Goal: Task Accomplishment & Management: Use online tool/utility

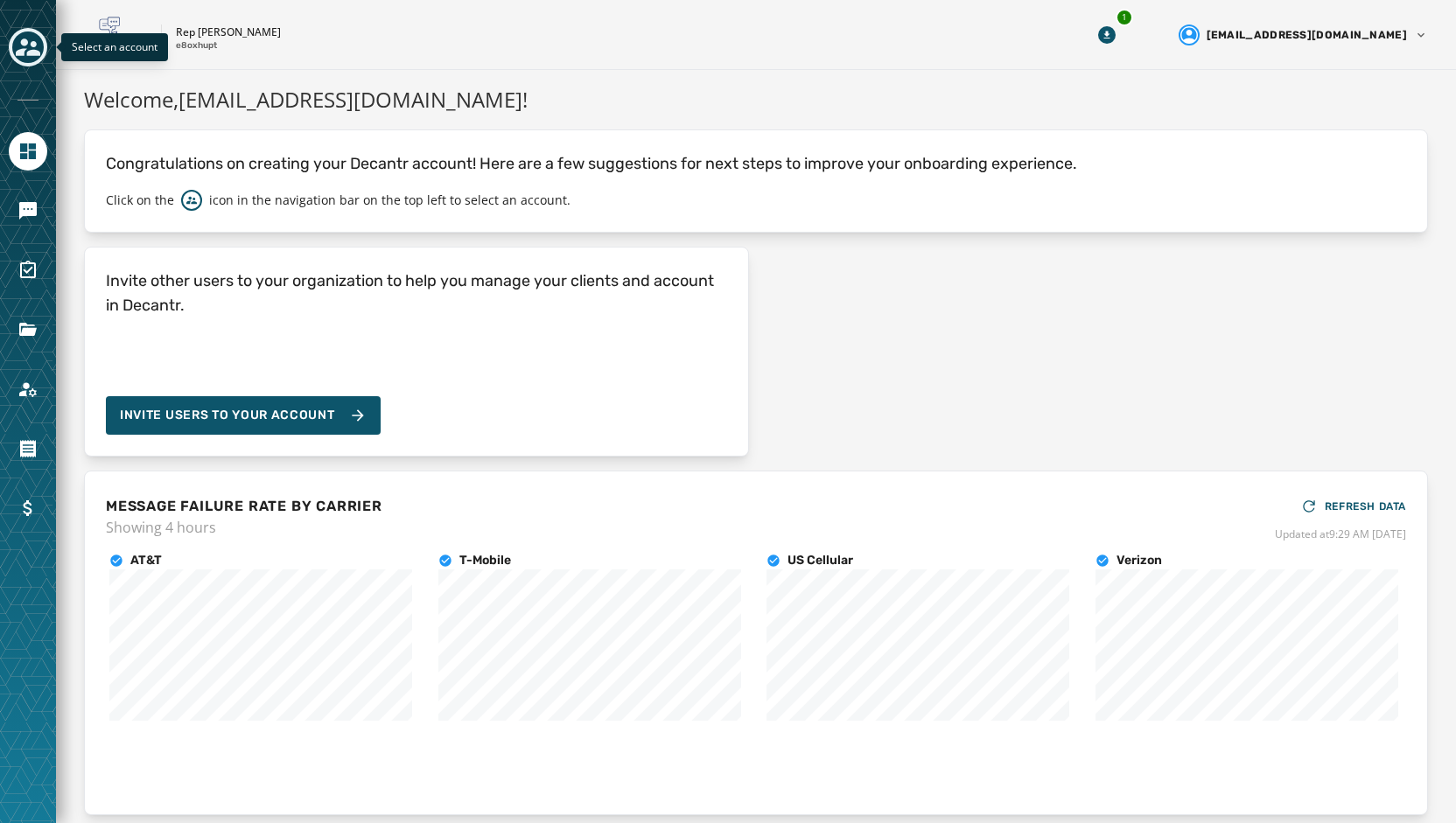
click at [30, 46] on icon "Toggle account select drawer" at bounding box center [28, 47] width 24 height 24
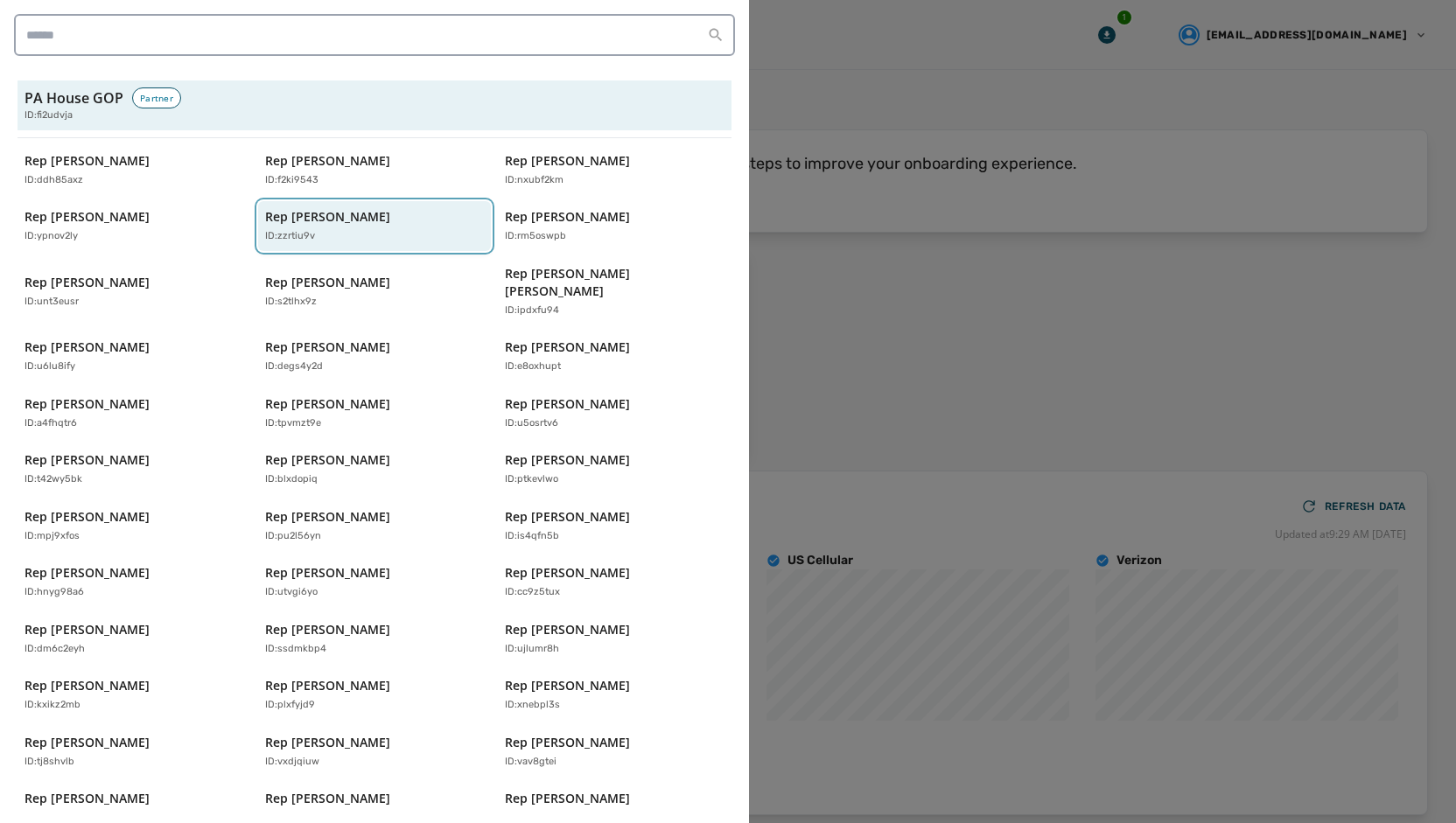
click at [295, 208] on p "Rep [PERSON_NAME]" at bounding box center [327, 216] width 125 height 18
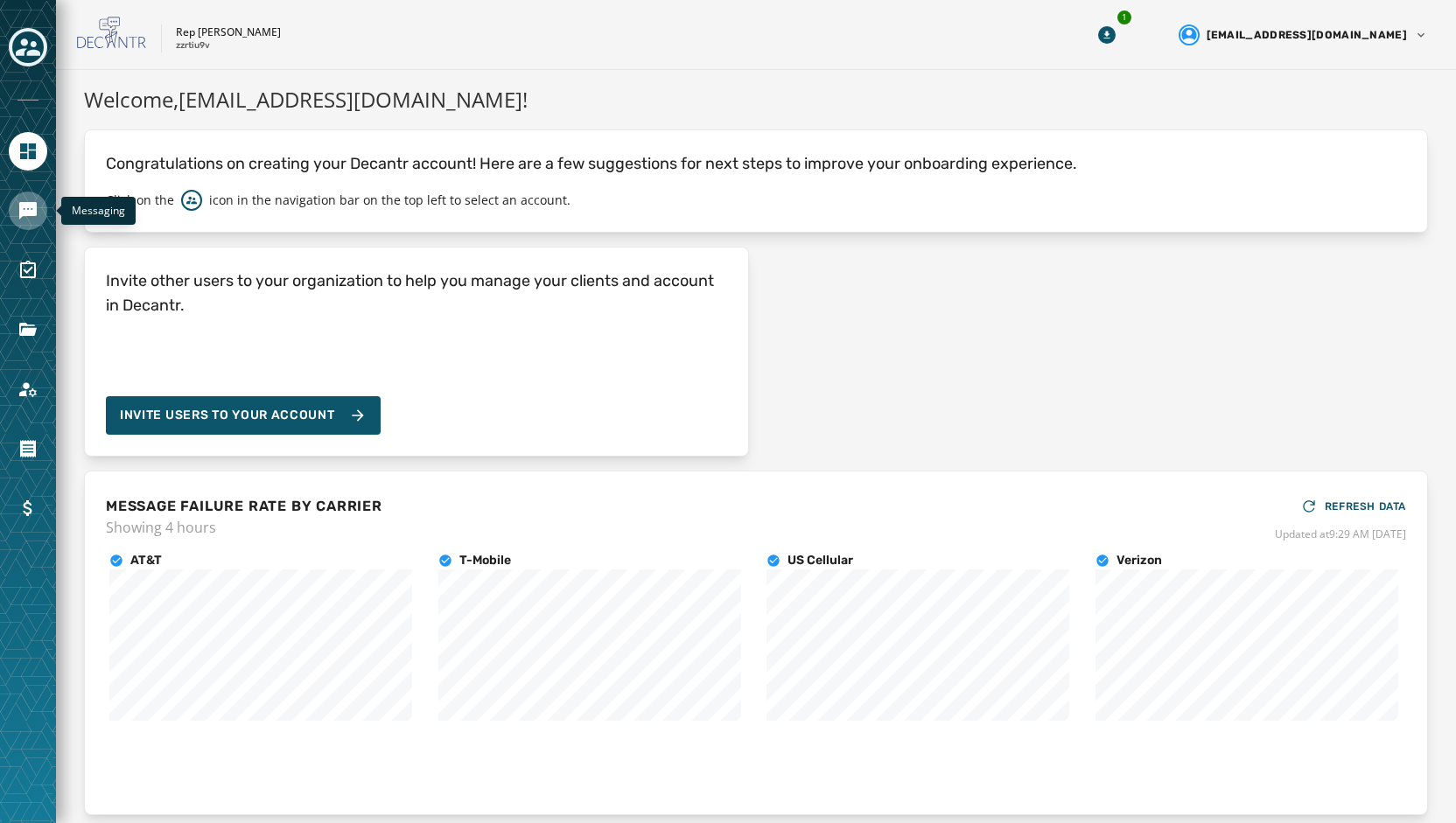
click at [33, 213] on icon "Navigate to Messaging" at bounding box center [28, 210] width 18 height 18
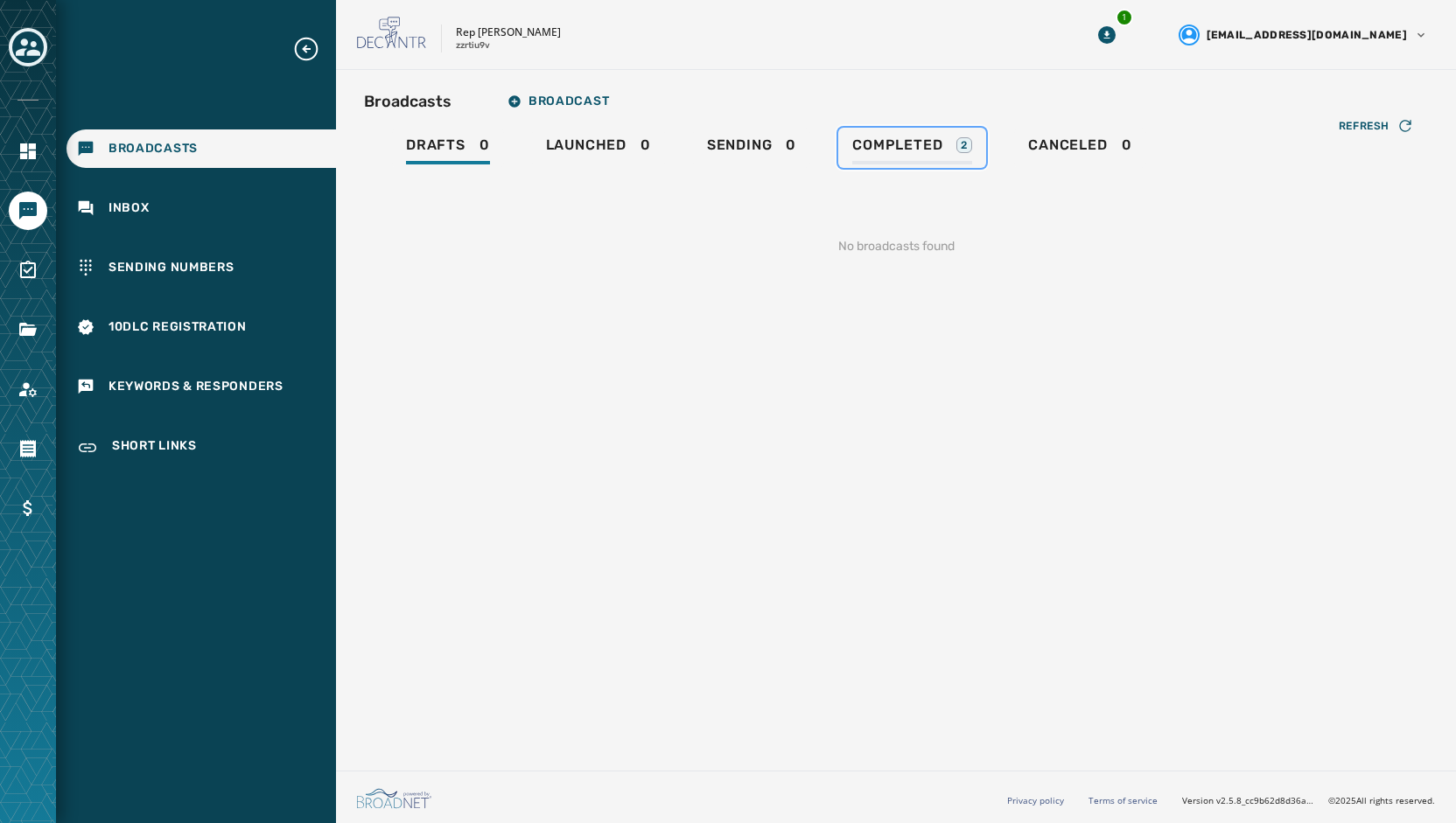
click at [856, 158] on div "Completed 2" at bounding box center [912, 150] width 120 height 28
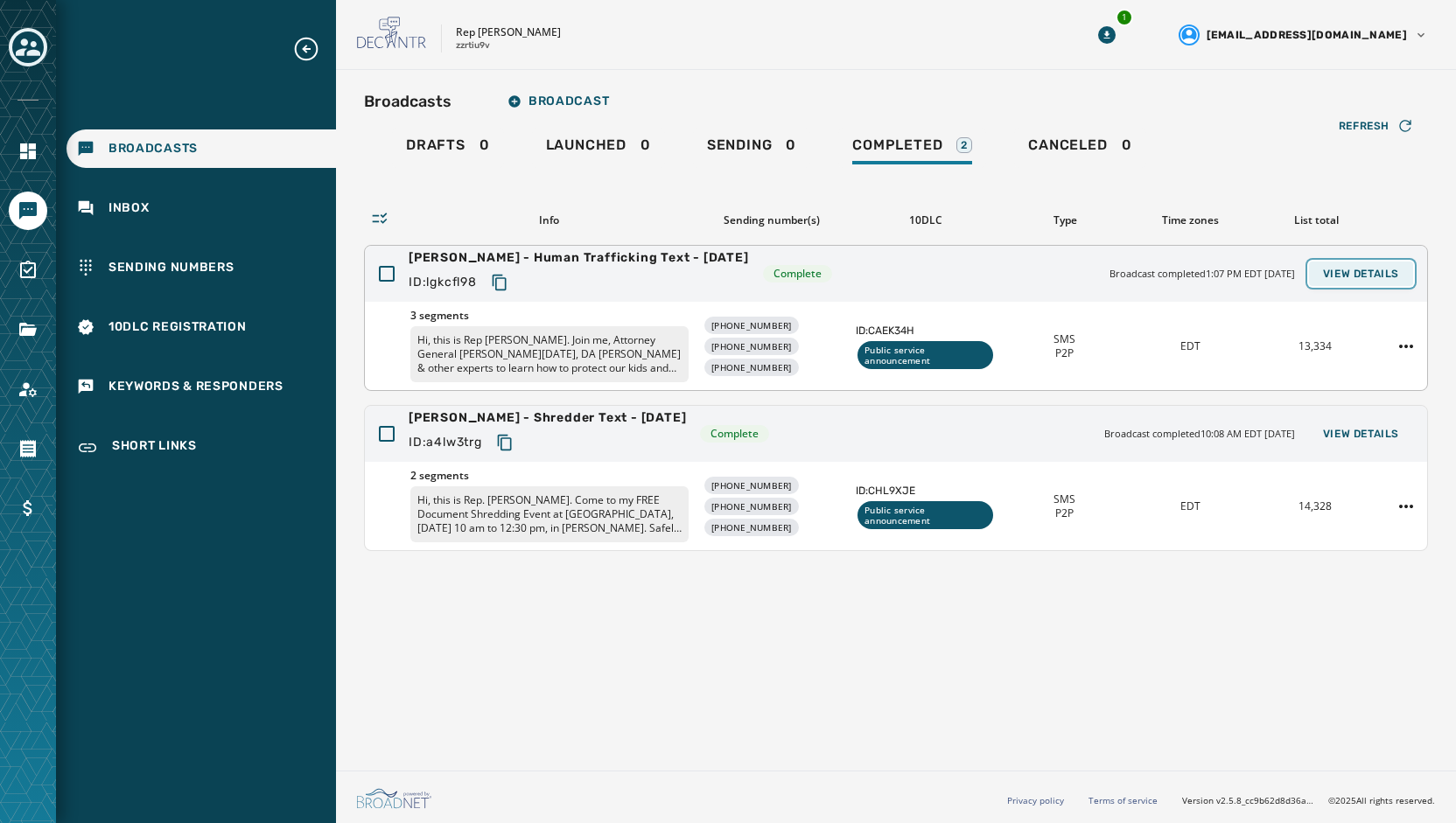
click at [1385, 269] on span "View Details" at bounding box center [1360, 273] width 76 height 14
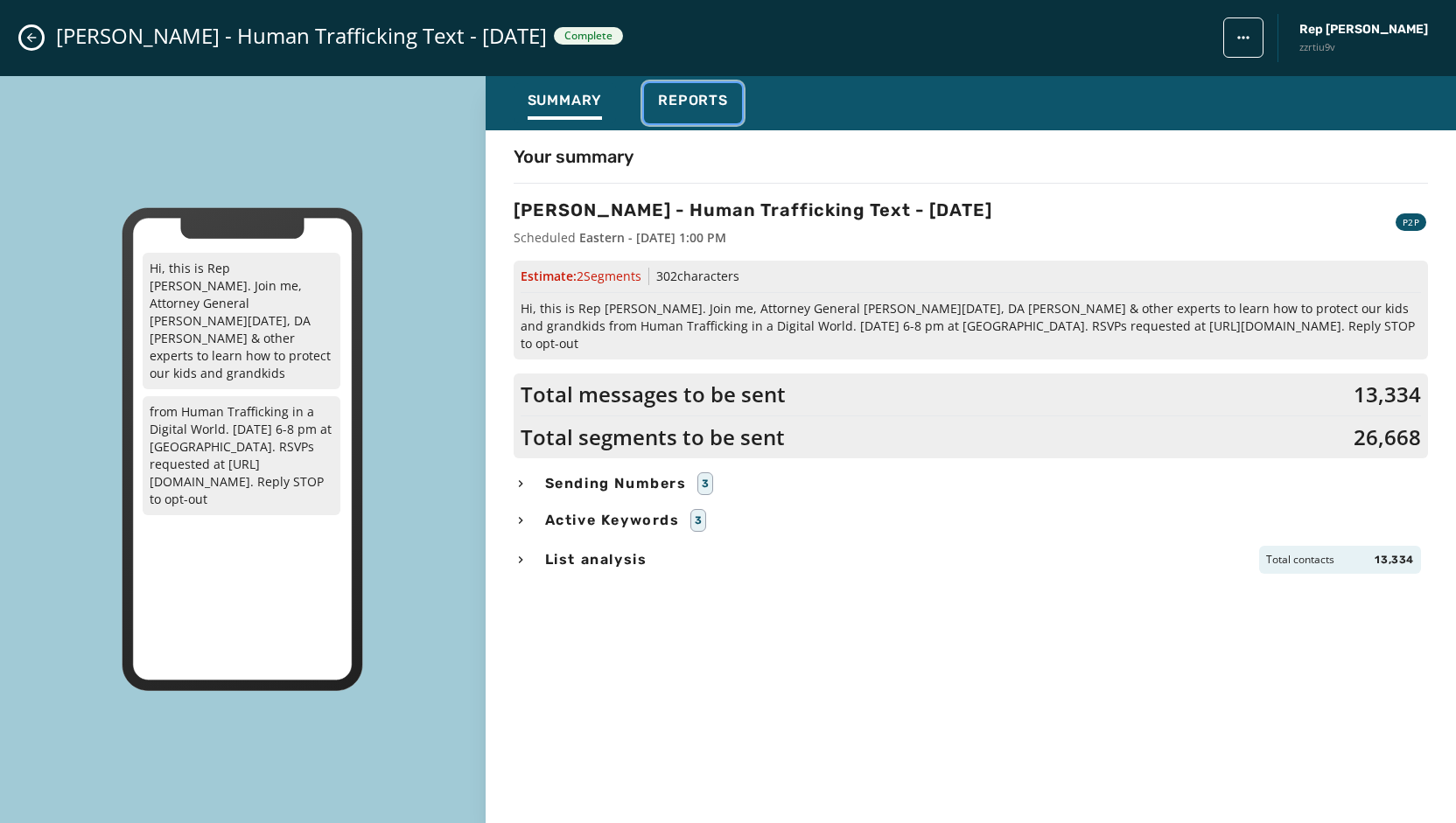
click at [686, 111] on div "Reports" at bounding box center [692, 106] width 70 height 28
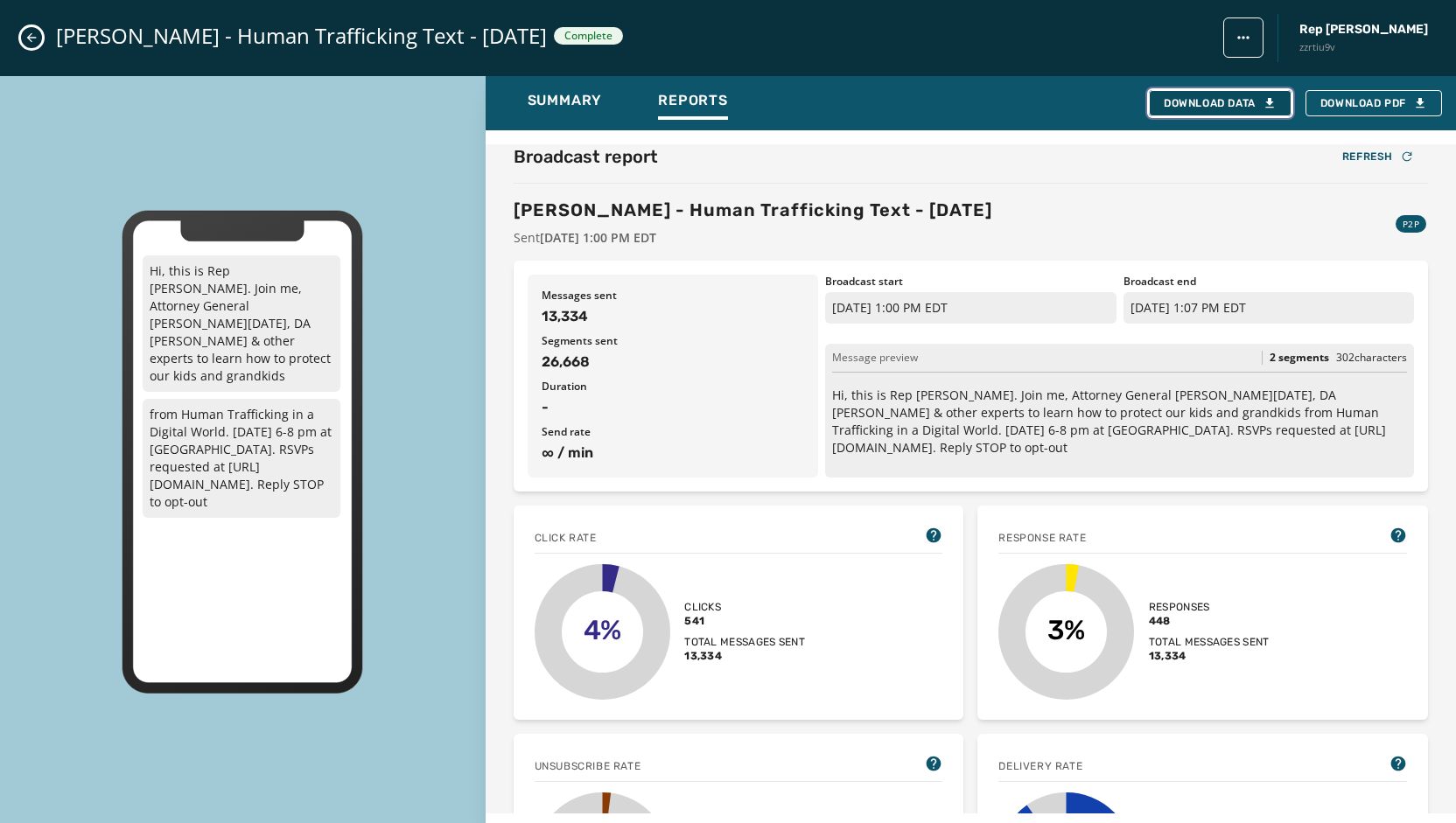
click at [1241, 100] on div "Download Data" at bounding box center [1219, 103] width 112 height 14
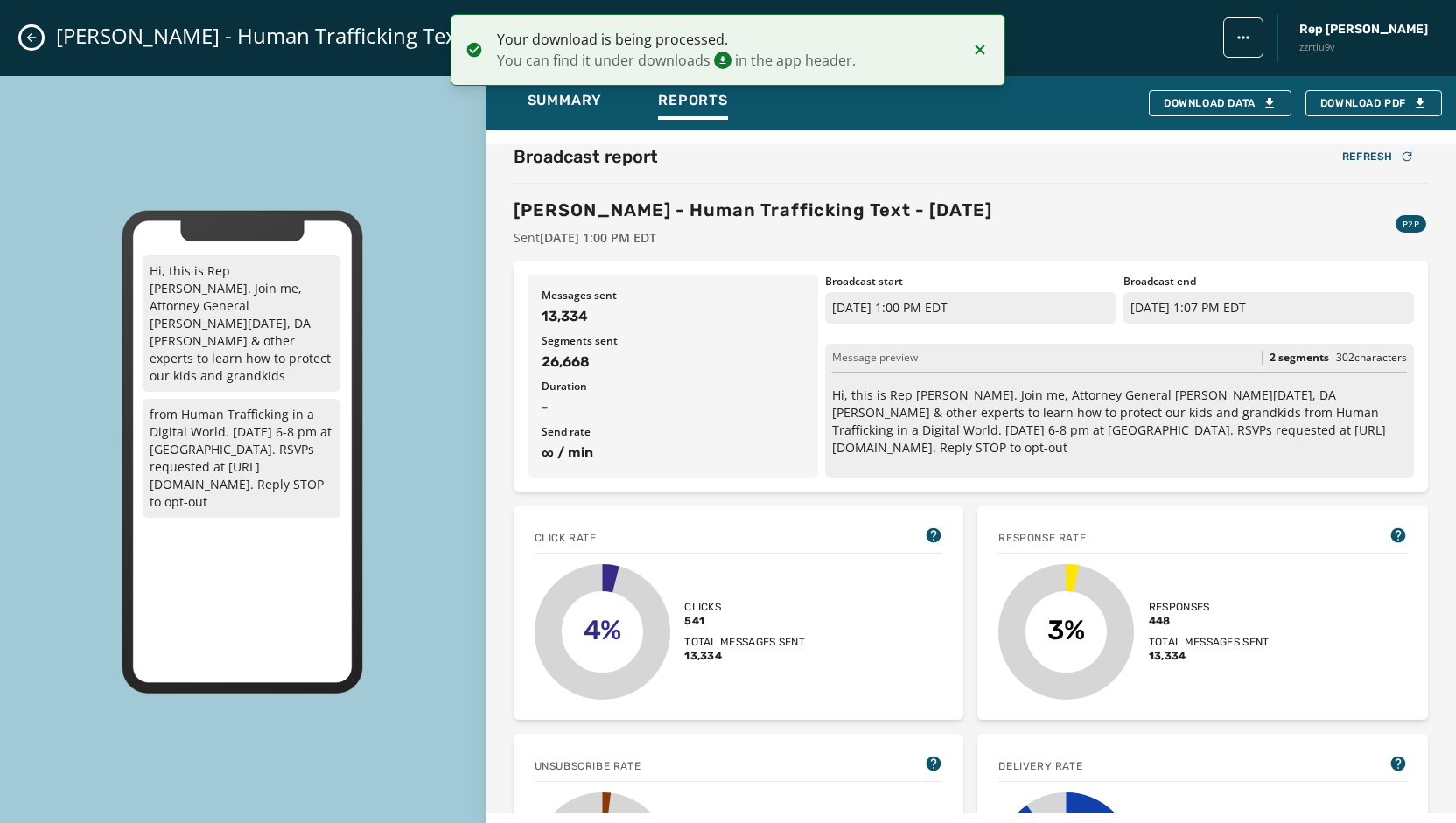
click at [39, 45] on div "Pugh - Human Trafficking Text - 8-6-25 Complete Rep Brenda Pugh zzrtiu9v" at bounding box center [728, 38] width 1456 height 76
click at [33, 39] on icon "Close admin drawer" at bounding box center [31, 37] width 14 height 14
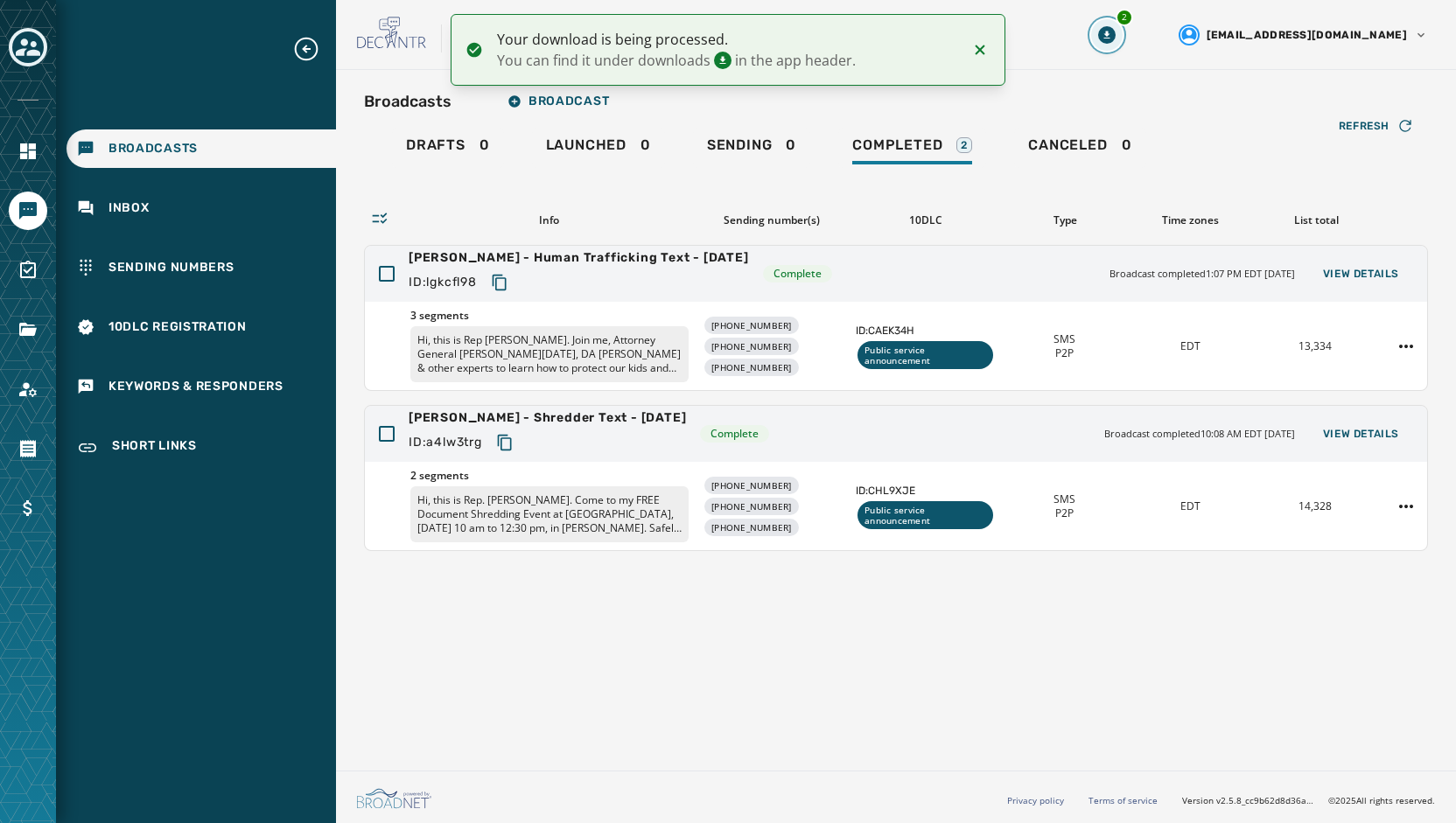
click at [1115, 32] on icon "Download Menu" at bounding box center [1106, 34] width 18 height 18
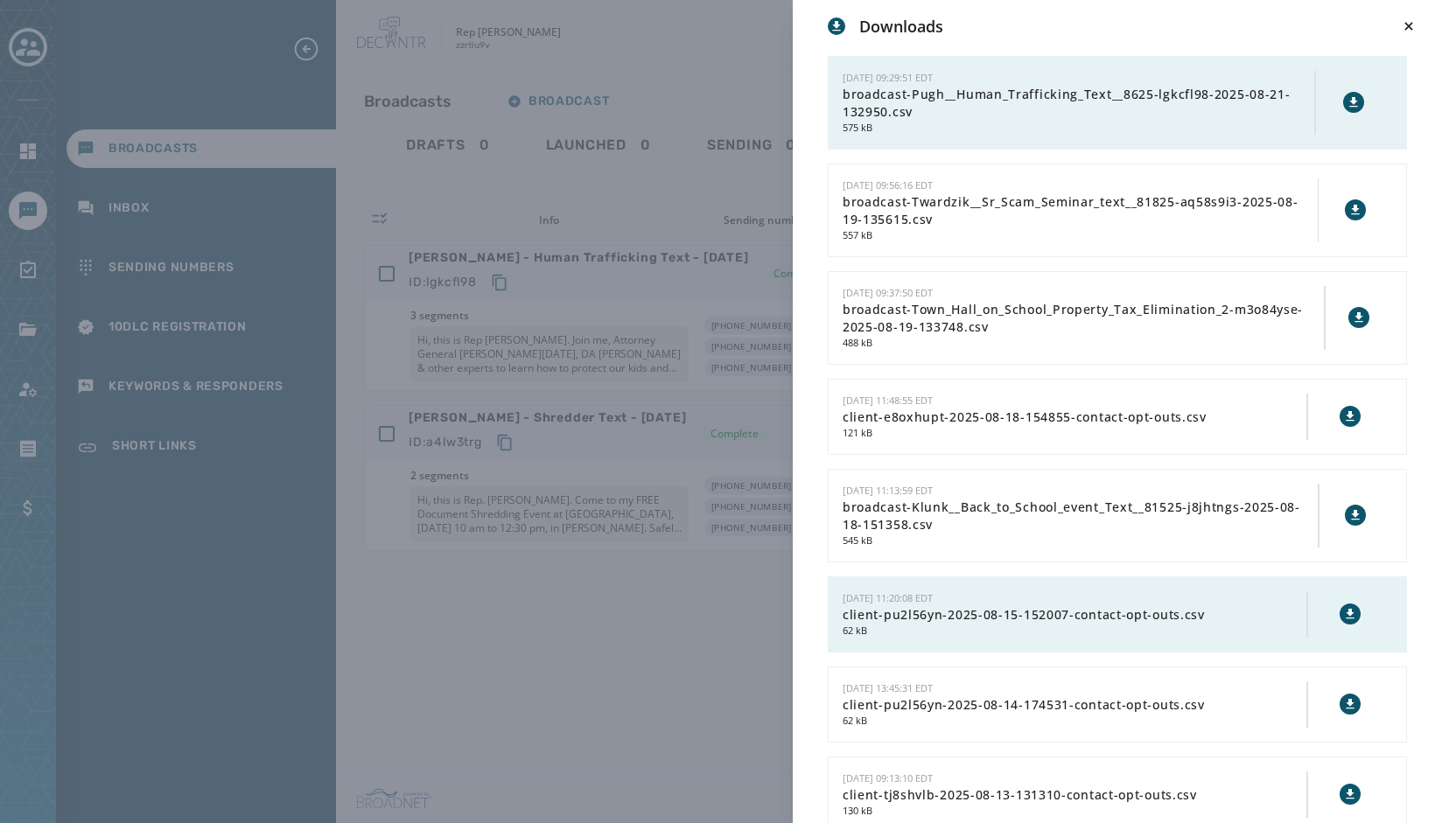
click at [1350, 105] on icon at bounding box center [1354, 101] width 7 height 9
click at [390, 674] on div "Downloads 8/21/2025 - 09:29:51 EDT broadcast-Pugh__Human_Trafficking_Text__8625…" at bounding box center [728, 412] width 1456 height 823
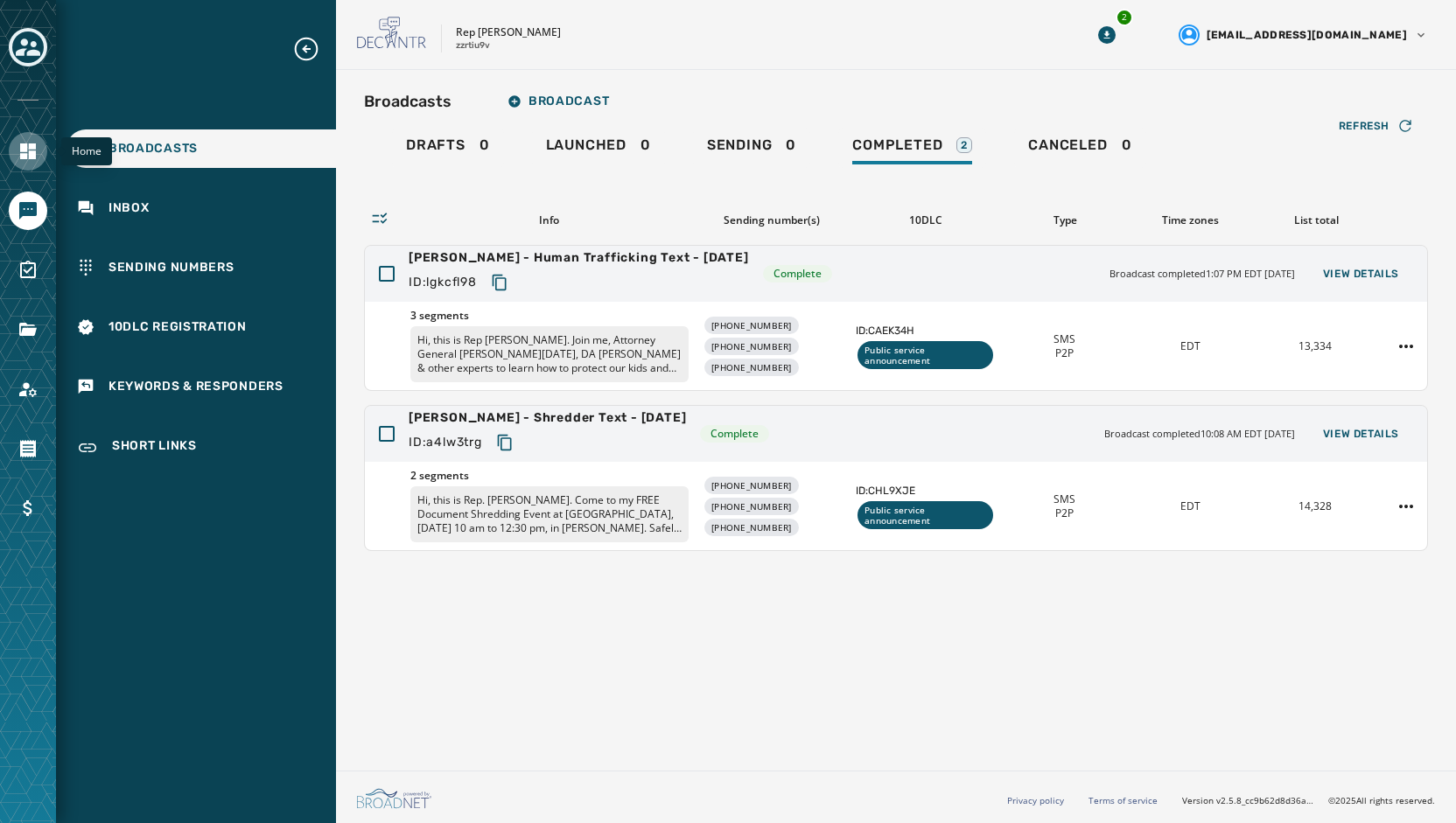
click at [32, 152] on icon "Navigate to Home" at bounding box center [28, 150] width 16 height 16
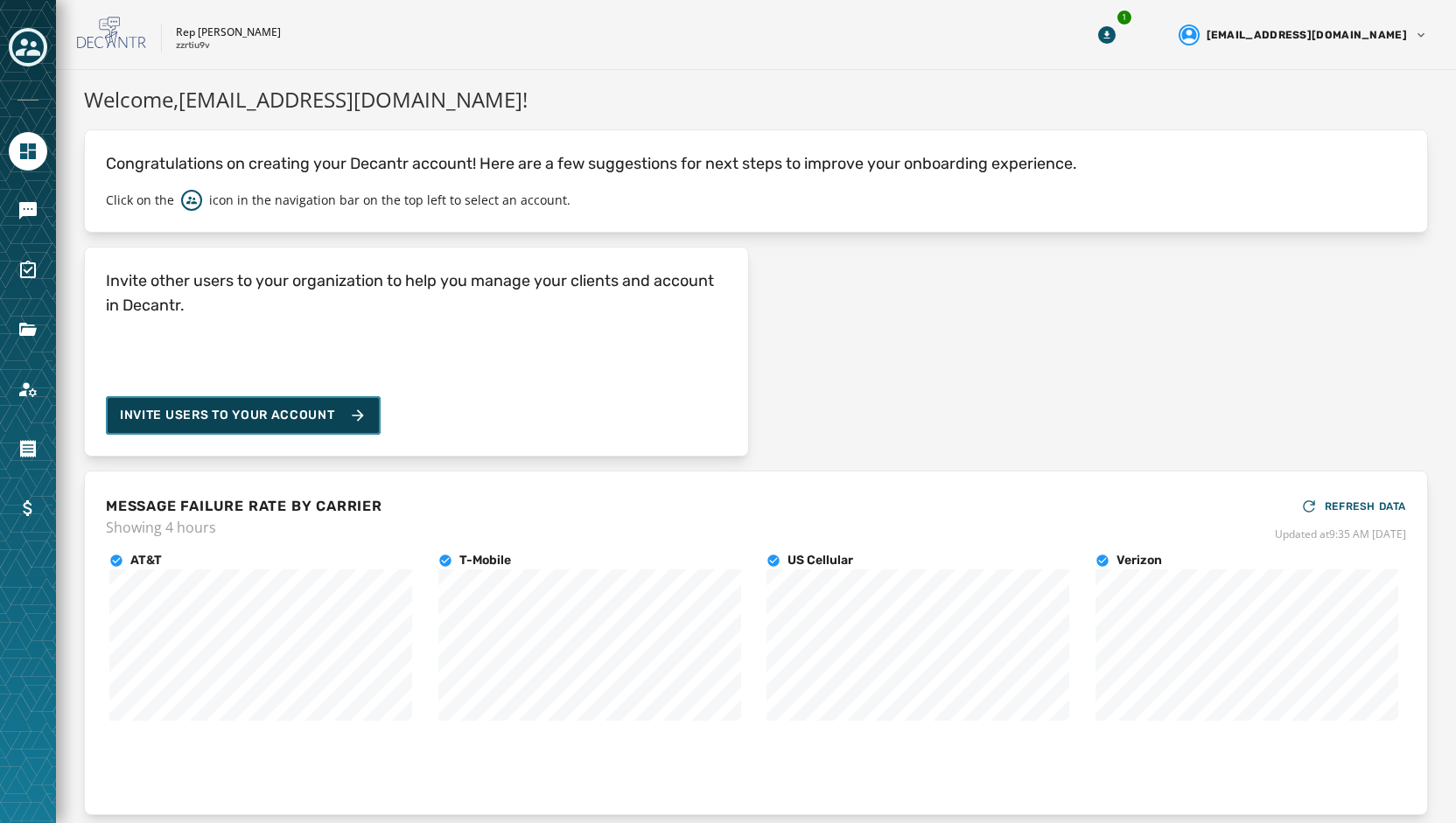
click at [267, 425] on button "Invite Users to your account" at bounding box center [243, 414] width 275 height 38
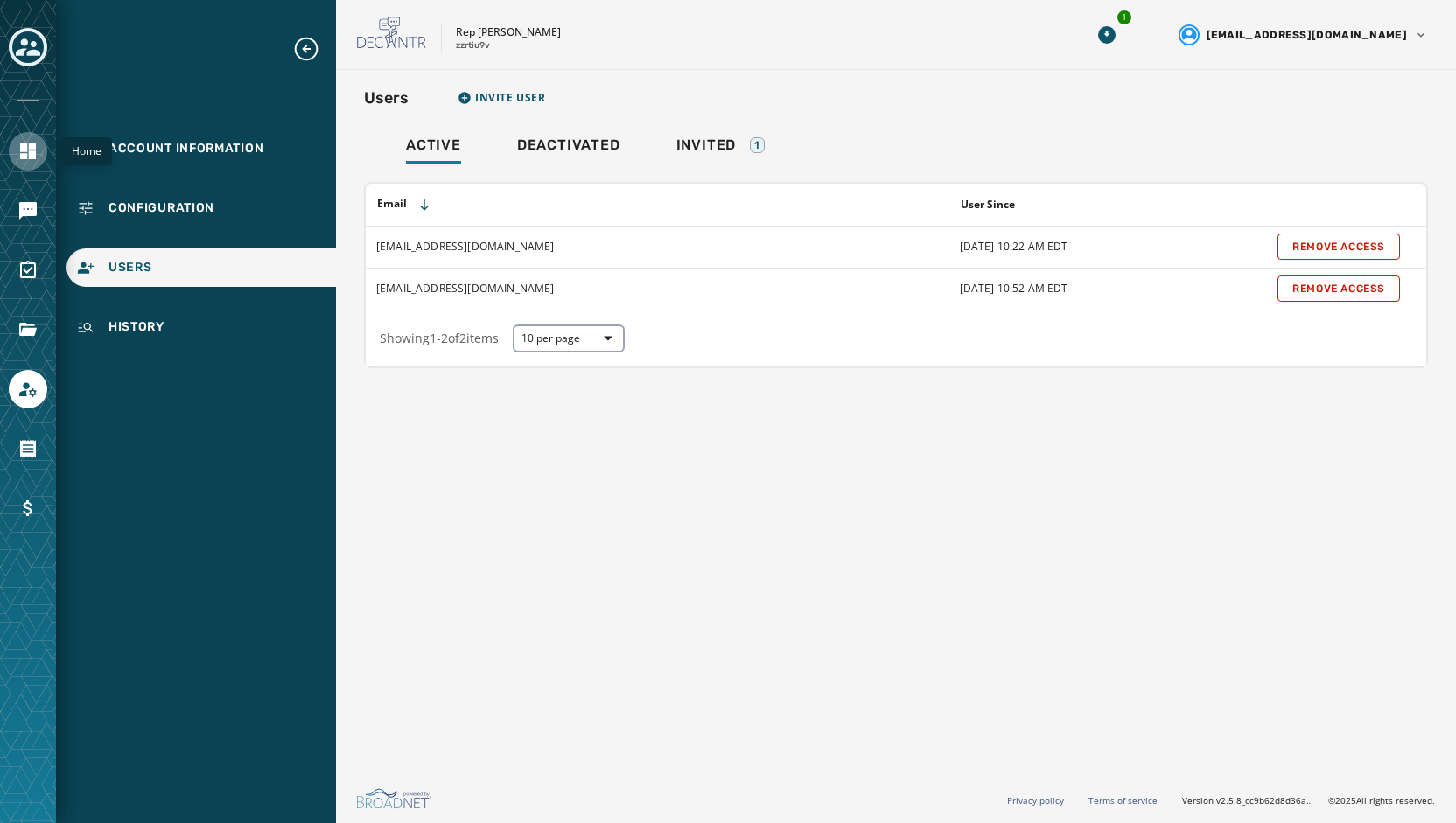
click at [32, 163] on link "Navigate to Home" at bounding box center [27, 150] width 38 height 38
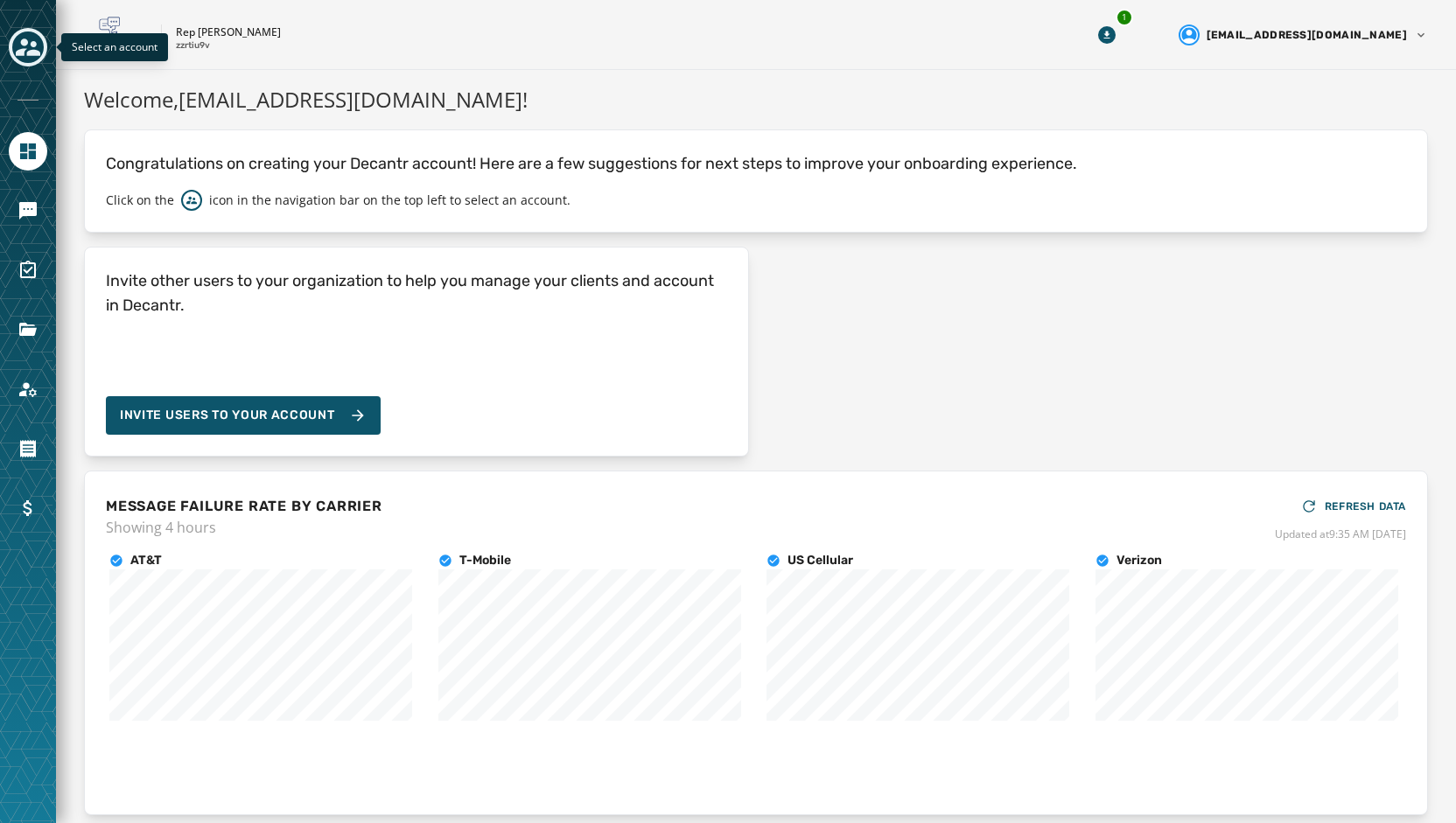
click at [35, 48] on icon "Toggle account select drawer" at bounding box center [28, 47] width 24 height 24
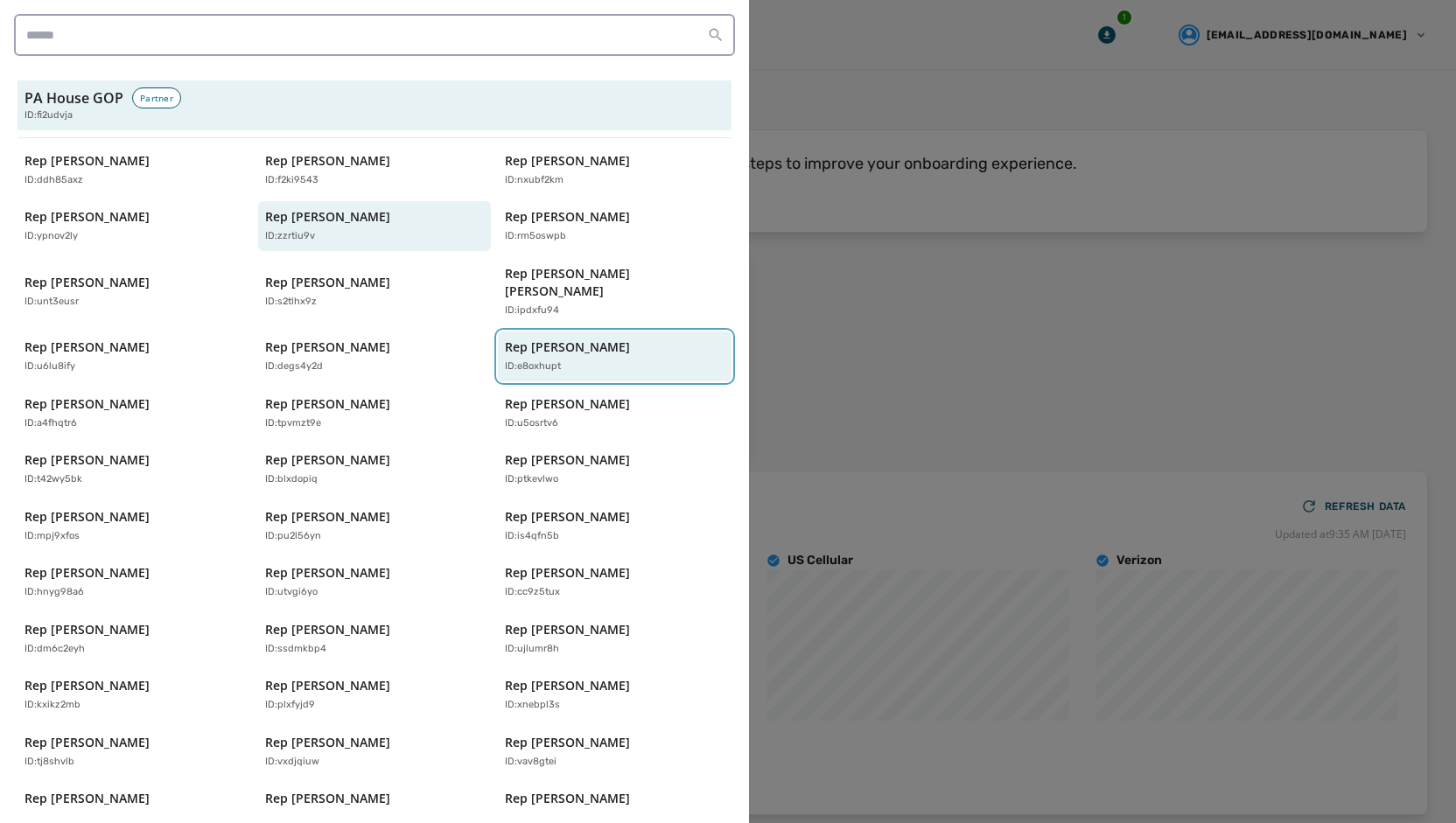
click at [558, 338] on p "Rep [PERSON_NAME]" at bounding box center [567, 346] width 125 height 18
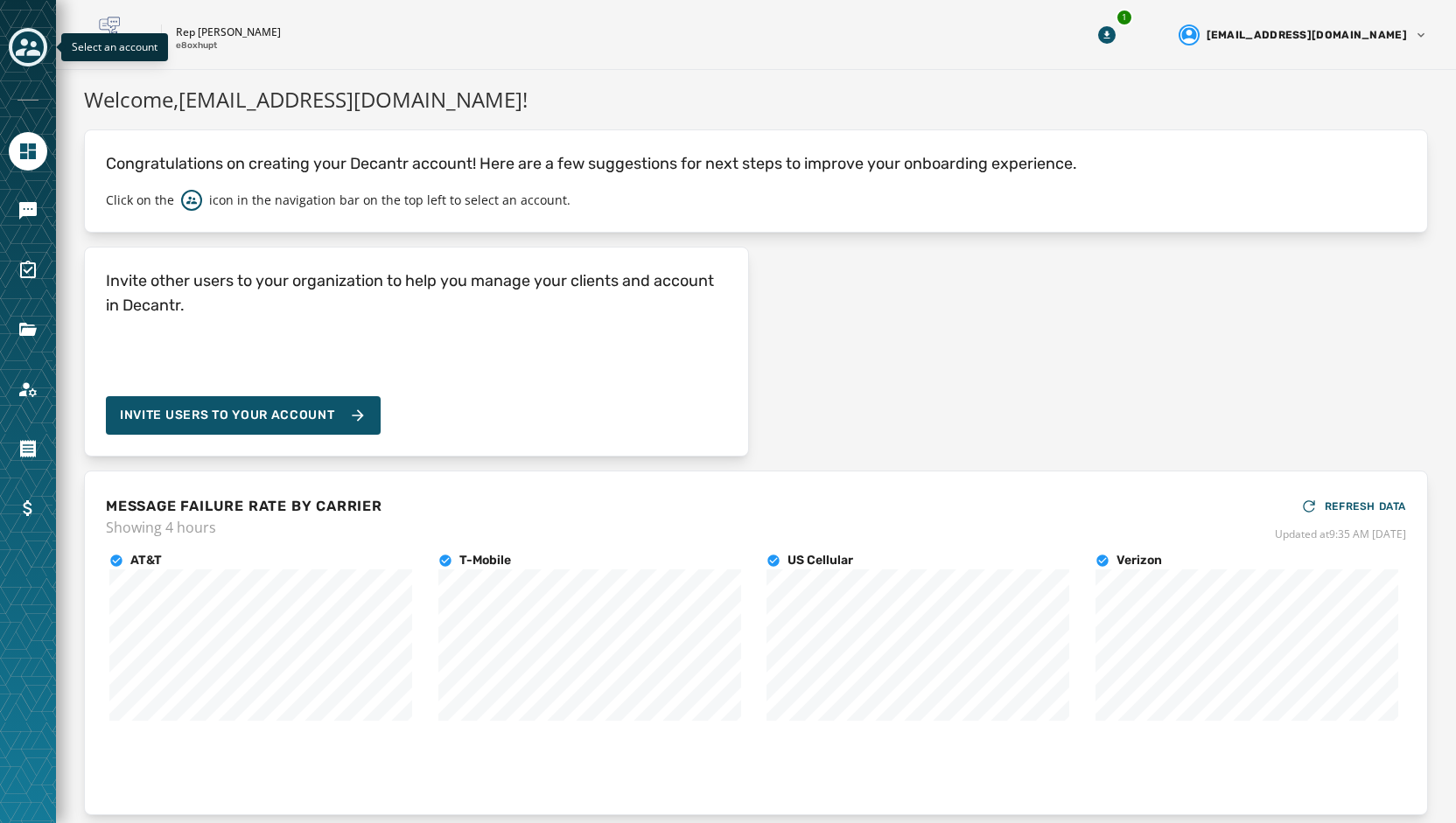
click at [14, 55] on div "Toggle account select drawer" at bounding box center [28, 47] width 32 height 32
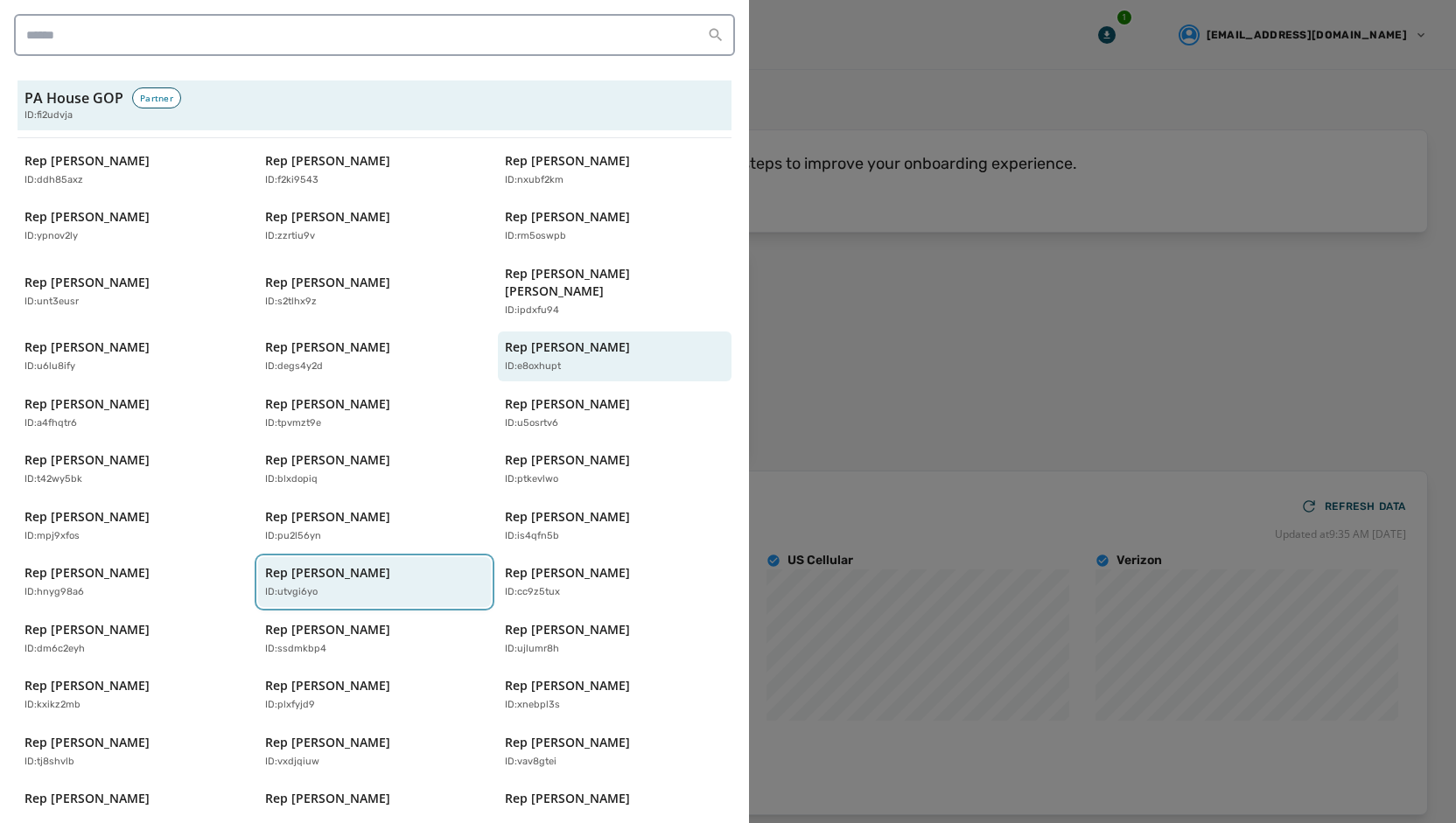
click at [313, 585] on p "ID: utvgi6yo" at bounding box center [291, 593] width 52 height 15
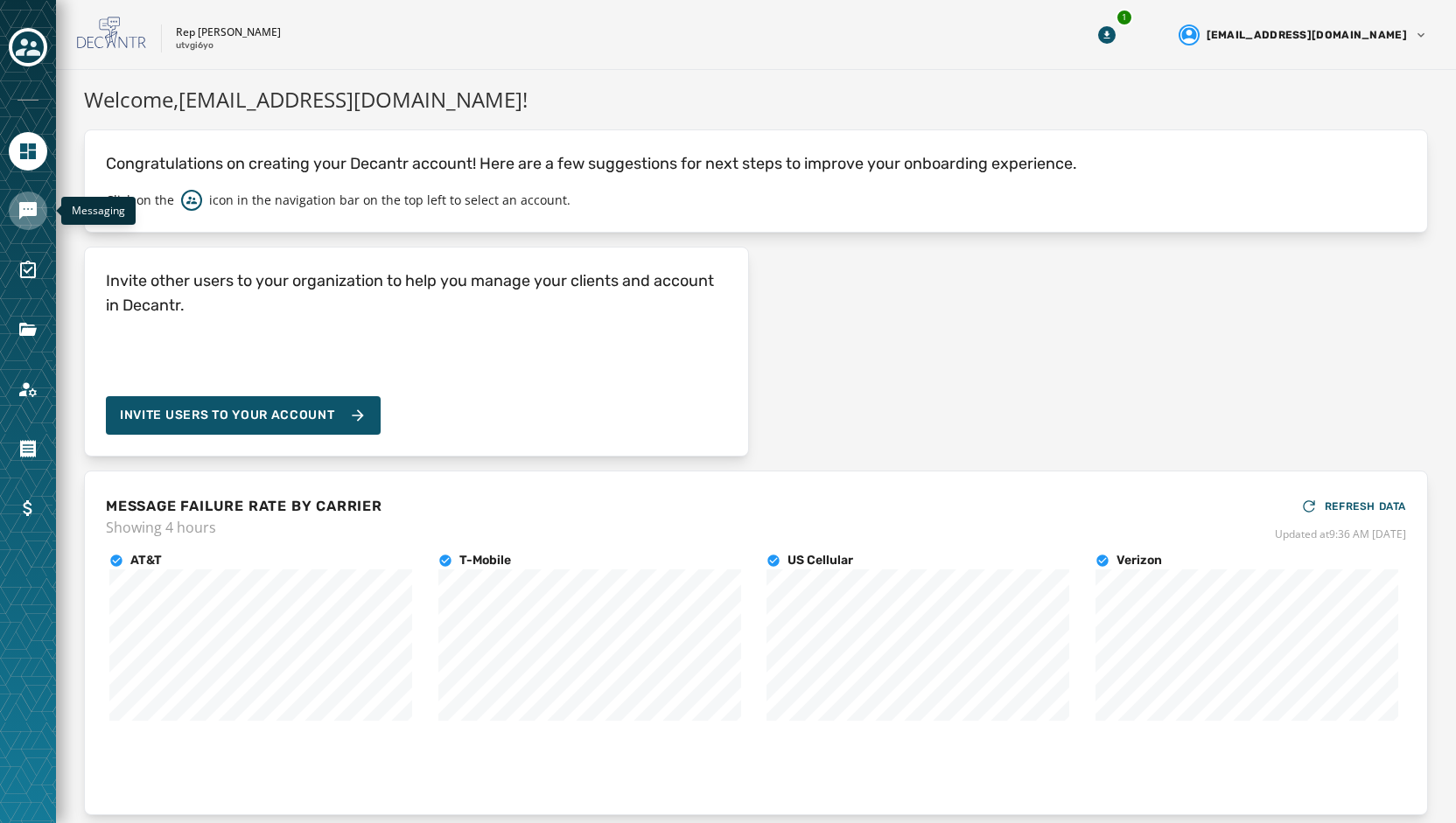
click at [28, 219] on icon "Navigate to Messaging" at bounding box center [28, 211] width 21 height 21
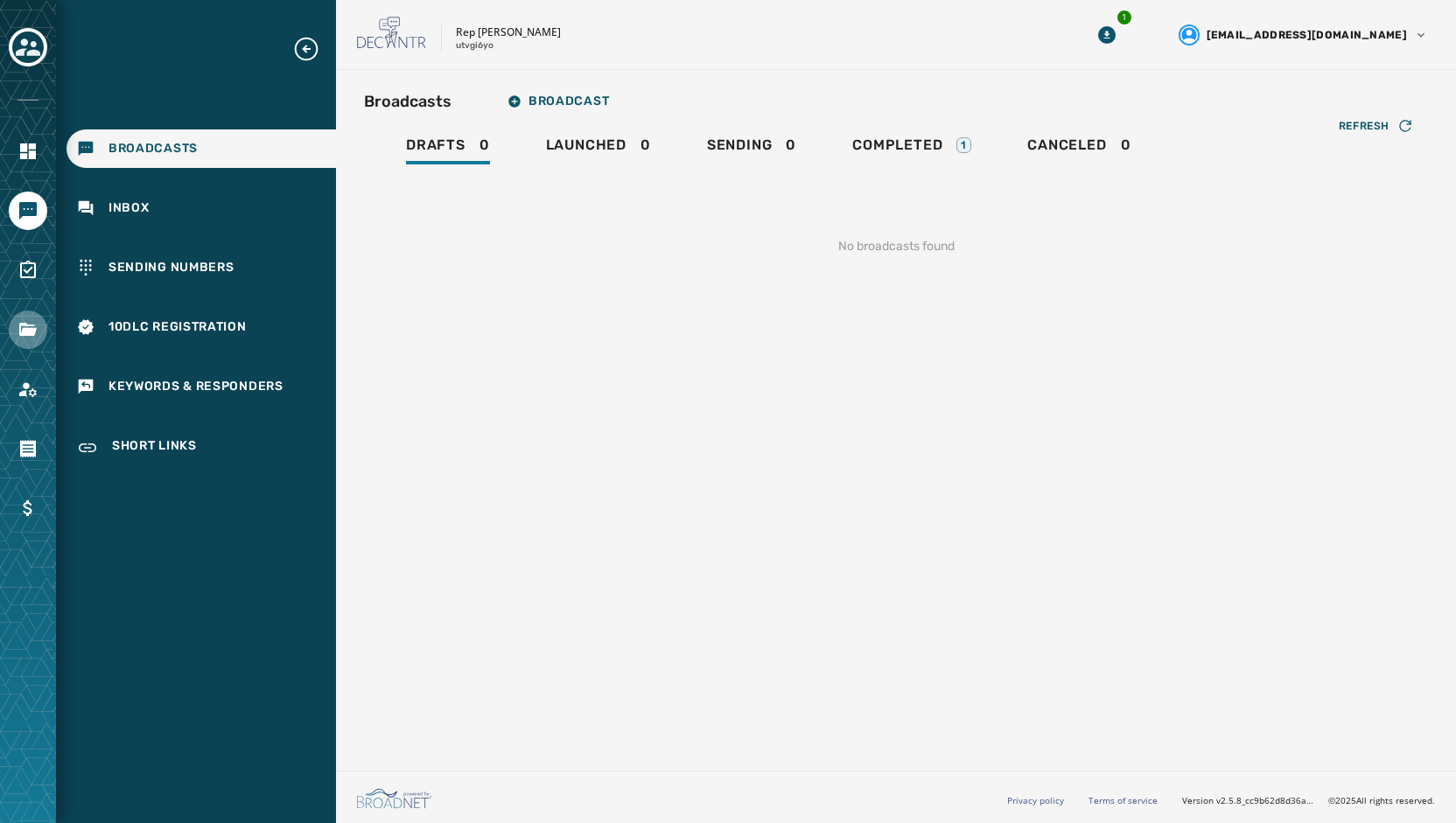
click at [45, 326] on link "Navigate to Files" at bounding box center [27, 329] width 38 height 38
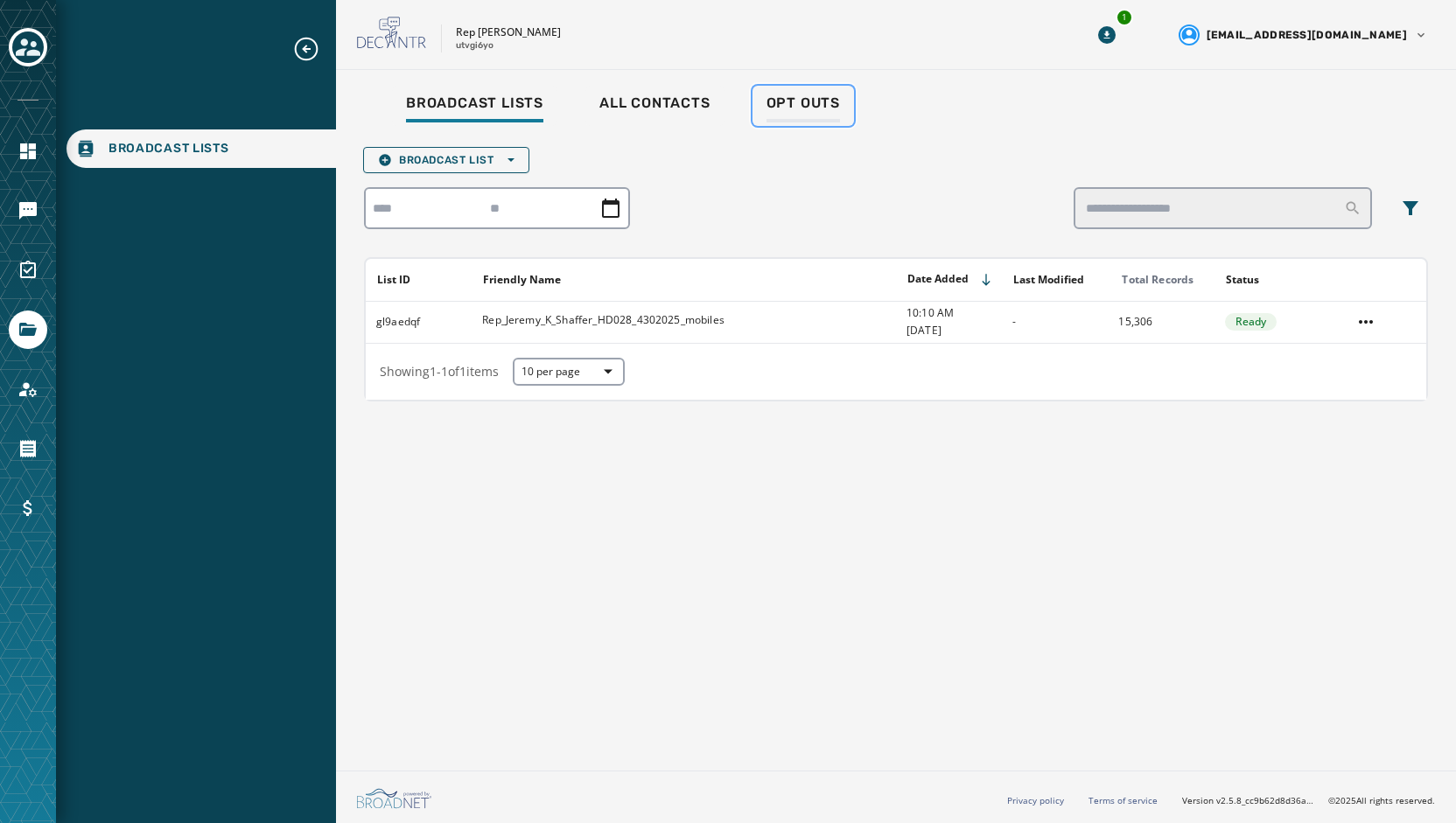
click at [767, 106] on span "Opt Outs" at bounding box center [803, 103] width 73 height 18
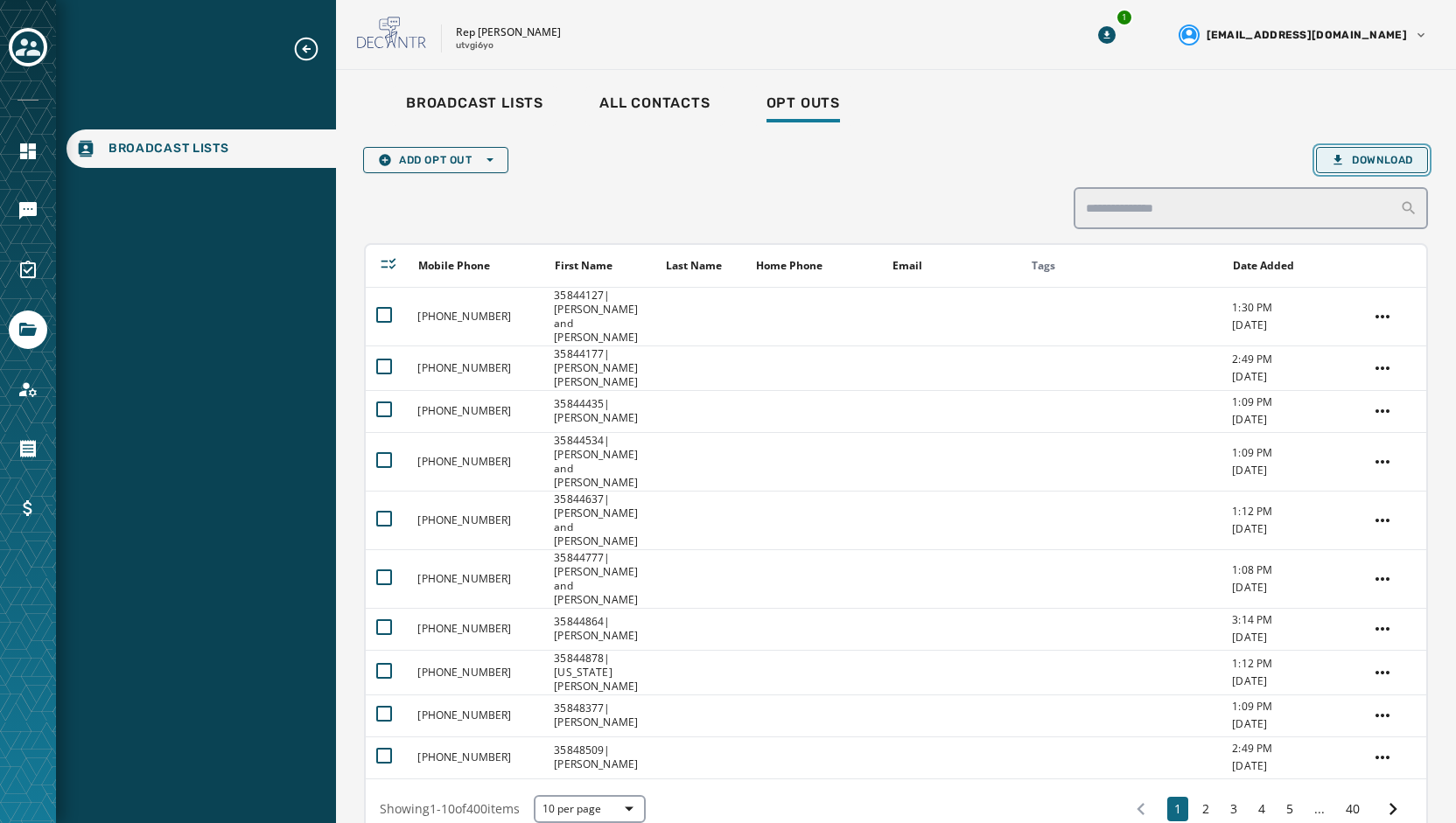
click at [1354, 161] on span "Download" at bounding box center [1371, 160] width 82 height 14
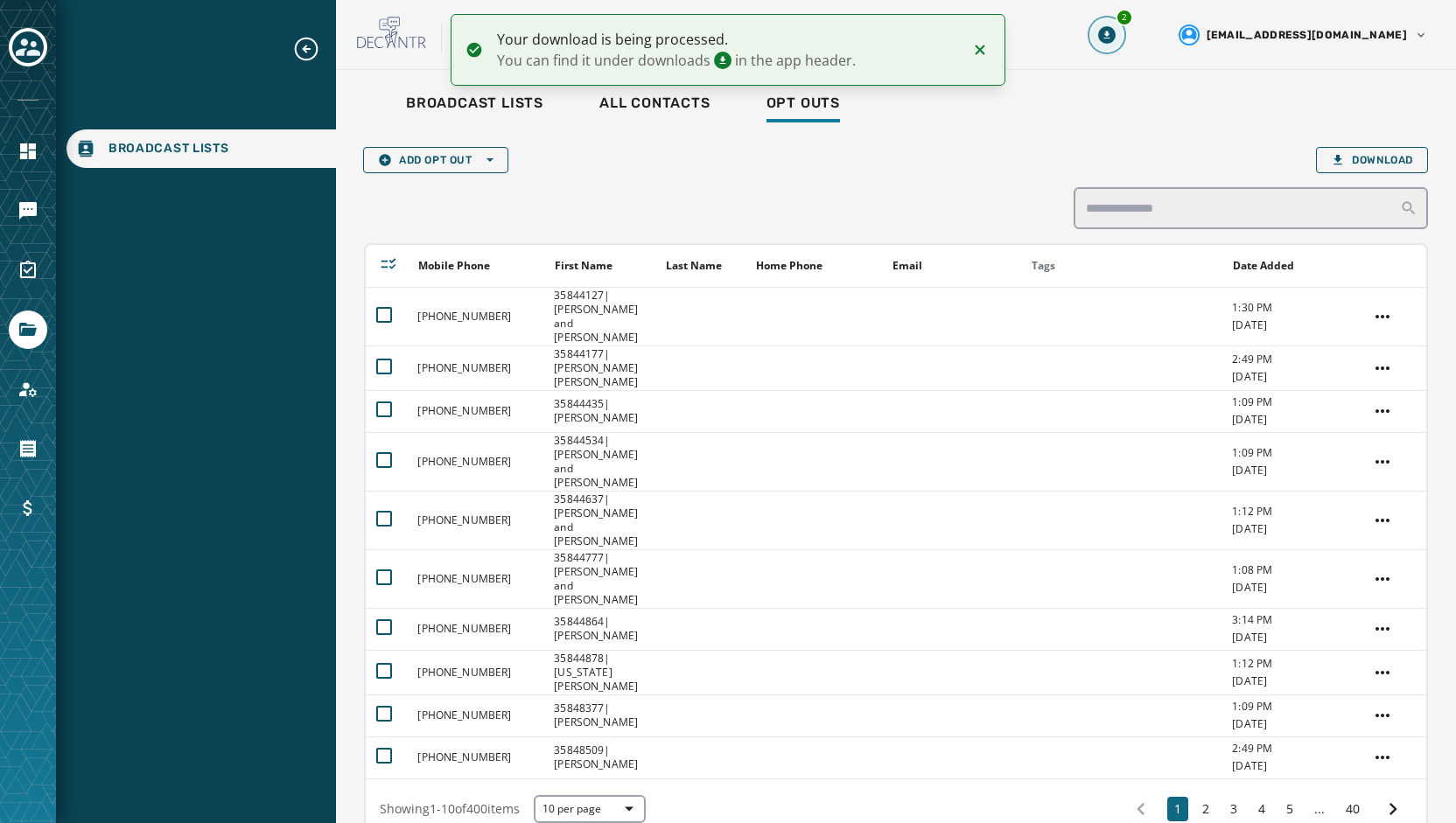
click at [1109, 34] on icon "Download Menu" at bounding box center [1106, 34] width 7 height 7
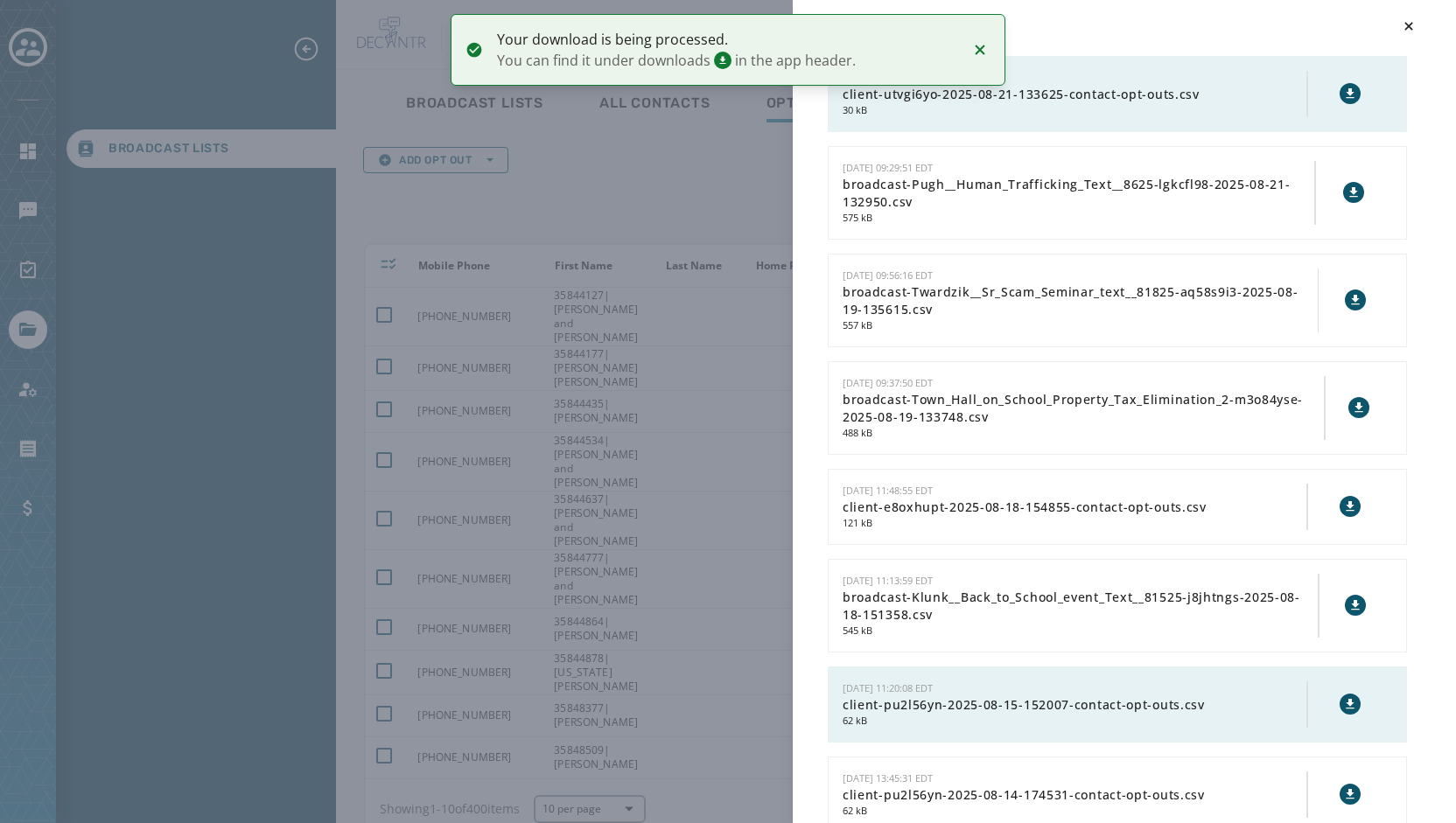
click at [1343, 97] on icon at bounding box center [1349, 93] width 14 height 14
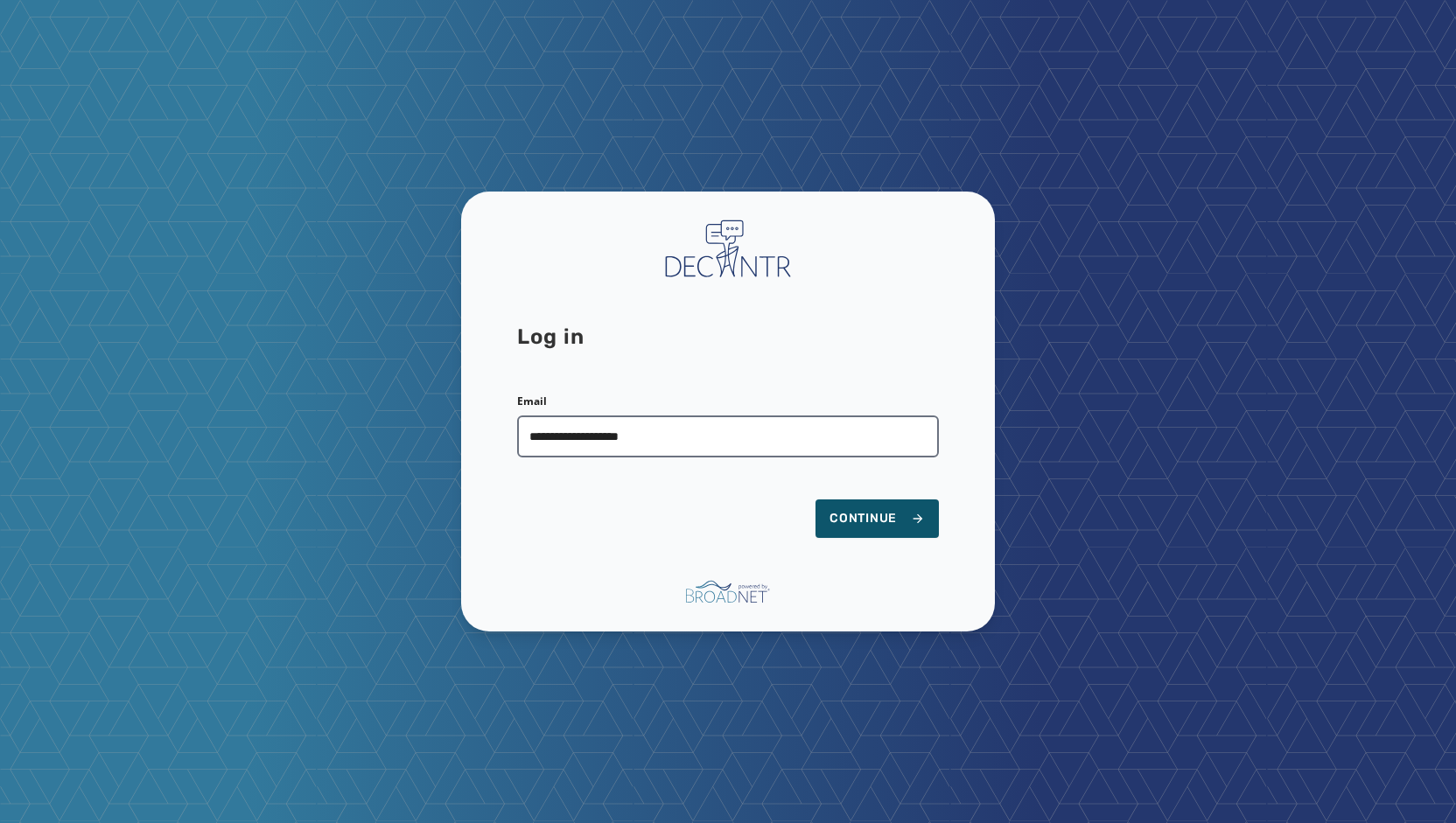
type input "**********"
click at [815, 500] on button "Continue" at bounding box center [876, 518] width 124 height 38
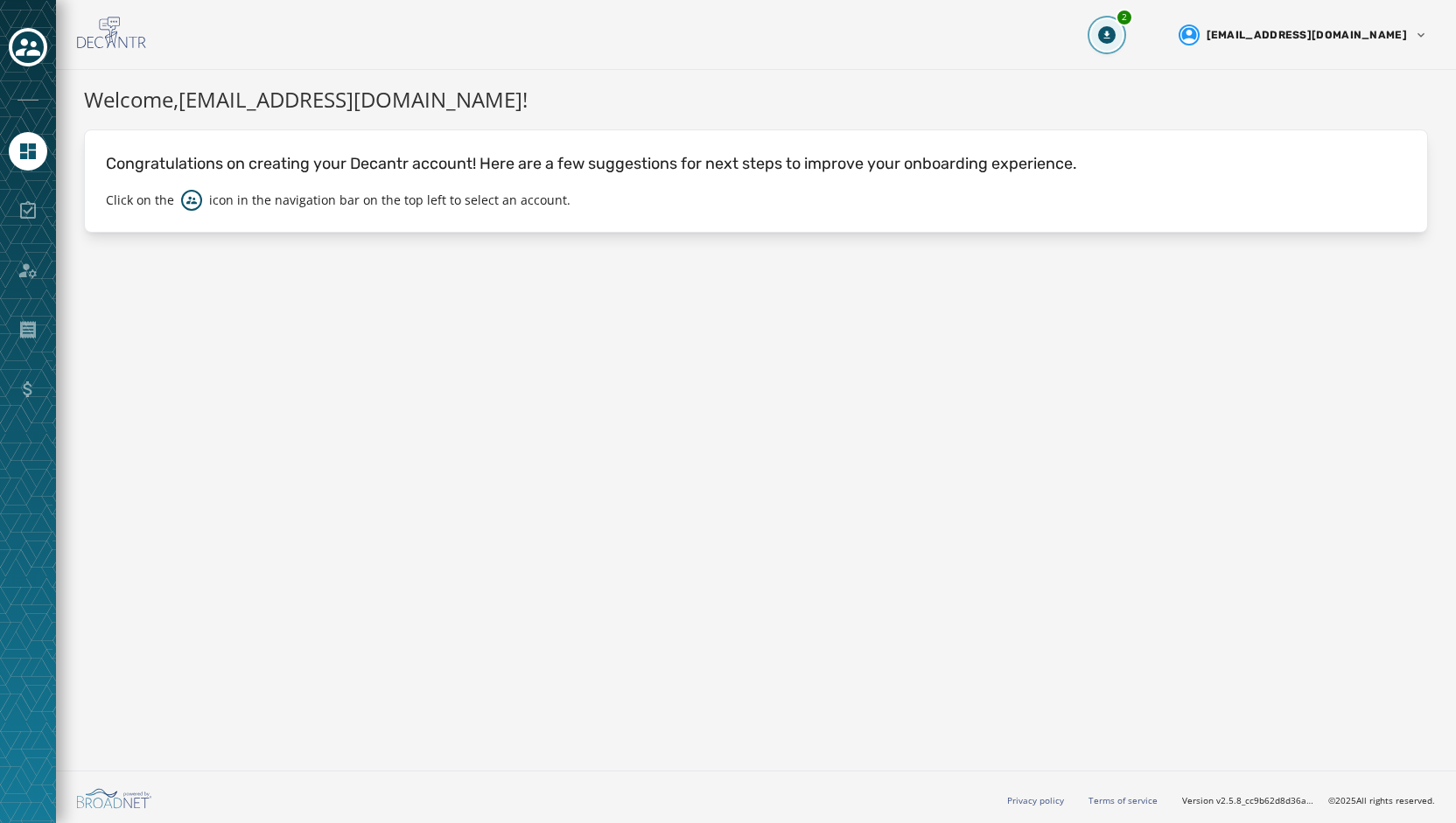
click at [1122, 23] on button "2" at bounding box center [1107, 35] width 32 height 32
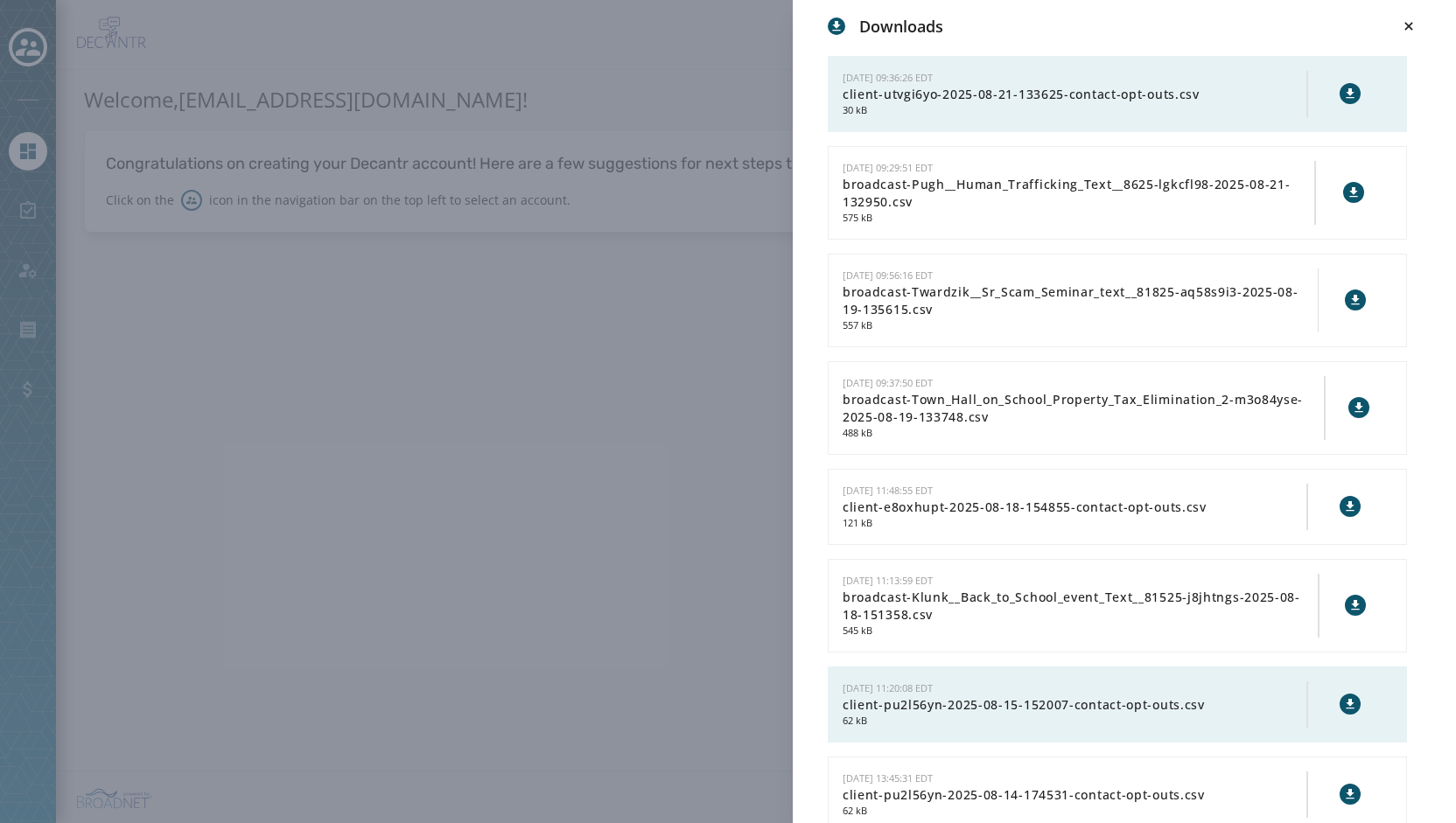
click at [1339, 100] on button at bounding box center [1349, 93] width 21 height 21
click at [174, 91] on div "Downloads [DATE] 09:36:26 EDT client-utvgi6yo-2025-08-21-133625-contact-opt-out…" at bounding box center [728, 412] width 1456 height 823
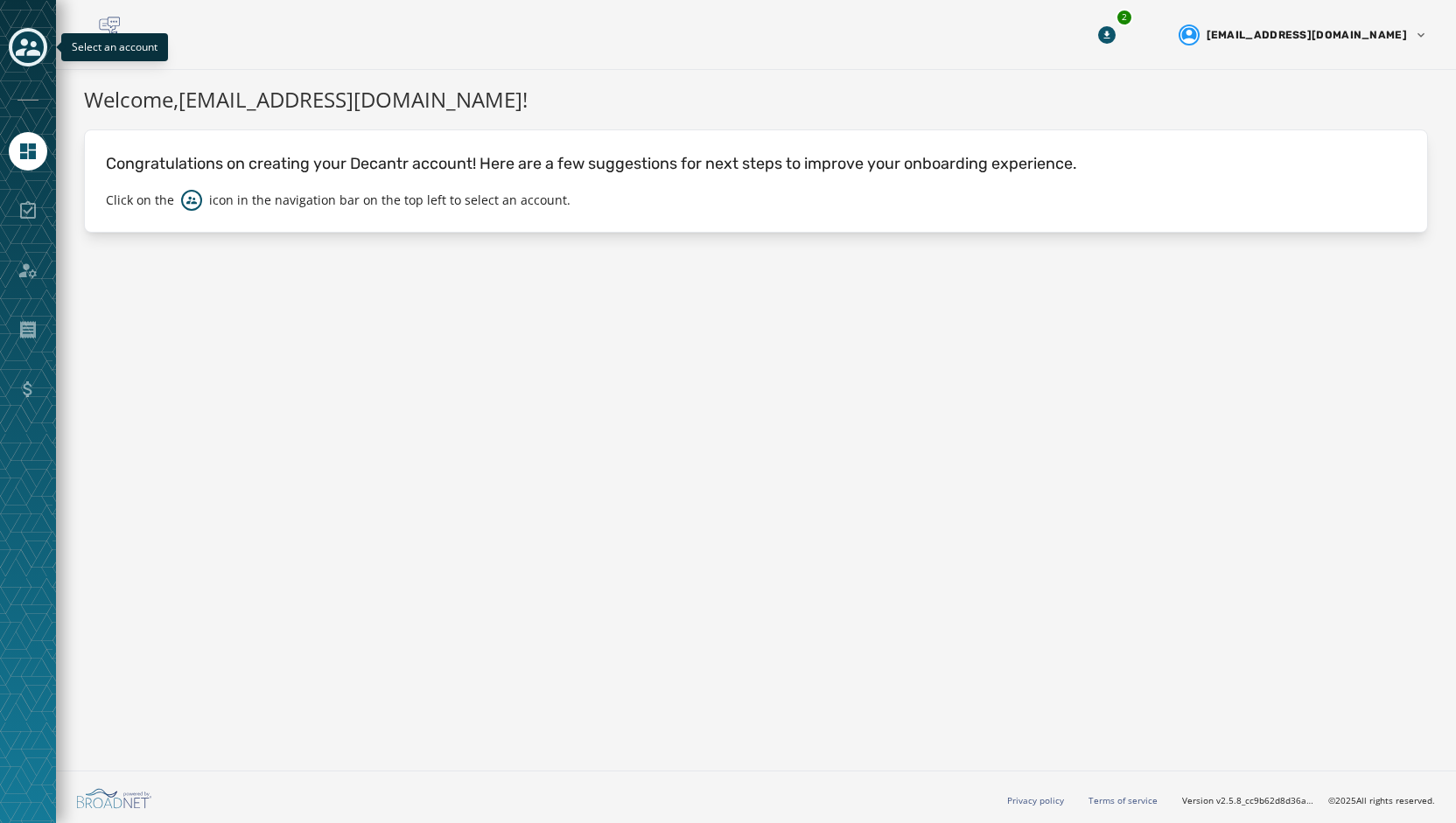
click at [22, 55] on icon "Toggle account select drawer" at bounding box center [28, 46] width 24 height 18
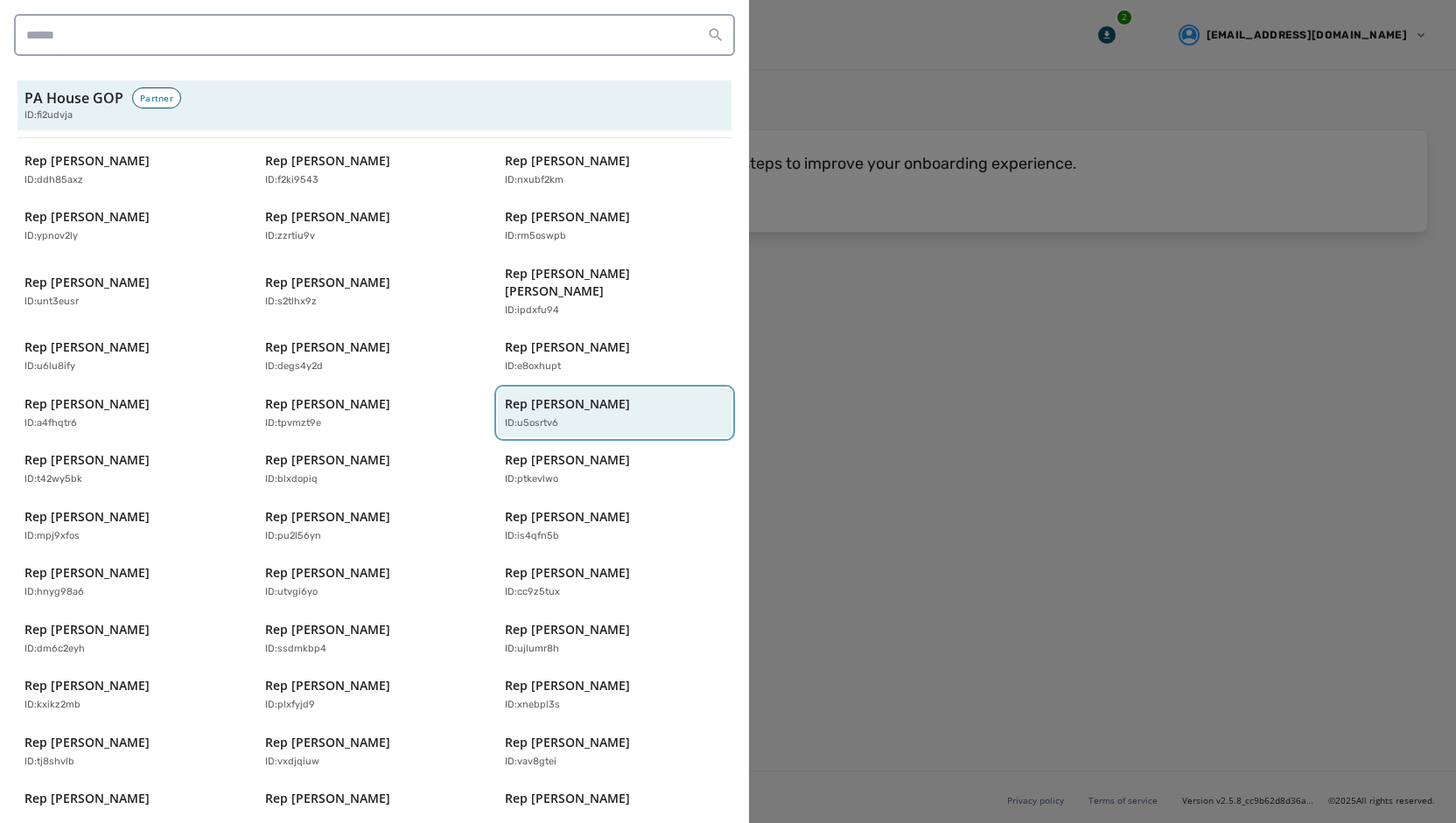
click at [518, 396] on p "Rep [PERSON_NAME]" at bounding box center [567, 404] width 125 height 18
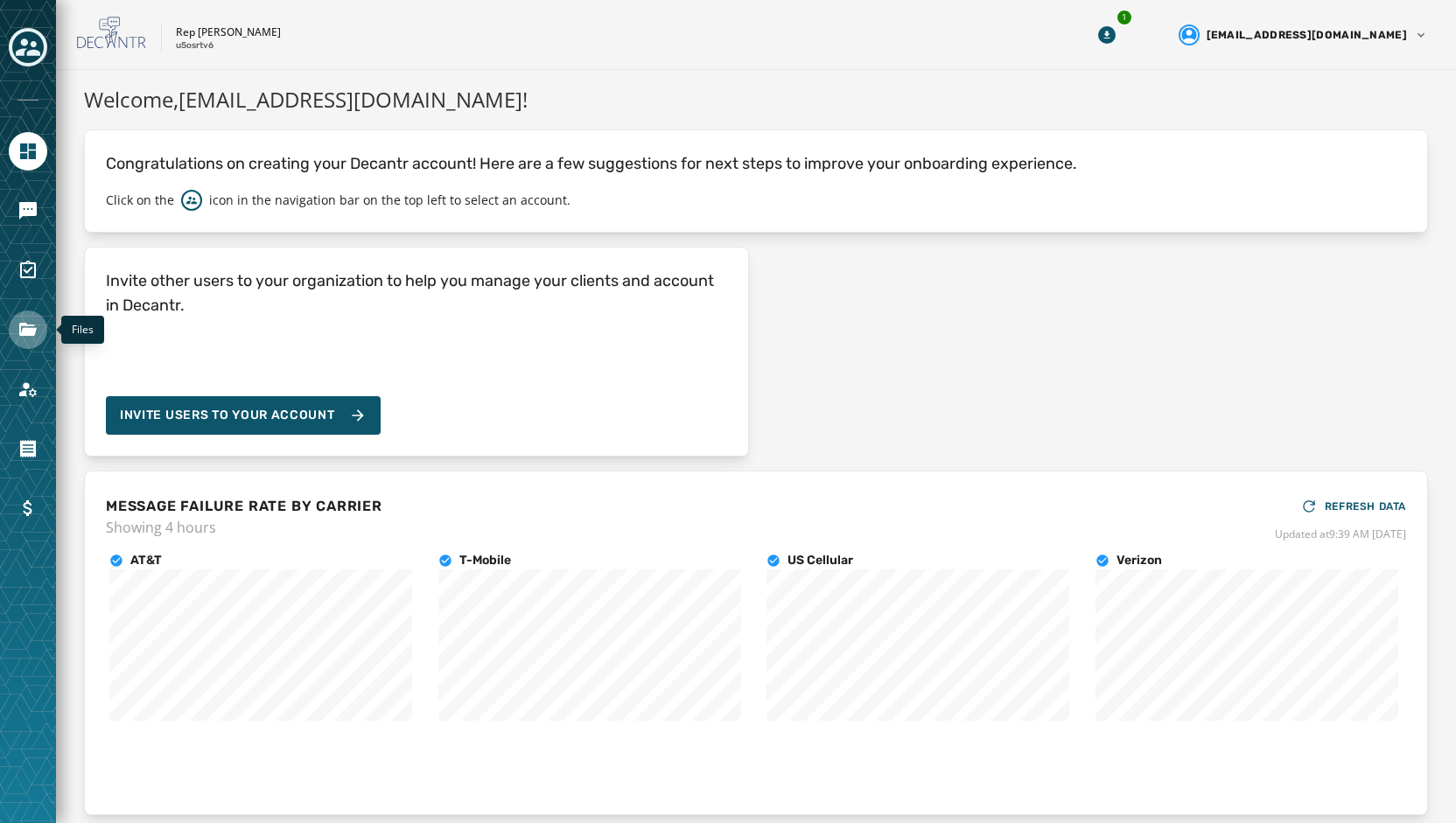
click at [33, 333] on icon "Navigate to Files" at bounding box center [28, 329] width 18 height 13
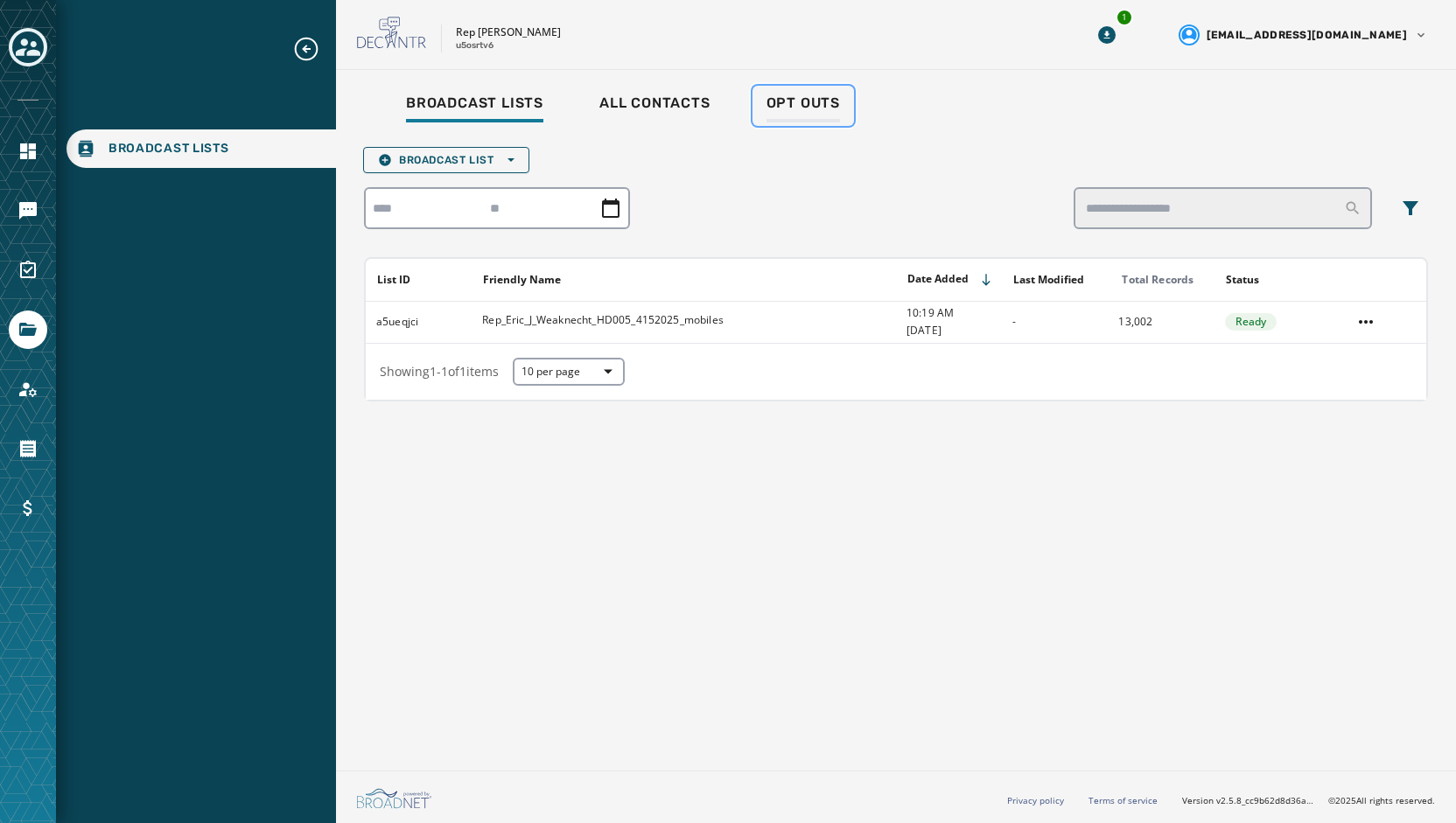
click at [787, 98] on span "Opt Outs" at bounding box center [803, 103] width 73 height 18
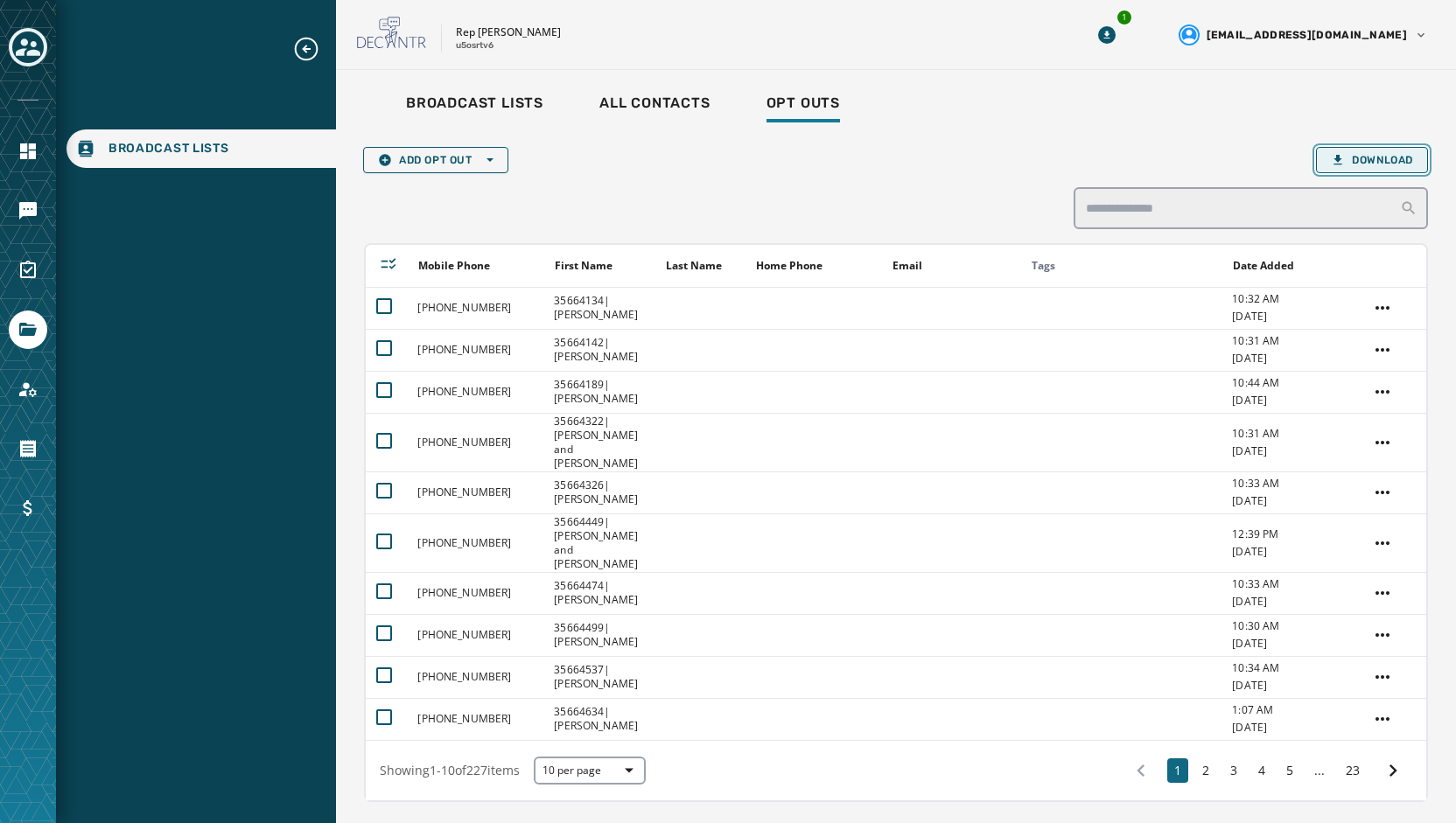
click at [1345, 161] on span "Download" at bounding box center [1371, 160] width 82 height 14
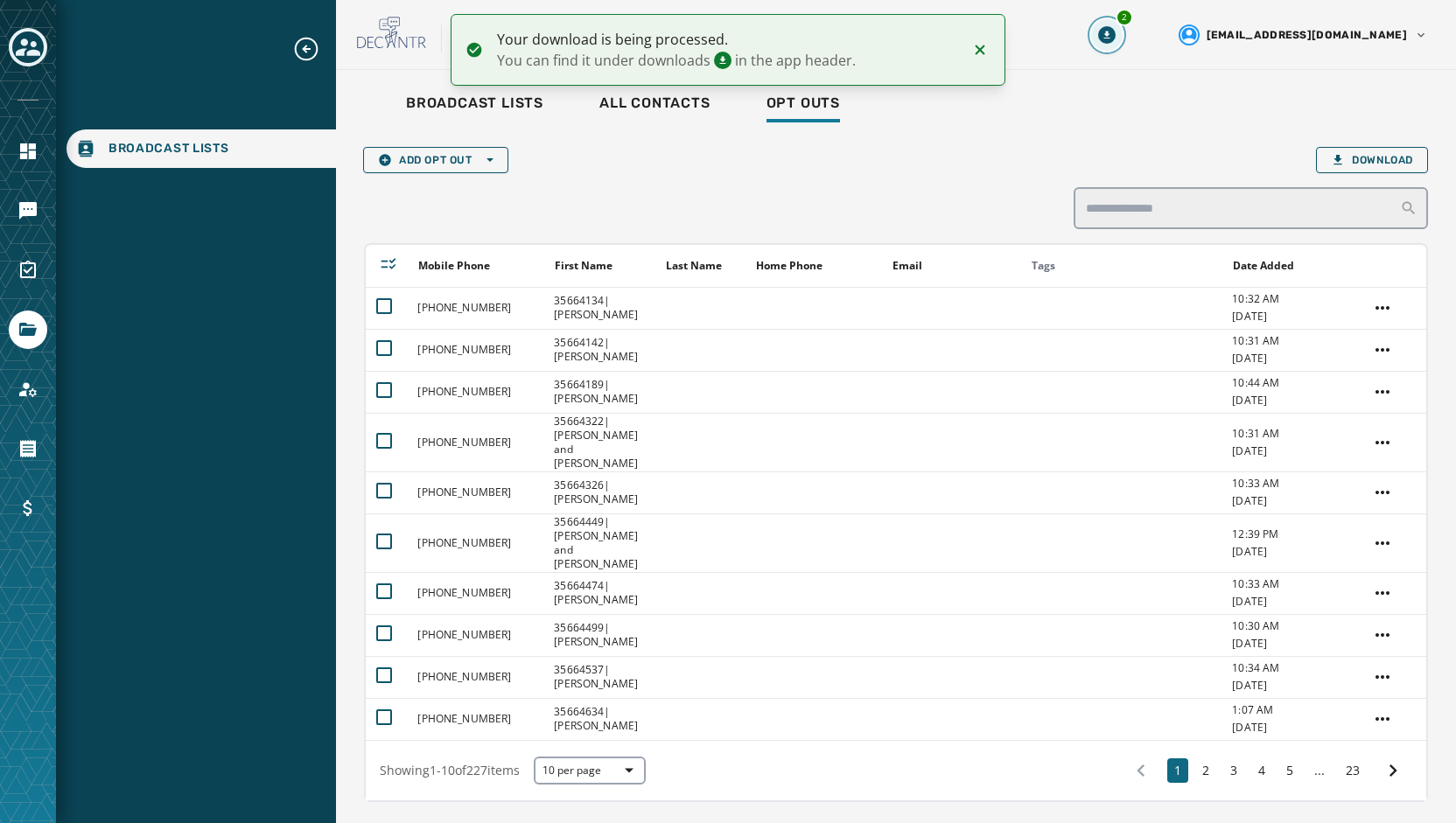
click at [1122, 47] on button "2" at bounding box center [1107, 35] width 32 height 32
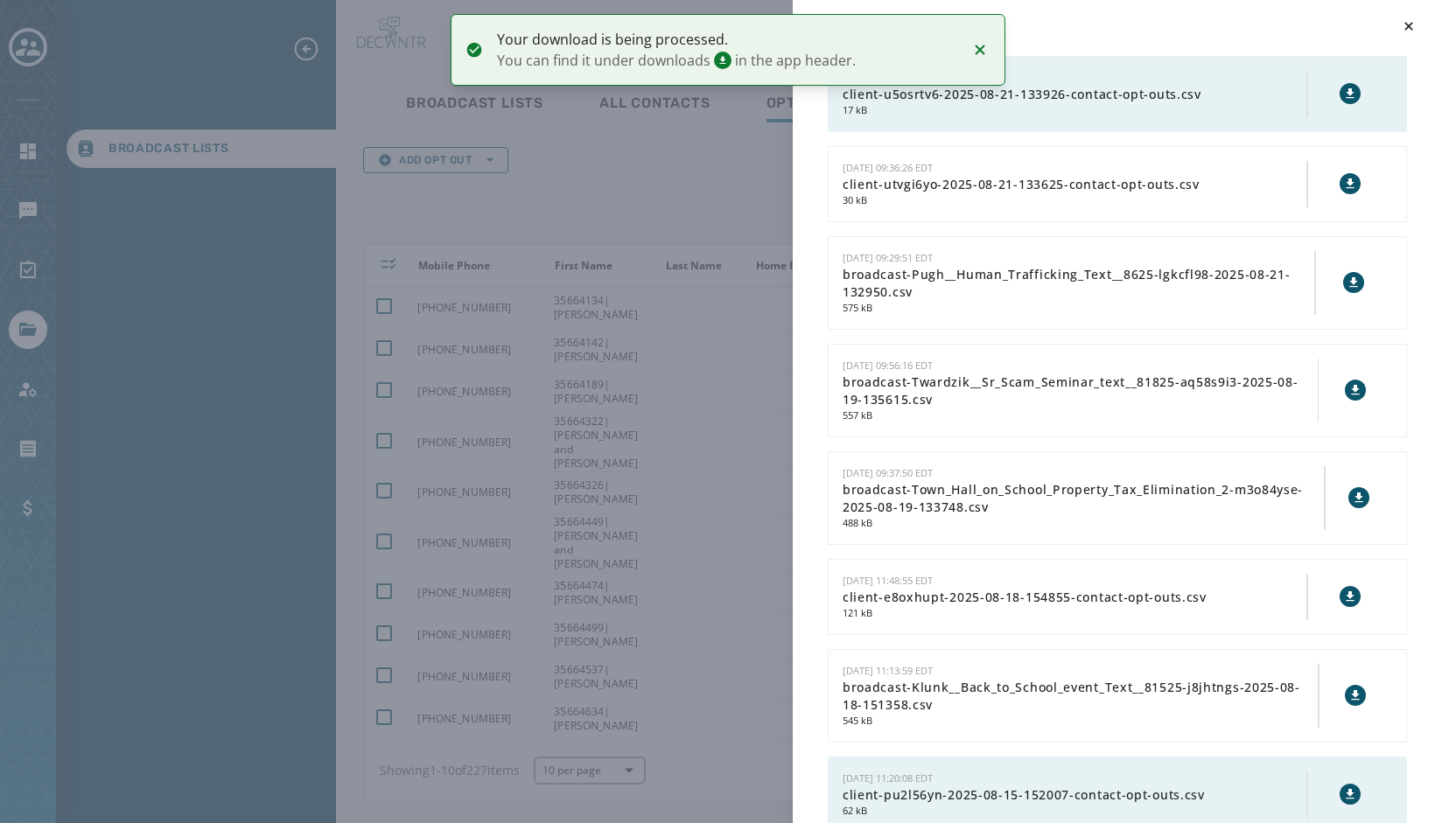
click at [1343, 92] on icon at bounding box center [1349, 93] width 14 height 14
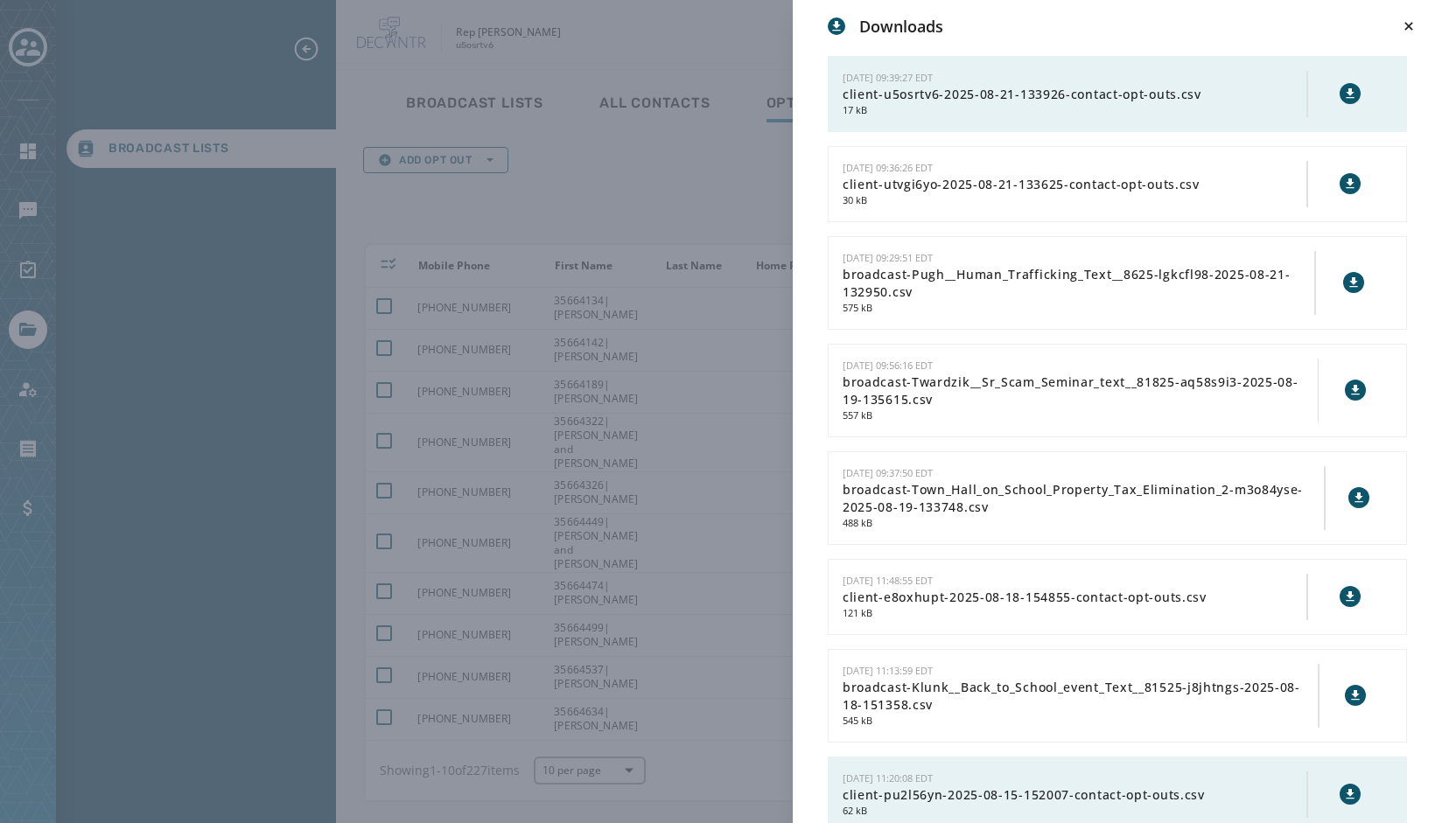
click at [753, 215] on div "Downloads [DATE] 09:39:27 EDT client-u5osrtv6-2025-08-21-133926-contact-opt-out…" at bounding box center [728, 412] width 1456 height 823
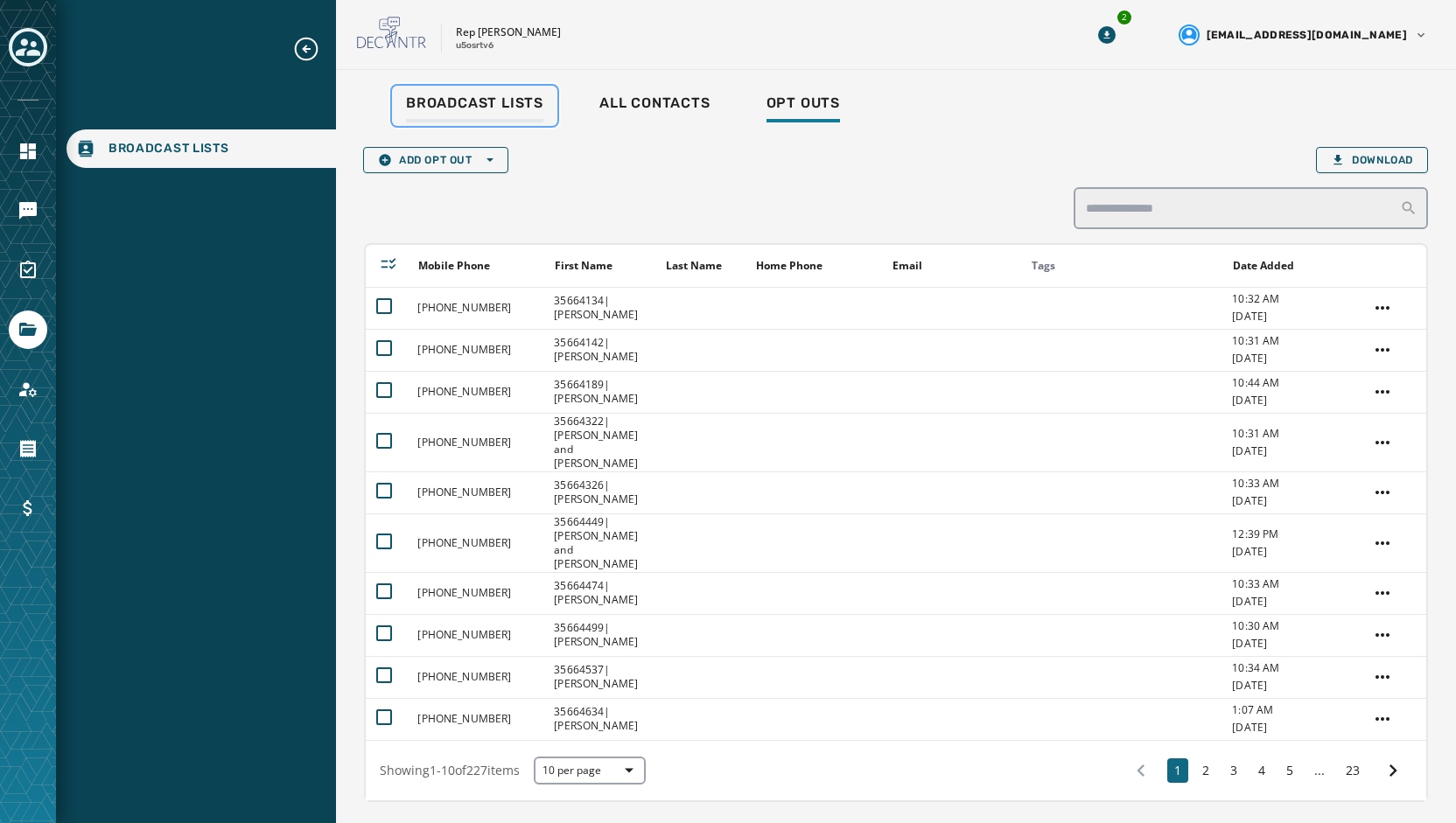
click at [506, 112] on div "Broadcast Lists" at bounding box center [475, 109] width 138 height 28
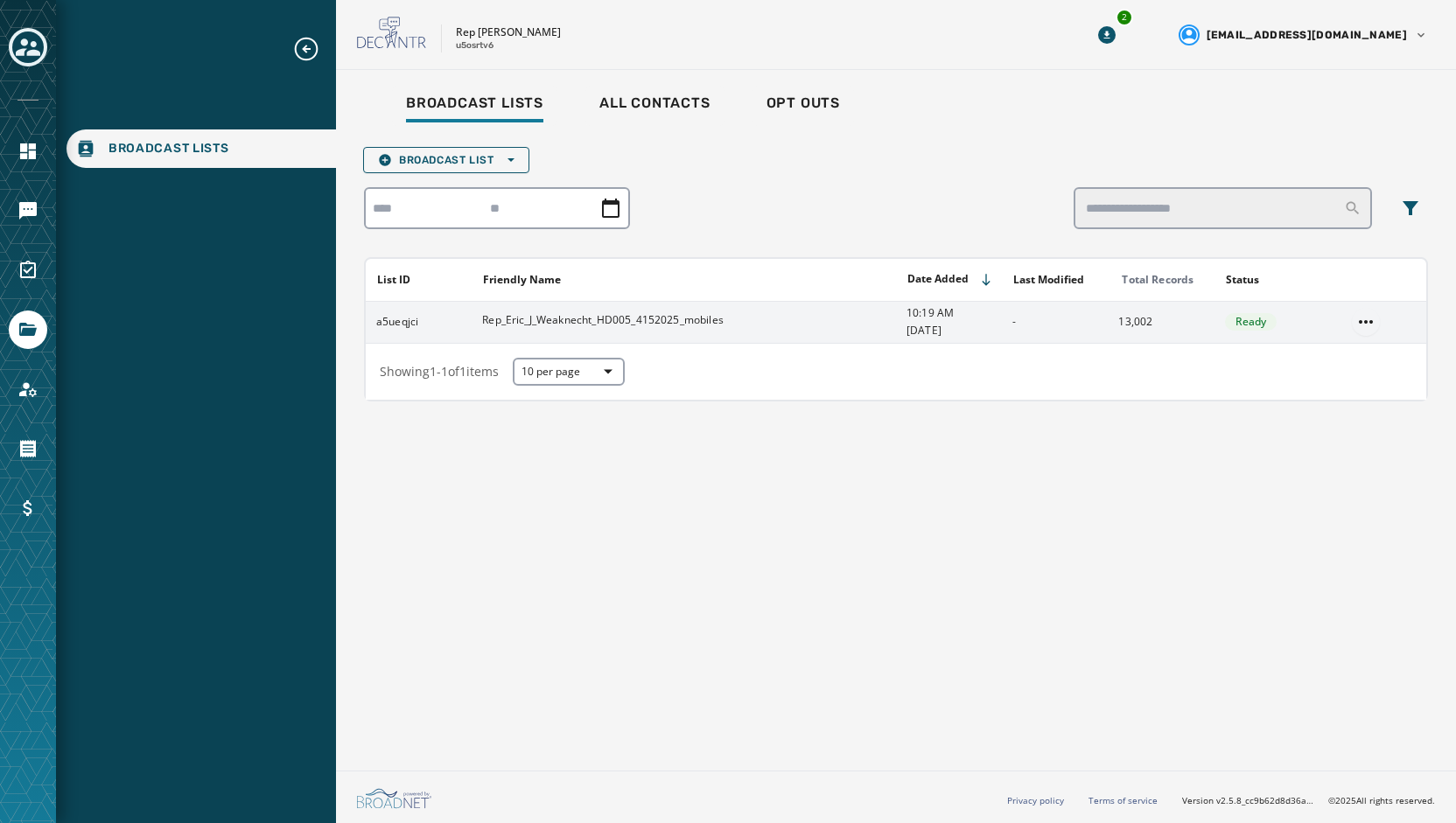
click at [1357, 320] on html "Broadcast Lists Skip To Main Content Rep [PERSON_NAME] u5osrtv6 2 [EMAIL_ADDRES…" at bounding box center [728, 412] width 1456 height 823
click at [1354, 391] on div "Delete list" at bounding box center [1366, 384] width 79 height 28
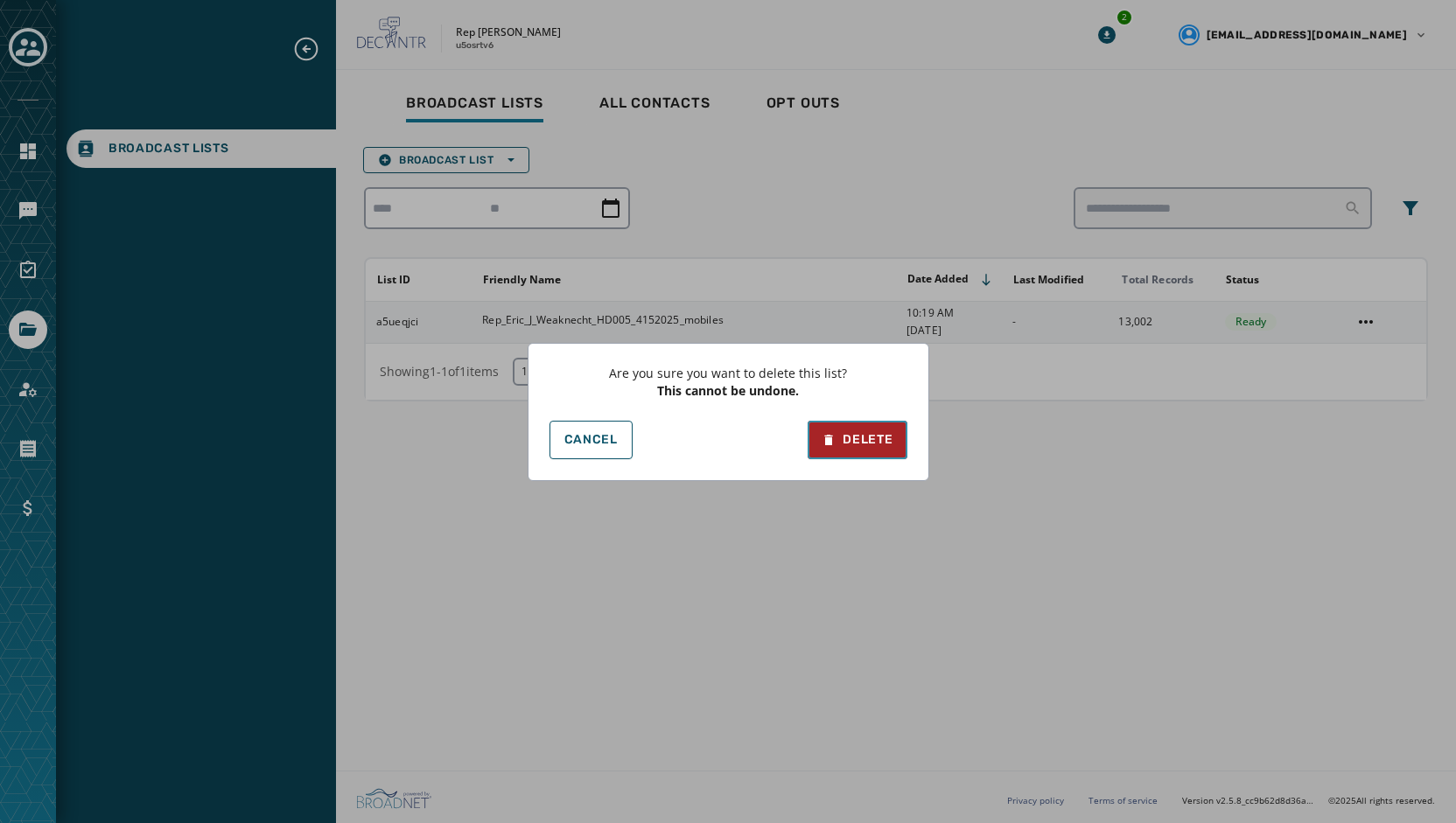
click at [849, 443] on div "Delete" at bounding box center [857, 439] width 71 height 18
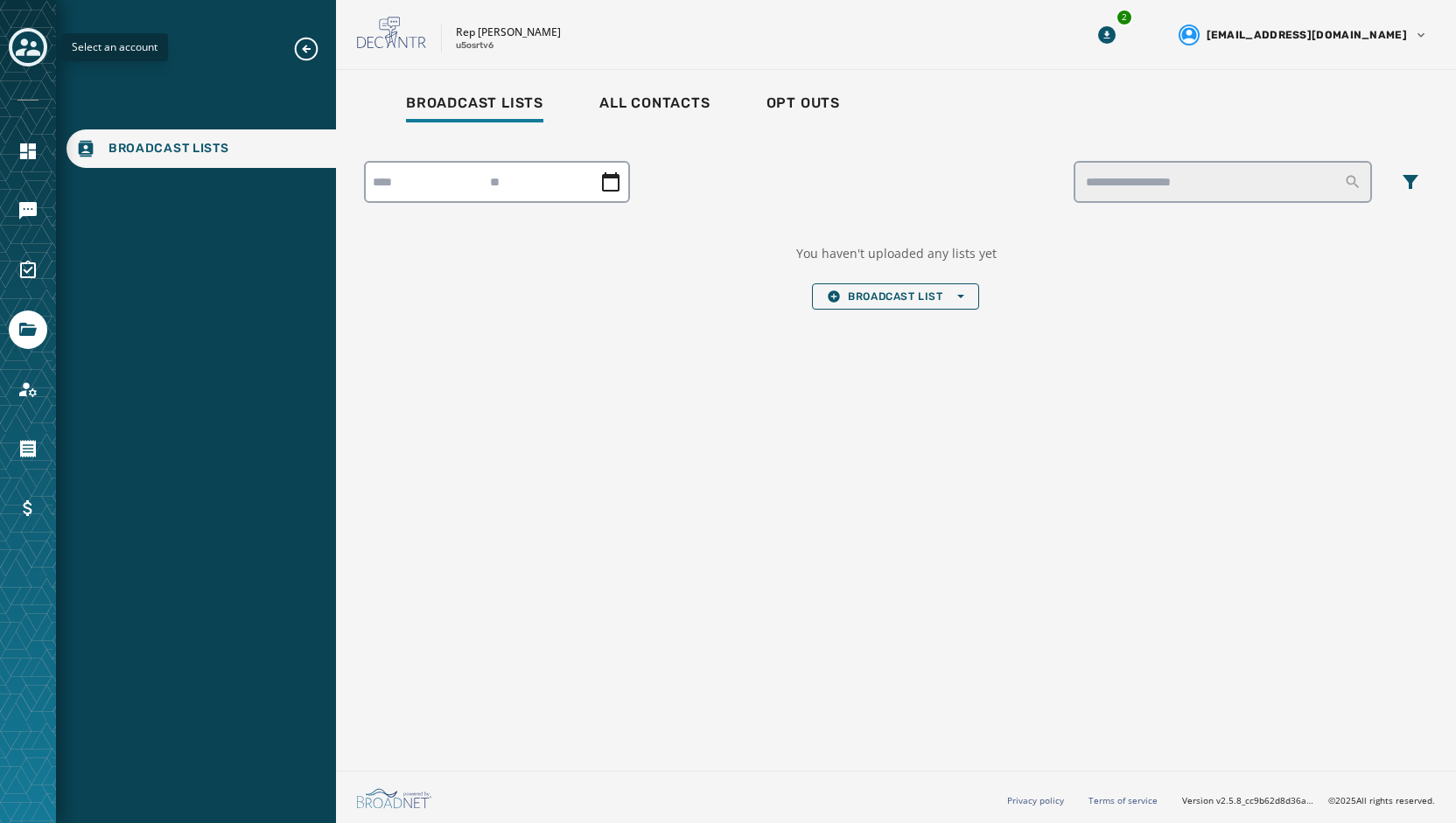
click at [25, 55] on icon "Toggle account select drawer" at bounding box center [28, 47] width 24 height 24
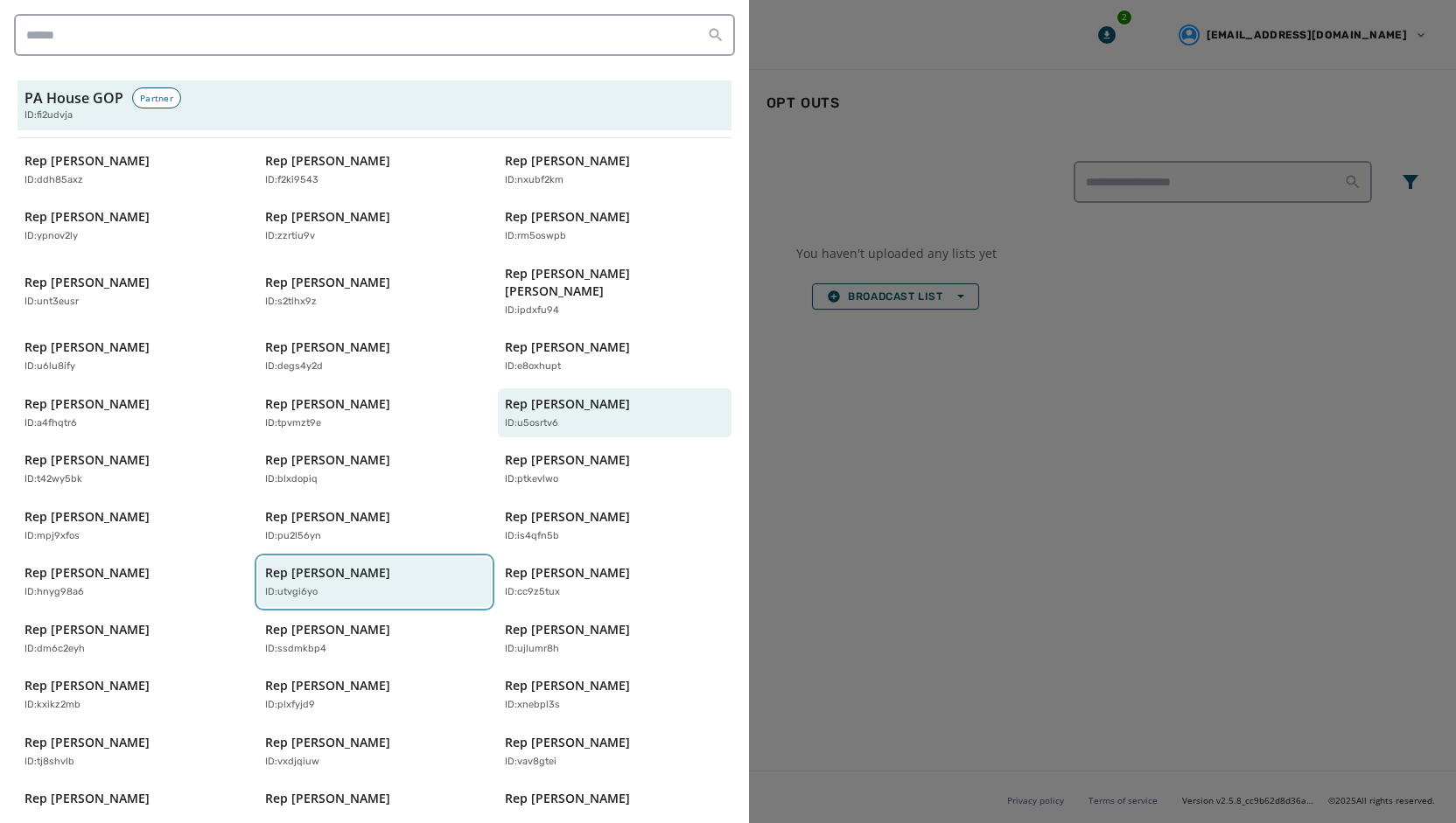
click at [337, 564] on p "Rep [PERSON_NAME]" at bounding box center [327, 572] width 125 height 18
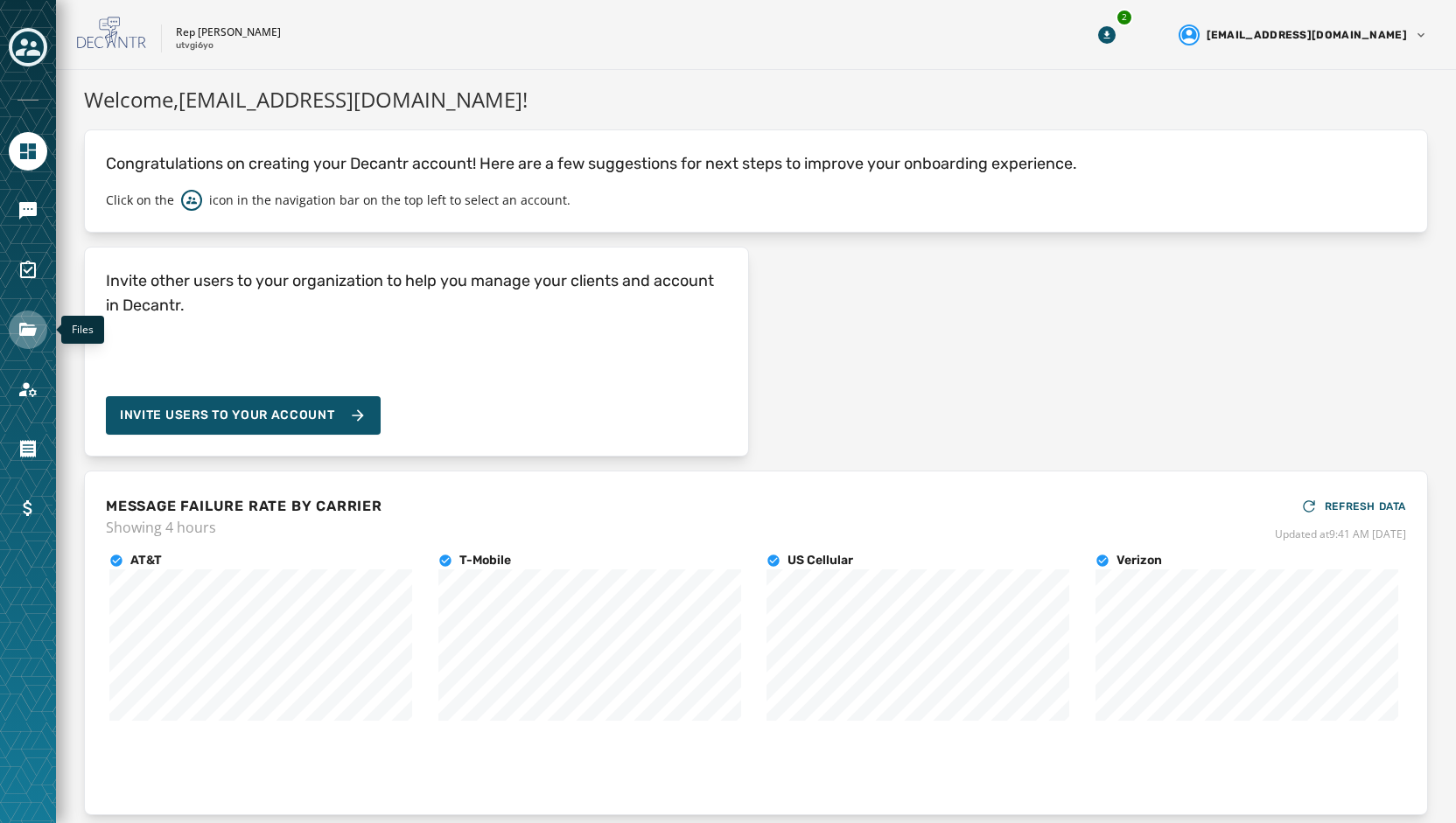
click at [20, 318] on link "Navigate to Files" at bounding box center [27, 329] width 38 height 38
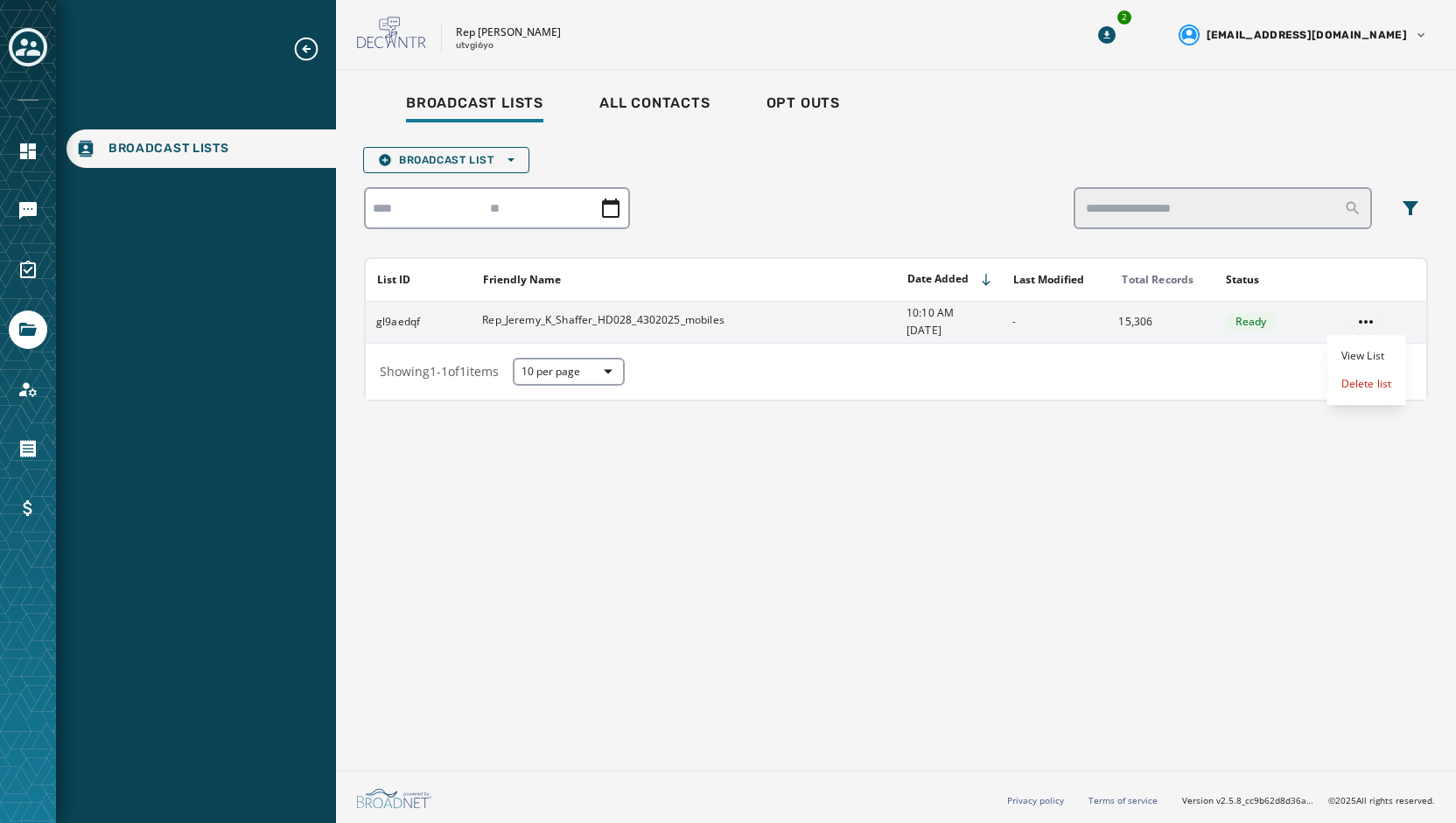
click at [1375, 315] on html "Broadcast Lists Skip To Main Content Rep [PERSON_NAME] utvgi6yo 2 [EMAIL_ADDRES…" at bounding box center [728, 412] width 1456 height 823
click at [1352, 394] on div "Delete list" at bounding box center [1366, 384] width 79 height 28
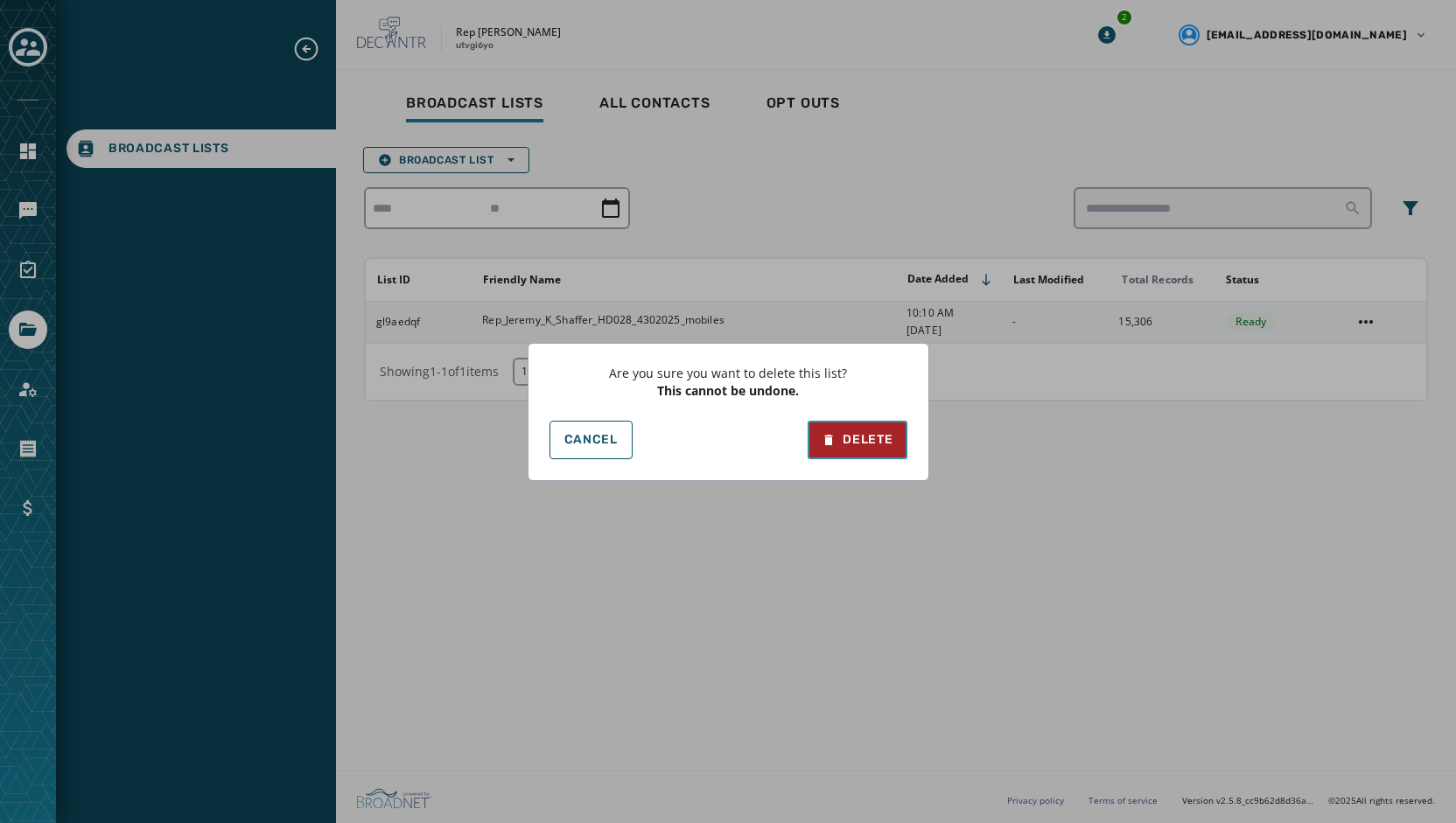
click at [873, 448] on div "Delete" at bounding box center [857, 439] width 71 height 18
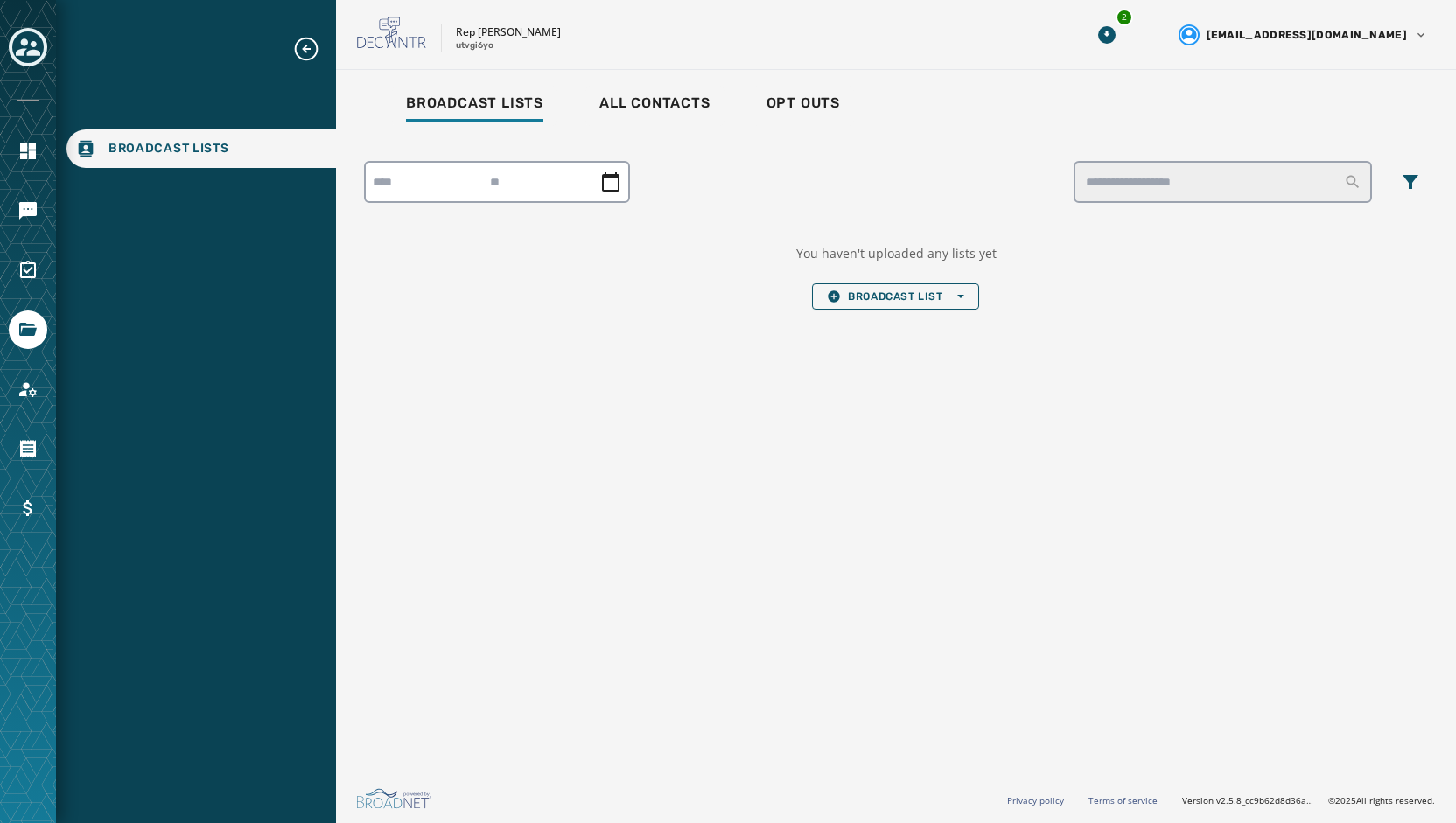
click at [37, 171] on div at bounding box center [28, 412] width 56 height 823
click at [37, 162] on link "Navigate to Home" at bounding box center [27, 150] width 38 height 38
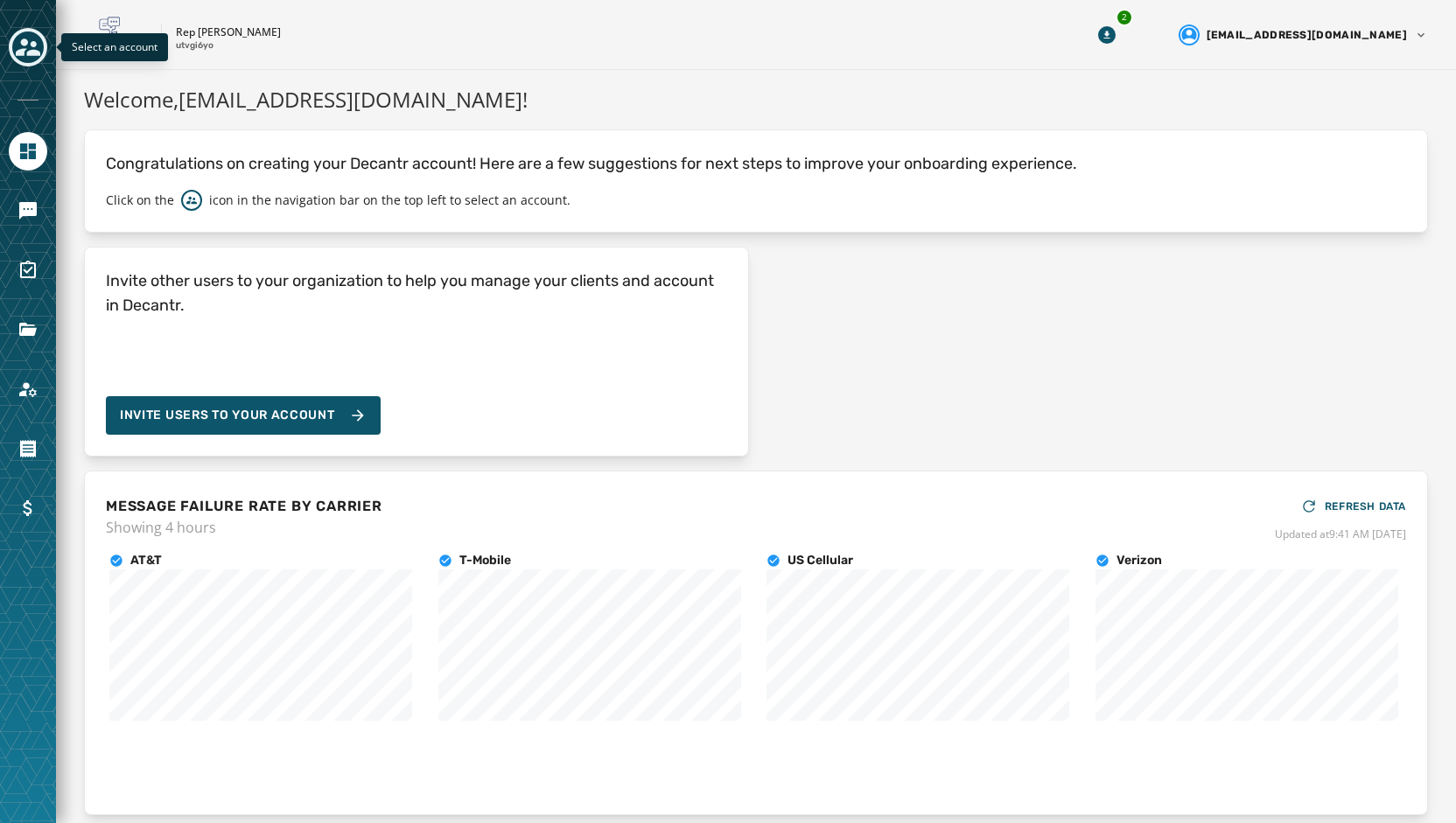
click at [40, 44] on div "Toggle account select drawer" at bounding box center [28, 47] width 32 height 32
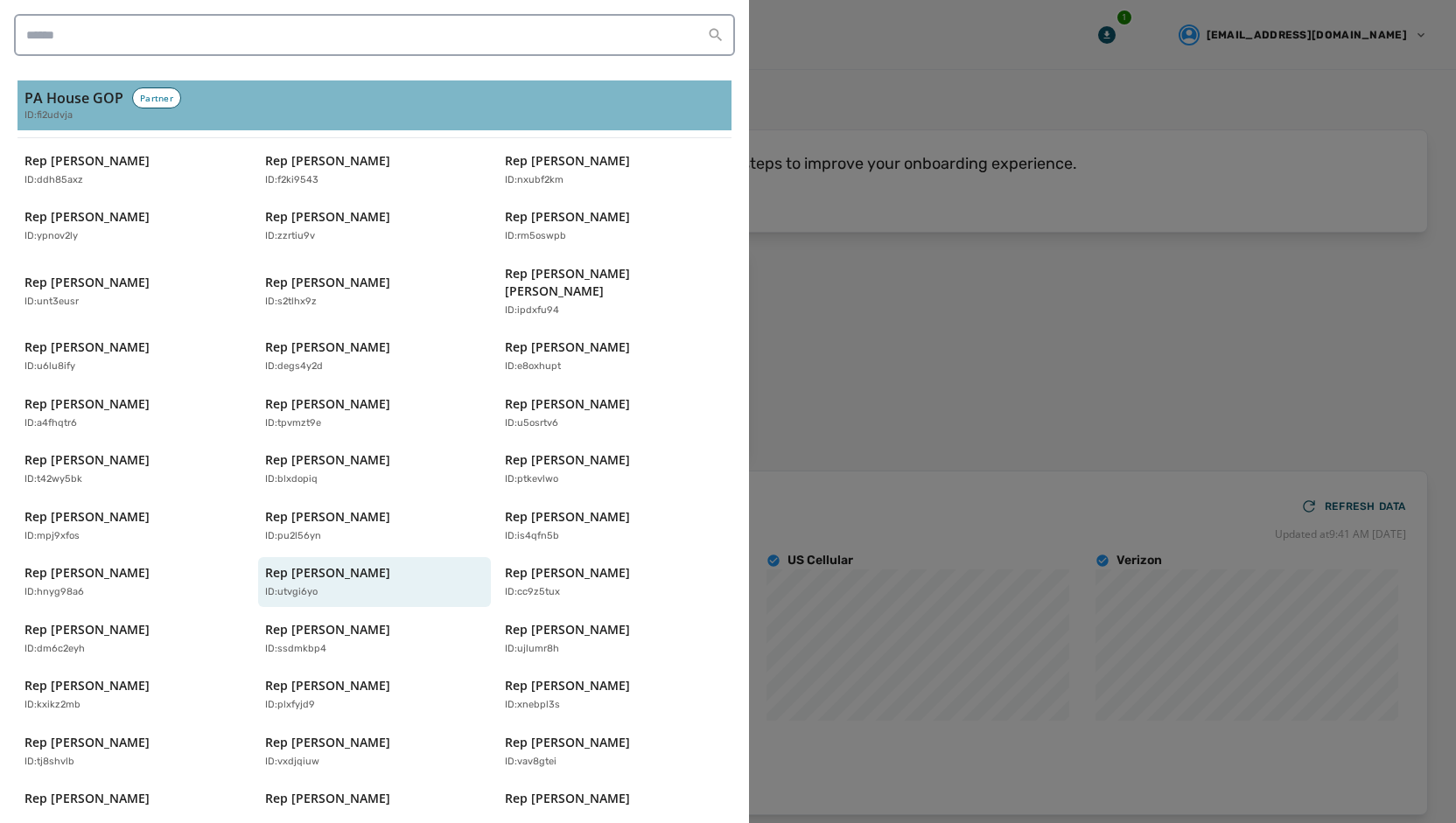
click at [39, 129] on button "PA House GOP Partner ID: fi2udvja" at bounding box center [374, 106] width 714 height 50
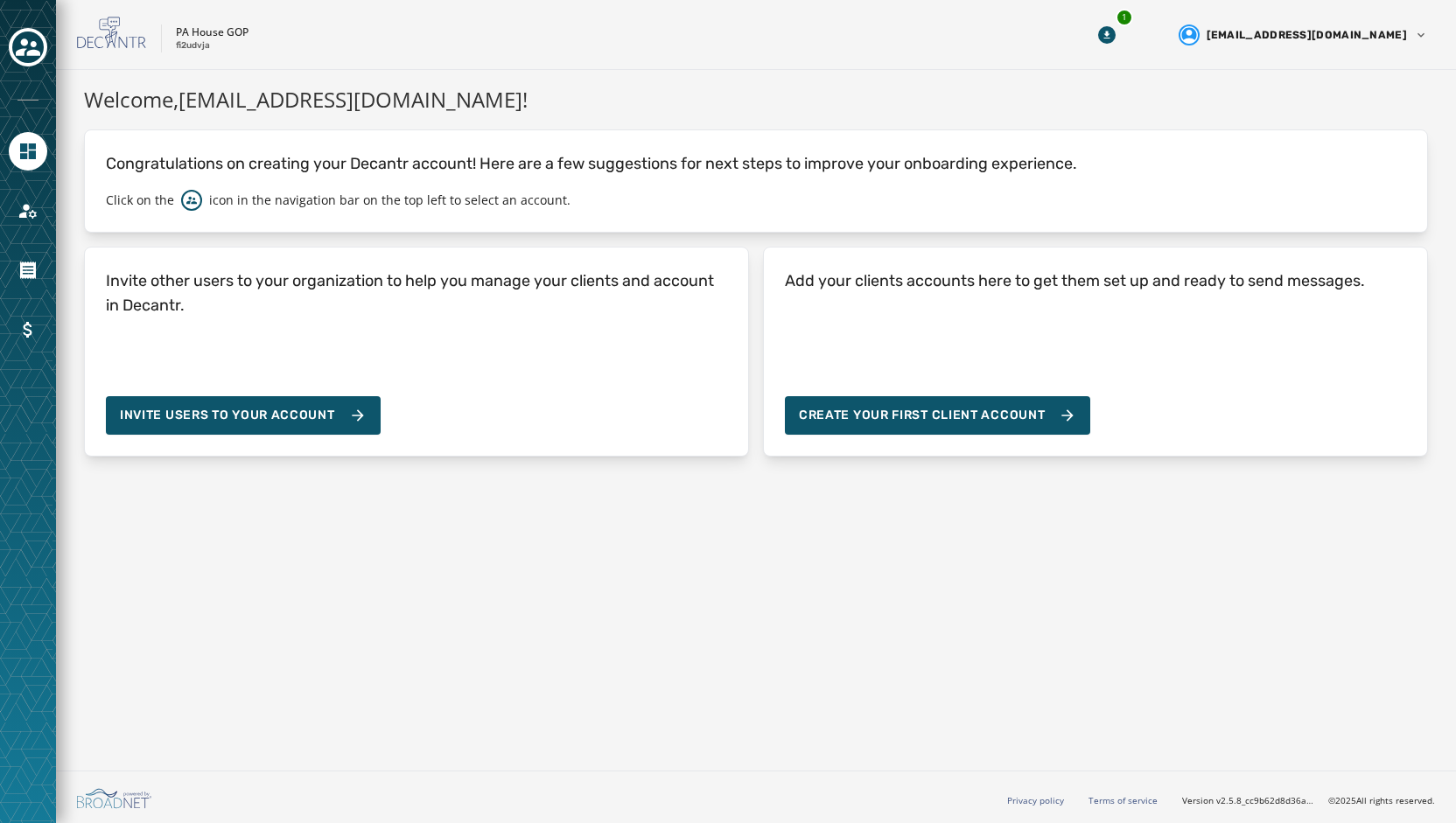
click at [735, 514] on div "Welcome, [EMAIL_ADDRESS][DOMAIN_NAME] ! Congratulations on creating your Decant…" at bounding box center [755, 416] width 1399 height 694
click at [635, 653] on div "Welcome, [EMAIL_ADDRESS][DOMAIN_NAME] ! Congratulations on creating your Decant…" at bounding box center [755, 416] width 1399 height 694
click at [36, 51] on icon "Toggle account select drawer" at bounding box center [28, 46] width 24 height 18
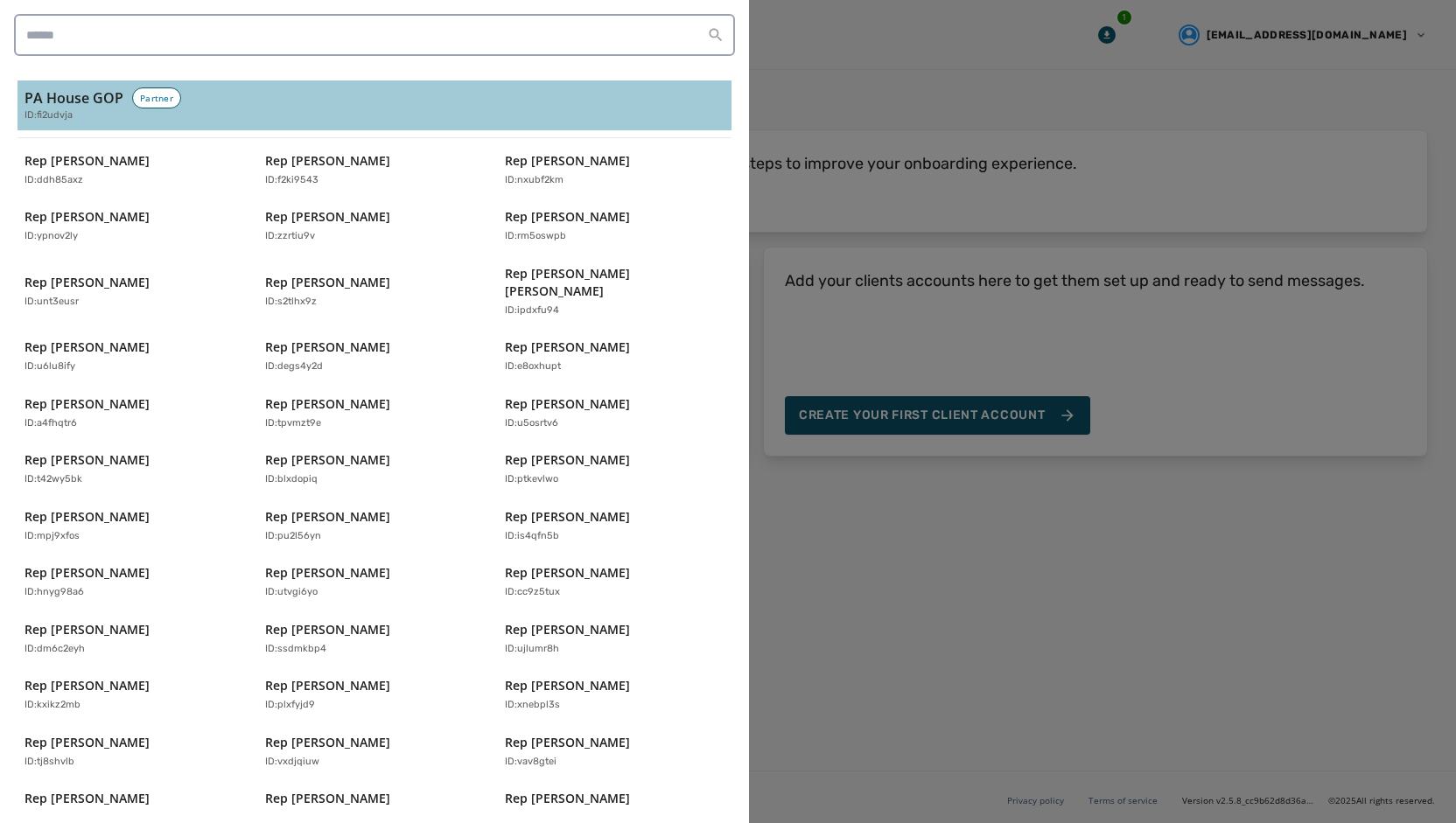
click at [844, 682] on div at bounding box center [728, 412] width 1456 height 823
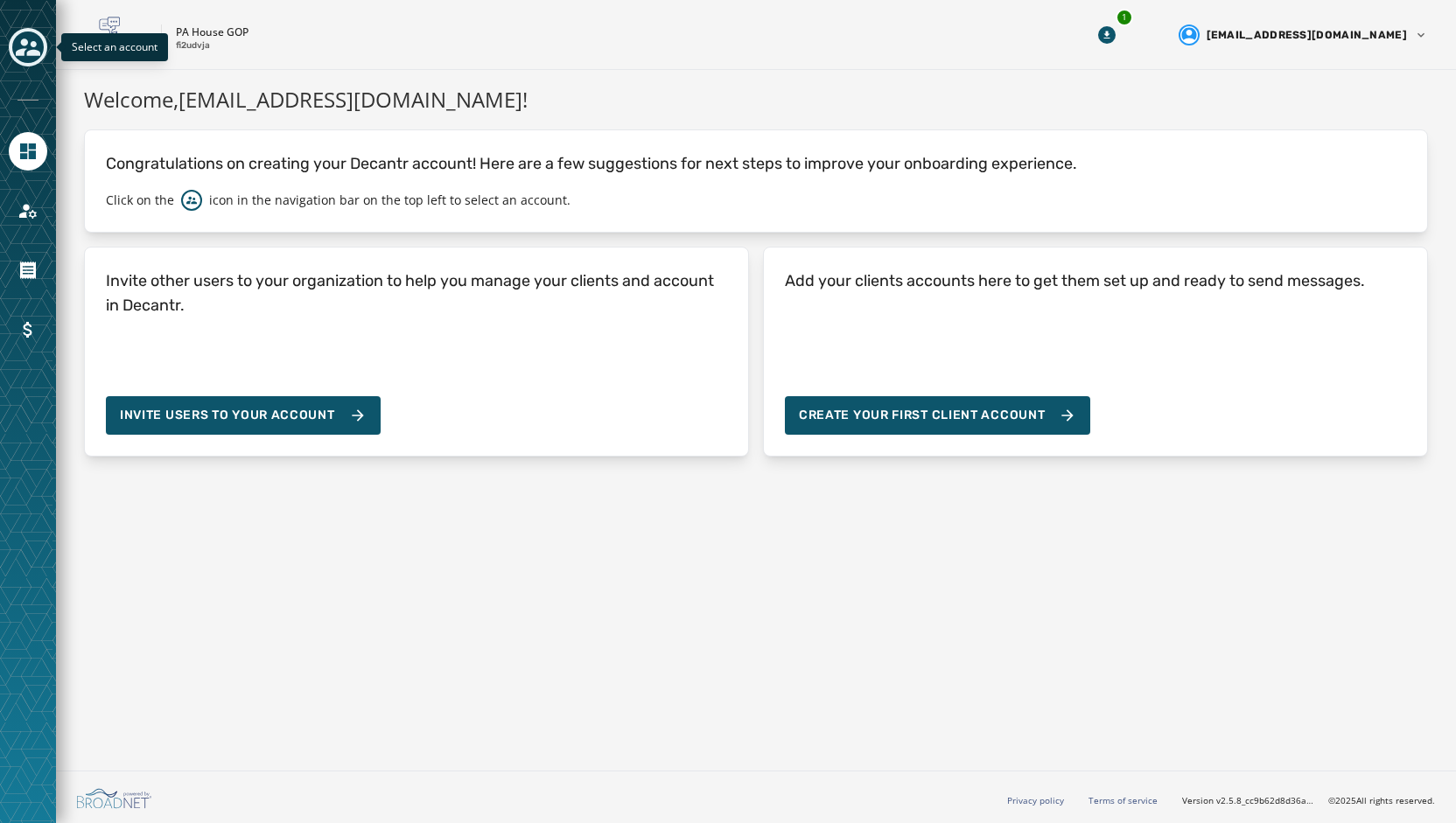
click at [32, 46] on icon "Toggle account select drawer" at bounding box center [28, 46] width 24 height 18
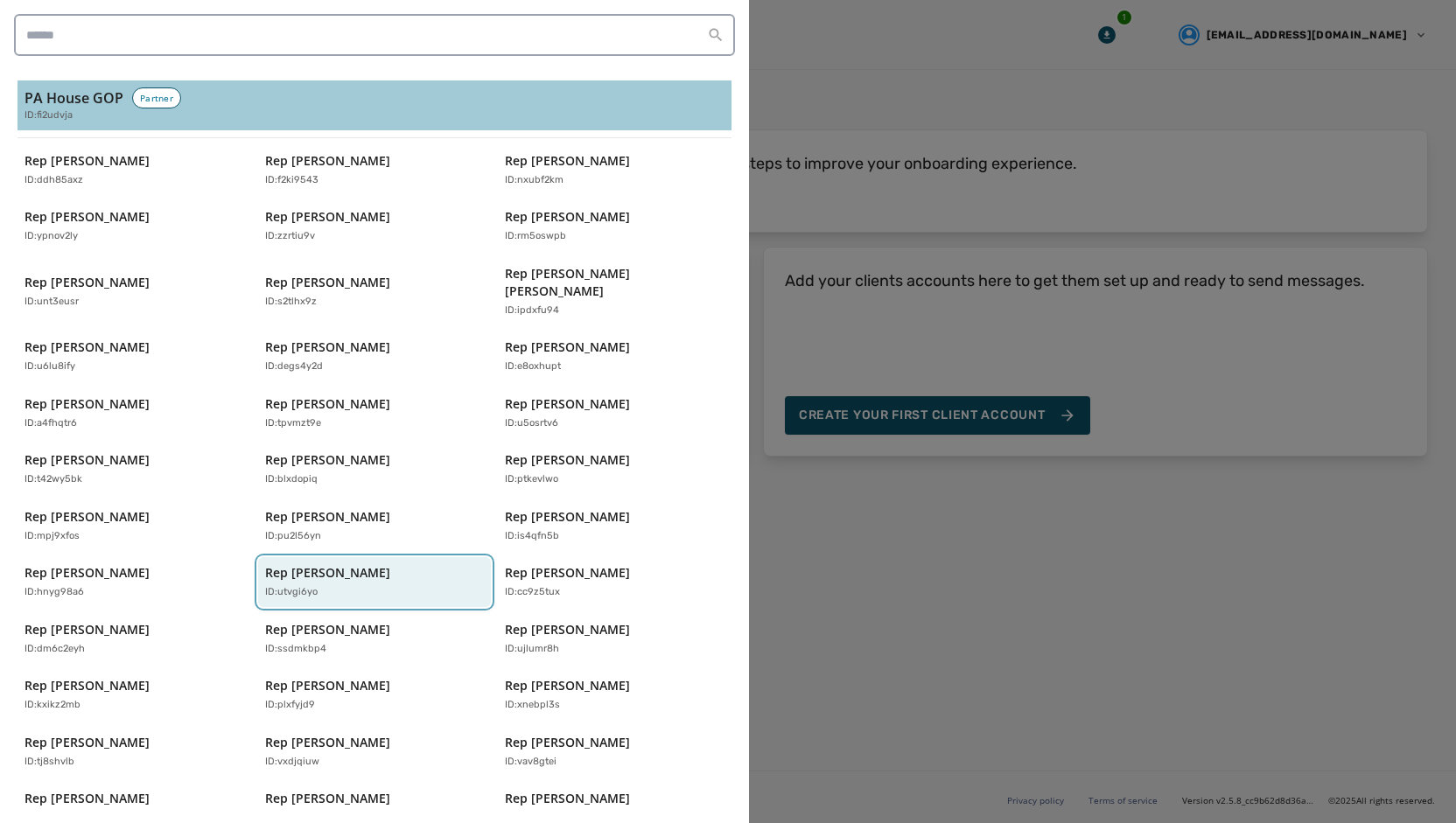
click at [330, 565] on div "Rep [PERSON_NAME] ID: utvgi6yo" at bounding box center [365, 581] width 202 height 36
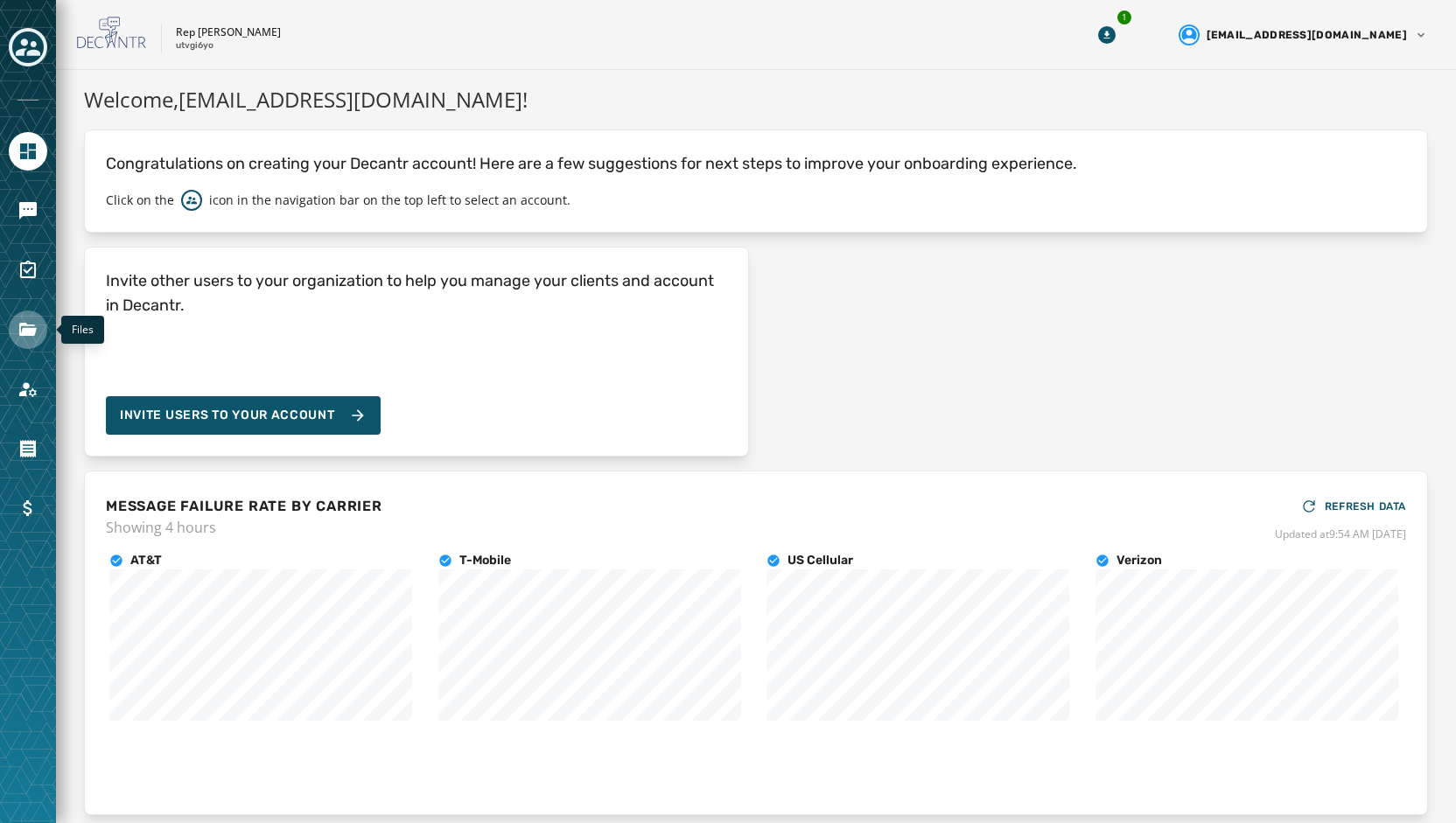
click at [39, 323] on link "Navigate to Files" at bounding box center [27, 329] width 38 height 38
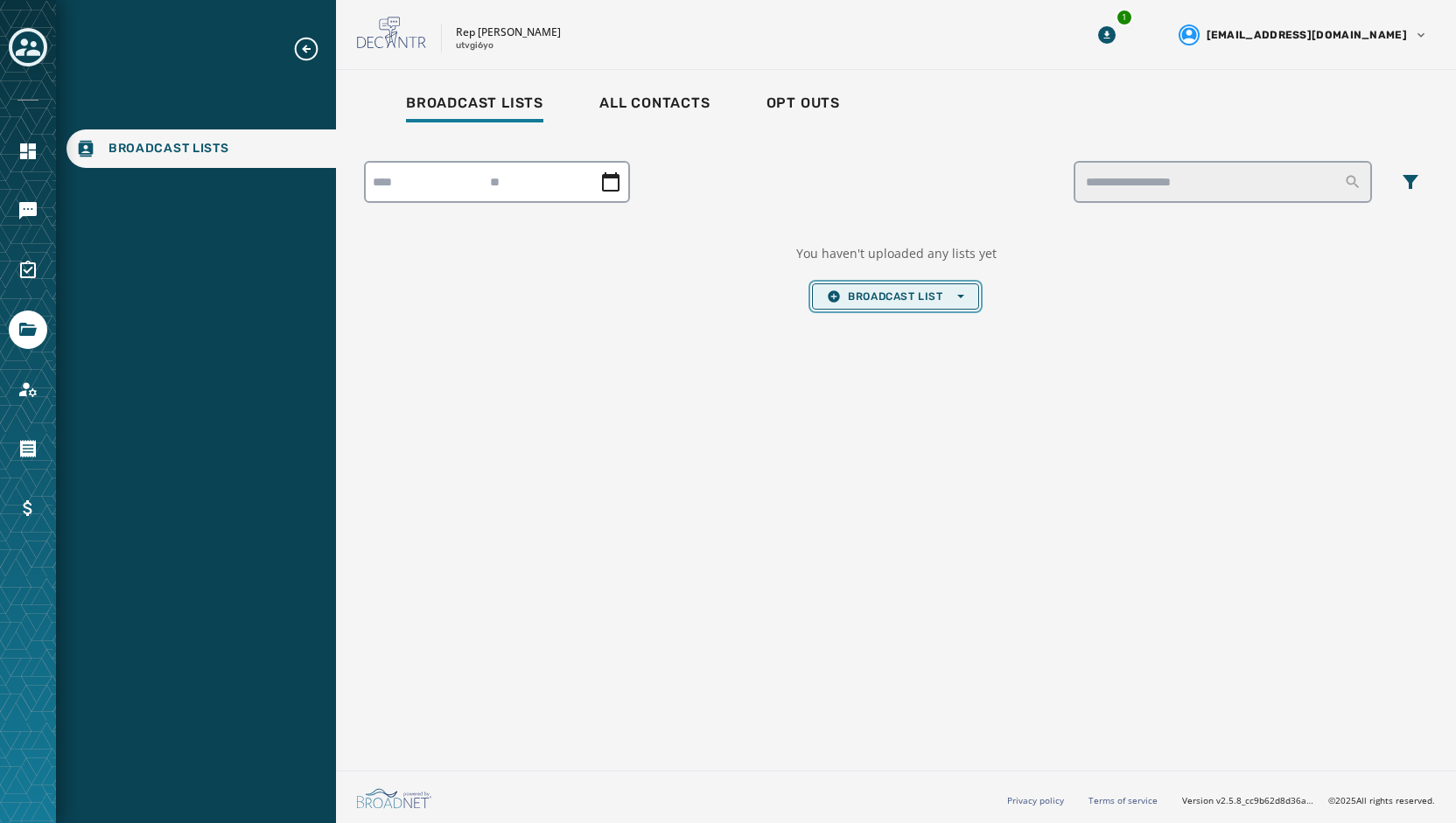
click at [882, 297] on span "Broadcast List Open options" at bounding box center [895, 296] width 137 height 14
click at [882, 326] on span "Upload List" at bounding box center [895, 322] width 137 height 14
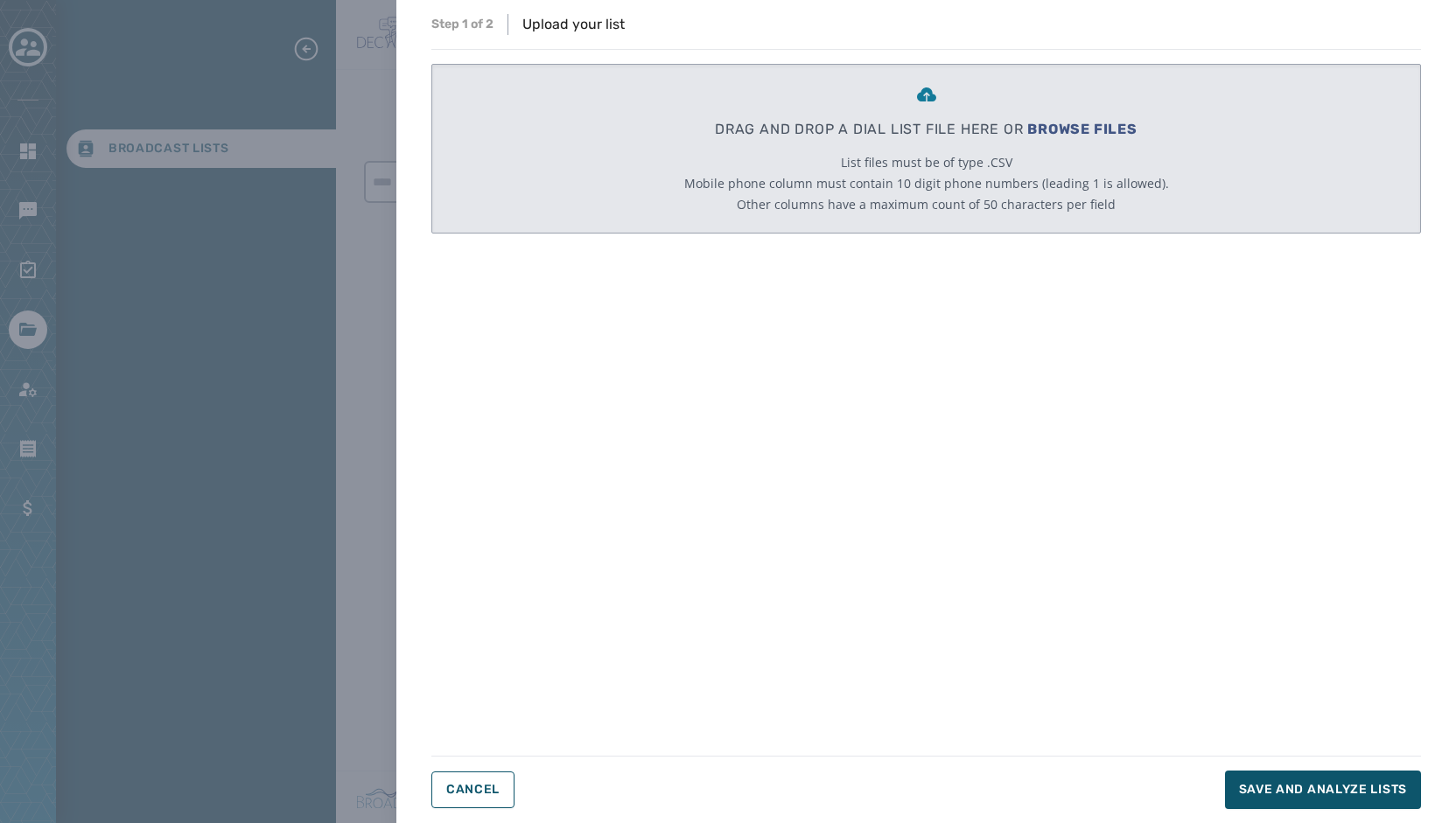
click at [1072, 128] on span "BROWSE FILES" at bounding box center [1082, 129] width 111 height 17
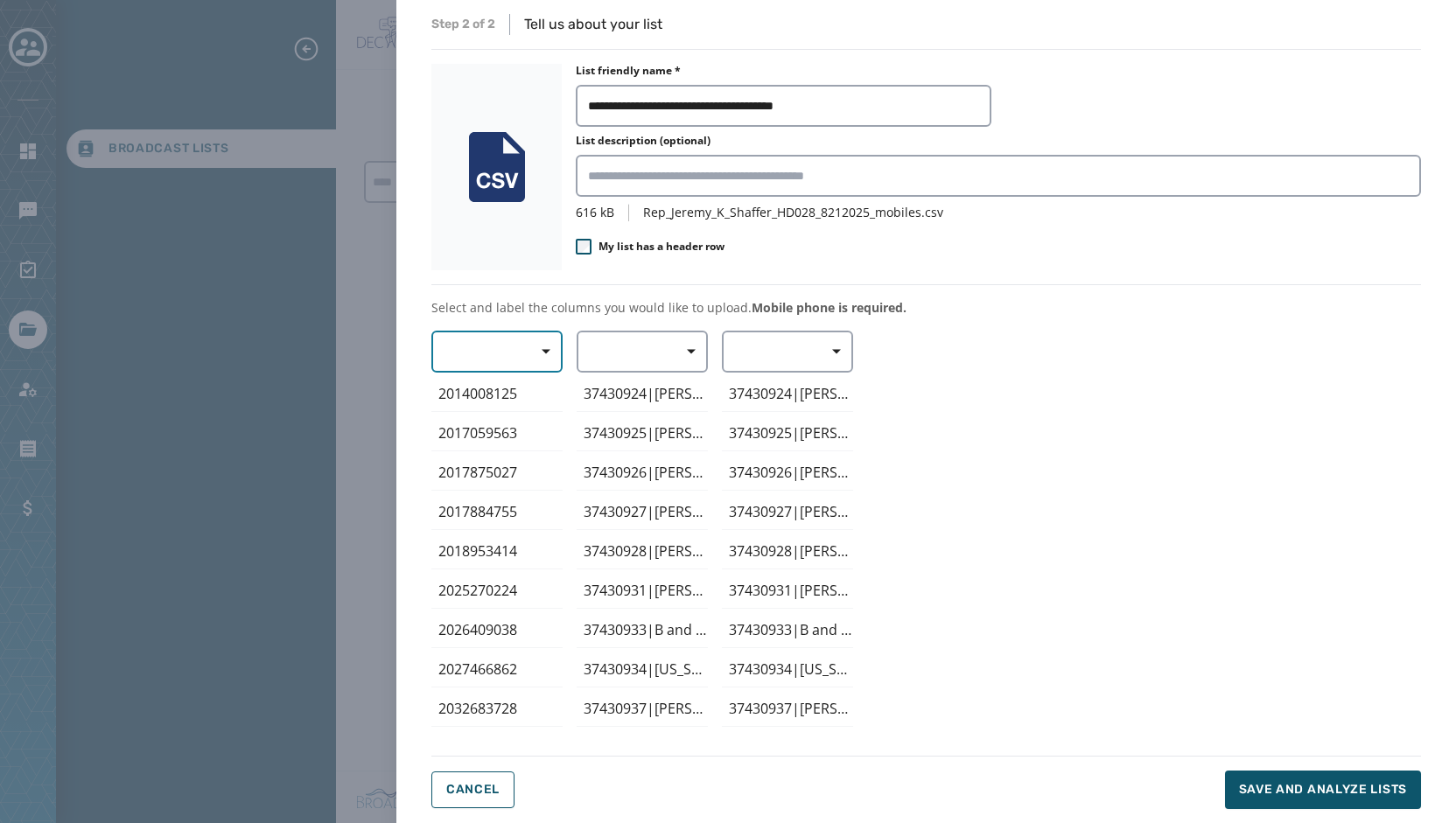
click at [555, 351] on span "button" at bounding box center [539, 352] width 42 height 35
click at [540, 394] on div "Mobile Phone" at bounding box center [492, 392] width 123 height 32
click at [686, 352] on span "button" at bounding box center [685, 352] width 42 height 35
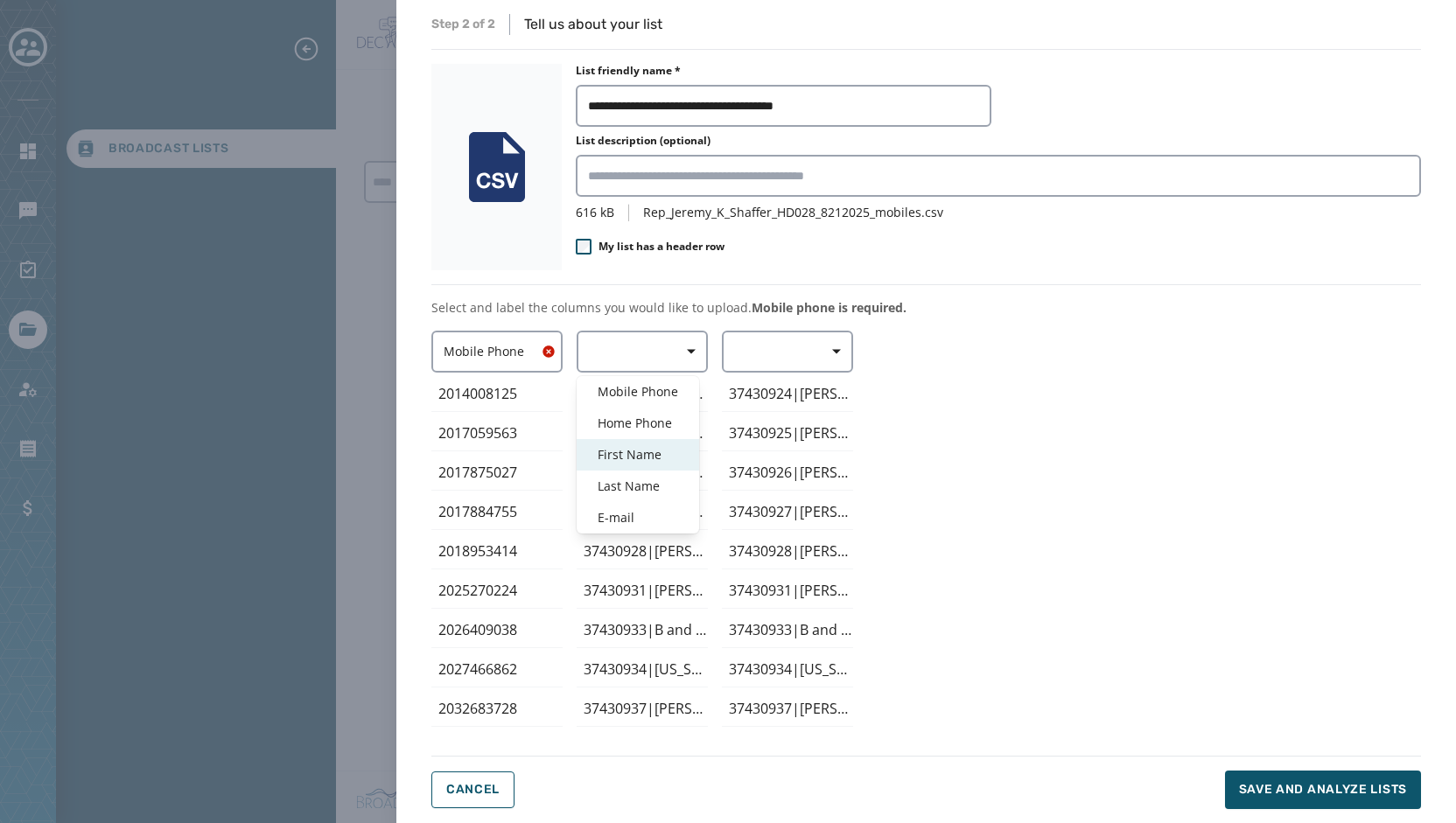
click at [665, 451] on span "First Name" at bounding box center [637, 454] width 81 height 18
click at [1051, 304] on p "Select and label the columns you would like to upload. Mobile phone is required." at bounding box center [925, 307] width 990 height 18
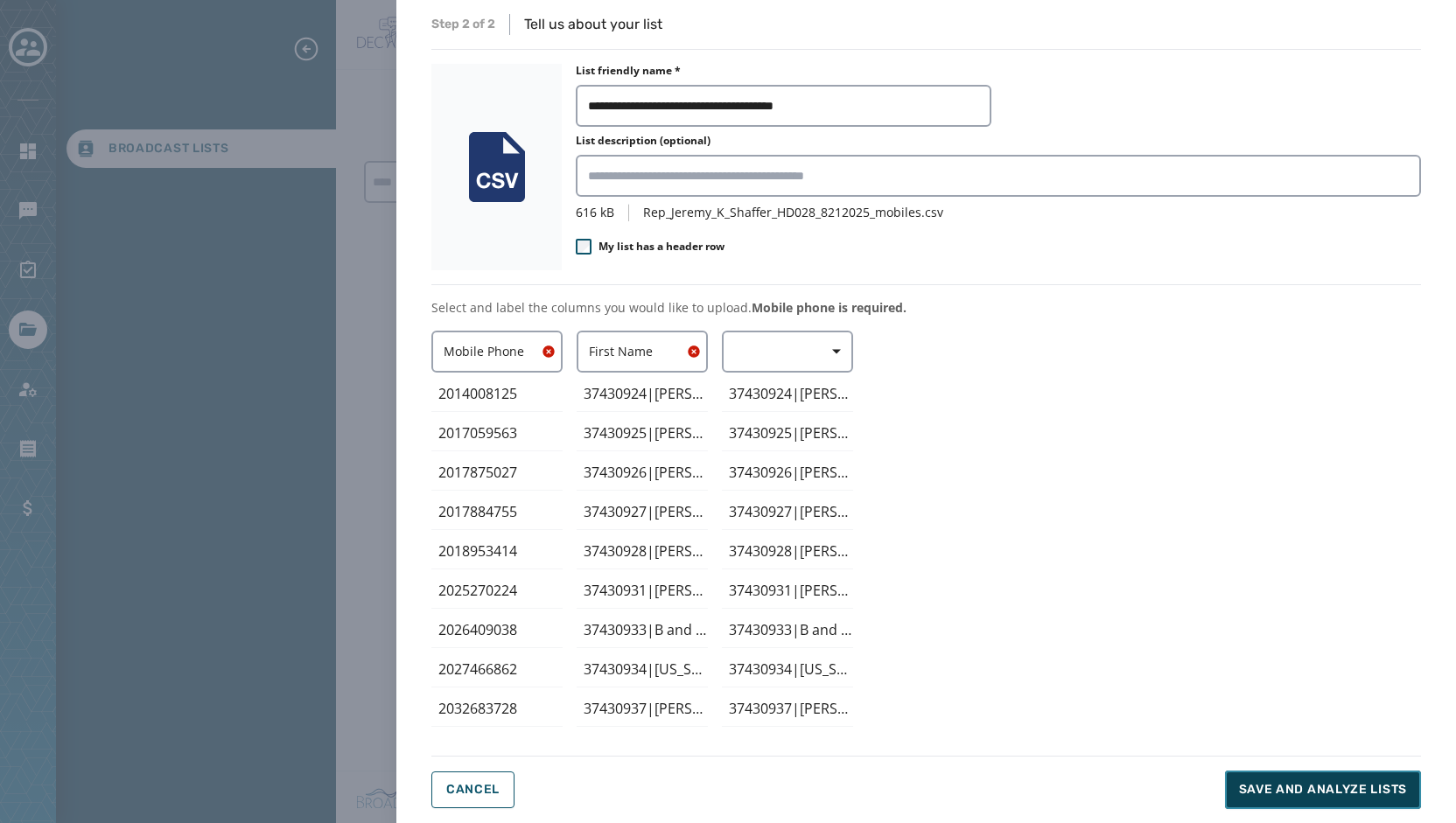
click at [1322, 788] on span "Save and analyze lists" at bounding box center [1322, 790] width 168 height 18
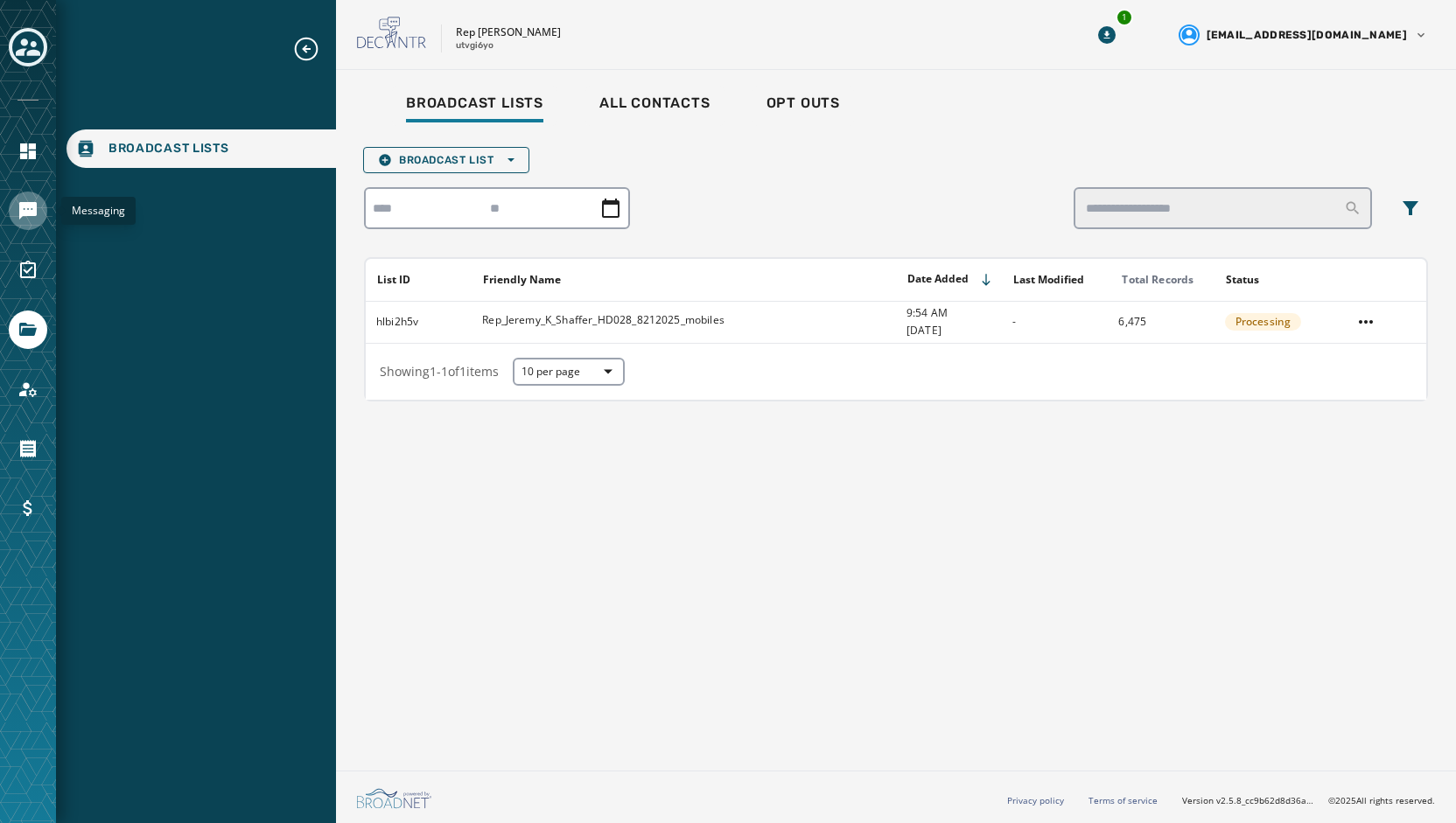
click at [30, 214] on icon "Navigate to Messaging" at bounding box center [28, 210] width 18 height 18
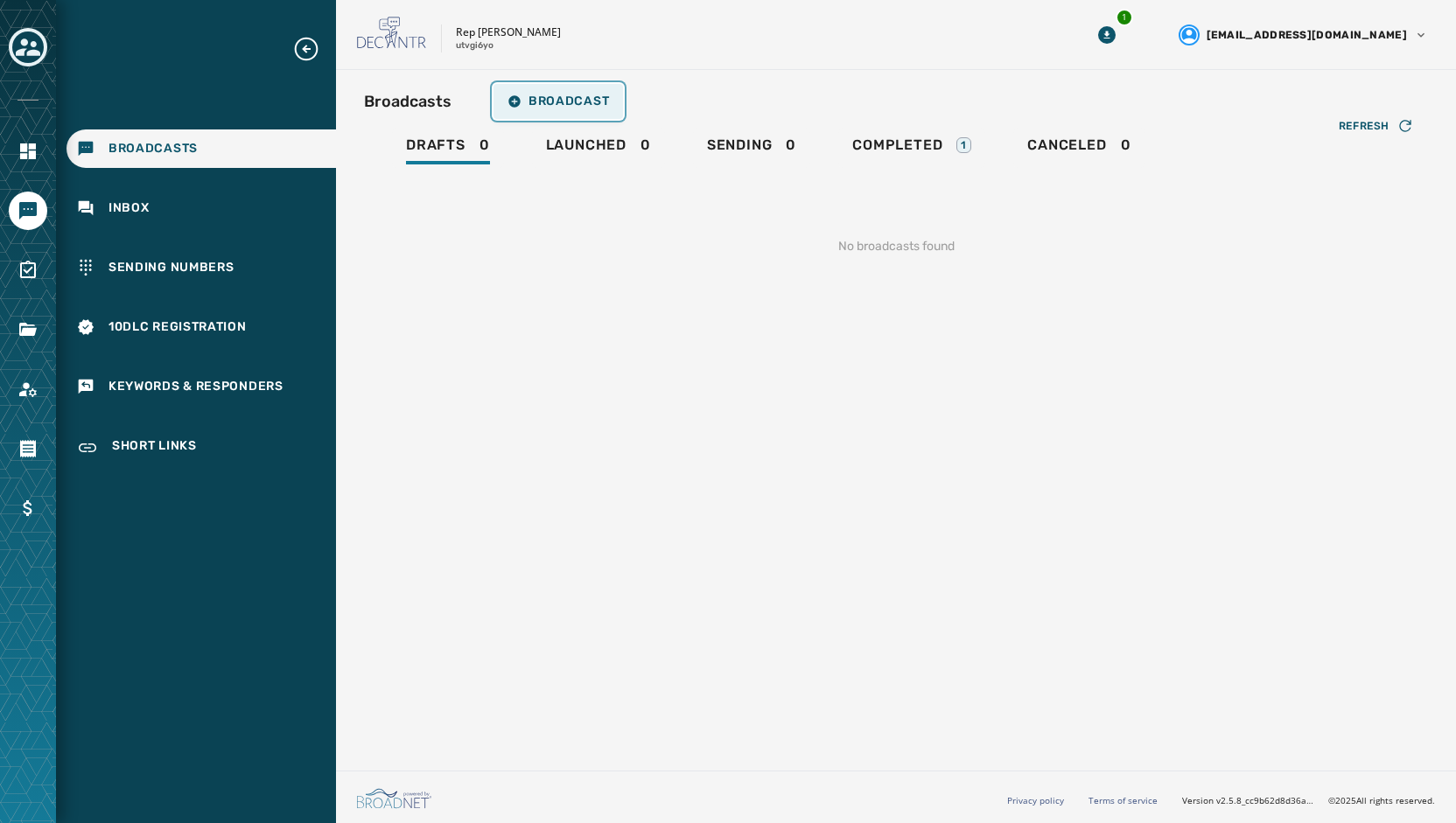
click at [578, 102] on span "Broadcast" at bounding box center [557, 101] width 101 height 14
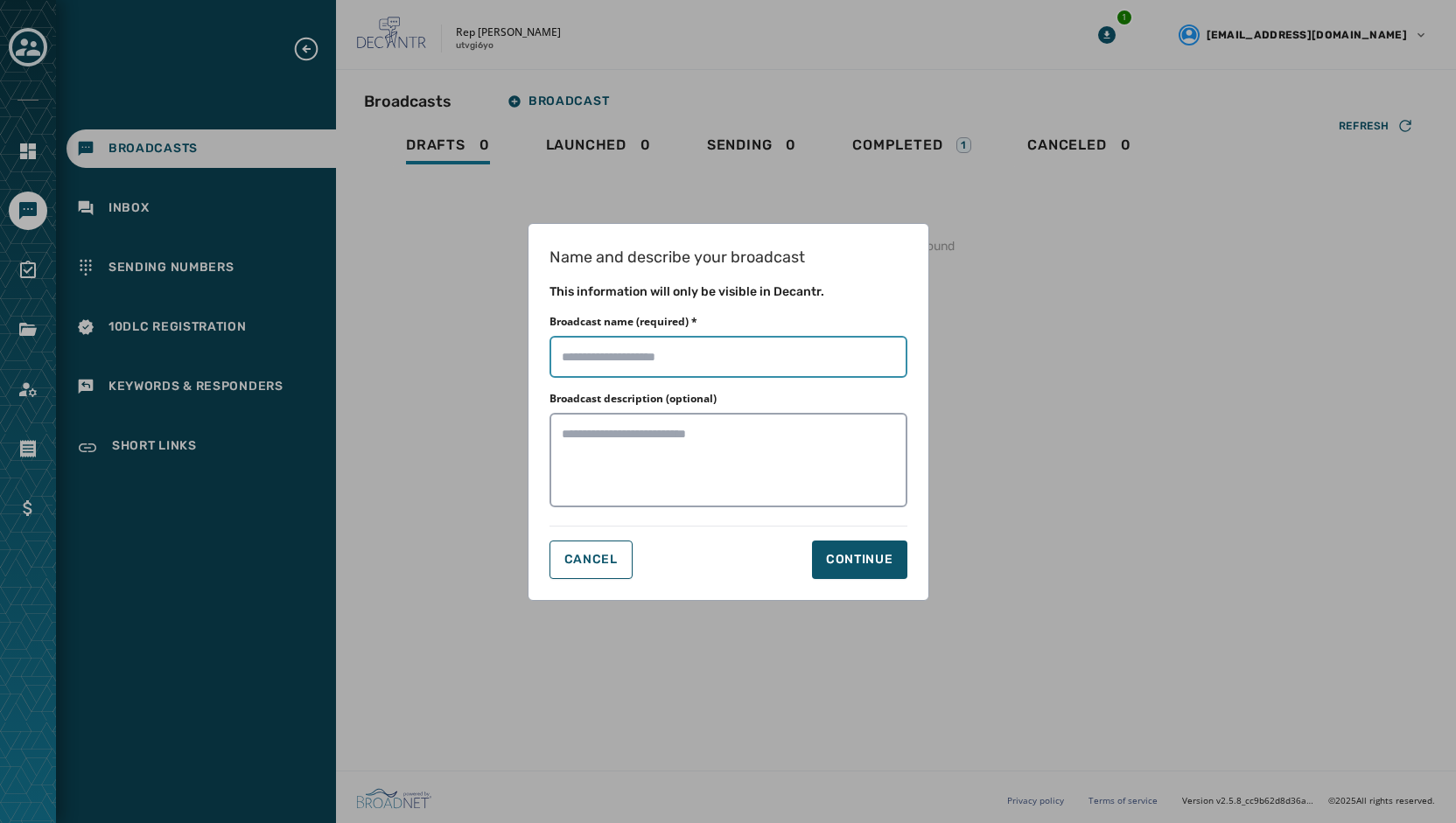
click at [668, 365] on input "Broadcast name (required) *" at bounding box center [728, 357] width 358 height 42
click at [676, 358] on input "Broadcast name (required) *" at bounding box center [728, 357] width 358 height 42
type input "**********"
click at [879, 566] on div "Continue" at bounding box center [859, 559] width 67 height 18
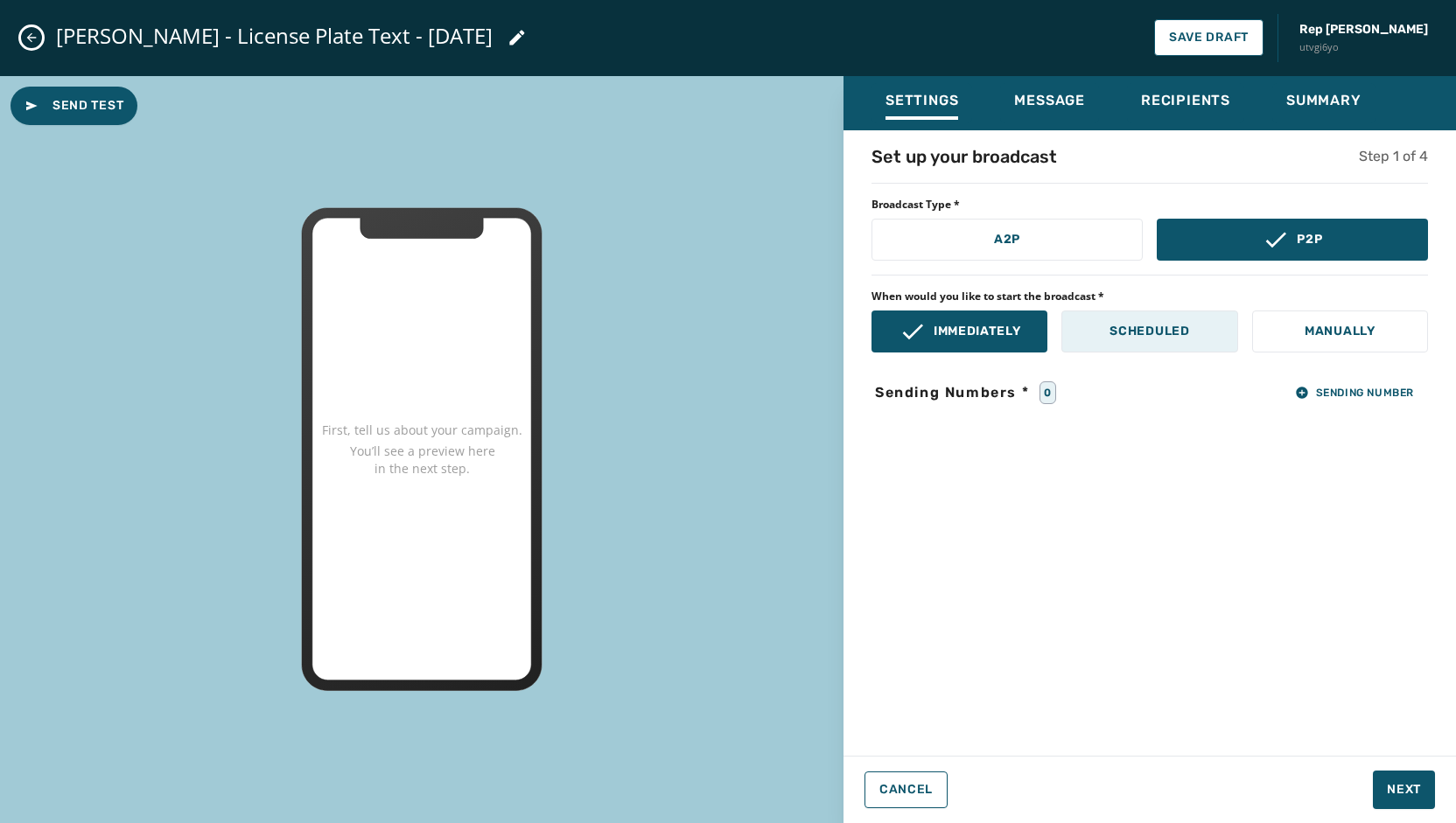
click at [1179, 333] on p "Scheduled" at bounding box center [1149, 331] width 80 height 18
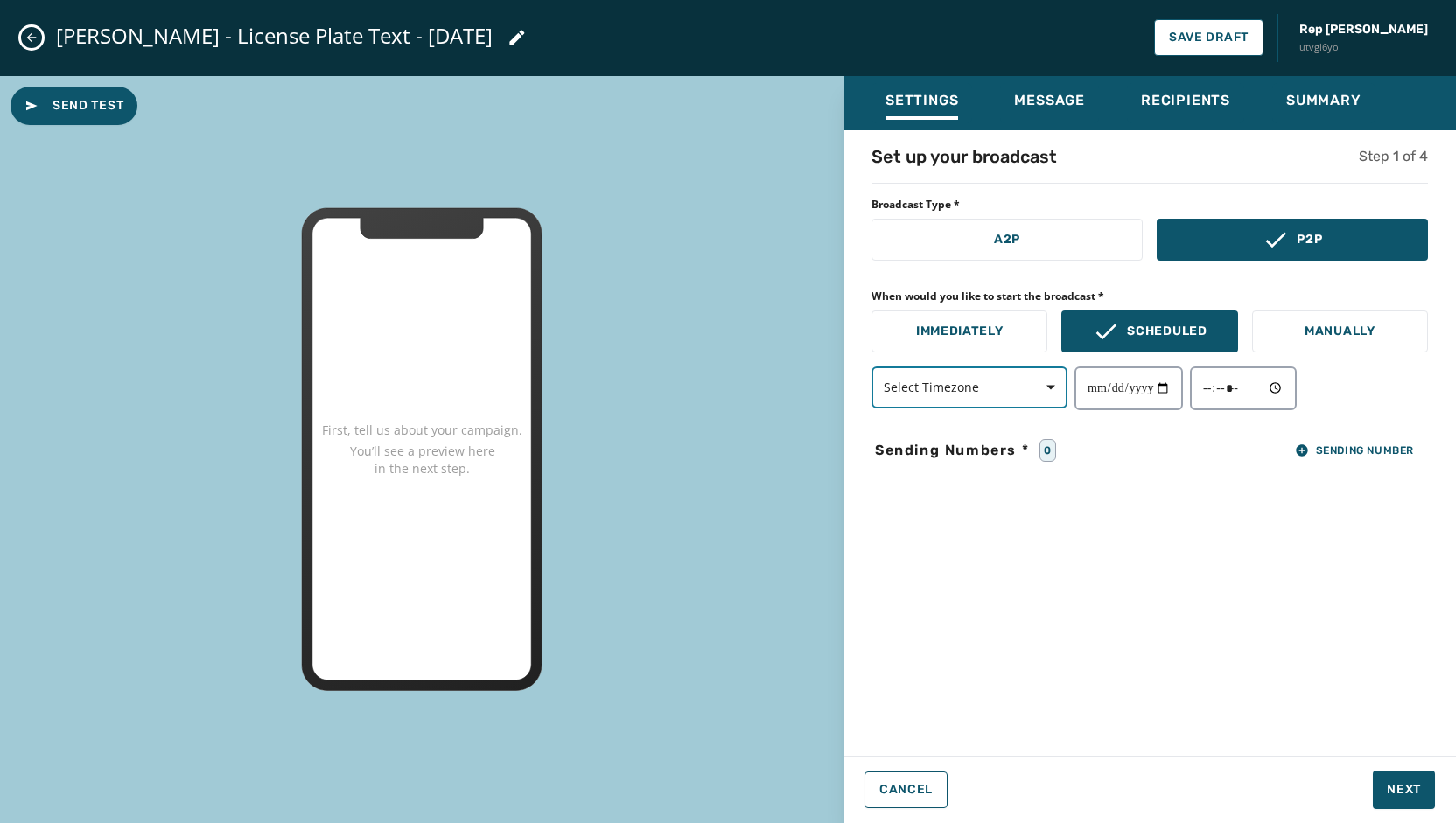
click at [1056, 386] on span "button" at bounding box center [1043, 387] width 42 height 35
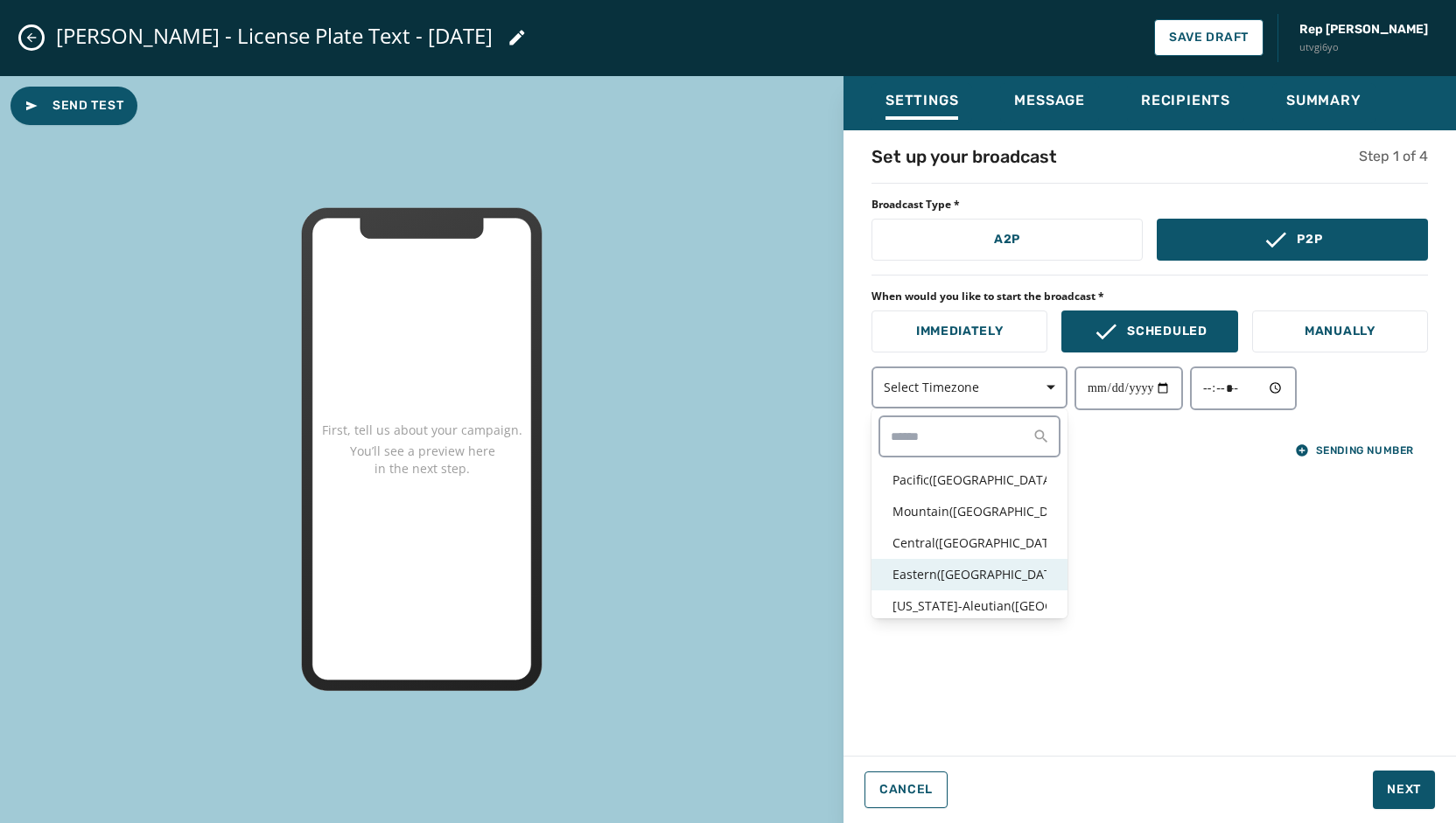
click at [1002, 576] on p "Eastern ( [GEOGRAPHIC_DATA] / [GEOGRAPHIC_DATA] )" at bounding box center [969, 574] width 154 height 18
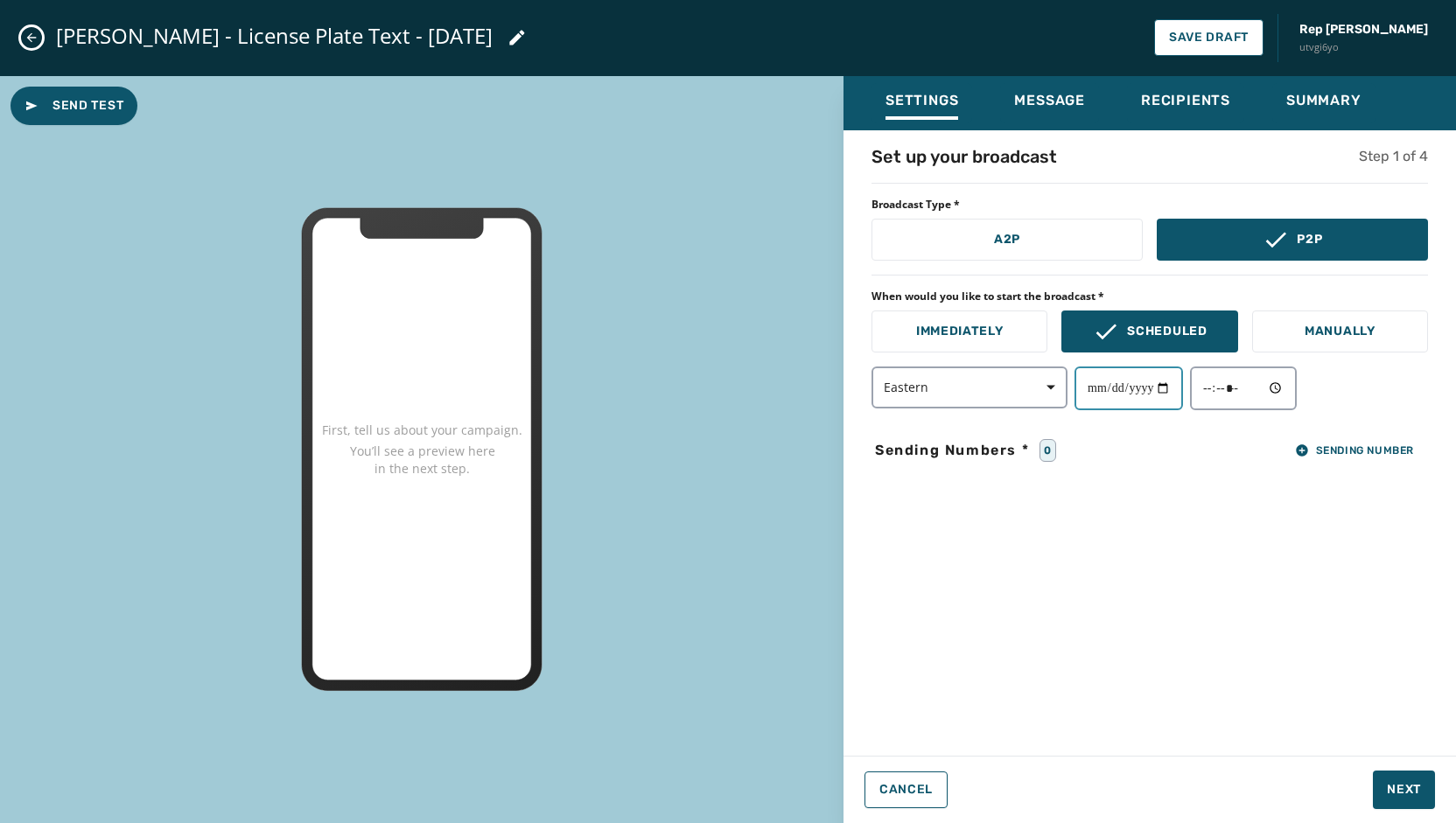
click at [1175, 389] on input "date" at bounding box center [1128, 387] width 109 height 44
type input "**********"
click at [1292, 391] on input "time" at bounding box center [1242, 387] width 107 height 44
type input "*****"
click at [1401, 649] on div "**********" at bounding box center [1149, 438] width 612 height 587
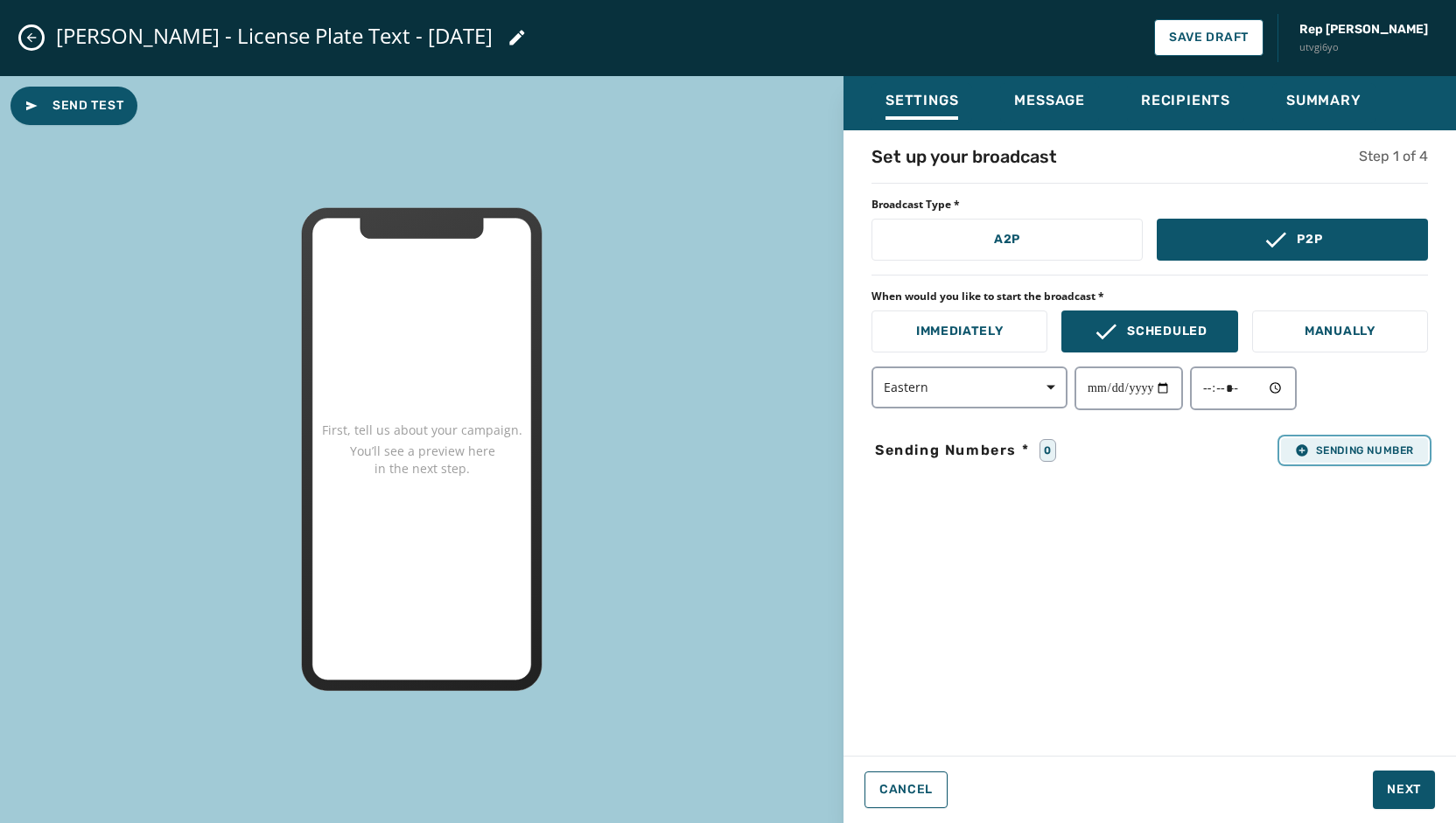
click at [1347, 446] on span "Sending Number" at bounding box center [1354, 450] width 119 height 14
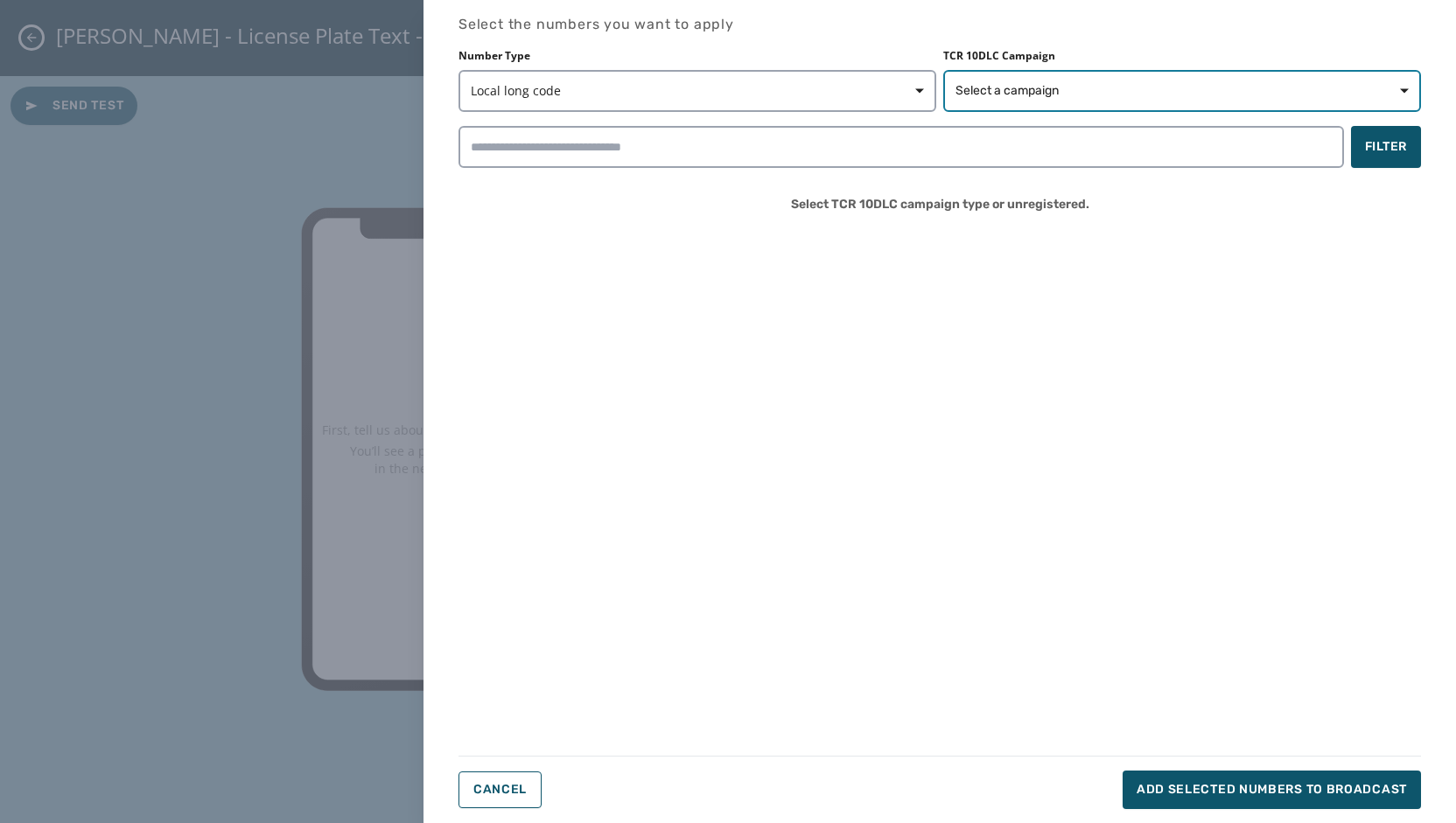
click at [1162, 82] on span "Select a campaign" at bounding box center [1182, 90] width 453 height 18
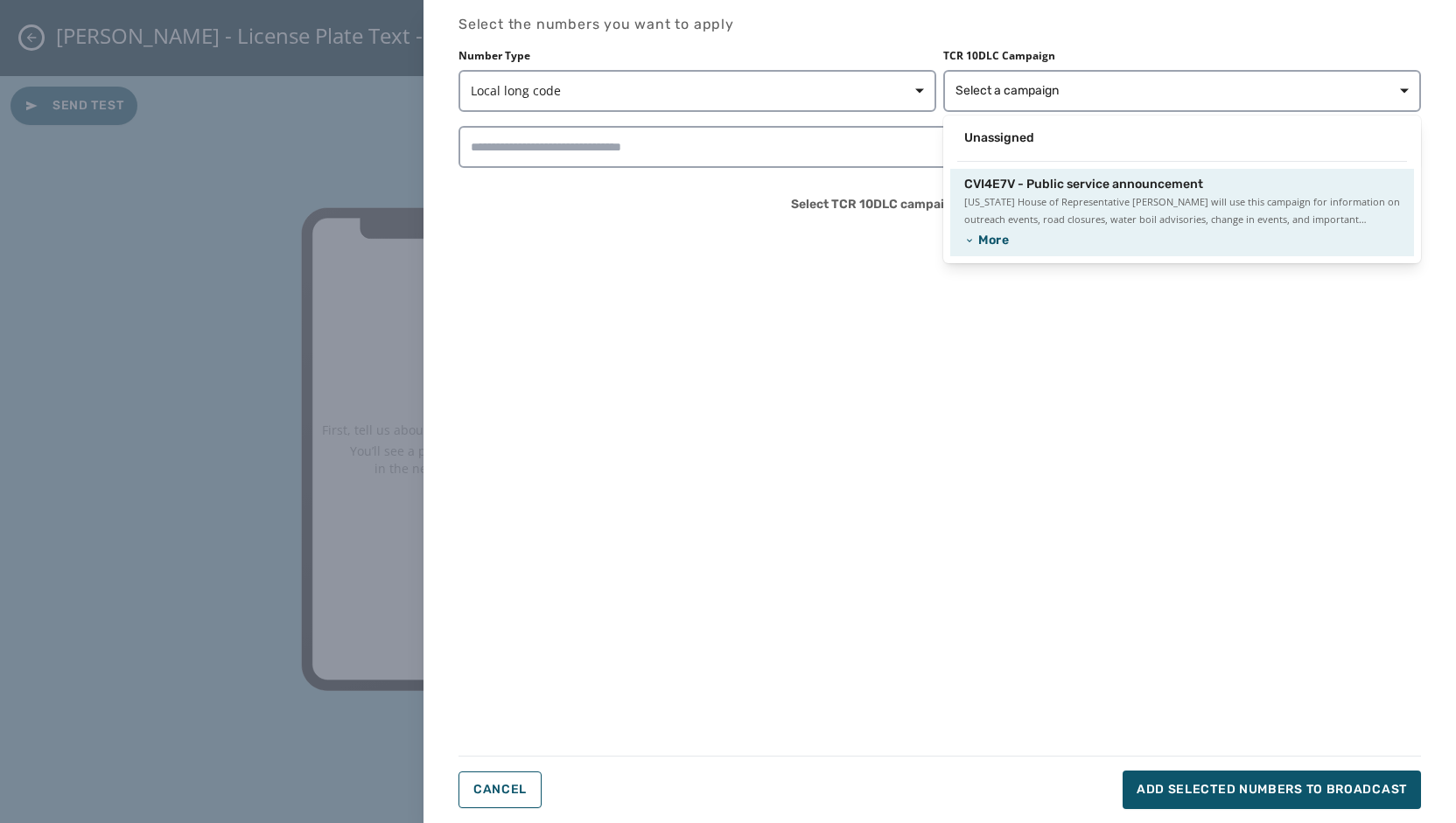
click at [1129, 214] on span "[US_STATE] House of Representative [PERSON_NAME] will use this campaign for inf…" at bounding box center [1181, 211] width 436 height 35
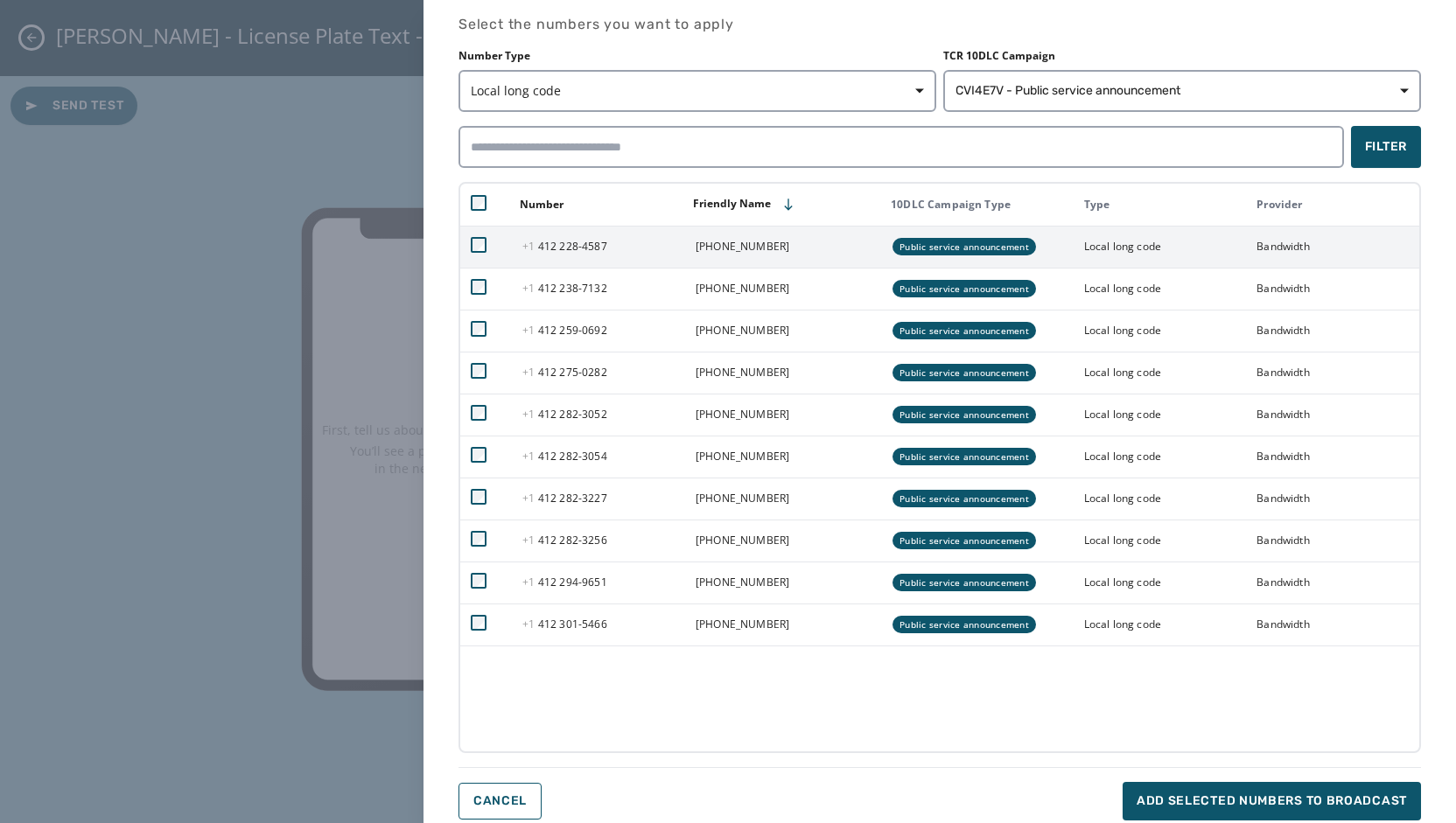
click at [478, 256] on td at bounding box center [486, 246] width 52 height 42
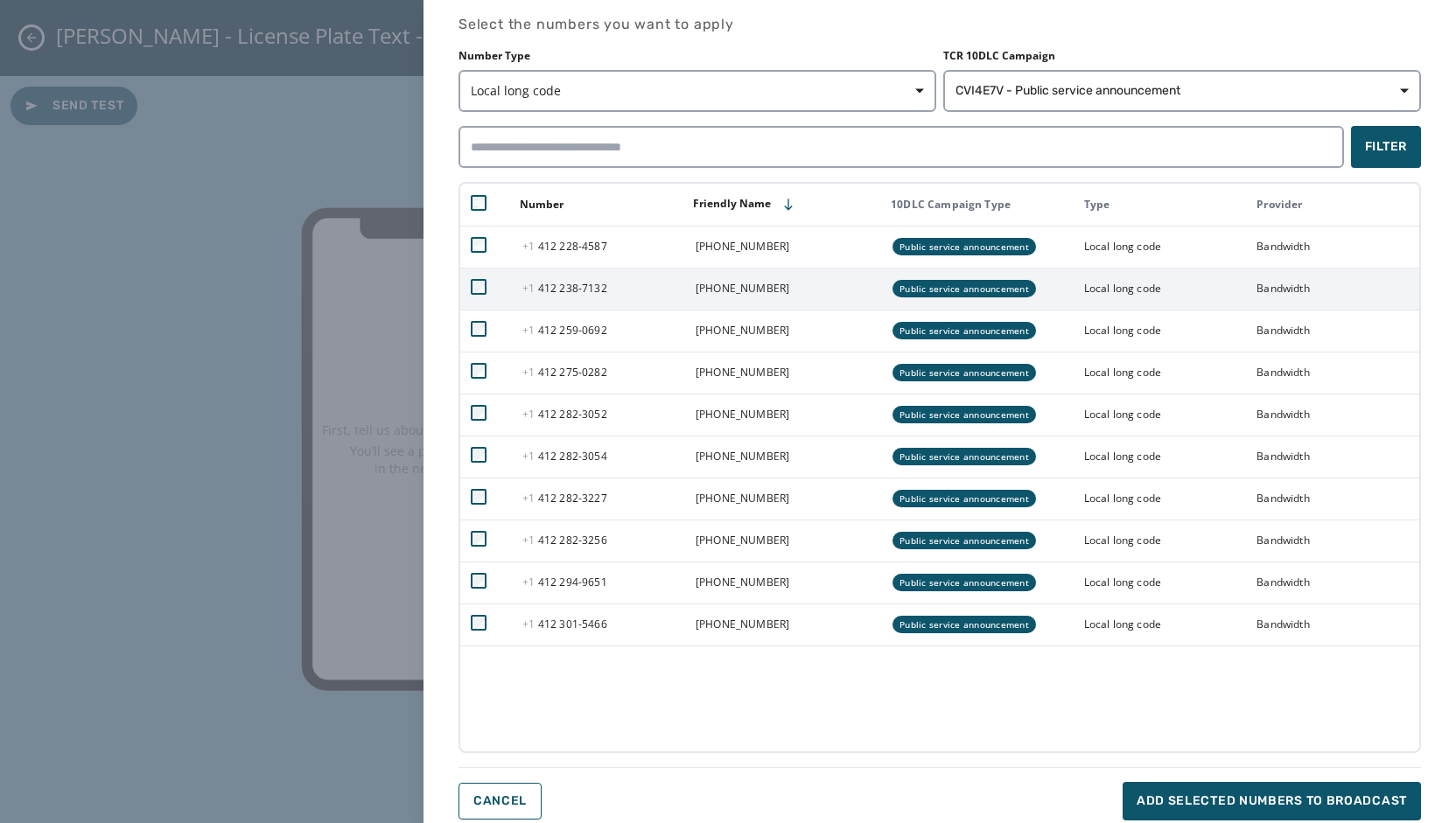
click at [474, 278] on td at bounding box center [486, 288] width 52 height 42
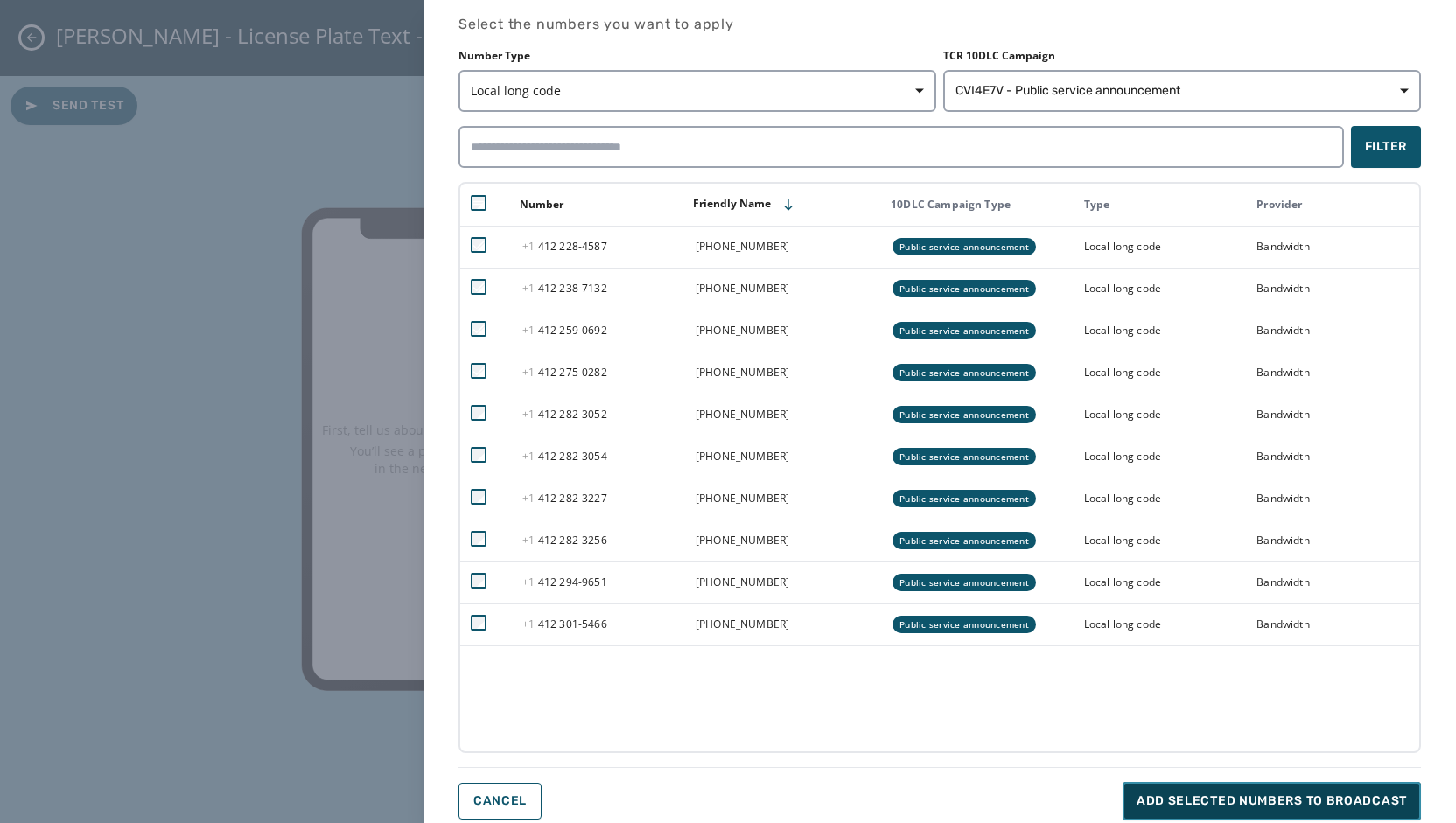
click at [1214, 799] on span "Add selected numbers to broadcast" at bounding box center [1271, 801] width 270 height 18
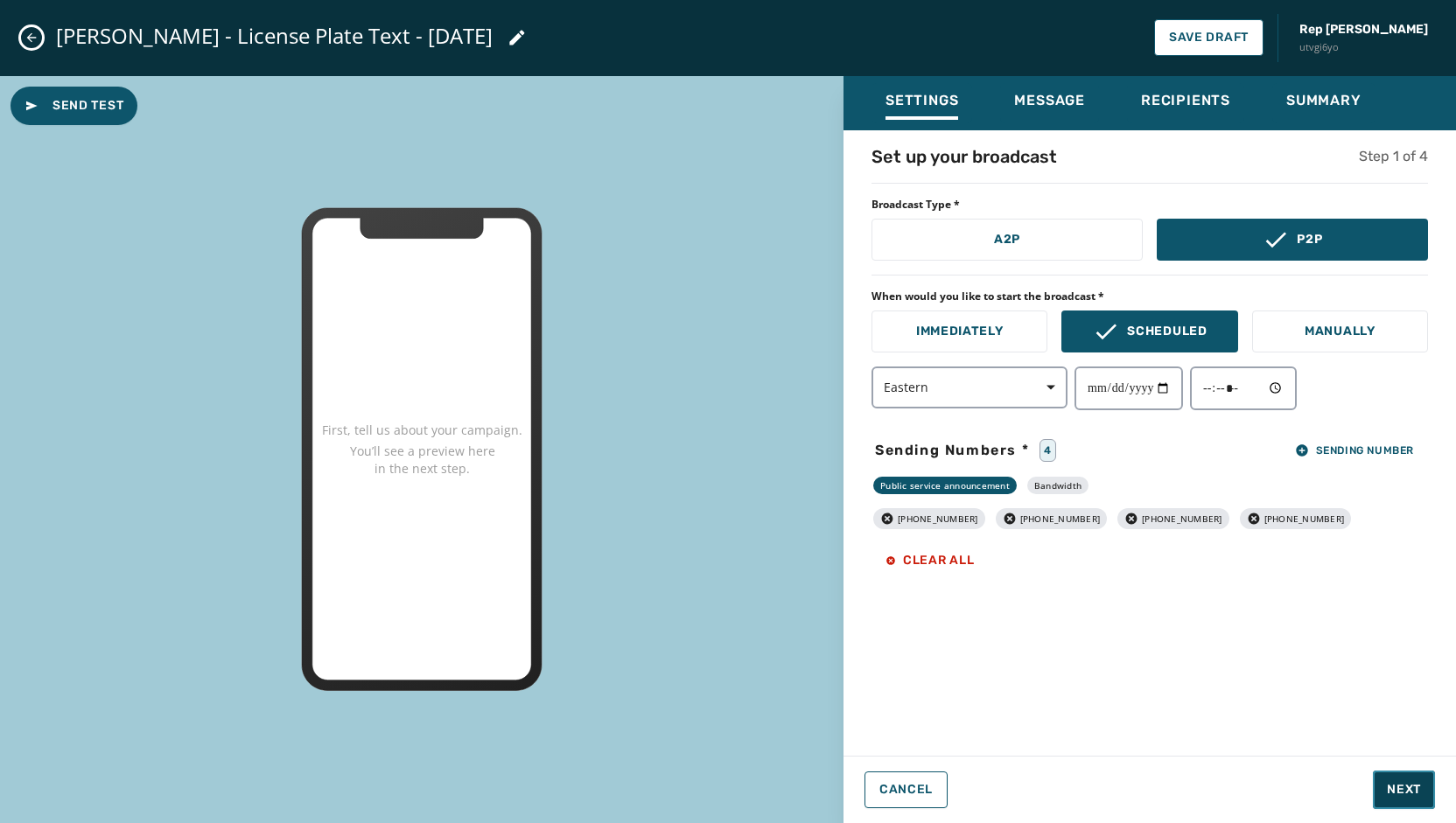
click at [1419, 795] on span "Next" at bounding box center [1403, 790] width 34 height 18
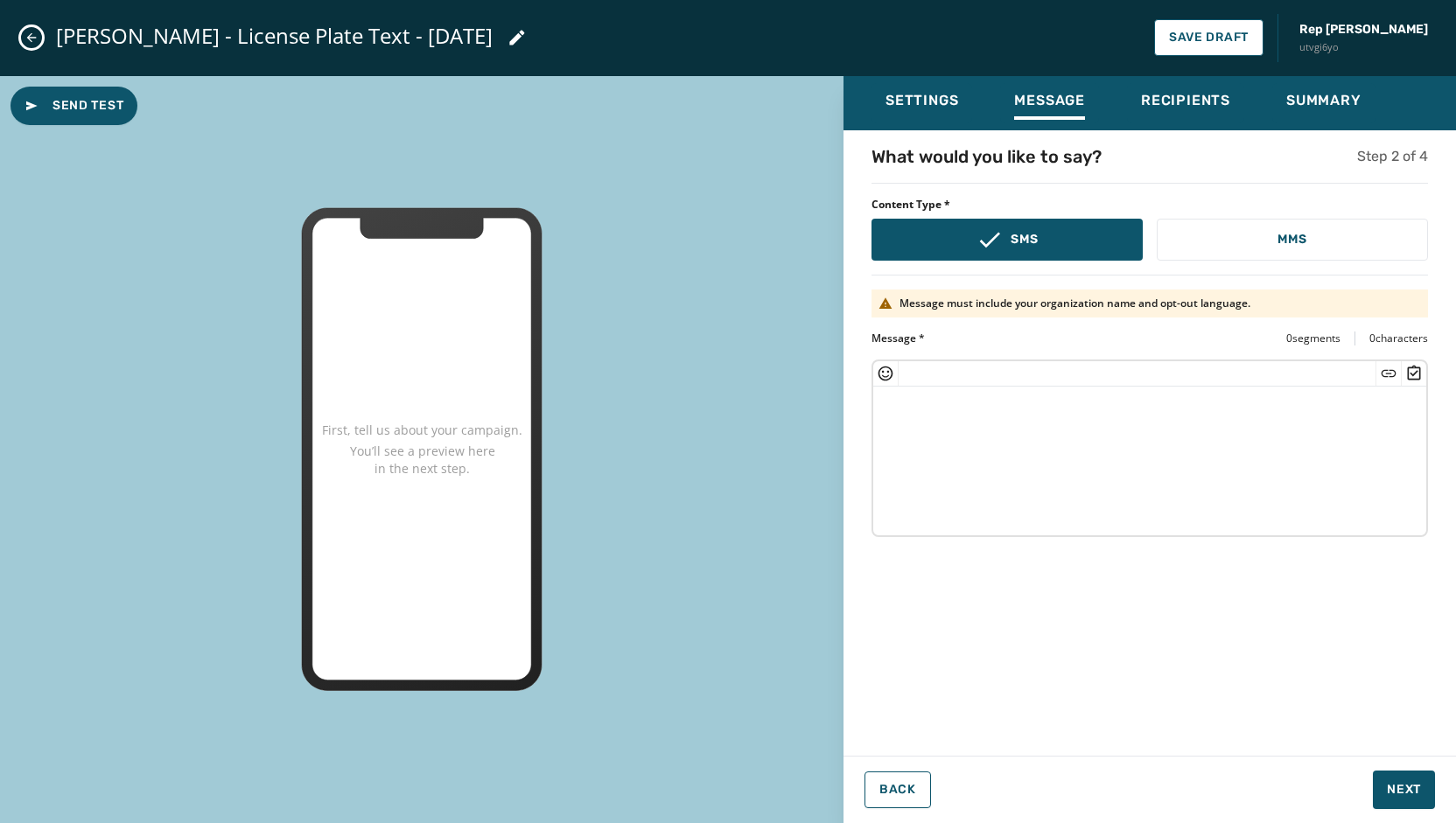
click at [955, 398] on textarea at bounding box center [1149, 458] width 553 height 143
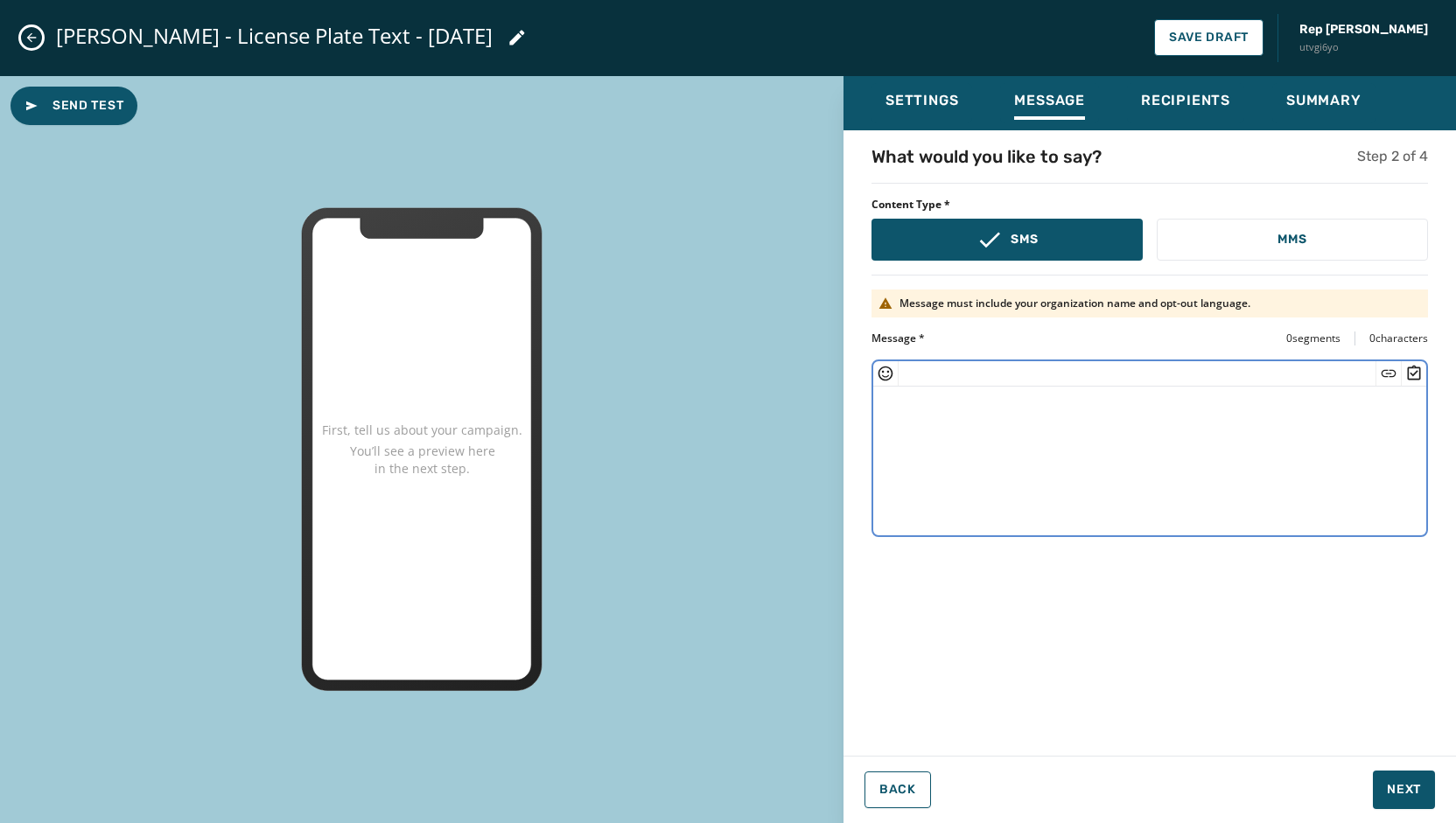
paste textarea "**********"
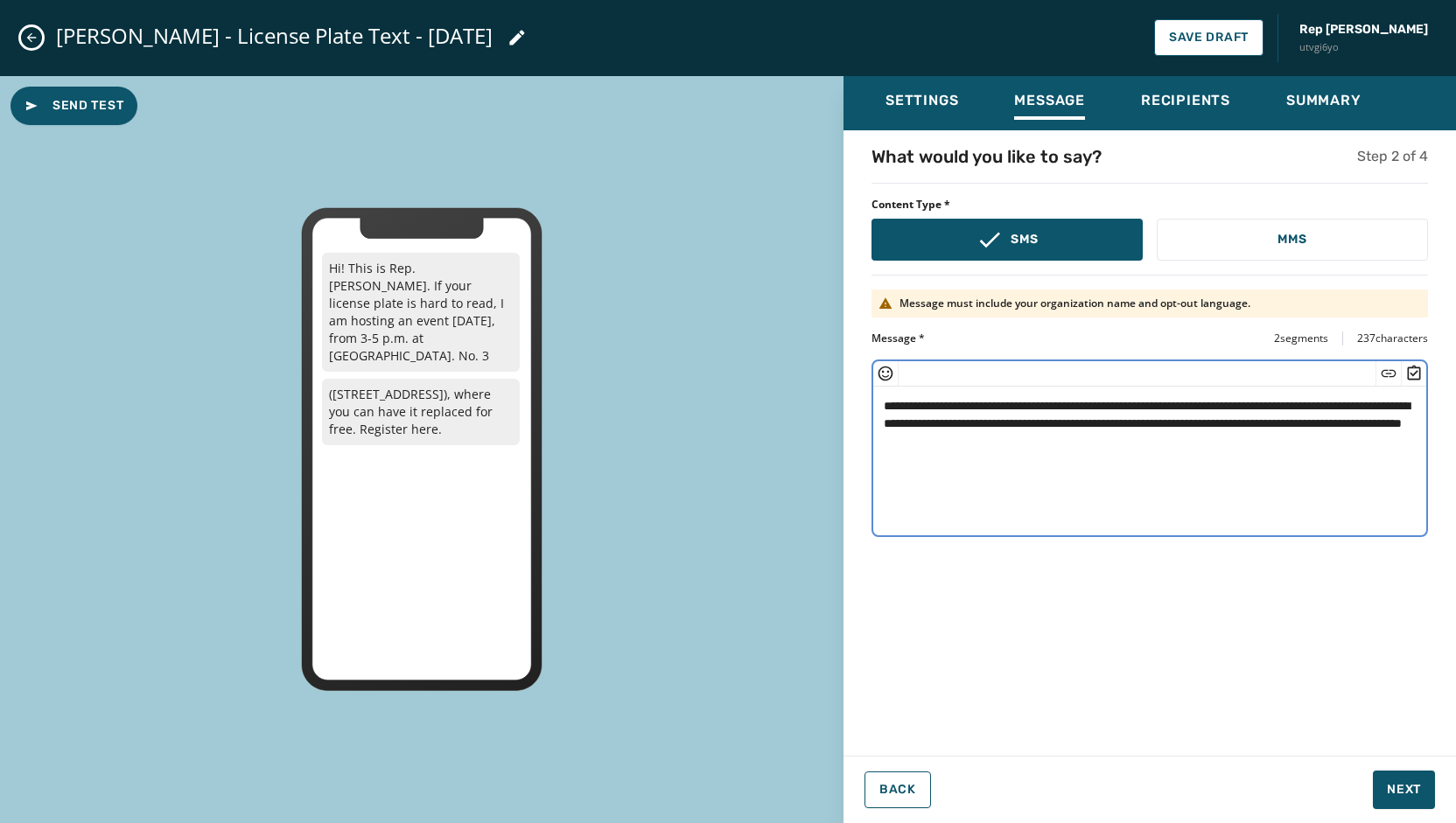
paste textarea "**********"
click at [1193, 438] on textarea "**********" at bounding box center [1149, 458] width 553 height 143
type textarea "**********"
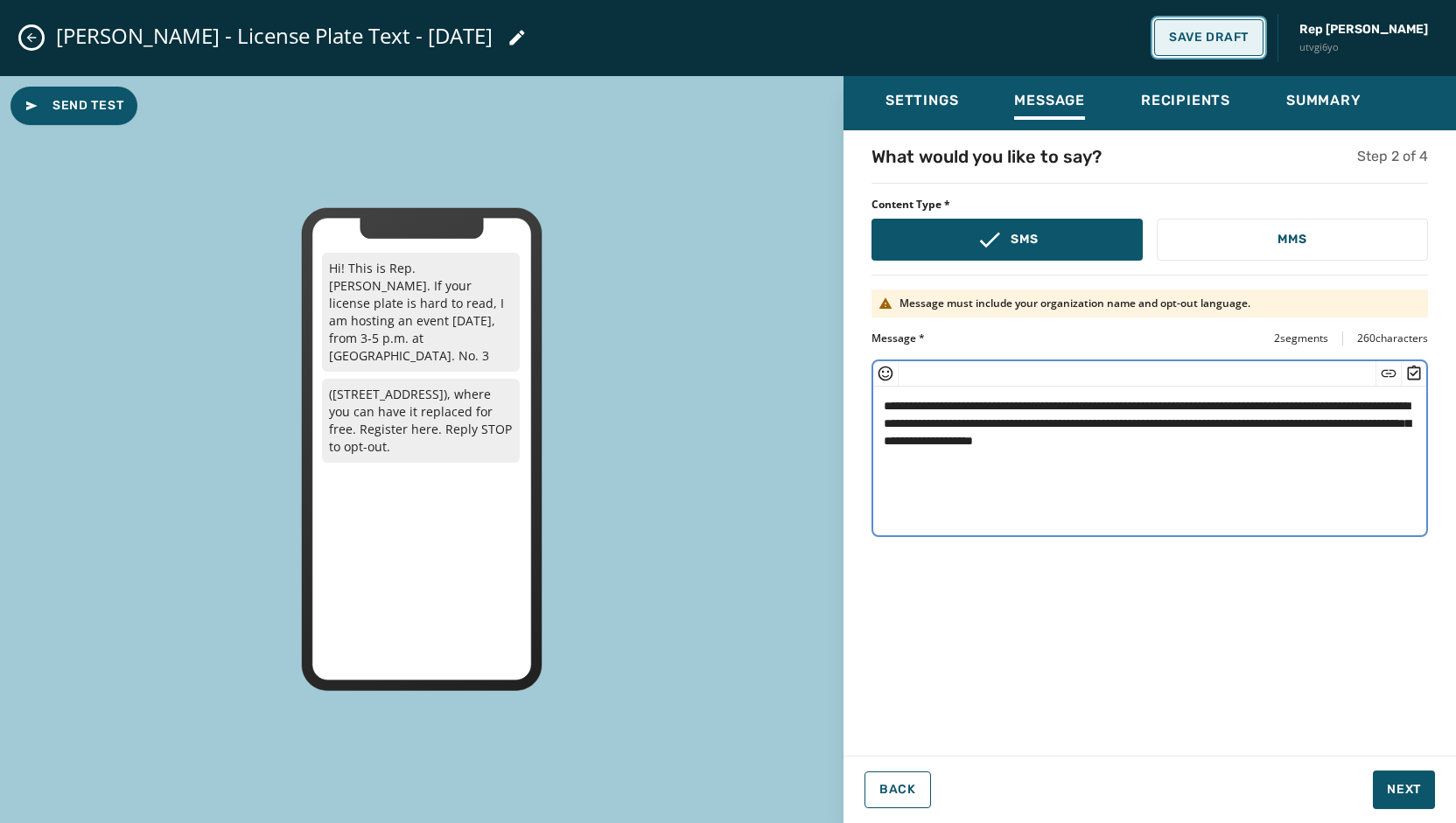
click at [1212, 47] on button "Save Draft" at bounding box center [1209, 38] width 110 height 37
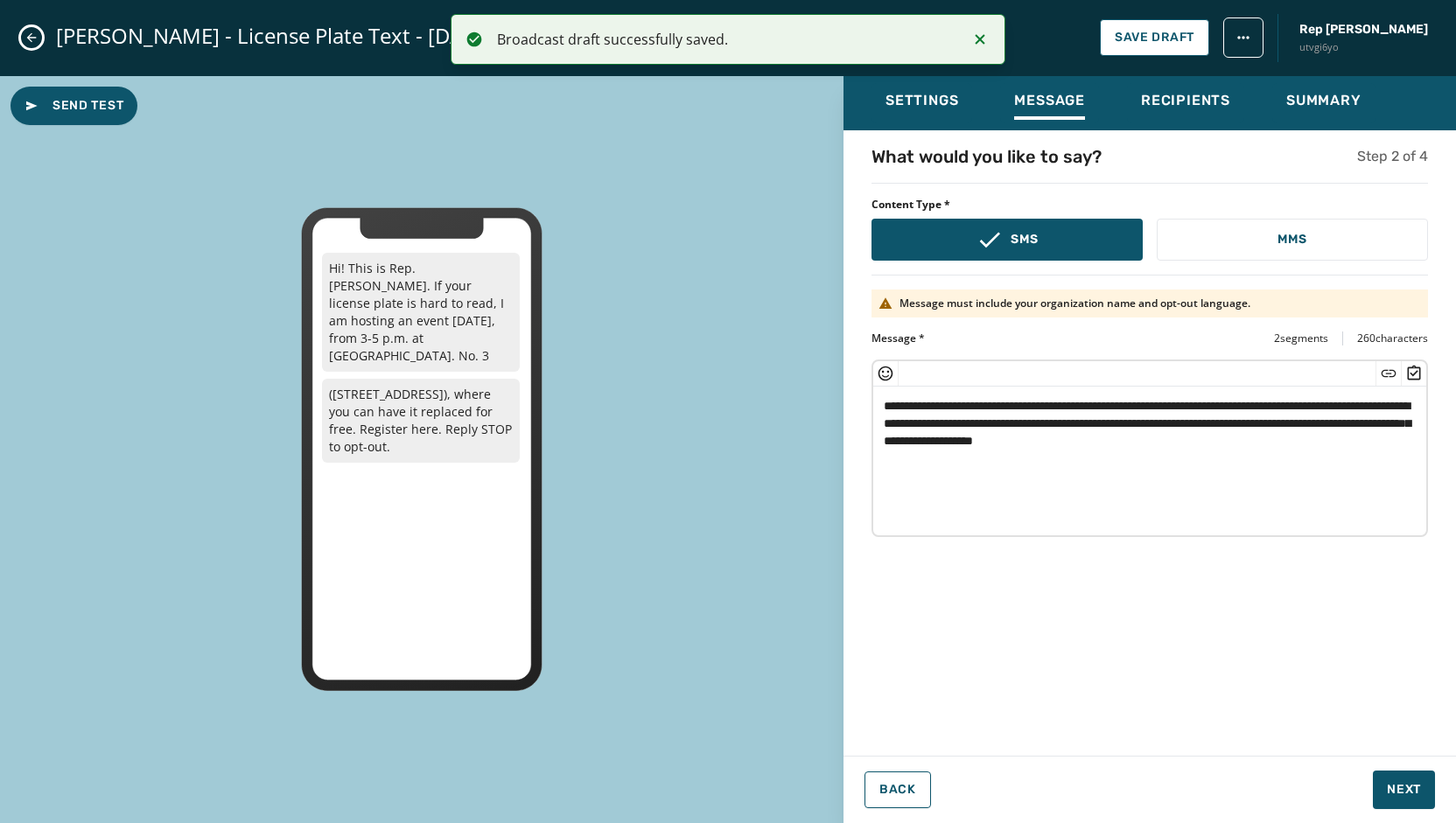
click at [35, 46] on button "Close admin drawer" at bounding box center [32, 37] width 21 height 21
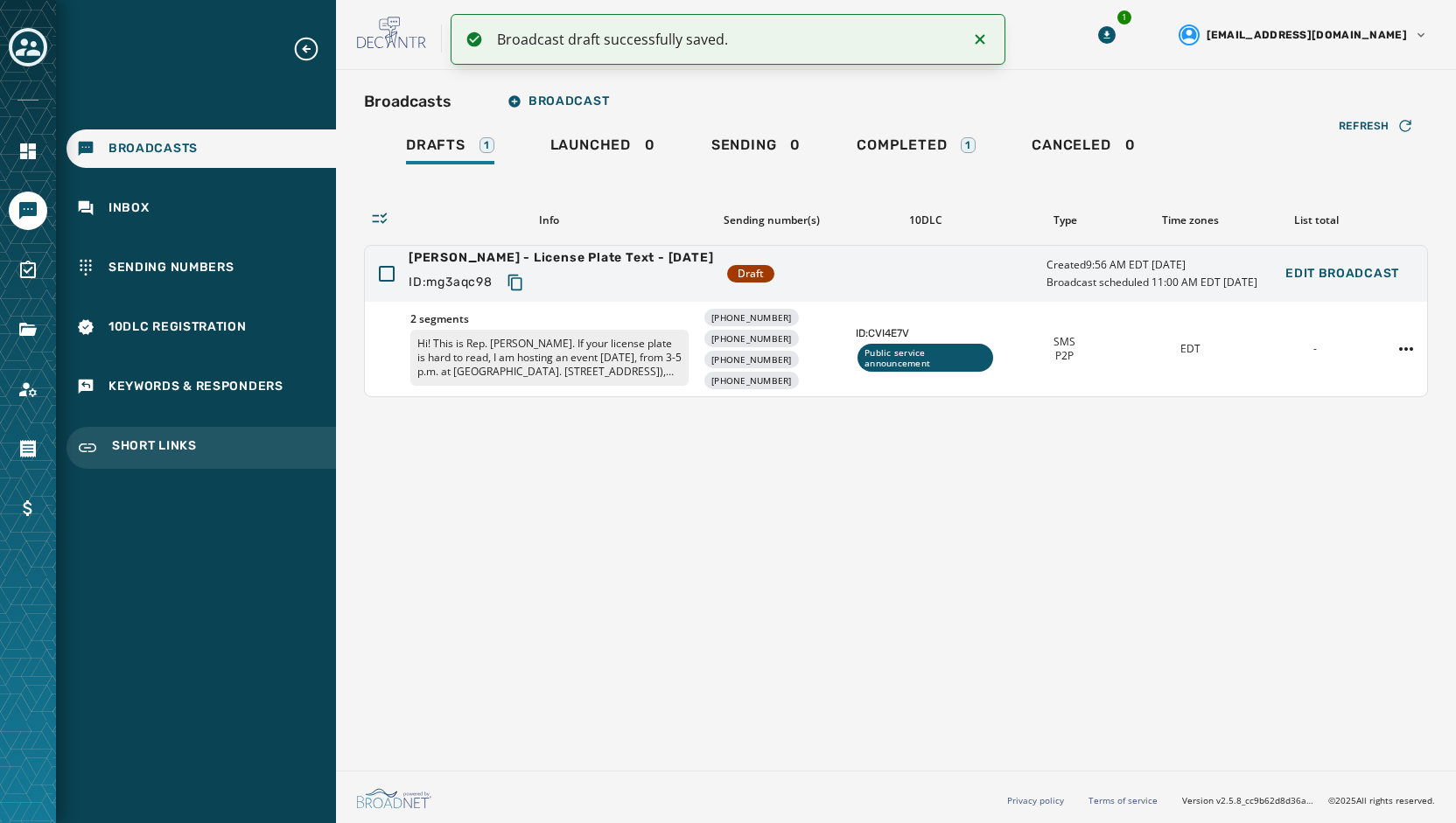
click at [152, 450] on span "Short Links" at bounding box center [154, 448] width 85 height 21
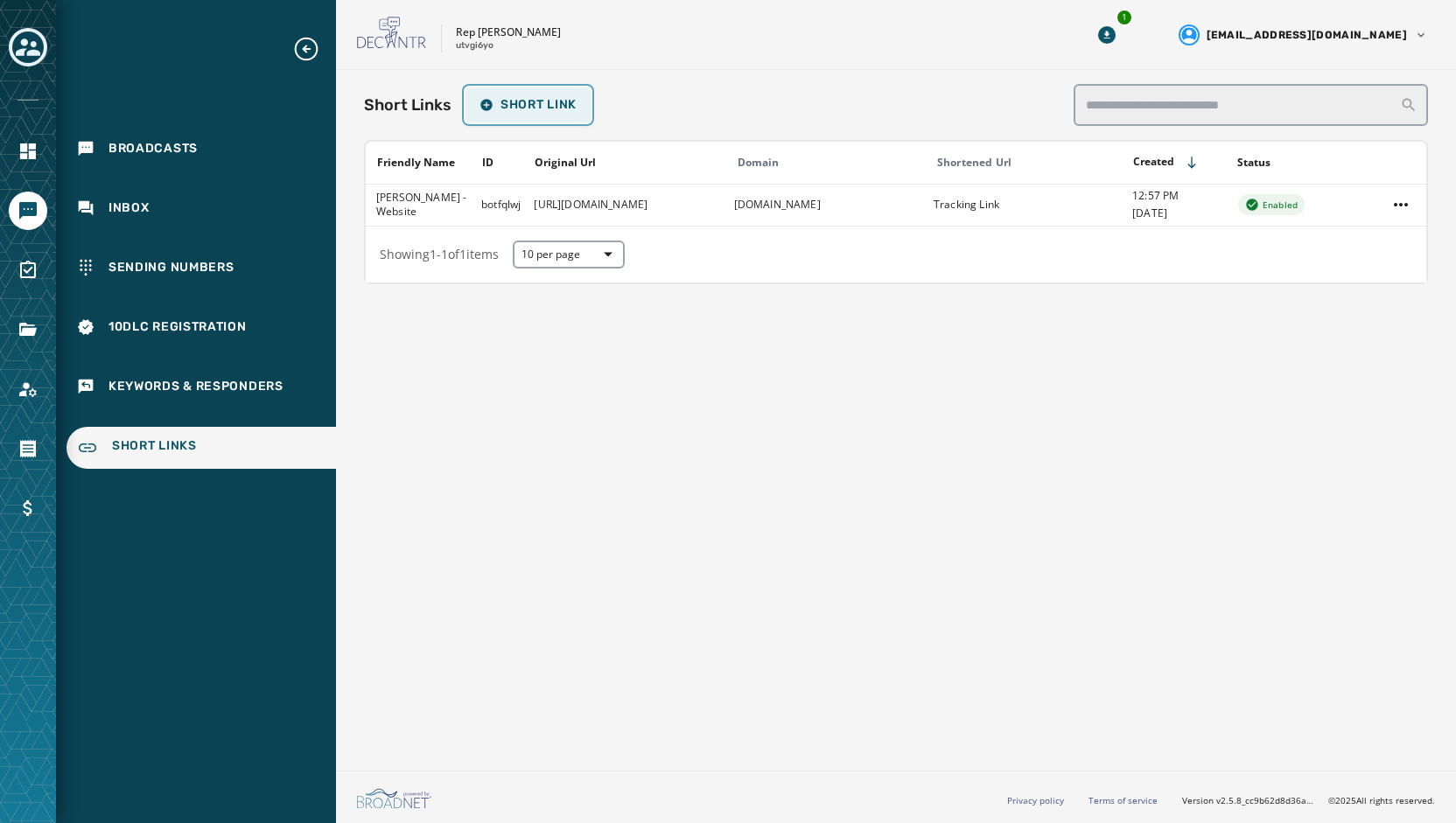
click at [527, 103] on span "Short Link" at bounding box center [528, 104] width 97 height 14
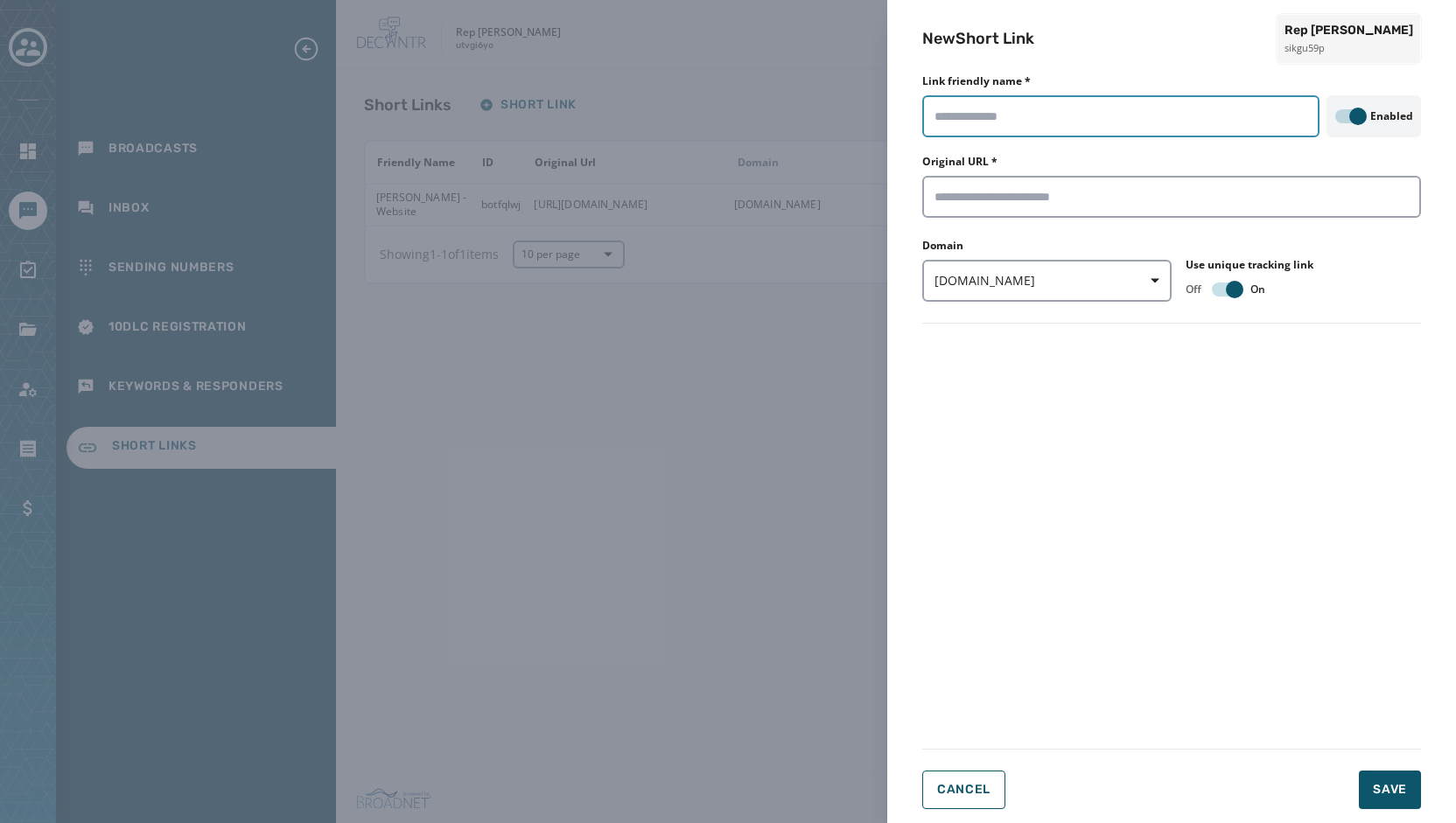
click at [990, 114] on input "Link friendly name *" at bounding box center [1120, 116] width 397 height 42
type input "**********"
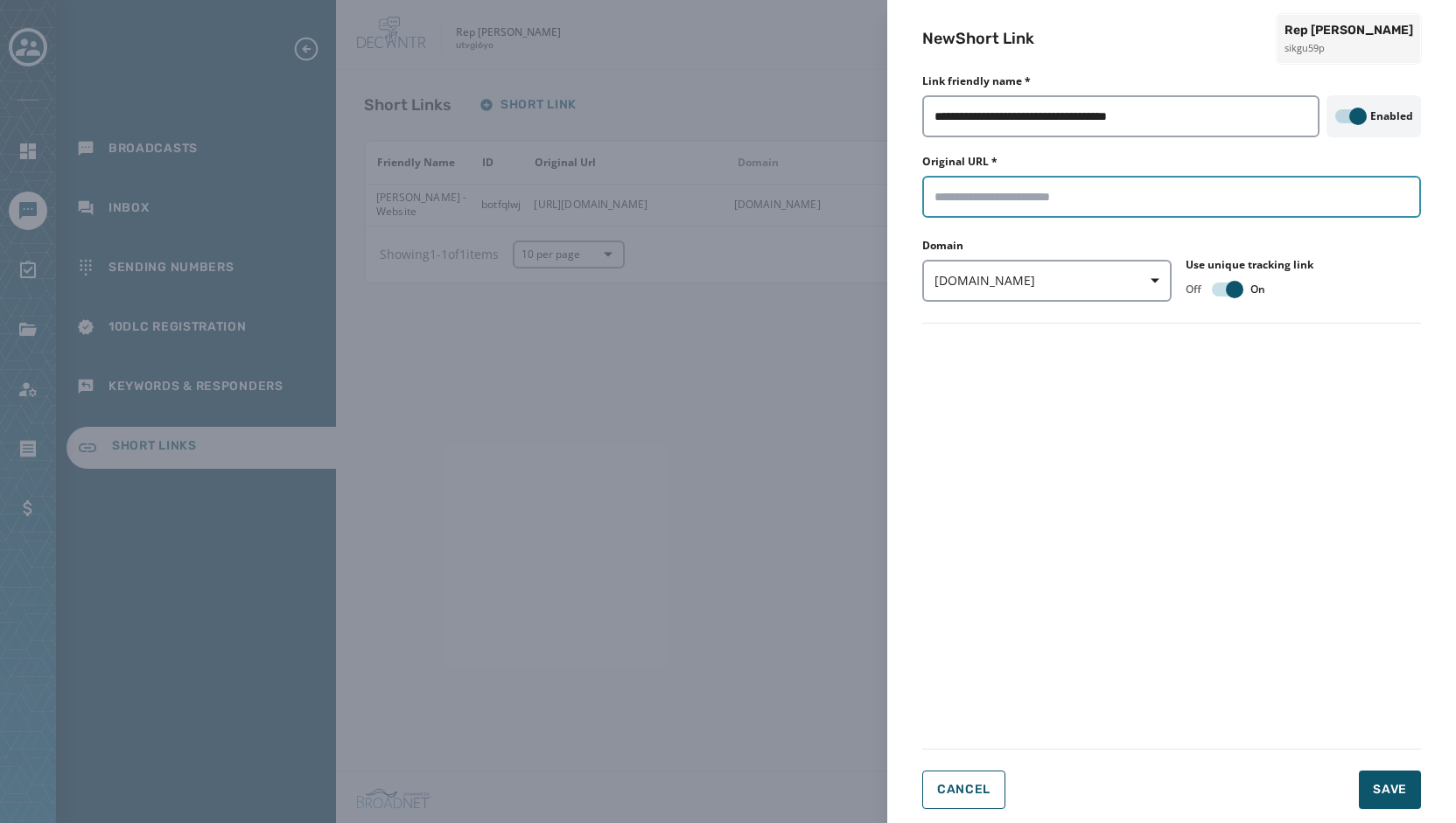
click at [1103, 186] on input "Original URL *" at bounding box center [1171, 196] width 499 height 42
paste input "**********"
type input "**********"
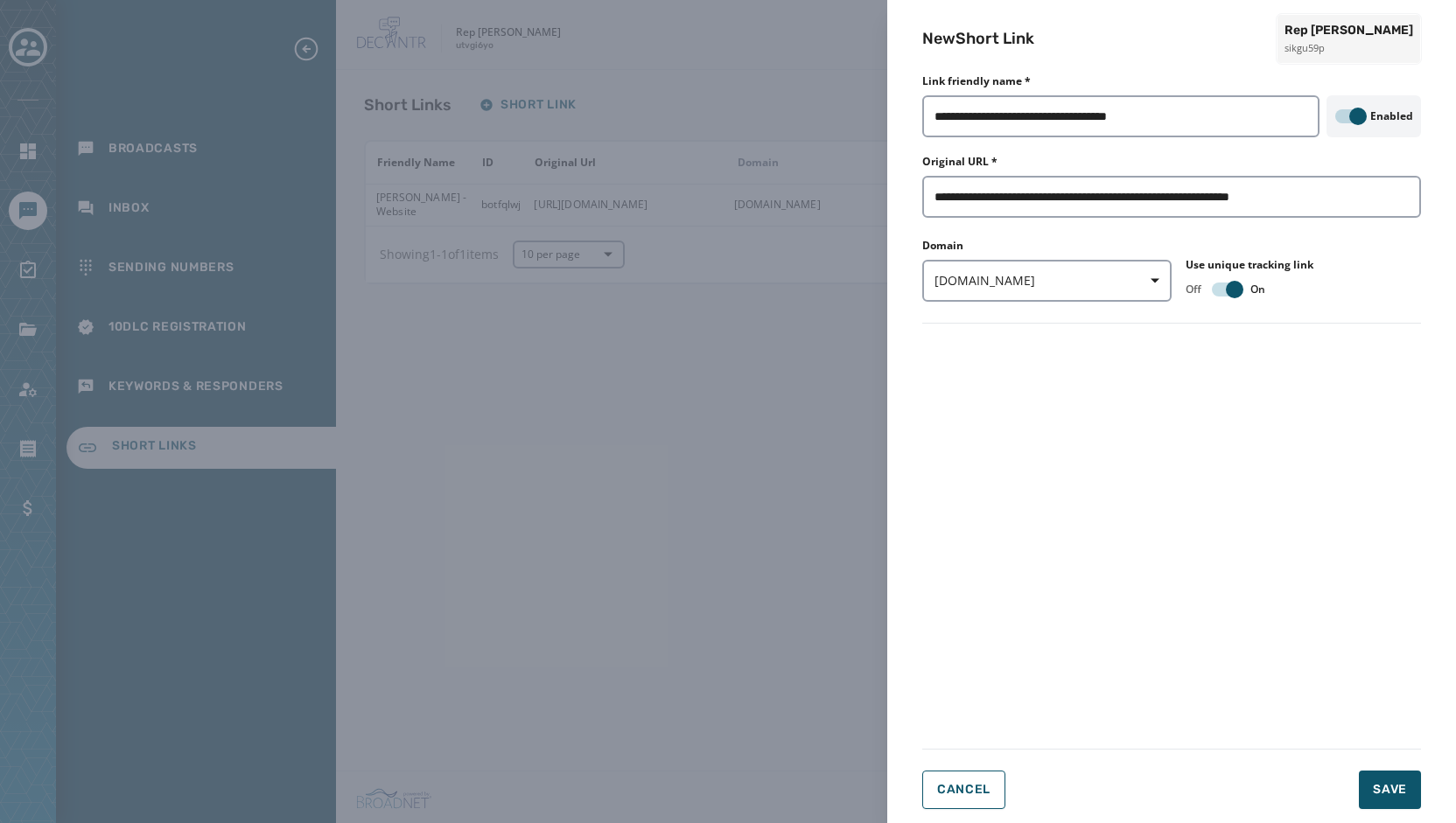
click at [1165, 444] on form "**********" at bounding box center [1171, 447] width 499 height 725
click at [1389, 782] on span "Save" at bounding box center [1389, 790] width 34 height 18
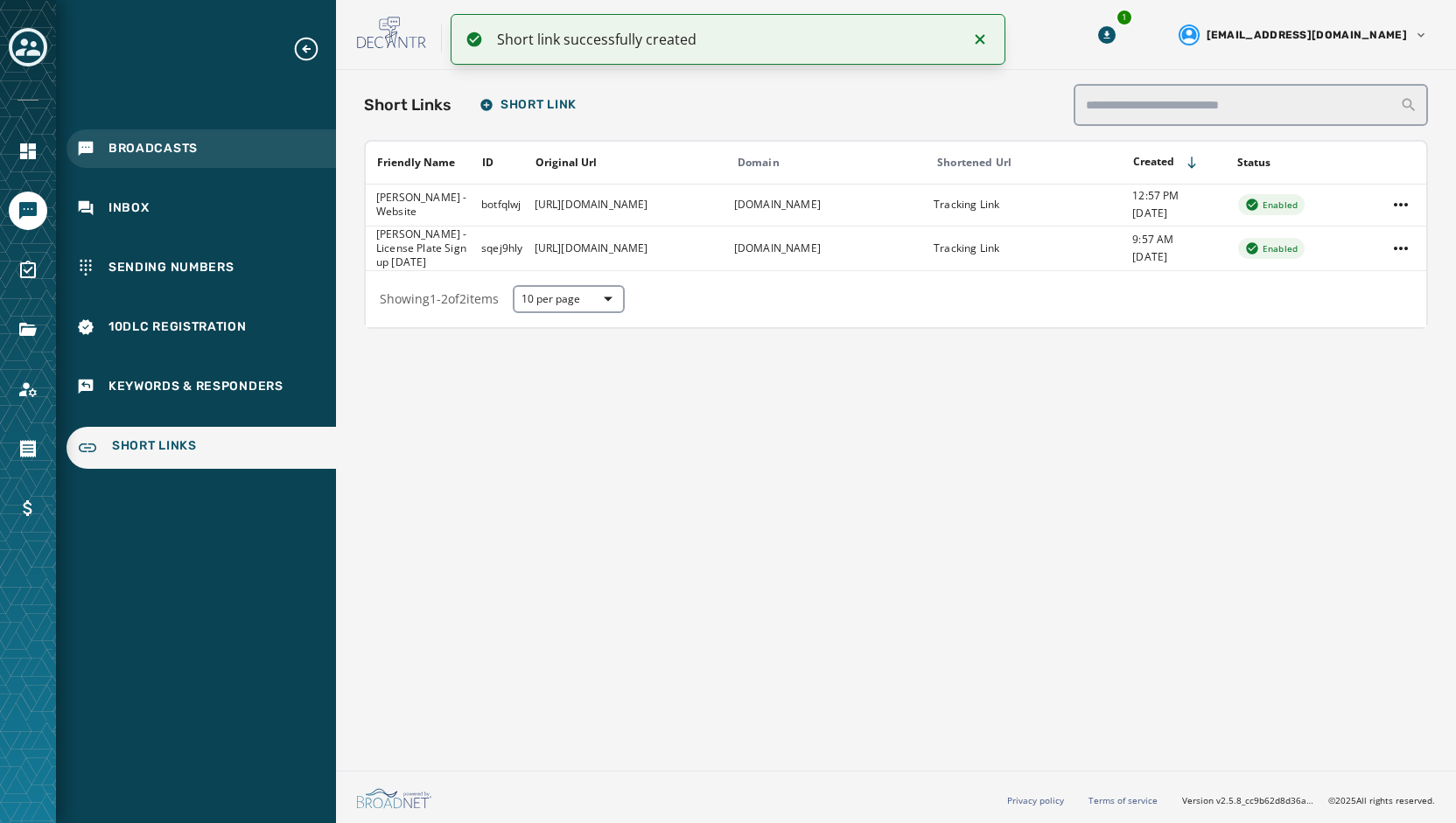
click at [164, 157] on span "Broadcasts" at bounding box center [153, 149] width 89 height 18
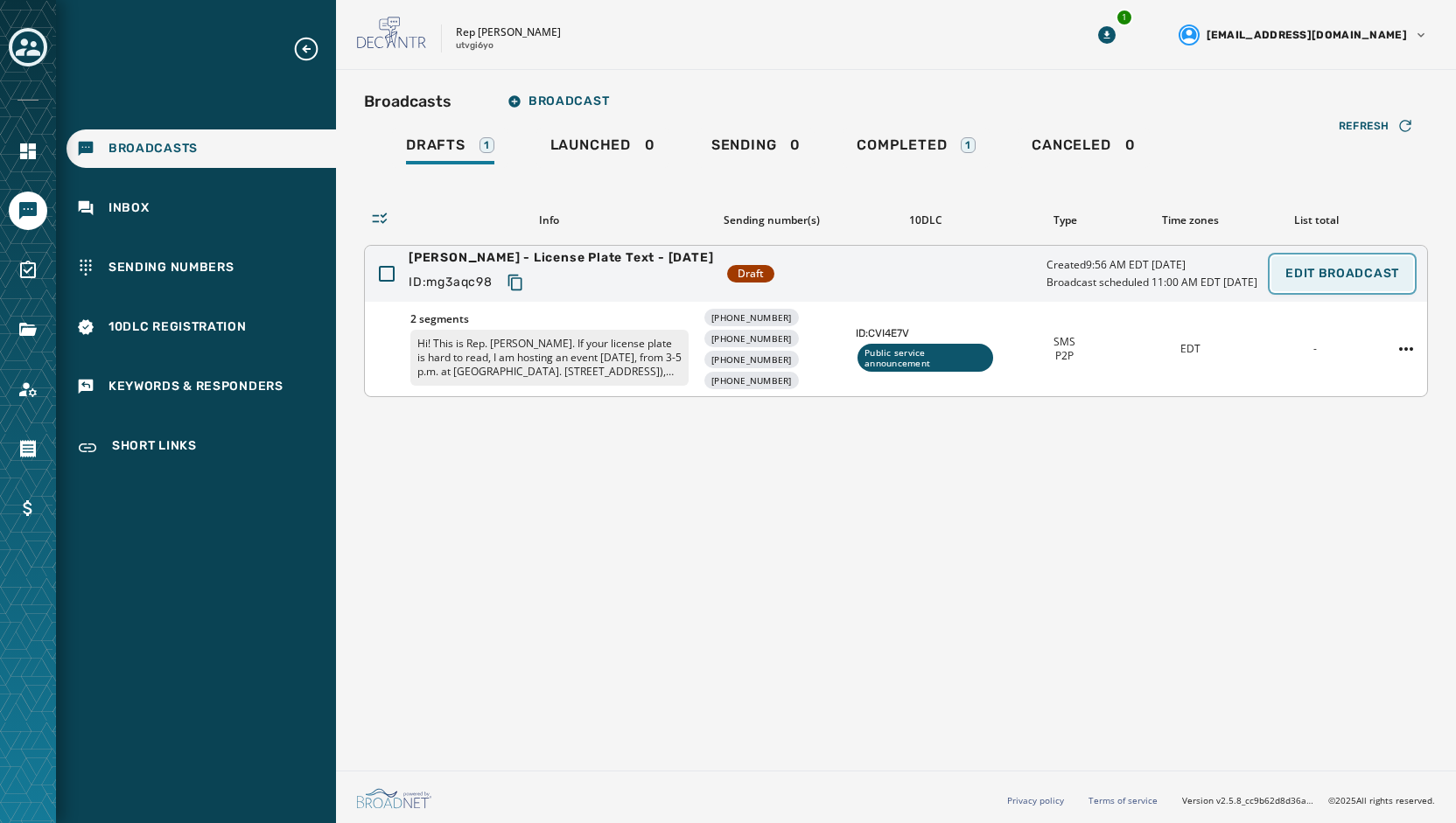
click at [1373, 272] on span "Edit Broadcast" at bounding box center [1342, 273] width 113 height 14
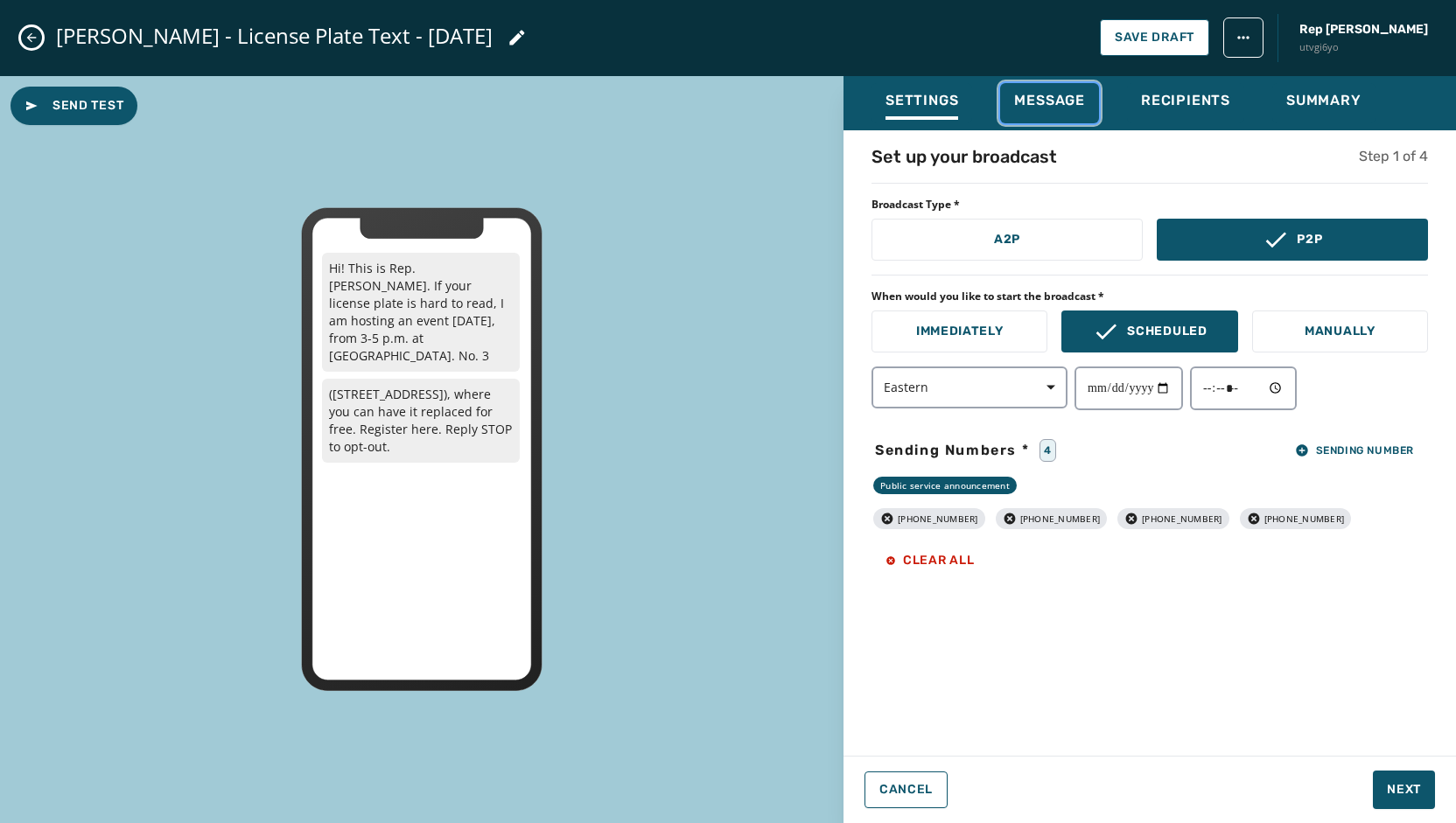
click at [1071, 98] on span "Message" at bounding box center [1049, 100] width 71 height 18
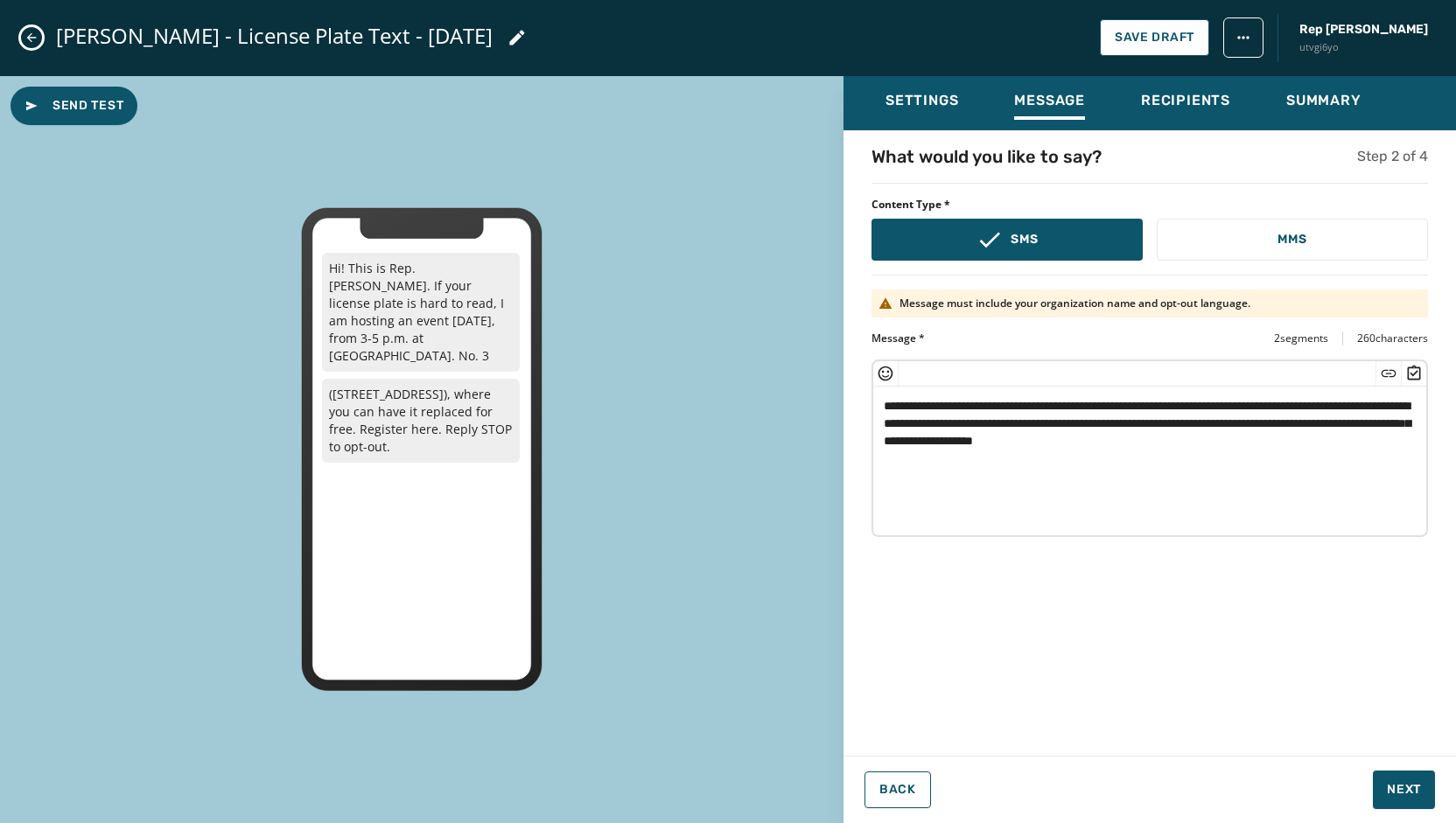
click at [1188, 440] on textarea "**********" at bounding box center [1149, 458] width 553 height 143
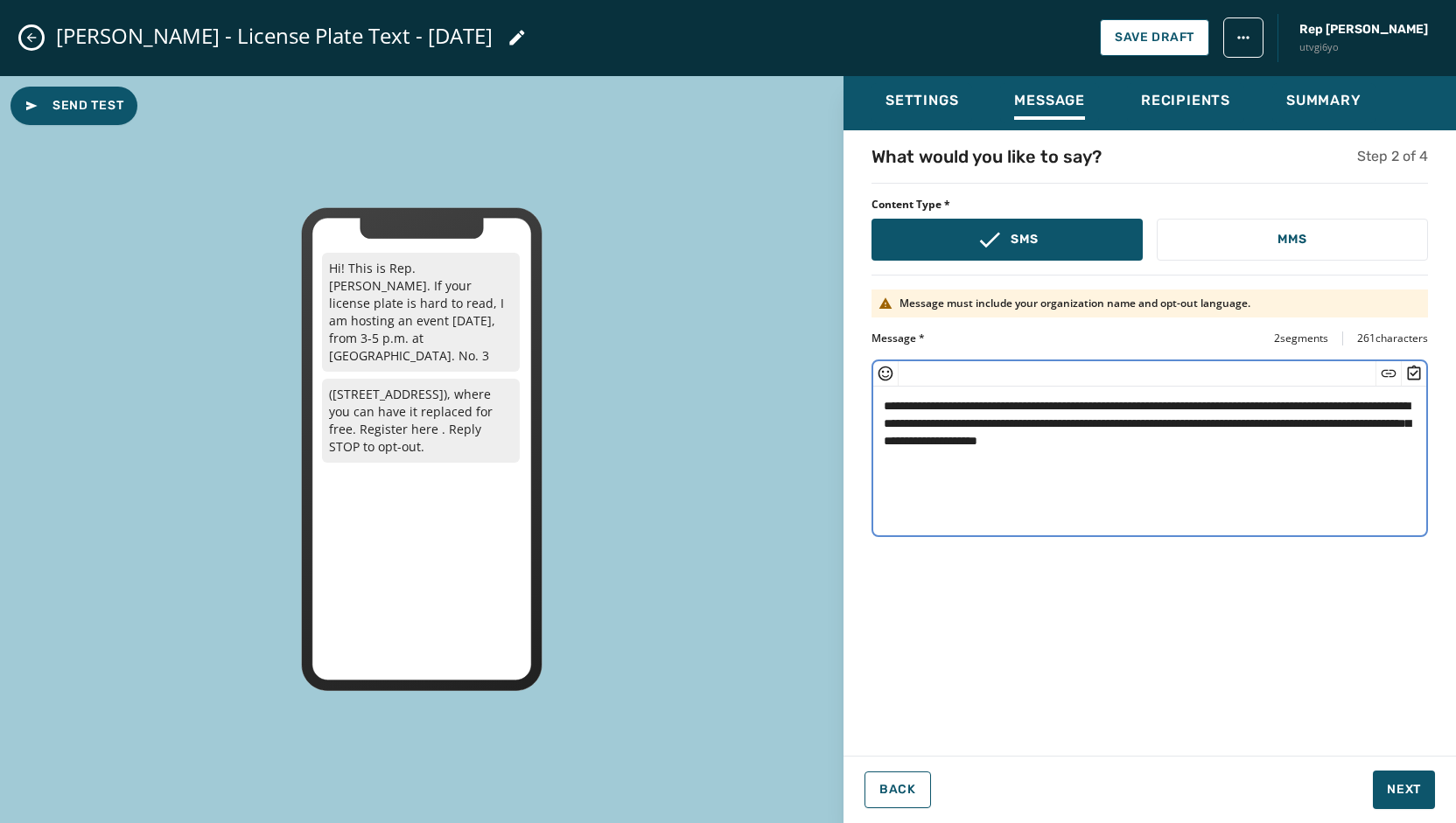
click at [1385, 370] on icon "Insert Short Link" at bounding box center [1388, 373] width 18 height 18
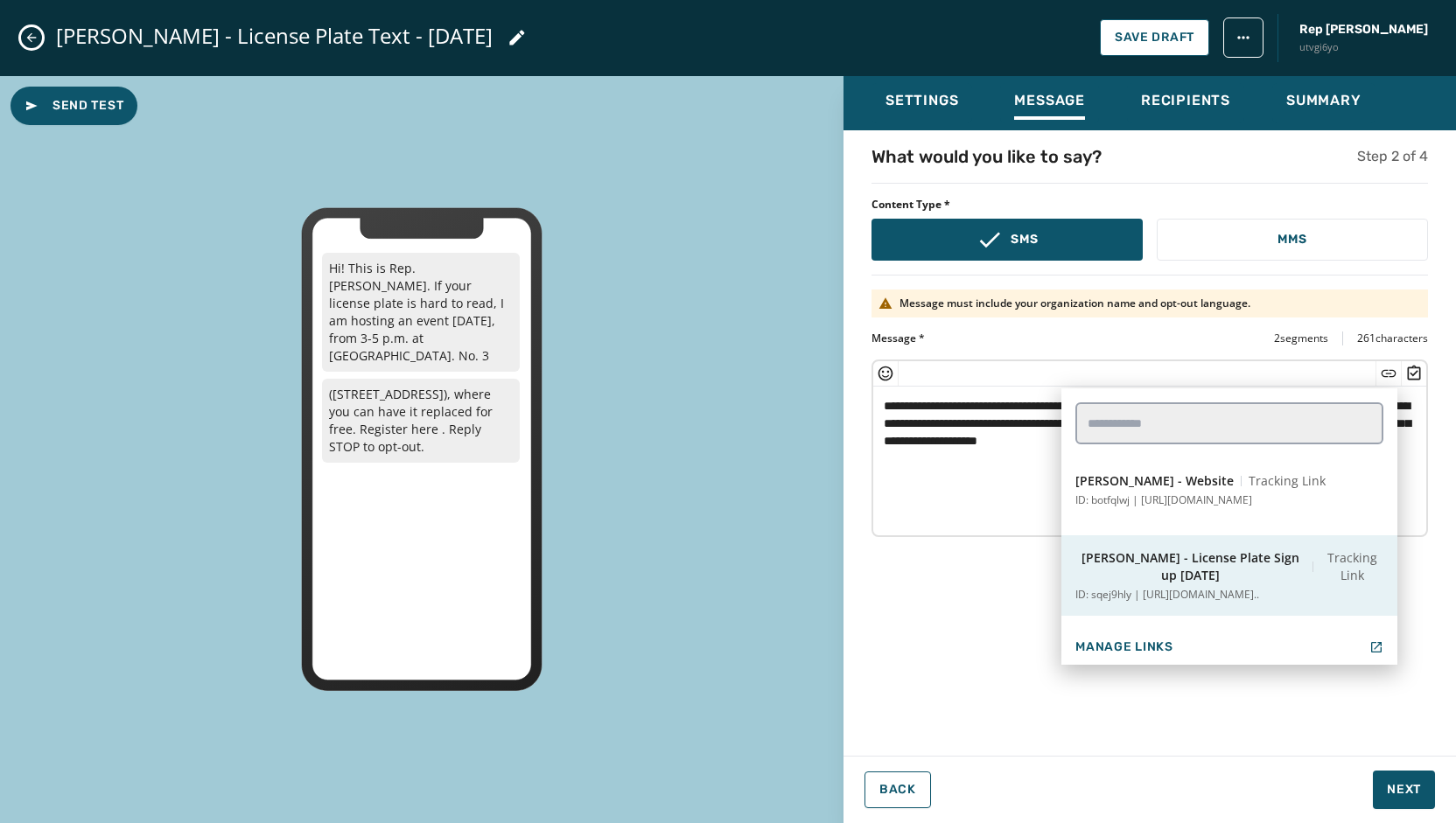
click at [1262, 568] on span "[PERSON_NAME] - License Plate Sign up [DATE]" at bounding box center [1190, 567] width 230 height 35
type textarea "**********"
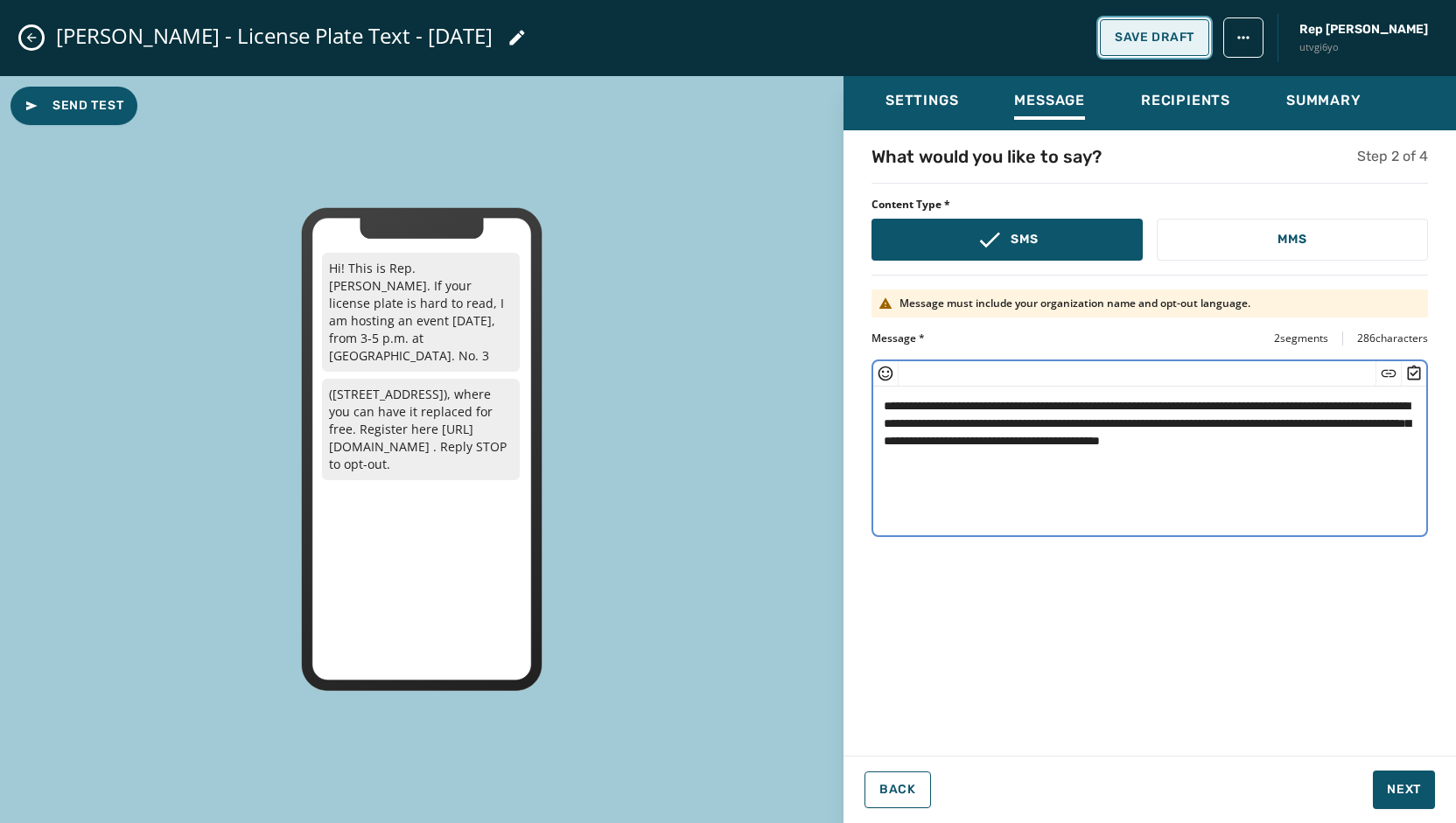
click at [1164, 31] on span "Save Draft" at bounding box center [1154, 37] width 80 height 14
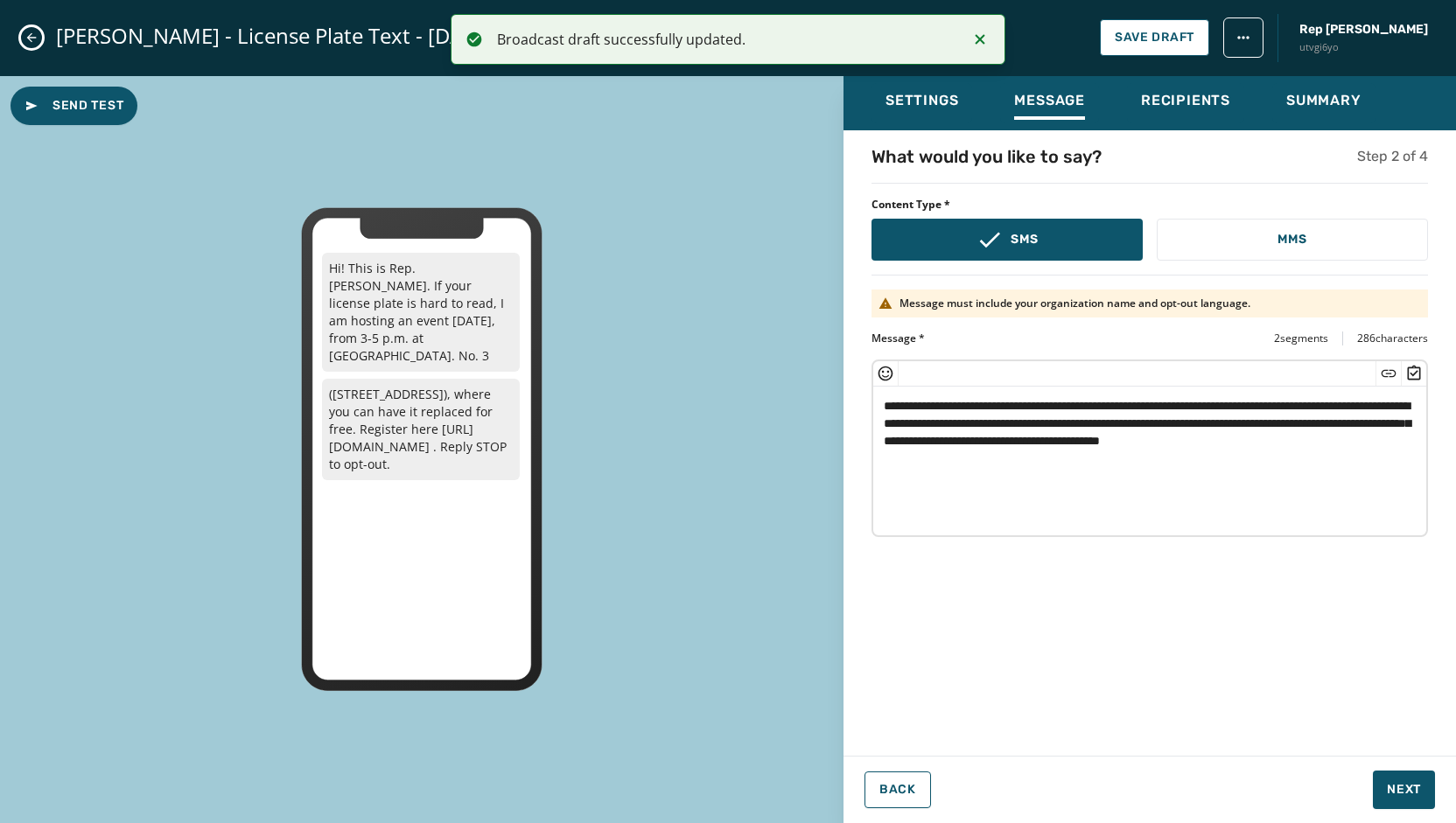
click at [28, 48] on div "[PERSON_NAME] - License Plate Text - [DATE] Save Draft Rep [PERSON_NAME] utvgi6…" at bounding box center [728, 38] width 1456 height 76
click at [30, 46] on button "Close admin drawer" at bounding box center [32, 37] width 21 height 21
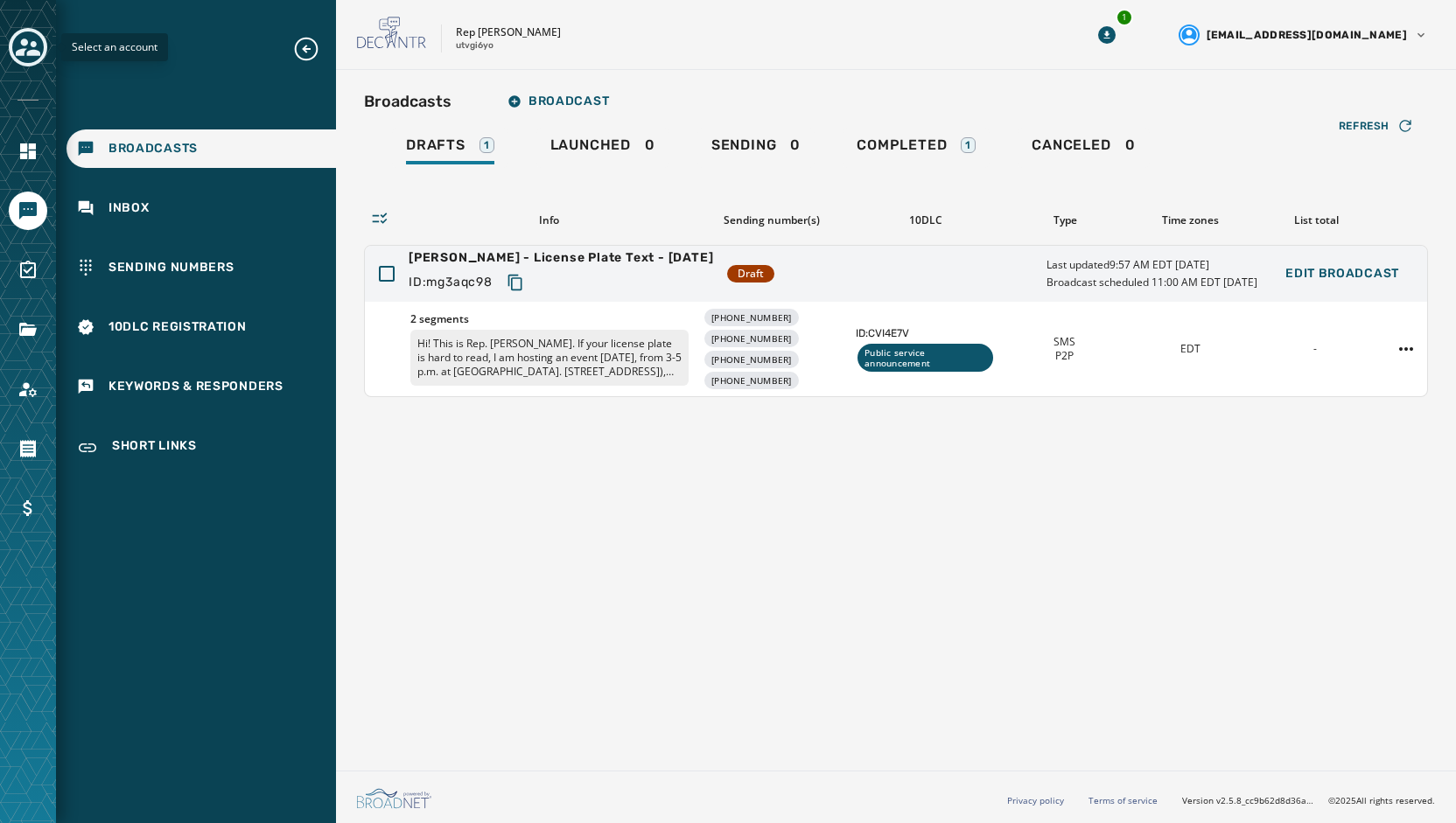
click at [34, 41] on icon "Toggle account select drawer" at bounding box center [28, 46] width 24 height 18
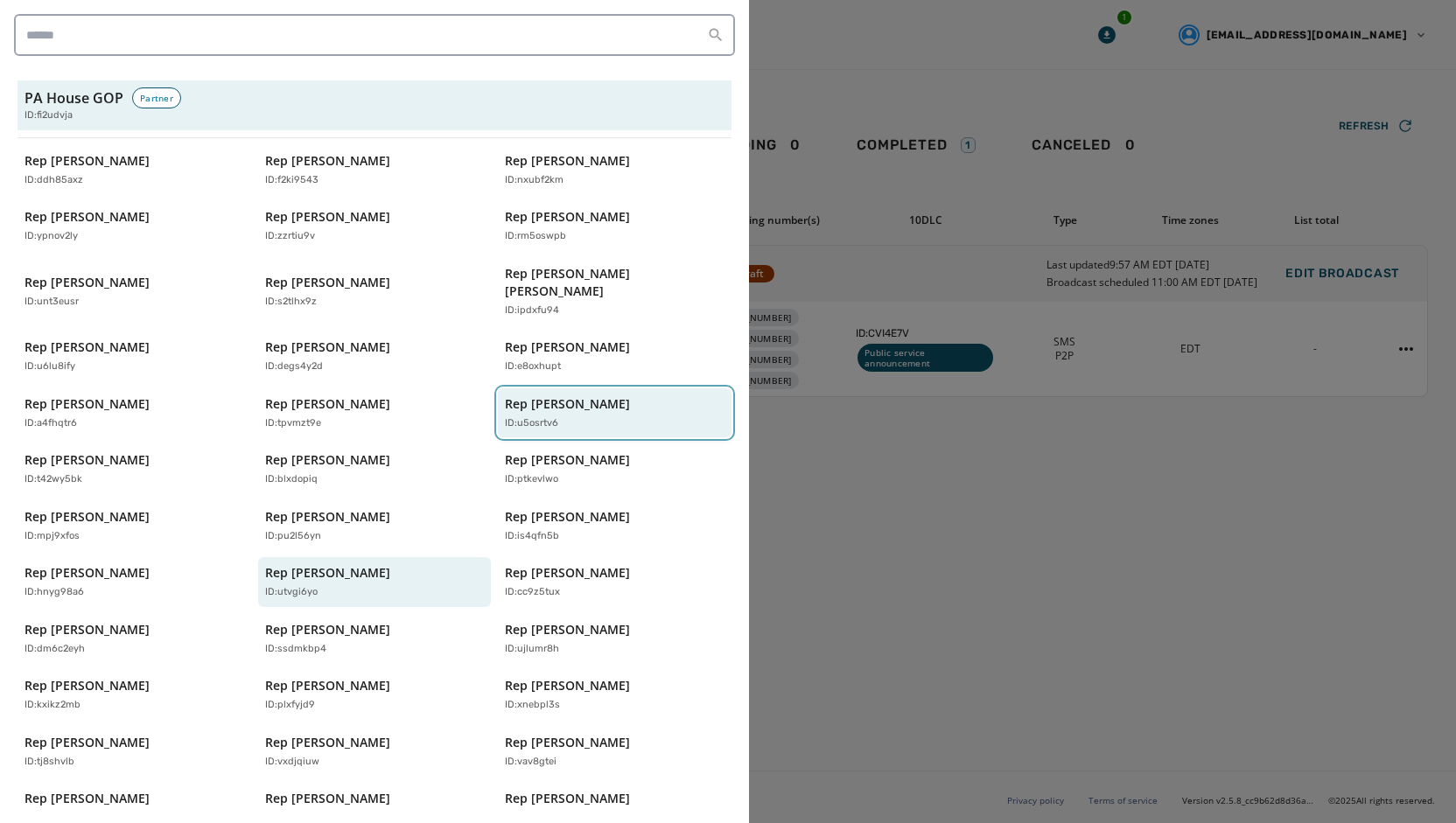
click at [566, 396] on p "Rep [PERSON_NAME]" at bounding box center [567, 404] width 125 height 18
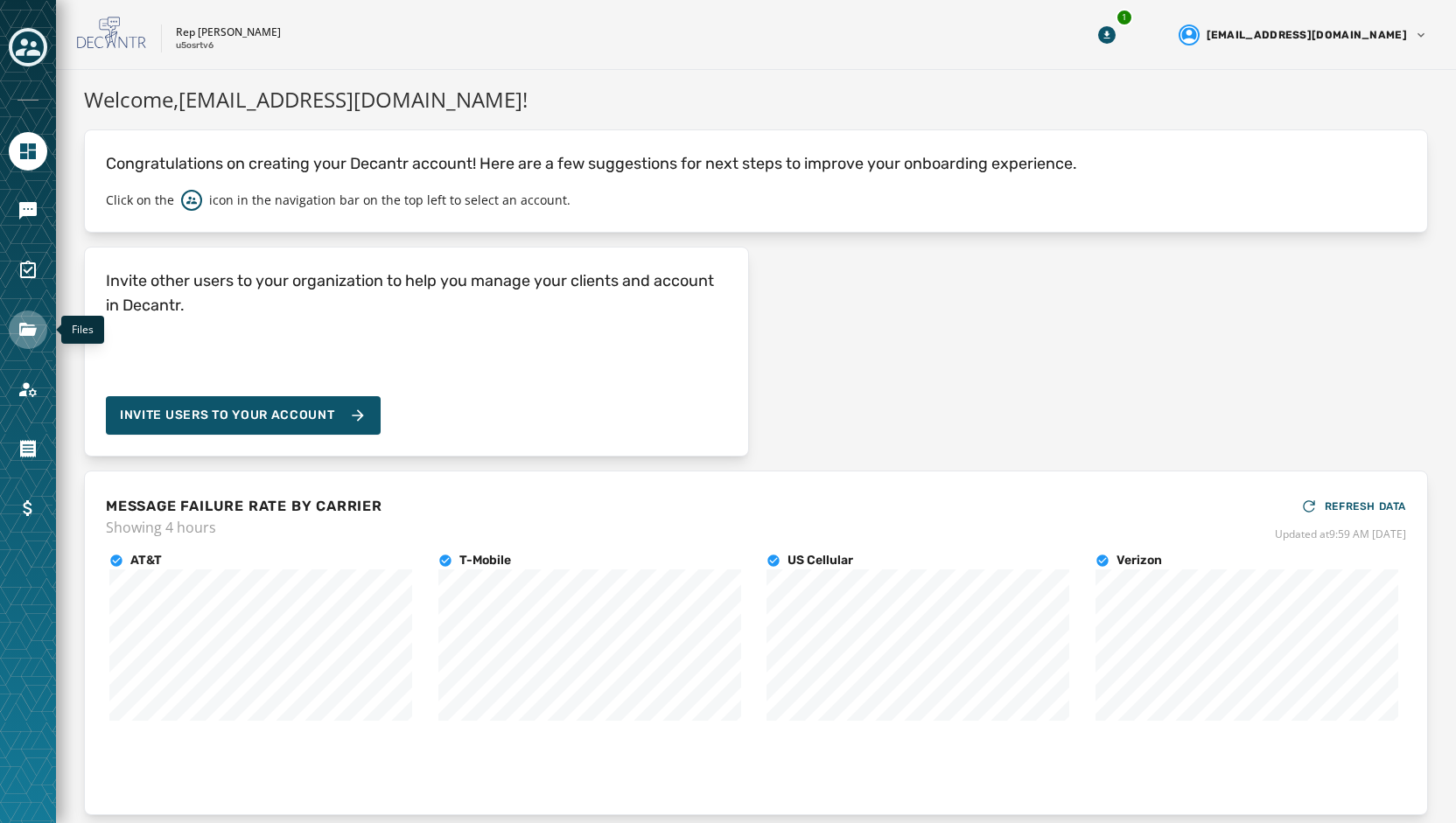
click at [21, 334] on icon "Navigate to Files" at bounding box center [28, 329] width 18 height 13
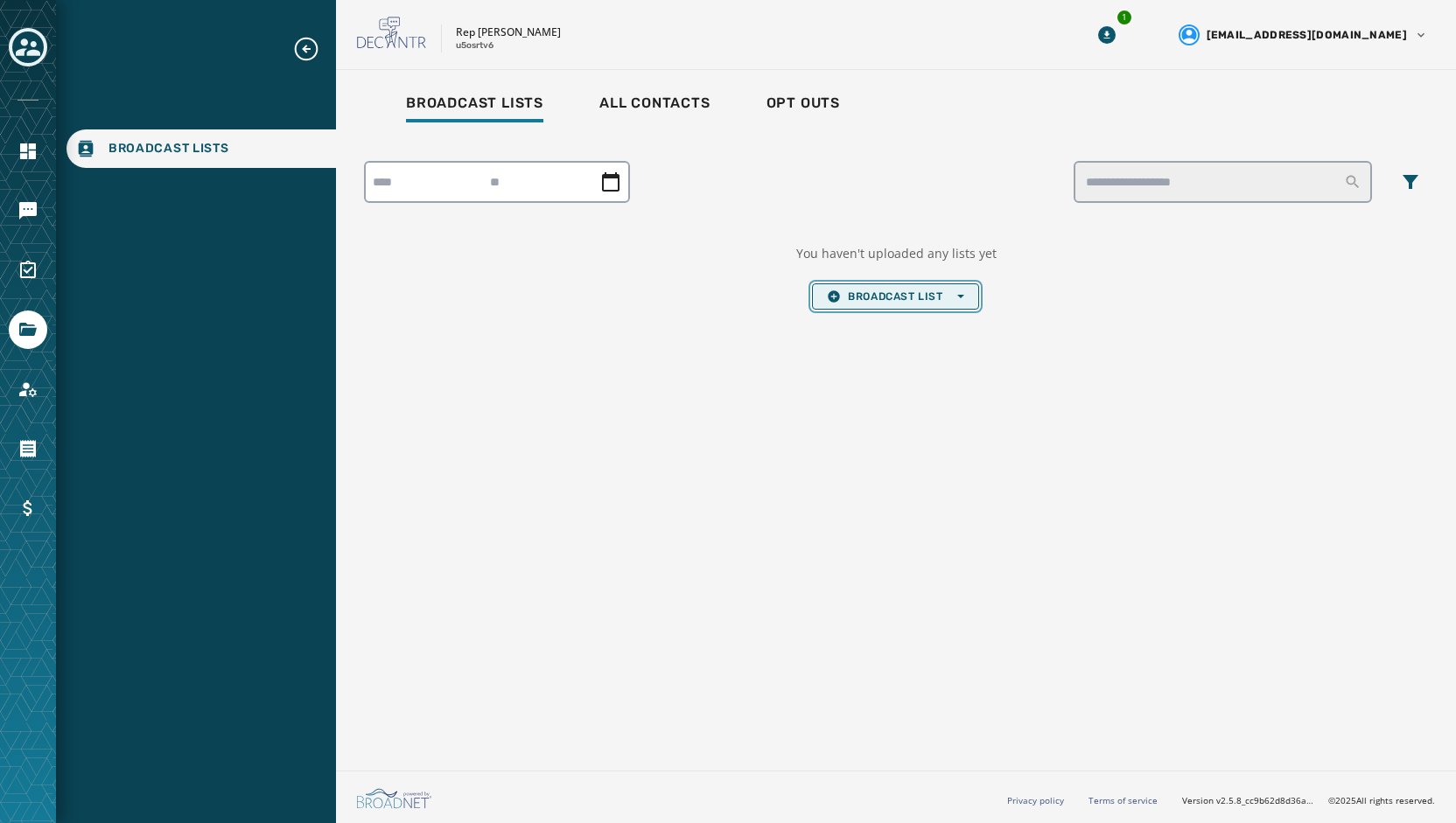
click at [872, 304] on button "Broadcast List Open options" at bounding box center [895, 296] width 166 height 26
click at [887, 324] on span "Upload List" at bounding box center [895, 322] width 137 height 14
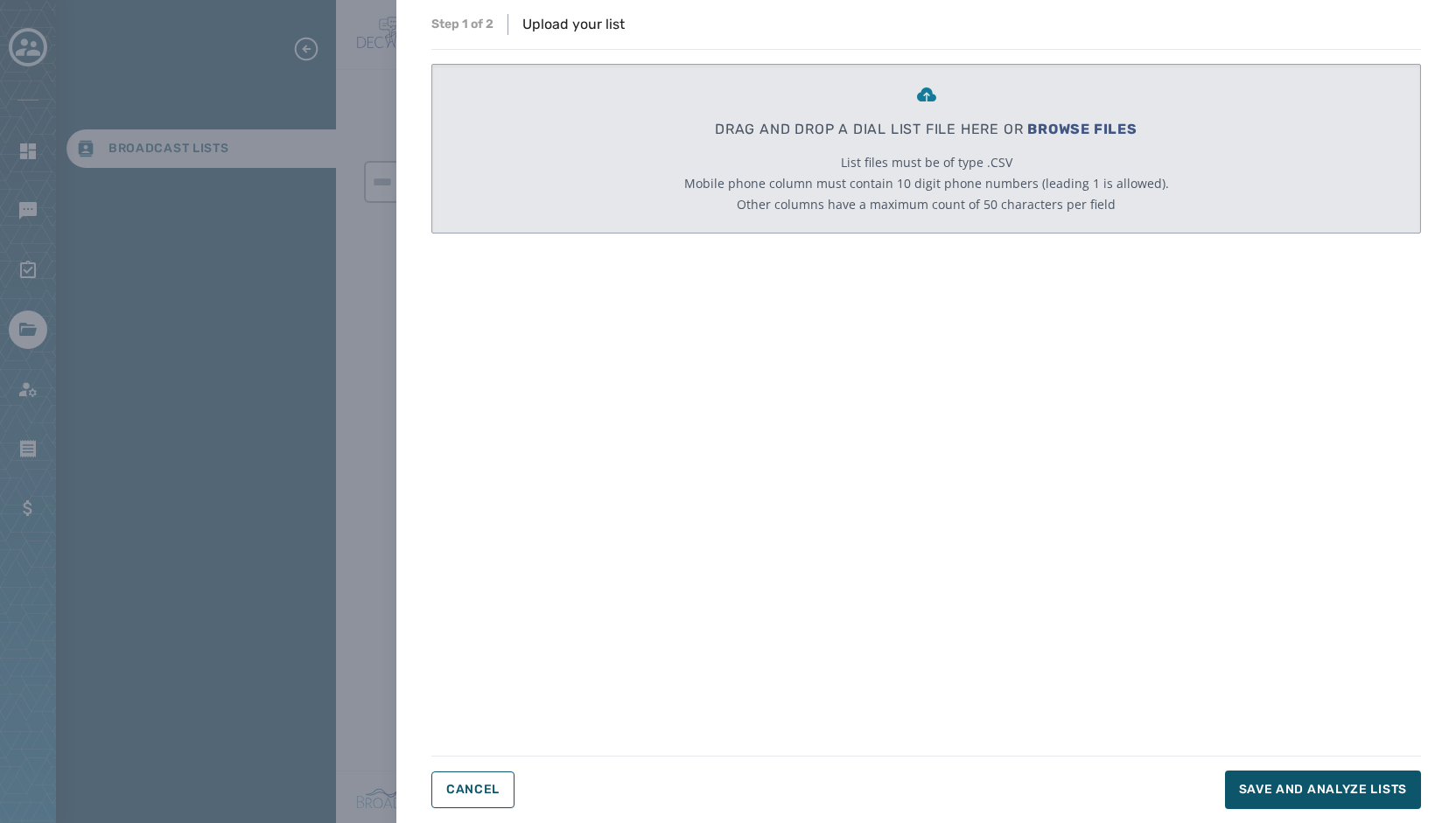
click at [1076, 127] on span "BROWSE FILES" at bounding box center [1082, 129] width 111 height 17
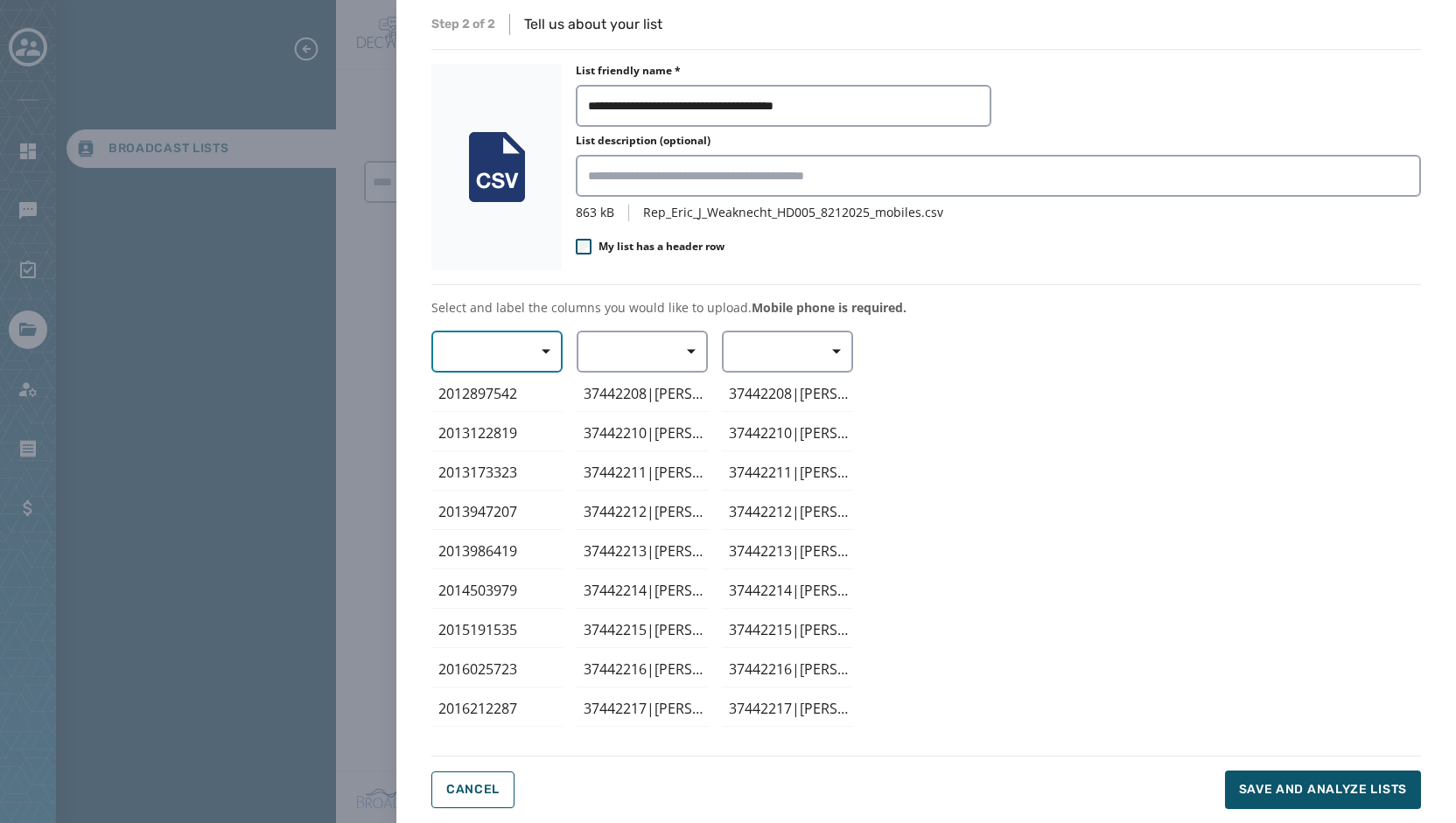
click at [553, 359] on span "button" at bounding box center [539, 352] width 42 height 35
click at [536, 384] on div "Mobile Phone" at bounding box center [492, 392] width 123 height 32
click at [702, 350] on span "button" at bounding box center [685, 352] width 42 height 35
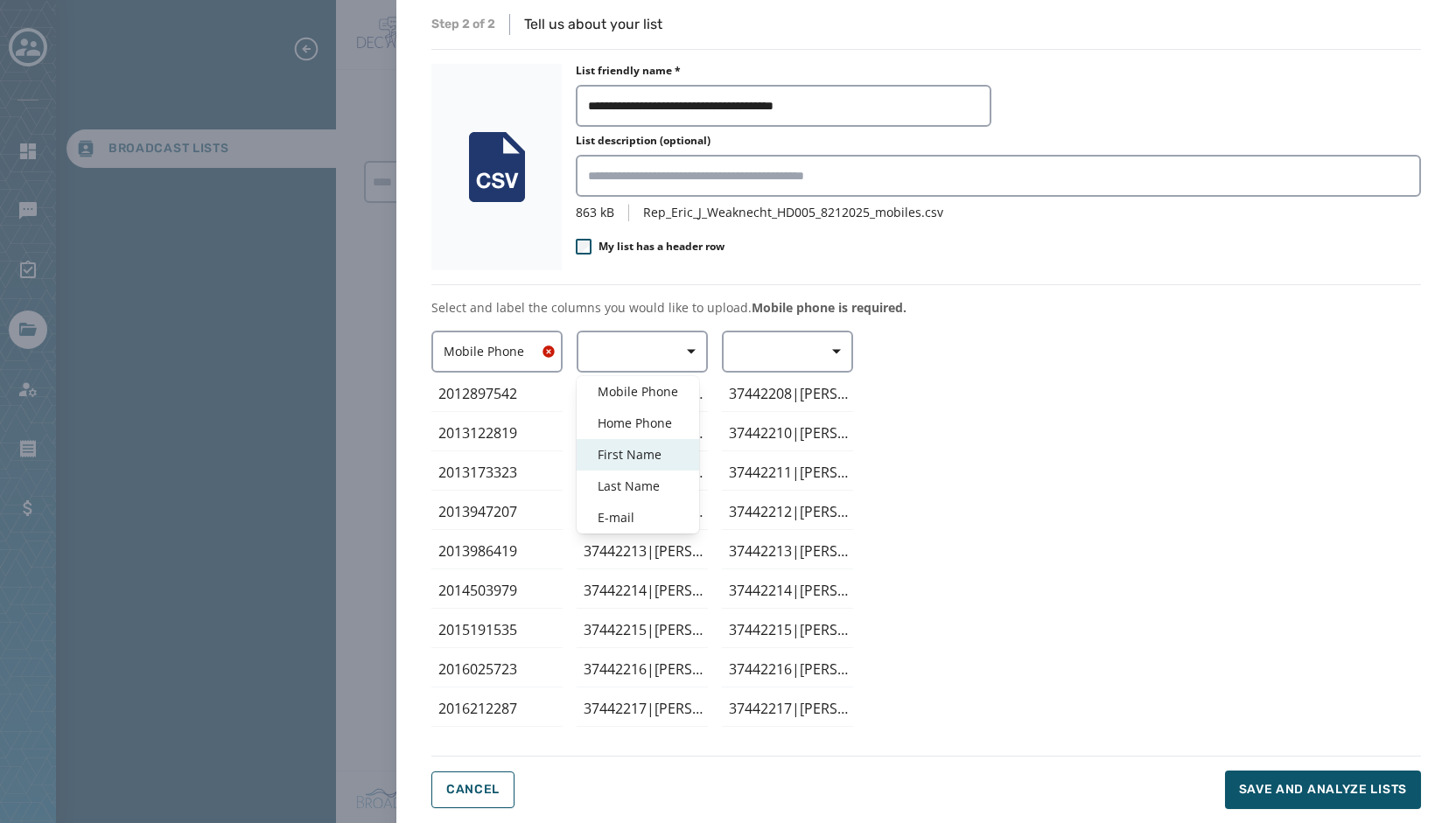
click at [660, 452] on span "First Name" at bounding box center [637, 454] width 81 height 18
click at [1034, 410] on div "Mobile Phone ﻿2012897542 2013122819 2013173323 2013947207 2013986419 2014503979…" at bounding box center [925, 532] width 990 height 403
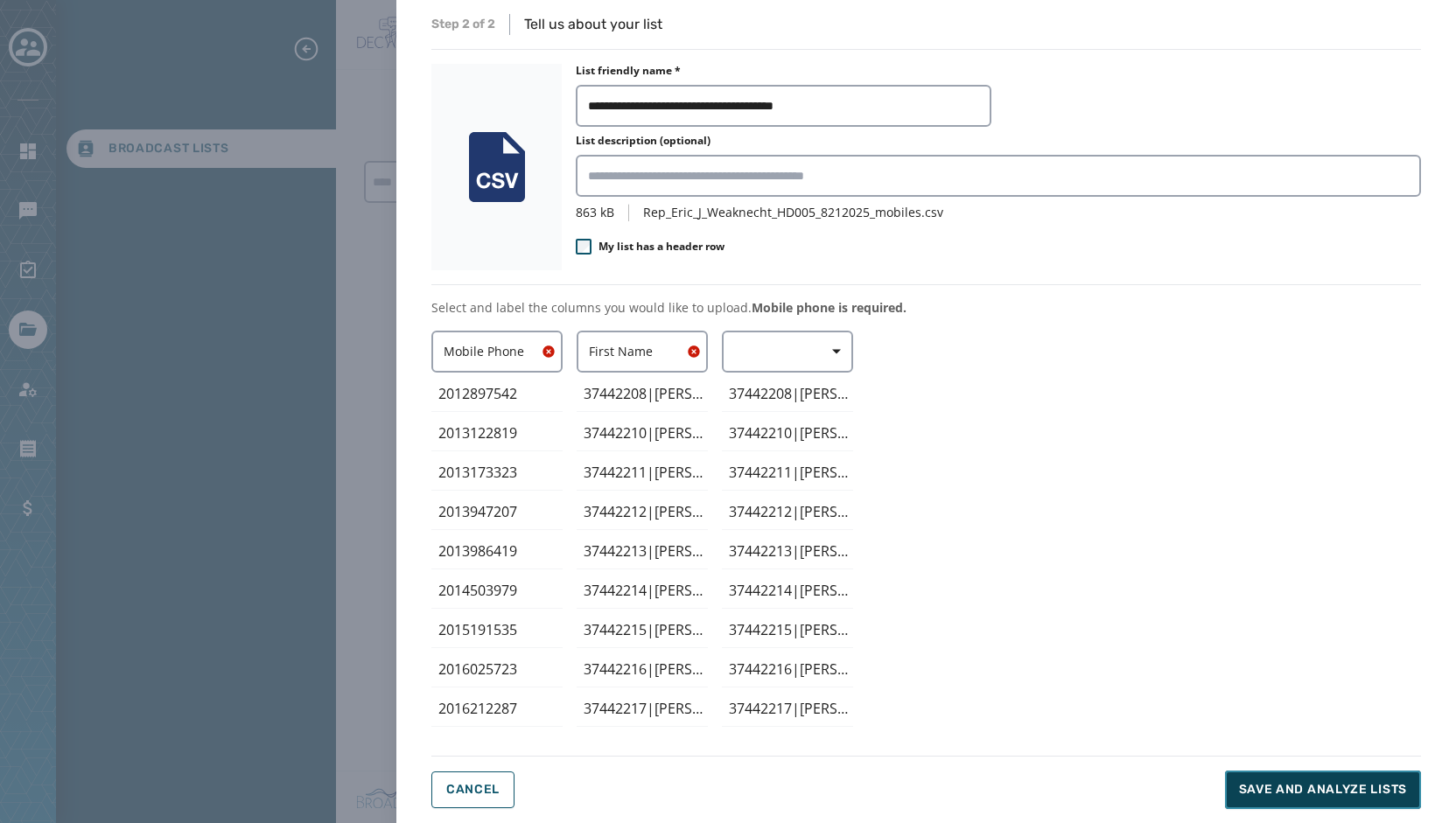
click at [1293, 790] on span "Save and analyze lists" at bounding box center [1322, 790] width 168 height 18
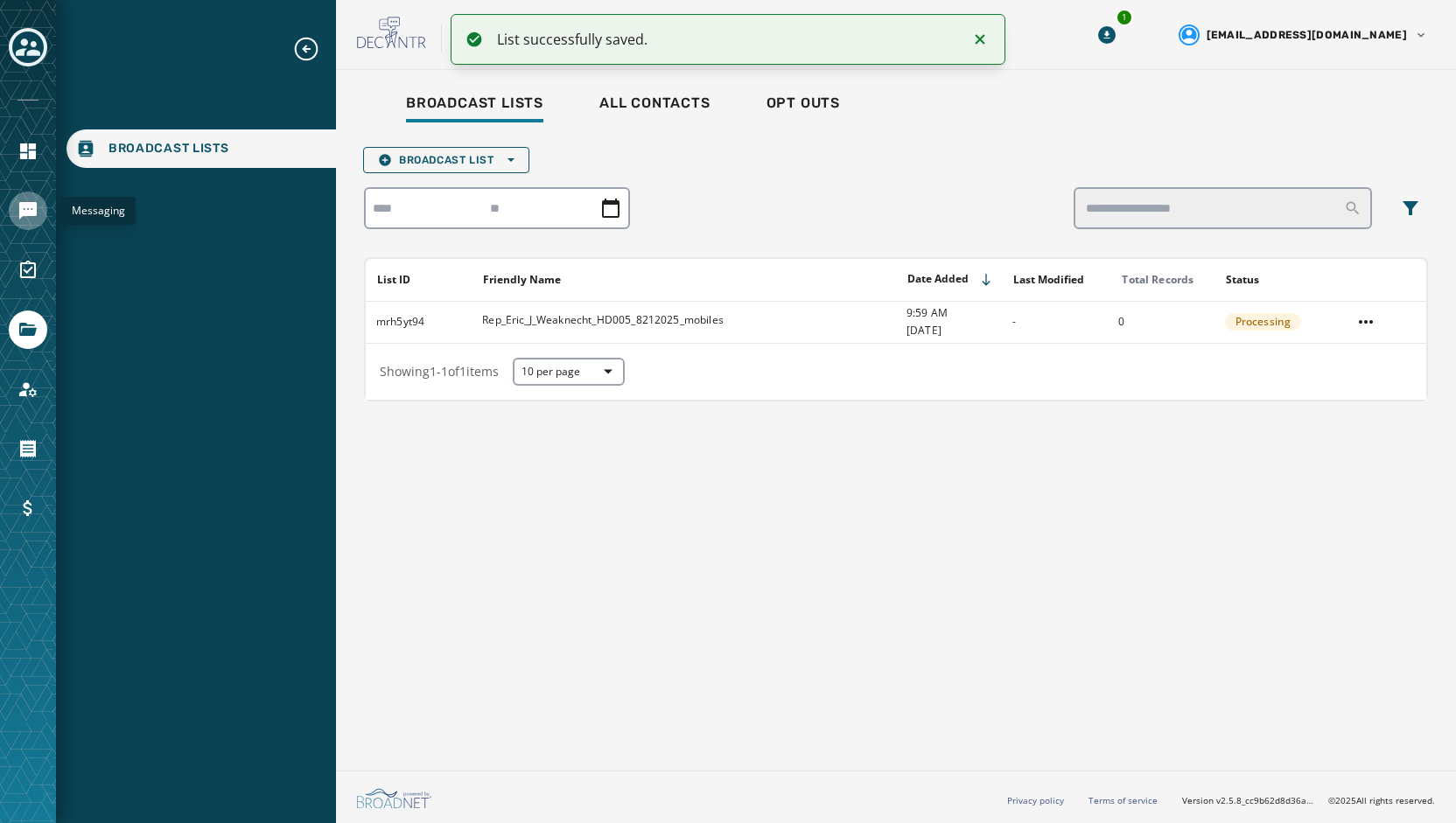
click at [10, 207] on link "Navigate to Messaging" at bounding box center [27, 210] width 38 height 38
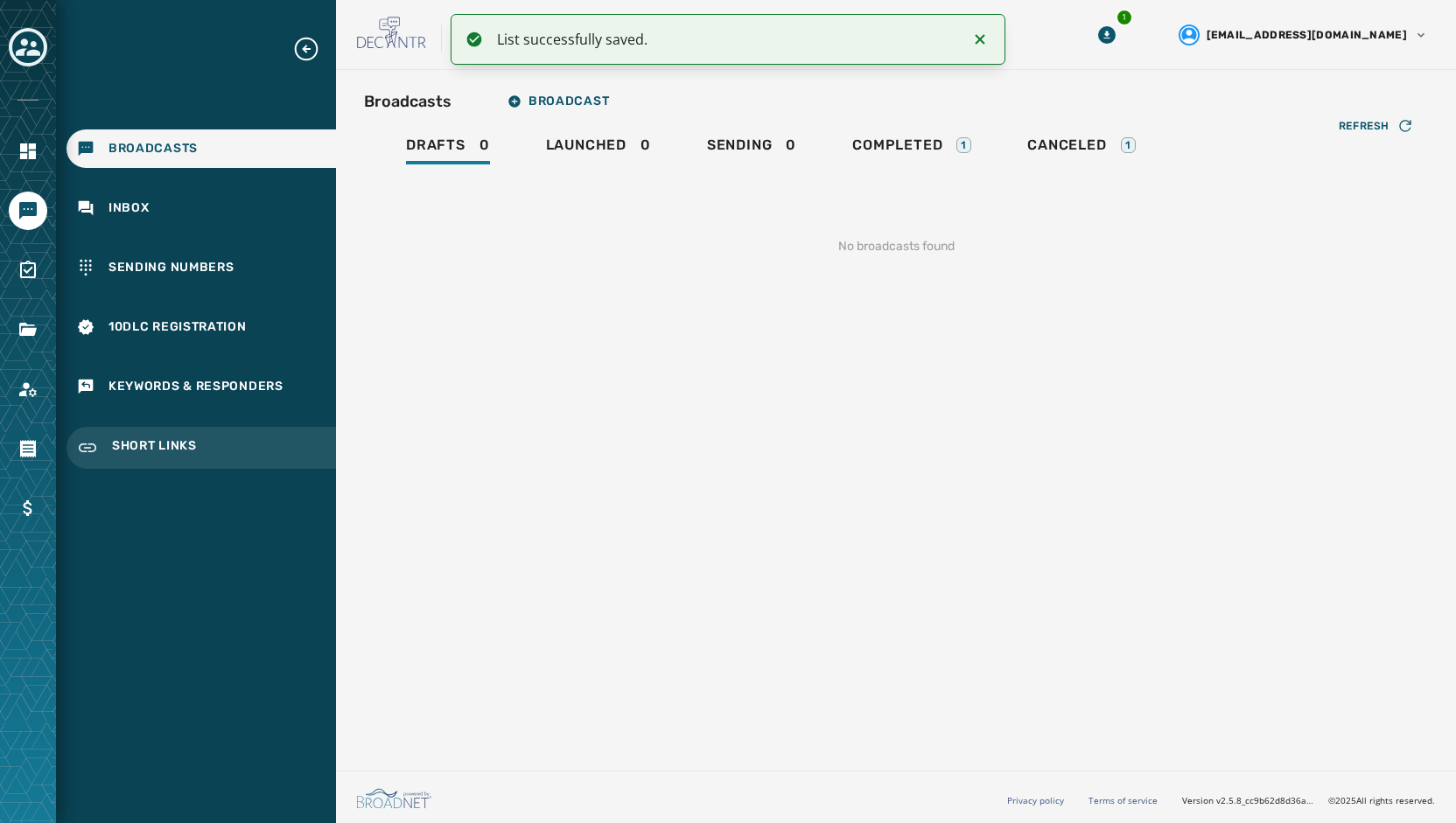
click at [149, 452] on span "Short Links" at bounding box center [154, 448] width 85 height 21
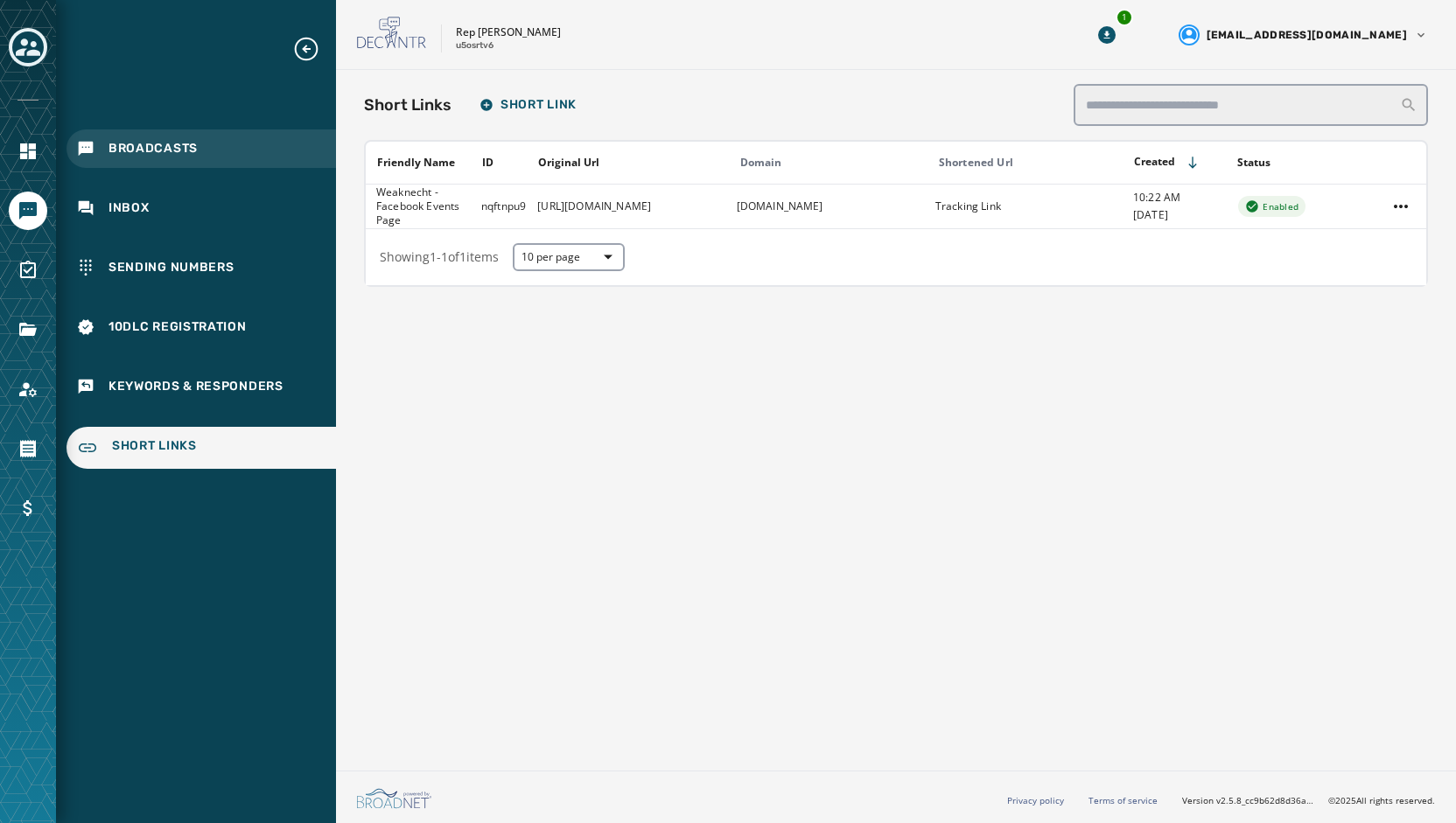
click at [143, 150] on span "Broadcasts" at bounding box center [153, 149] width 89 height 18
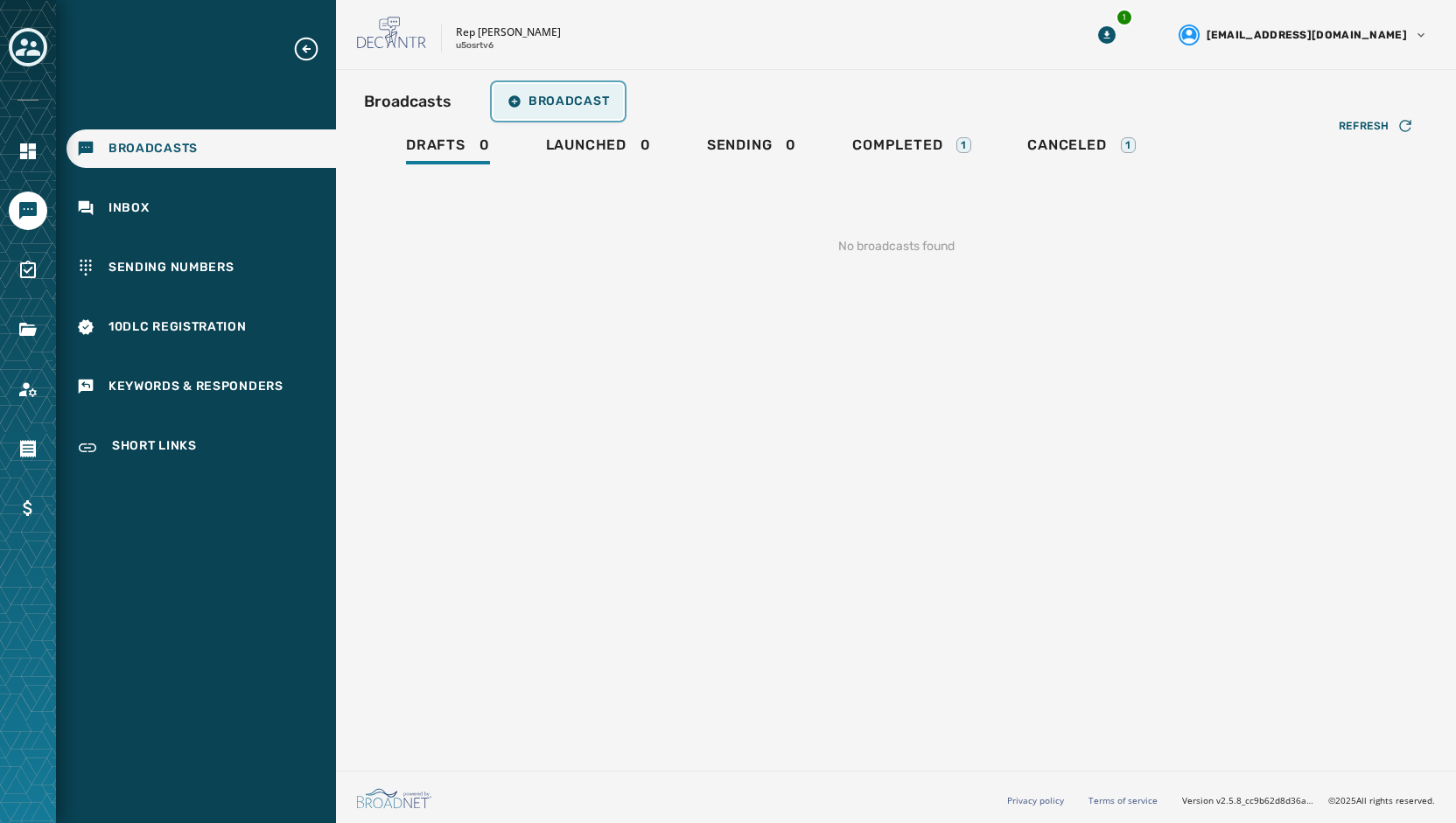
click at [552, 96] on span "Broadcast" at bounding box center [557, 101] width 101 height 14
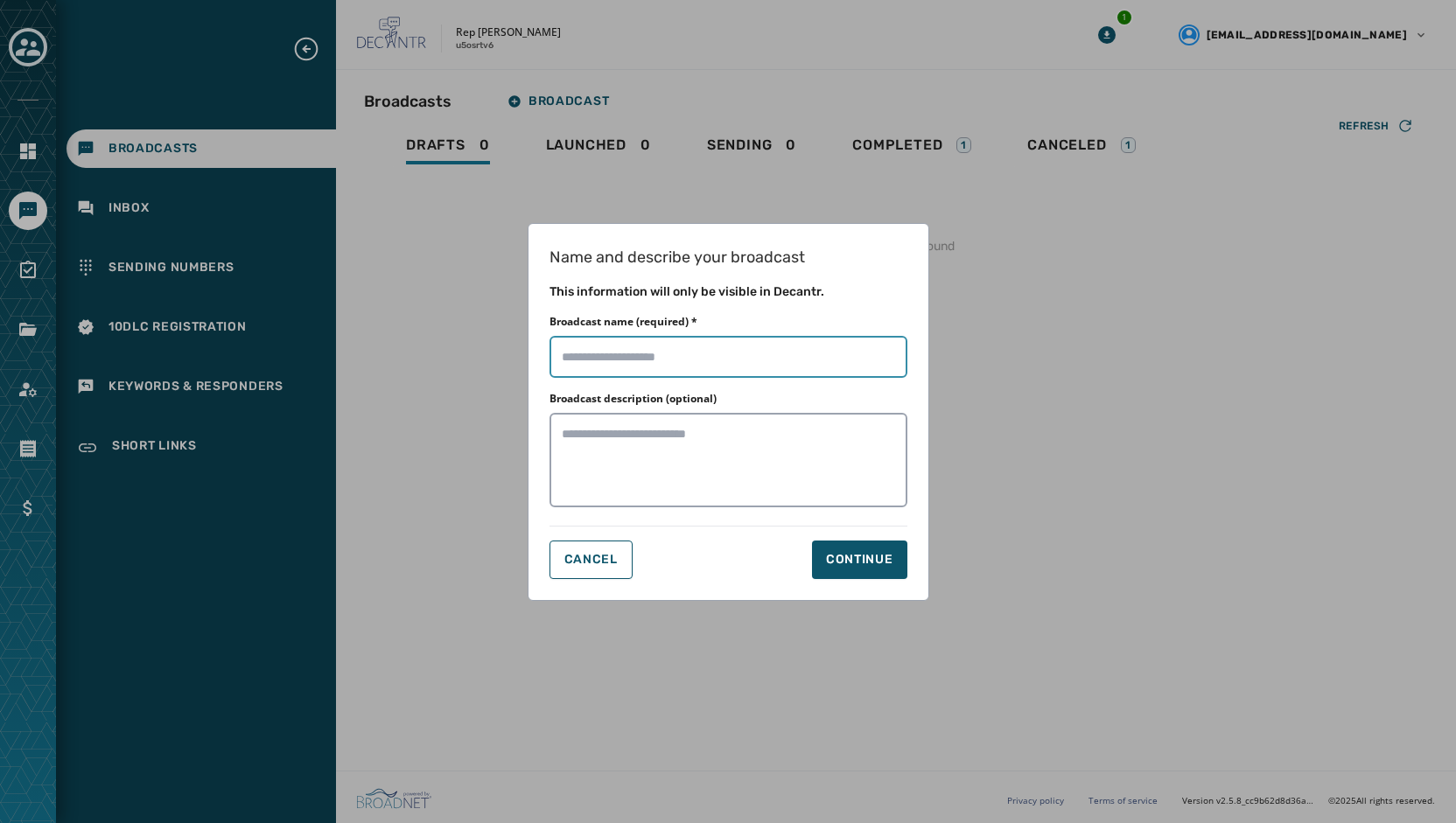
click at [664, 360] on input "Broadcast name (required) *" at bounding box center [728, 357] width 358 height 42
type input "**********"
click at [872, 546] on button "Continue" at bounding box center [859, 559] width 96 height 38
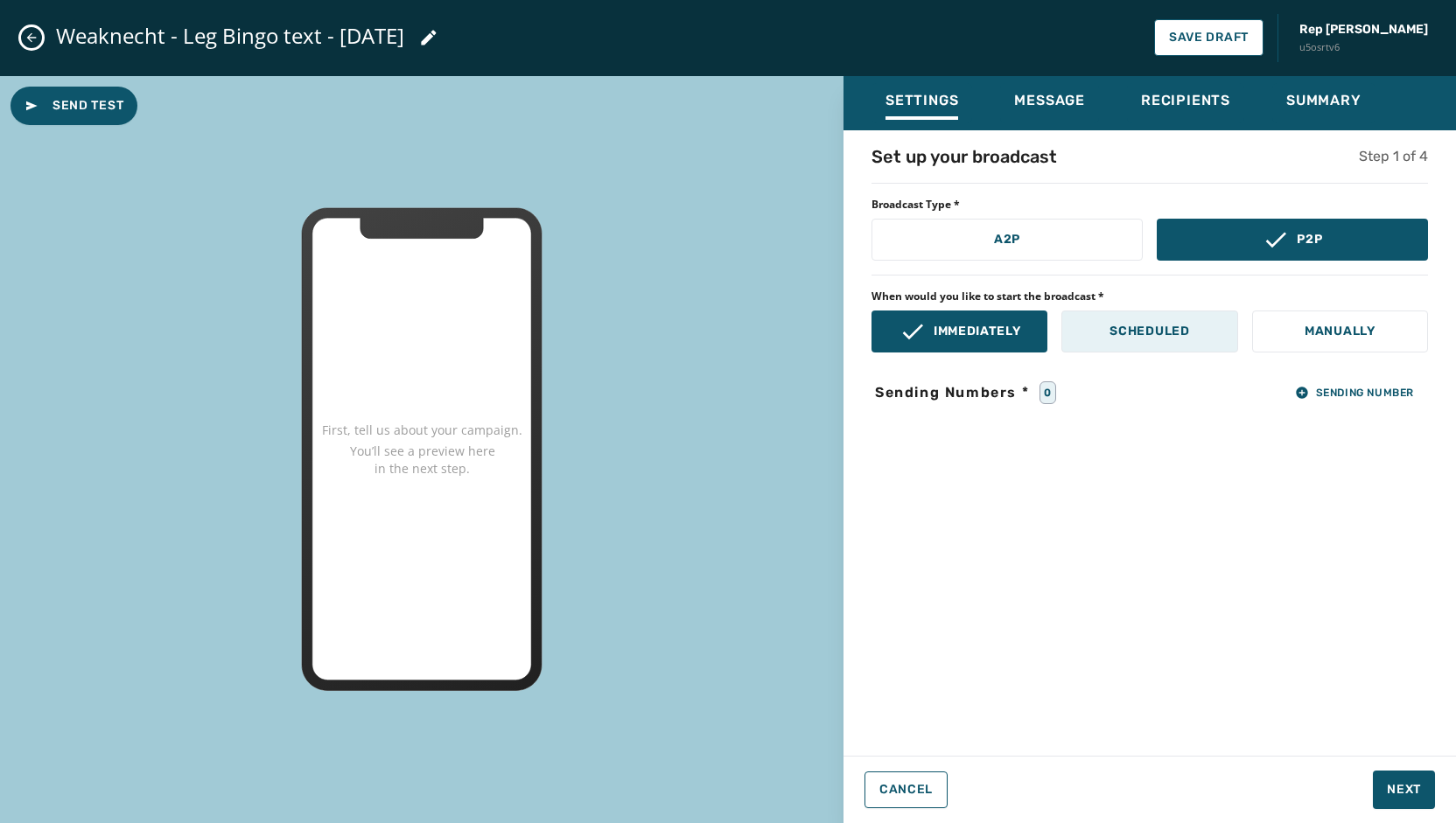
click at [1149, 342] on button "Scheduled" at bounding box center [1148, 331] width 176 height 42
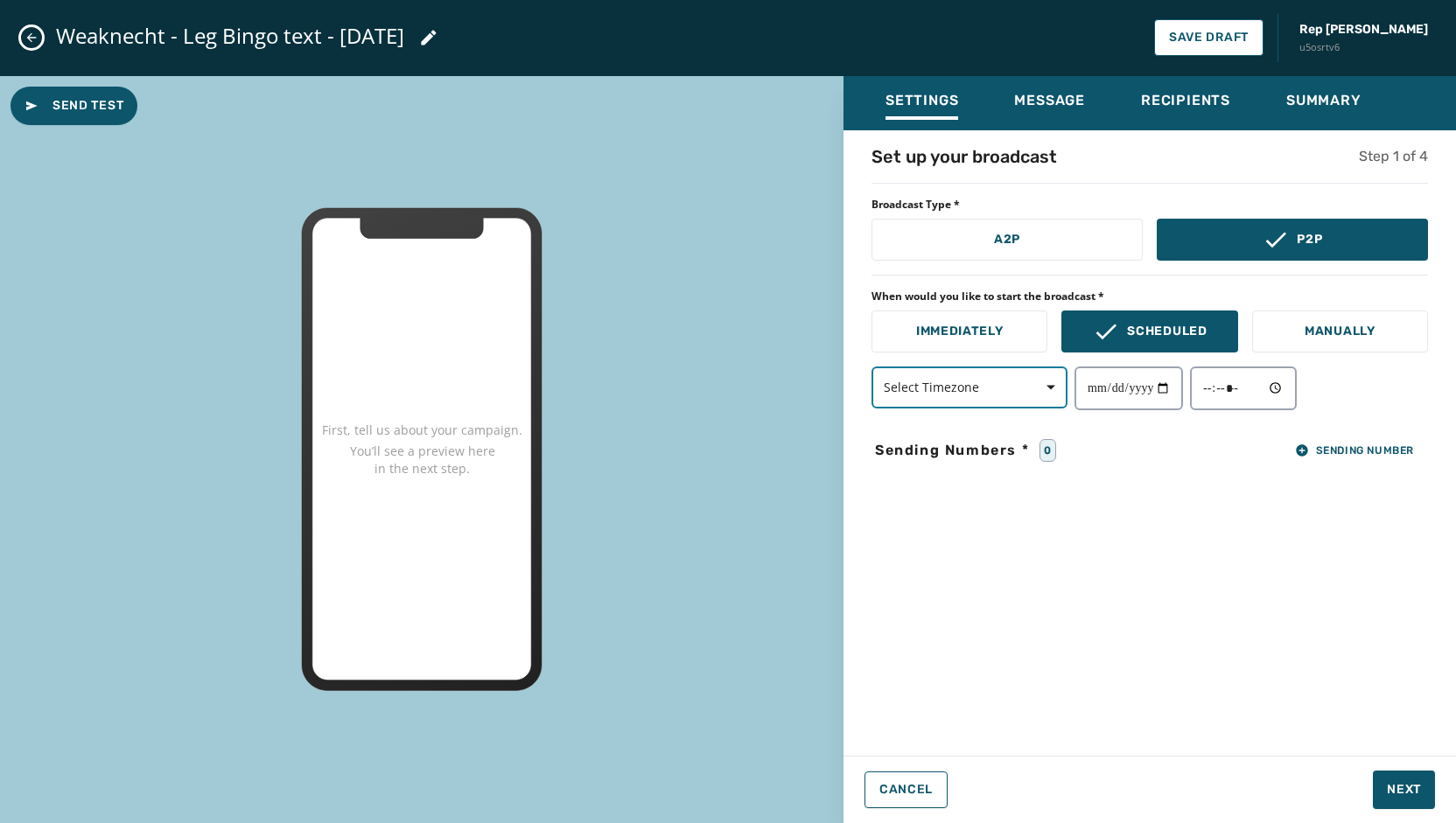
click at [1004, 385] on span "Select Timezone" at bounding box center [969, 387] width 172 height 18
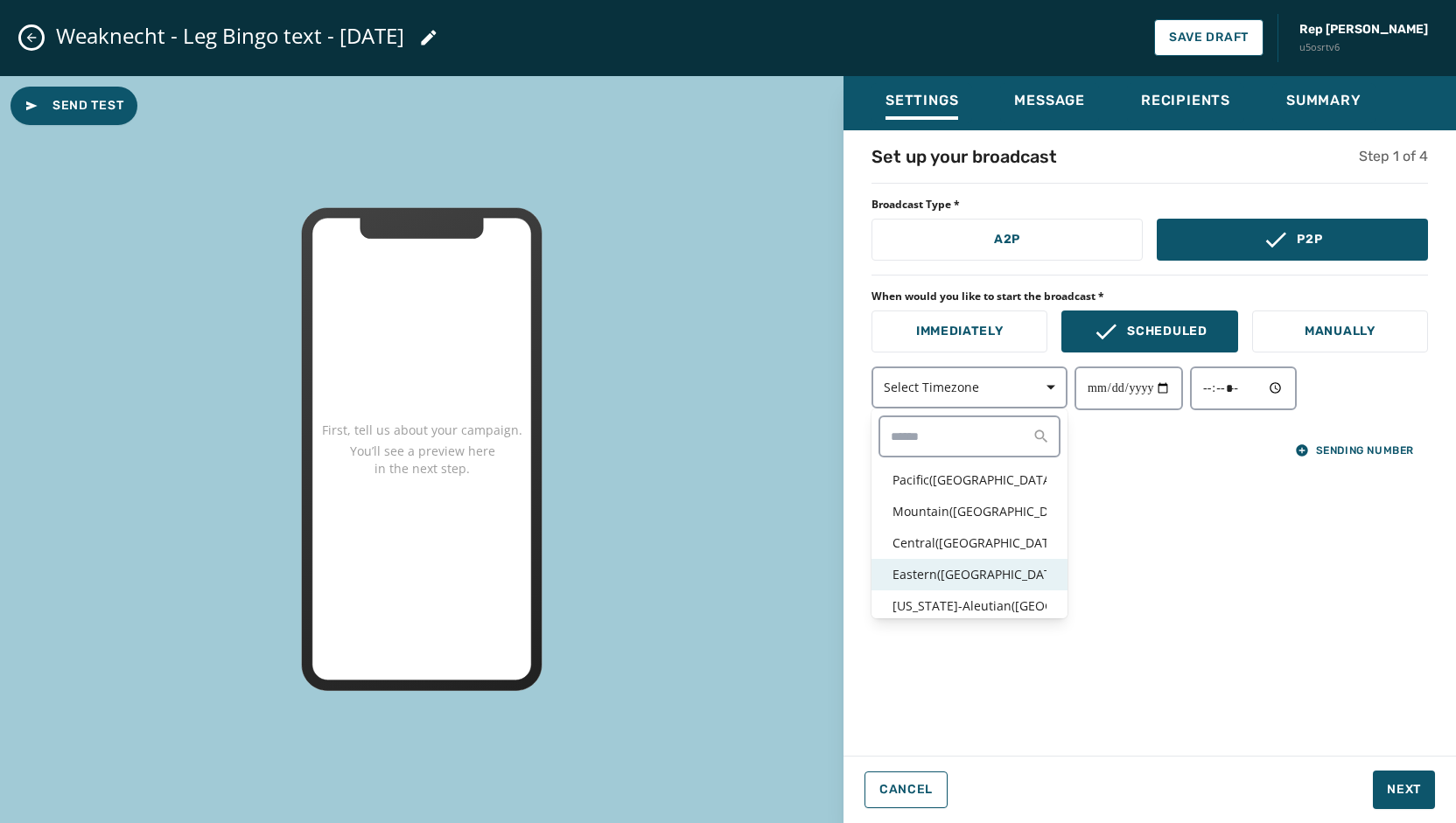
click at [977, 577] on p "Eastern ( [GEOGRAPHIC_DATA] / [GEOGRAPHIC_DATA] )" at bounding box center [969, 574] width 154 height 18
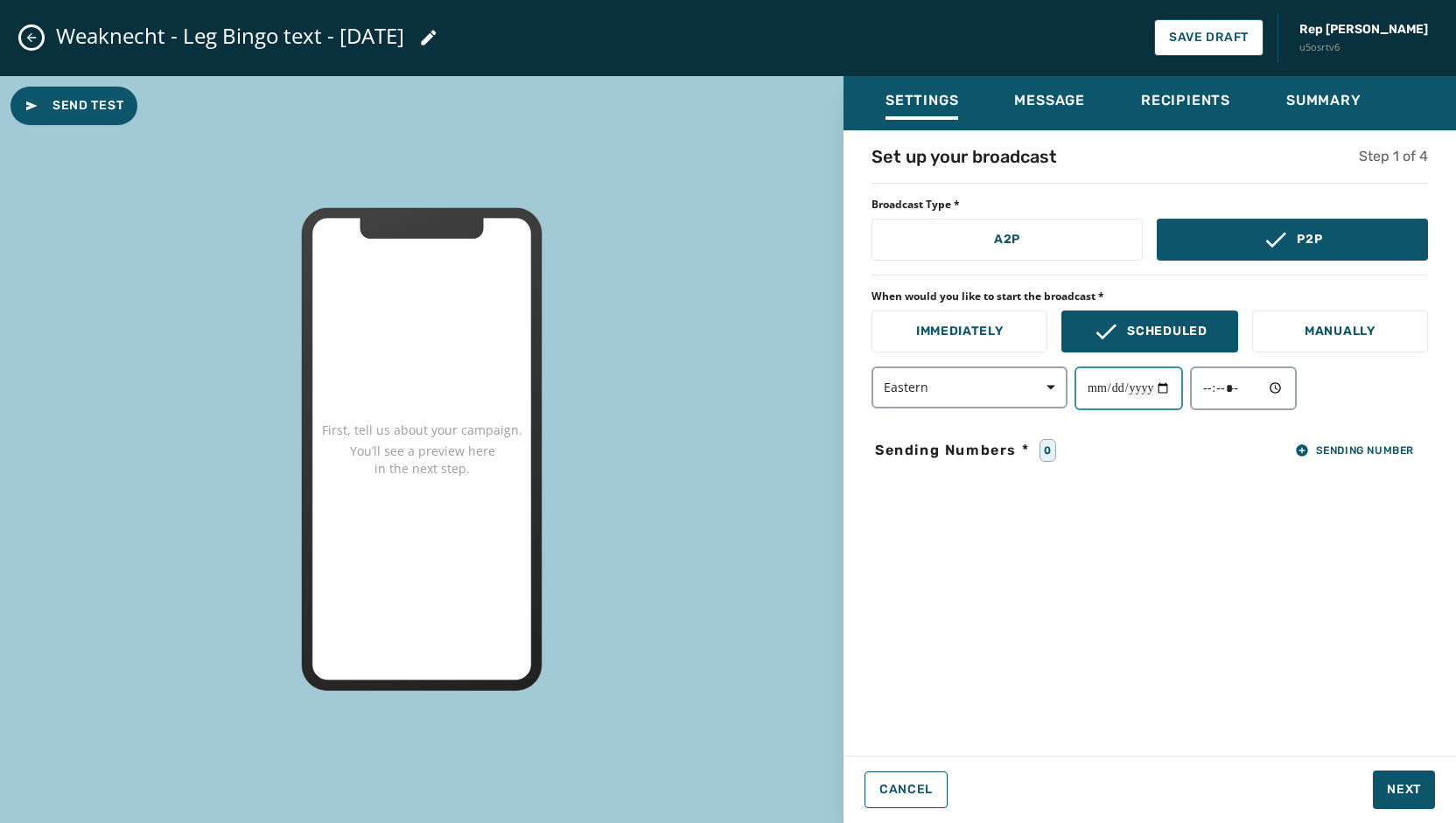
click at [1169, 389] on input "date" at bounding box center [1128, 387] width 109 height 44
type input "**********"
click at [1290, 394] on input "time" at bounding box center [1242, 387] width 107 height 44
type input "*****"
click at [1389, 569] on div "**********" at bounding box center [1149, 438] width 612 height 587
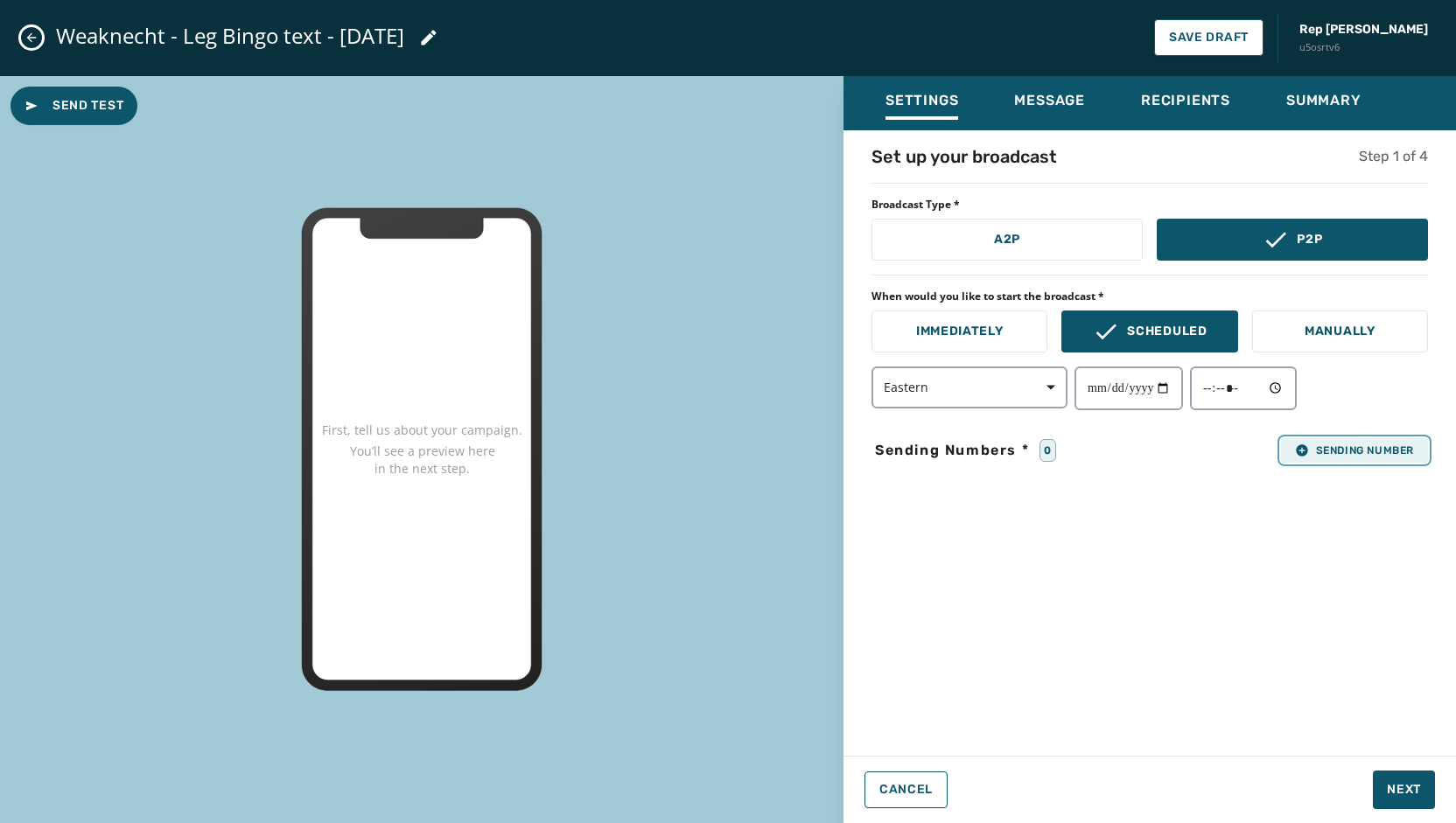
click at [1351, 447] on span "Sending Number" at bounding box center [1354, 450] width 119 height 14
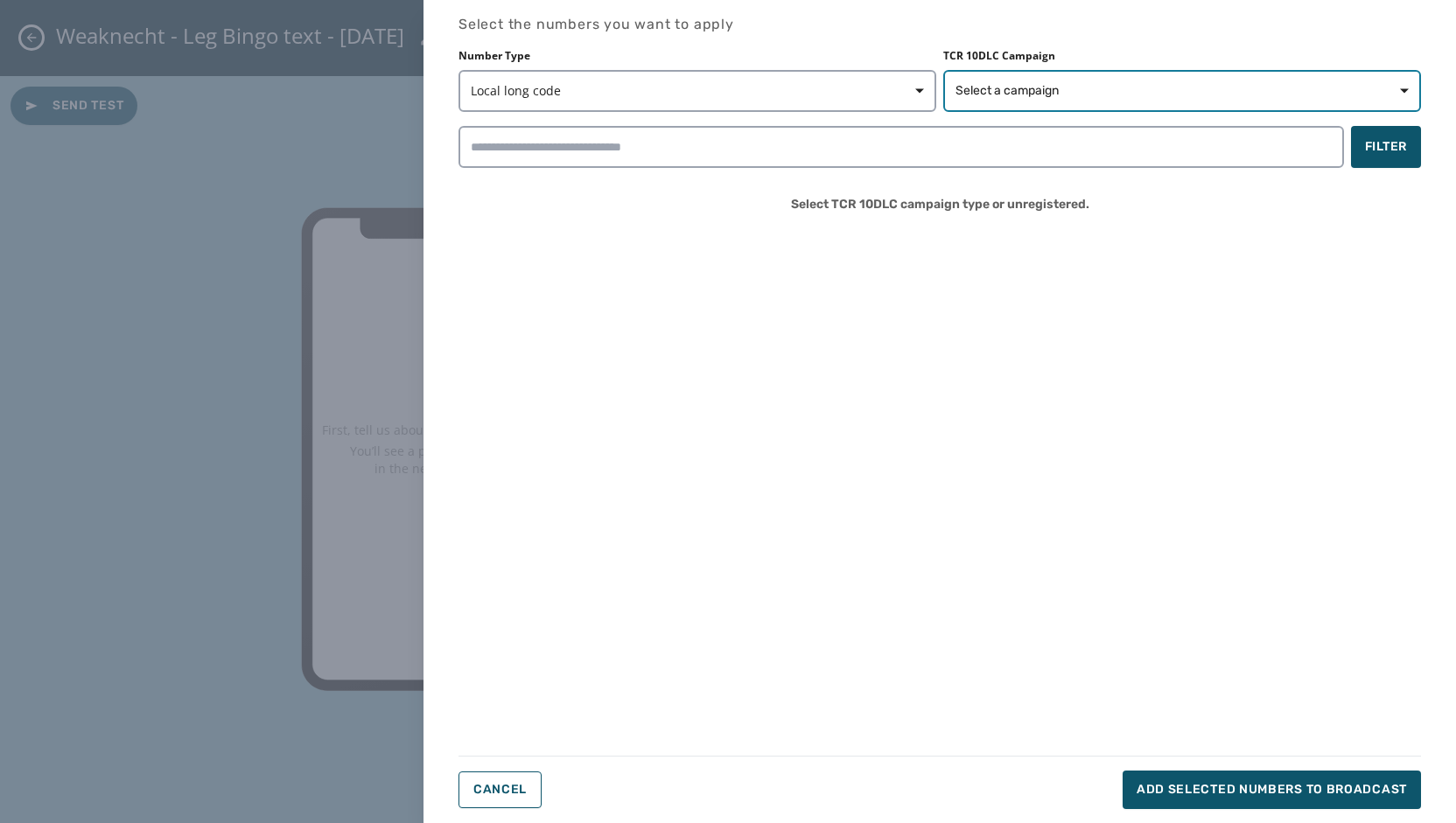
click at [1237, 88] on span "Select a campaign" at bounding box center [1182, 90] width 453 height 18
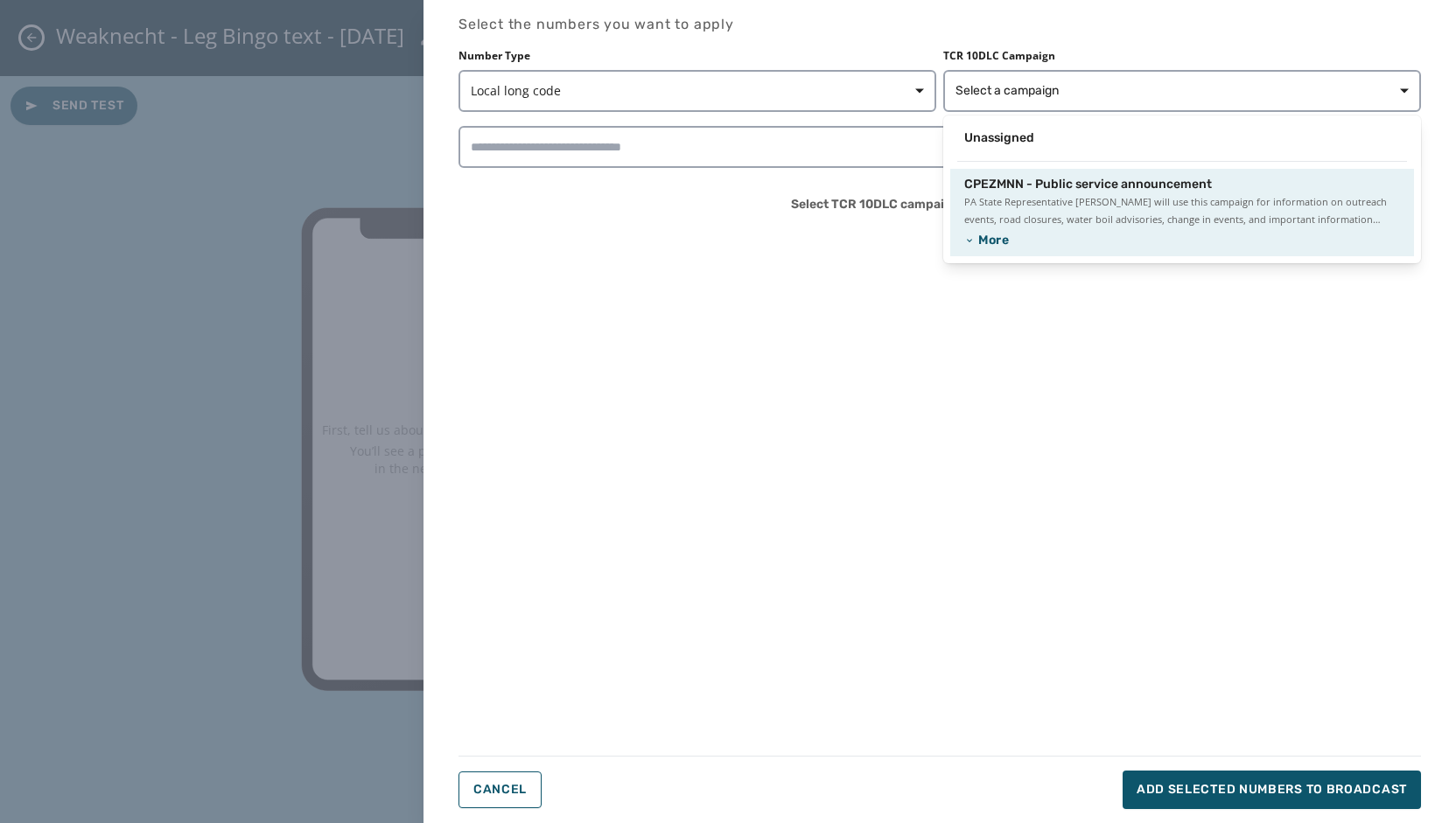
click at [1134, 210] on span "PA State Representative [PERSON_NAME] will use this campaign for information on…" at bounding box center [1181, 211] width 436 height 35
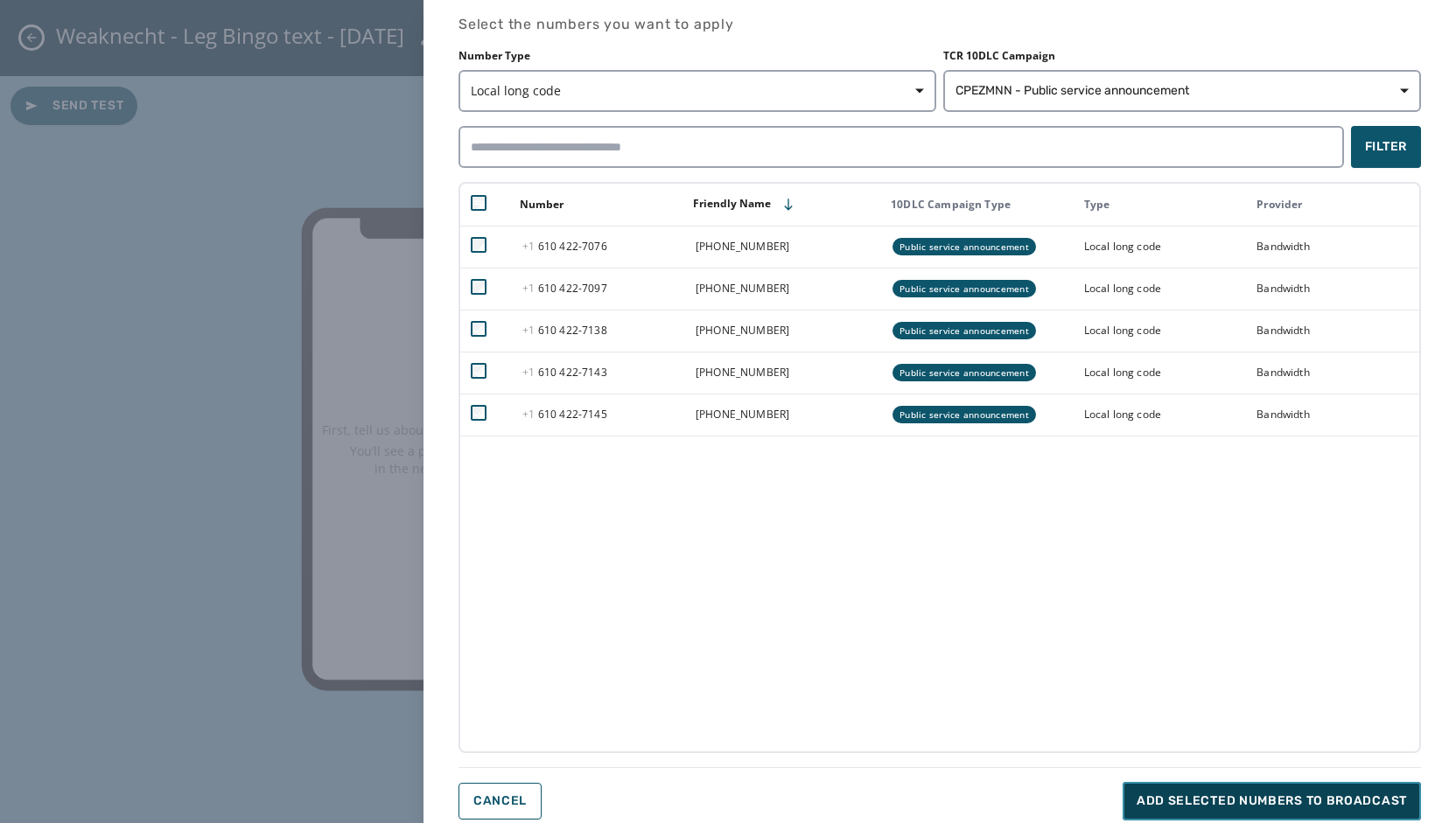
click at [1236, 799] on span "Add selected numbers to broadcast" at bounding box center [1271, 801] width 270 height 18
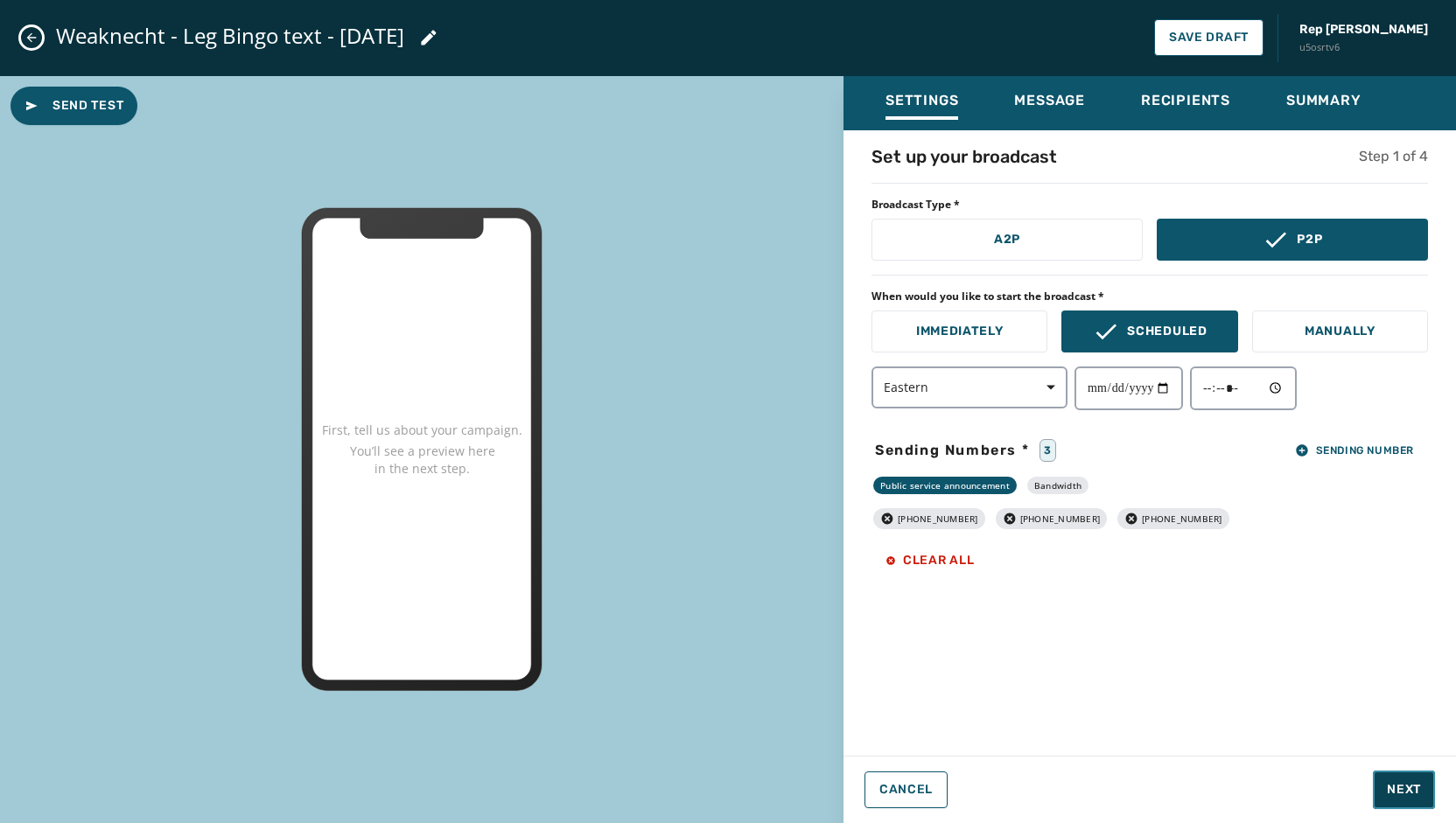
click at [1400, 789] on span "Next" at bounding box center [1403, 790] width 34 height 18
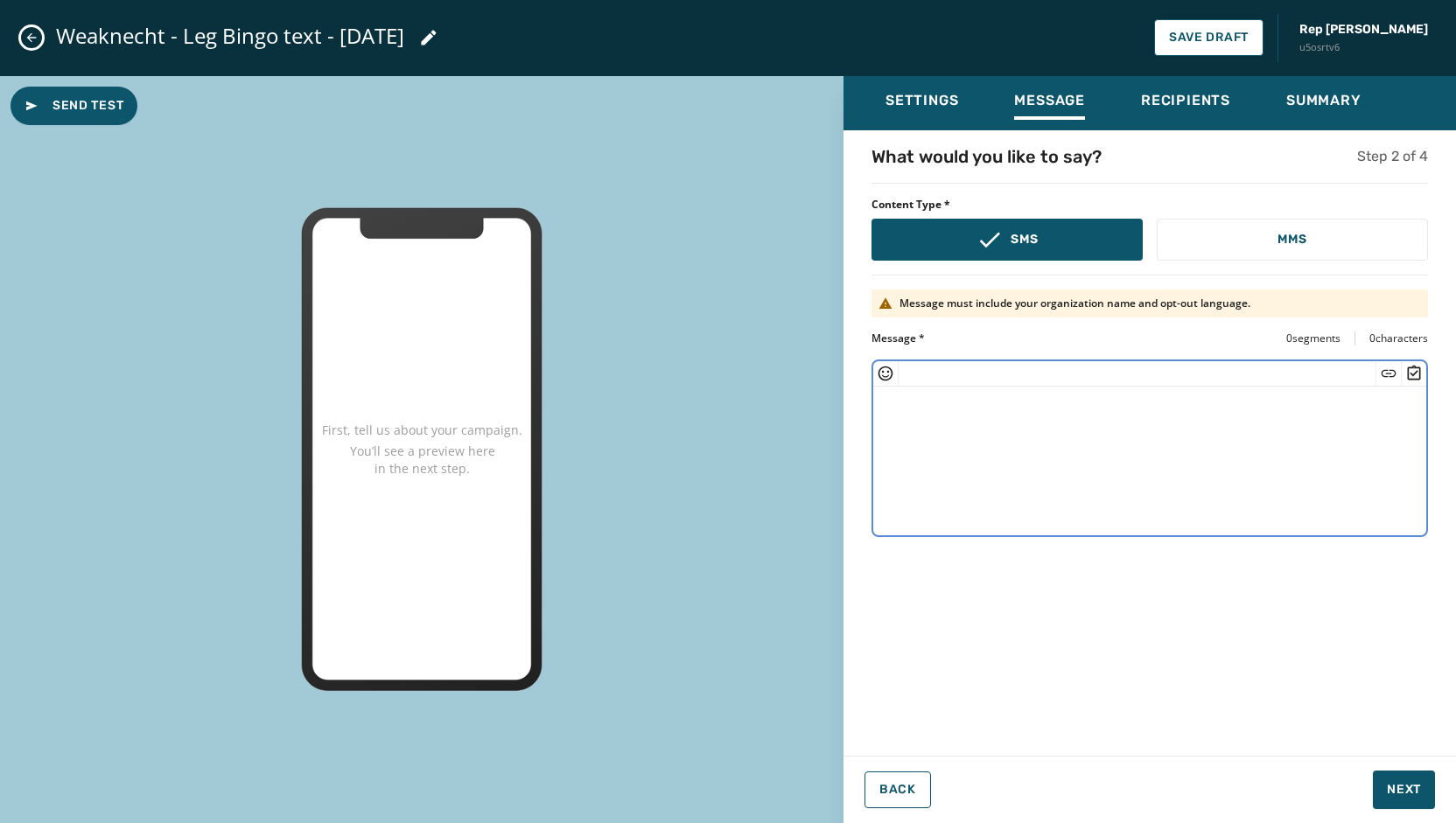
click at [936, 444] on textarea at bounding box center [1149, 458] width 553 height 143
paste textarea "**********"
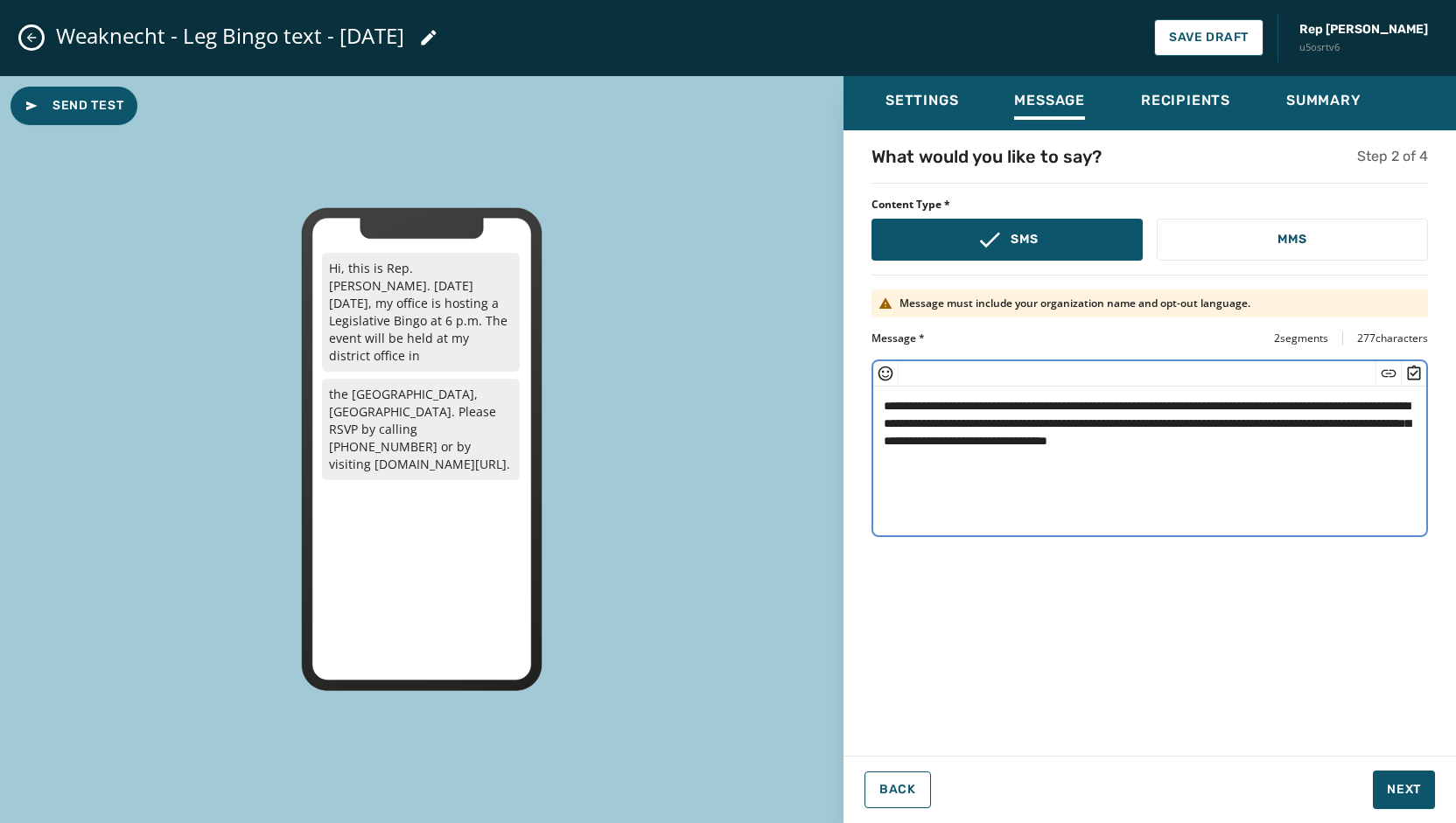
drag, startPoint x: 1409, startPoint y: 437, endPoint x: 1256, endPoint y: 445, distance: 153.2
click at [1256, 445] on textarea "**********" at bounding box center [1149, 458] width 553 height 143
click at [1389, 369] on icon "Insert Short Link" at bounding box center [1388, 372] width 15 height 7
type textarea "**********"
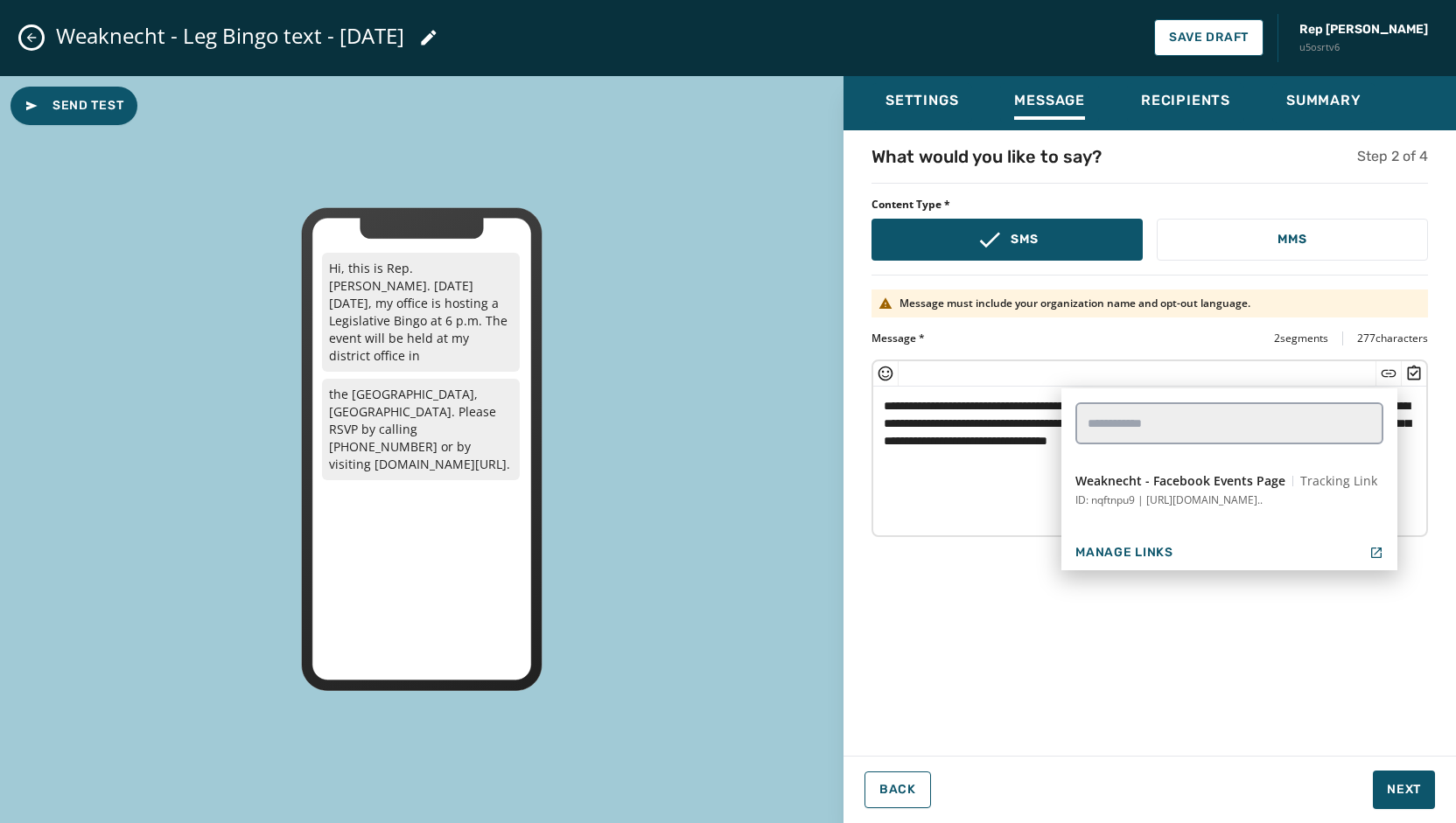
click at [1256, 674] on div "**********" at bounding box center [1149, 438] width 612 height 587
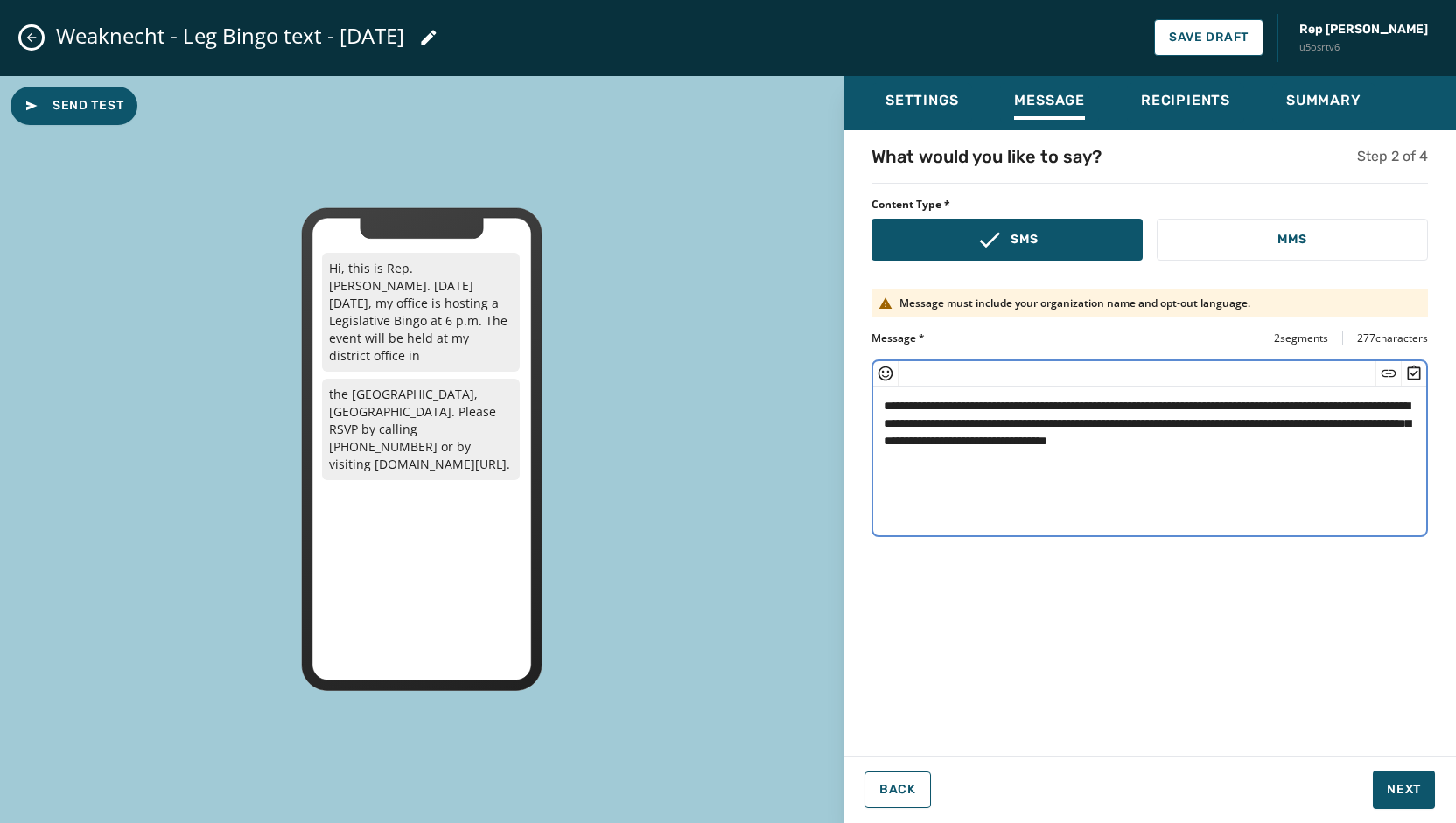
drag, startPoint x: 1410, startPoint y: 436, endPoint x: 1257, endPoint y: 455, distance: 154.2
click at [1257, 455] on textarea "**********" at bounding box center [1149, 458] width 553 height 143
click at [1227, 37] on span "Save Draft" at bounding box center [1209, 37] width 80 height 14
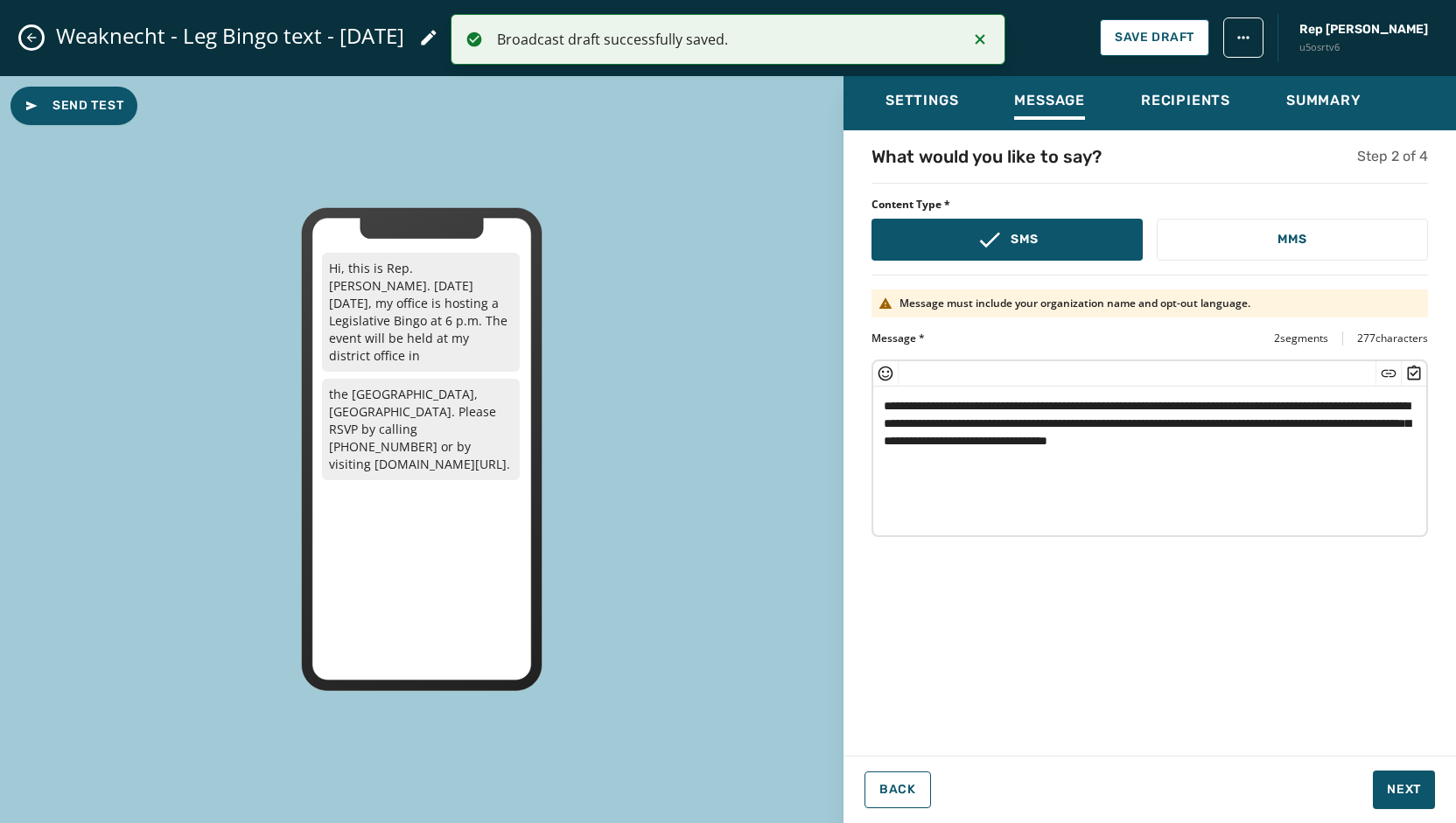
click at [33, 43] on icon "Close admin drawer" at bounding box center [31, 37] width 14 height 14
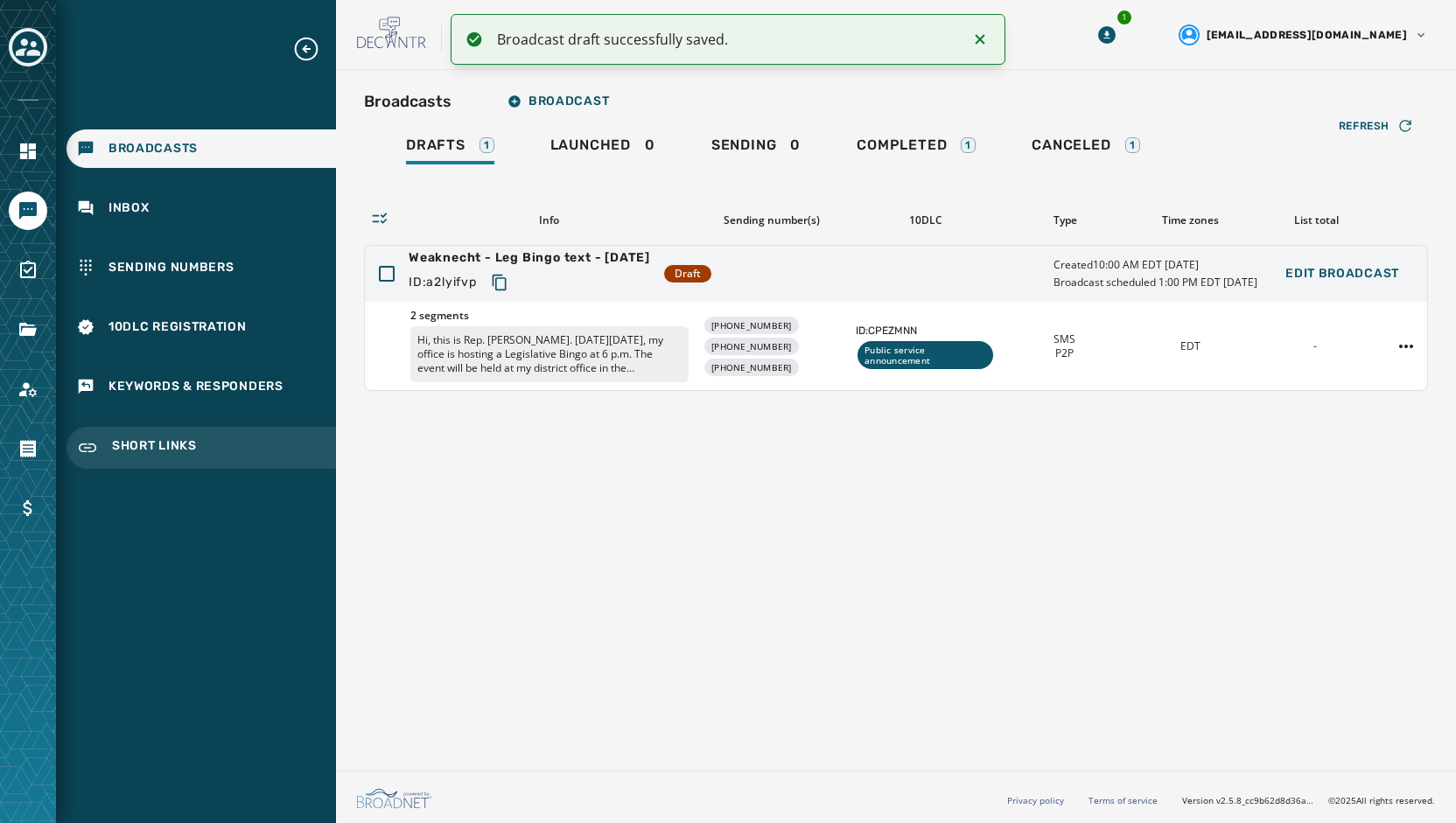
click at [149, 447] on span "Short Links" at bounding box center [154, 448] width 85 height 21
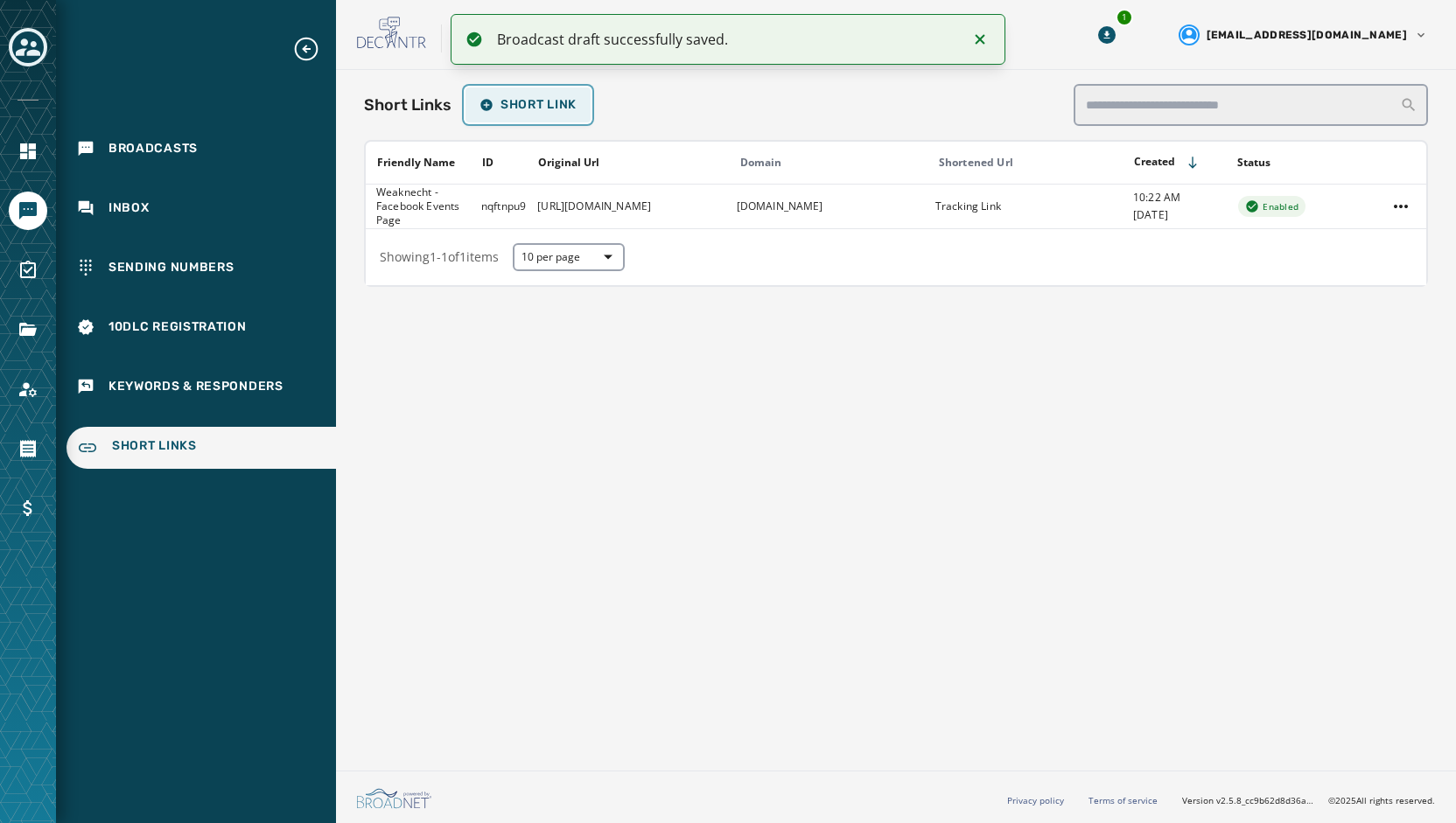
click at [540, 100] on span "Short Link" at bounding box center [528, 104] width 97 height 14
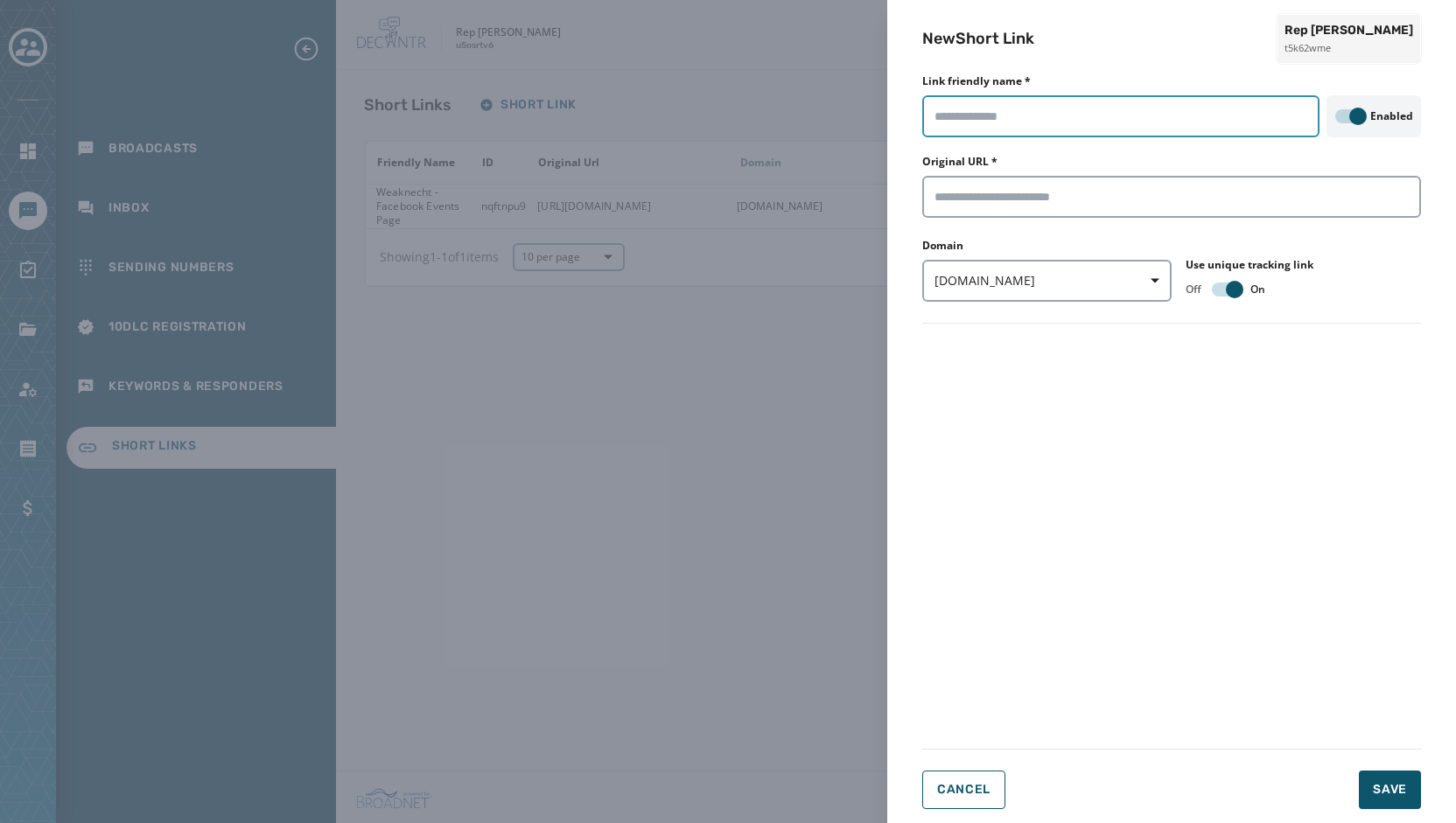
click at [987, 111] on input "Link friendly name *" at bounding box center [1120, 116] width 397 height 42
type input "**********"
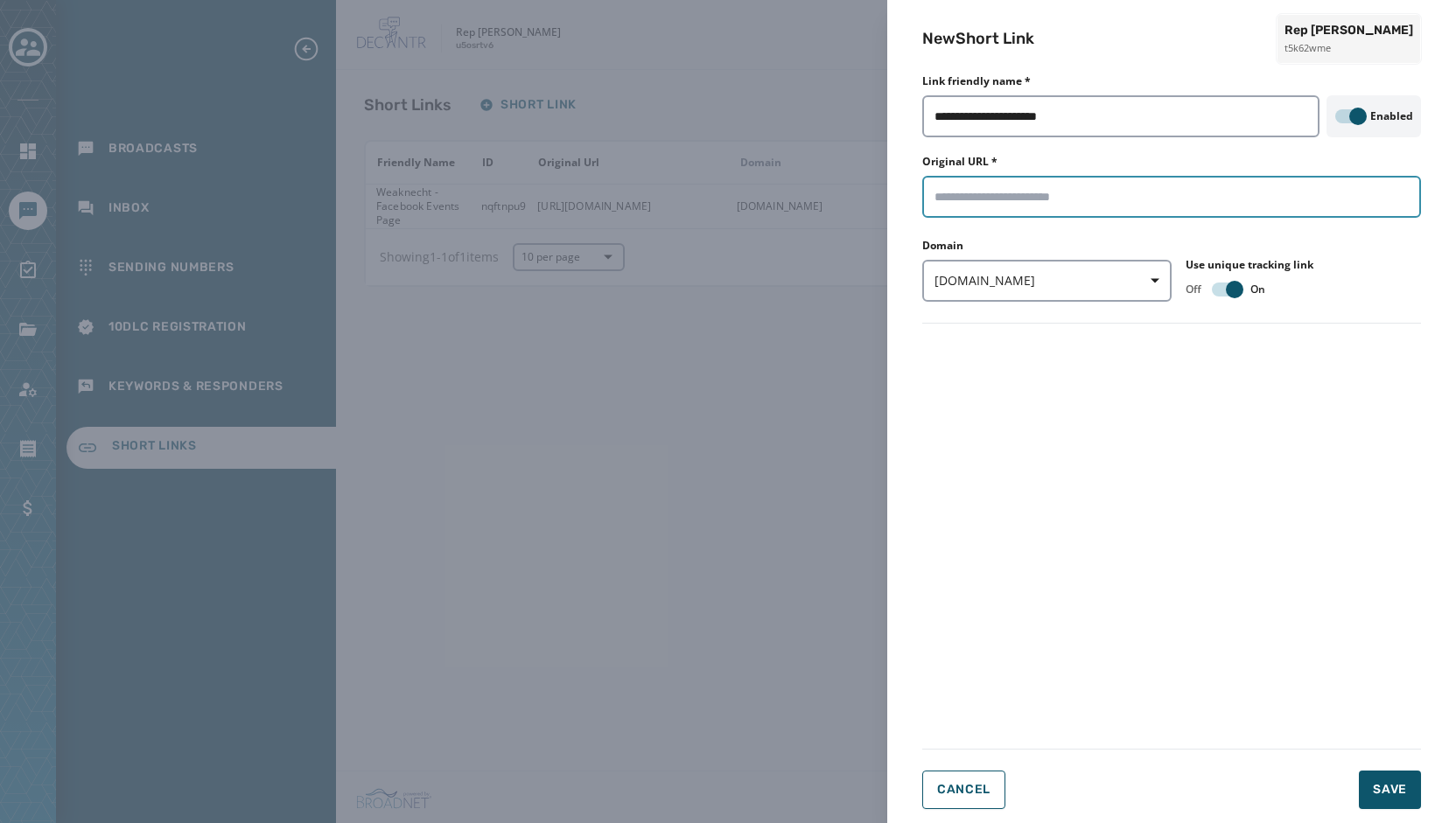
click at [1027, 209] on input "Original URL *" at bounding box center [1171, 196] width 499 height 42
paste input "**********"
type input "**********"
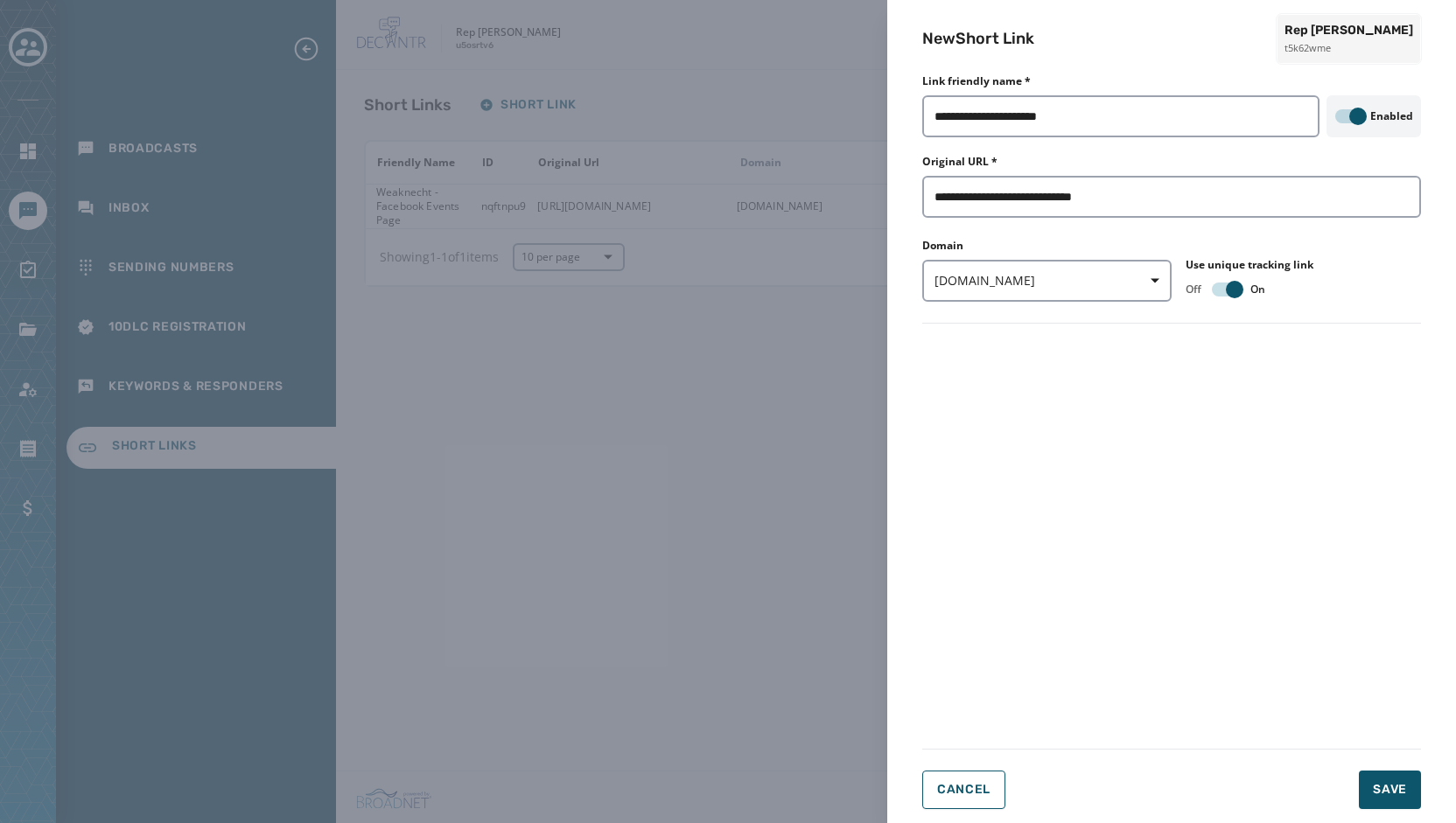
click at [1355, 388] on form "**********" at bounding box center [1171, 447] width 499 height 725
click at [1400, 790] on span "Save" at bounding box center [1389, 790] width 34 height 18
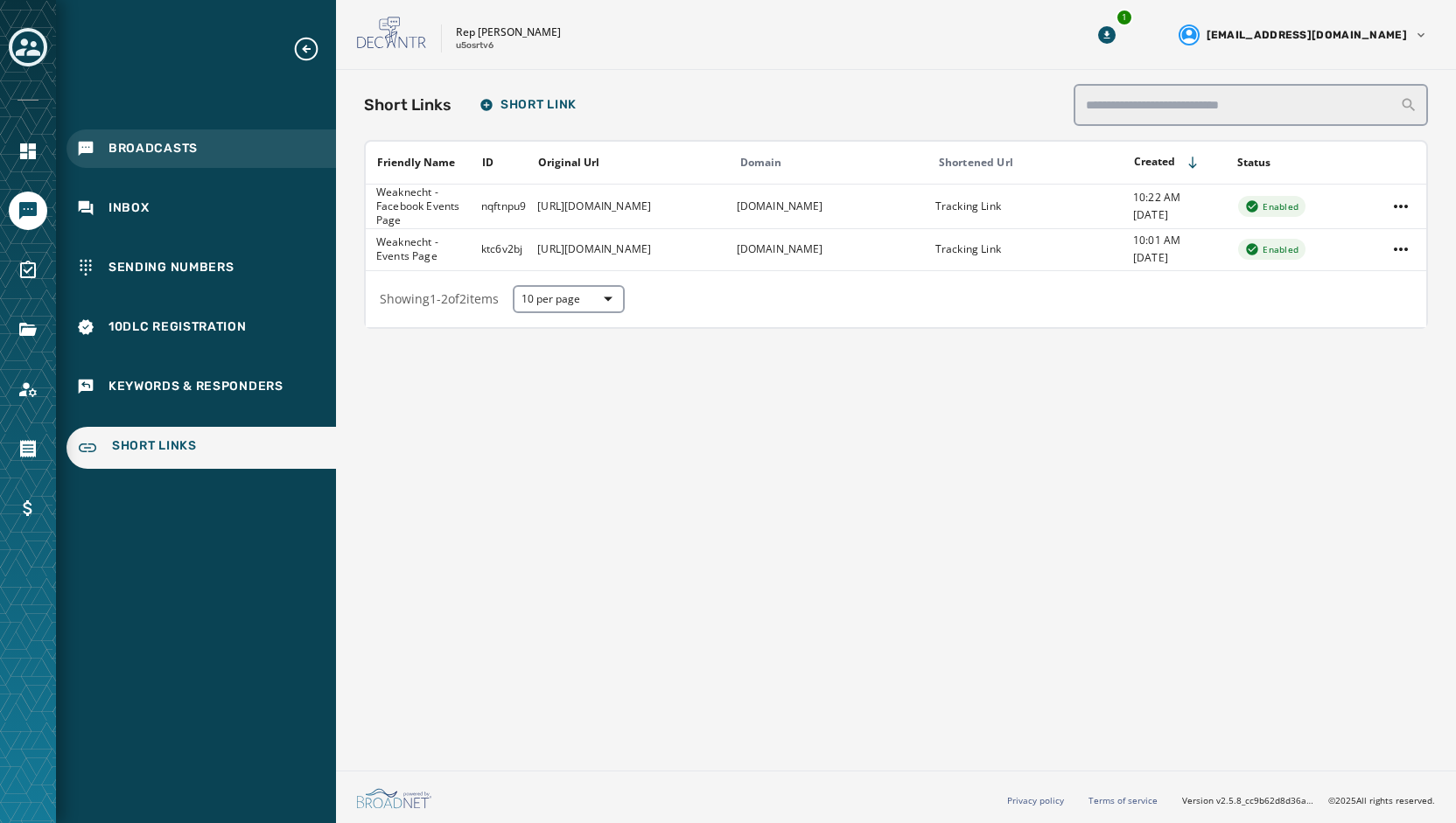
click at [179, 155] on span "Broadcasts" at bounding box center [153, 149] width 89 height 18
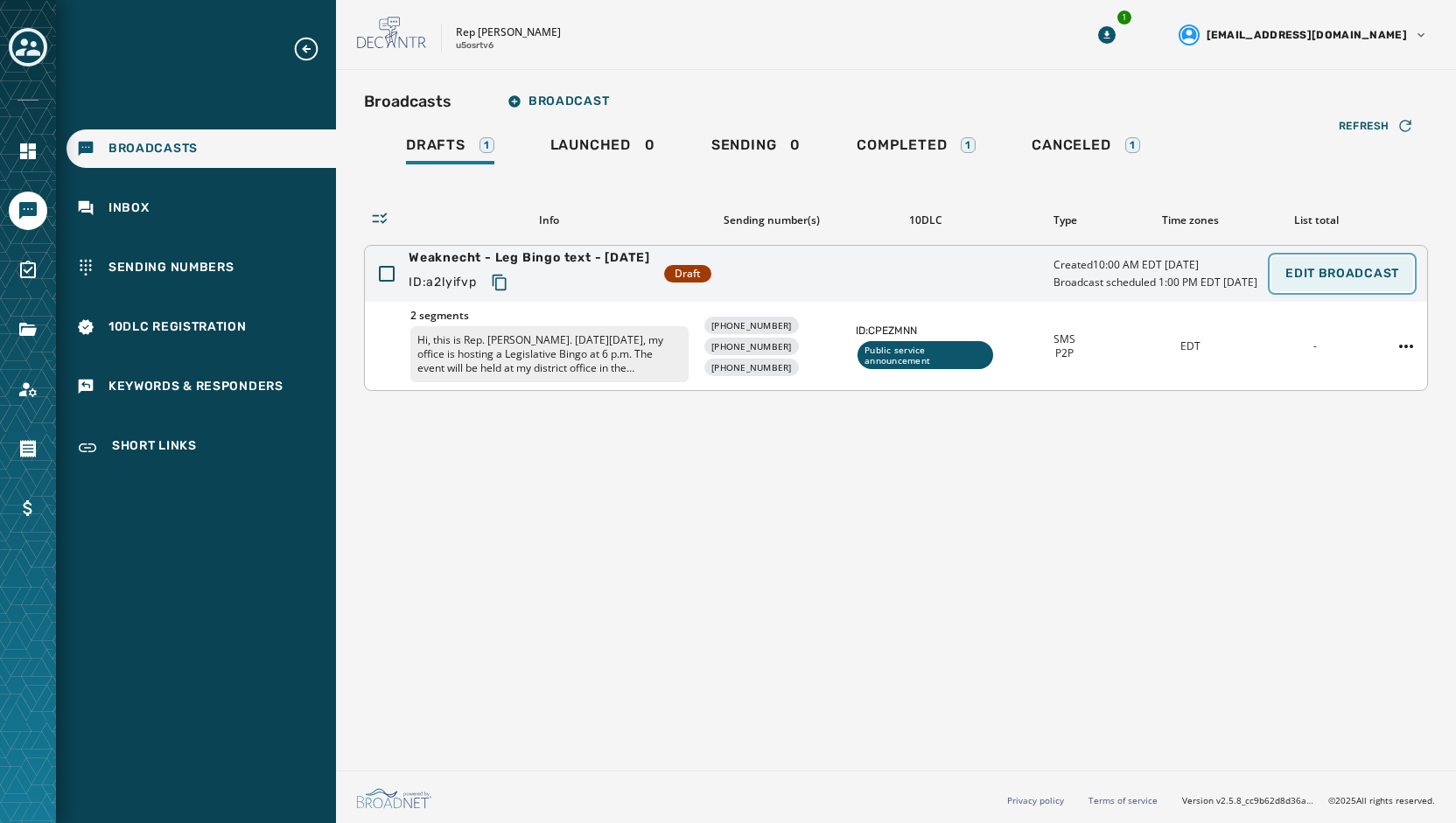
click at [1336, 282] on button "Edit Broadcast" at bounding box center [1342, 274] width 142 height 35
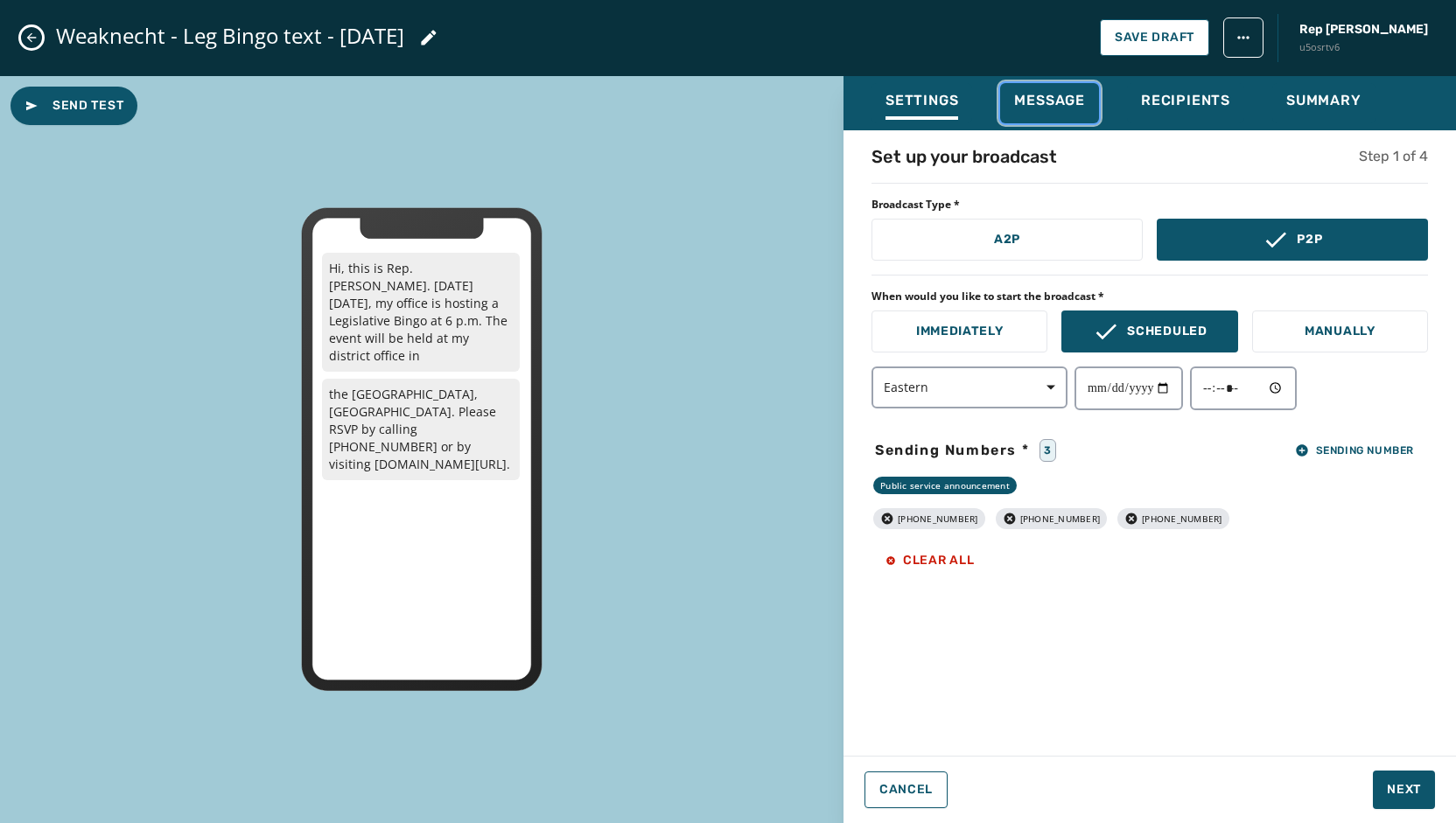
click at [1036, 112] on div "Message" at bounding box center [1049, 106] width 71 height 28
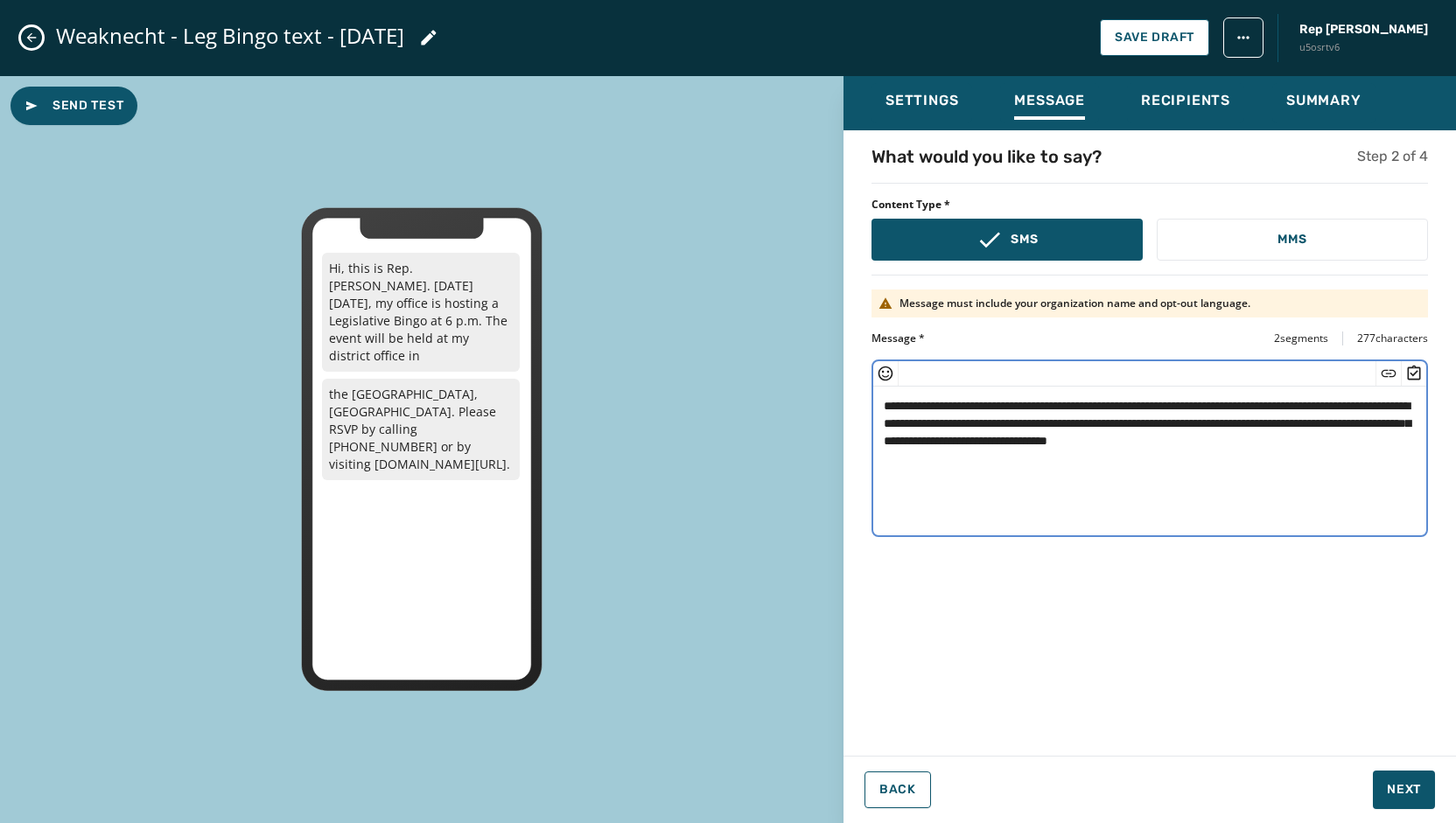
drag, startPoint x: 1409, startPoint y: 442, endPoint x: 1256, endPoint y: 447, distance: 153.1
click at [1256, 447] on textarea "**********" at bounding box center [1149, 458] width 553 height 143
click at [1391, 373] on icon "Insert Short Link" at bounding box center [1388, 373] width 18 height 18
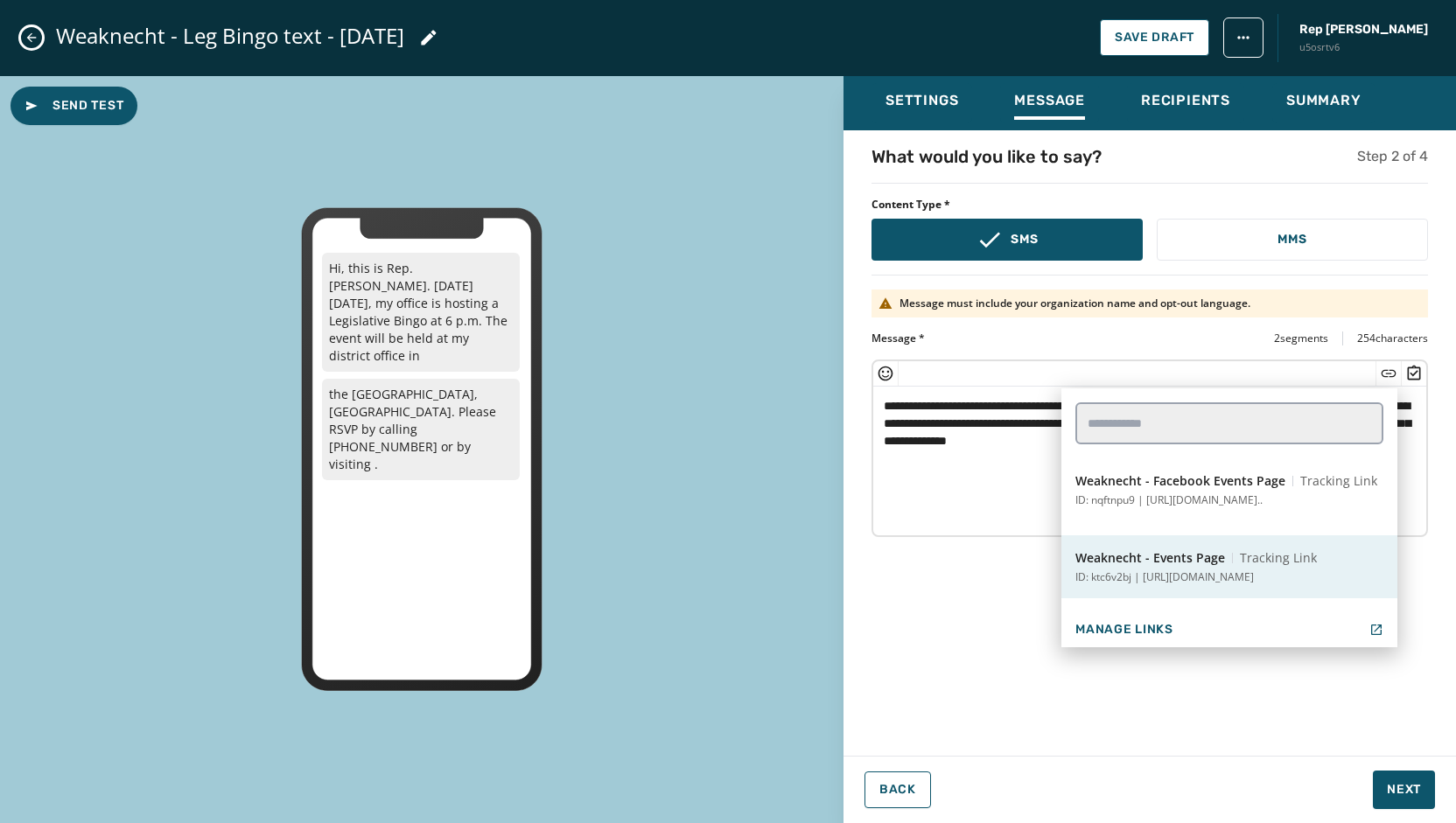
click at [1277, 561] on span "Tracking Link" at bounding box center [1278, 557] width 77 height 18
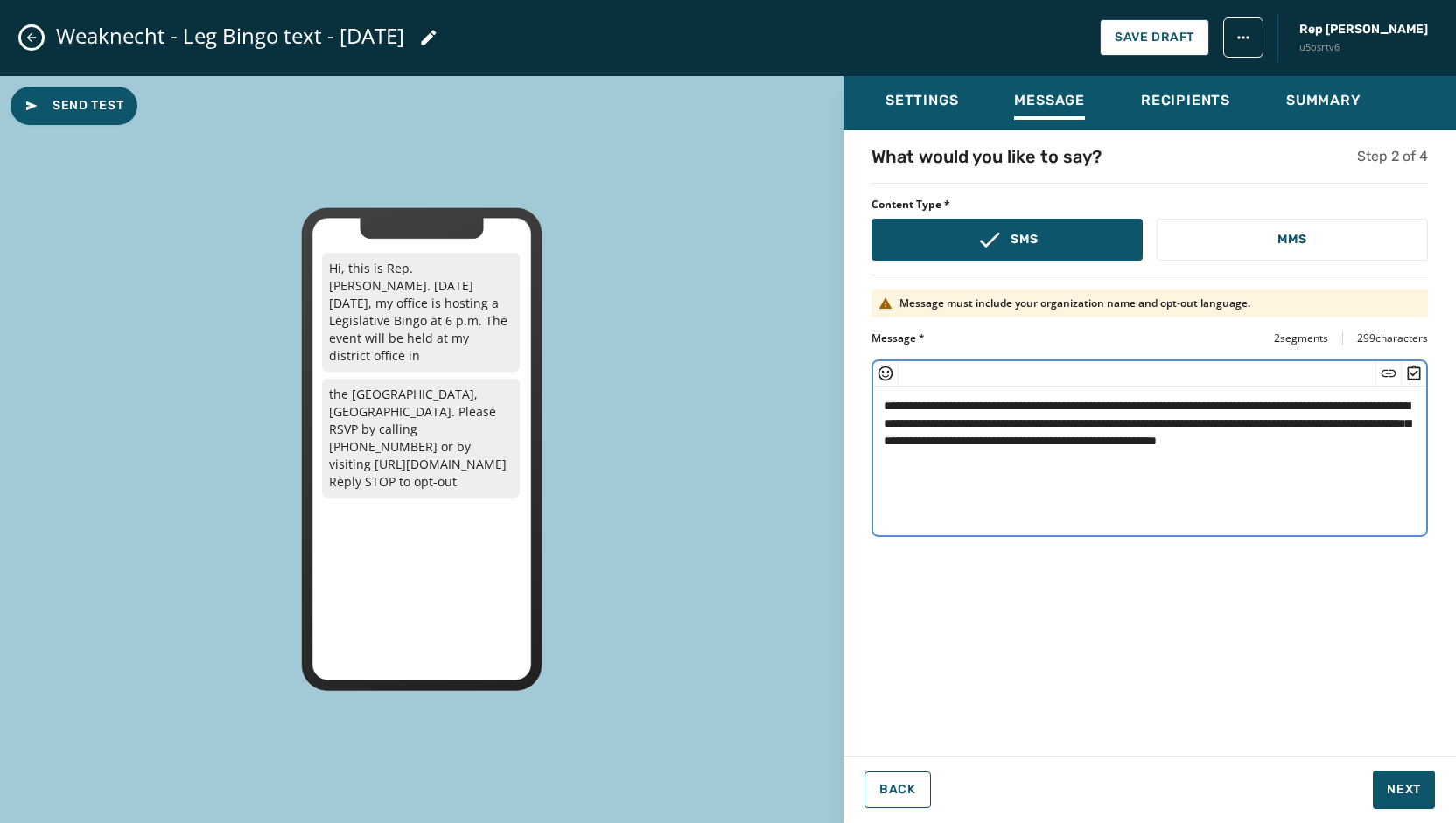
type textarea "**********"
click at [1224, 589] on div "**********" at bounding box center [1149, 438] width 612 height 587
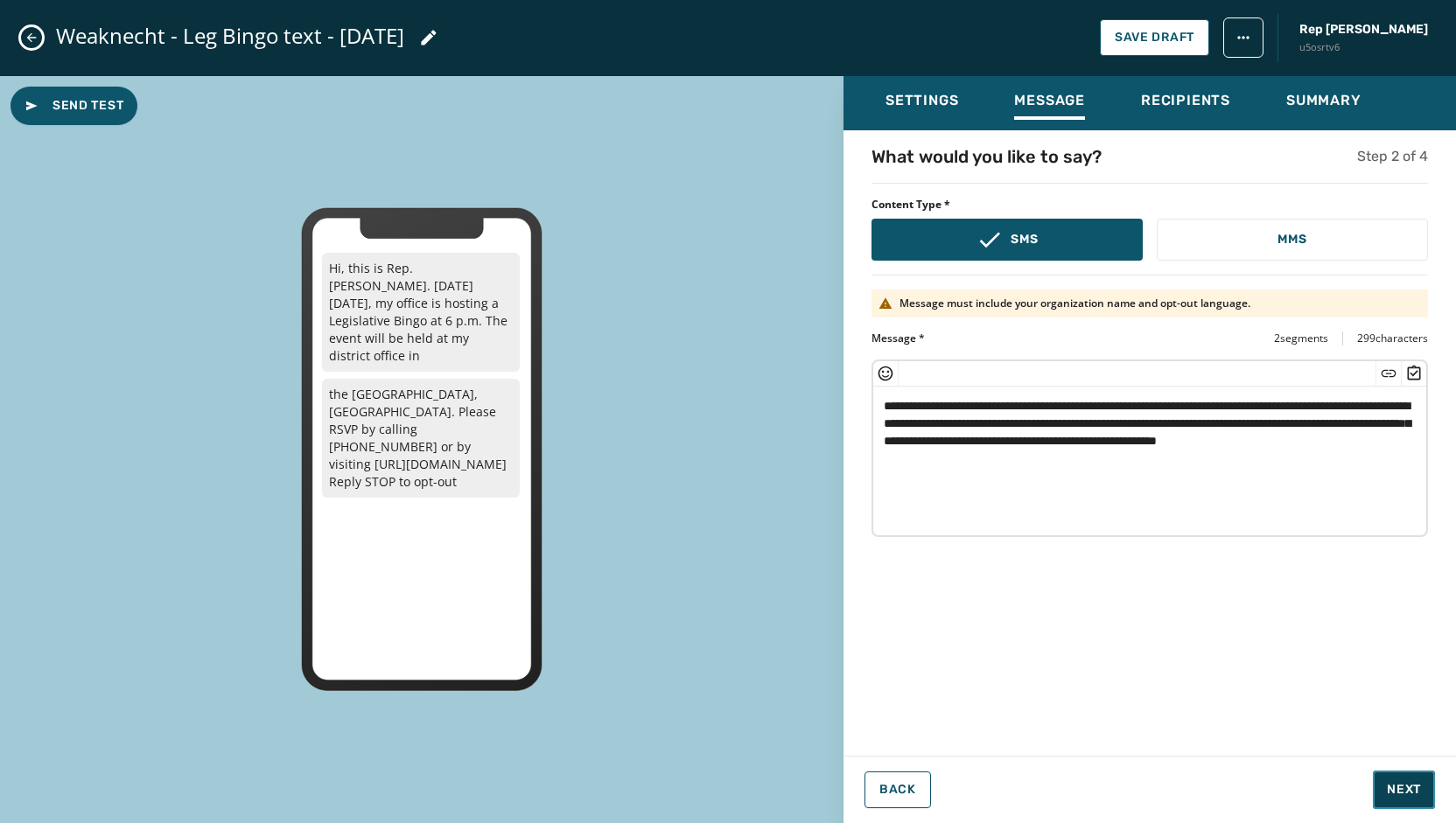
click at [1412, 792] on span "Next" at bounding box center [1403, 790] width 34 height 18
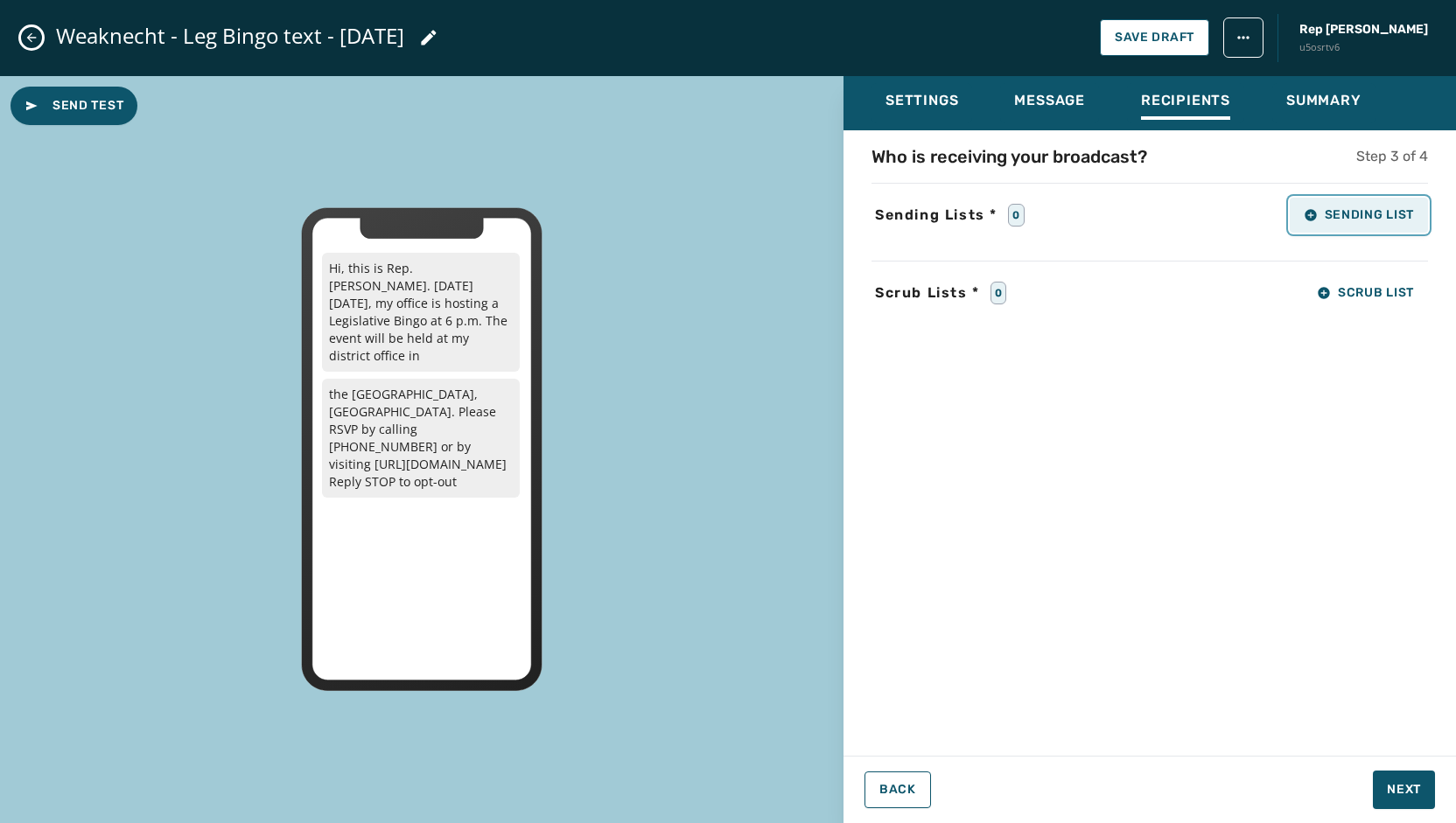
click at [1365, 217] on span "Sending List" at bounding box center [1358, 215] width 111 height 14
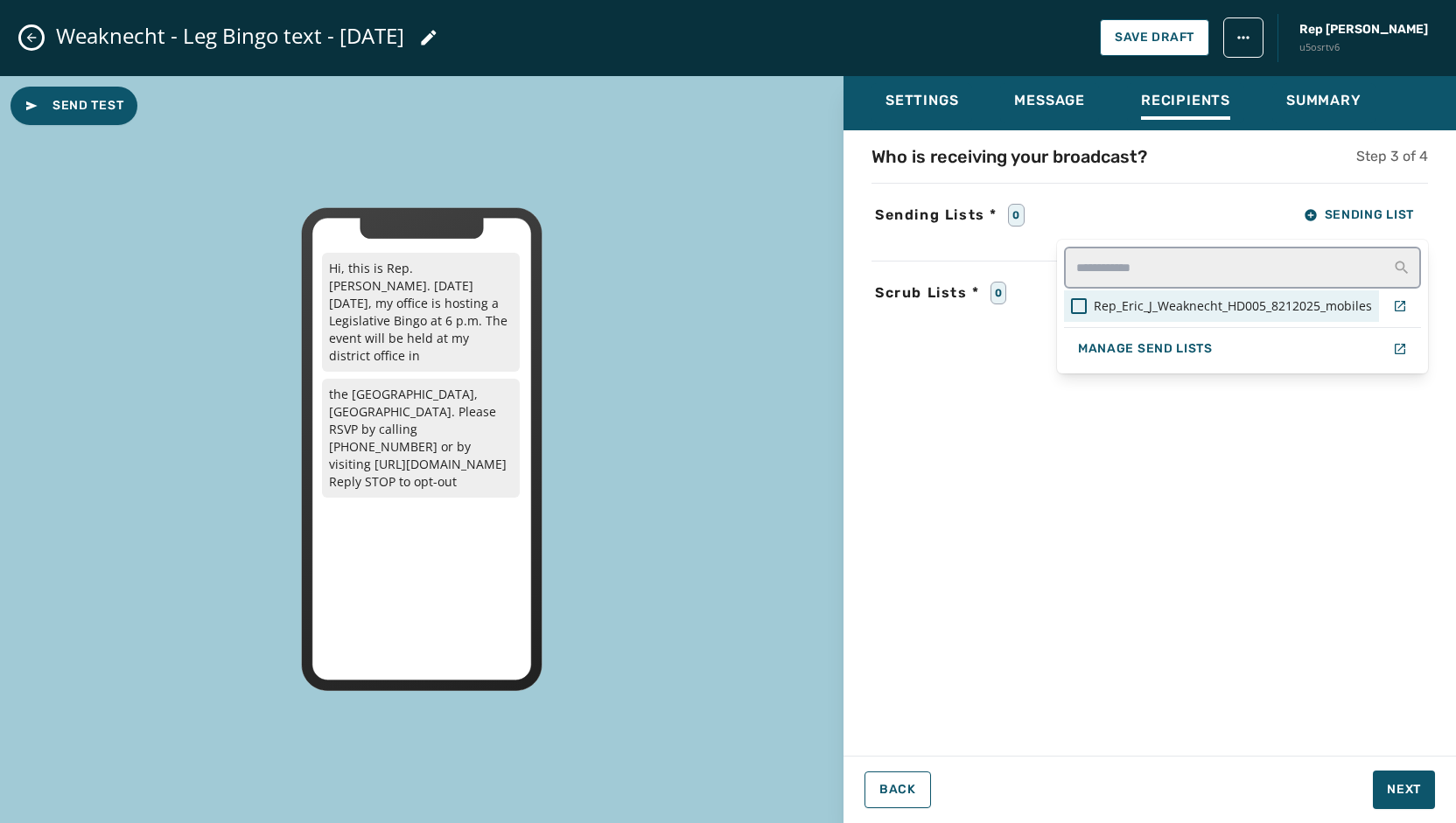
click at [1163, 310] on span "Rep_Eric_J_Weaknecht_HD005_8212025_mobiles" at bounding box center [1232, 306] width 278 height 18
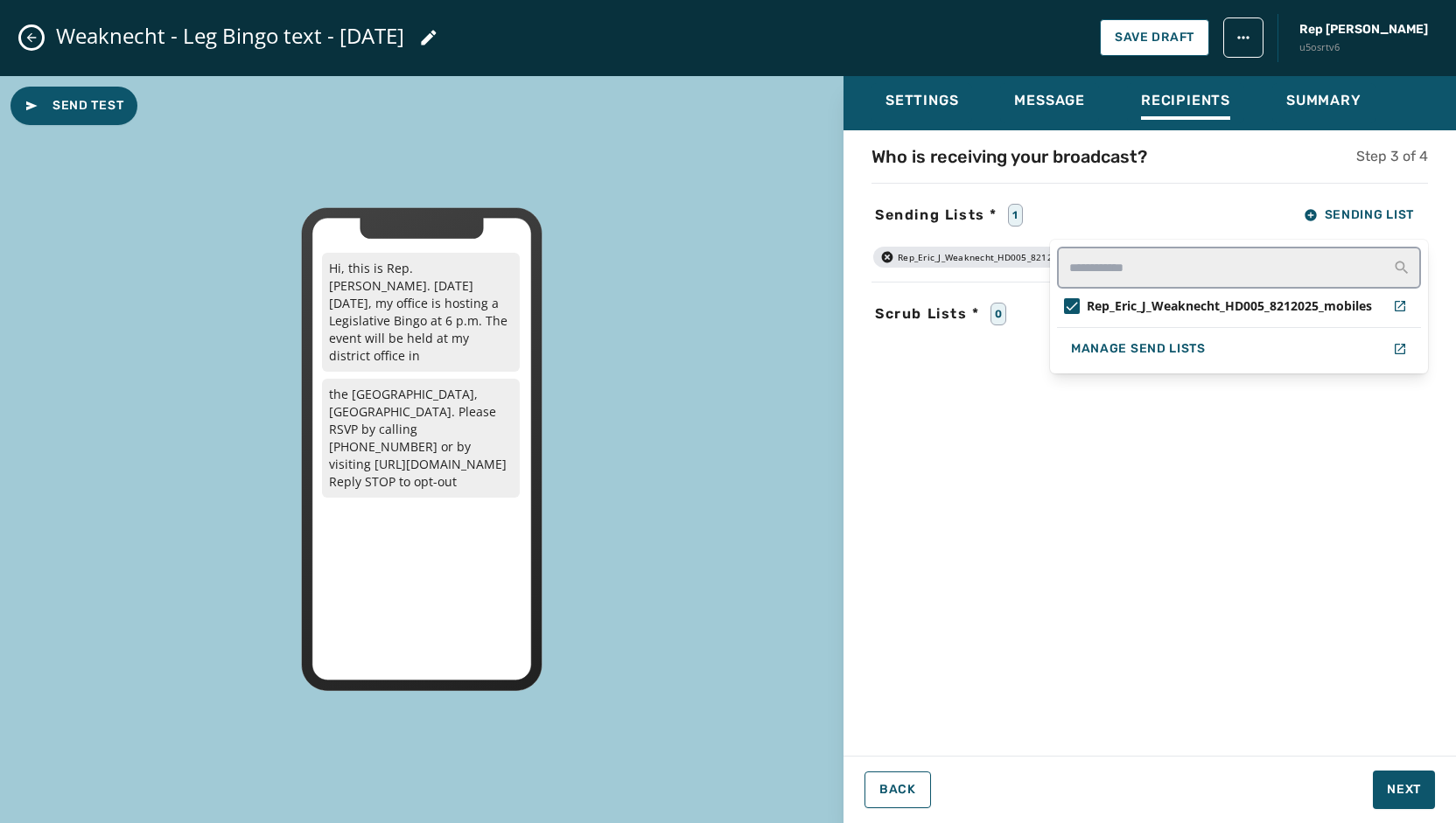
click at [1405, 794] on div "Settings Message Recipients Summary Who is receiving your broadcast? Step 3 of …" at bounding box center [1149, 443] width 612 height 734
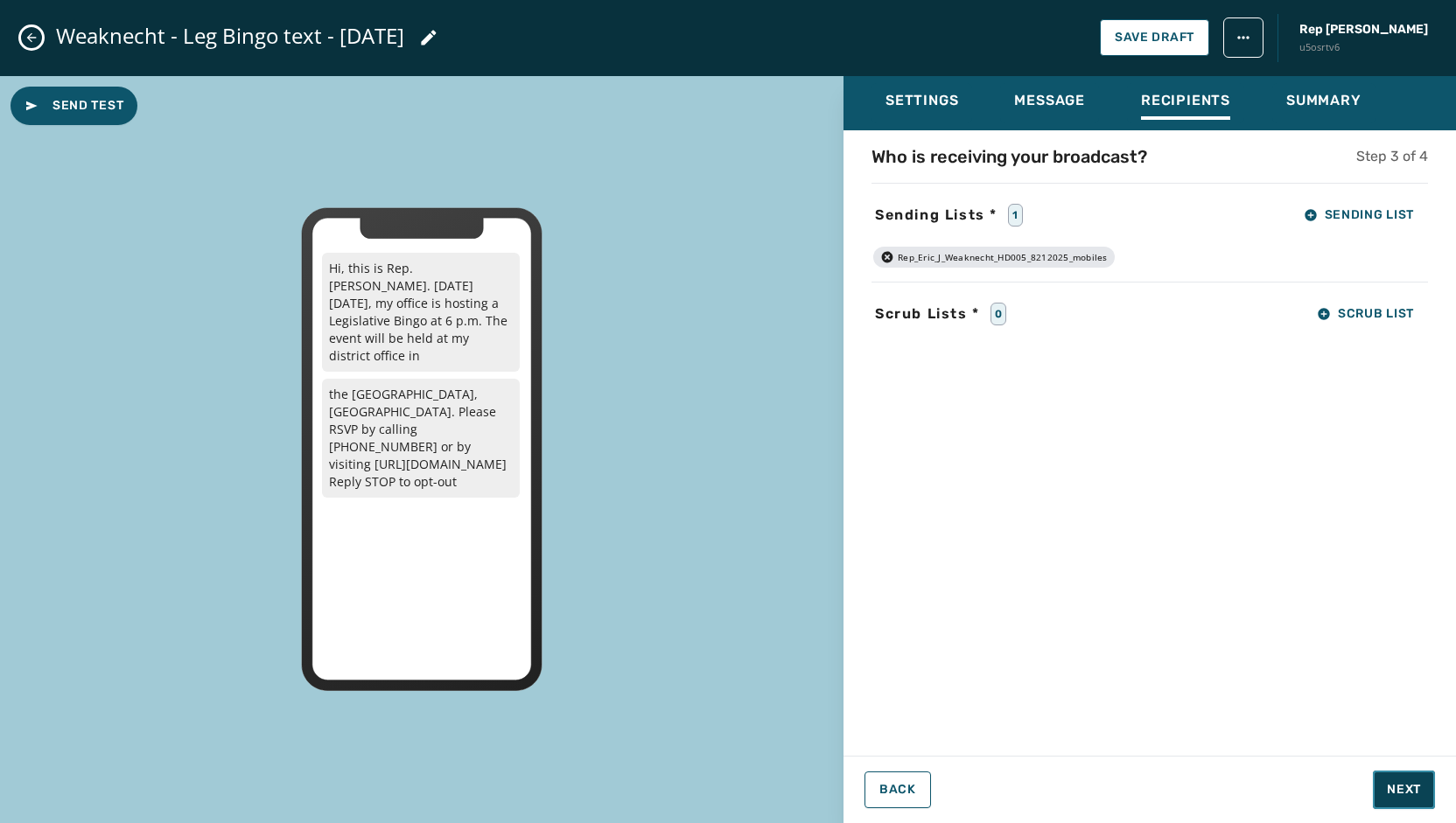
click at [1399, 784] on span "Next" at bounding box center [1403, 790] width 34 height 18
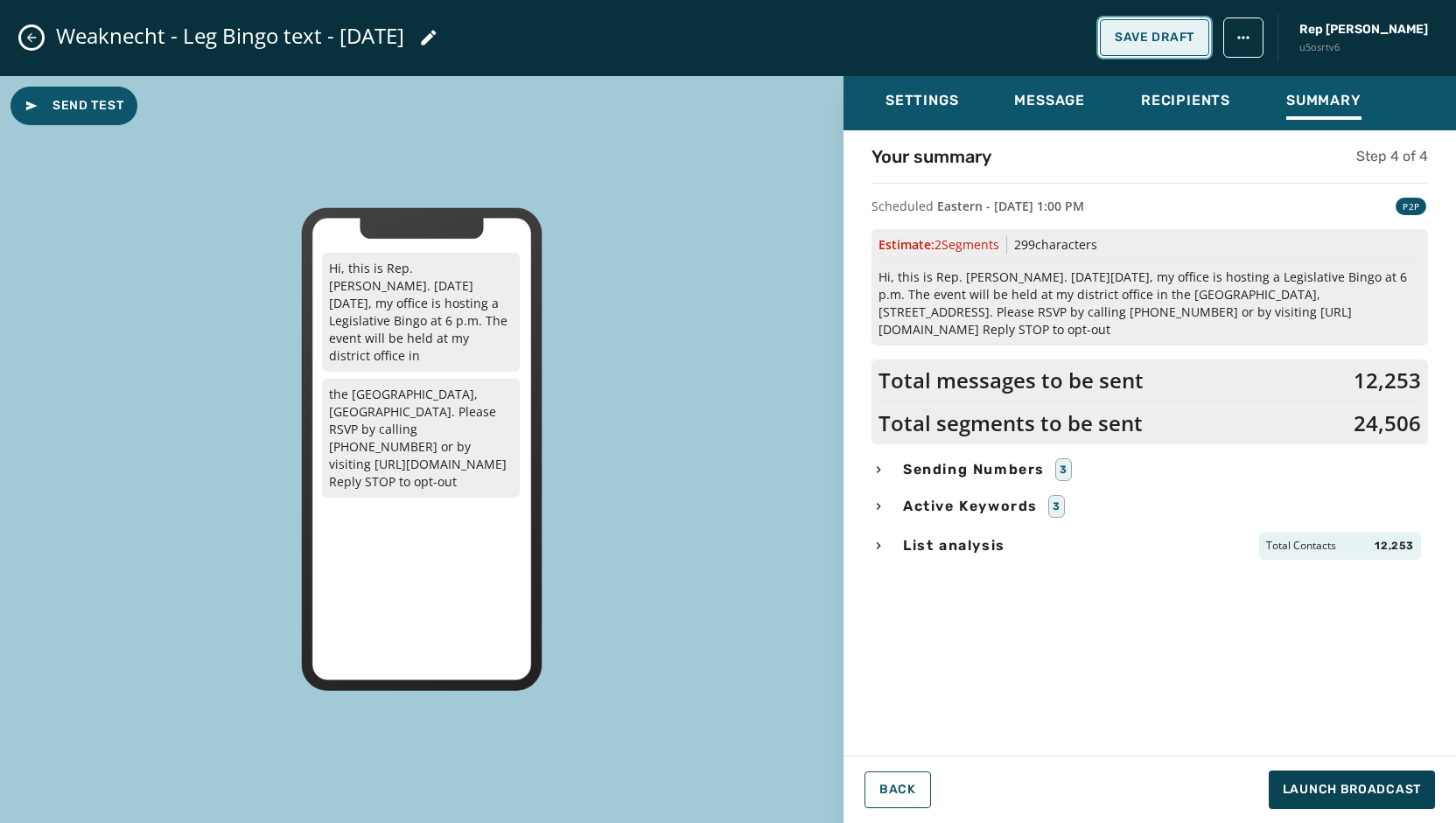
click at [1179, 25] on button "Save Draft" at bounding box center [1154, 38] width 110 height 37
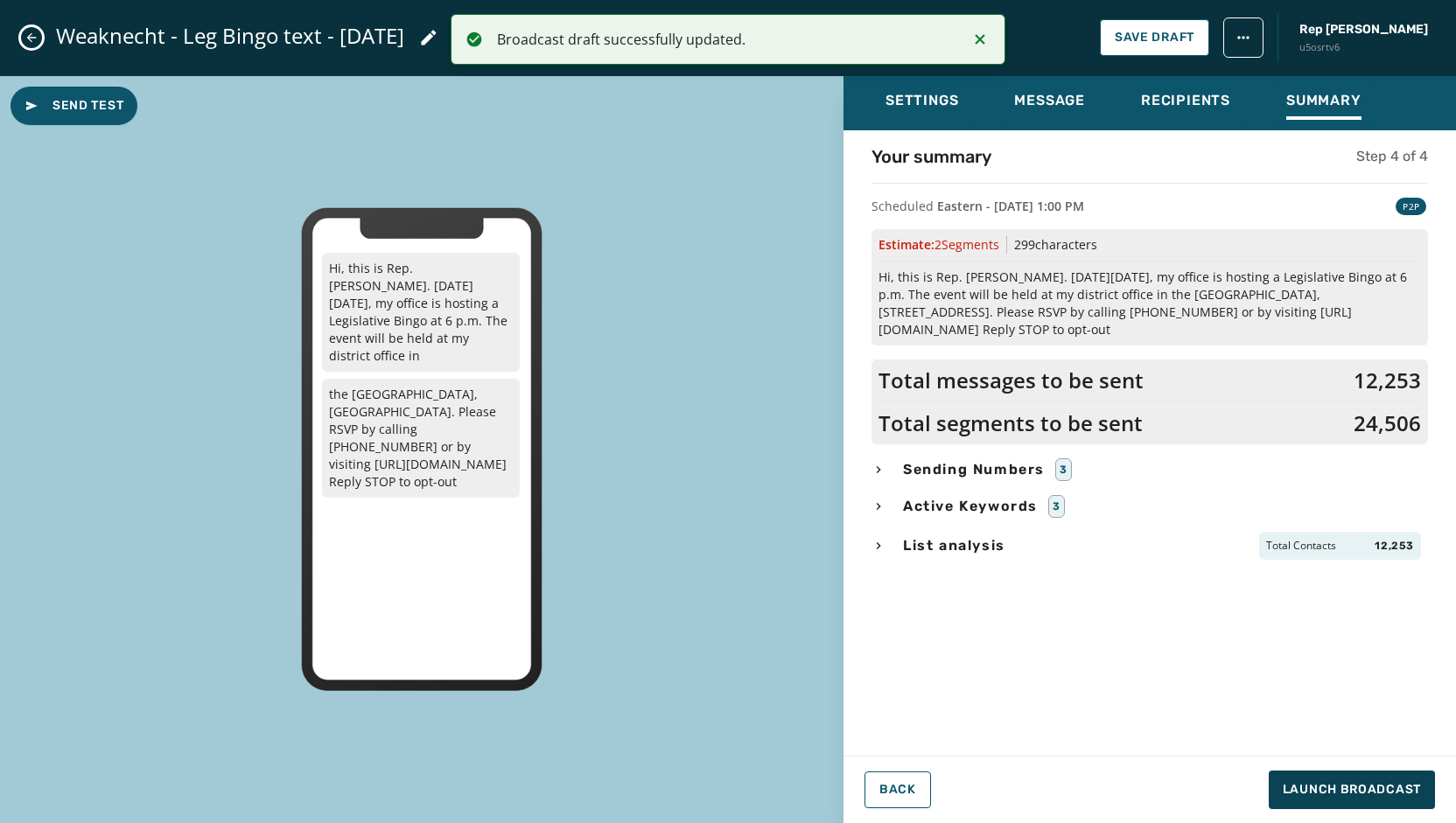
click at [22, 34] on button "Close admin drawer" at bounding box center [32, 37] width 21 height 21
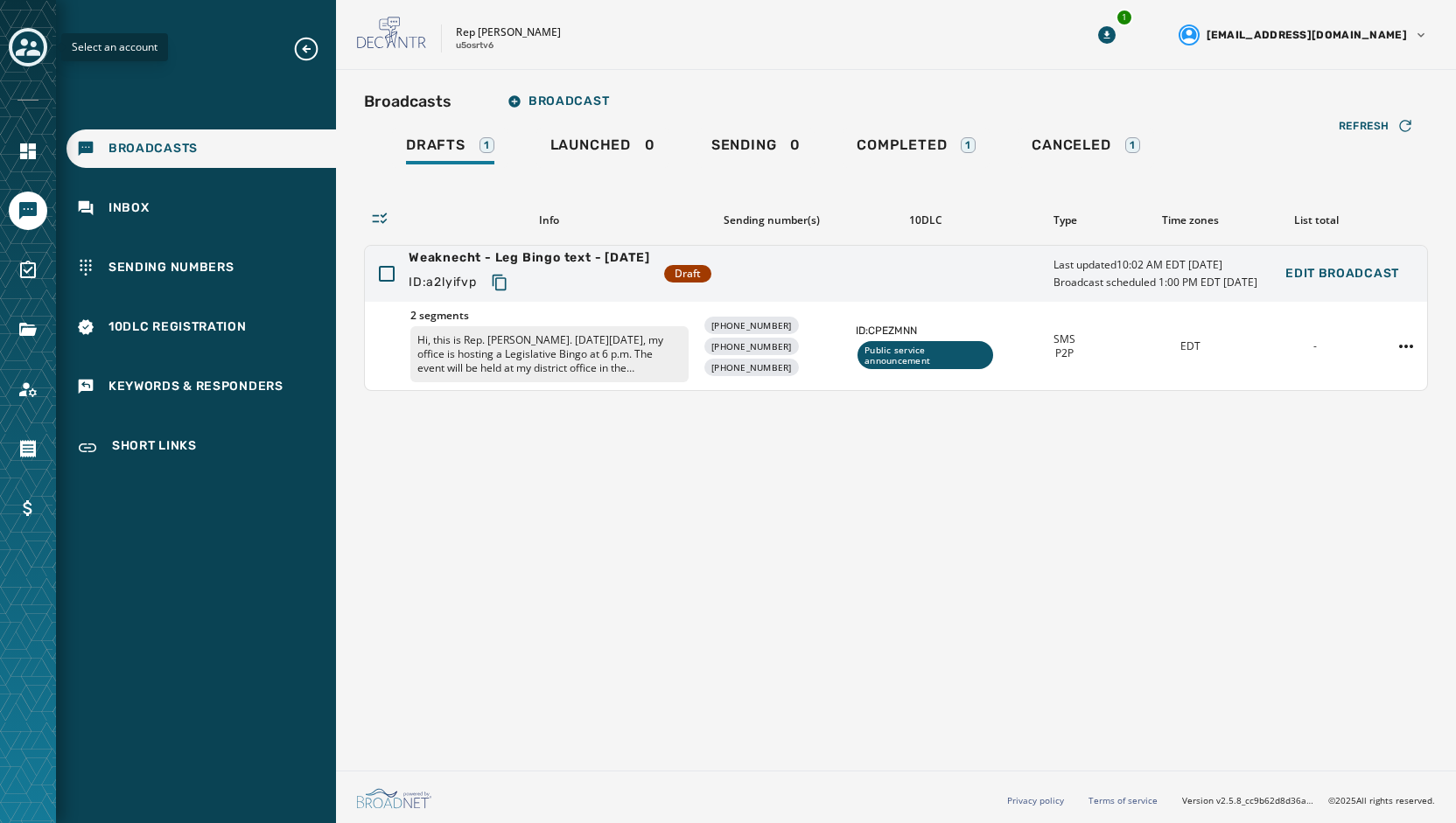
click at [23, 45] on icon "Toggle account select drawer" at bounding box center [28, 46] width 24 height 18
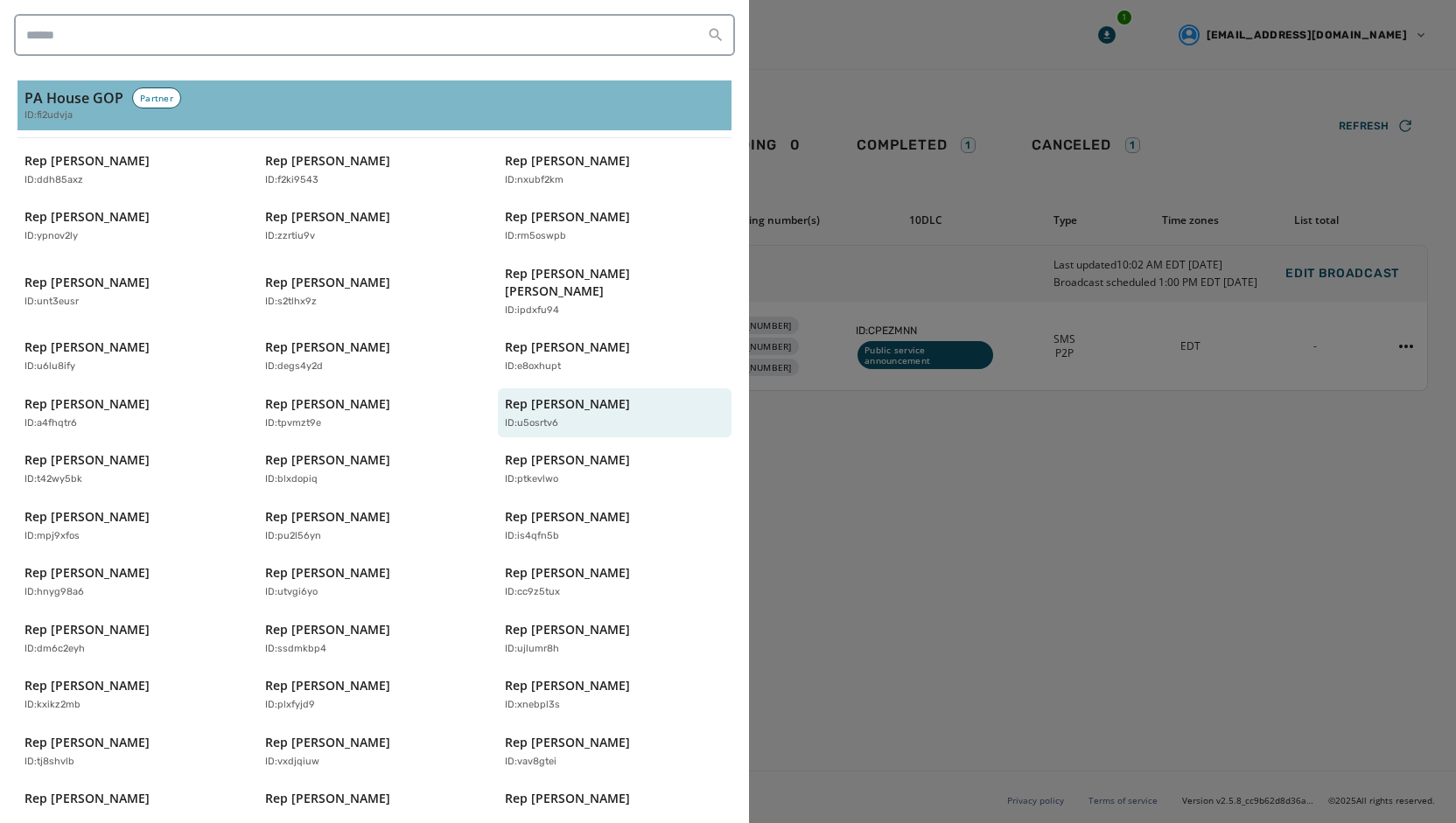
click at [63, 110] on span "ID: fi2udvja" at bounding box center [48, 116] width 48 height 15
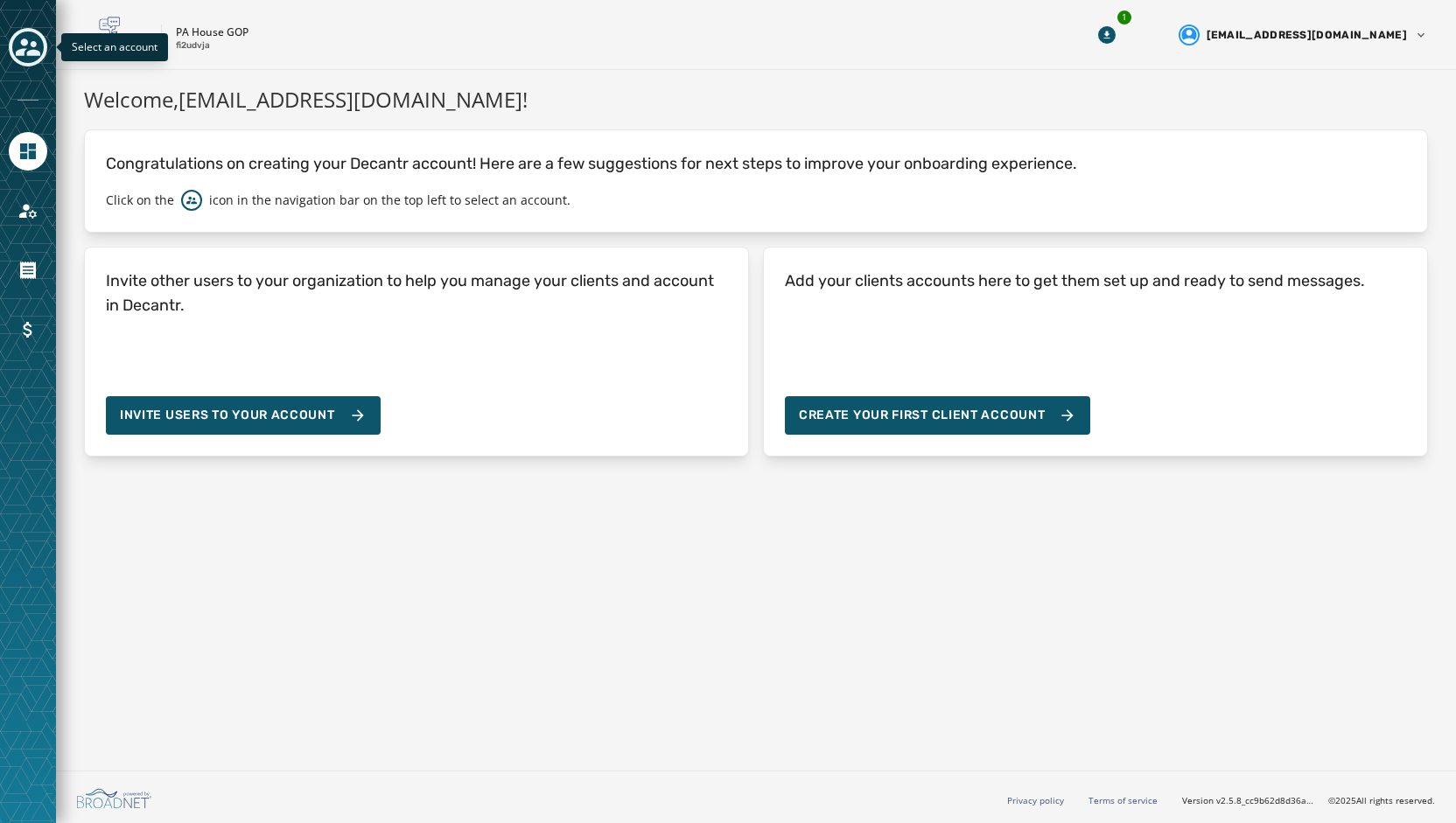
click at [30, 58] on icon "Toggle account select drawer" at bounding box center [28, 47] width 24 height 24
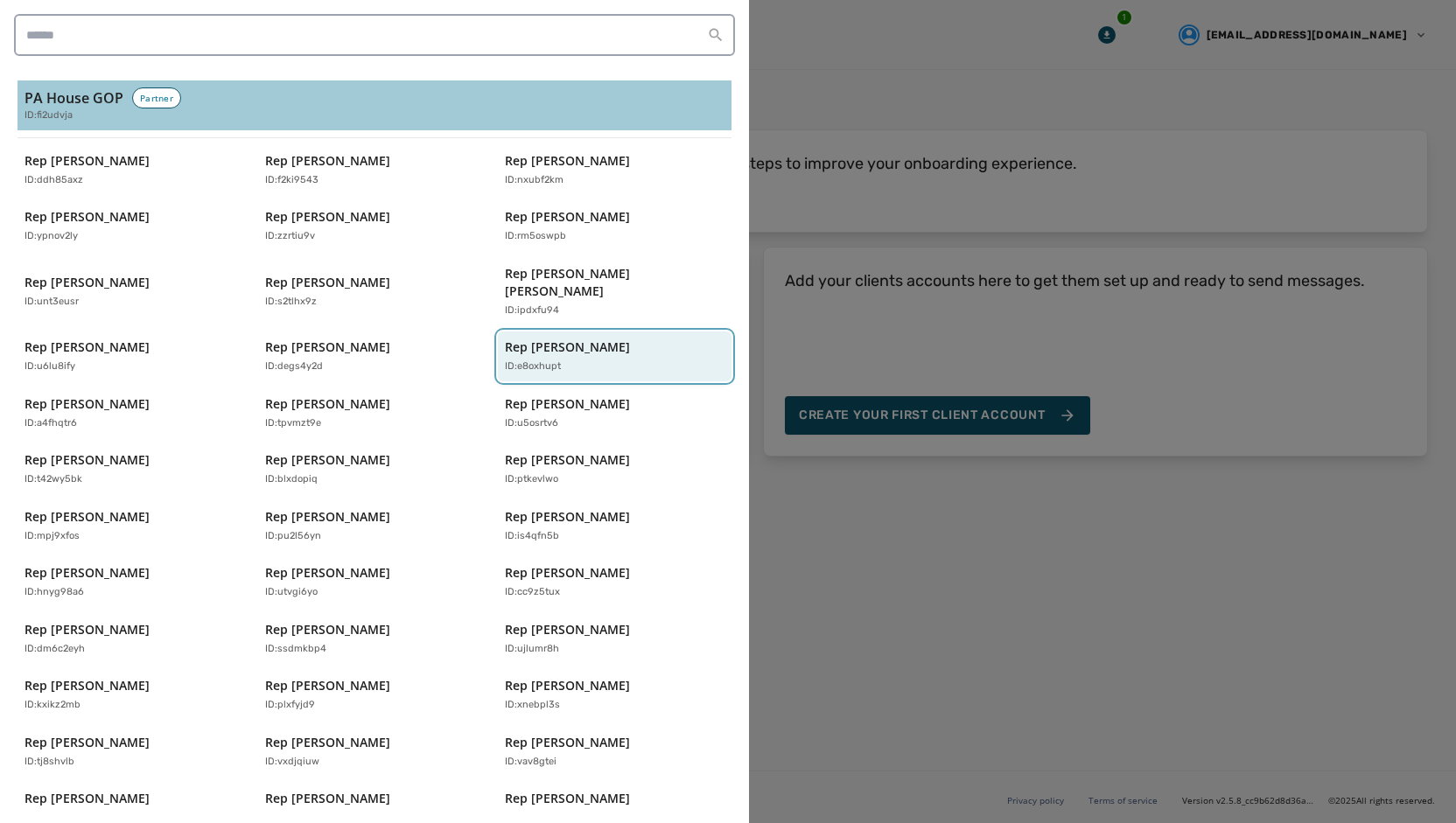
click at [531, 338] on p "Rep [PERSON_NAME]" at bounding box center [567, 346] width 125 height 18
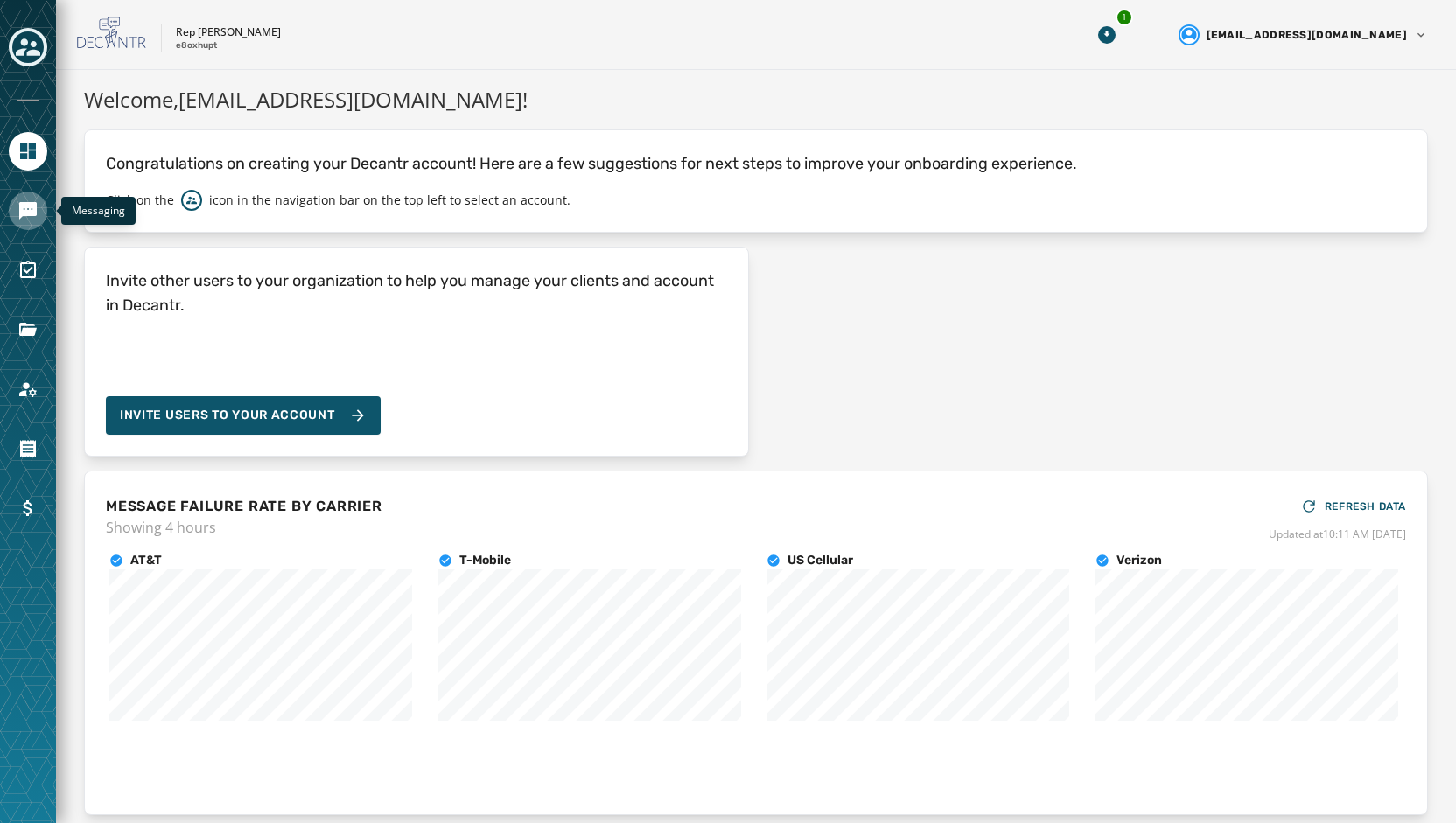
click at [21, 202] on icon "Navigate to Messaging" at bounding box center [28, 211] width 21 height 21
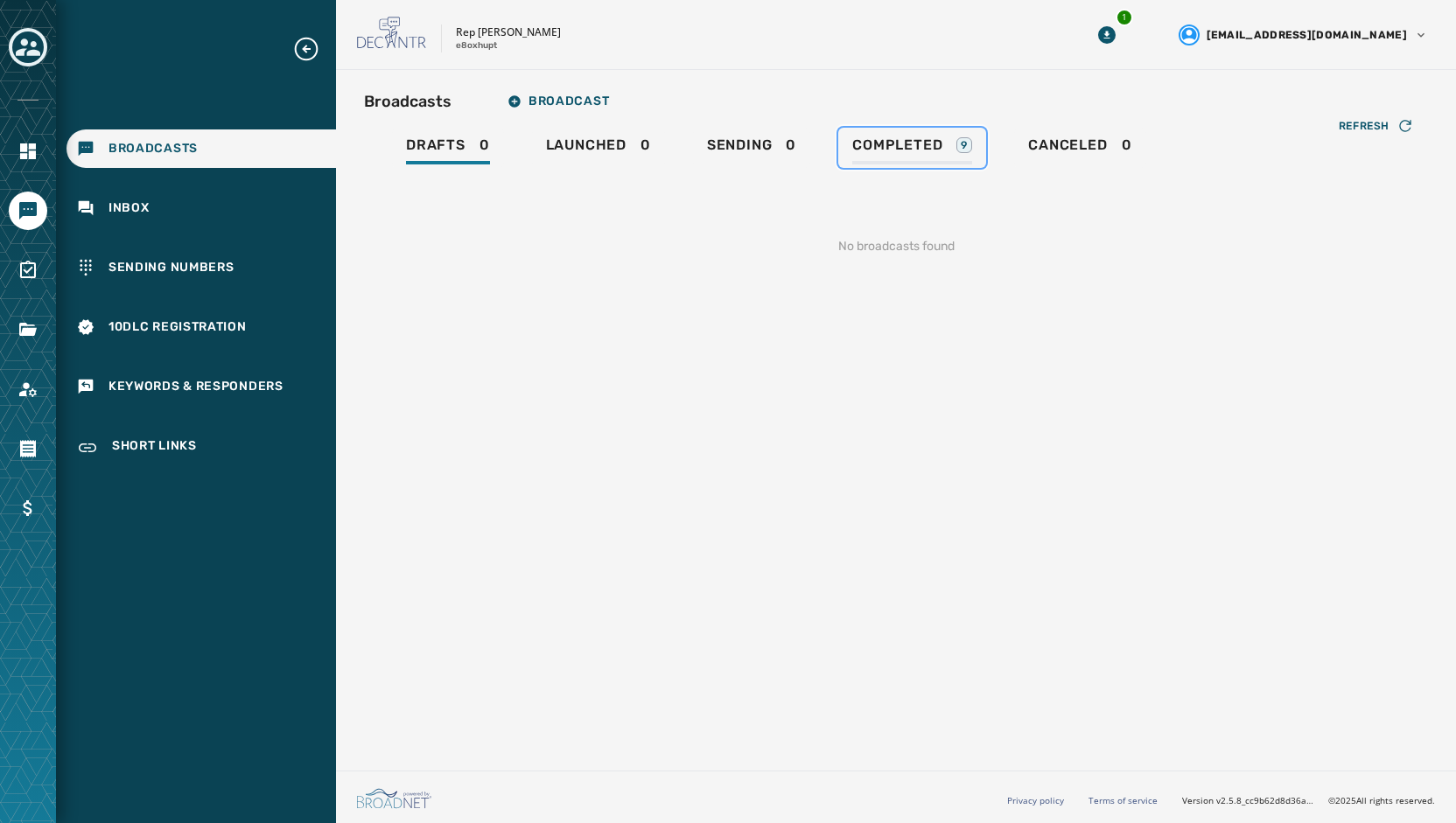
click at [918, 137] on span "Completed" at bounding box center [897, 145] width 90 height 18
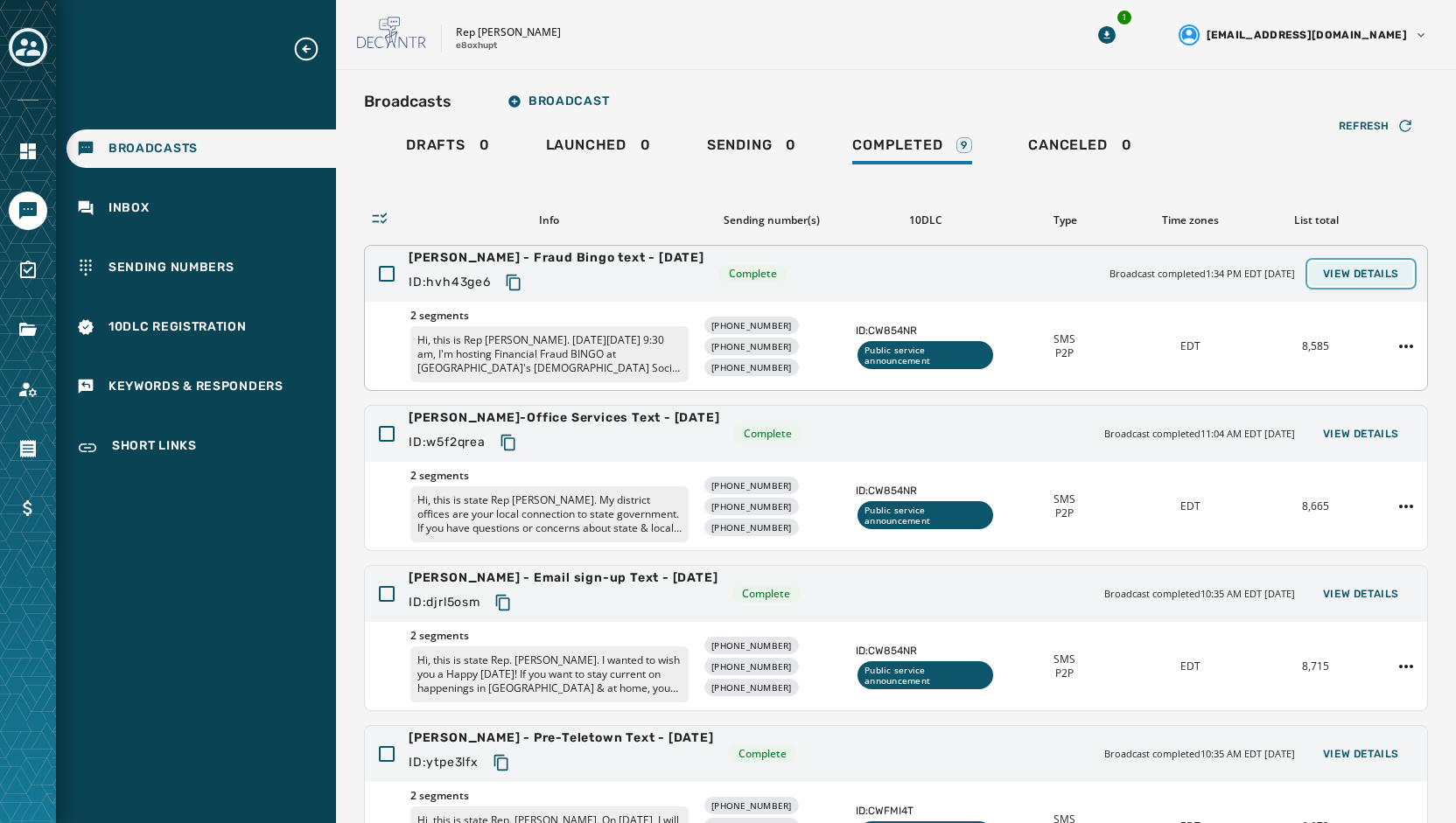
click at [1338, 275] on span "View Details" at bounding box center [1360, 273] width 76 height 14
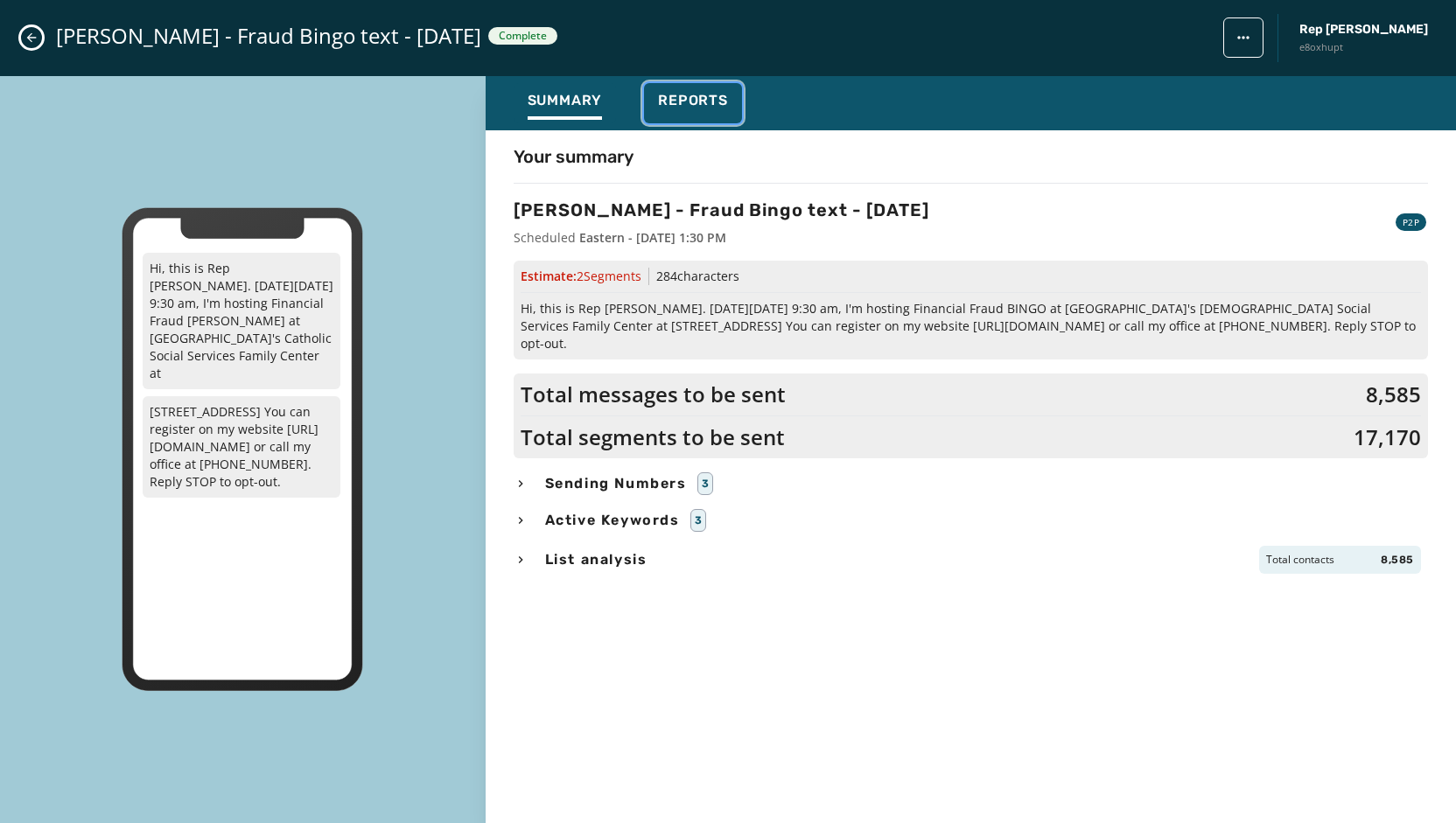
click at [673, 96] on span "Reports" at bounding box center [692, 100] width 70 height 18
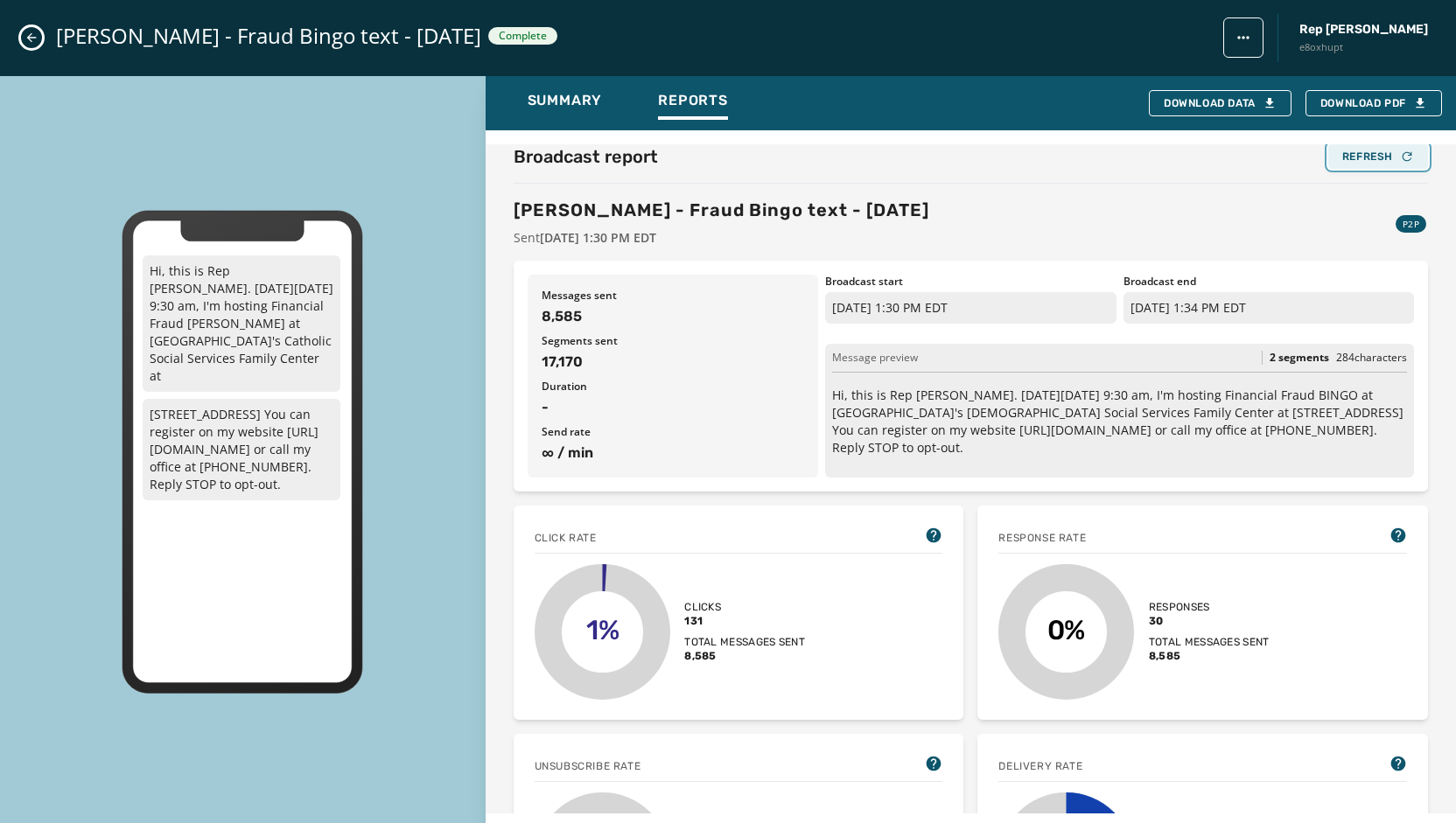
click at [1343, 152] on div "Refresh" at bounding box center [1377, 156] width 72 height 14
click at [33, 30] on button "Close admin drawer" at bounding box center [32, 37] width 21 height 21
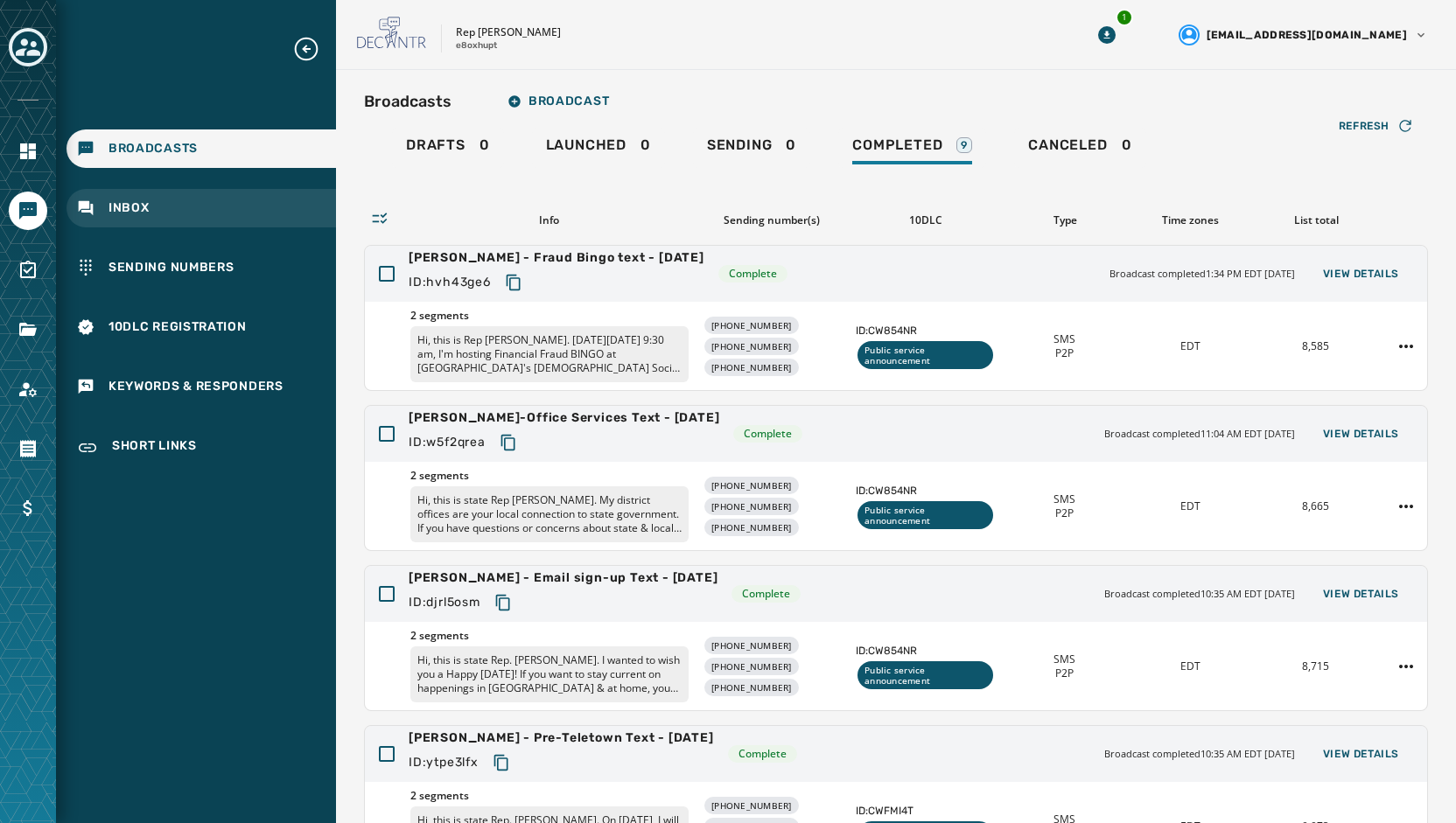
click at [138, 218] on div "Inbox" at bounding box center [202, 207] width 269 height 38
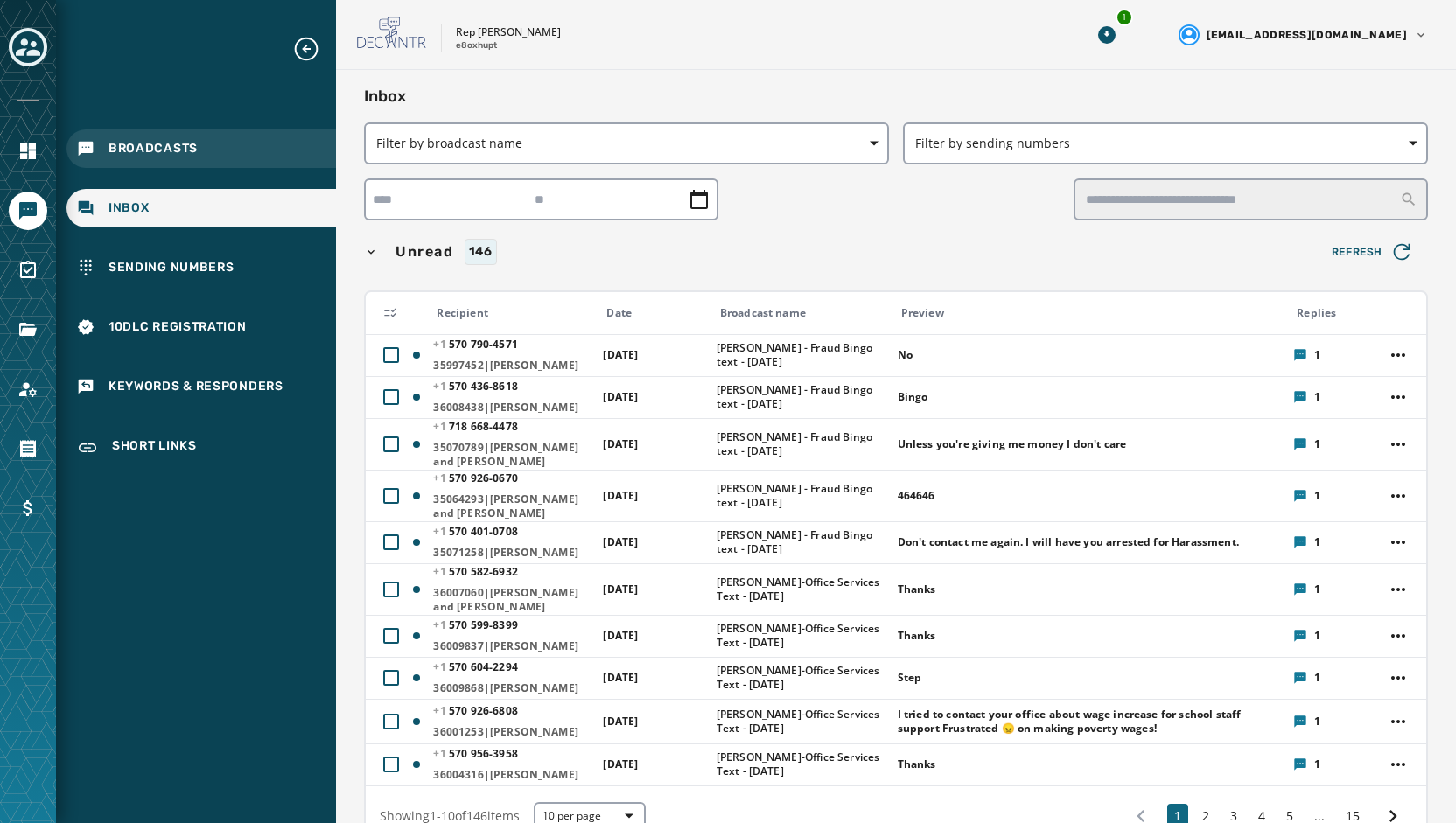
click at [169, 148] on span "Broadcasts" at bounding box center [153, 149] width 89 height 18
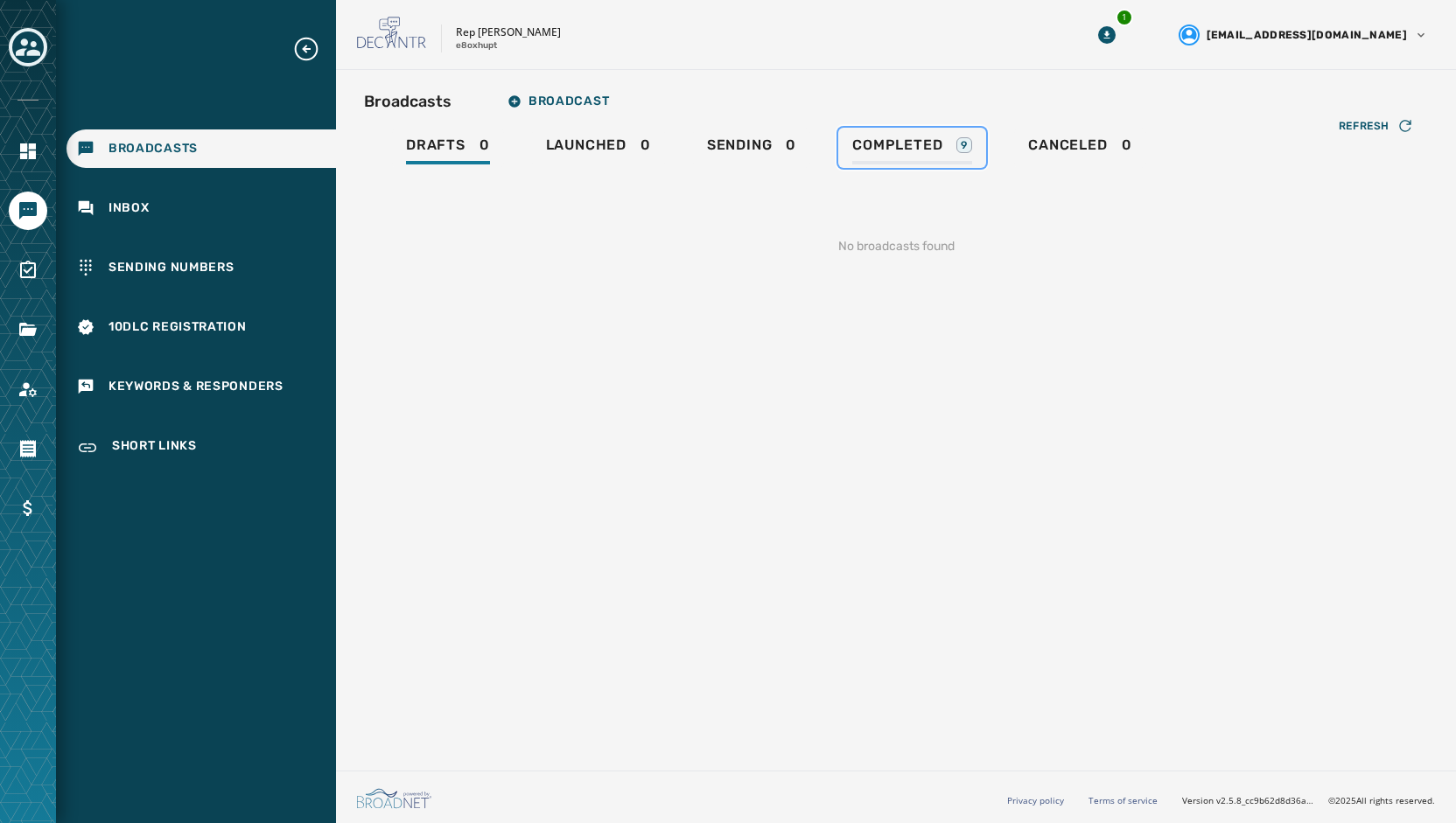
click at [903, 151] on span "Completed" at bounding box center [897, 145] width 90 height 18
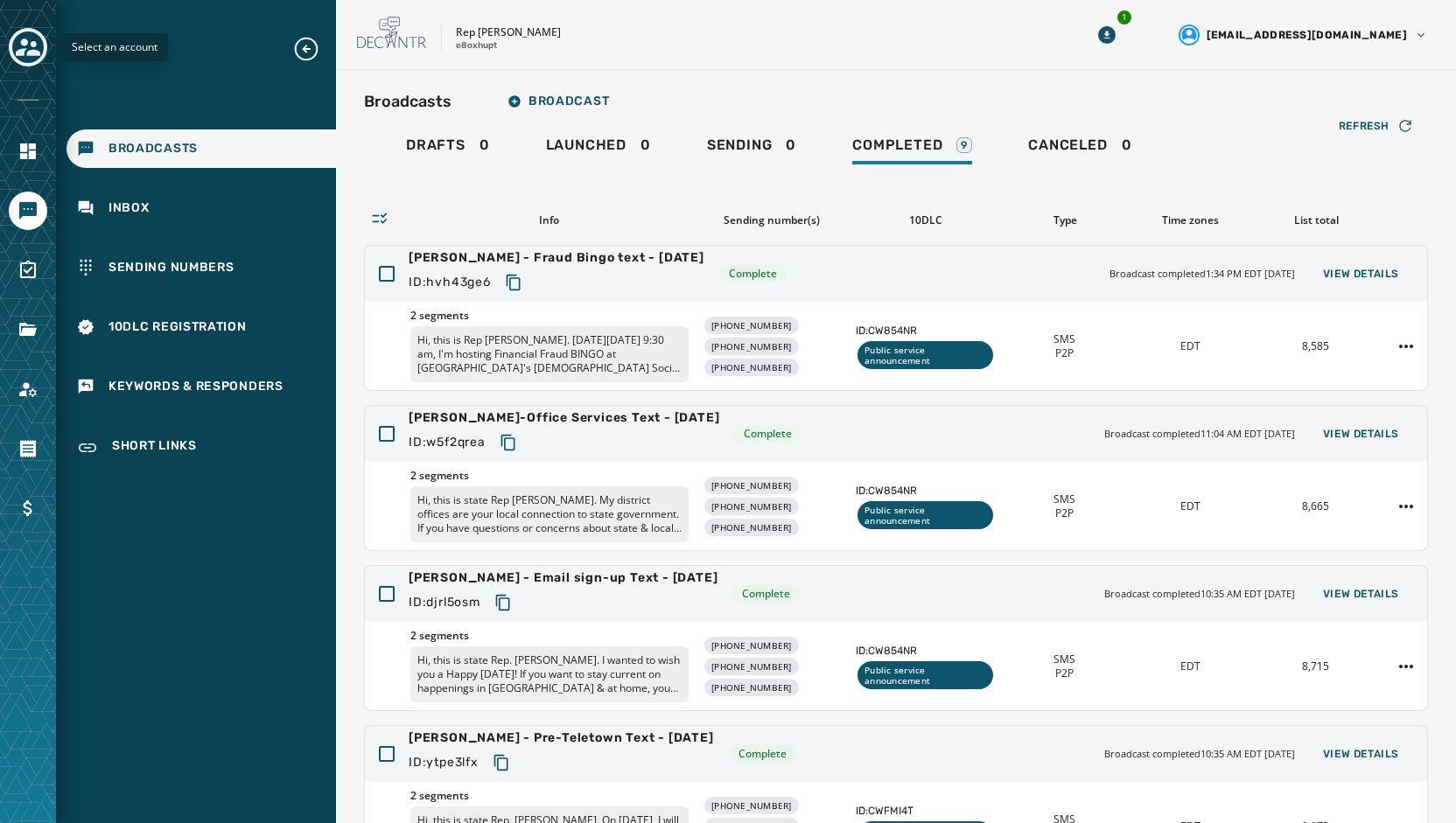
click at [36, 54] on icon "Toggle account select drawer" at bounding box center [28, 46] width 24 height 18
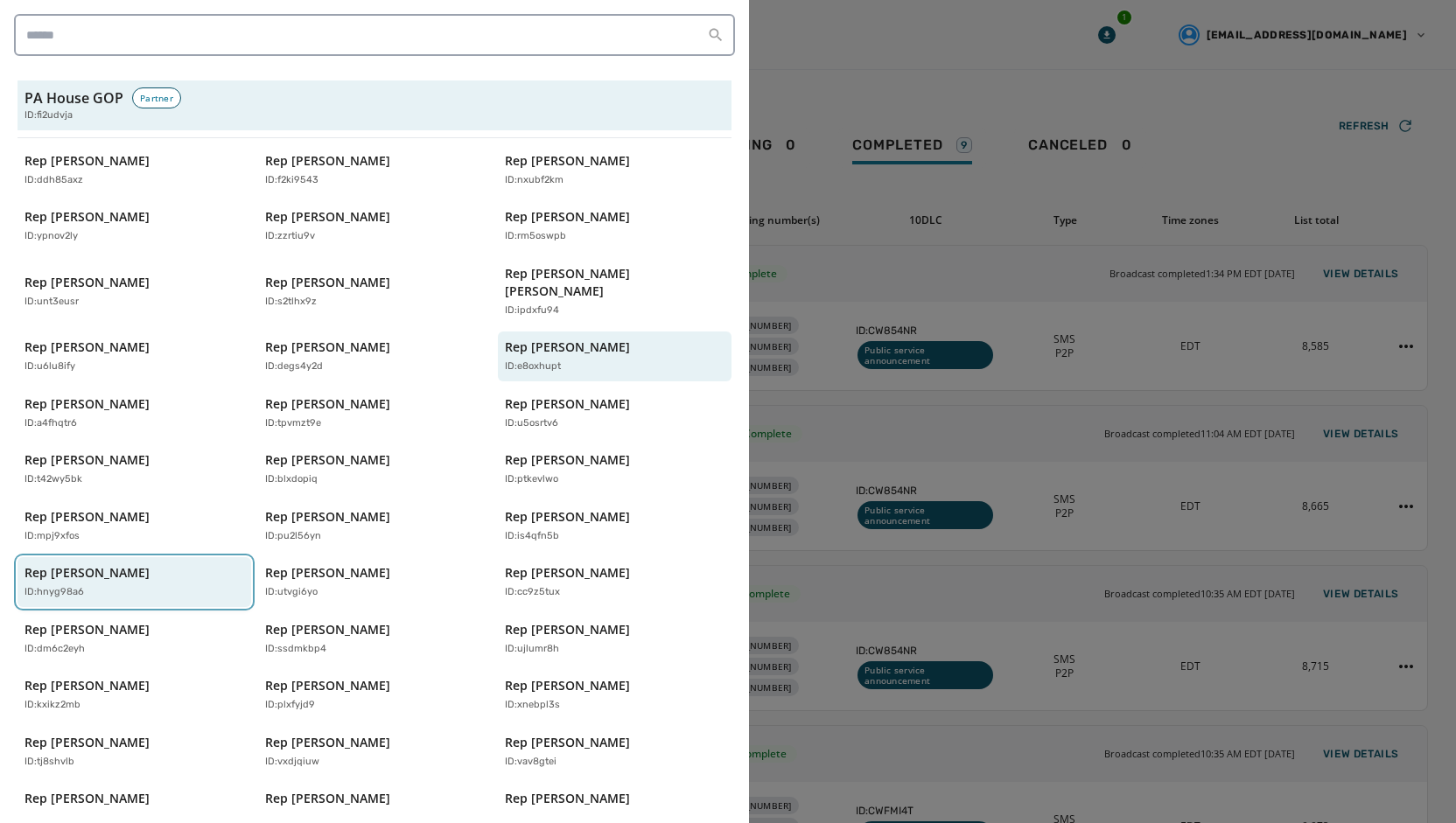
click at [52, 564] on p "Rep [PERSON_NAME]" at bounding box center [86, 572] width 125 height 18
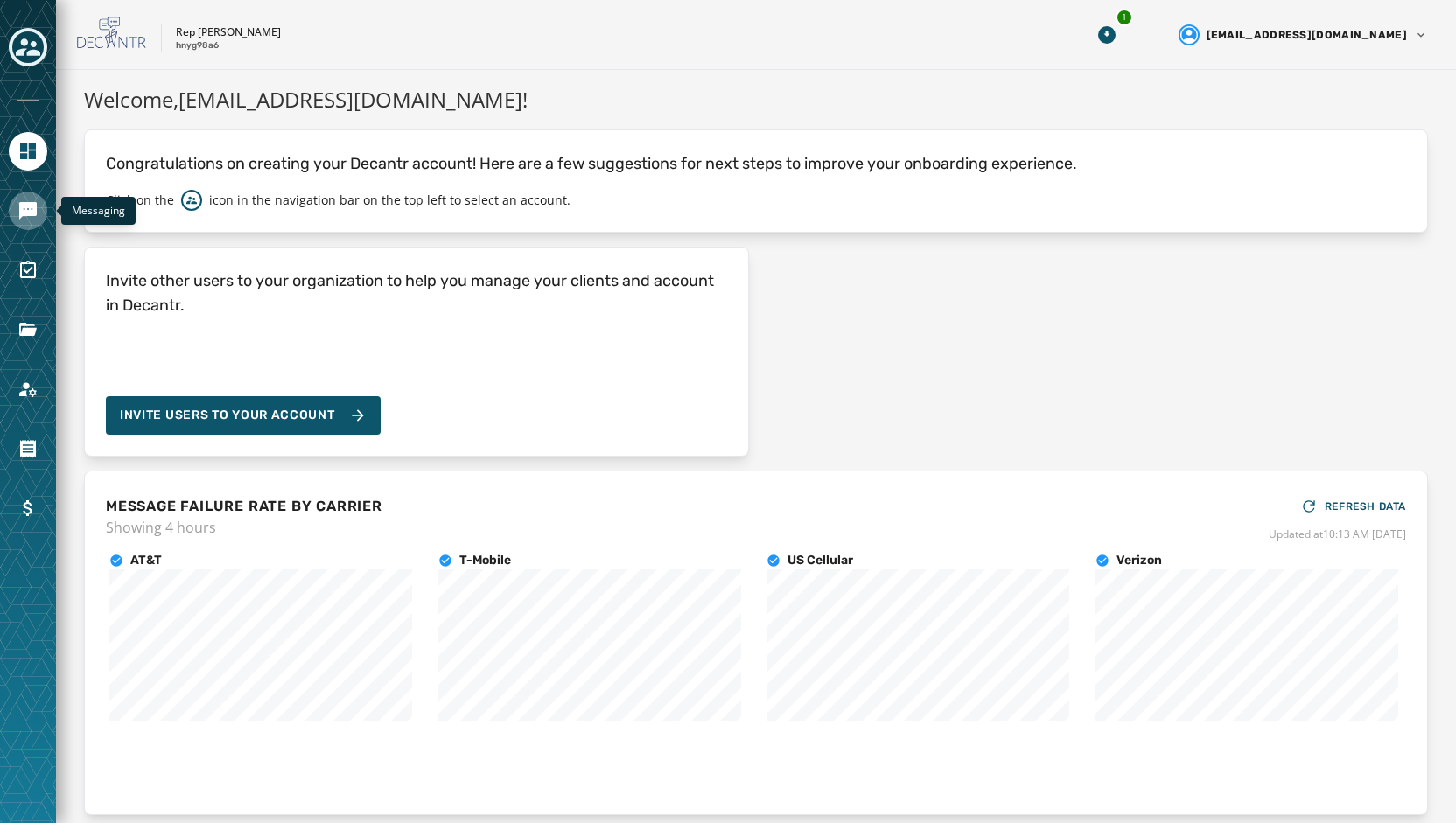
click at [23, 217] on icon "Navigate to Messaging" at bounding box center [28, 211] width 21 height 21
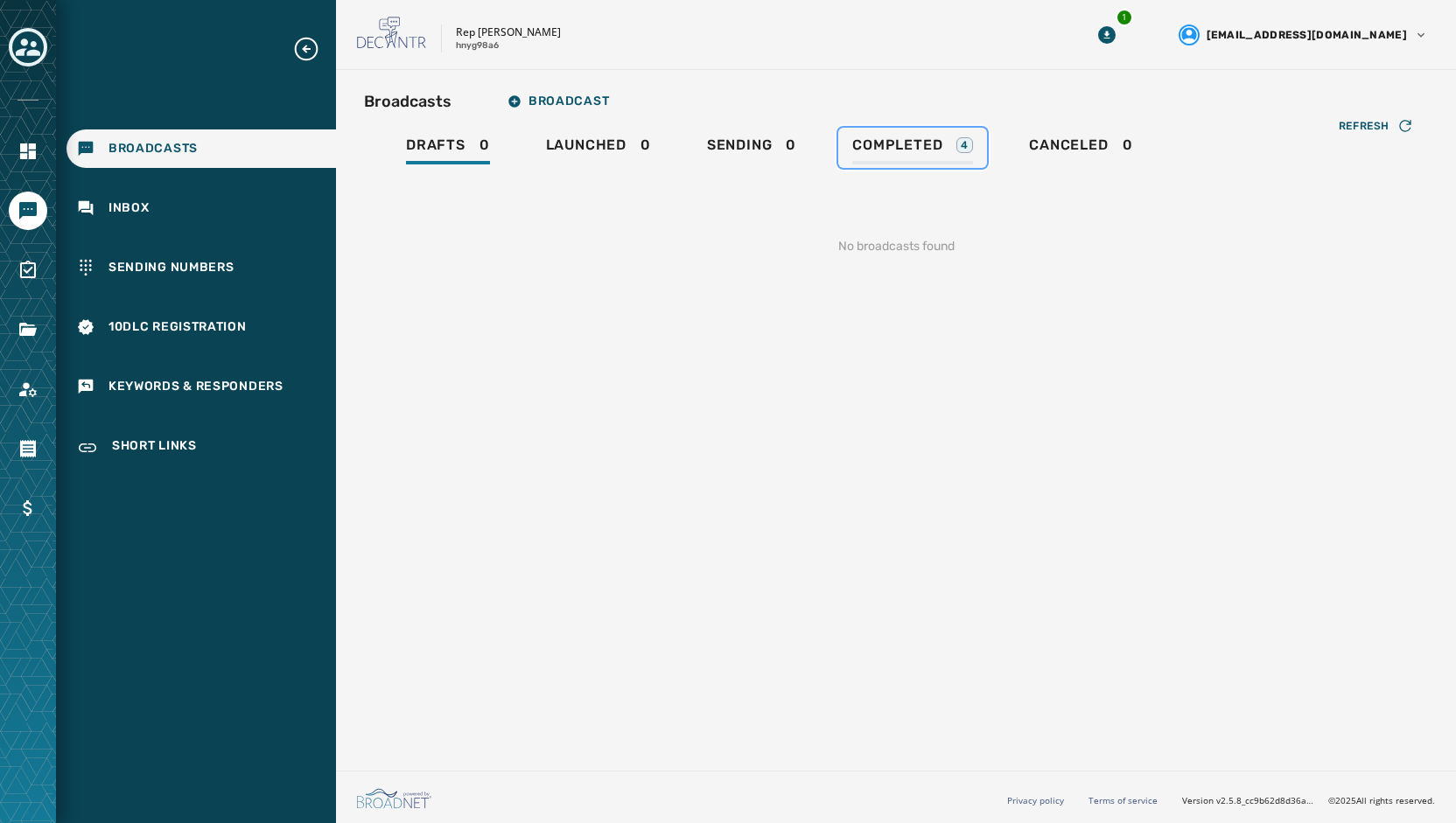
click at [918, 136] on link "Completed 4" at bounding box center [912, 147] width 149 height 40
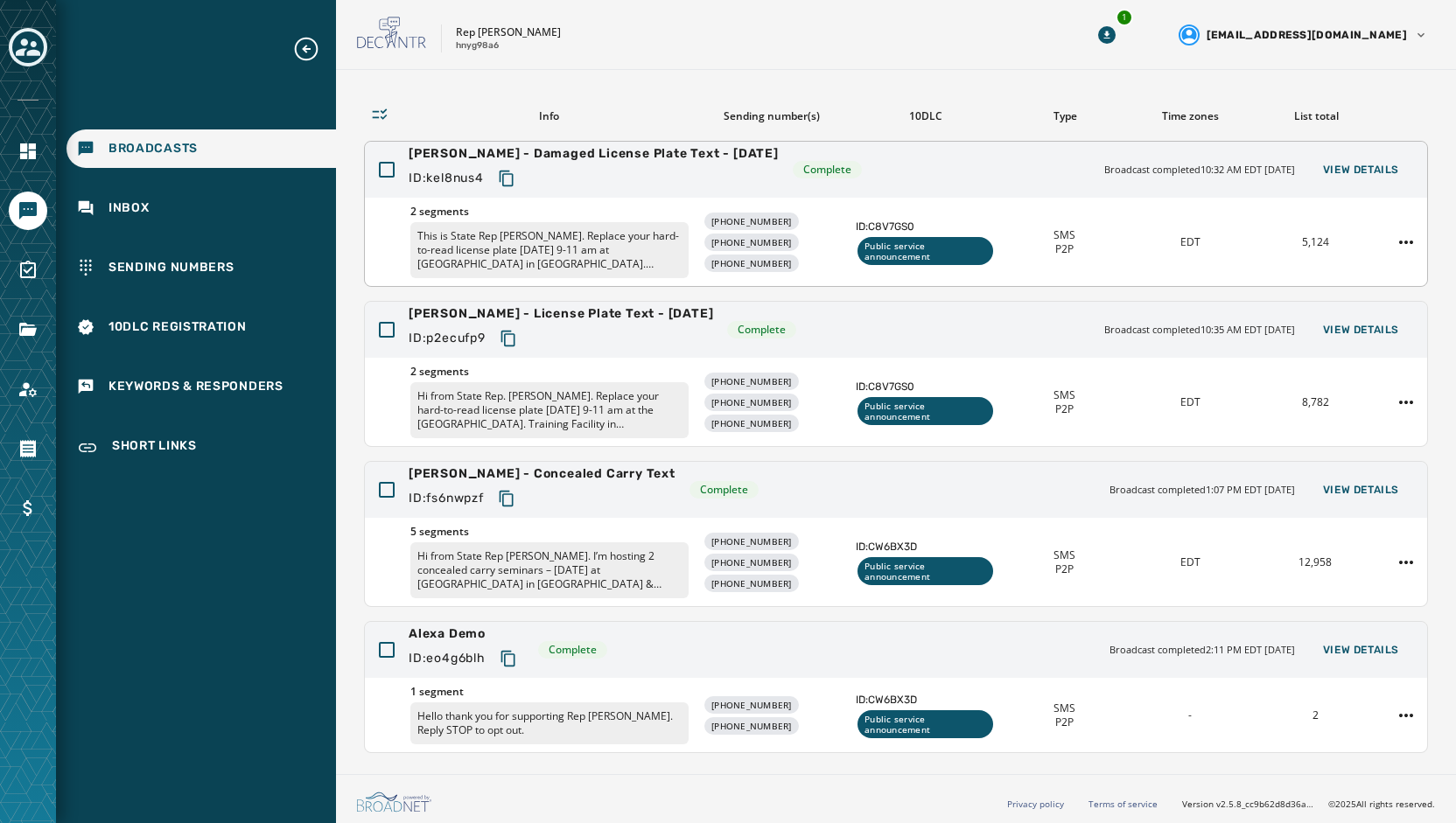
scroll to position [17, 0]
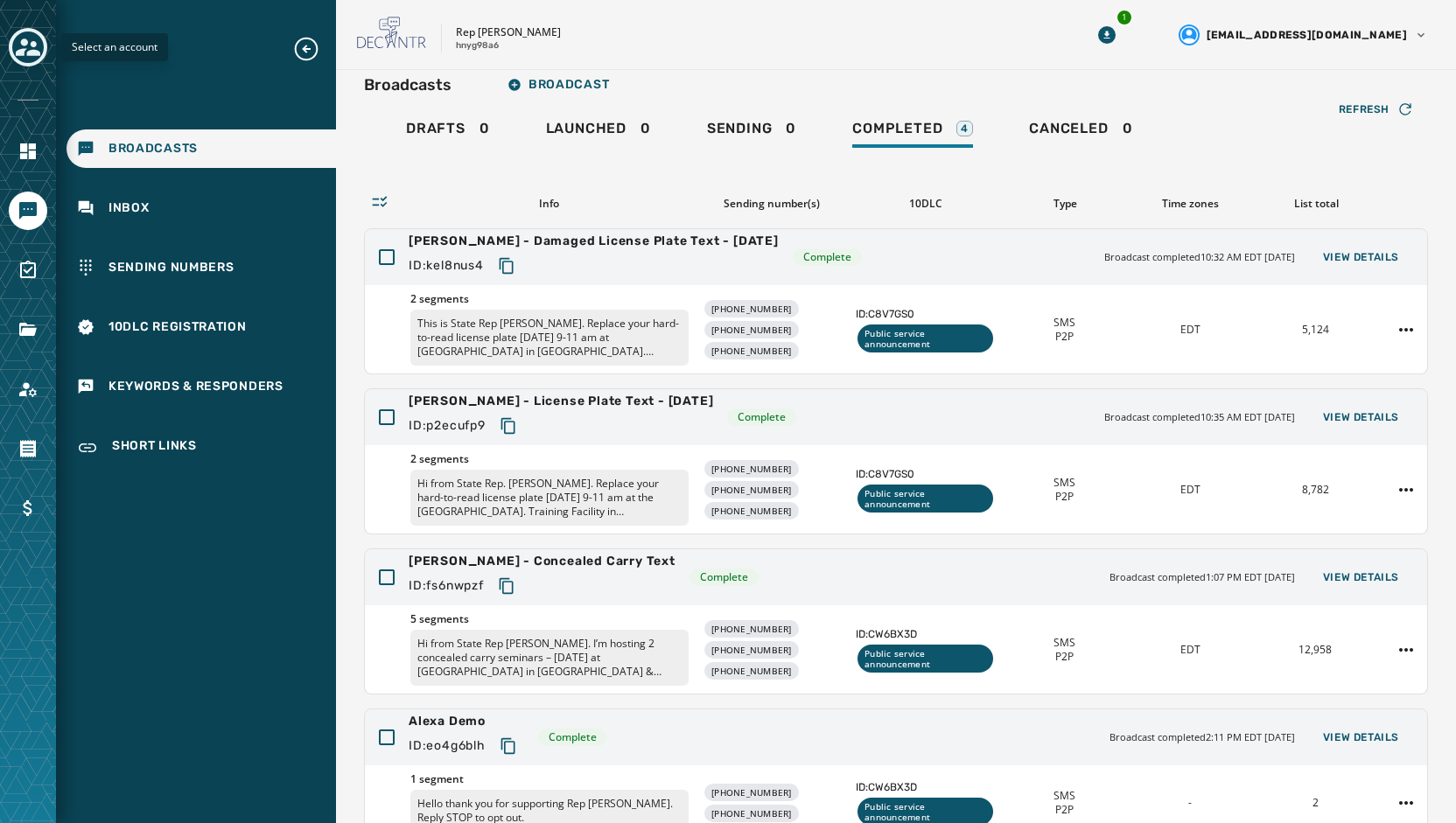
click at [21, 59] on icon "Toggle account select drawer" at bounding box center [28, 47] width 24 height 24
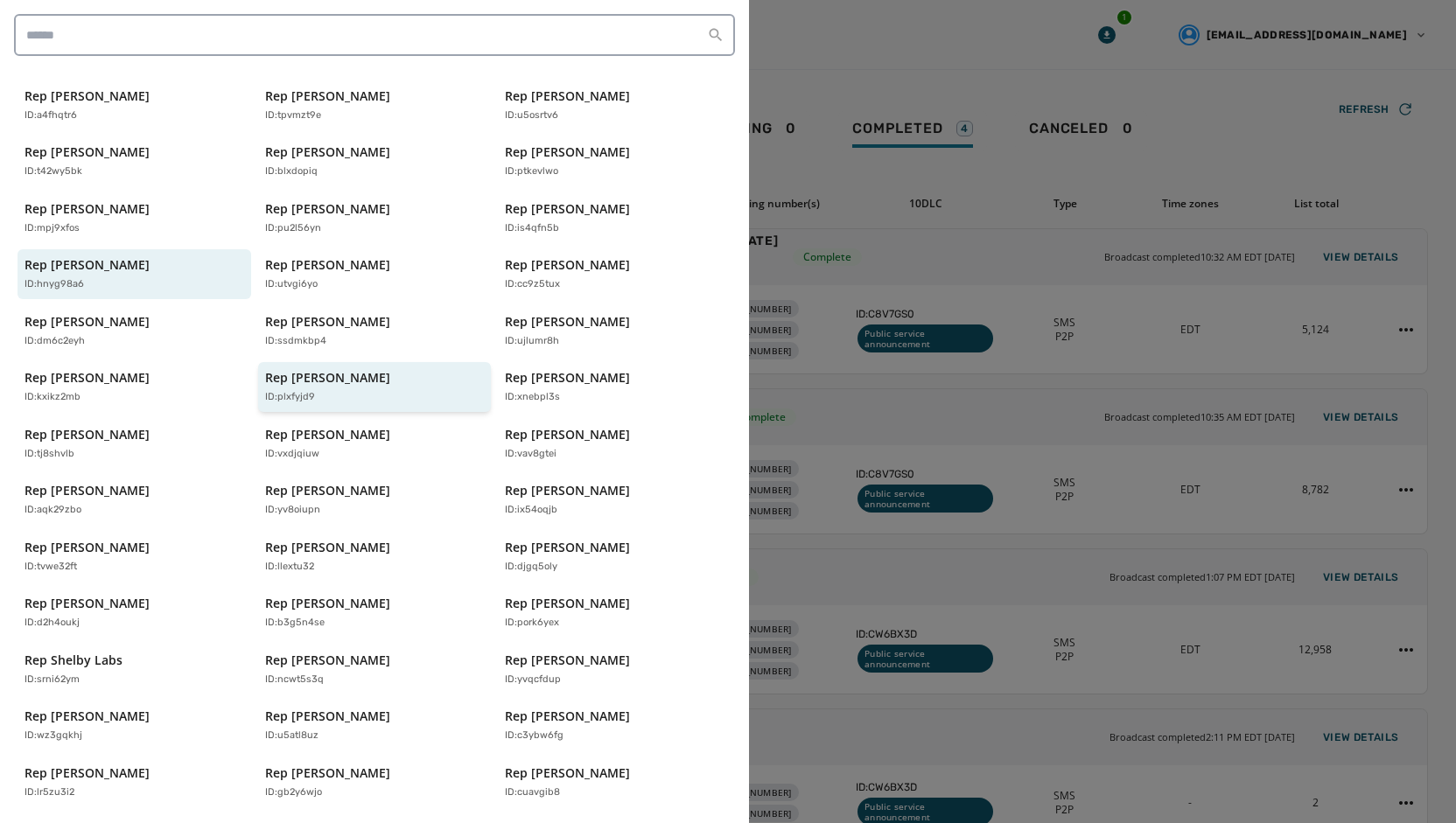
scroll to position [346, 0]
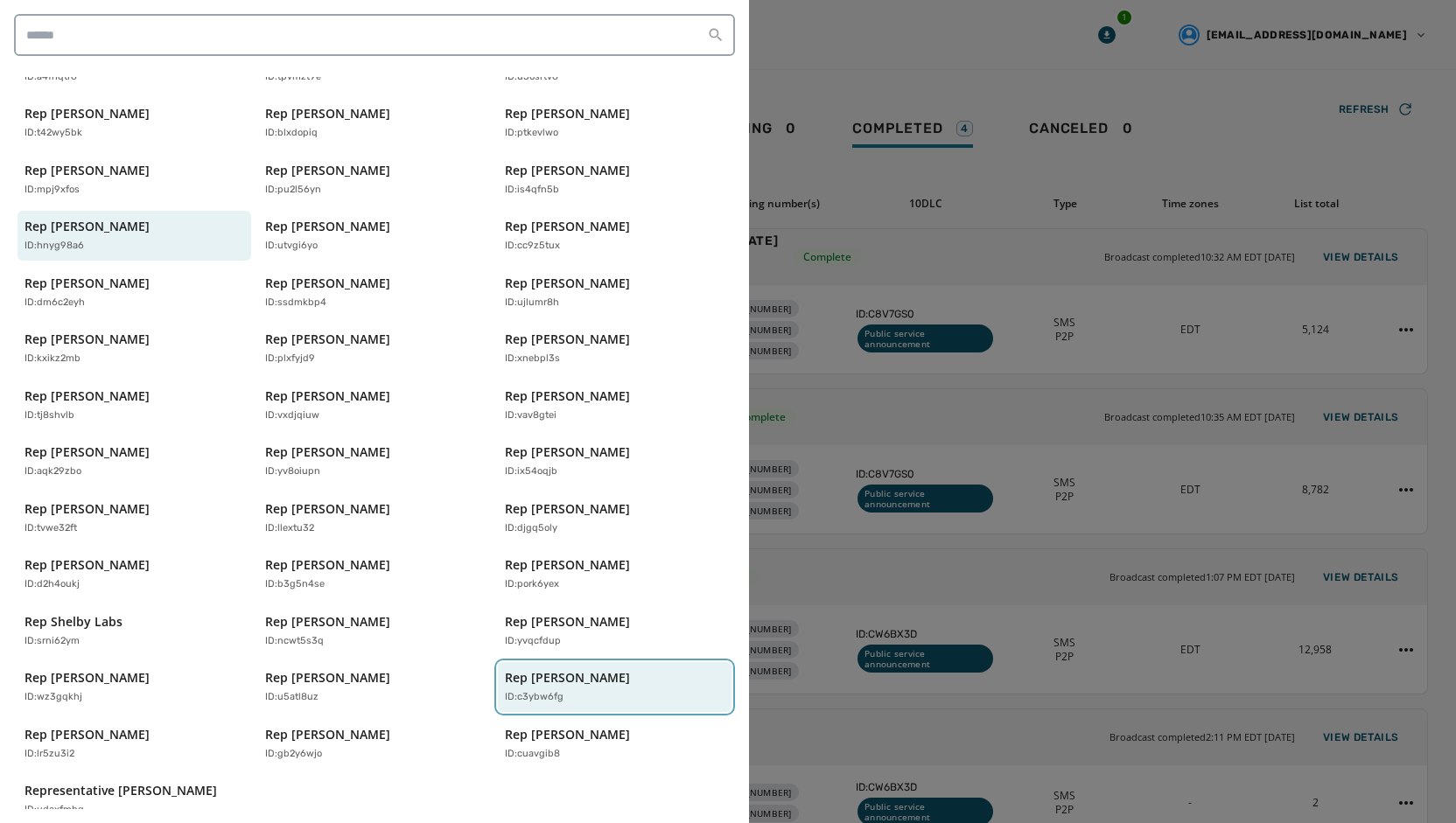
click at [557, 669] on p "Rep [PERSON_NAME]" at bounding box center [567, 677] width 125 height 18
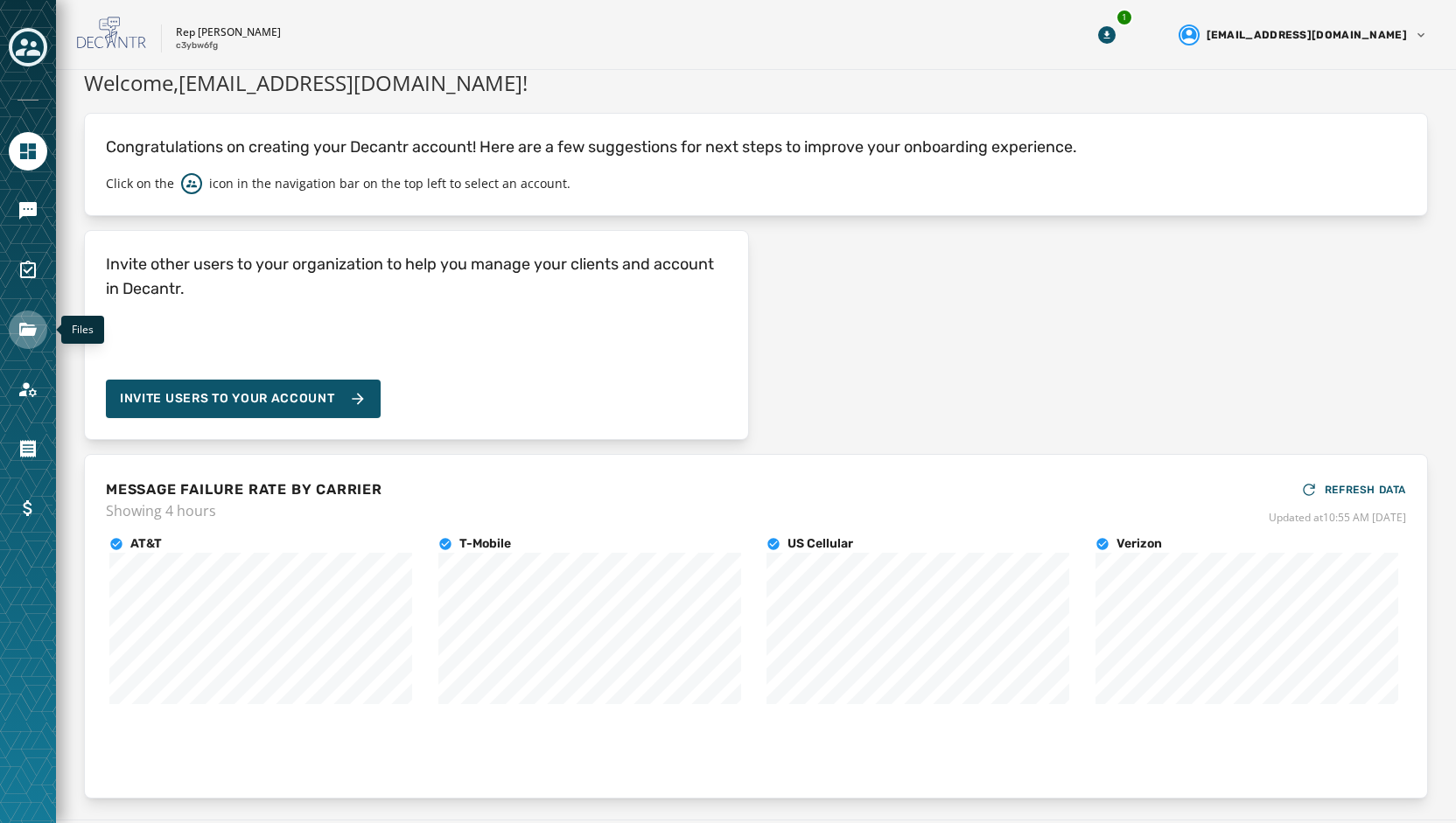
click at [33, 332] on icon "Navigate to Files" at bounding box center [28, 329] width 18 height 13
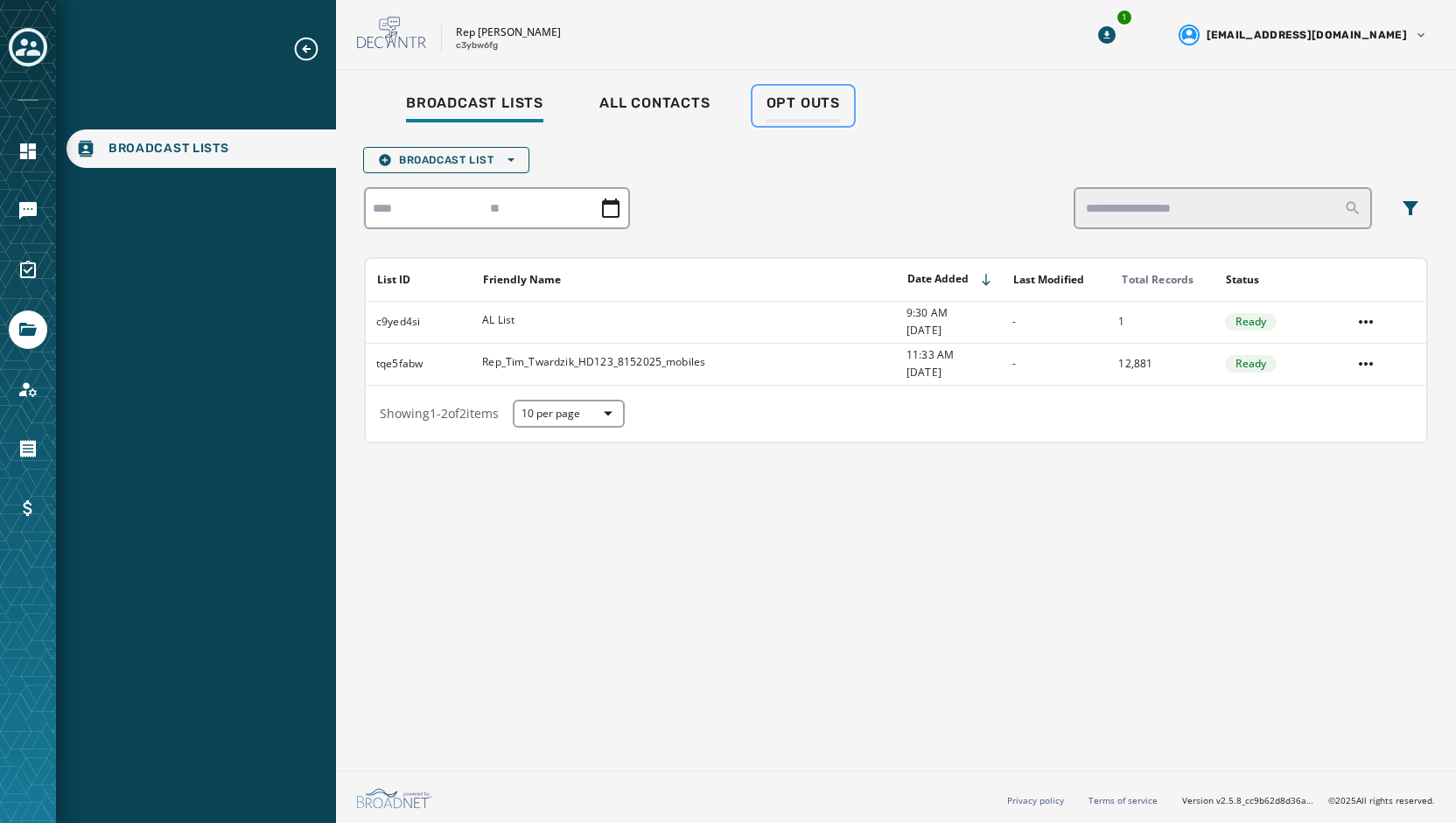
click at [820, 97] on span "Opt Outs" at bounding box center [803, 103] width 73 height 18
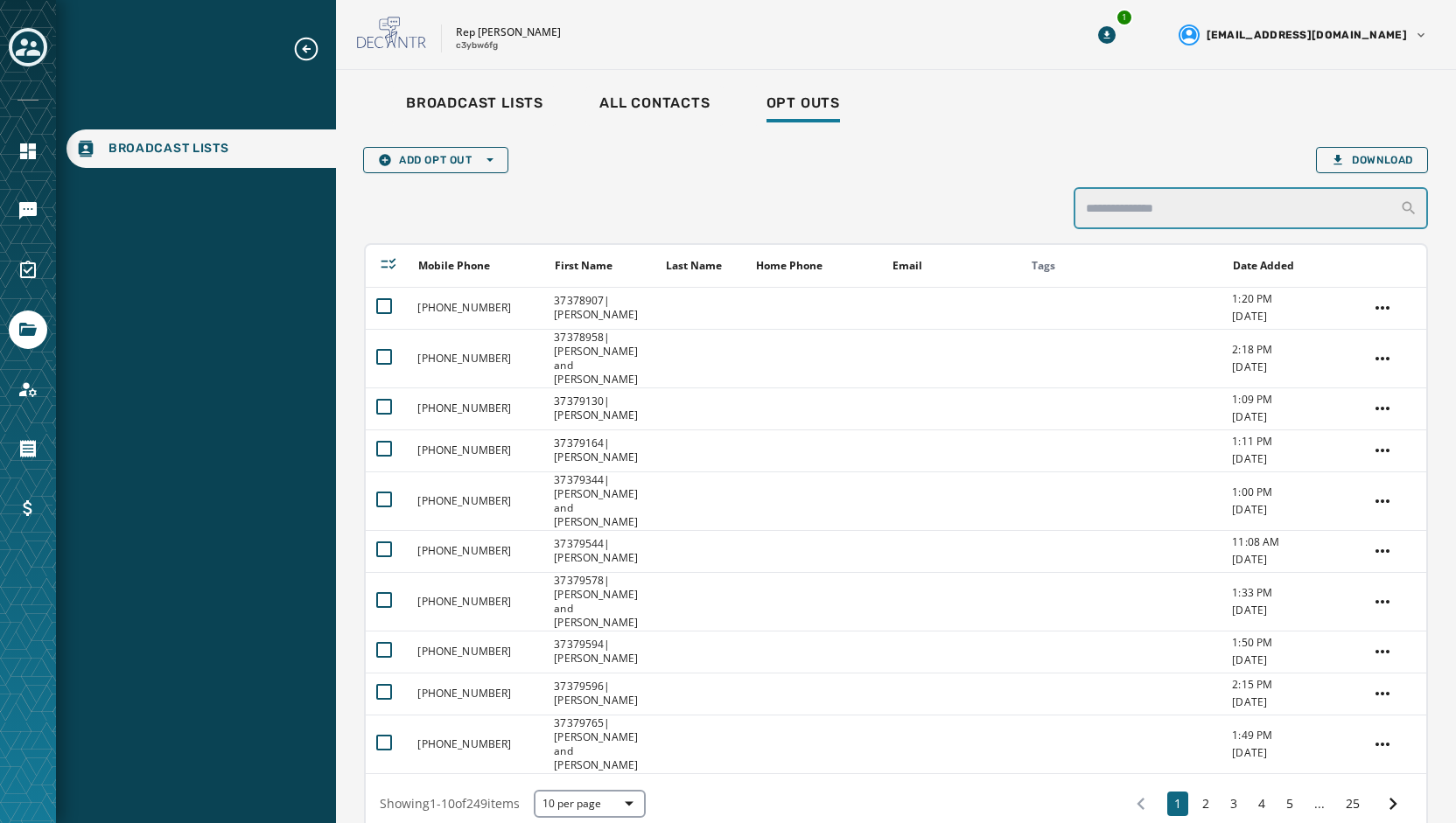
click at [1135, 208] on input "search" at bounding box center [1250, 207] width 354 height 42
click at [1086, 213] on input "search" at bounding box center [1250, 207] width 354 height 42
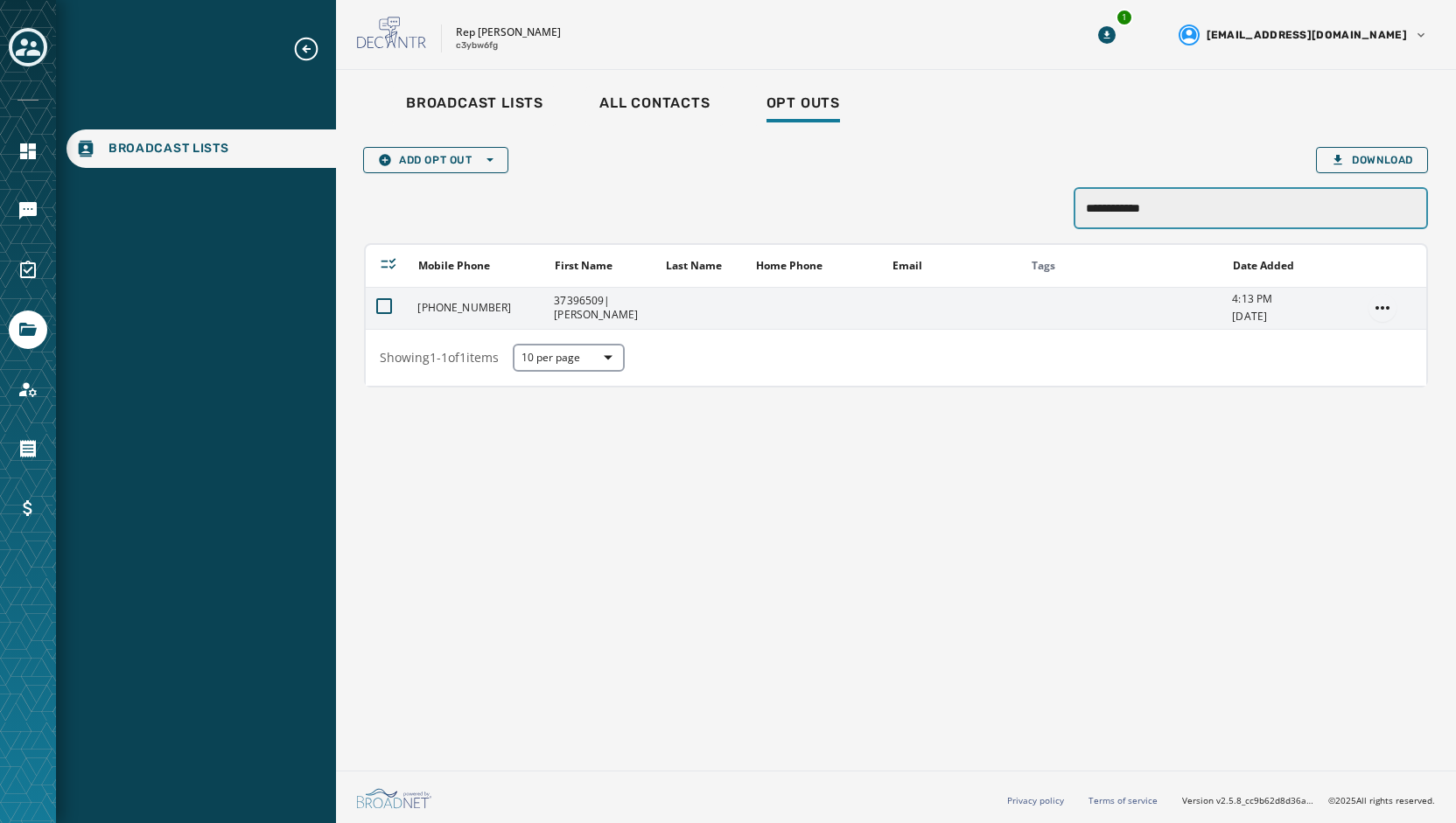
type input "**********"
click at [1395, 299] on td at bounding box center [1391, 307] width 68 height 42
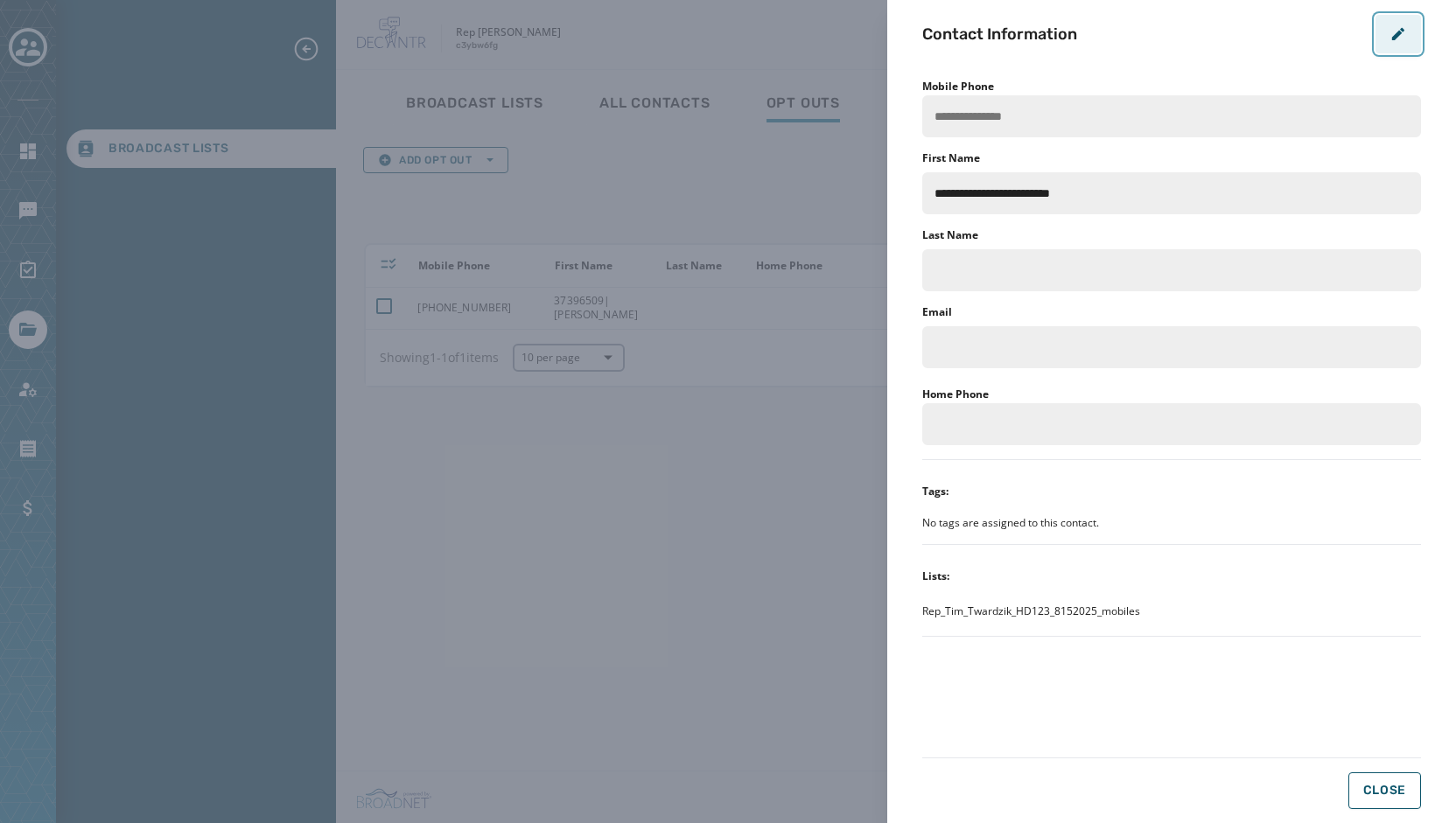
click at [1397, 36] on icon "button" at bounding box center [1397, 33] width 12 height 12
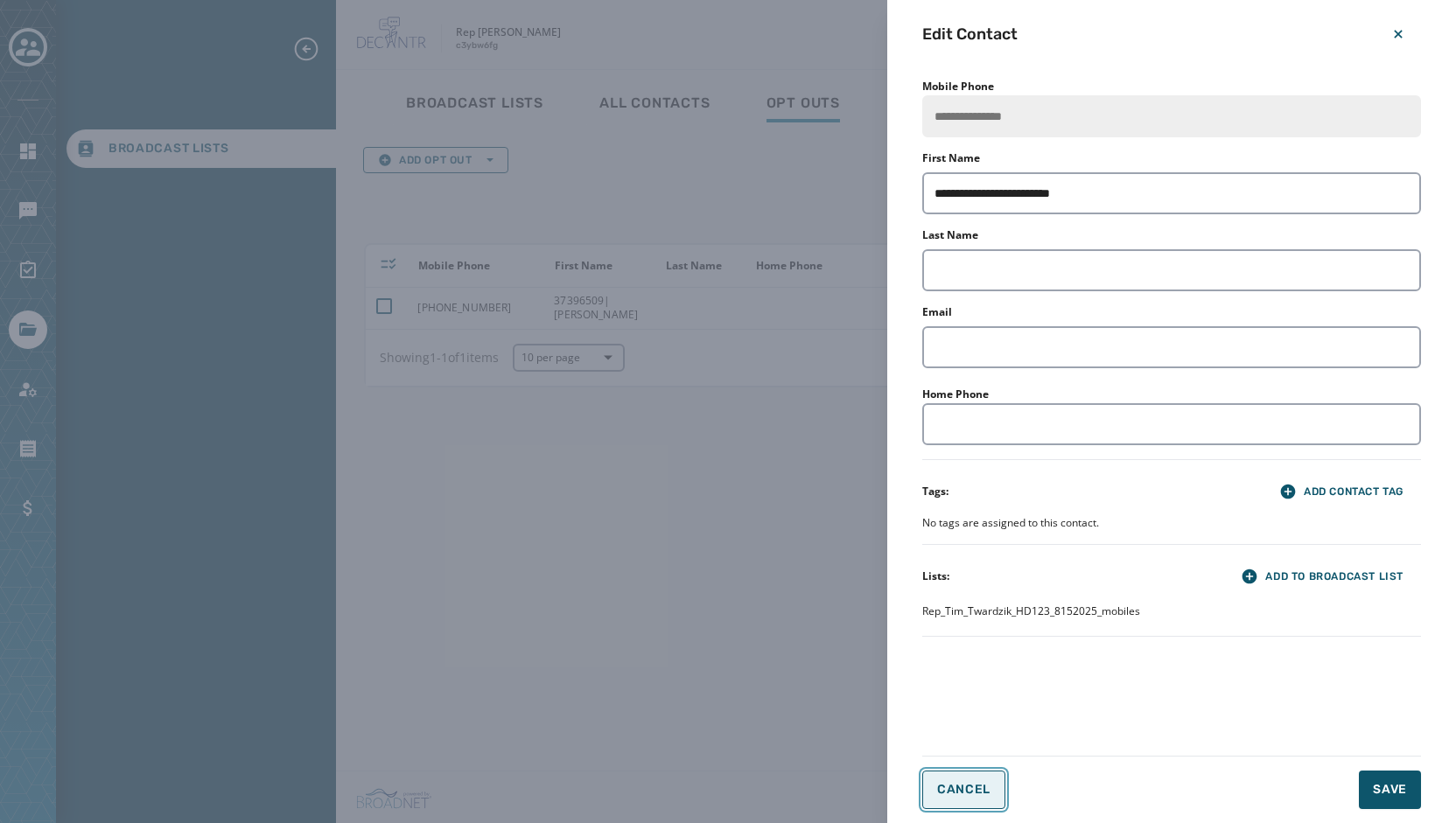
click at [957, 800] on button "Cancel" at bounding box center [963, 789] width 83 height 38
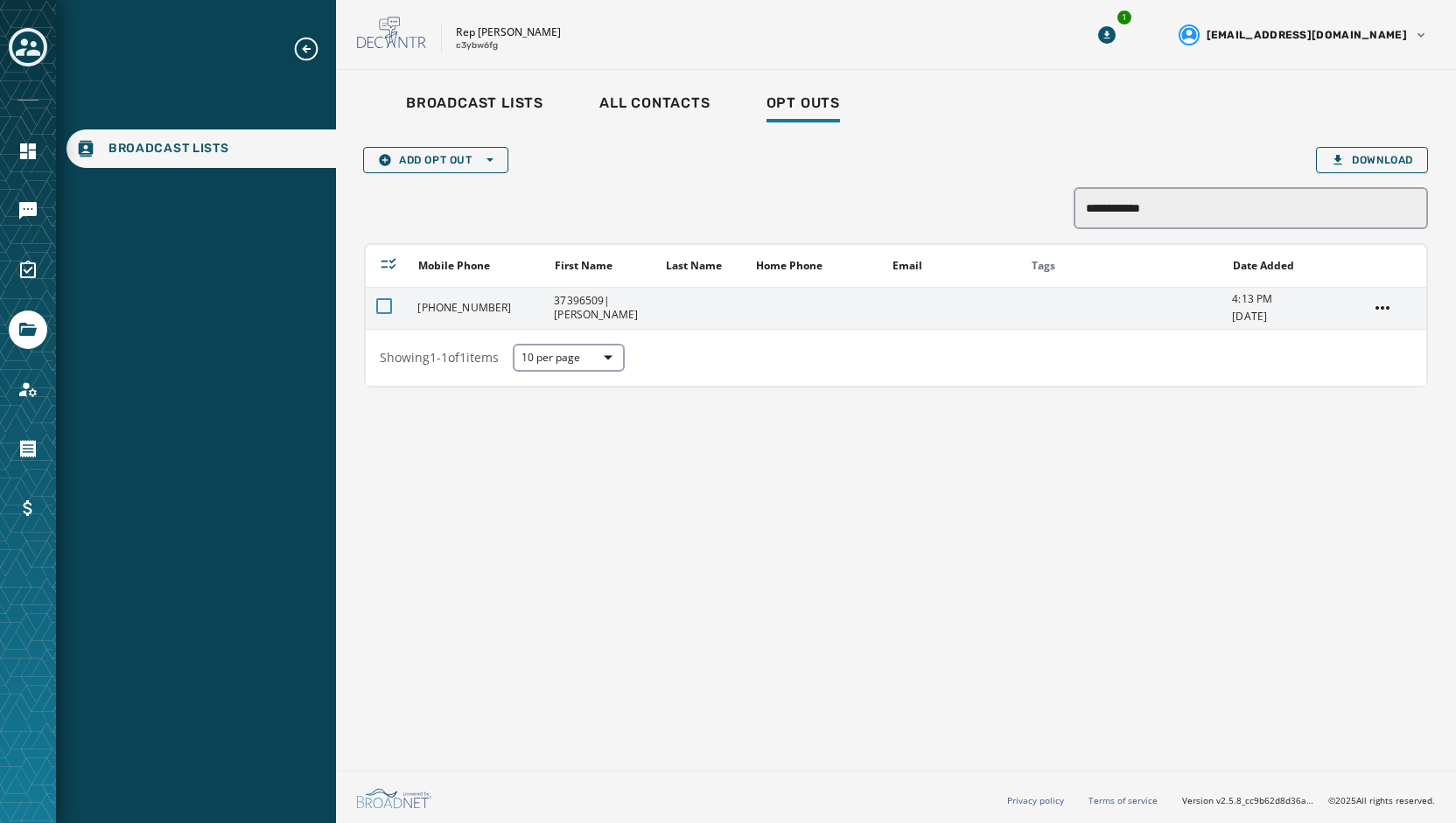
click at [385, 305] on div at bounding box center [384, 306] width 16 height 16
click at [385, 305] on icon at bounding box center [384, 306] width 16 height 16
click at [485, 298] on td "[PHONE_NUMBER]" at bounding box center [475, 307] width 137 height 42
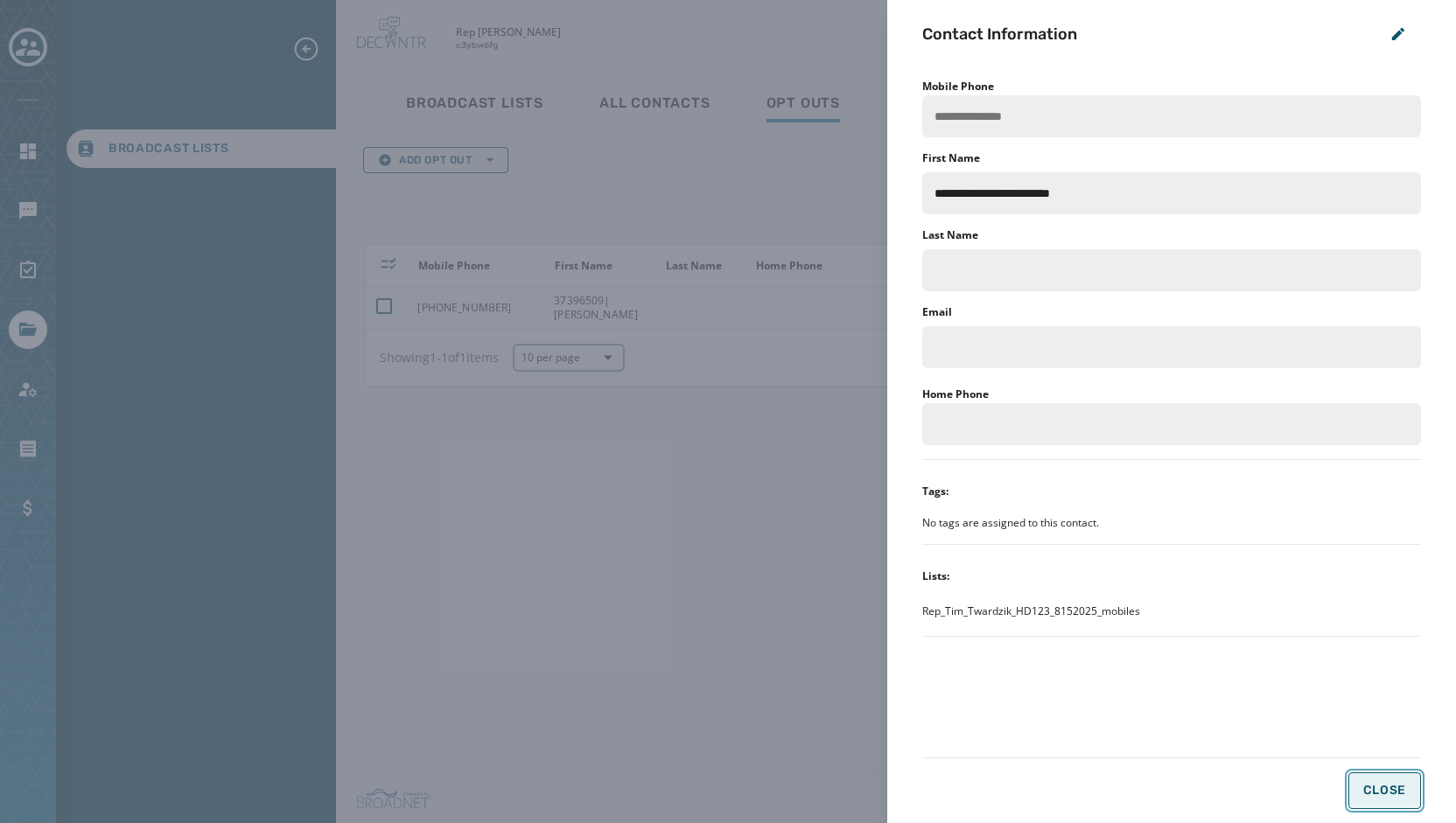
click at [1361, 790] on button "Close" at bounding box center [1384, 790] width 73 height 37
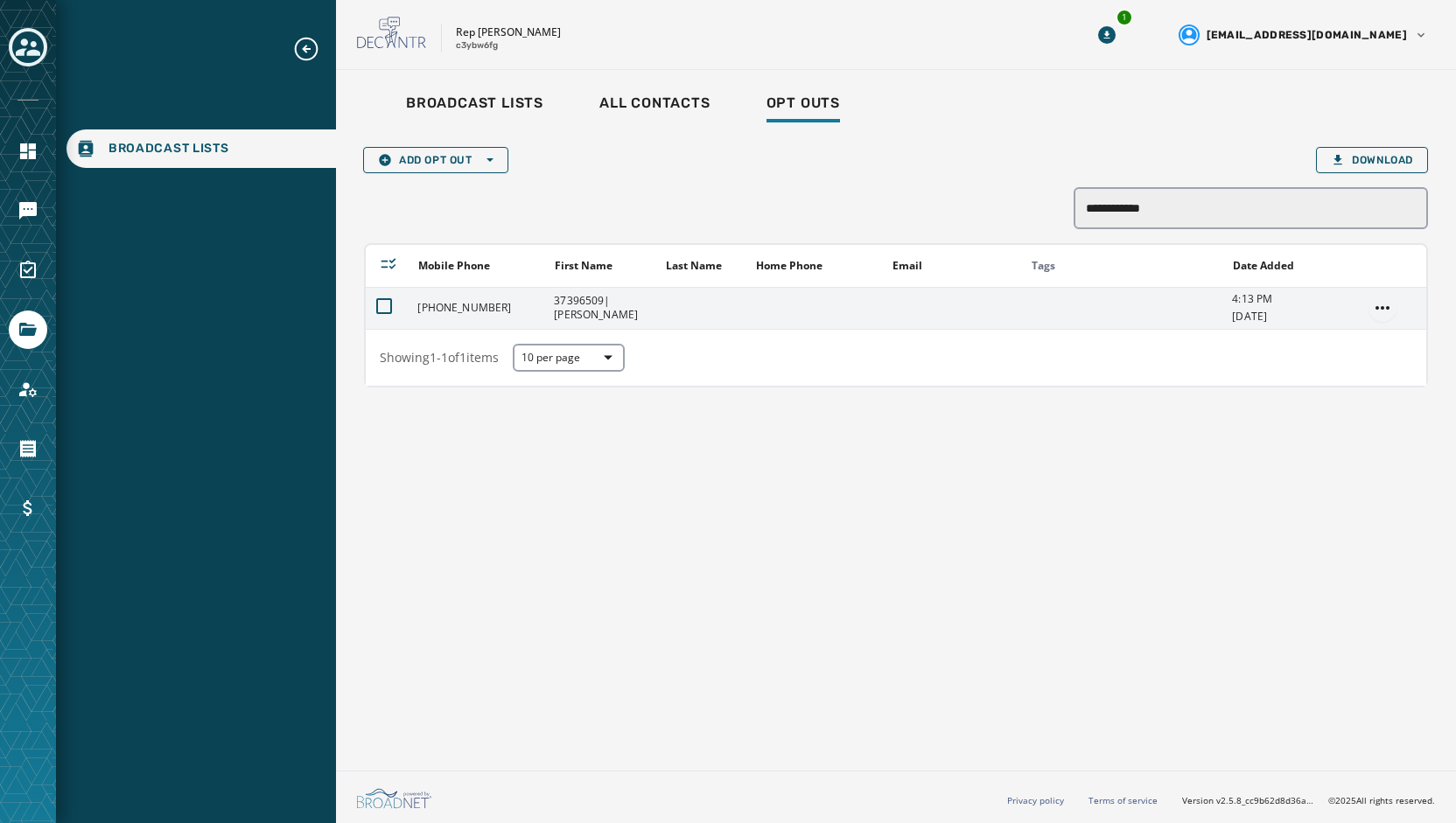
click at [1393, 311] on html "**********" at bounding box center [728, 412] width 1456 height 823
click at [1388, 401] on div "Opt In" at bounding box center [1383, 398] width 61 height 28
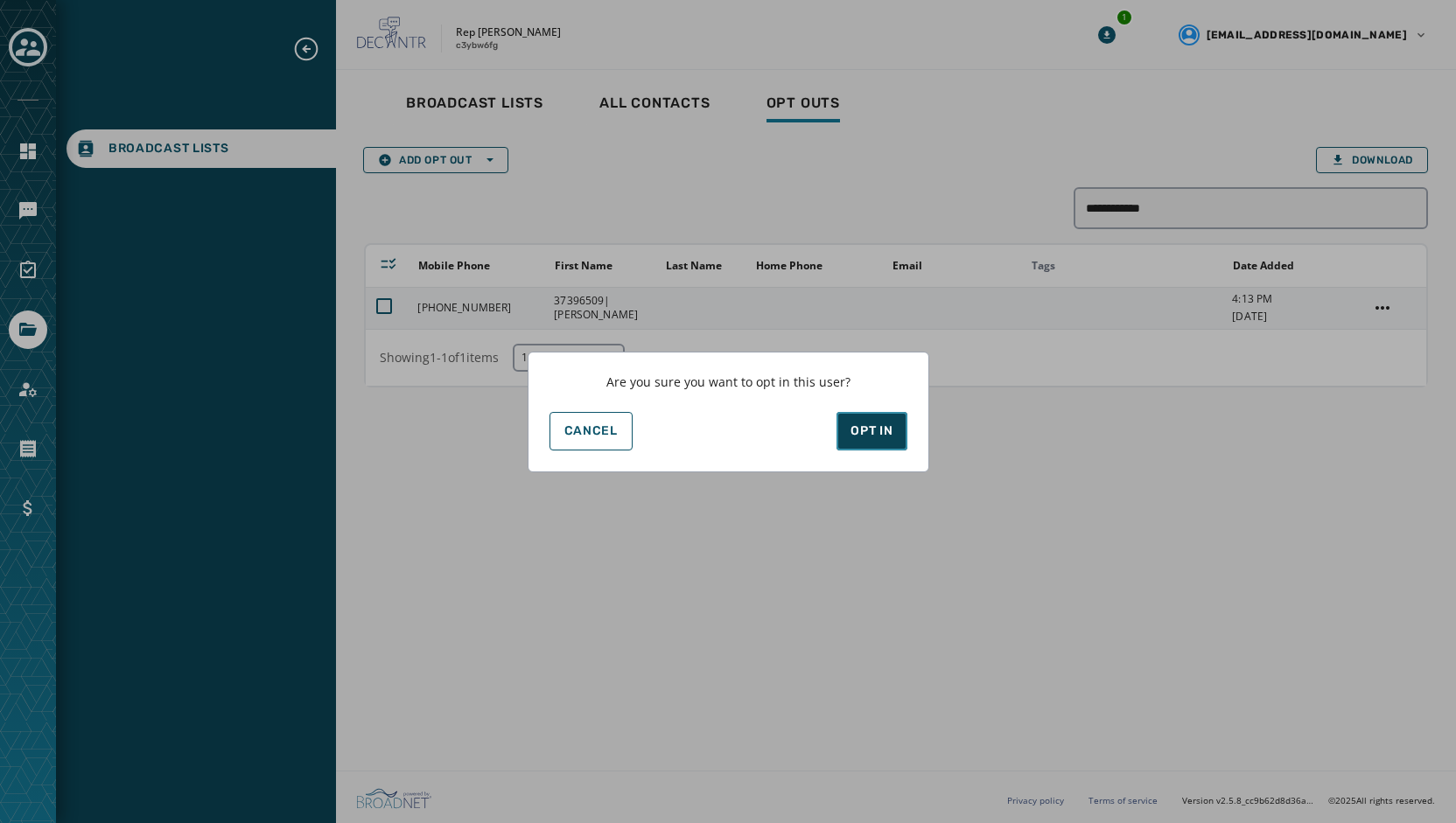
click at [860, 423] on div "Opt In" at bounding box center [871, 431] width 42 height 18
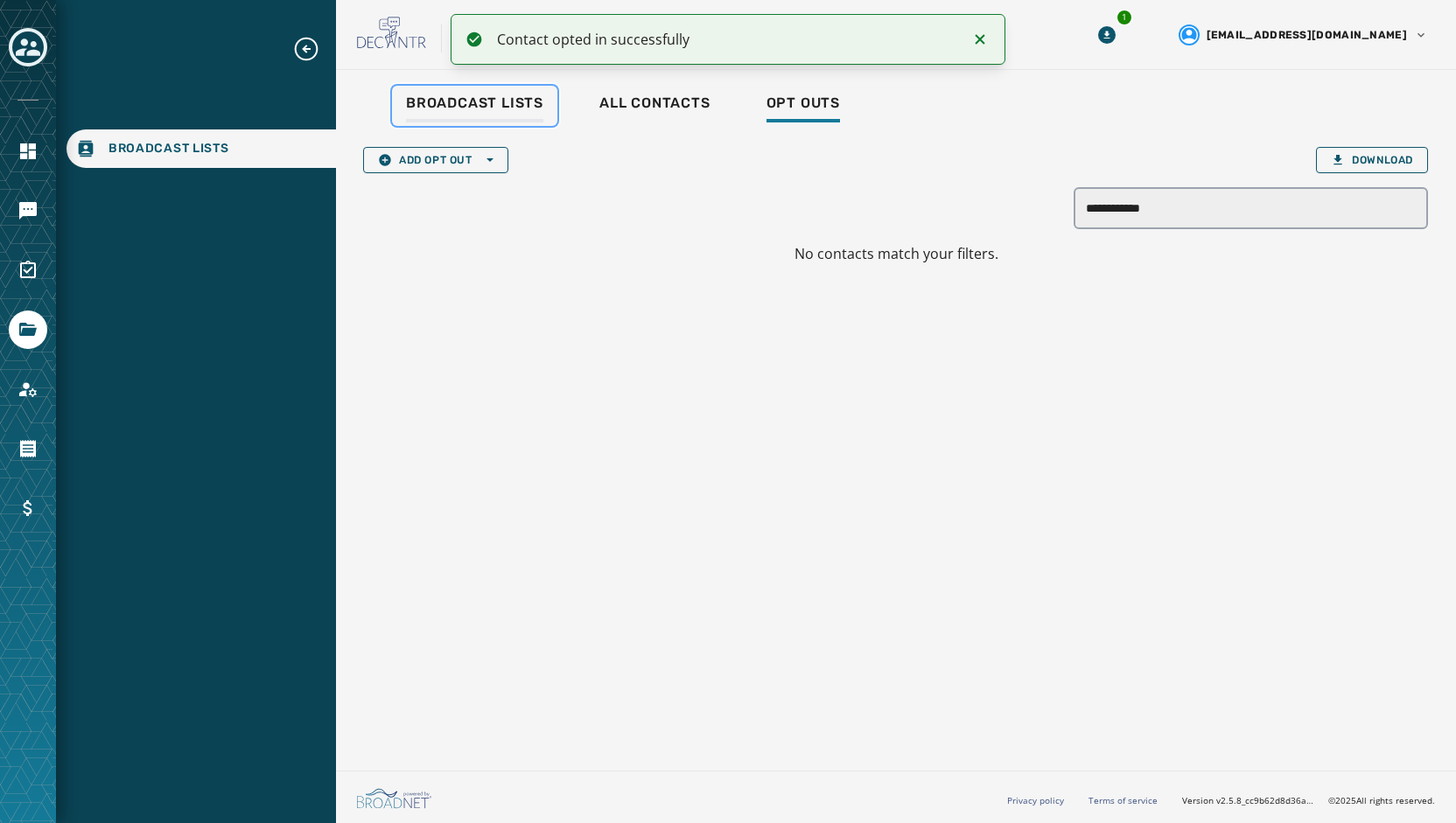
click at [505, 110] on span "Broadcast Lists" at bounding box center [475, 103] width 138 height 18
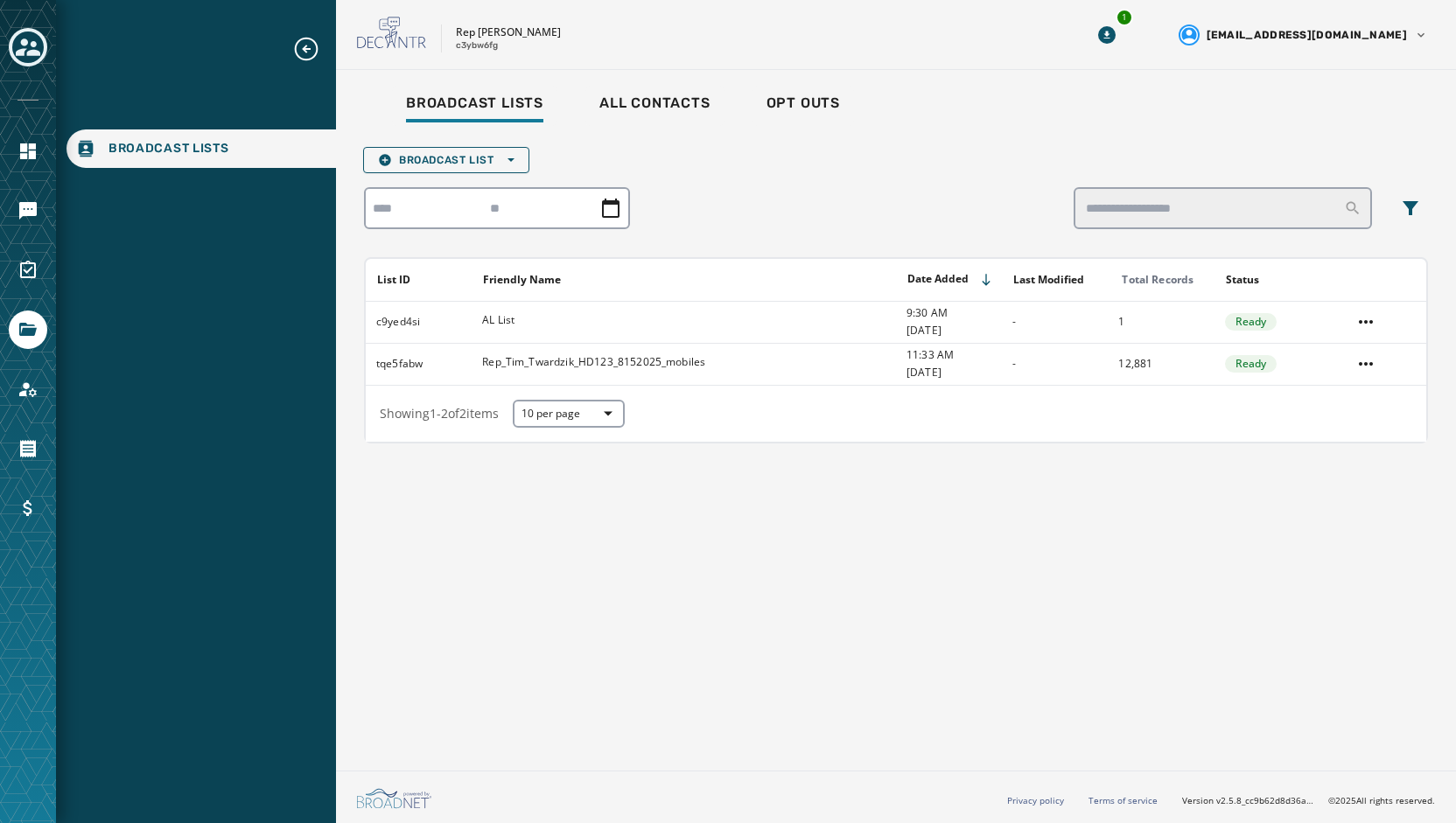
click at [33, 67] on div at bounding box center [27, 47] width 38 height 40
click at [35, 52] on icon "Toggle account select drawer" at bounding box center [28, 46] width 24 height 18
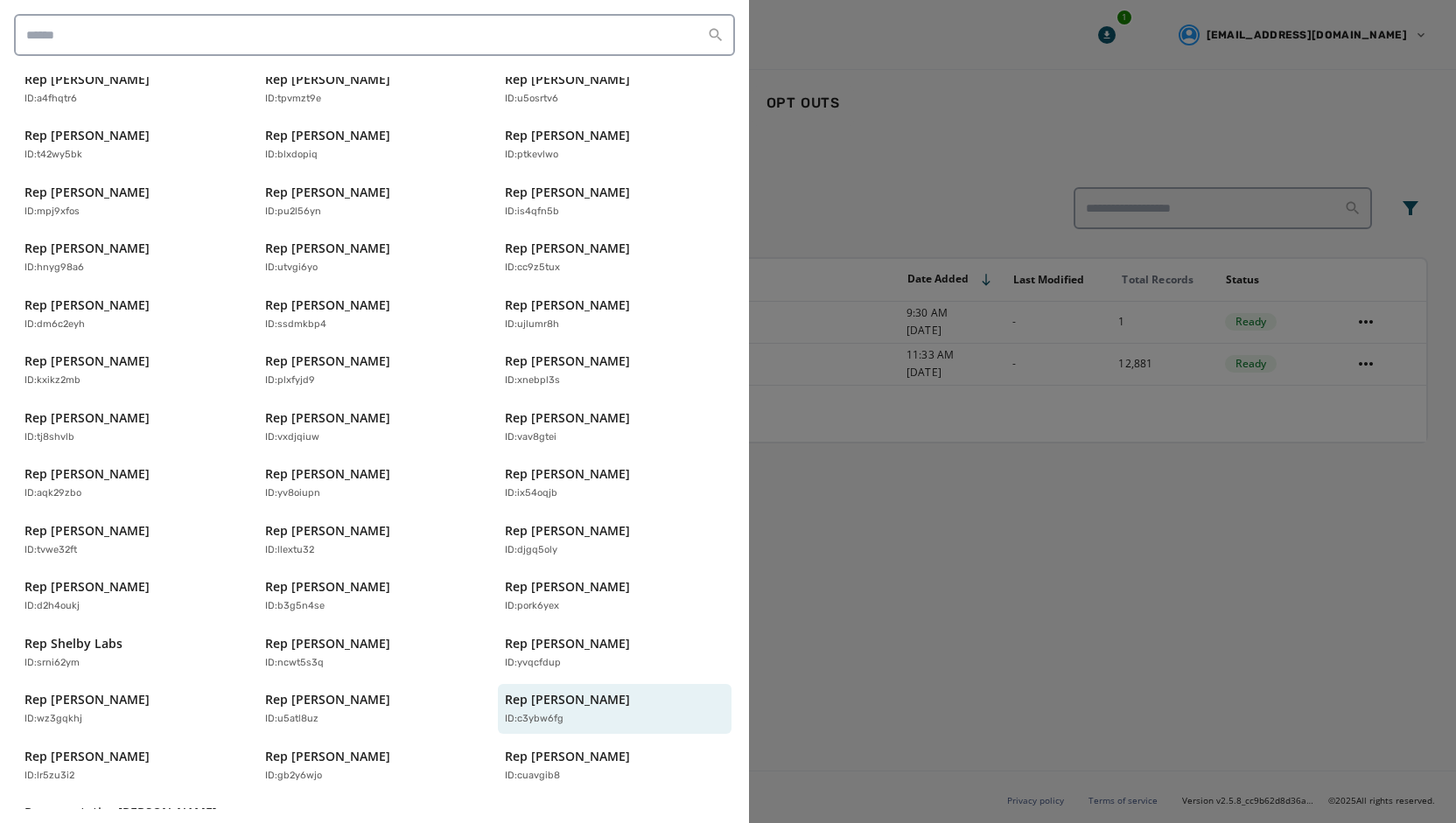
scroll to position [346, 0]
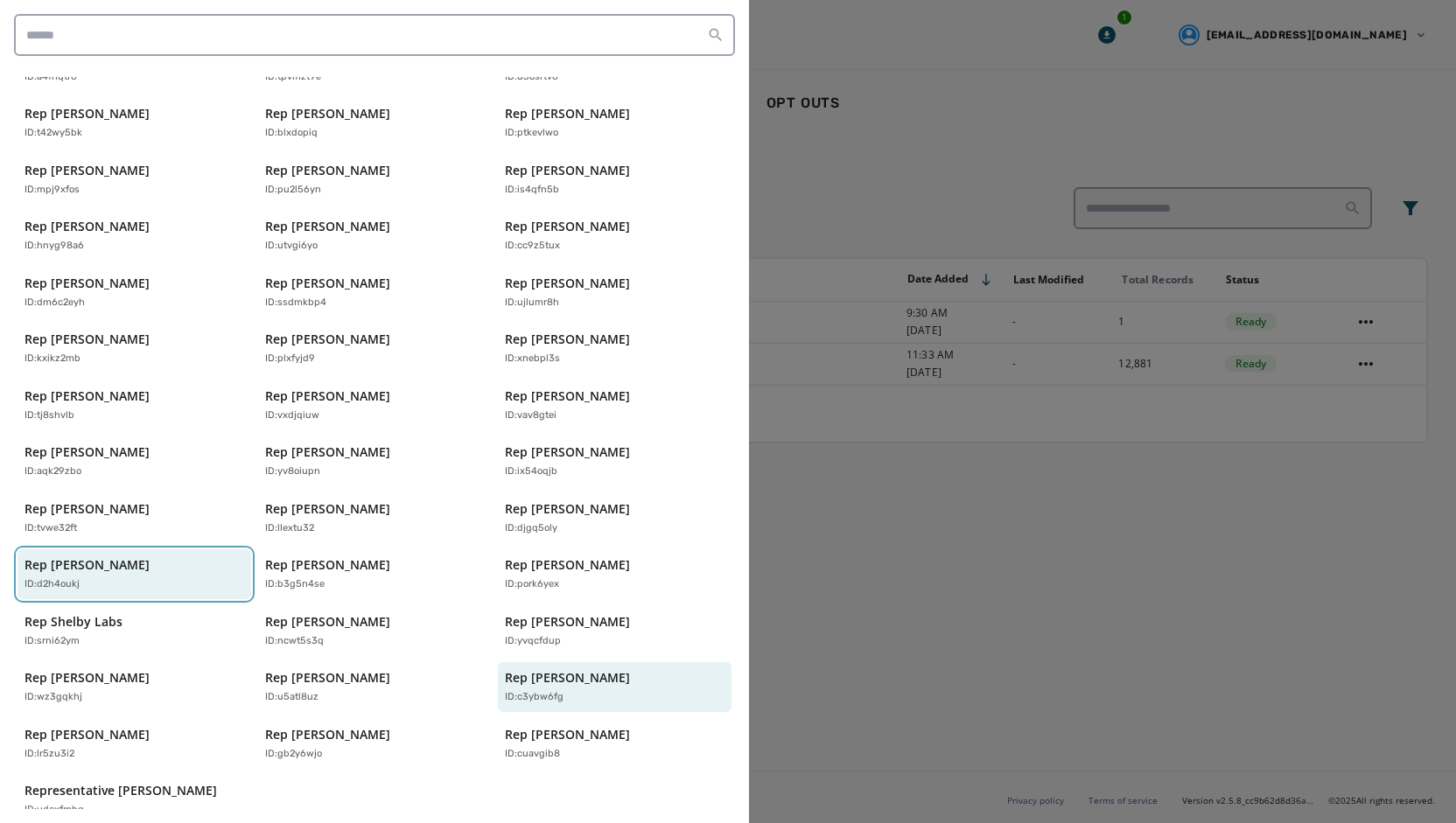
click at [117, 577] on div "ID: d2h4oukj" at bounding box center [125, 584] width 202 height 15
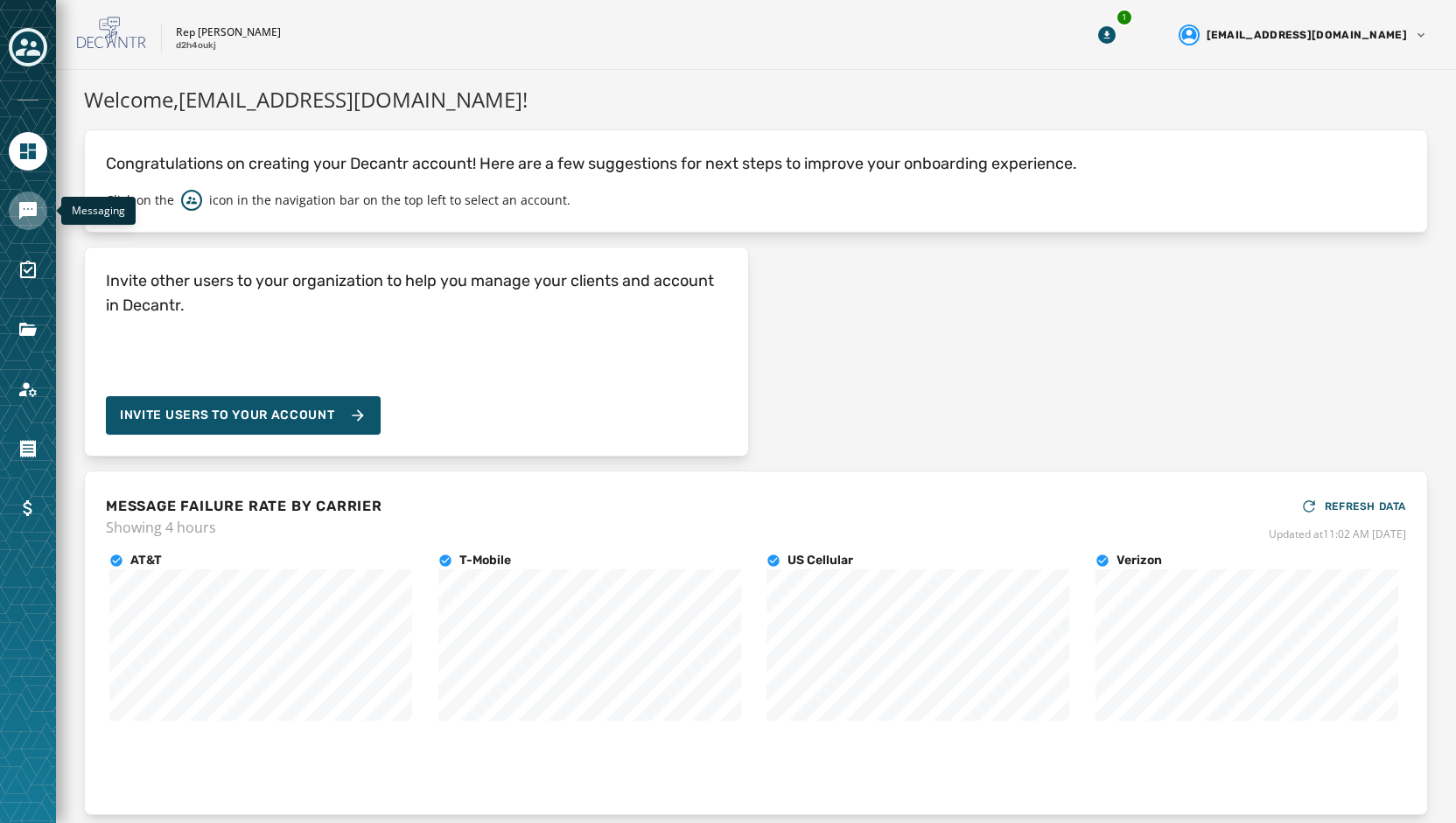
click at [24, 208] on icon "Navigate to Messaging" at bounding box center [28, 211] width 21 height 21
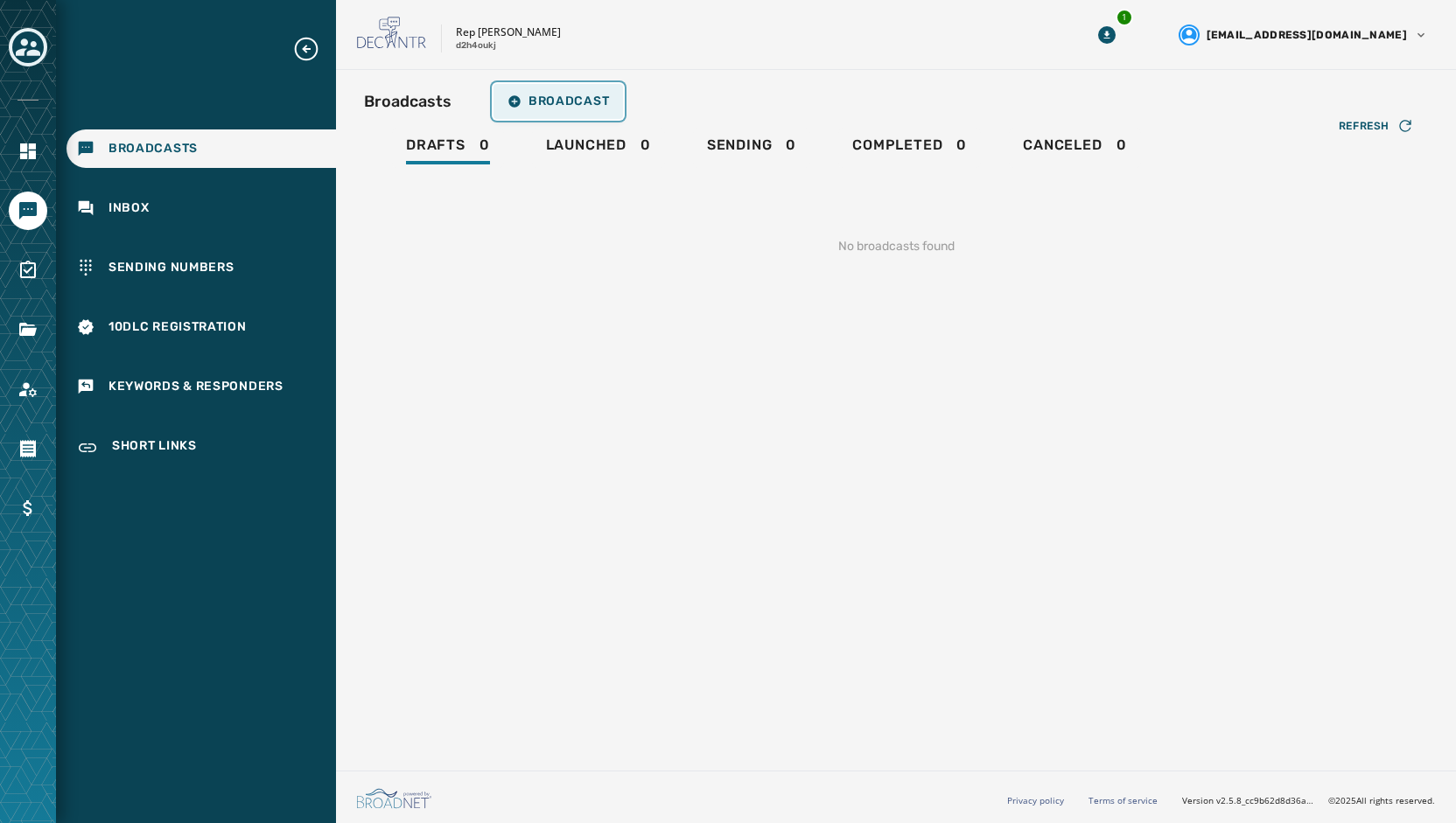
click at [560, 109] on button "Broadcast" at bounding box center [557, 101] width 129 height 35
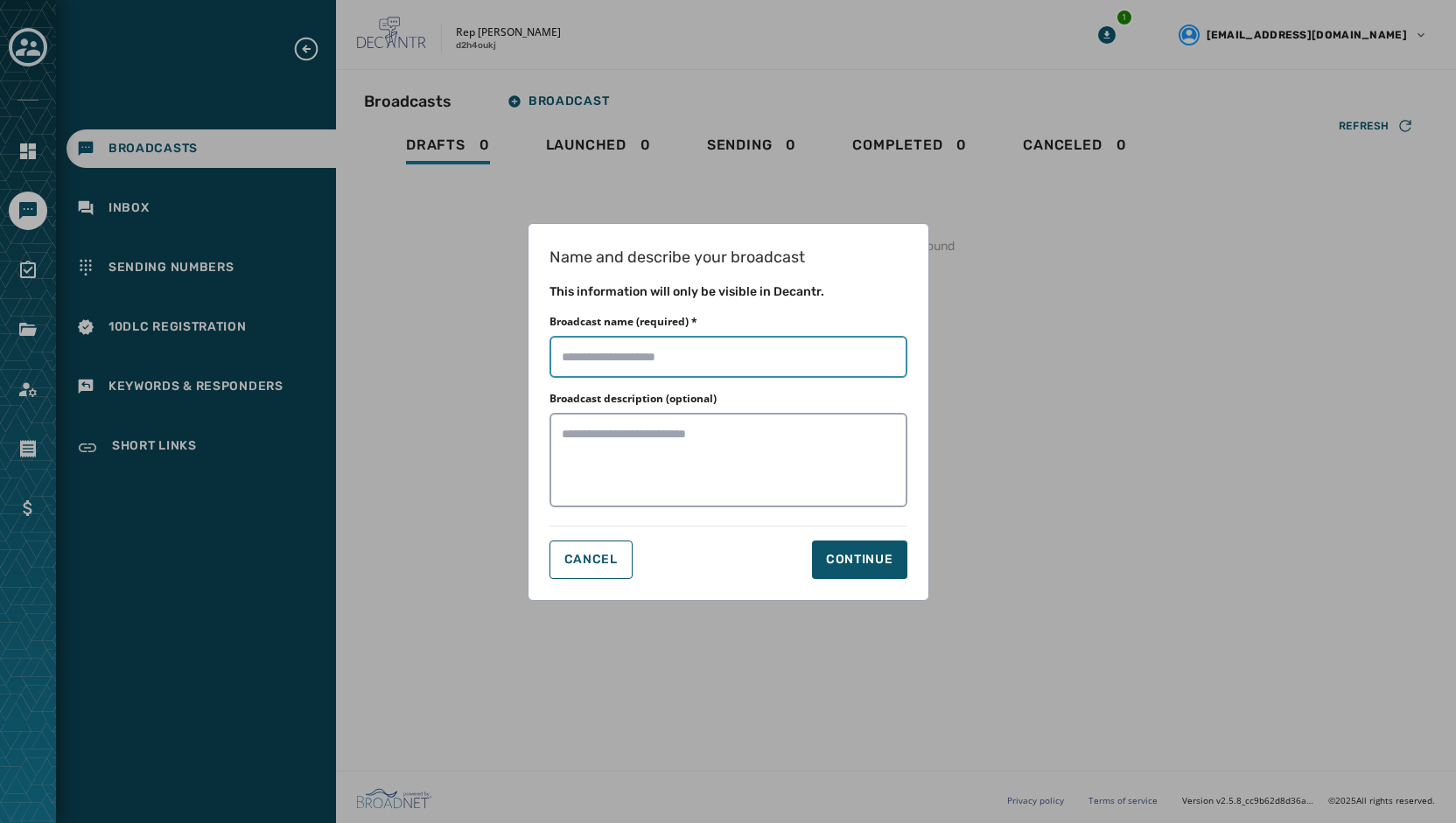
click at [634, 362] on input "Broadcast name (required) *" at bounding box center [728, 357] width 358 height 42
type input "**********"
click at [845, 555] on div "Continue" at bounding box center [859, 559] width 67 height 18
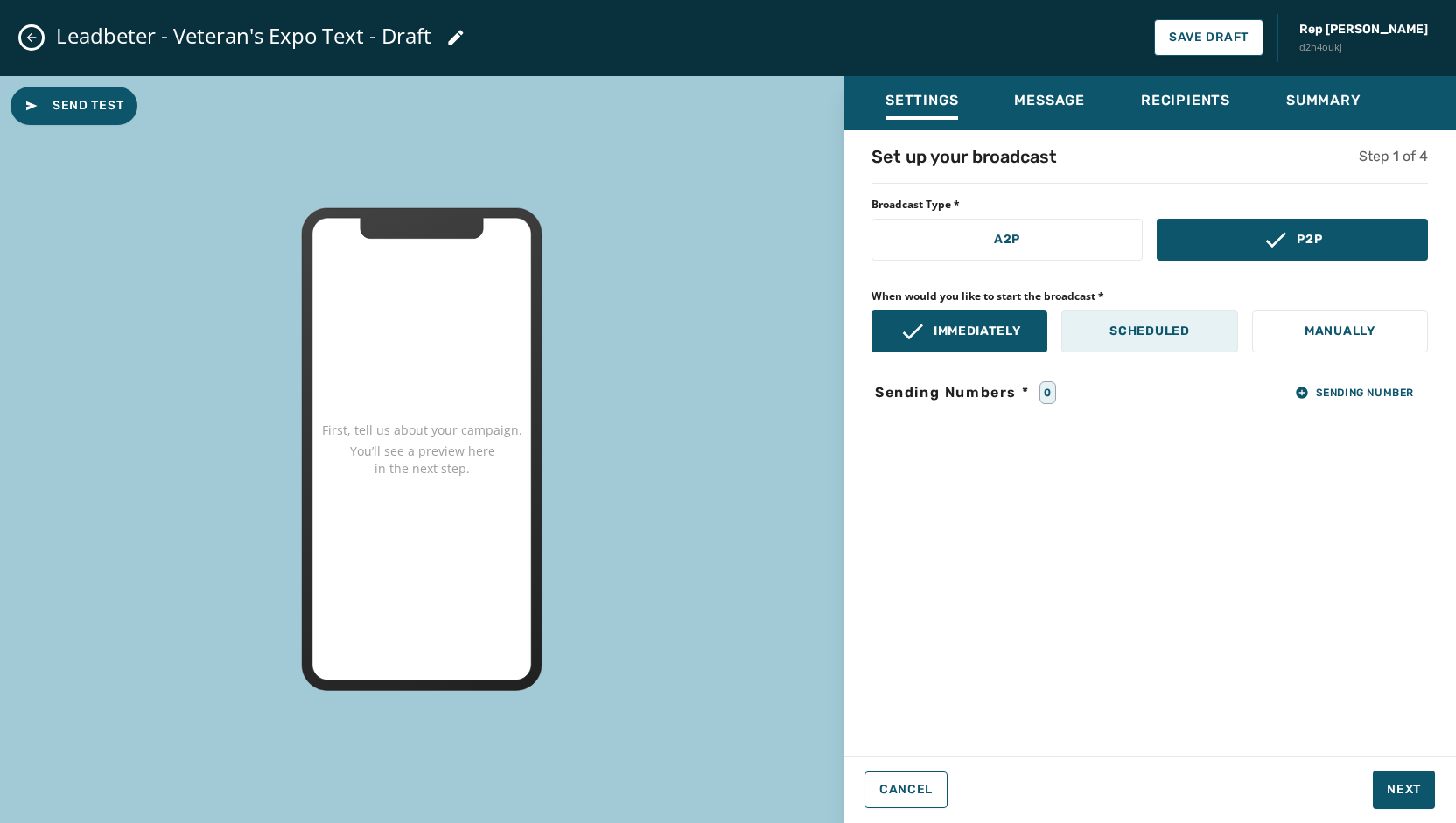
click at [1141, 335] on p "Scheduled" at bounding box center [1149, 331] width 80 height 18
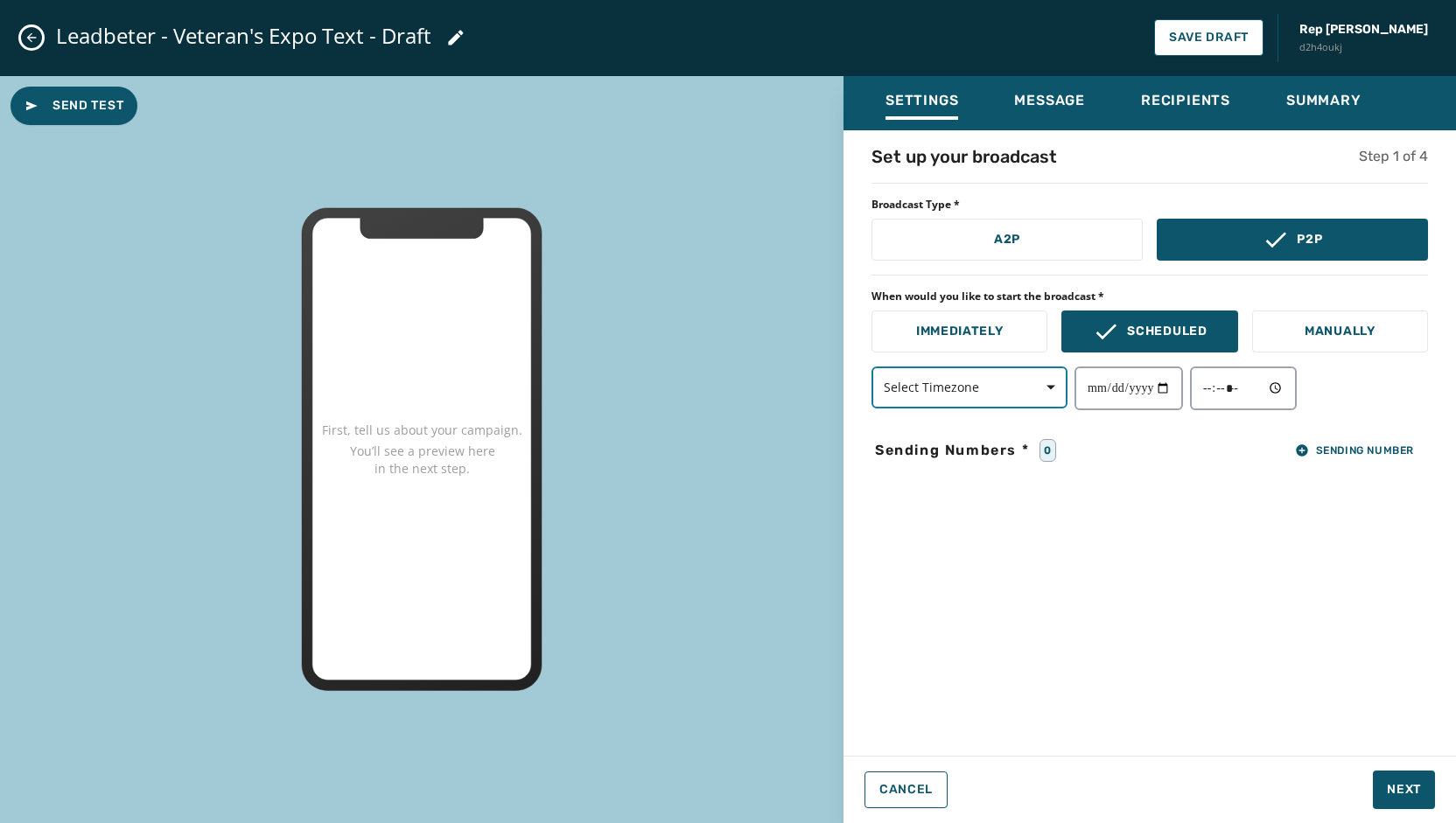
click at [1046, 391] on span "button" at bounding box center [1043, 387] width 42 height 35
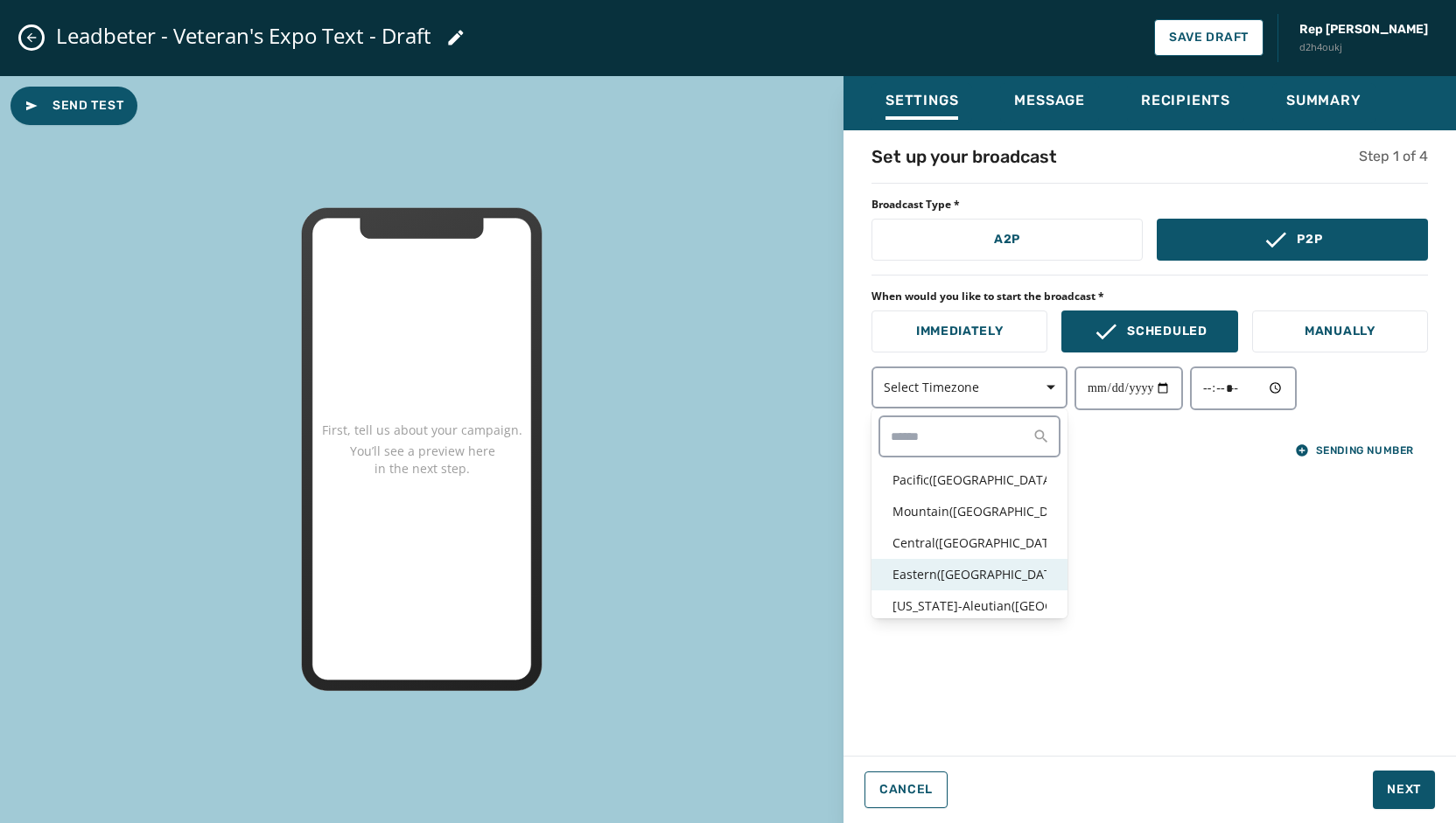
click at [990, 571] on p "Eastern ( [GEOGRAPHIC_DATA] / [GEOGRAPHIC_DATA] )" at bounding box center [969, 574] width 154 height 18
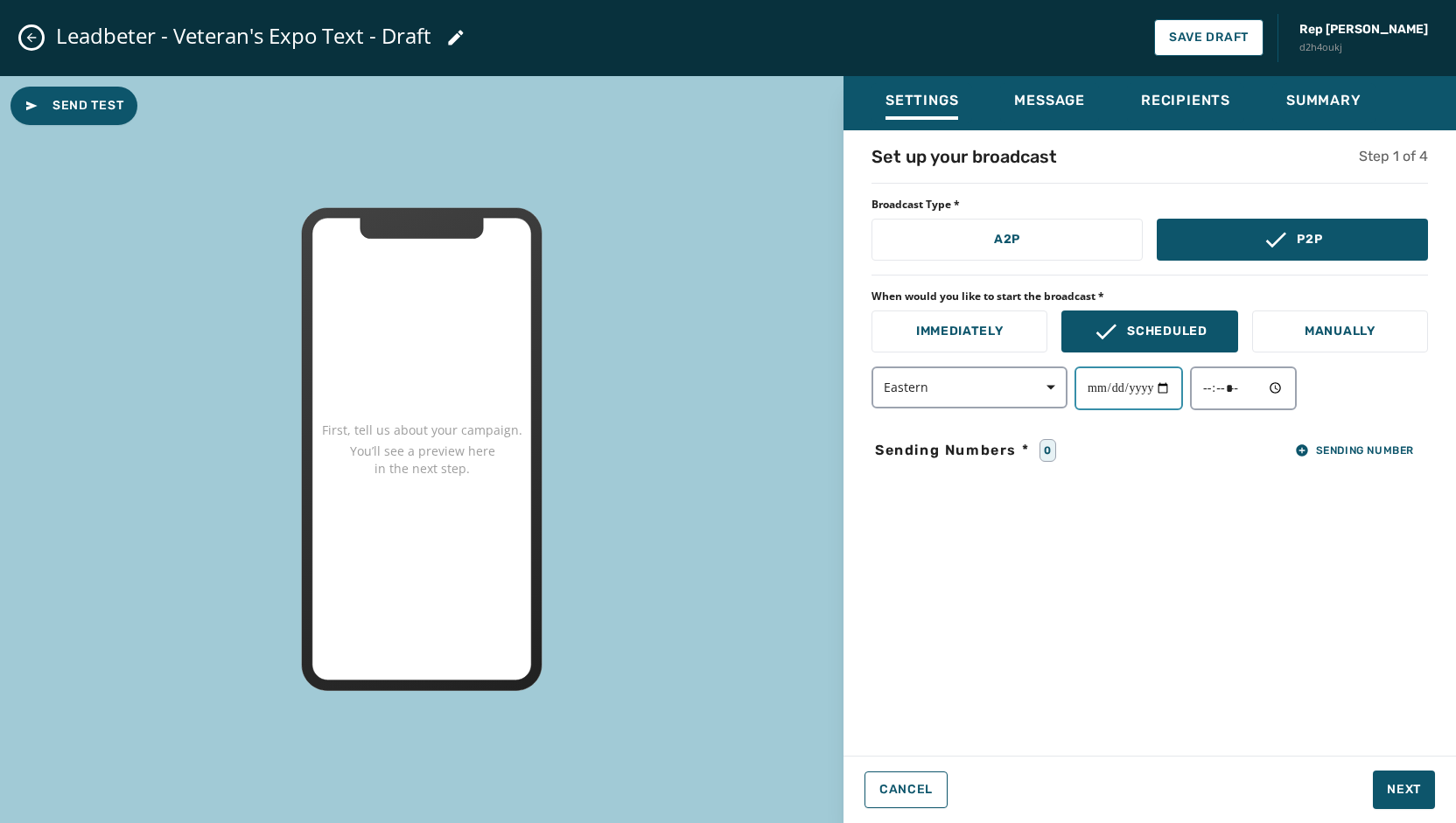
click at [1172, 381] on input "date" at bounding box center [1128, 387] width 109 height 44
type input "**********"
click at [1288, 393] on input "time" at bounding box center [1242, 387] width 107 height 44
click at [1411, 642] on div "**********" at bounding box center [1149, 438] width 612 height 587
click at [1366, 452] on span "Sending Number" at bounding box center [1354, 450] width 119 height 14
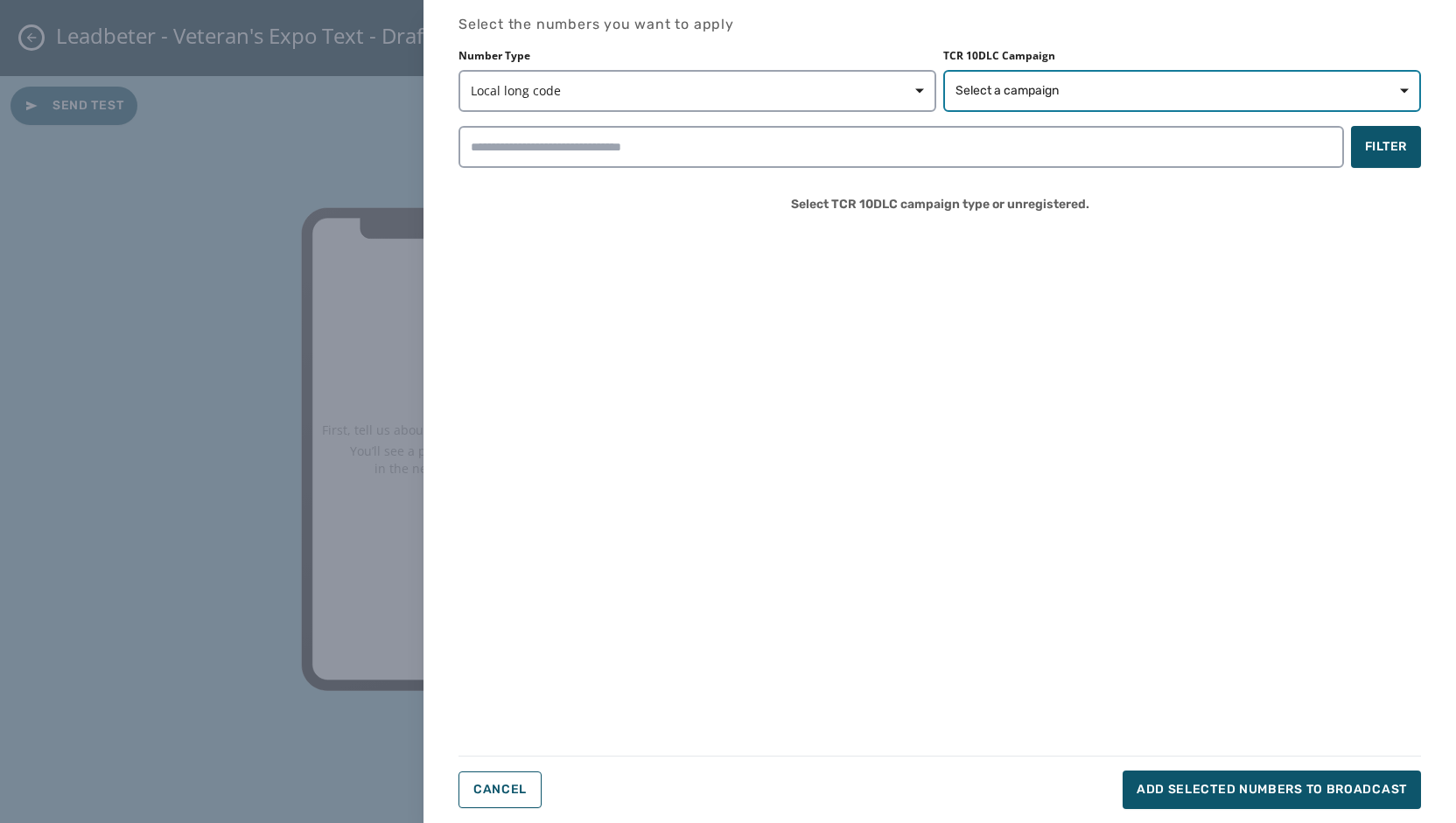
click at [1244, 98] on span "Select a campaign" at bounding box center [1182, 90] width 453 height 18
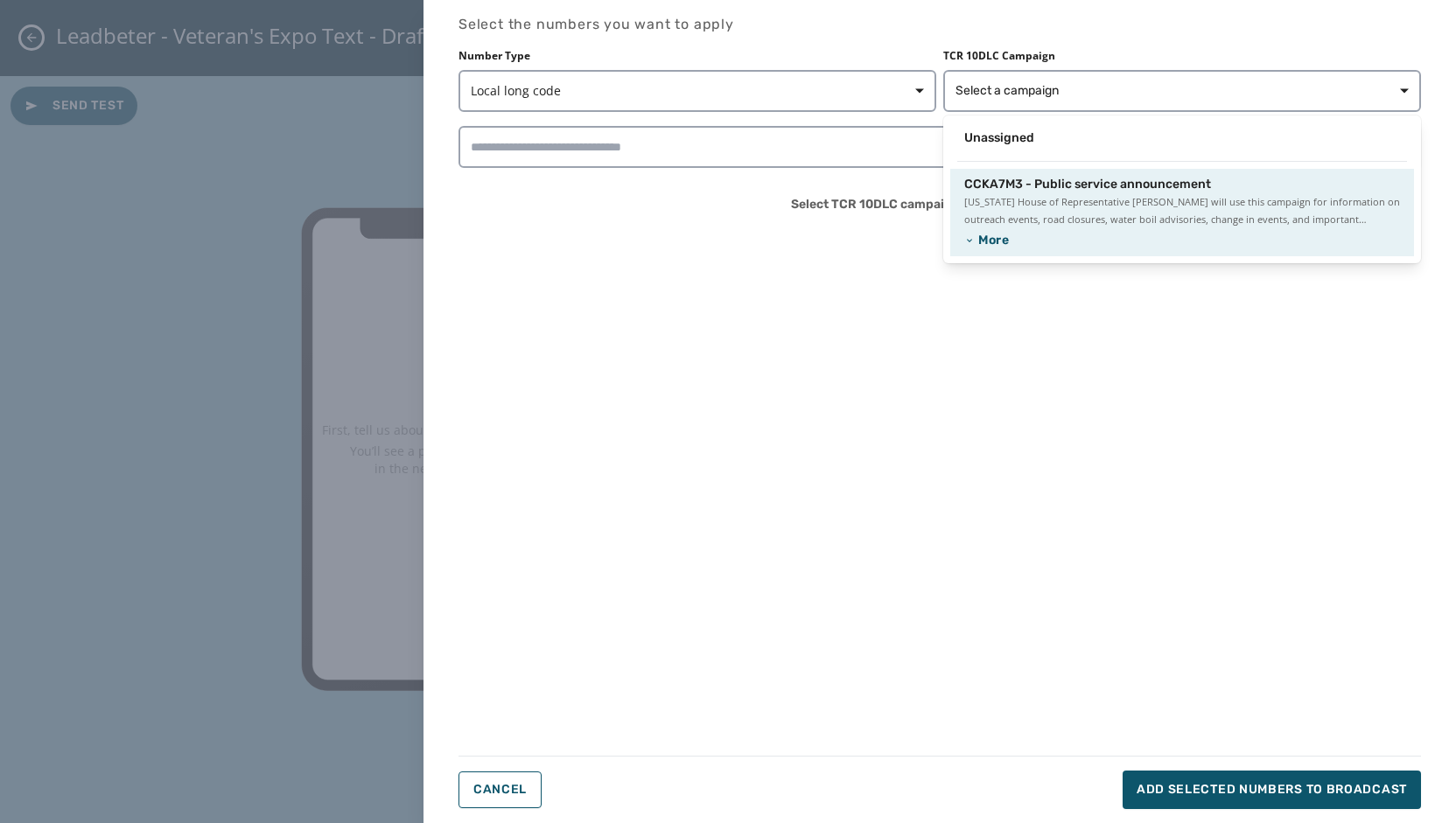
click at [1193, 169] on div "CCKA7M3 - Public service announcement [US_STATE] House of Representative [PERSO…" at bounding box center [1181, 213] width 464 height 87
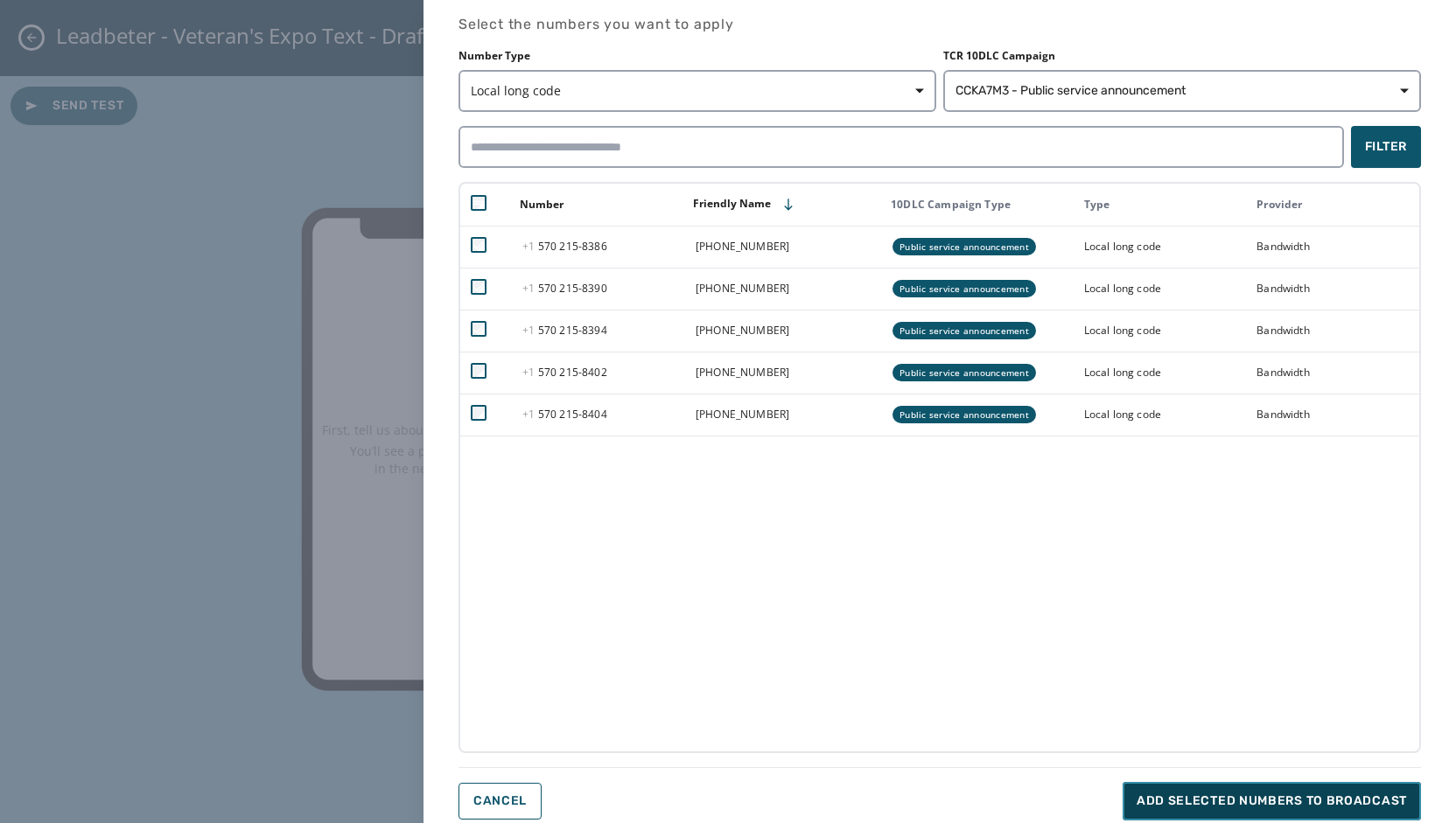
click at [1257, 796] on span "Add selected numbers to broadcast" at bounding box center [1271, 801] width 270 height 18
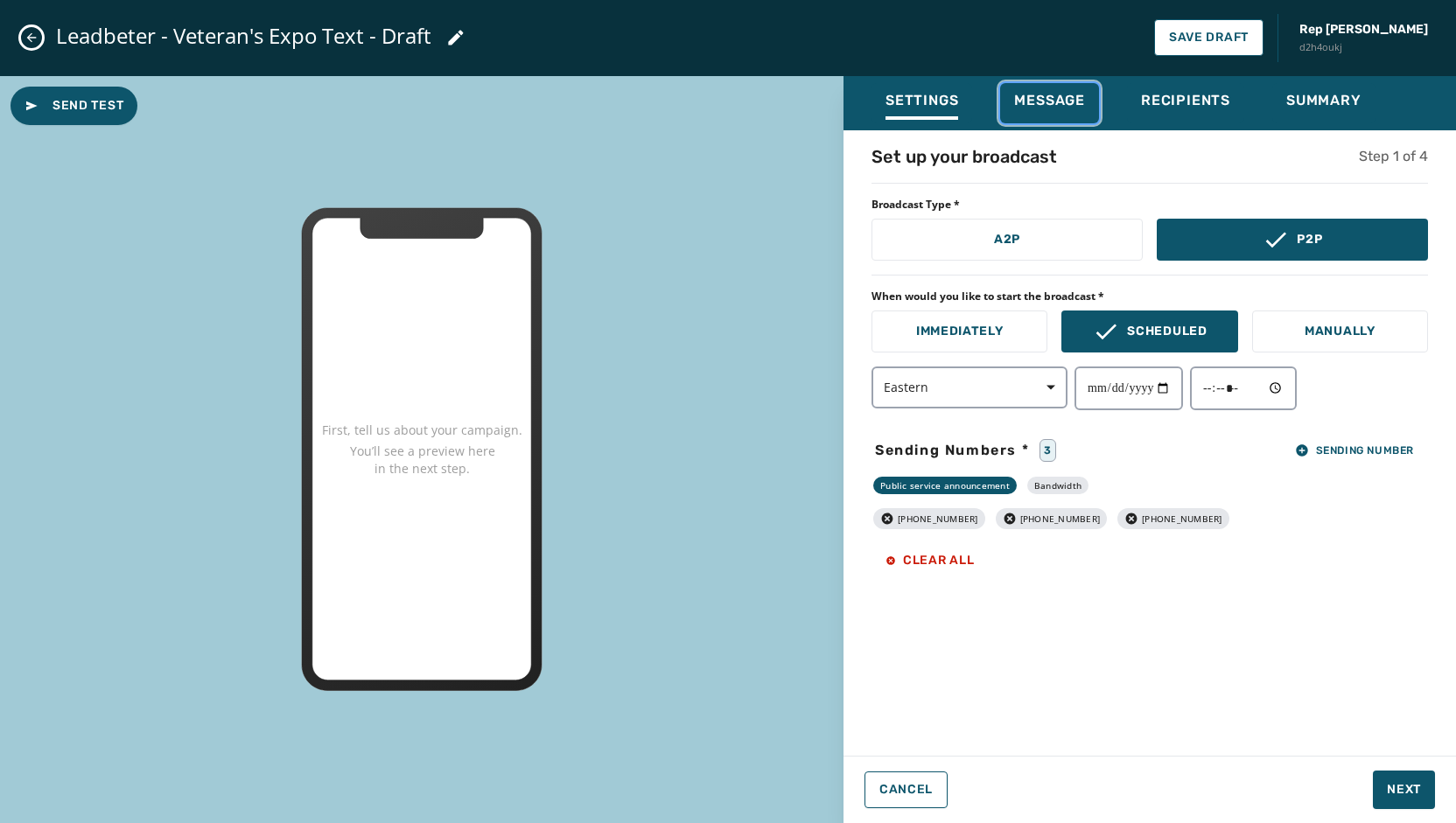
click at [1082, 109] on span "Message" at bounding box center [1049, 100] width 71 height 18
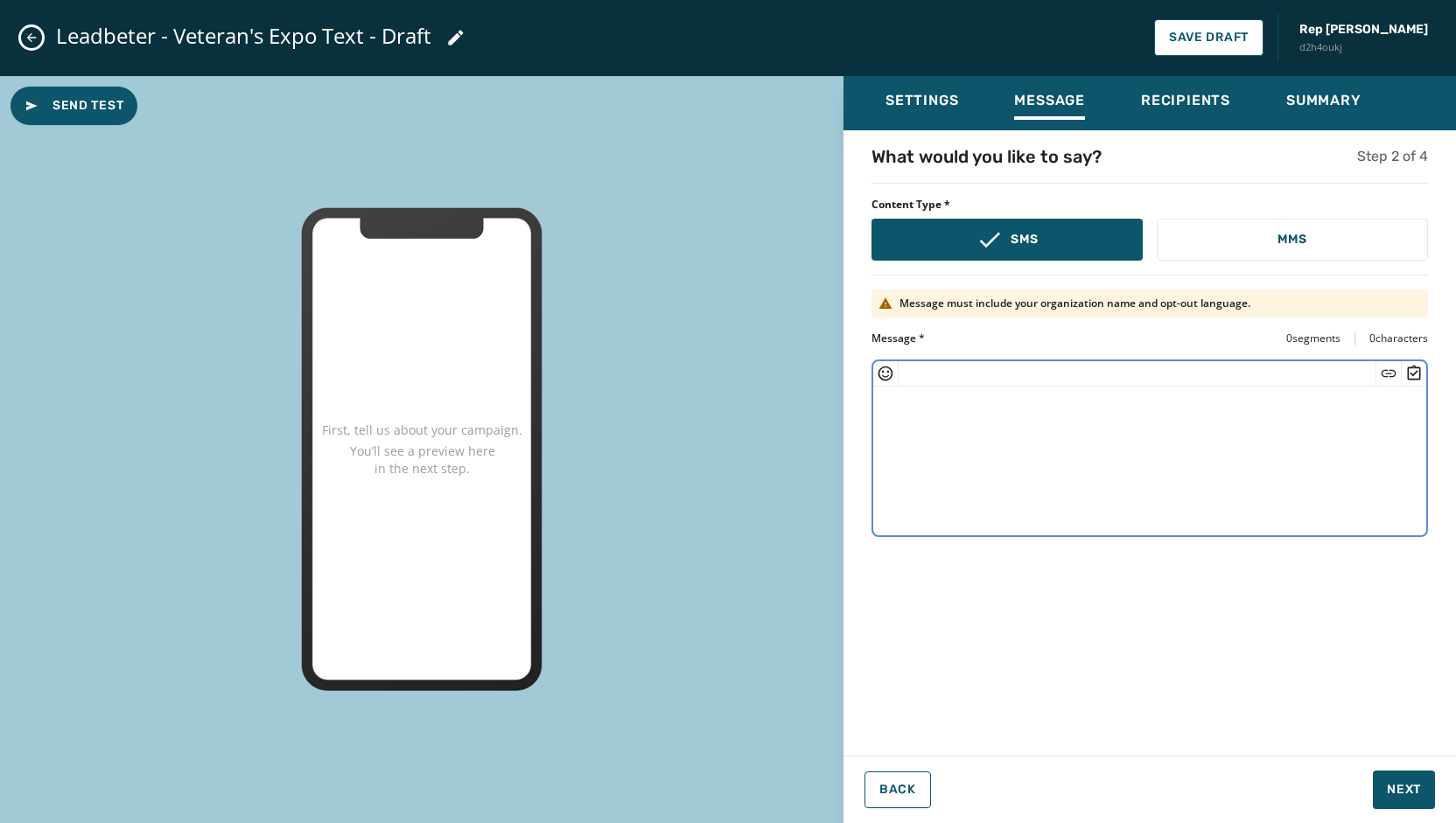
click at [943, 386] on textarea at bounding box center [1149, 458] width 553 height 143
paste textarea "**********"
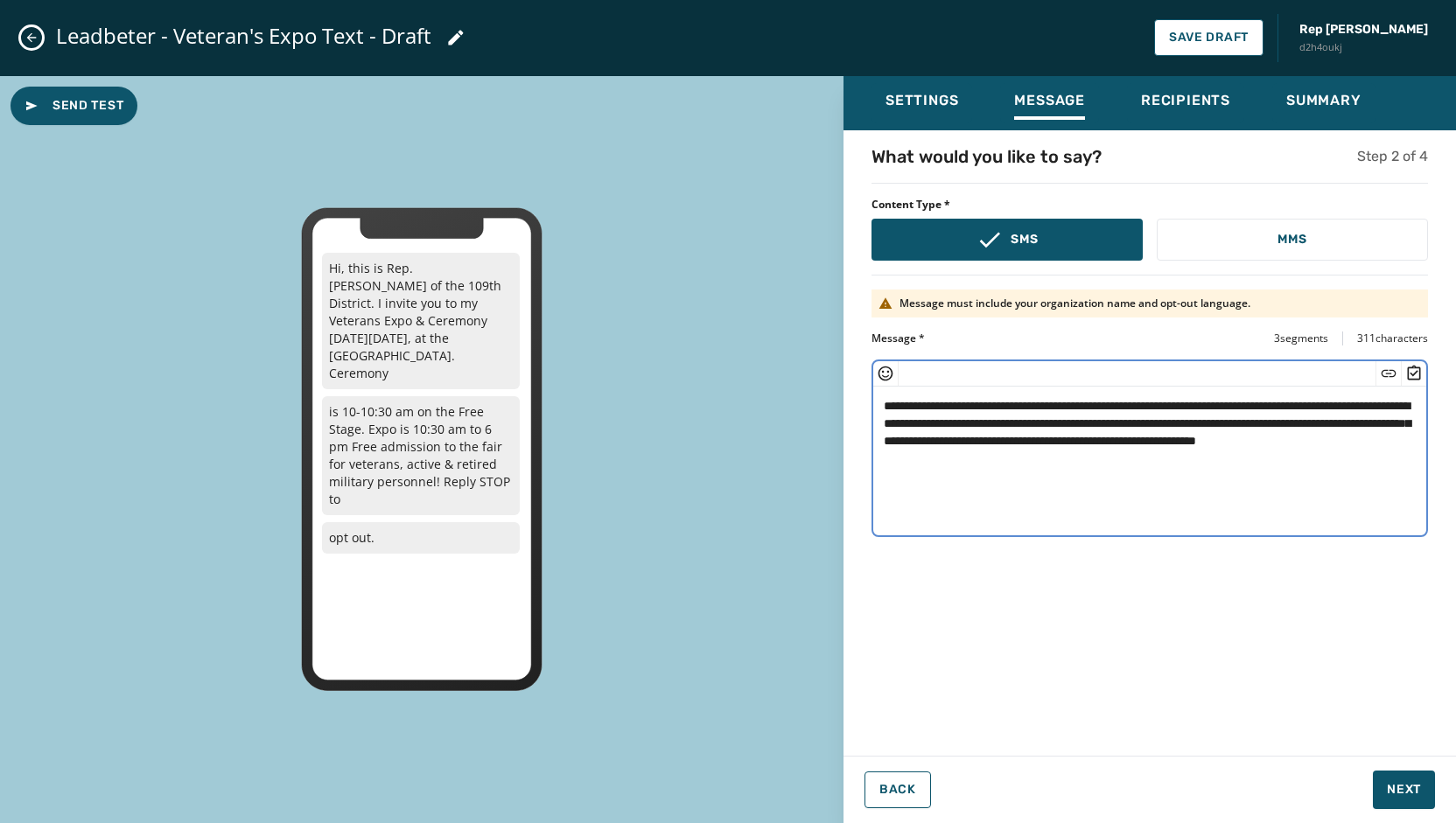
click at [1193, 466] on textarea "**********" at bounding box center [1149, 458] width 553 height 143
type textarea "**********"
click at [42, 389] on div "Send Test Hi, this is Rep. [PERSON_NAME] of the 109th District. I invite you to…" at bounding box center [422, 450] width 844 height 748
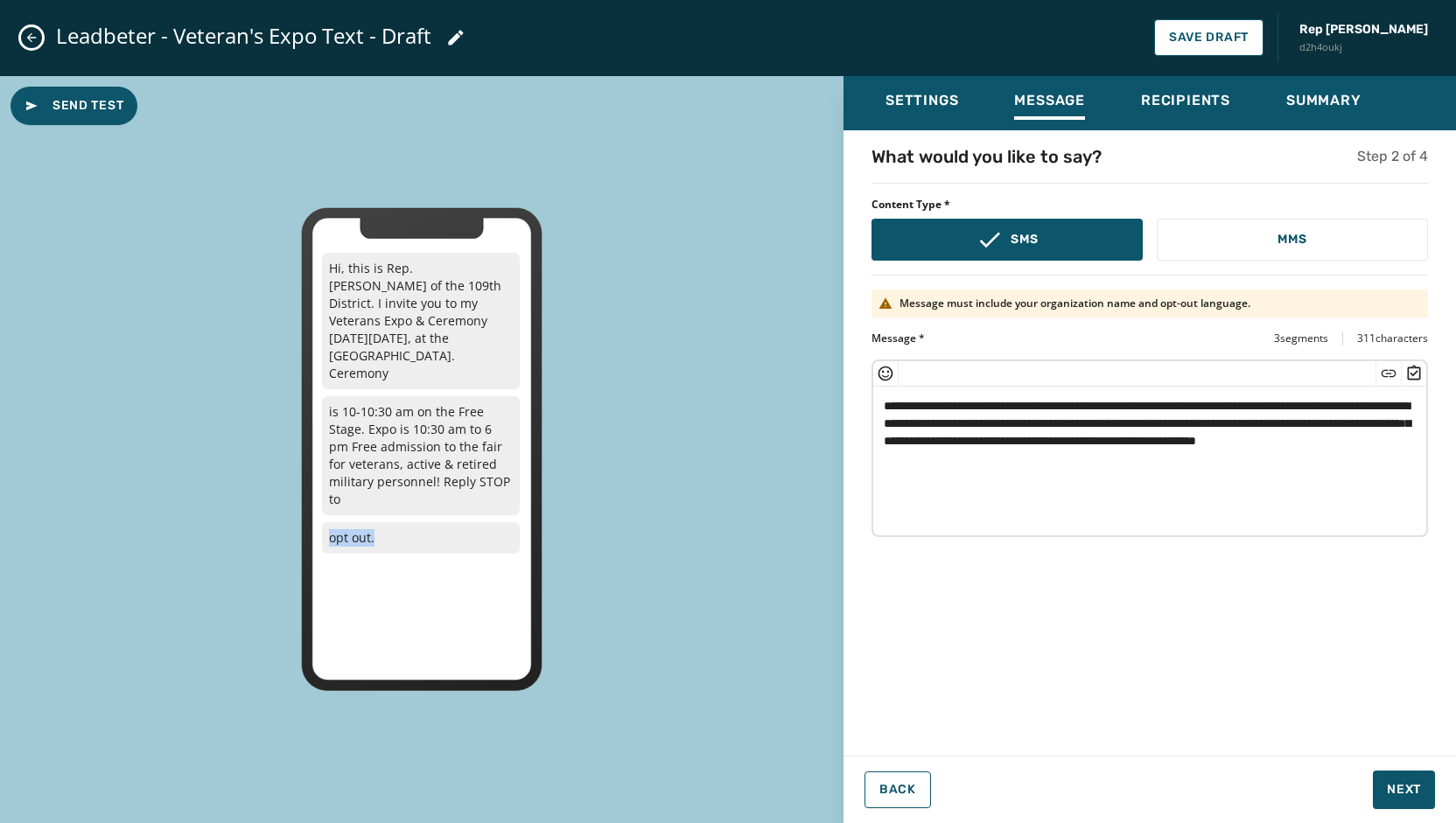
drag, startPoint x: 376, startPoint y: 501, endPoint x: 327, endPoint y: 501, distance: 49.0
click at [327, 522] on p "opt out." at bounding box center [420, 538] width 198 height 32
copy p "opt out."
click at [694, 364] on div "Send Test Hi, this is Rep. [PERSON_NAME] of the 109th District. I invite you to…" at bounding box center [422, 450] width 844 height 748
click at [38, 43] on button "Close admin drawer" at bounding box center [32, 37] width 21 height 21
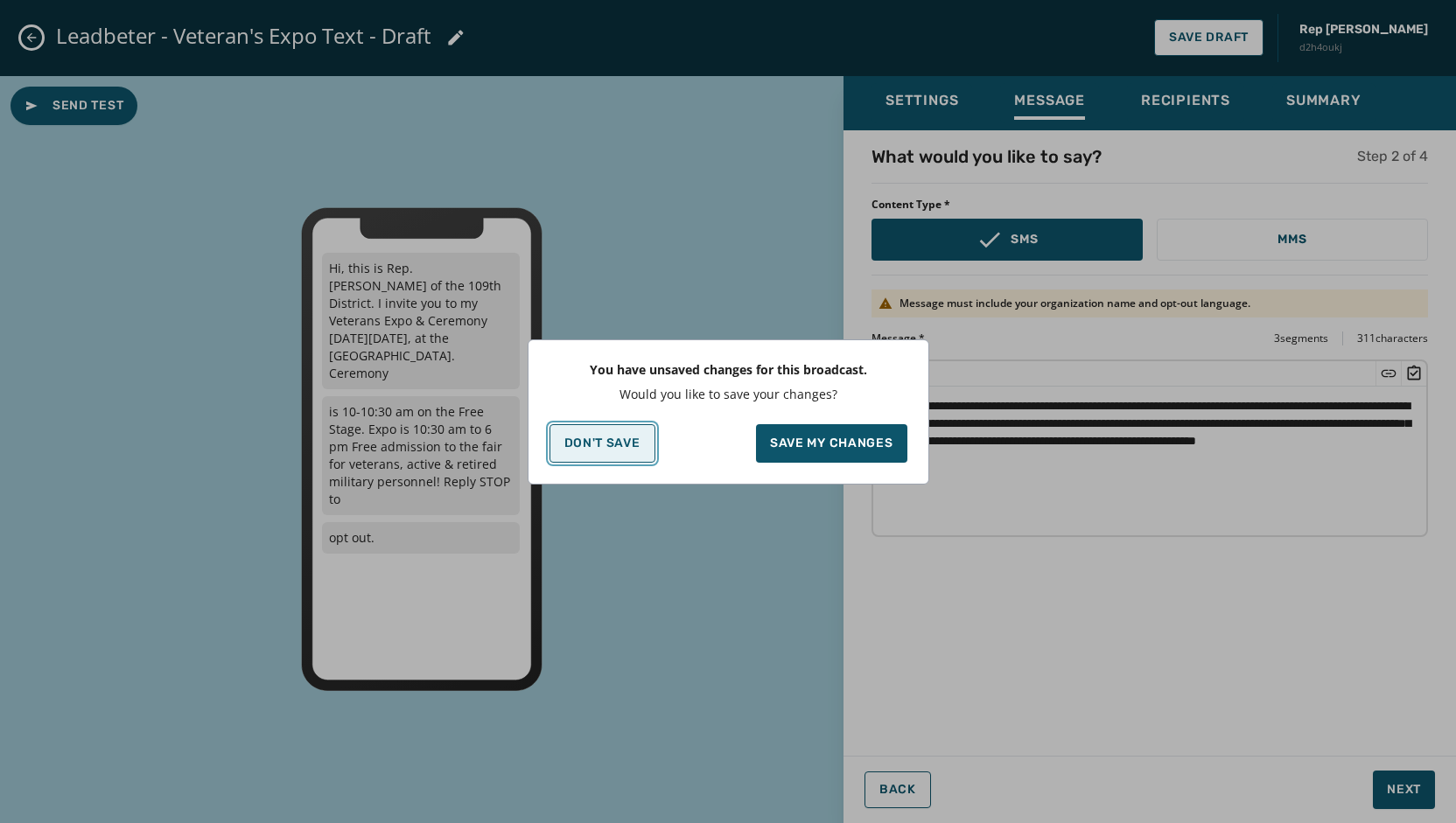
click at [583, 451] on button "Don't Save" at bounding box center [602, 443] width 106 height 38
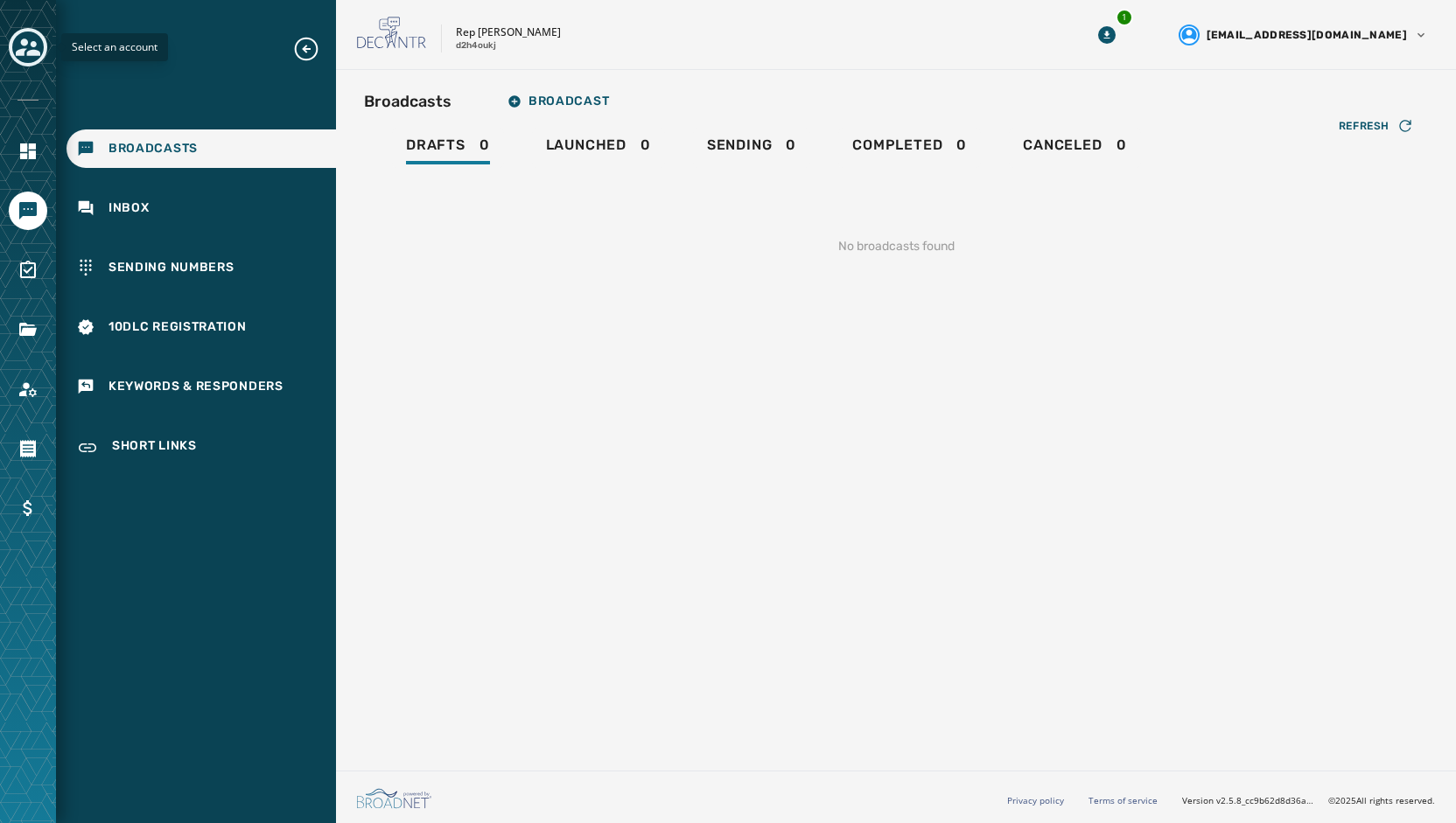
click at [29, 40] on icon "Toggle account select drawer" at bounding box center [28, 47] width 24 height 24
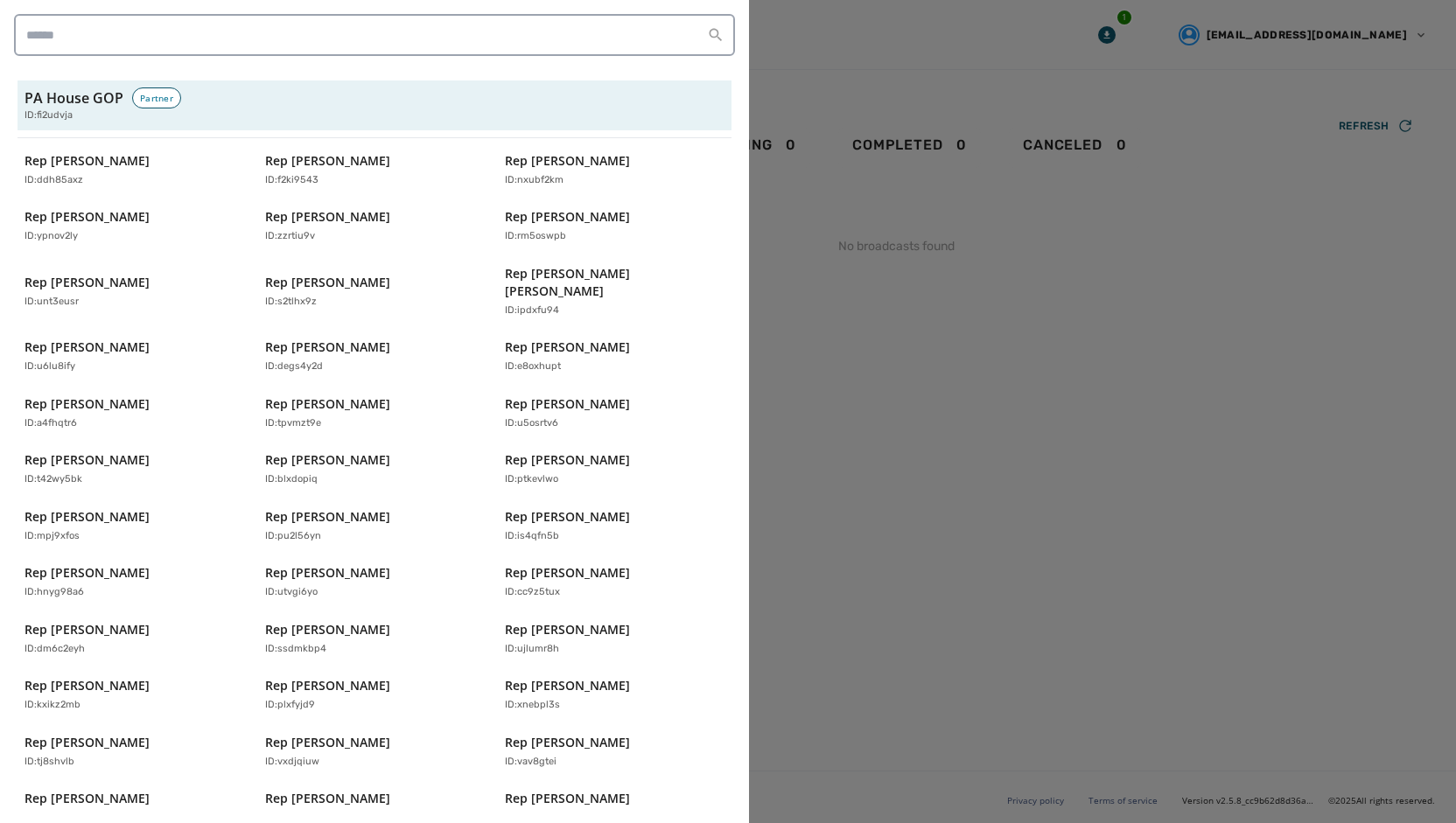
click at [1012, 389] on div at bounding box center [728, 412] width 1456 height 823
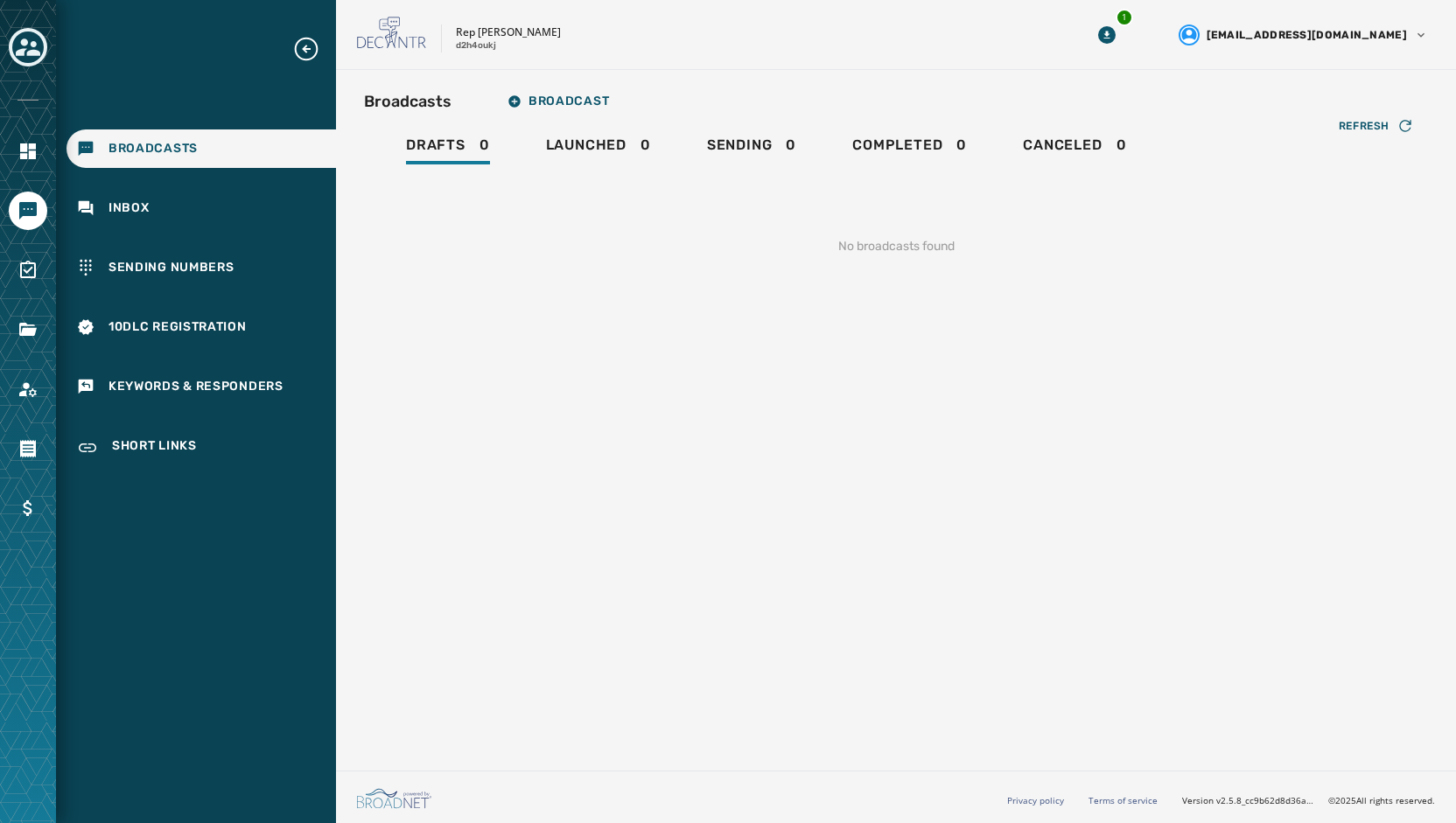
click at [44, 52] on button "Toggle account select drawer" at bounding box center [27, 46] width 38 height 38
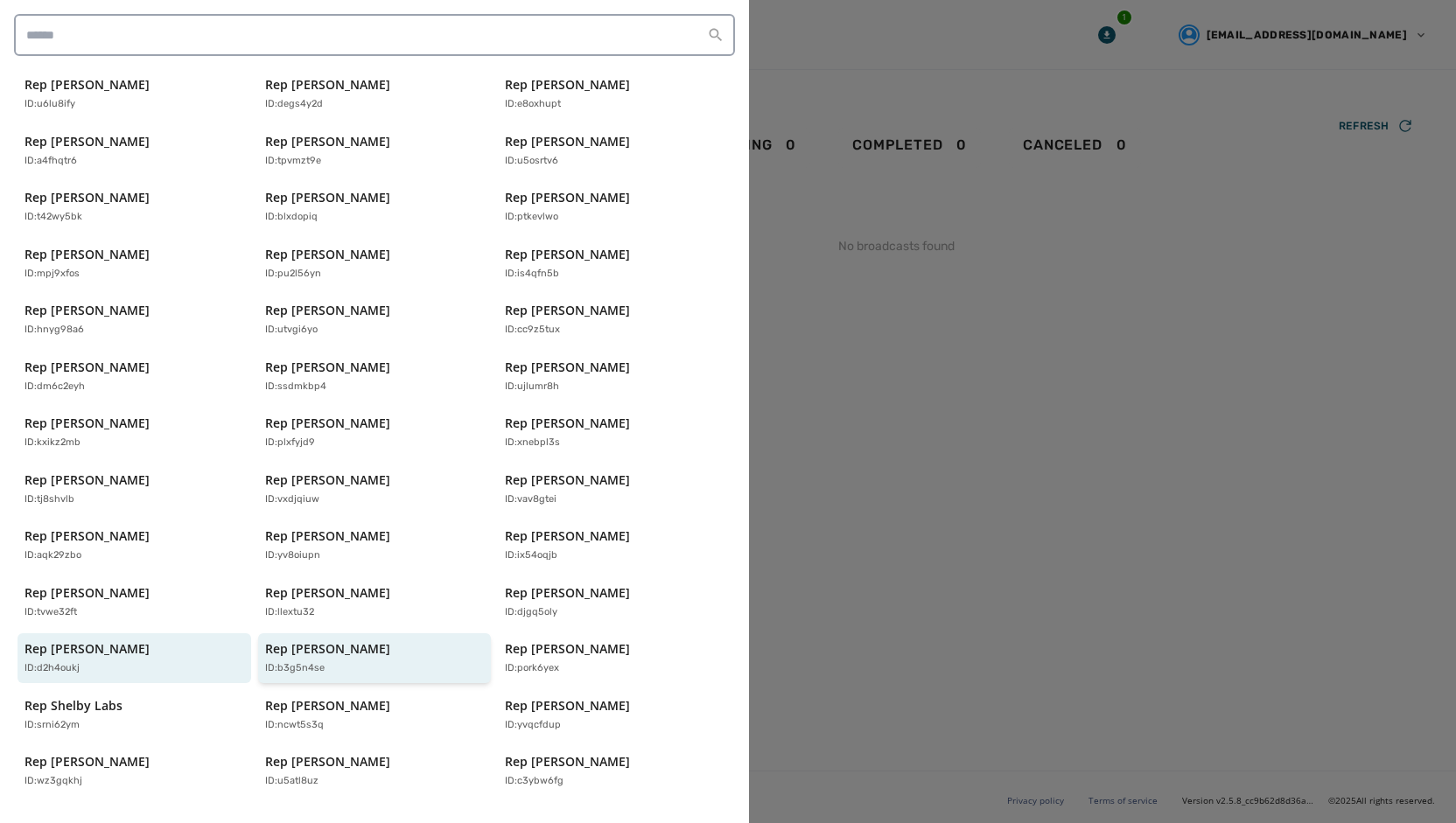
scroll to position [346, 0]
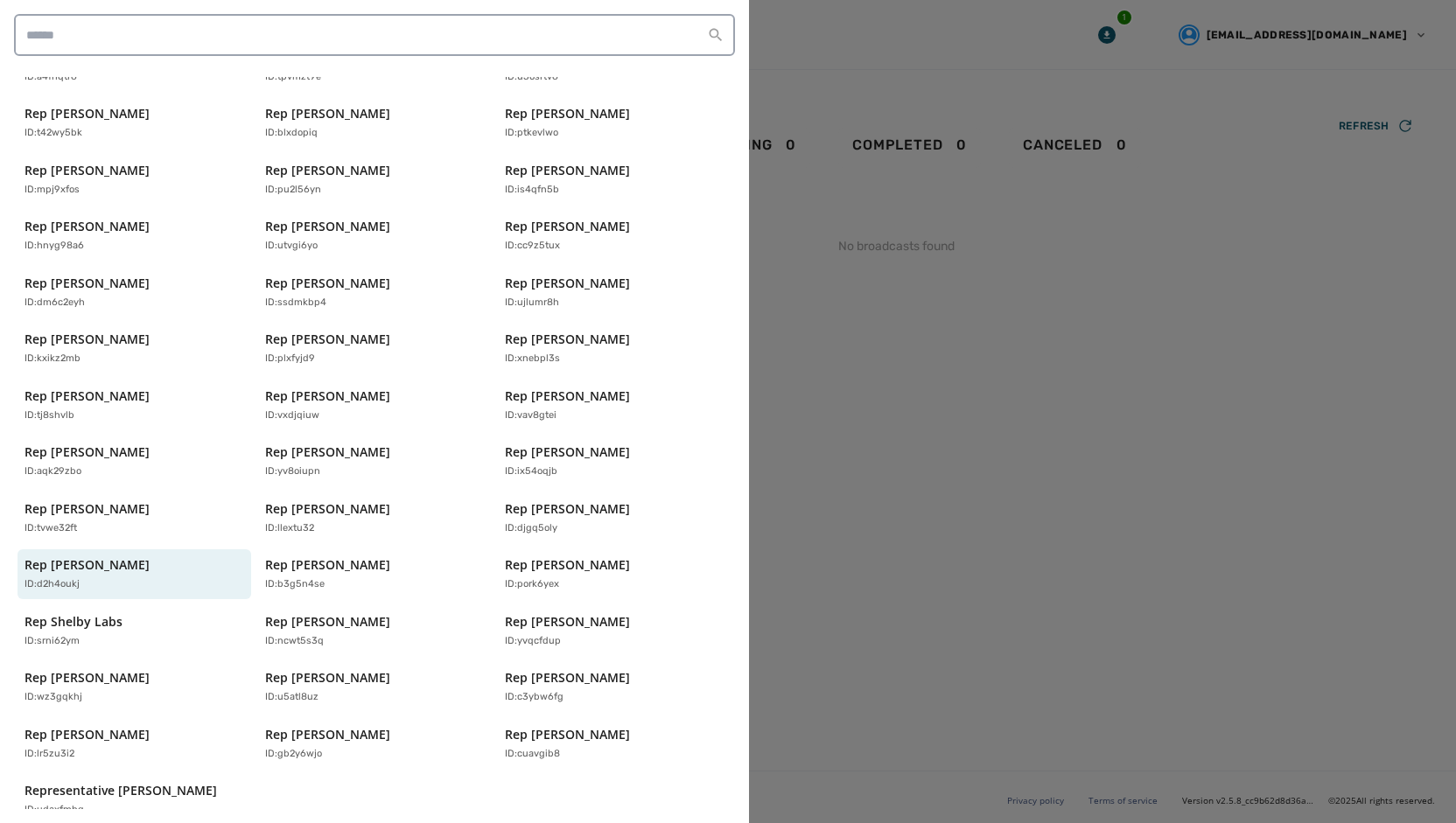
click at [586, 637] on div "Rep [PERSON_NAME] ID: ddh85axz Rep [PERSON_NAME] ID: f2ki9543 Rep [PERSON_NAME]…" at bounding box center [374, 311] width 714 height 1025
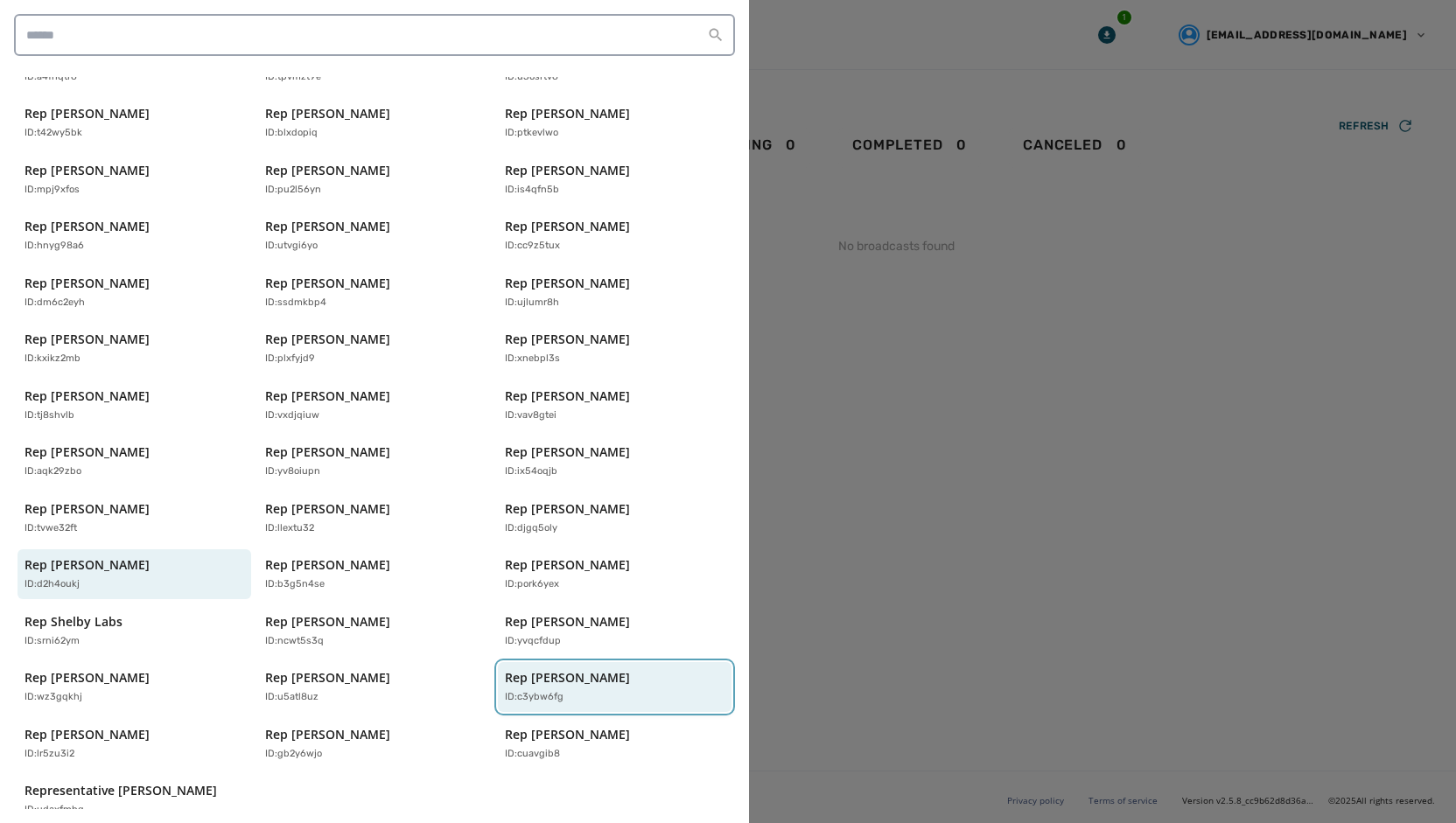
click at [573, 690] on div "ID: c3ybw6fg" at bounding box center [605, 698] width 202 height 15
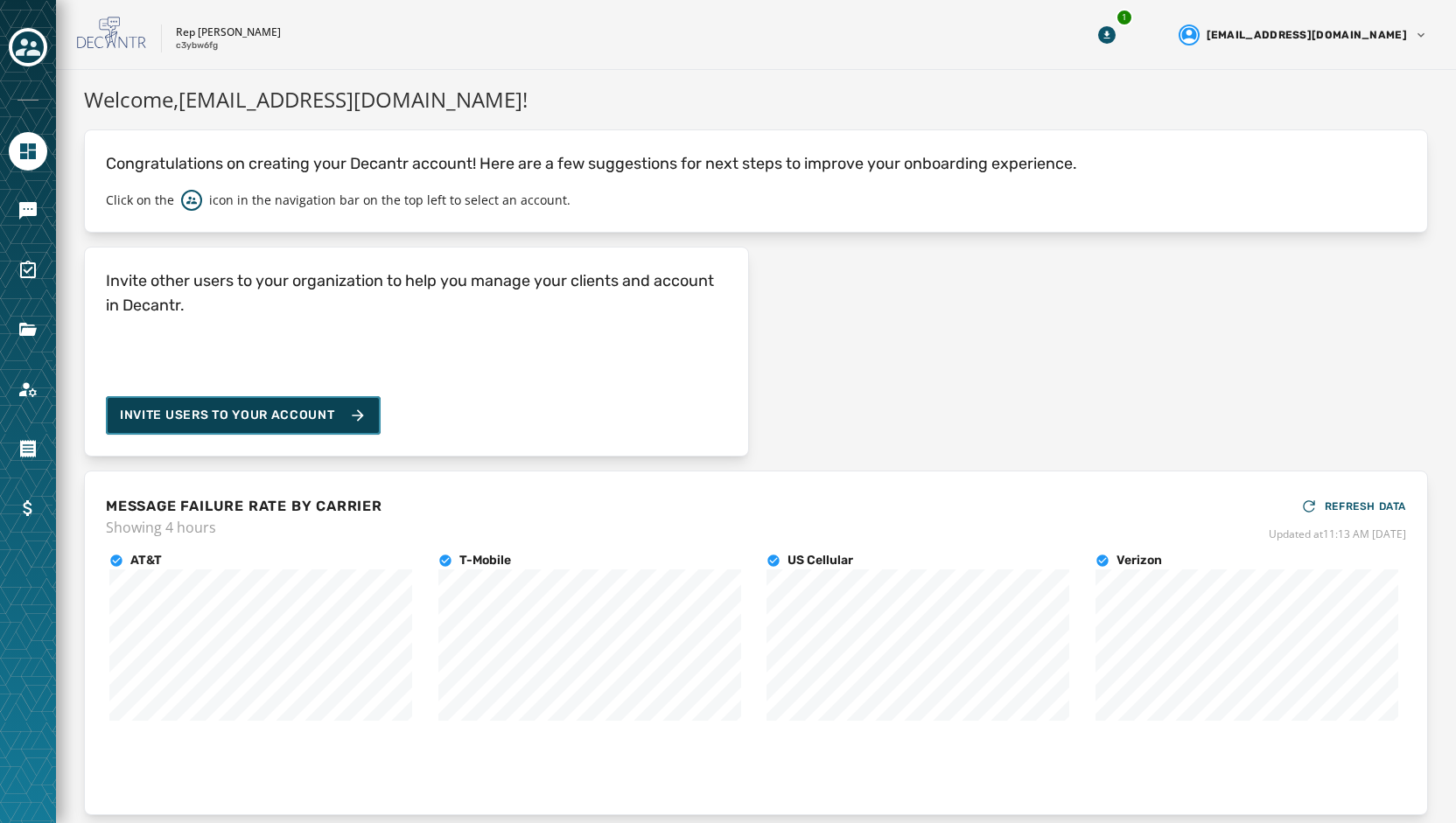
click at [190, 401] on button "Invite Users to your account" at bounding box center [243, 414] width 275 height 38
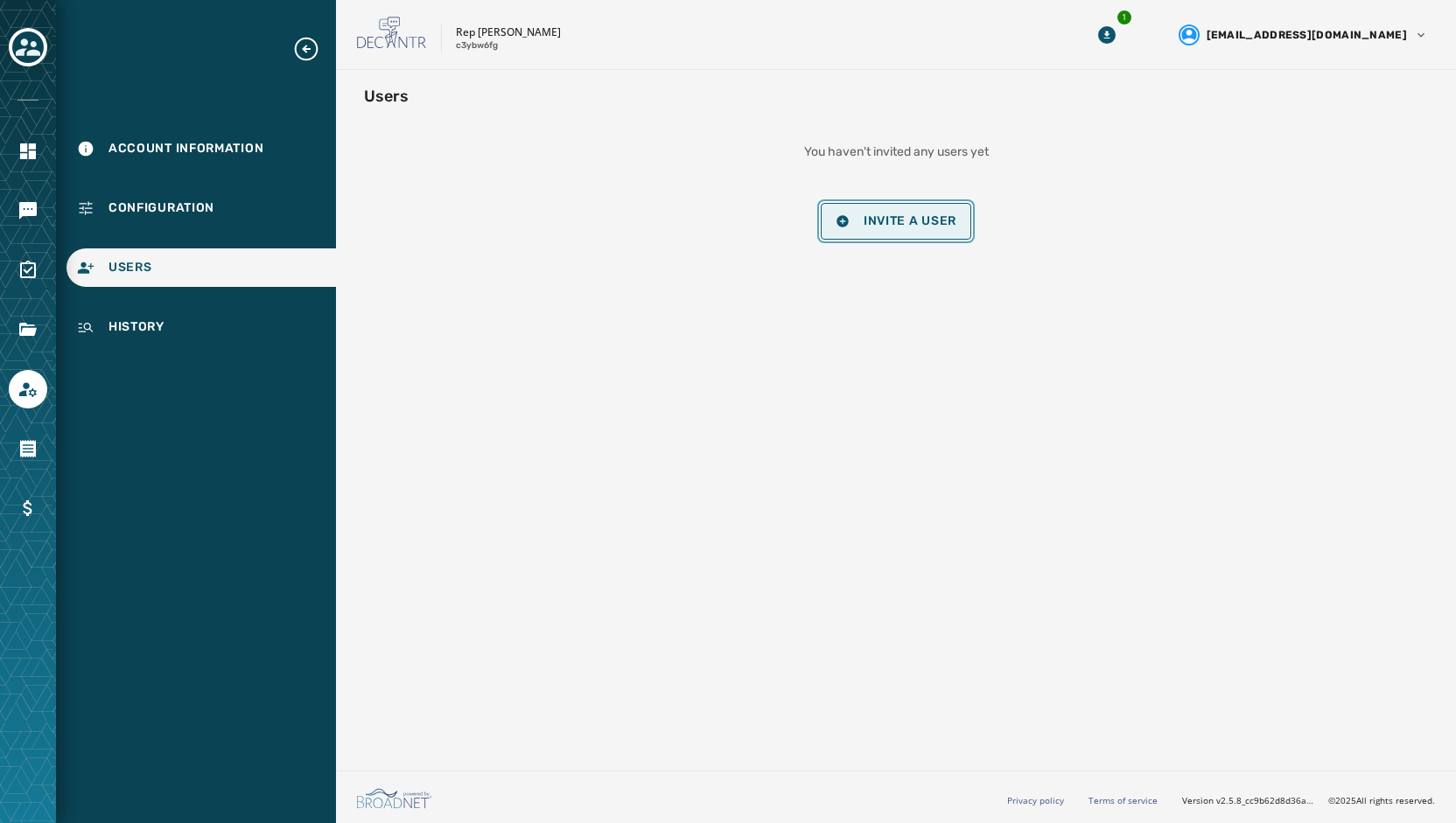
click at [901, 216] on span "Invite a User" at bounding box center [910, 221] width 93 height 14
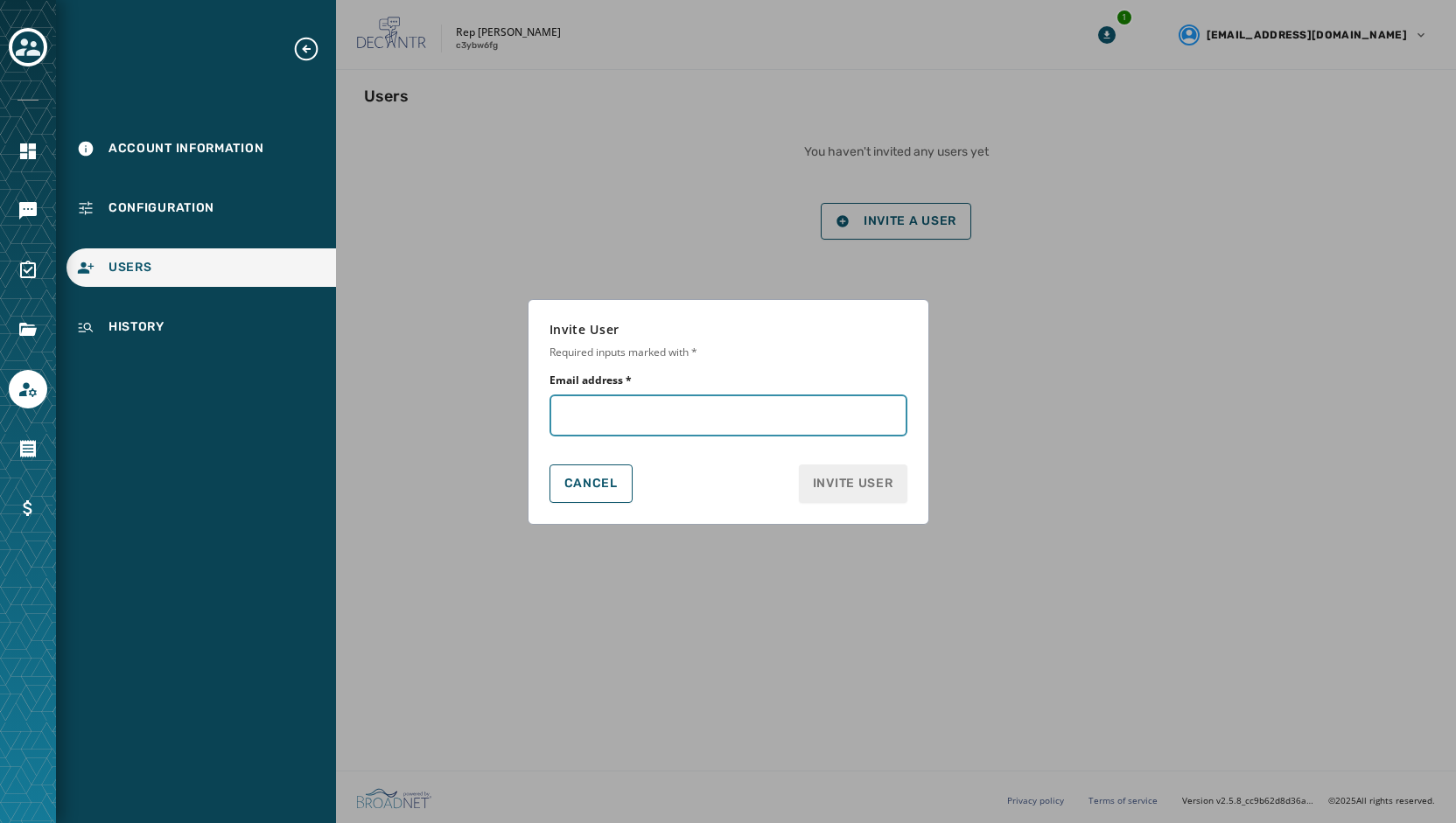
click at [574, 412] on input "Email address *" at bounding box center [728, 415] width 358 height 42
paste input "**********"
type input "**********"
click at [686, 478] on div "Cancel Invite User" at bounding box center [728, 483] width 358 height 38
click at [838, 486] on span "Invite User" at bounding box center [853, 483] width 81 height 18
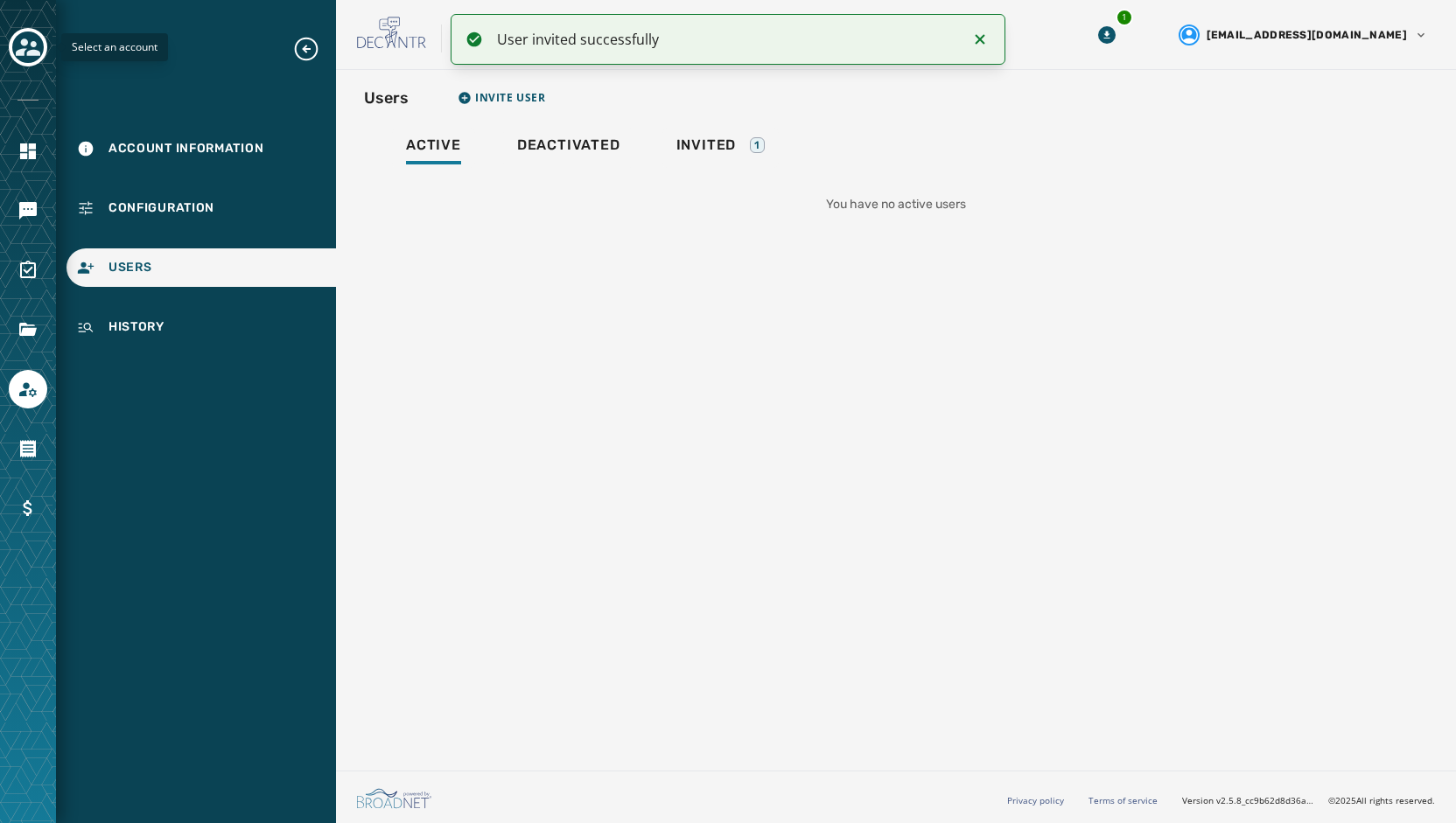
click at [24, 57] on icon "Toggle account select drawer" at bounding box center [28, 47] width 24 height 24
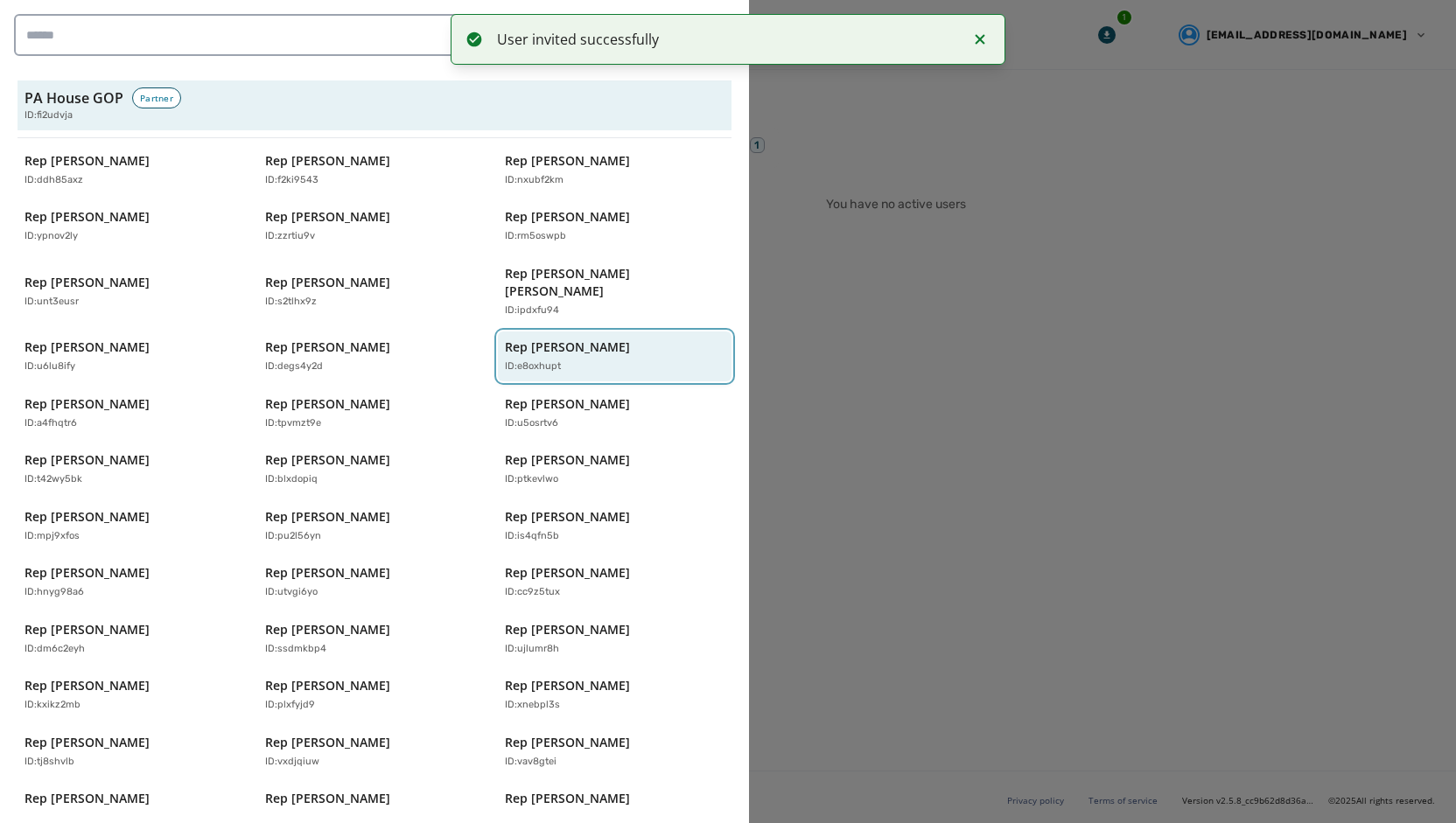
click at [593, 338] on div "Rep [PERSON_NAME] ID: e8oxhupt" at bounding box center [605, 356] width 202 height 36
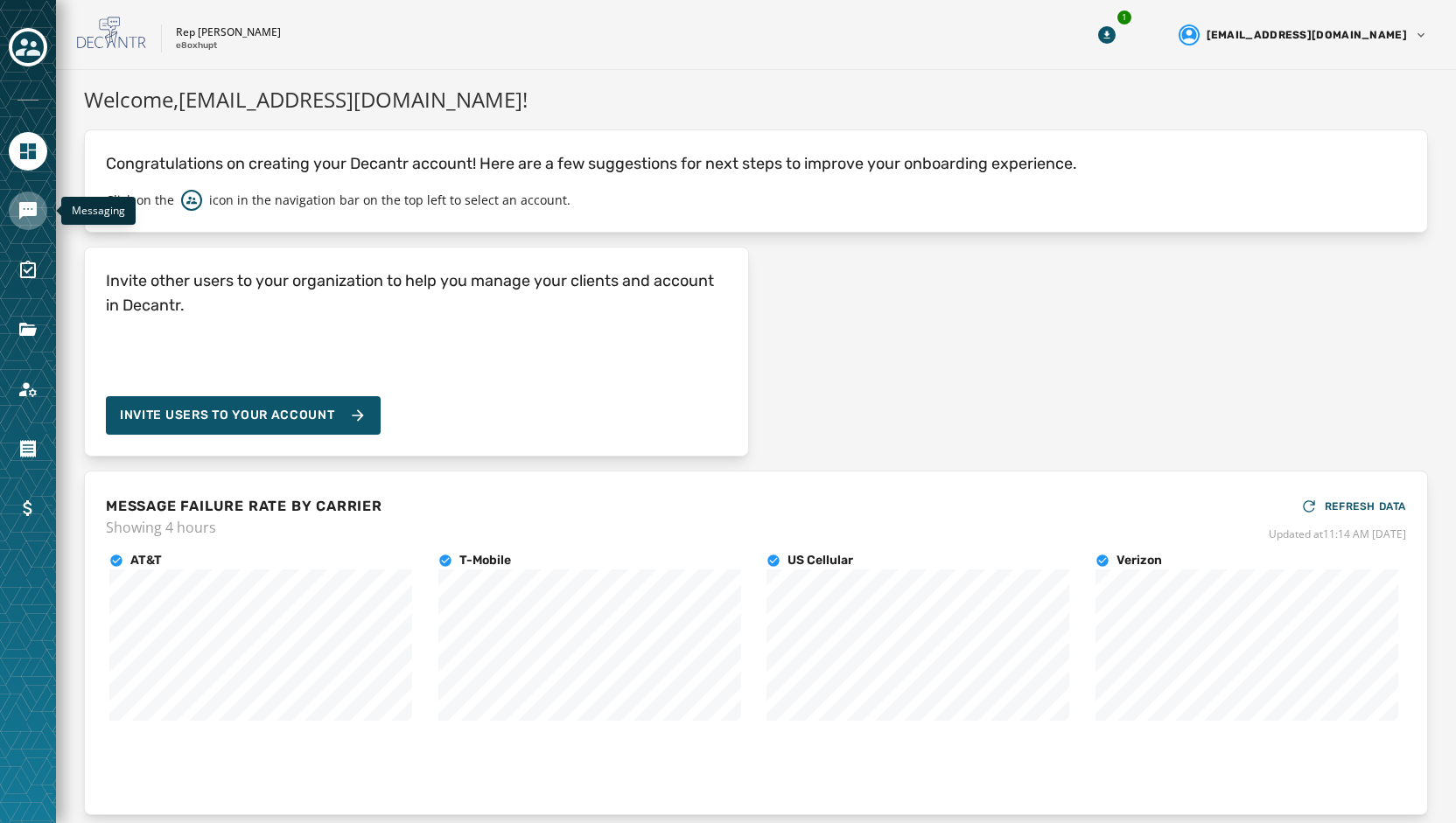
click at [35, 216] on icon "Navigate to Messaging" at bounding box center [28, 211] width 21 height 21
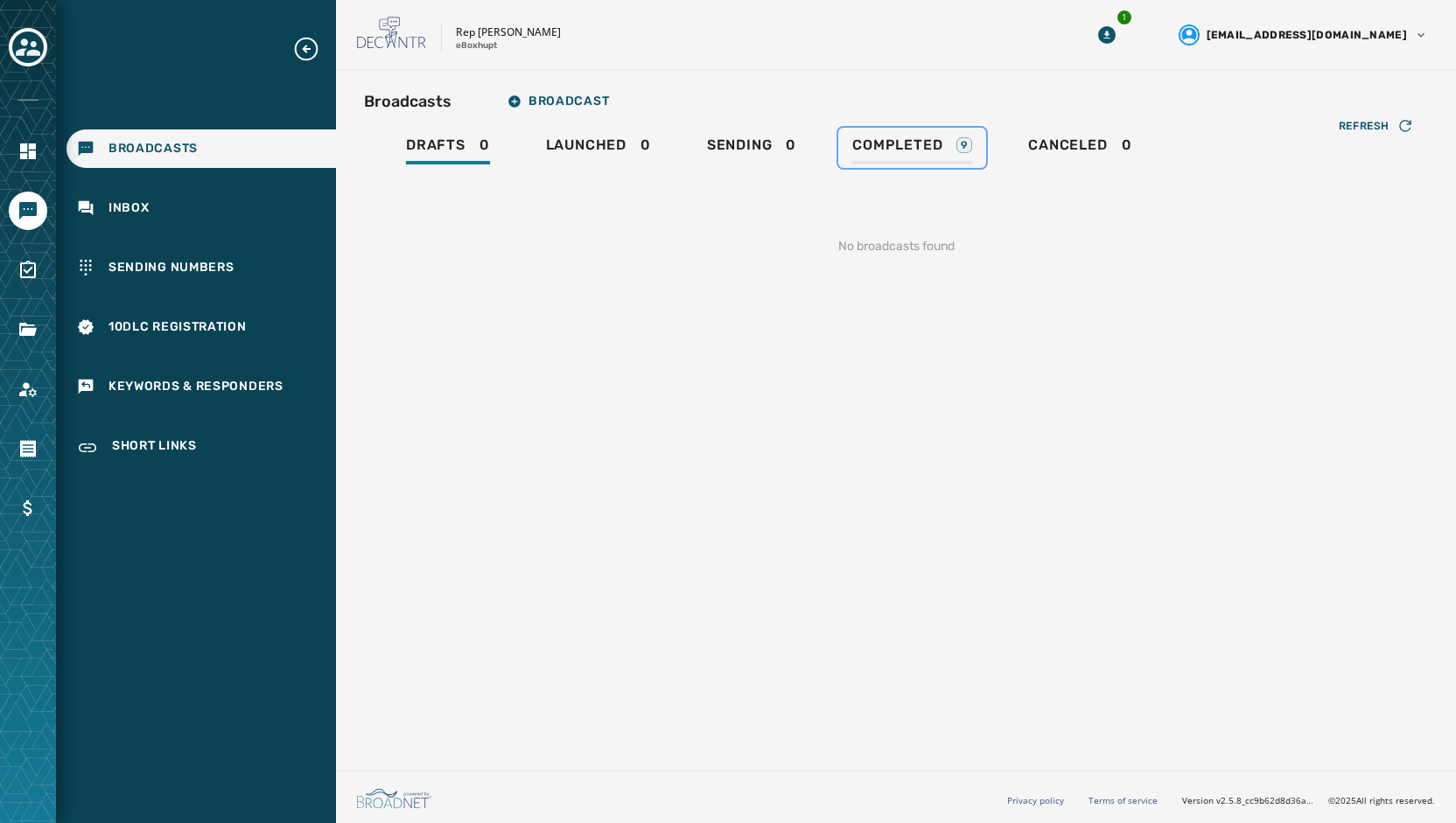
click at [927, 148] on span "Completed" at bounding box center [897, 145] width 90 height 18
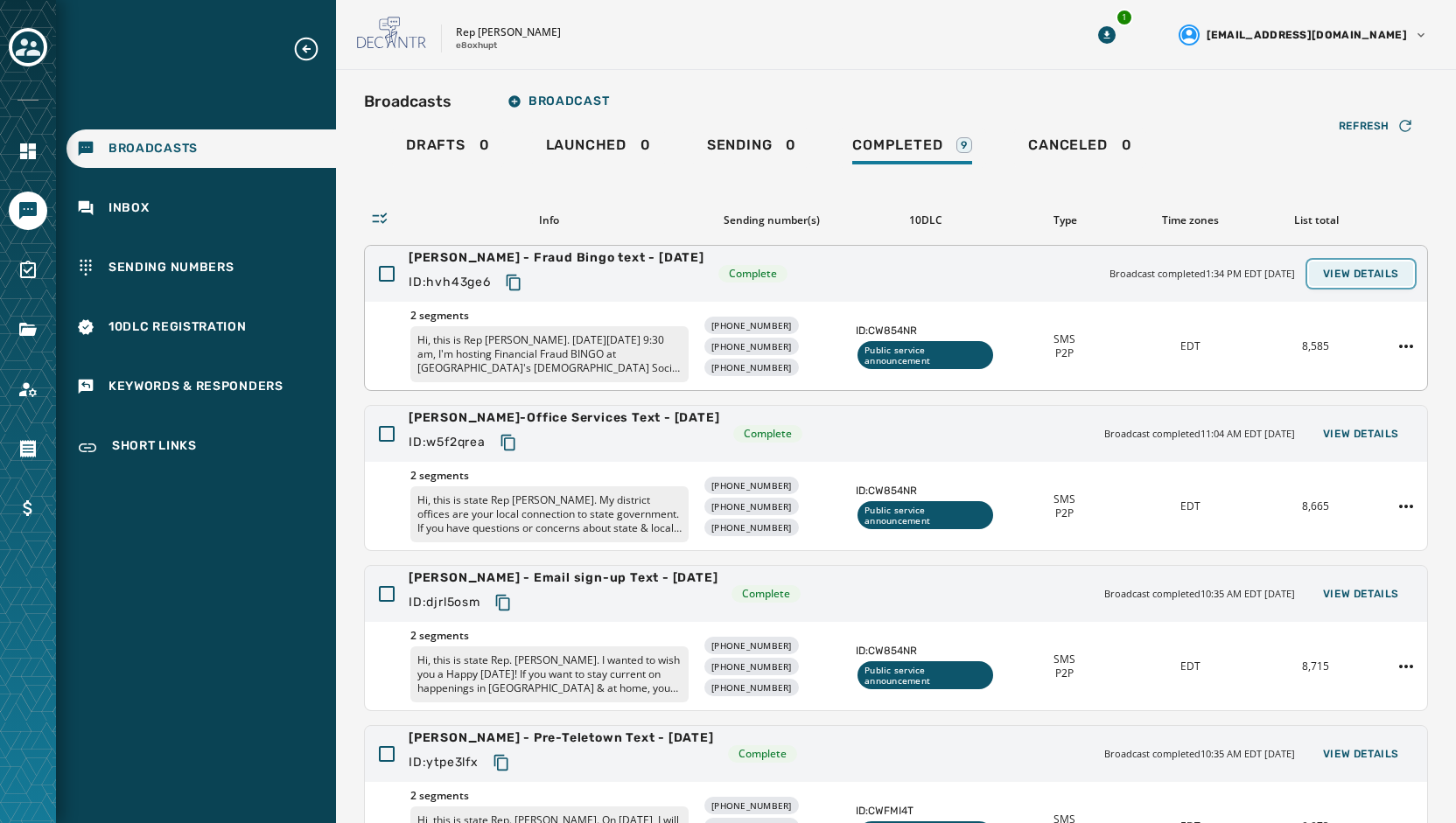
click at [1347, 273] on span "View Details" at bounding box center [1360, 273] width 76 height 14
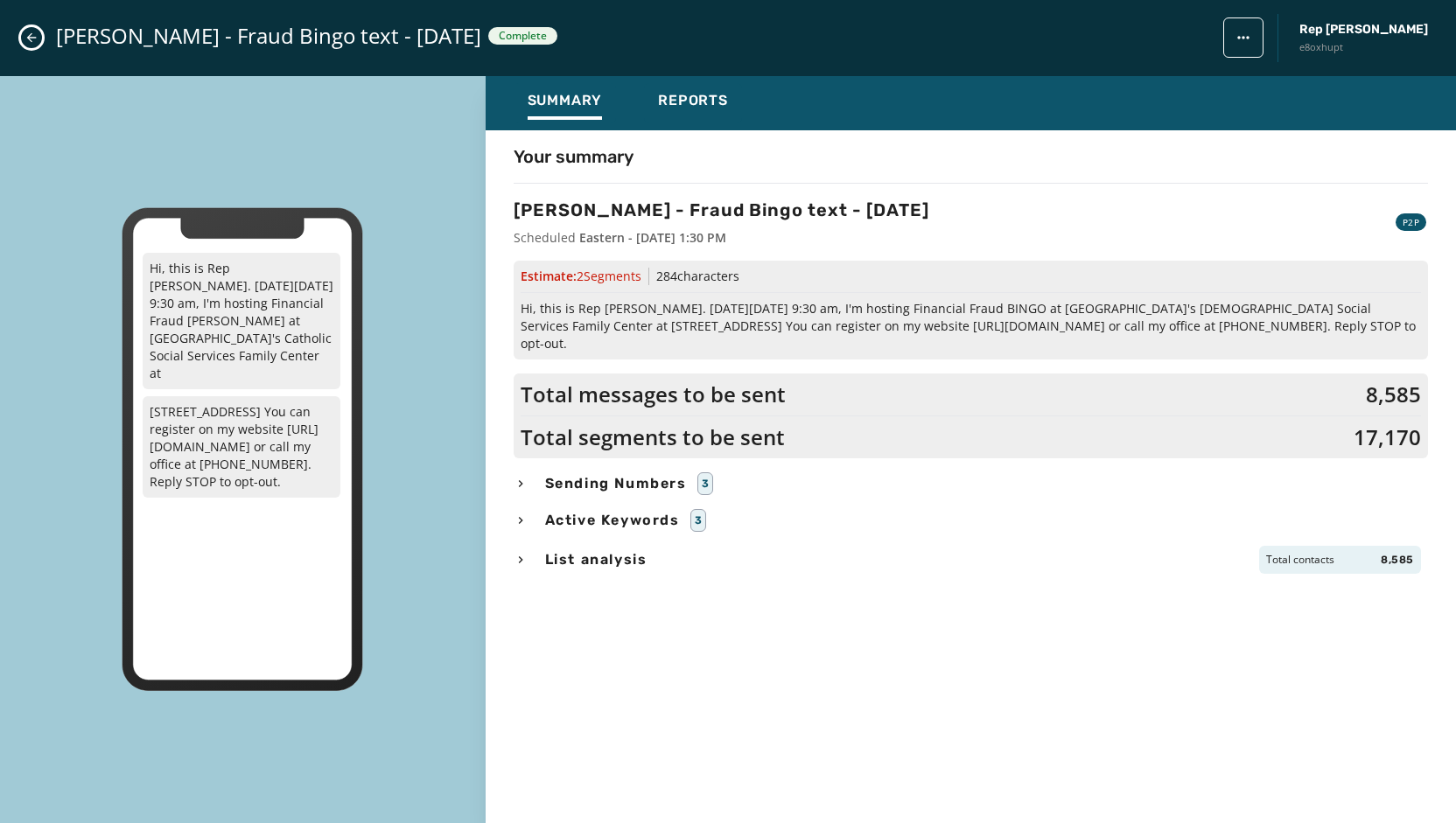
click at [1023, 172] on div "Your summary [PERSON_NAME] - Fraud Bingo text - [DATE] Scheduled Eastern - [DAT…" at bounding box center [970, 471] width 970 height 655
click at [30, 38] on icon "Close admin drawer" at bounding box center [31, 37] width 14 height 14
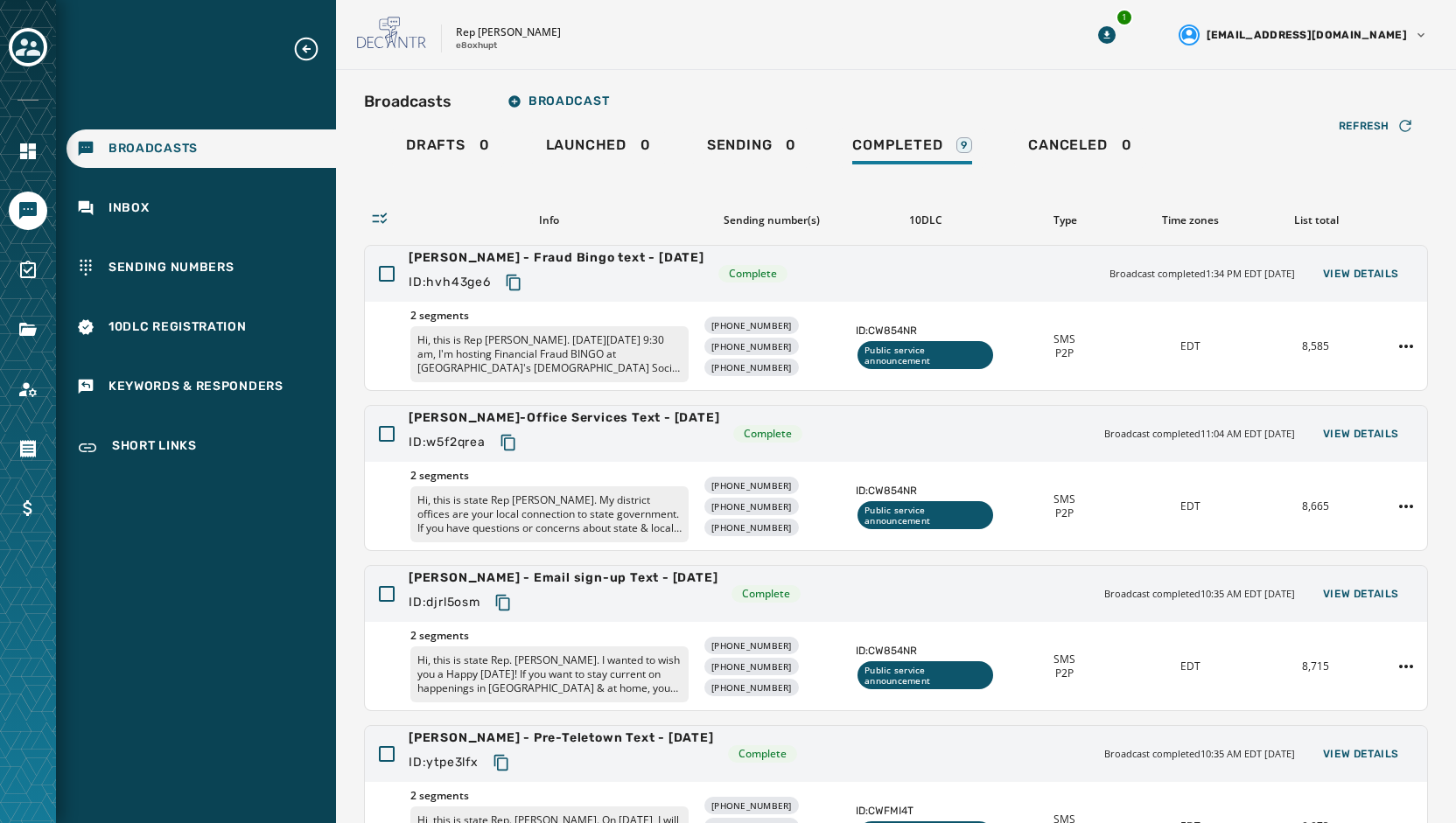
click at [30, 38] on icon "Toggle account select drawer" at bounding box center [28, 47] width 24 height 24
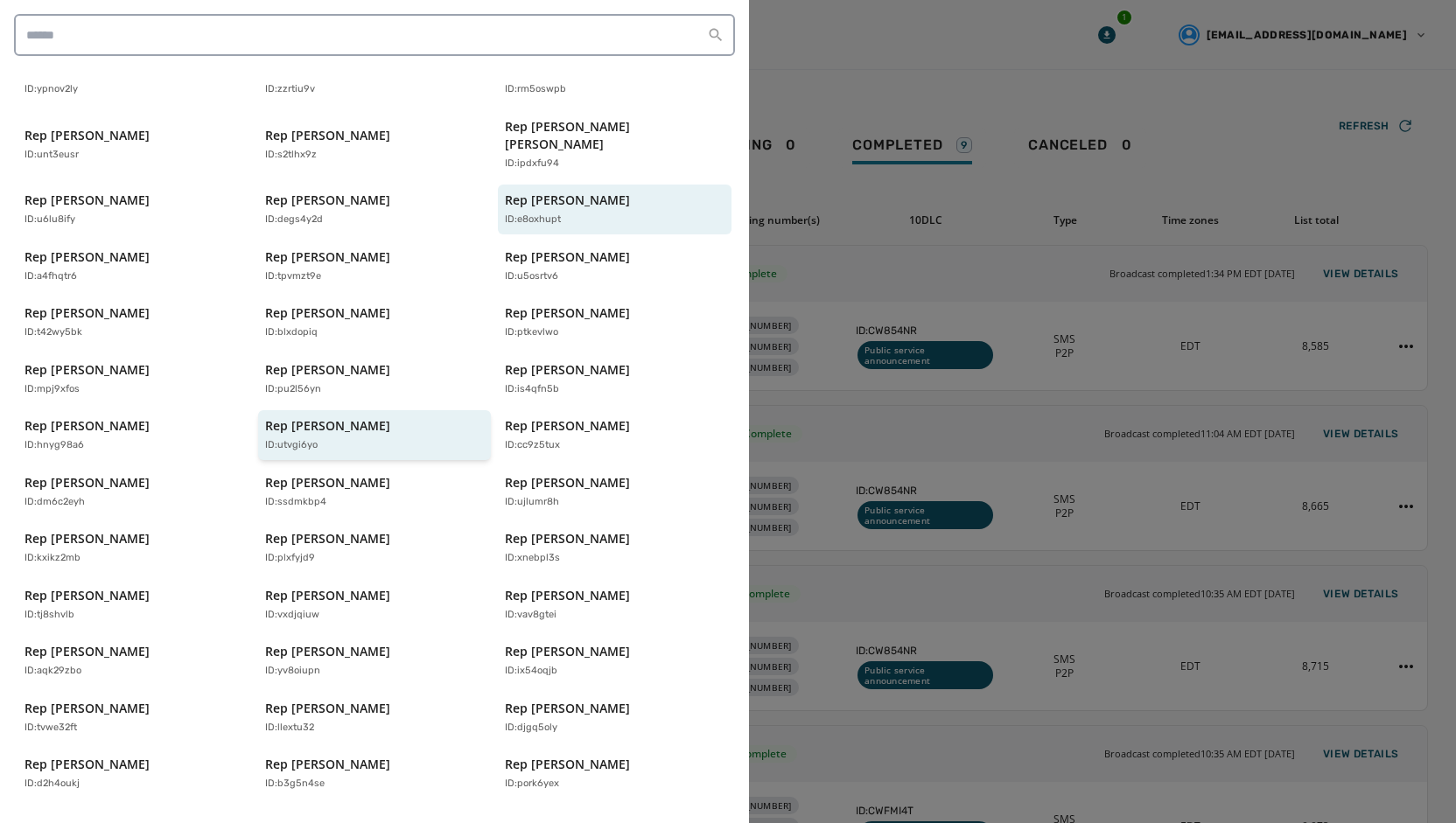
scroll to position [346, 0]
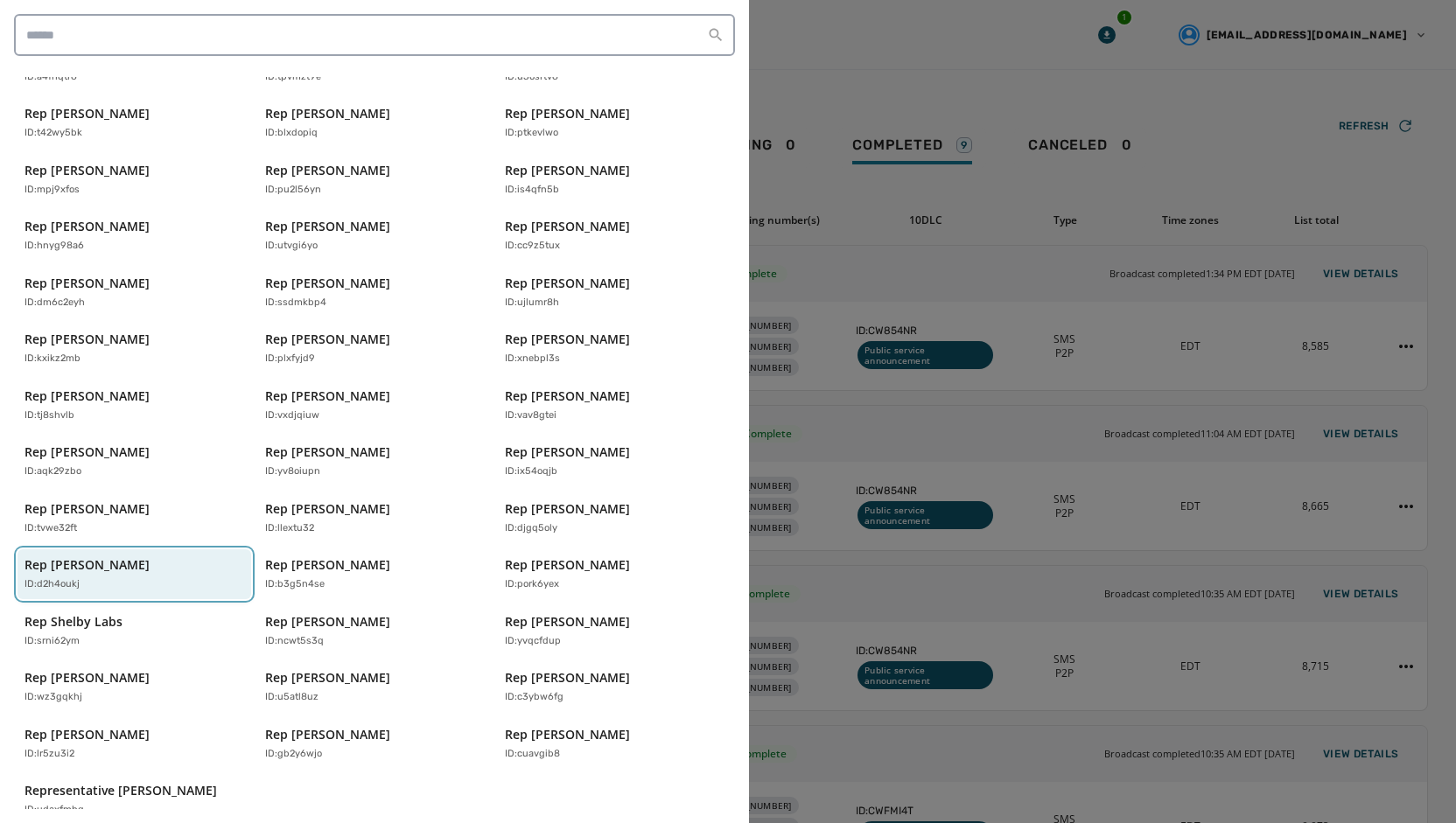
click at [49, 556] on p "Rep [PERSON_NAME]" at bounding box center [86, 565] width 125 height 18
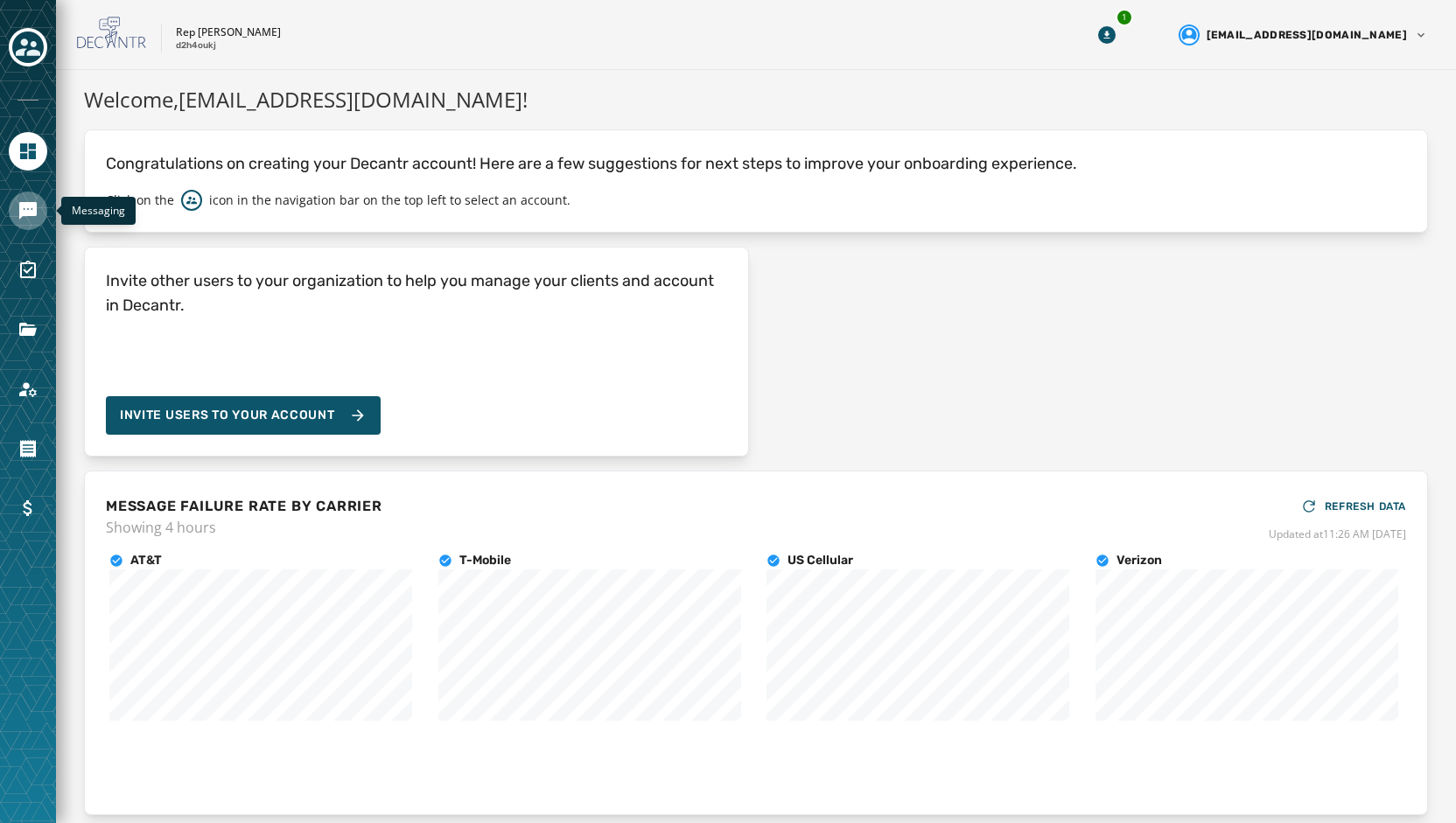
click at [32, 201] on icon "Navigate to Messaging" at bounding box center [28, 211] width 21 height 21
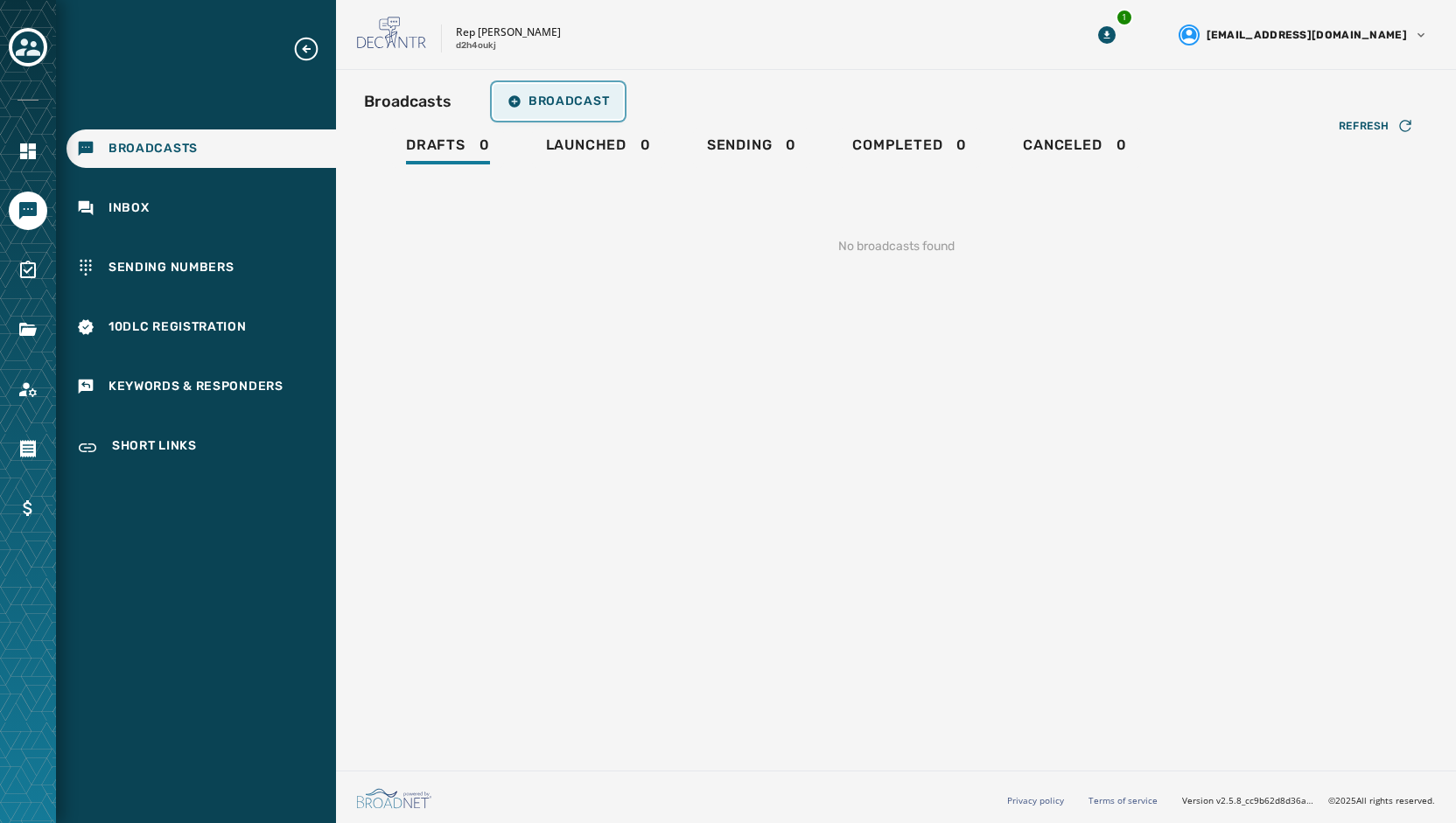
click at [561, 111] on button "Broadcast" at bounding box center [557, 101] width 129 height 35
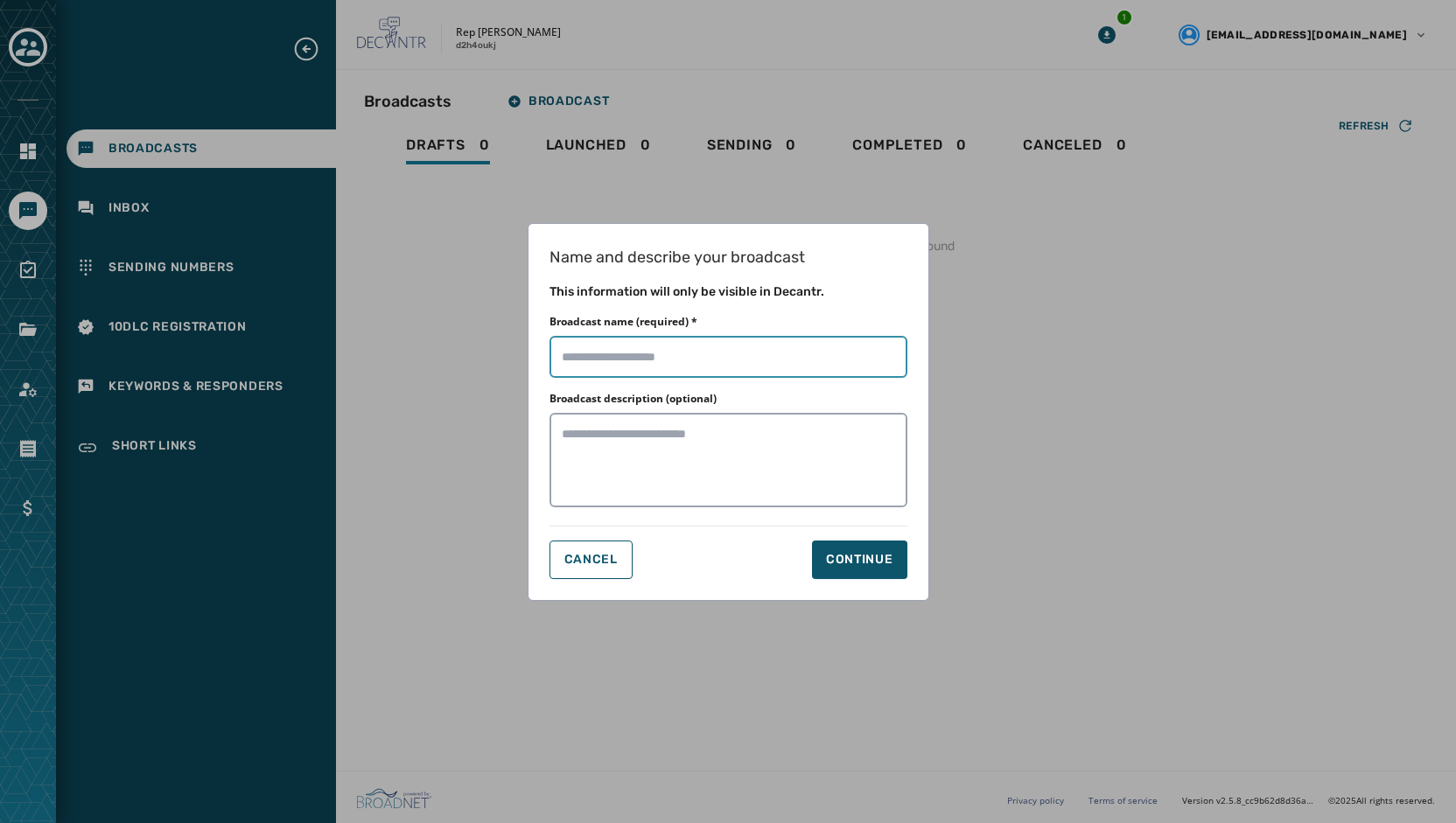
click at [649, 359] on input "Broadcast name (required) *" at bounding box center [728, 357] width 358 height 42
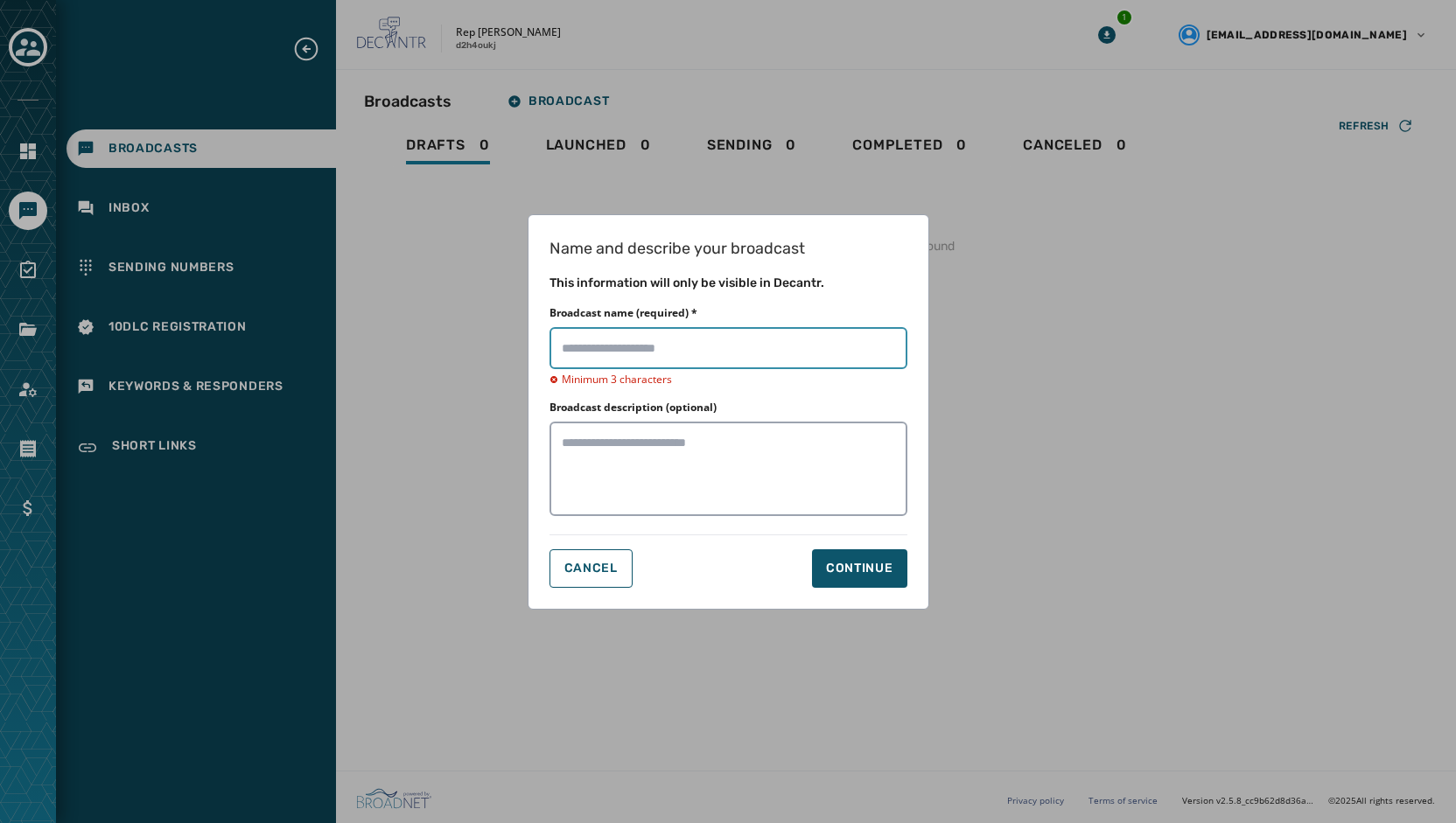
type input "*"
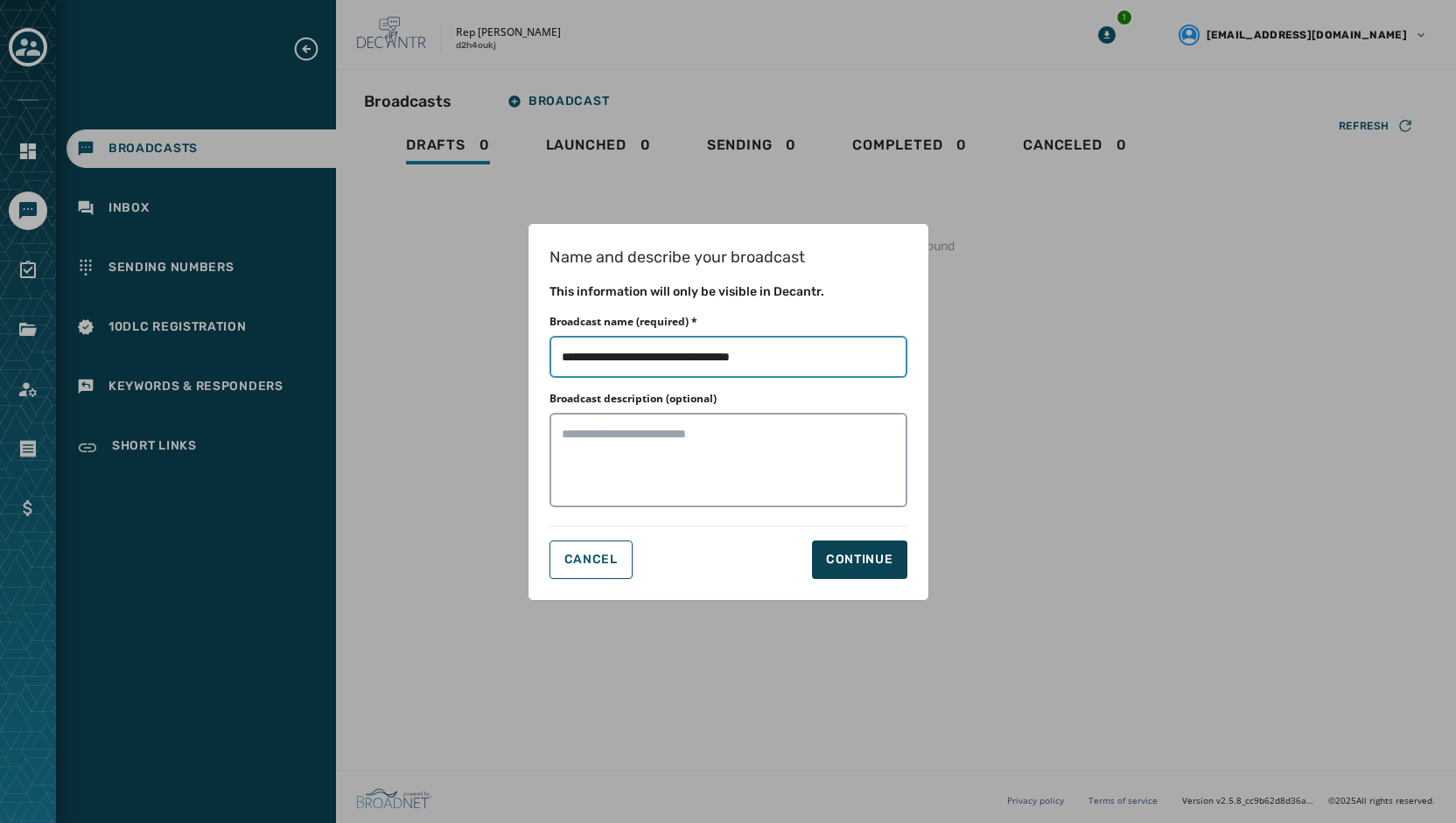
type input "**********"
click at [879, 570] on button "Continue" at bounding box center [859, 559] width 96 height 38
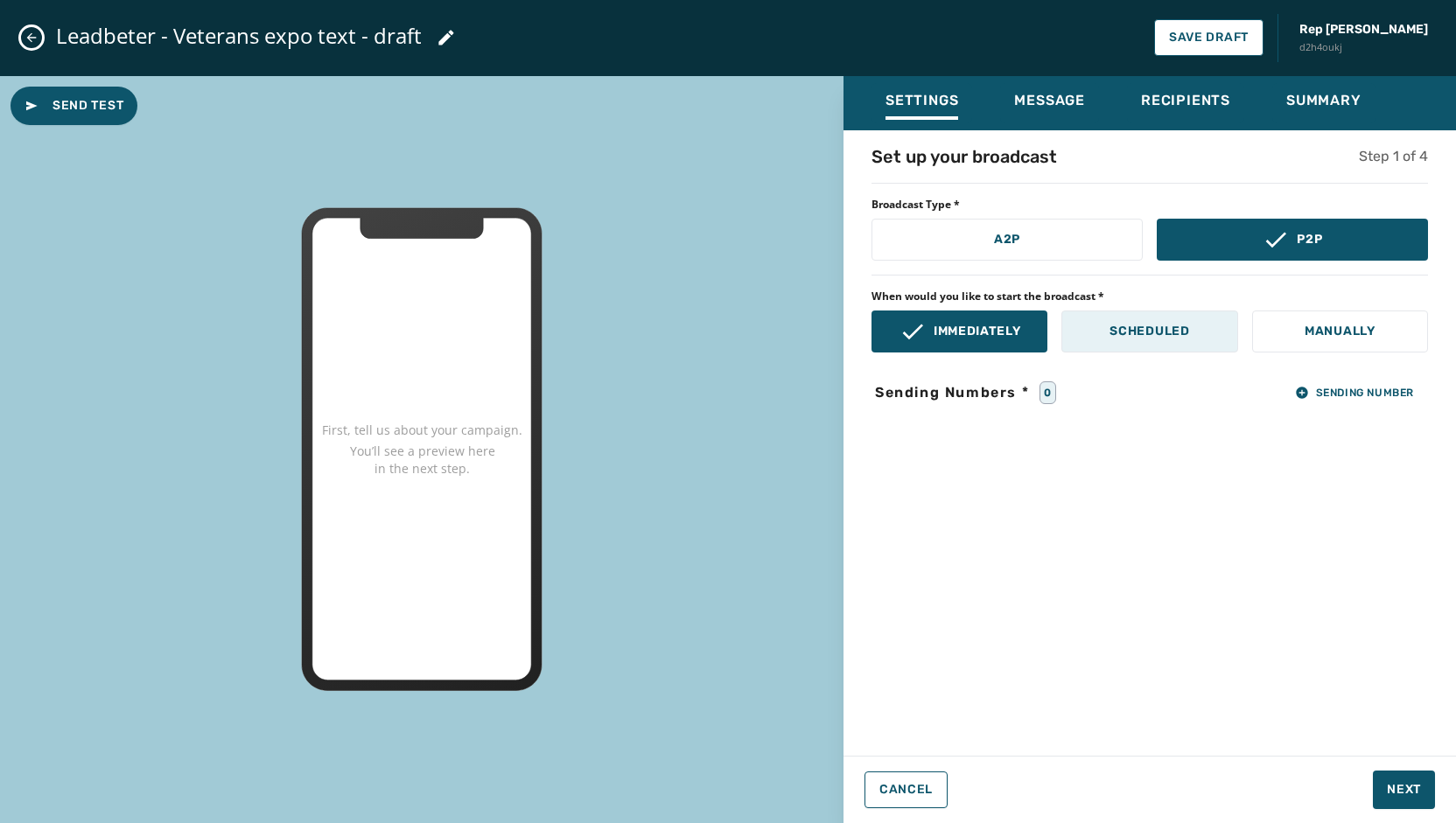
click at [1123, 334] on p "Scheduled" at bounding box center [1149, 331] width 80 height 18
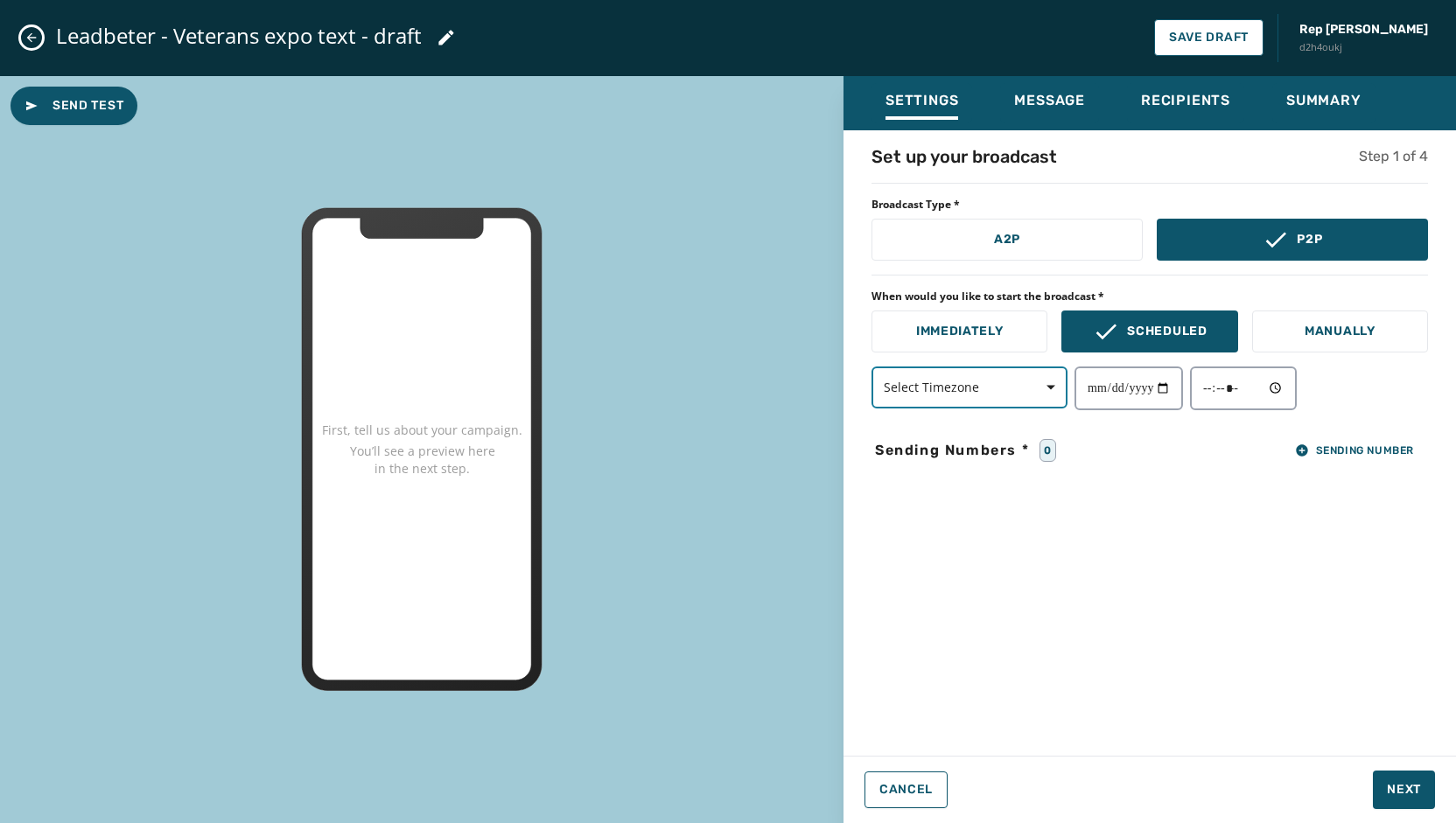
click at [1020, 373] on button "Select Timezone" at bounding box center [969, 386] width 196 height 42
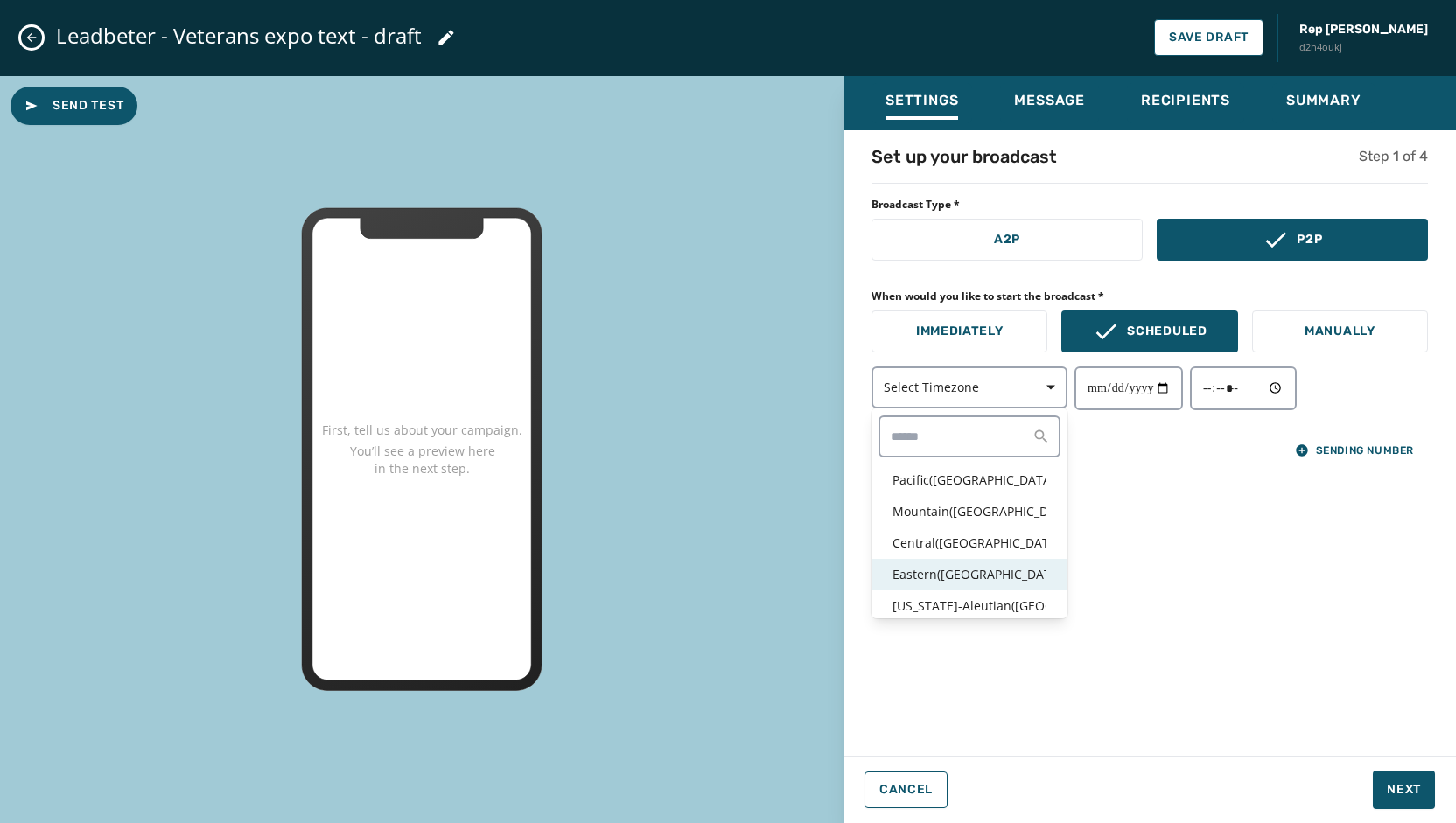
click at [982, 576] on p "Eastern ( [GEOGRAPHIC_DATA] / [GEOGRAPHIC_DATA] )" at bounding box center [969, 574] width 154 height 18
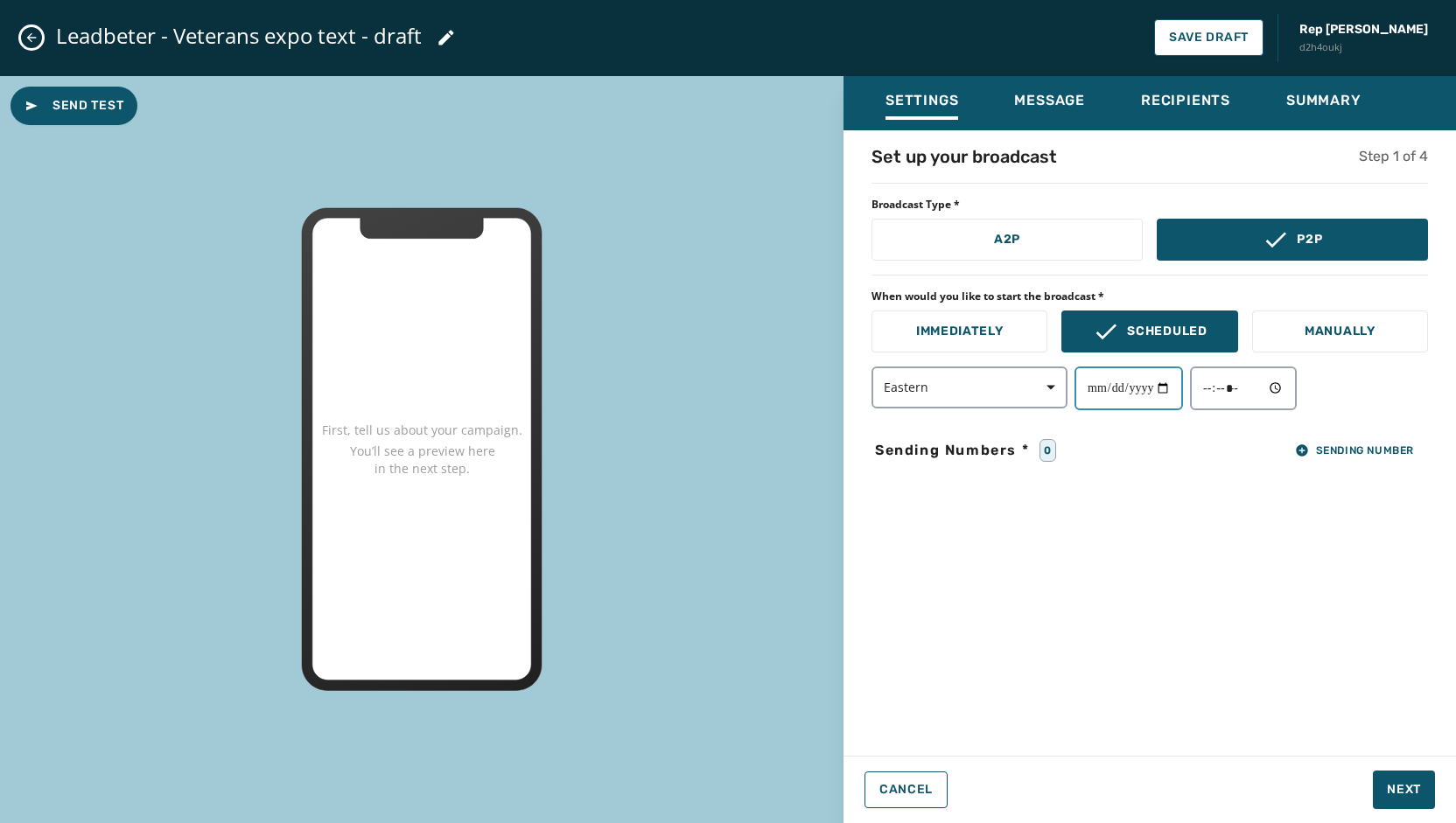
click at [1171, 387] on input "date" at bounding box center [1128, 387] width 109 height 44
type input "**********"
click at [1285, 393] on input "time" at bounding box center [1242, 387] width 107 height 44
click at [1381, 529] on div "**********" at bounding box center [1149, 438] width 612 height 587
click at [1236, 387] on input "time" at bounding box center [1242, 387] width 107 height 44
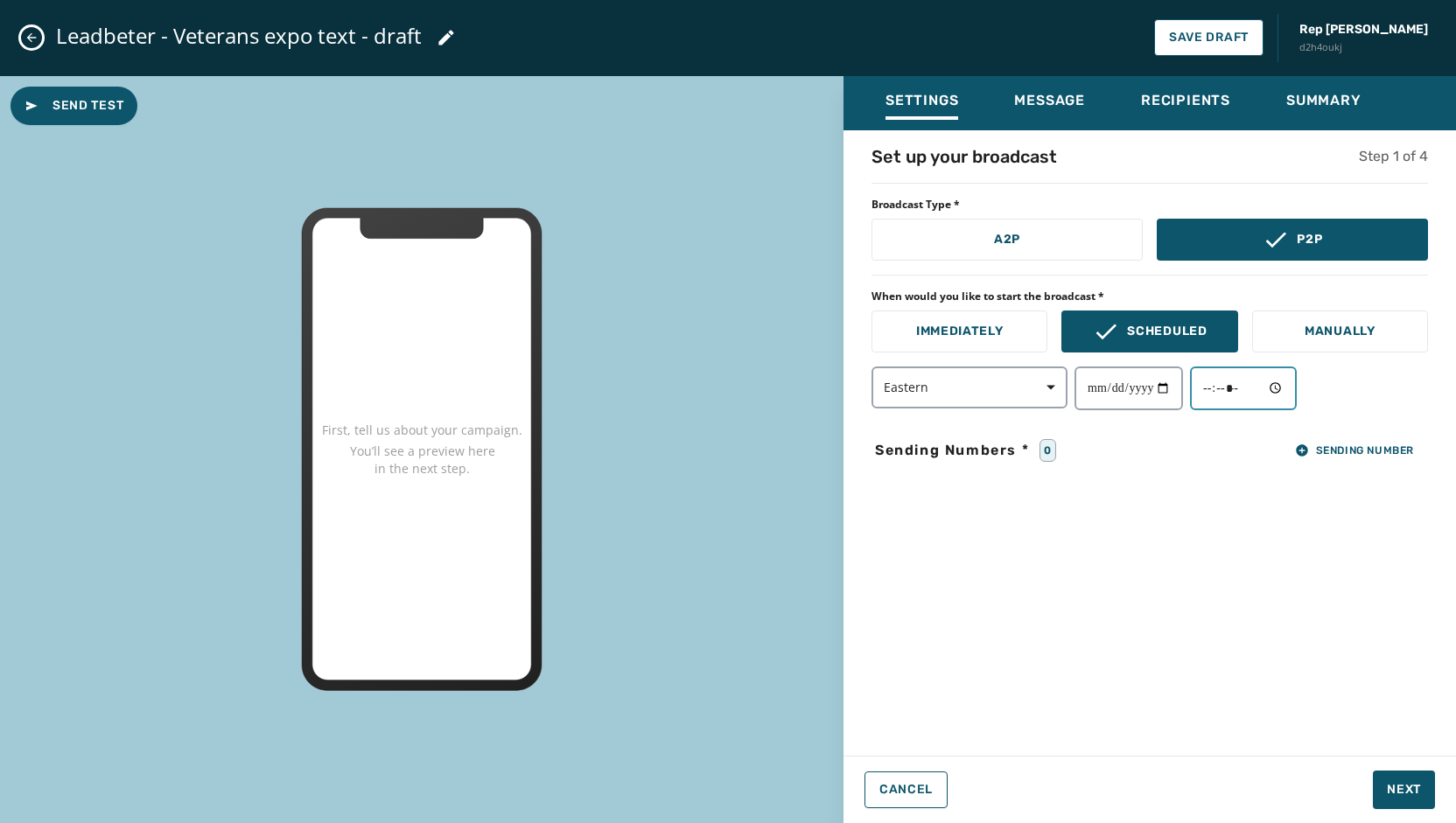
click at [1290, 393] on input "time" at bounding box center [1242, 387] width 107 height 44
type input "*****"
click at [1401, 573] on div "**********" at bounding box center [1149, 438] width 612 height 587
click at [1354, 449] on span "Sending Number" at bounding box center [1354, 450] width 119 height 14
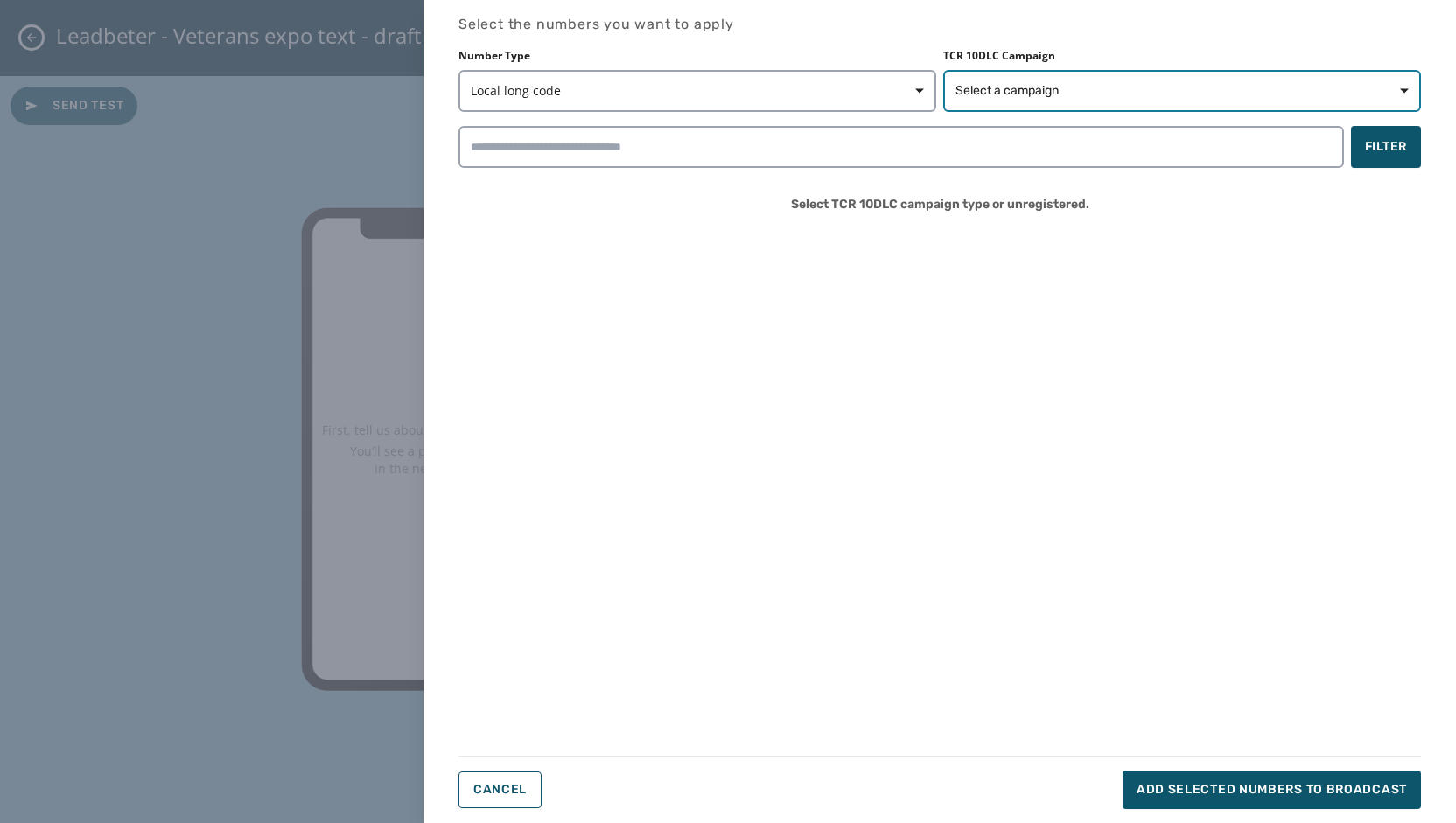
click at [1183, 94] on span "Select a campaign" at bounding box center [1182, 90] width 453 height 18
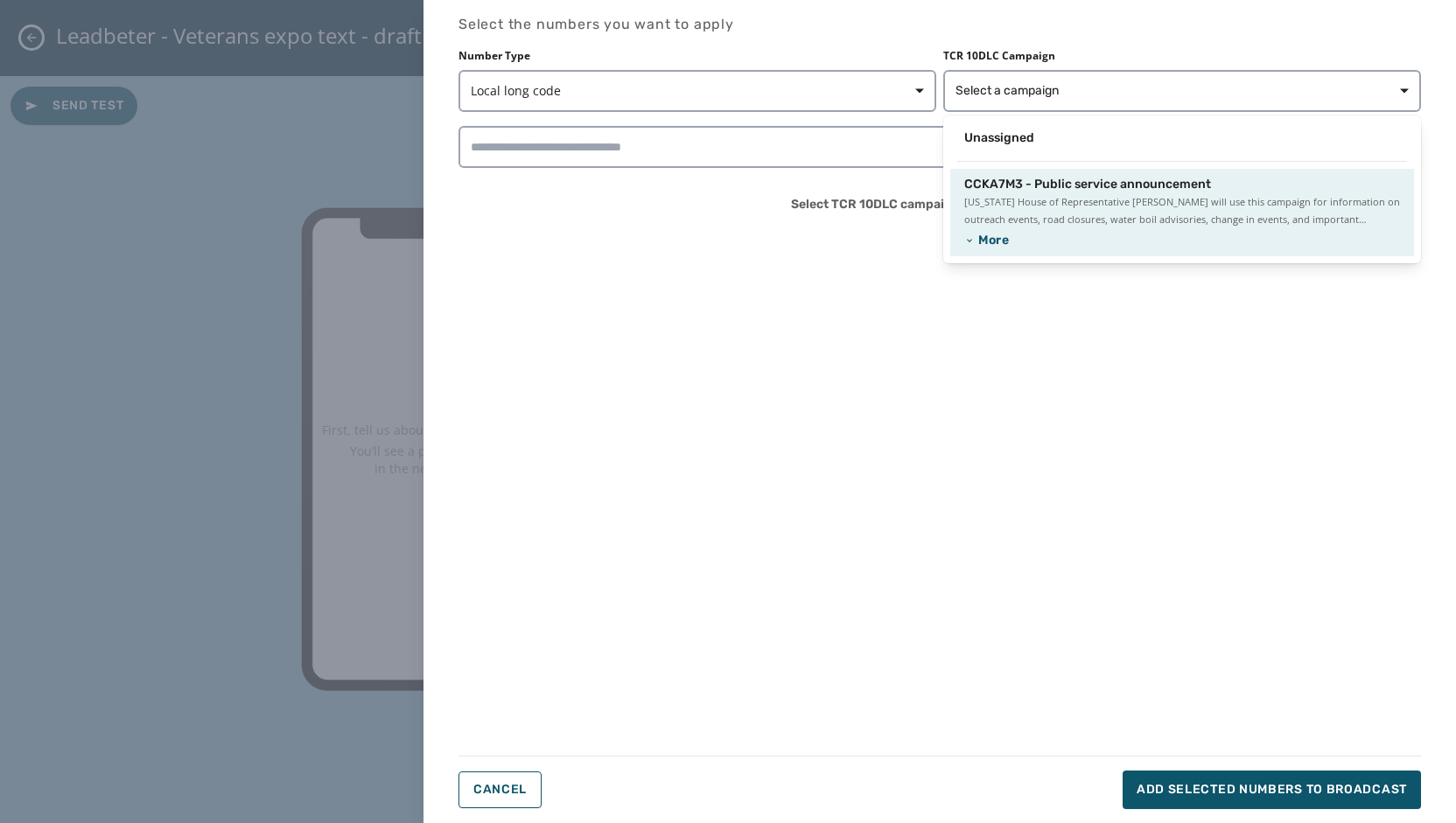
click at [1123, 200] on span "[US_STATE] House of Representative [PERSON_NAME] will use this campaign for inf…" at bounding box center [1181, 211] width 436 height 35
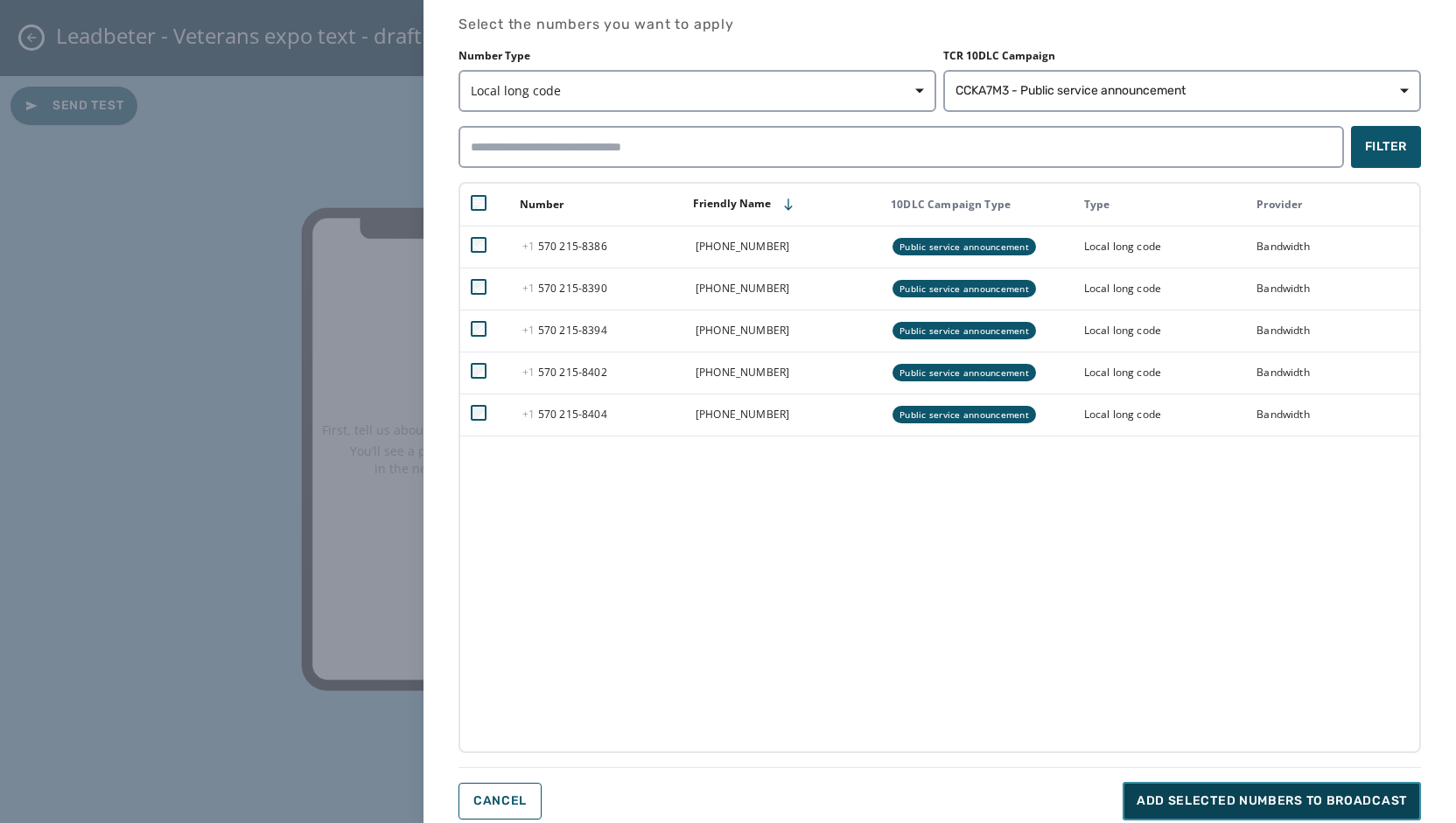
click at [1315, 801] on span "Add selected numbers to broadcast" at bounding box center [1271, 801] width 270 height 18
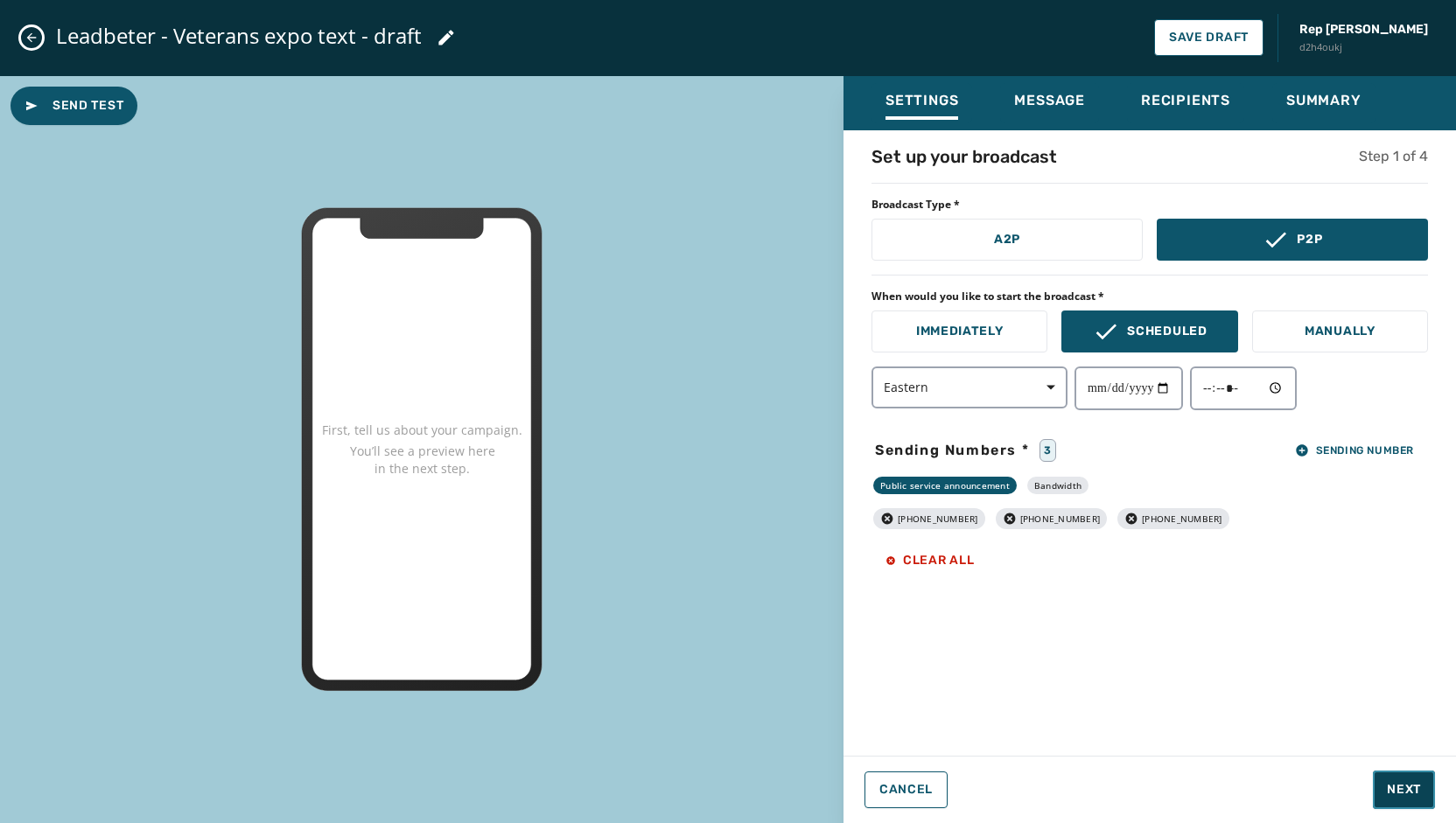
click at [1419, 786] on span "Next" at bounding box center [1403, 790] width 34 height 18
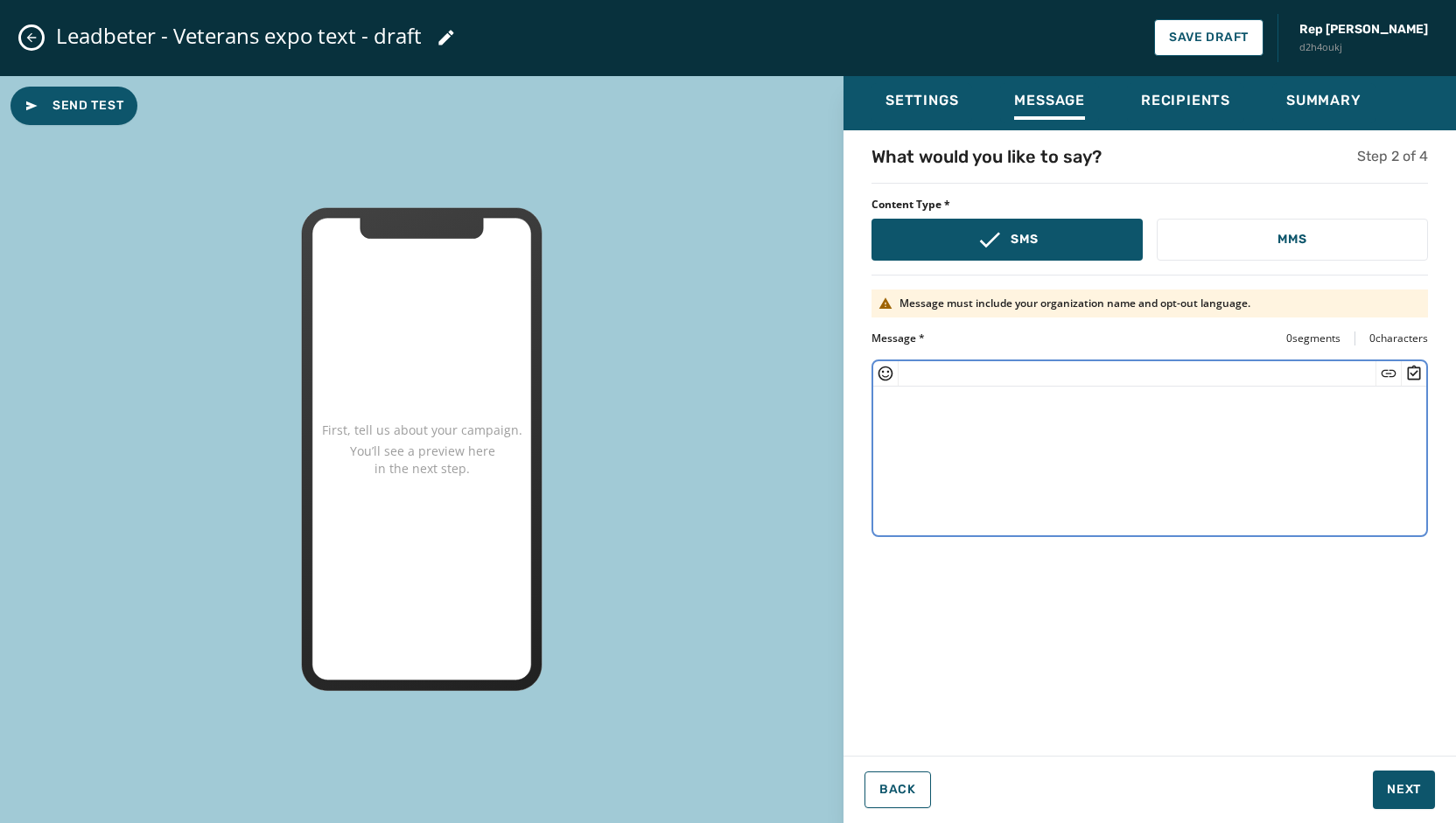
click at [1011, 411] on textarea at bounding box center [1149, 458] width 553 height 143
click at [925, 421] on textarea at bounding box center [1149, 458] width 553 height 143
paste textarea "**********"
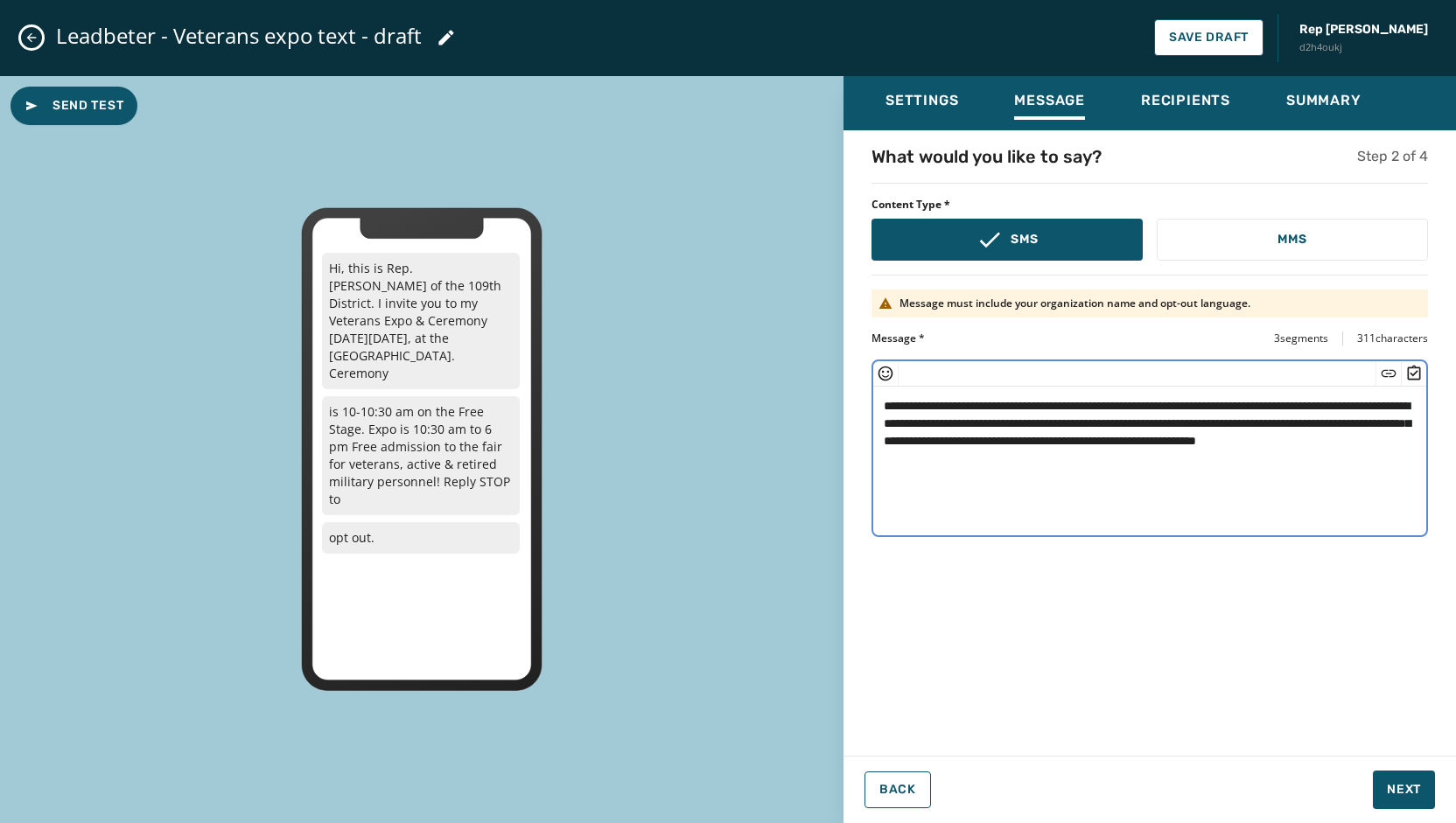
type textarea "**********"
click at [1197, 37] on span "Save Draft" at bounding box center [1209, 37] width 80 height 14
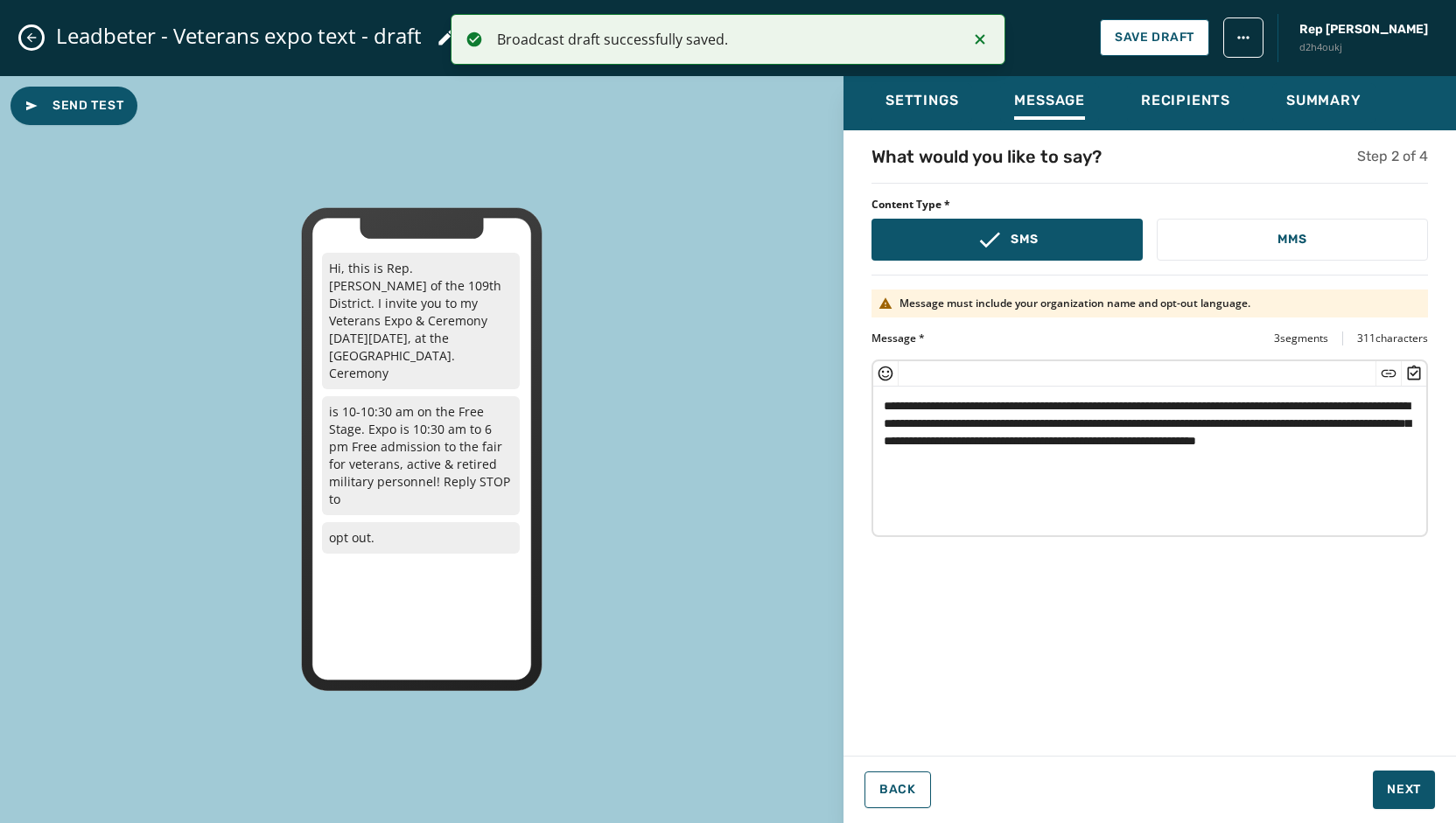
click at [37, 34] on icon "Close admin drawer" at bounding box center [31, 37] width 14 height 14
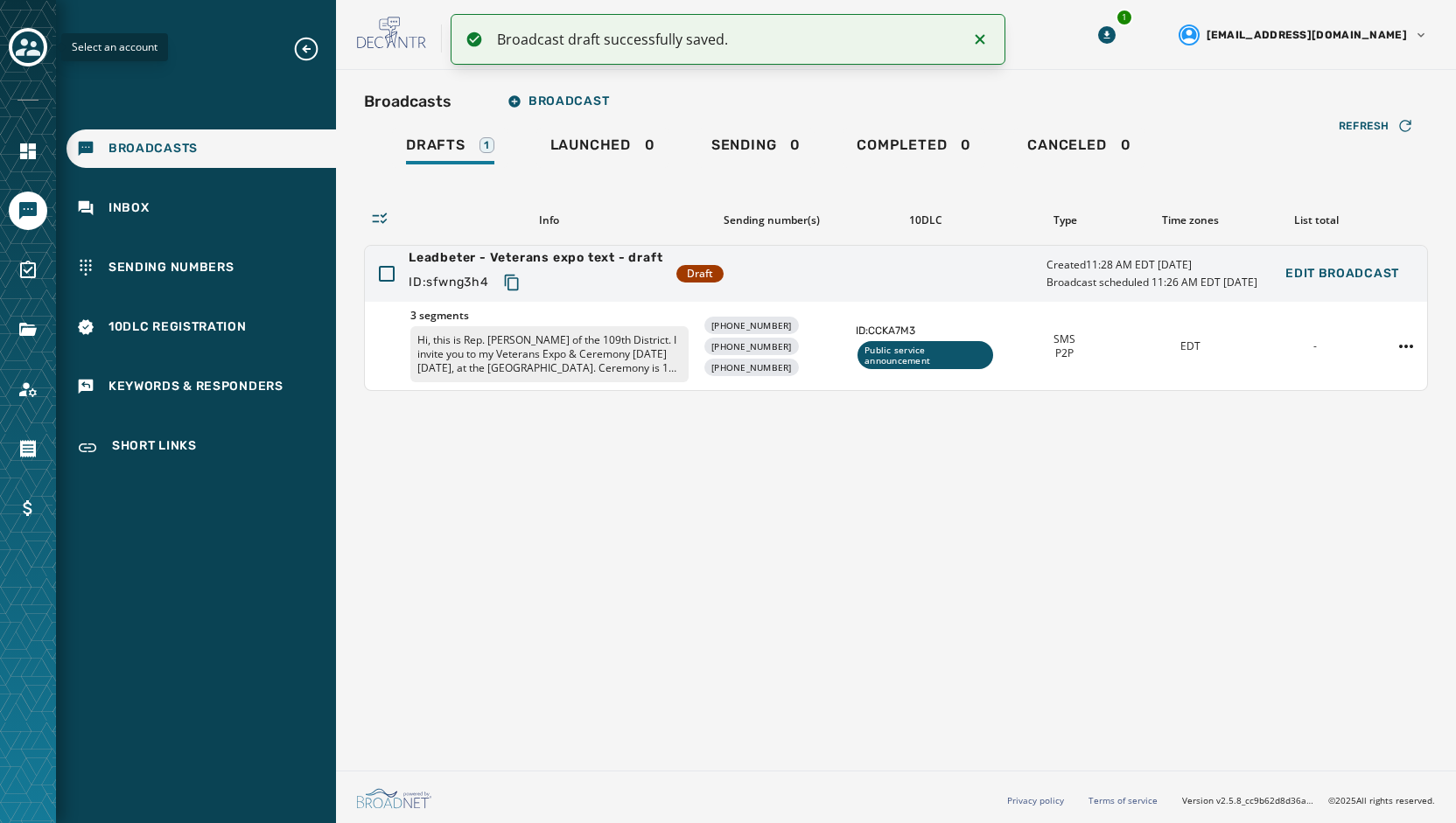
click at [33, 57] on icon "Toggle account select drawer" at bounding box center [28, 47] width 24 height 24
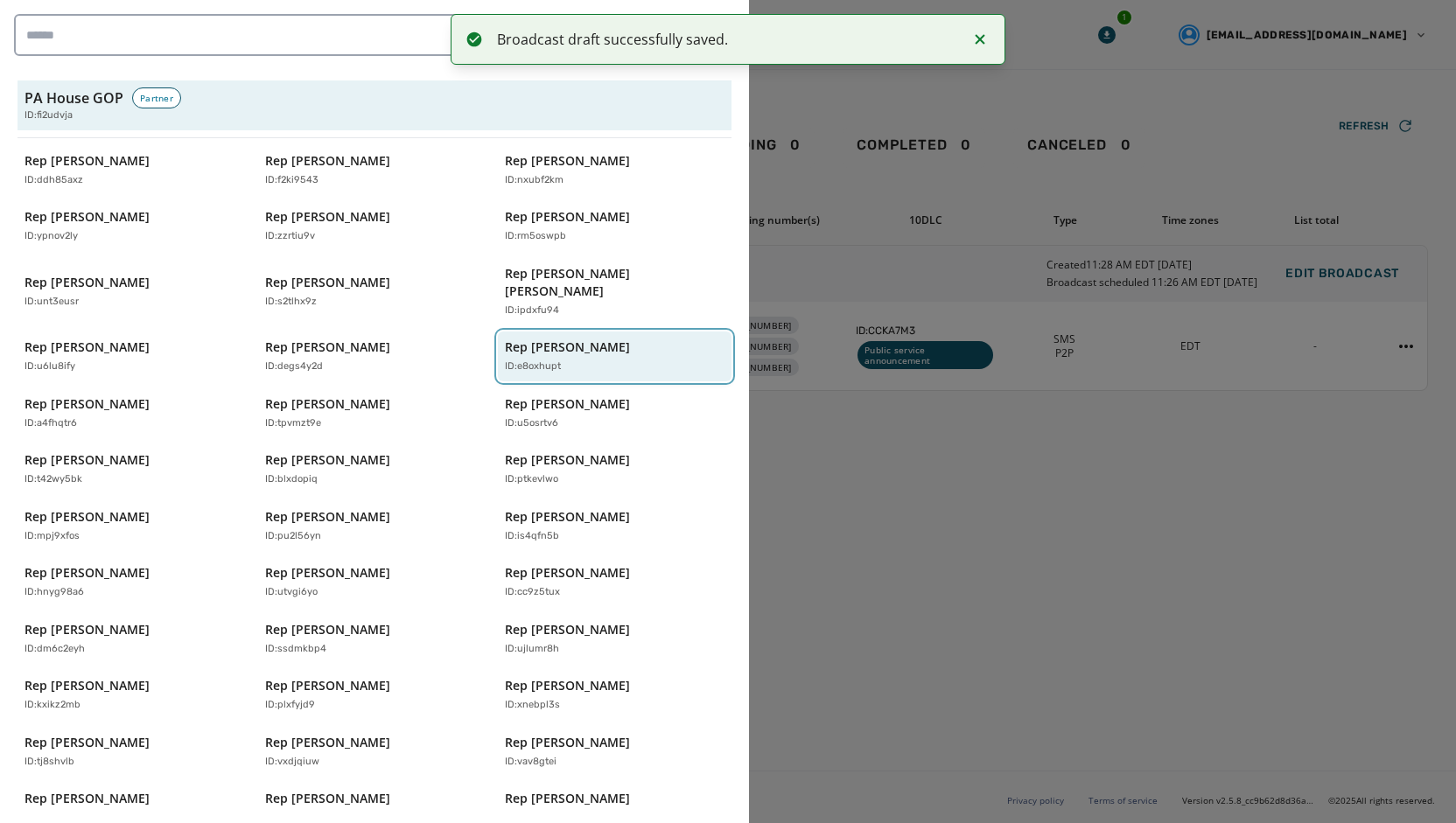
click at [571, 359] on div "ID: e8oxhupt" at bounding box center [605, 367] width 202 height 15
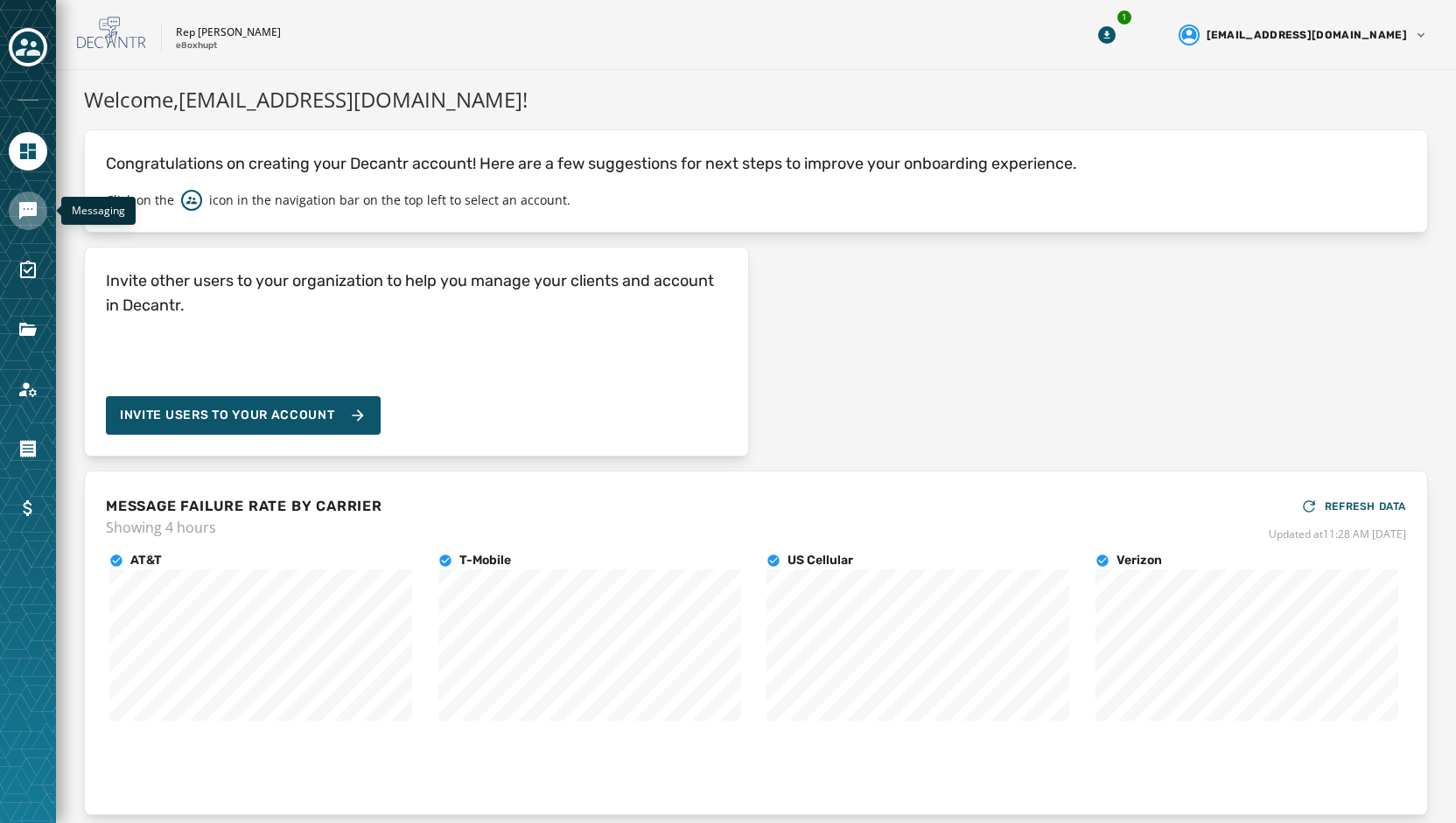
click at [27, 191] on link "Navigate to Messaging" at bounding box center [27, 210] width 38 height 38
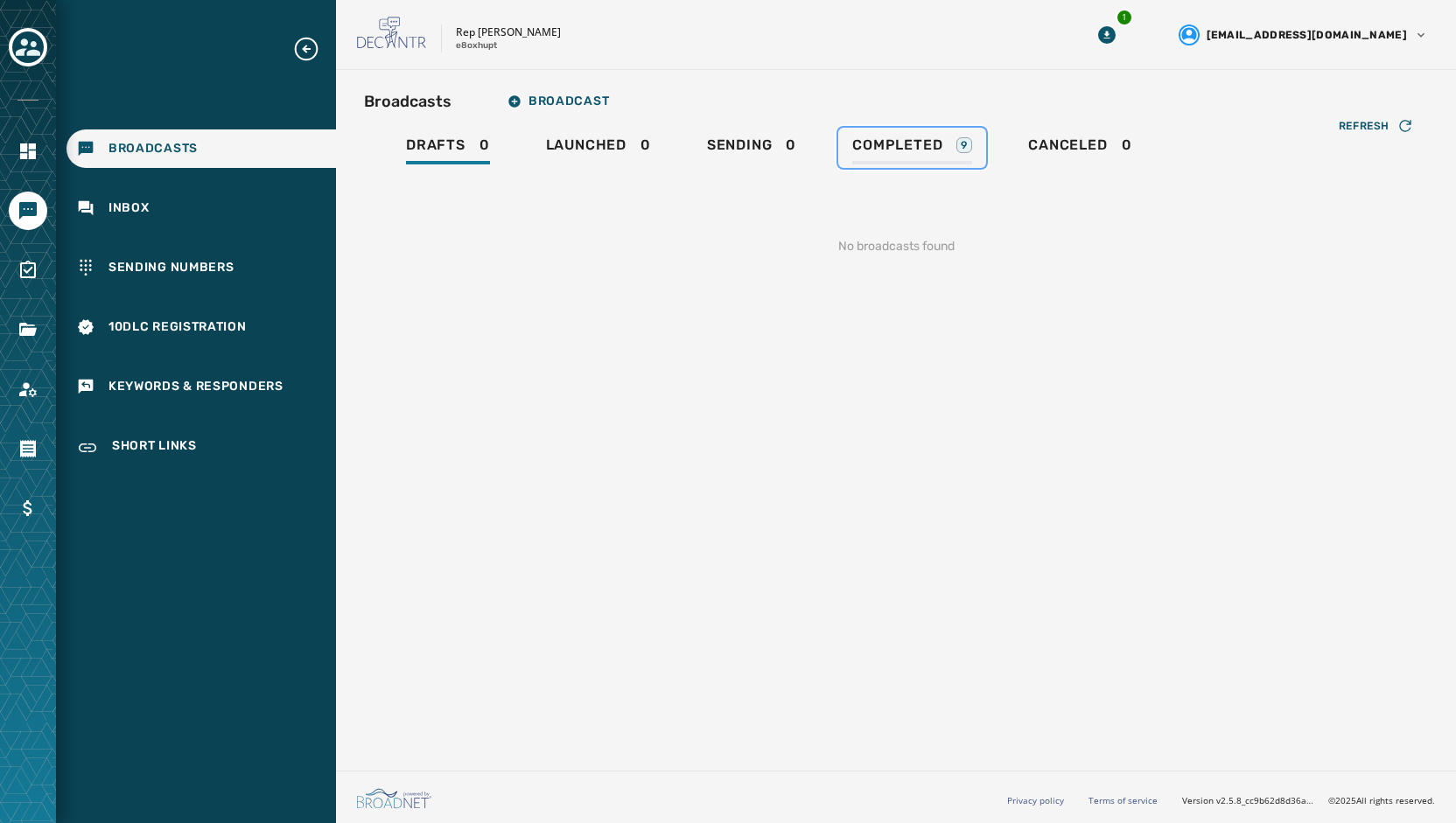
click at [919, 133] on link "Completed 9" at bounding box center [912, 147] width 148 height 40
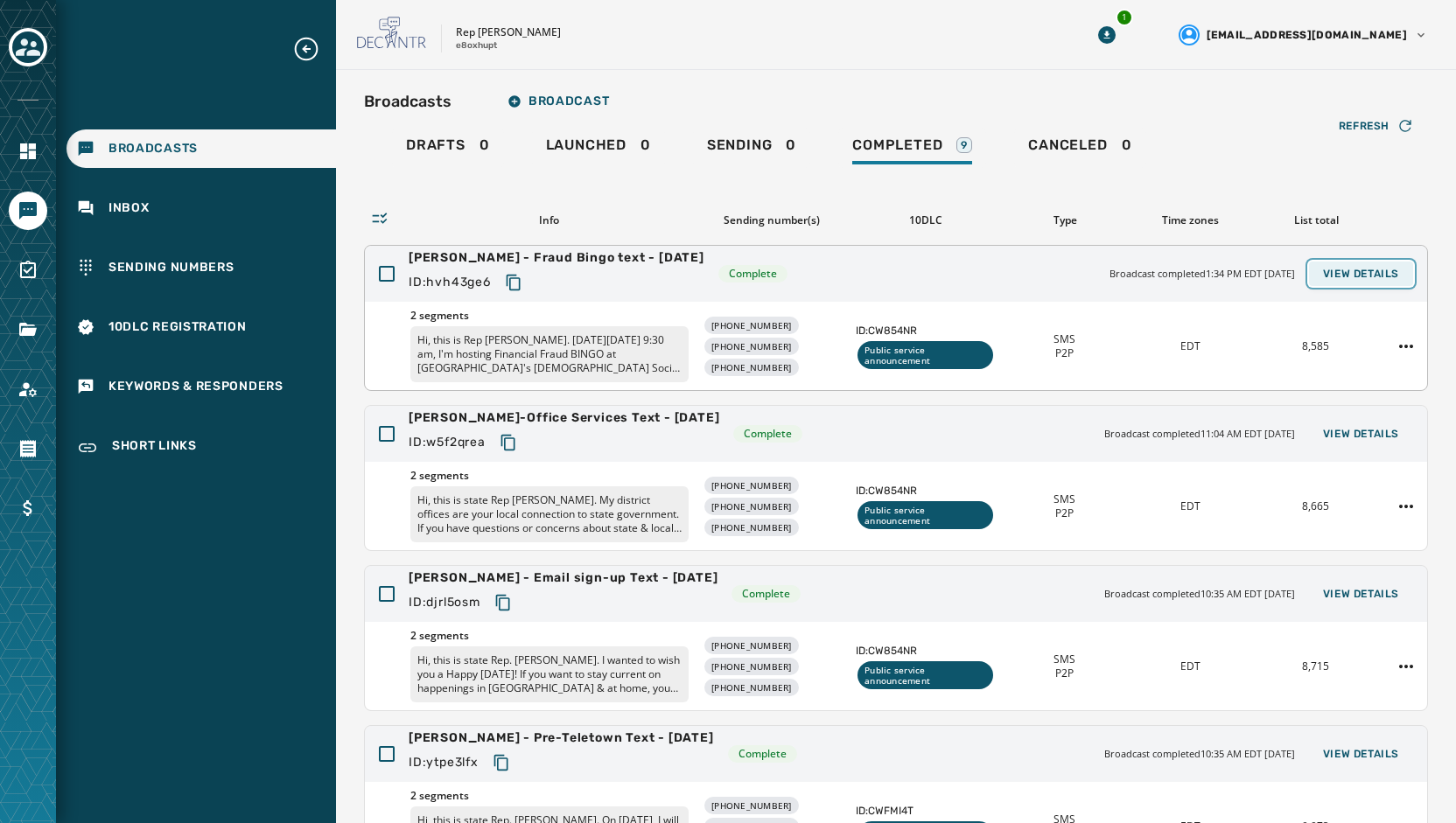
click at [1371, 265] on button "View Details" at bounding box center [1360, 273] width 104 height 24
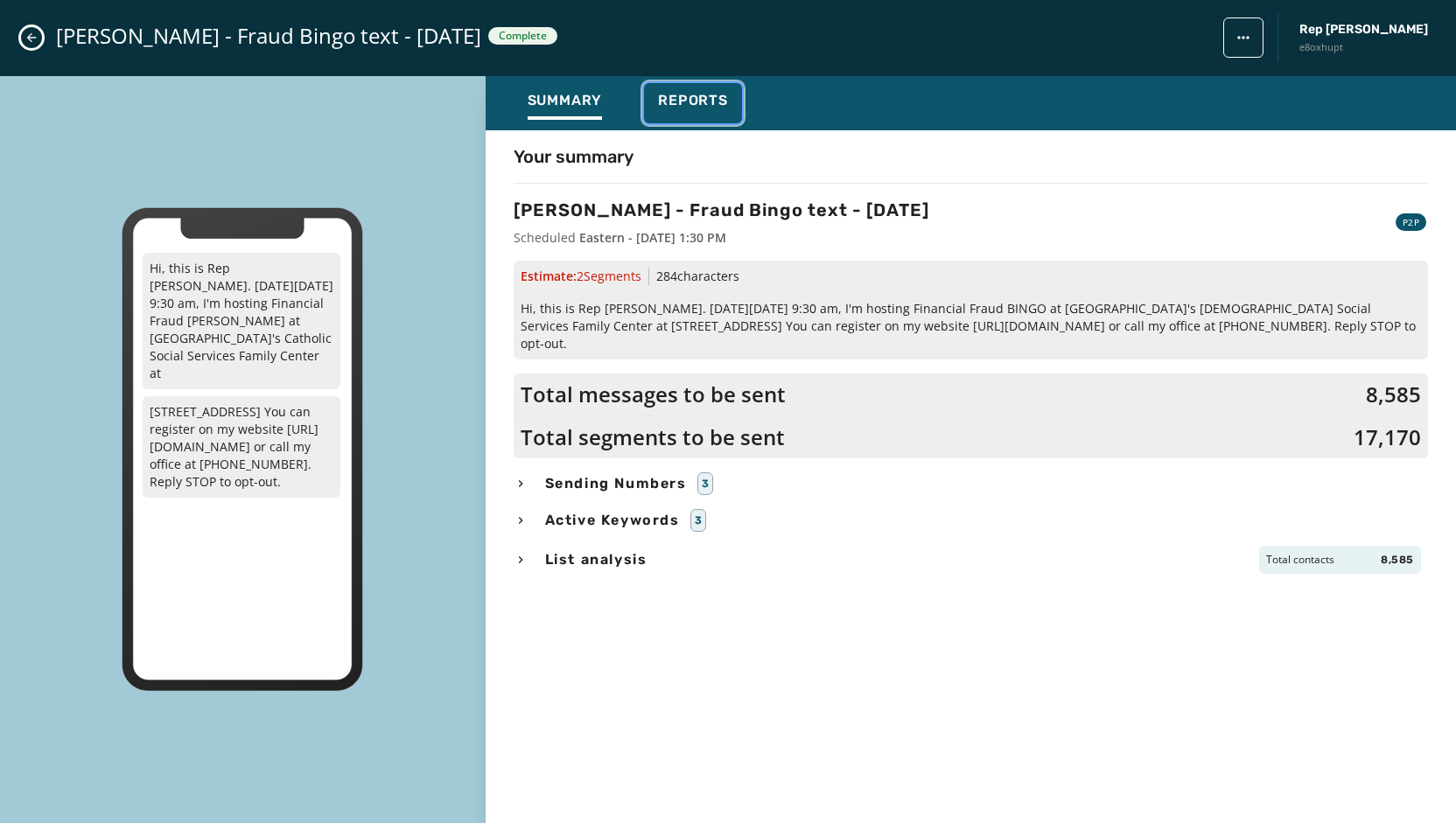
click at [676, 98] on span "Reports" at bounding box center [692, 100] width 70 height 18
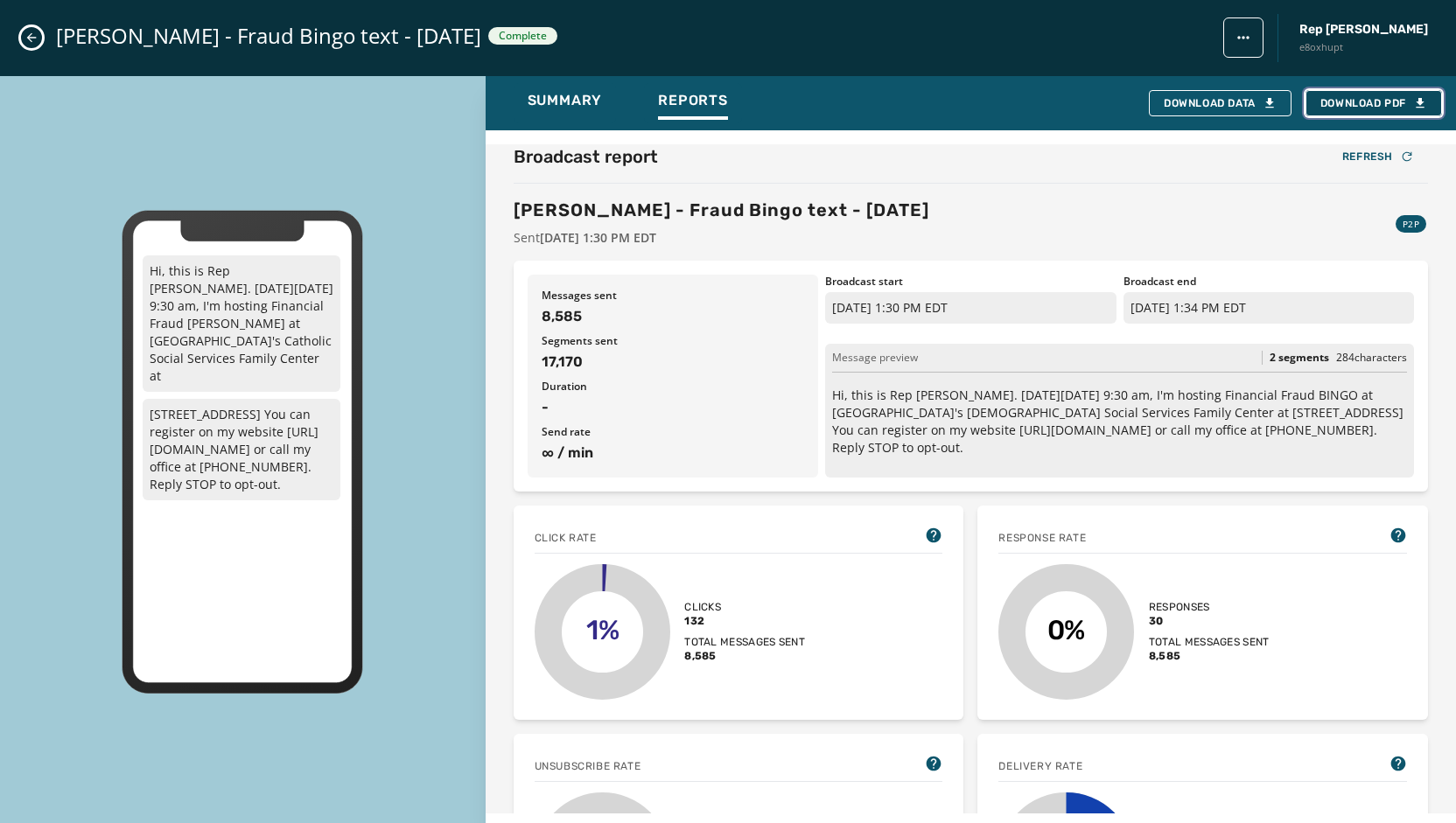
click at [1342, 106] on span "Download PDF" at bounding box center [1373, 103] width 107 height 14
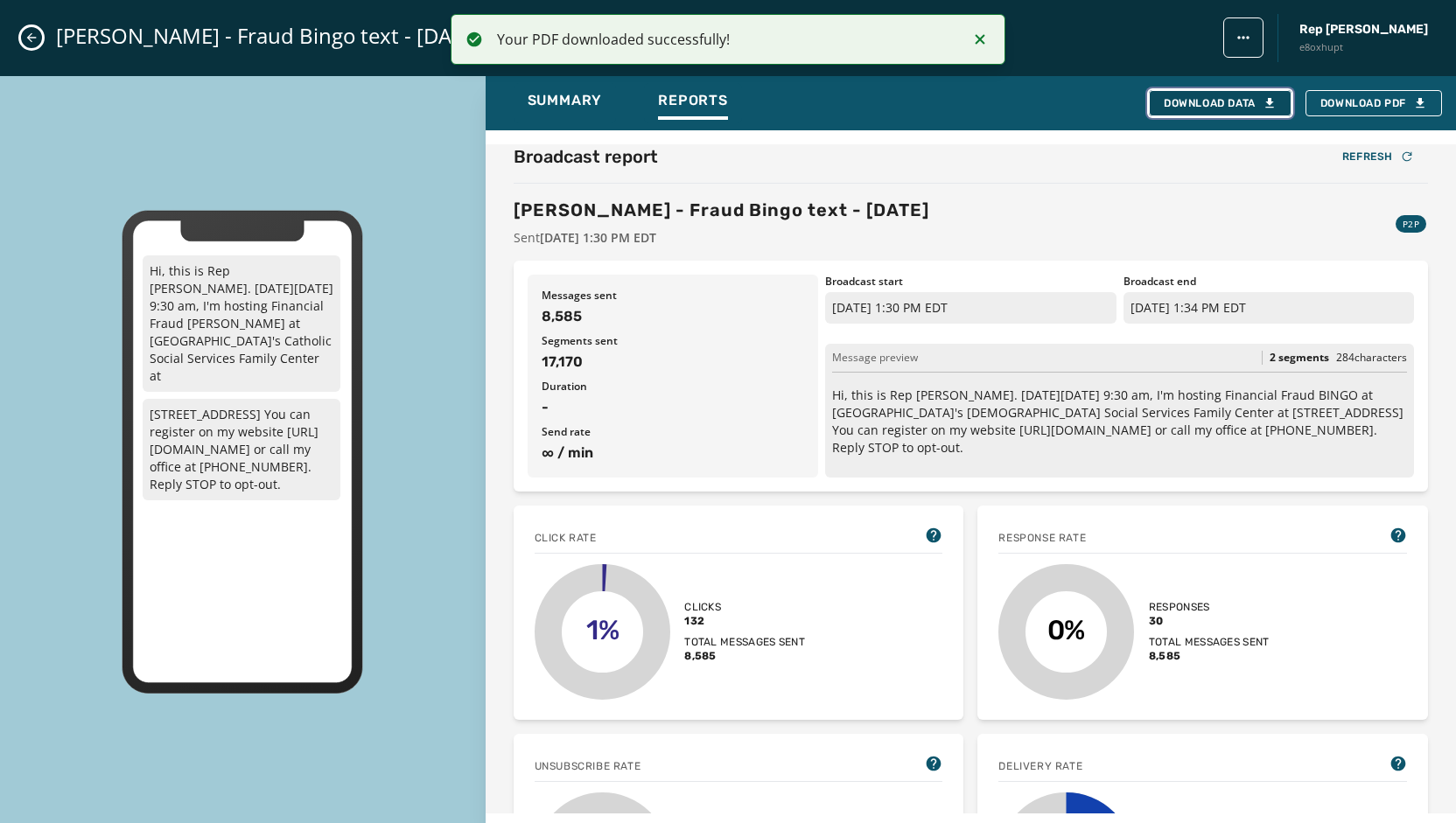
click at [1175, 111] on button "Download Data" at bounding box center [1219, 103] width 142 height 26
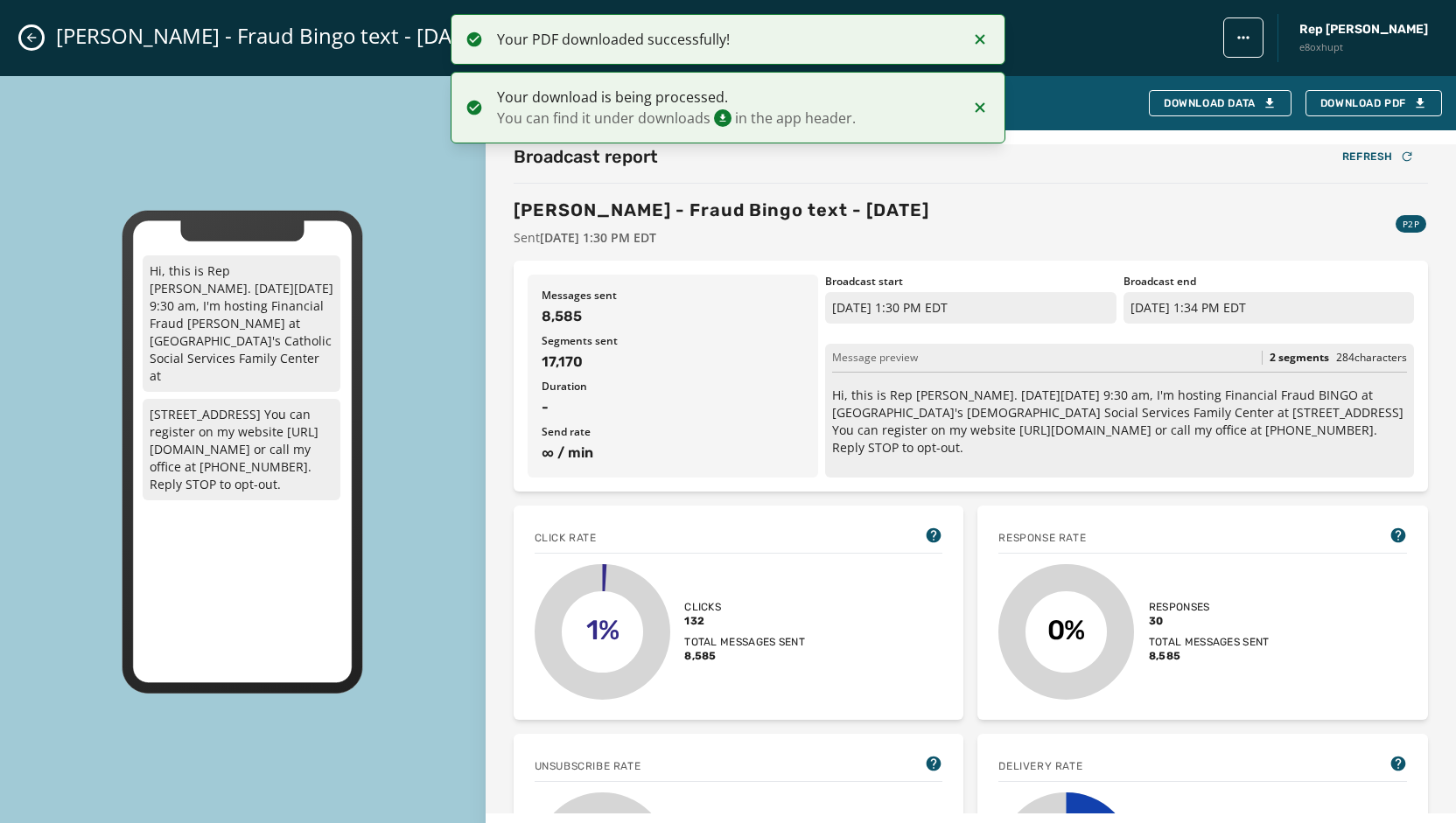
click at [38, 23] on div "[PERSON_NAME] - Fraud Bingo text - [DATE] Complete Rep [PERSON_NAME] e8oxhupt" at bounding box center [728, 38] width 1456 height 76
click at [33, 36] on icon "Close admin drawer" at bounding box center [31, 37] width 14 height 14
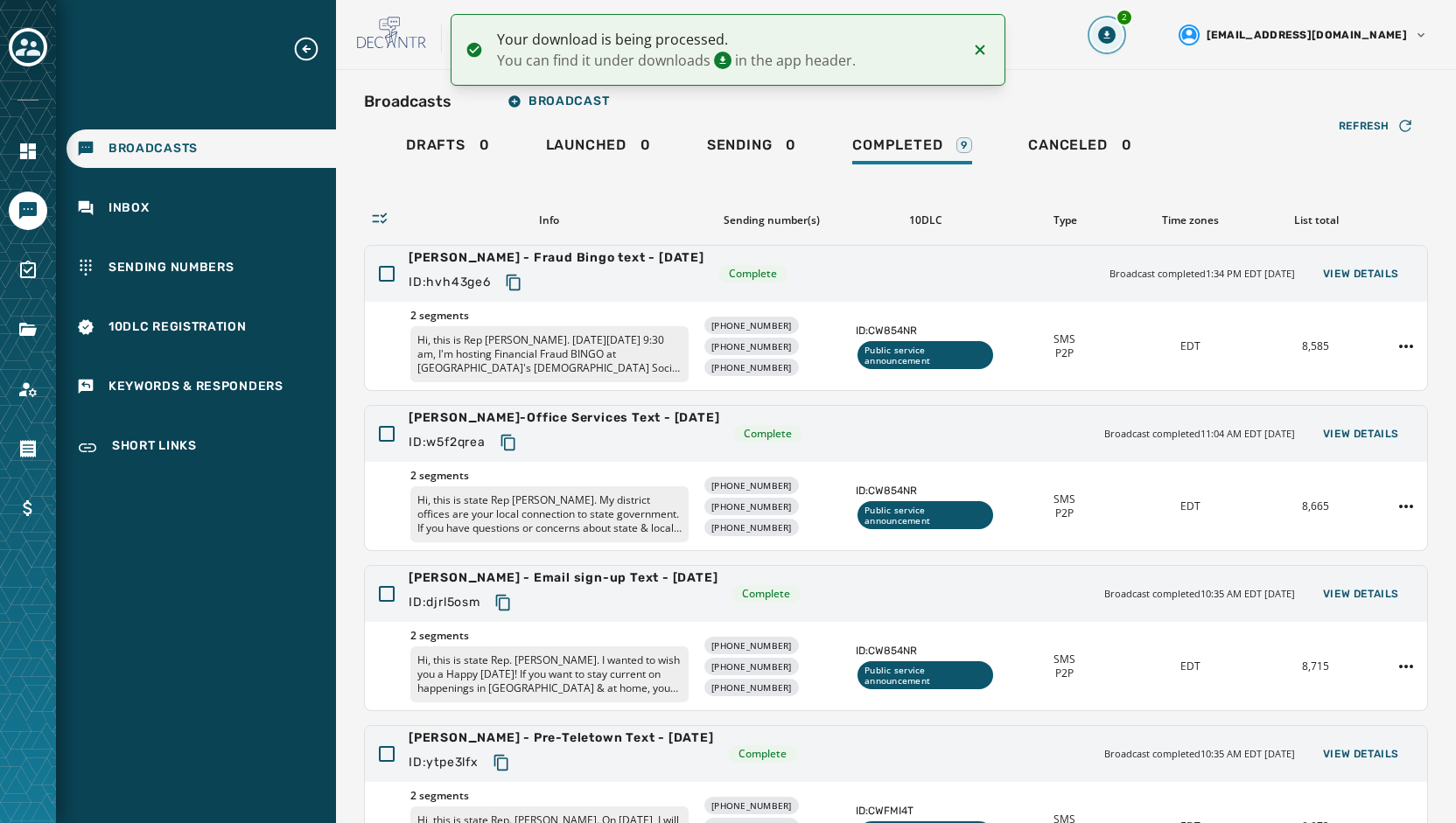
click at [1122, 48] on button "2" at bounding box center [1107, 35] width 32 height 32
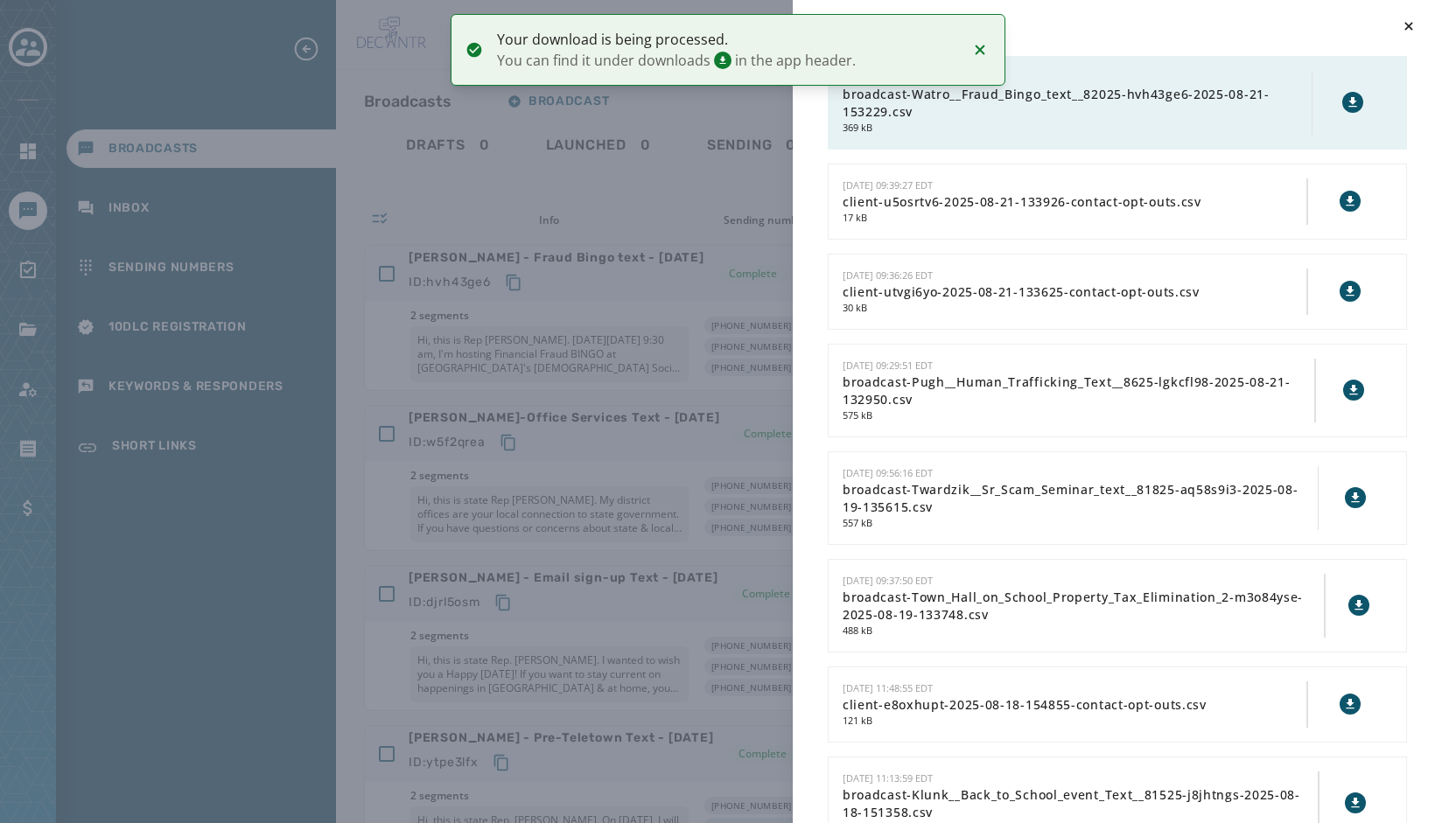
click at [1345, 96] on icon at bounding box center [1352, 102] width 14 height 14
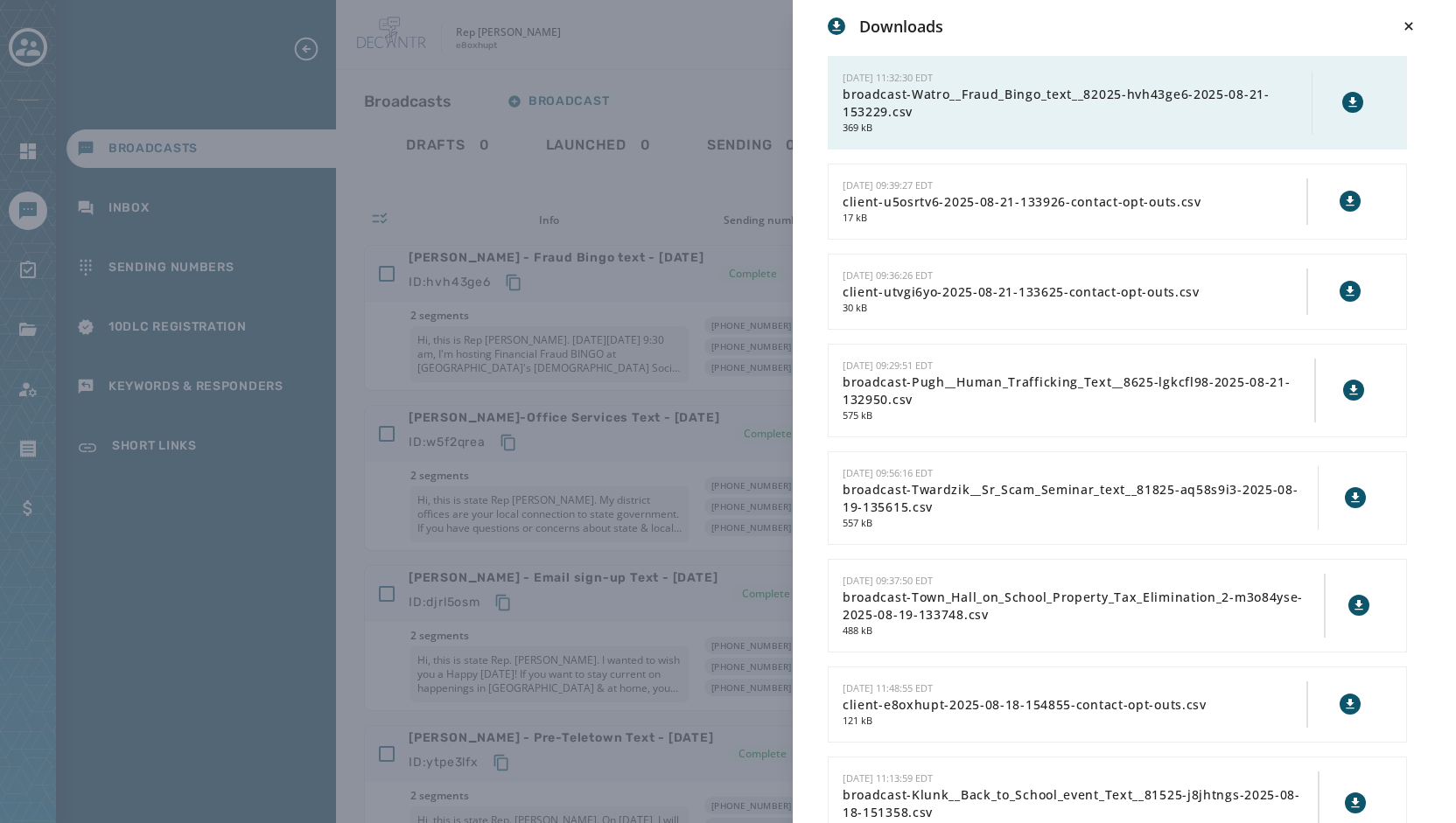
click at [200, 106] on div "Downloads [DATE] 11:32:30 EDT broadcast-Watro__Fraud_Bingo_text__82025-hvh43ge6…" at bounding box center [728, 412] width 1456 height 823
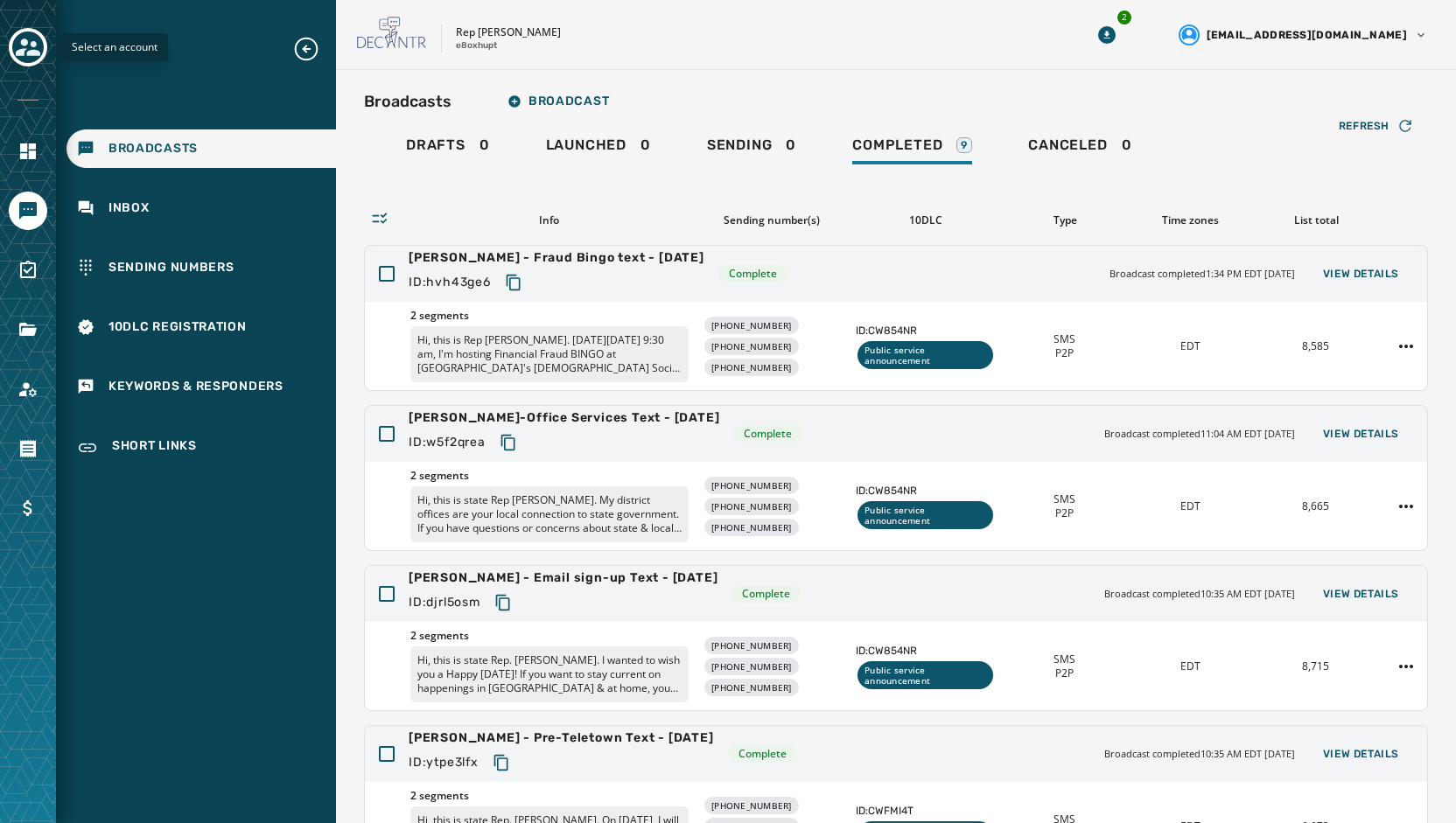
click at [31, 46] on icon "Toggle account select drawer" at bounding box center [28, 47] width 24 height 24
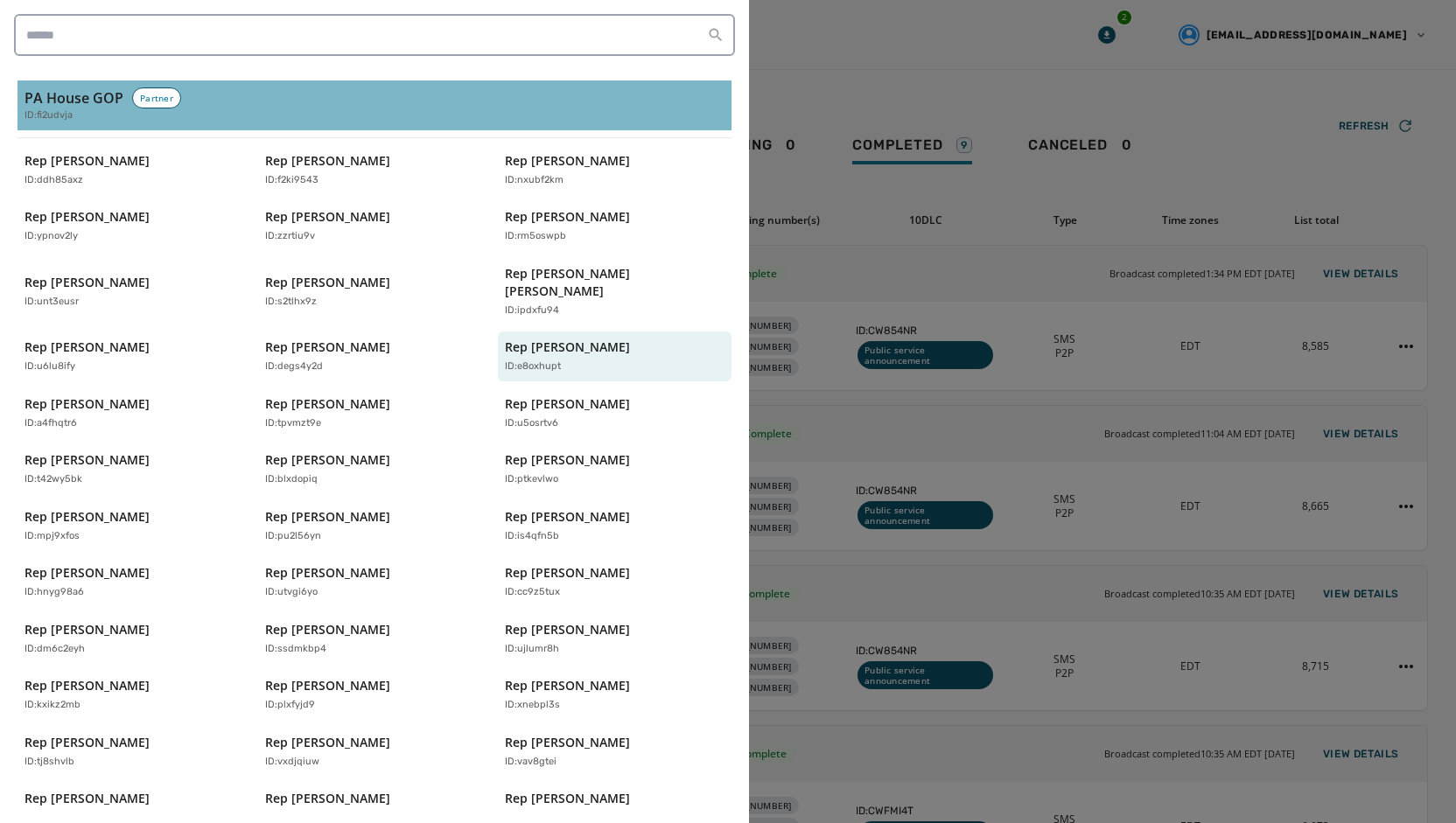
click at [90, 117] on div "ID: fi2udvja" at bounding box center [374, 116] width 700 height 15
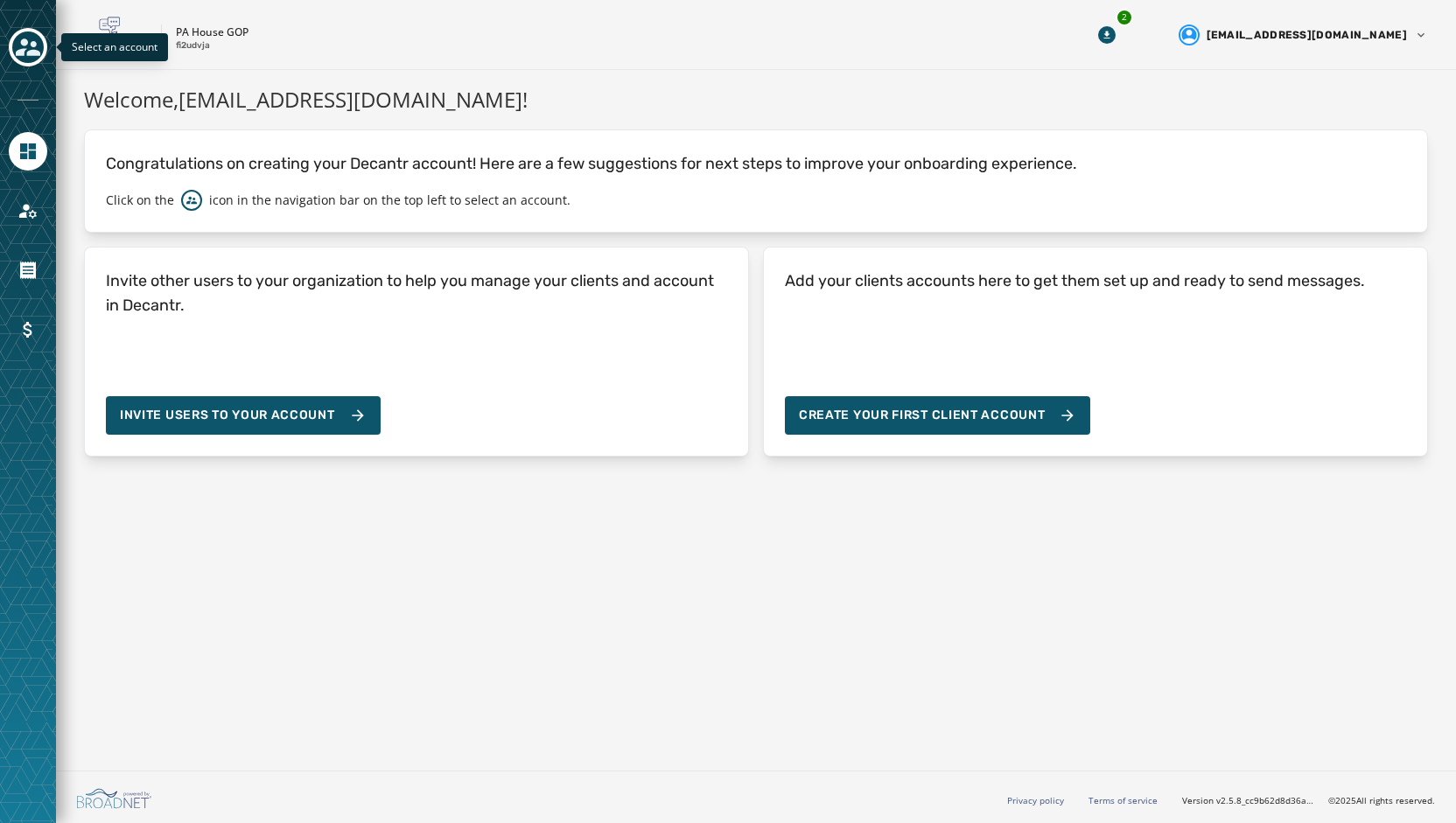
click at [35, 53] on icon "Toggle account select drawer" at bounding box center [28, 46] width 24 height 18
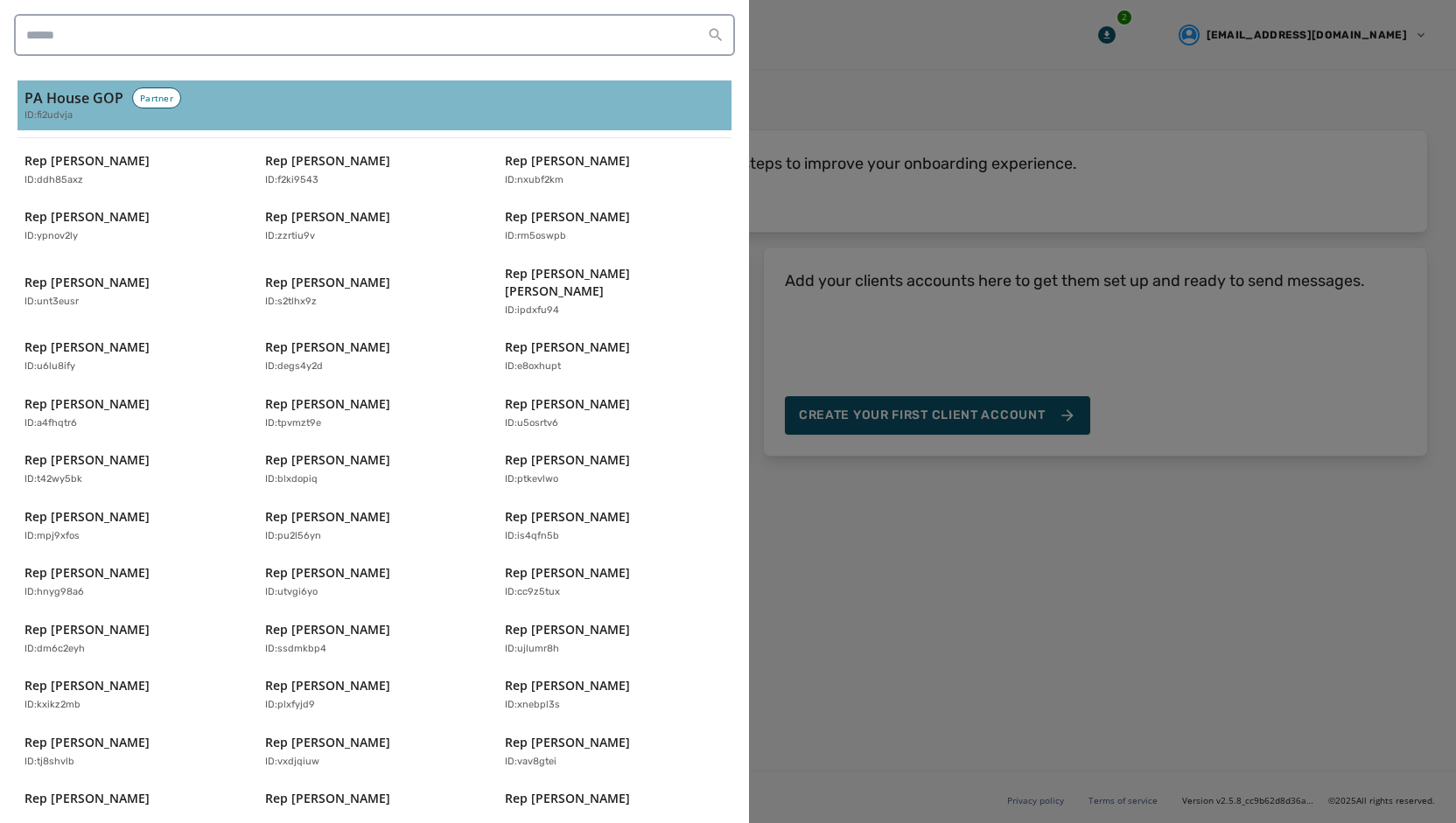
click at [364, 101] on div "PA House GOP Partner ID: fi2udvja" at bounding box center [374, 105] width 700 height 36
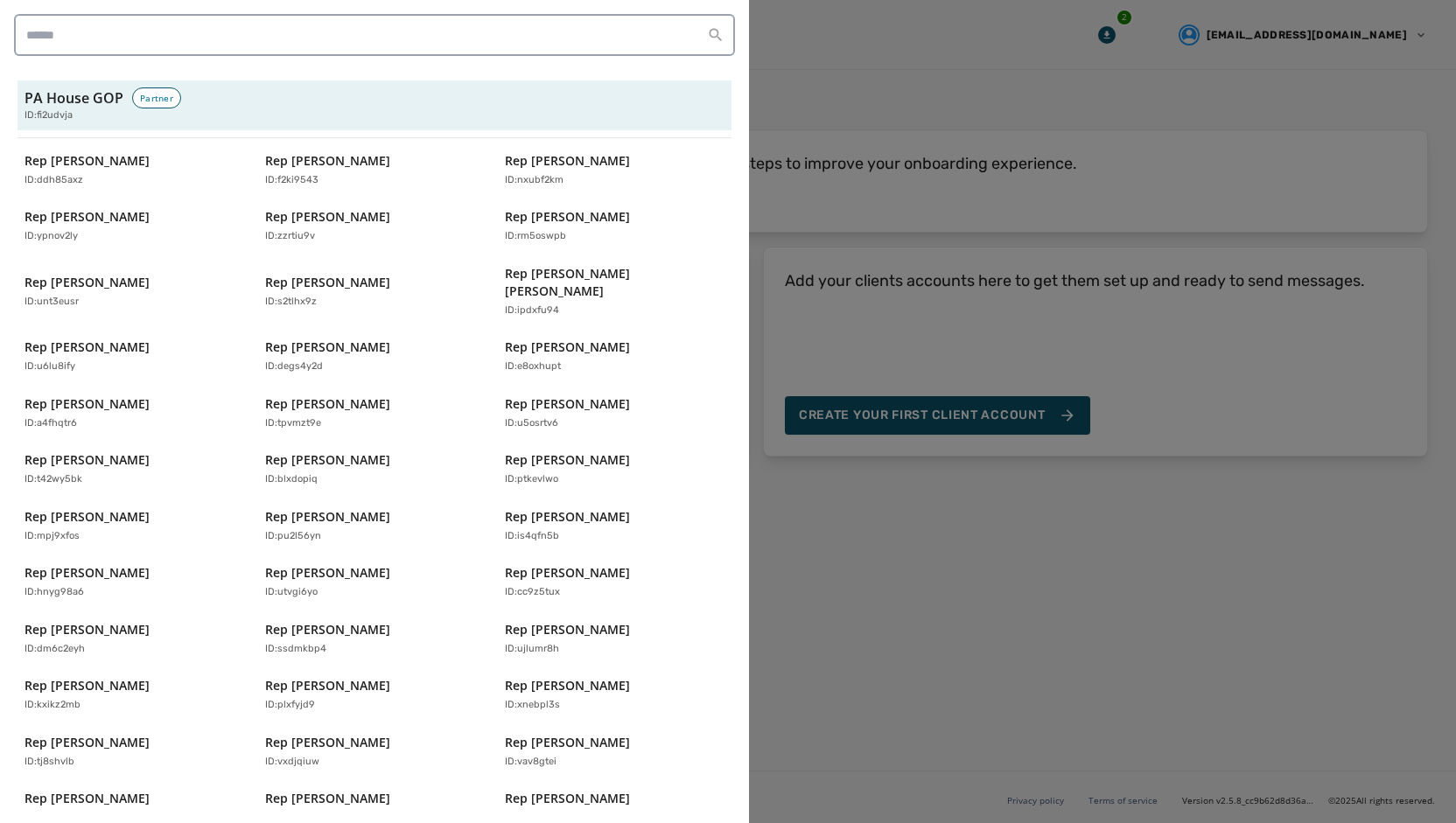
click at [893, 50] on div at bounding box center [728, 412] width 1456 height 823
